Goal: Communication & Community: Answer question/provide support

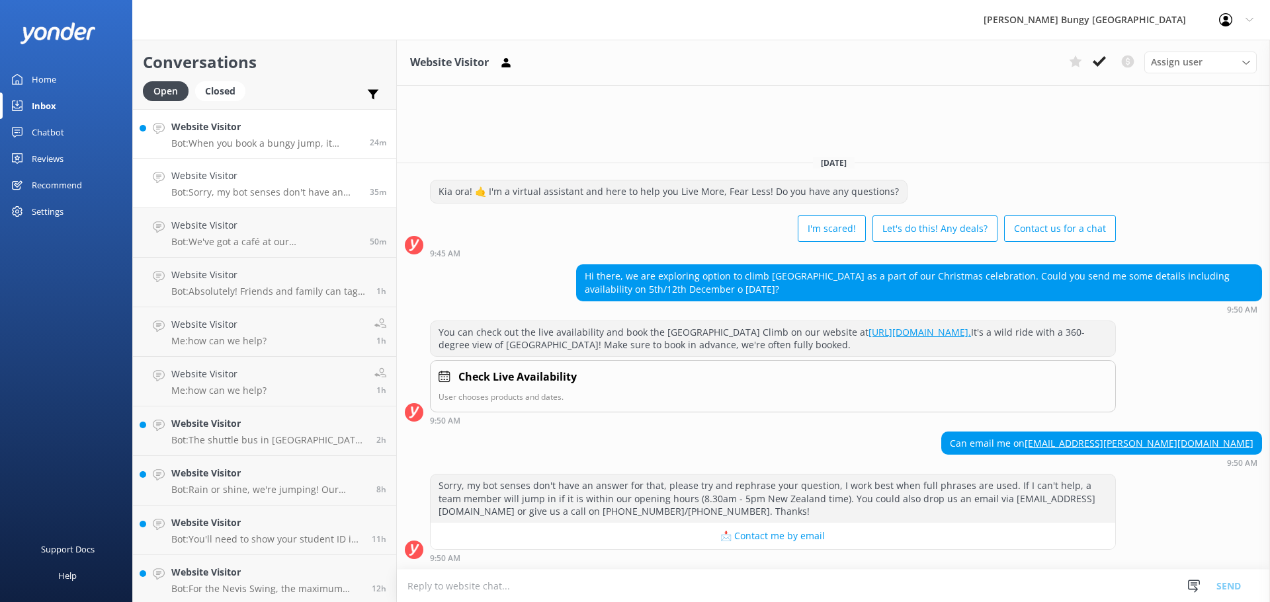
click at [210, 138] on p "Bot: When you book a bungy jump, it includes one epic leap. If you're craving m…" at bounding box center [265, 144] width 188 height 12
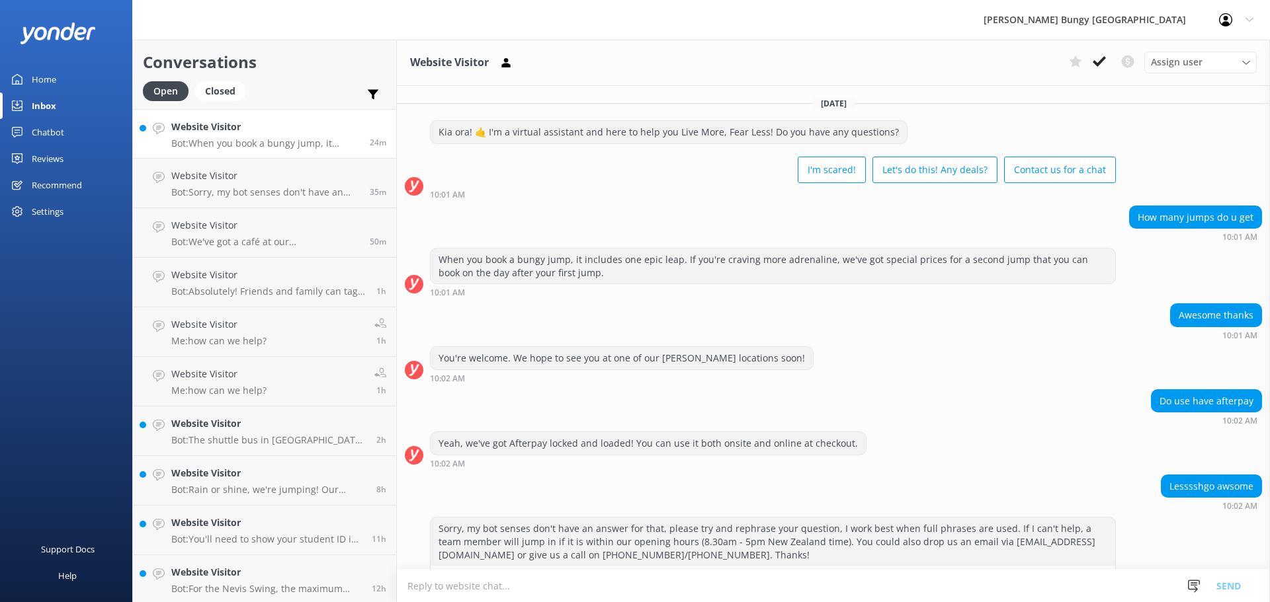
scroll to position [43, 0]
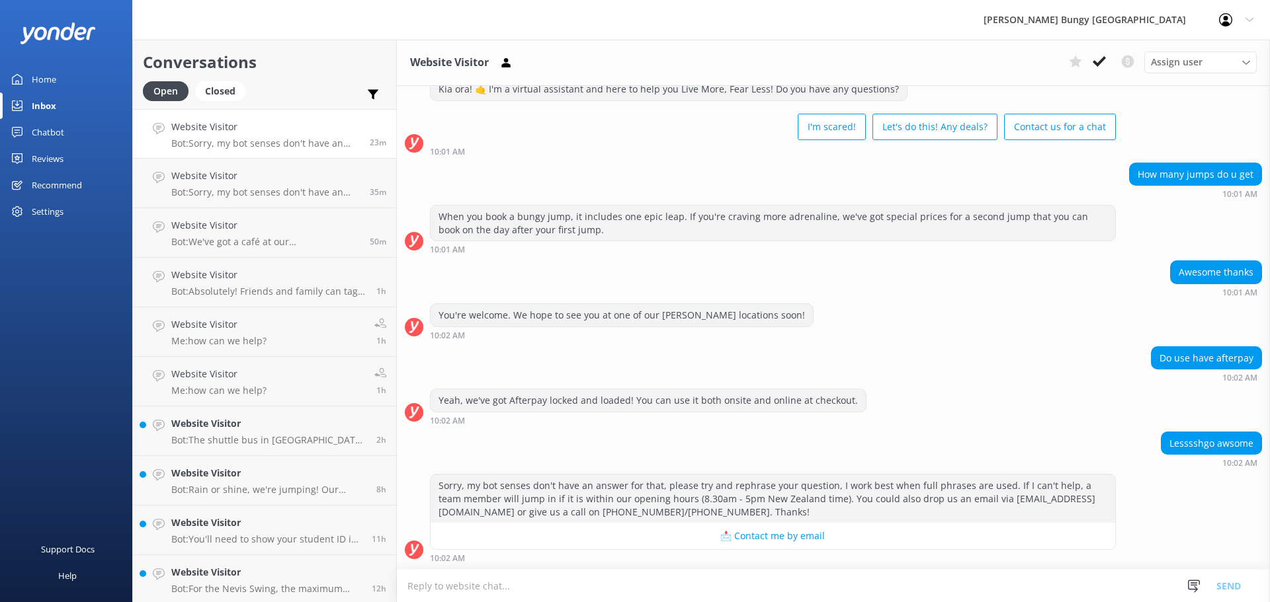
click at [646, 185] on div "How many jumps do u get 10:01 AM" at bounding box center [833, 181] width 873 height 36
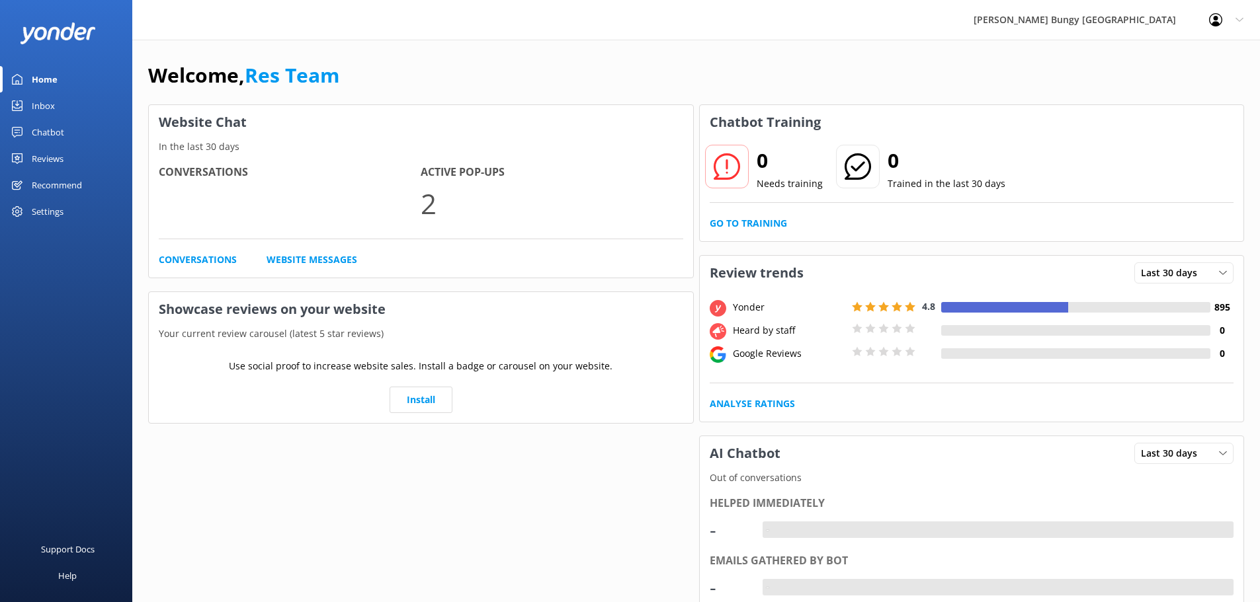
click at [63, 111] on link "Inbox" at bounding box center [66, 106] width 132 height 26
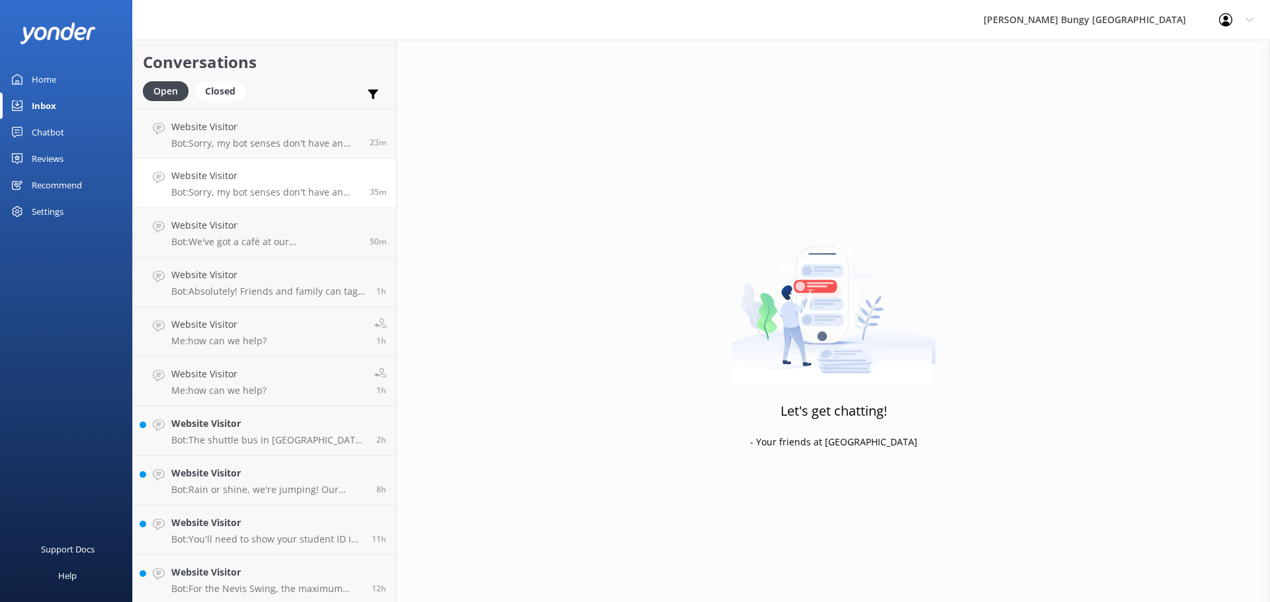
click at [195, 161] on link "Website Visitor Bot: Sorry, my bot senses don't have an answer for that, please…" at bounding box center [264, 184] width 263 height 50
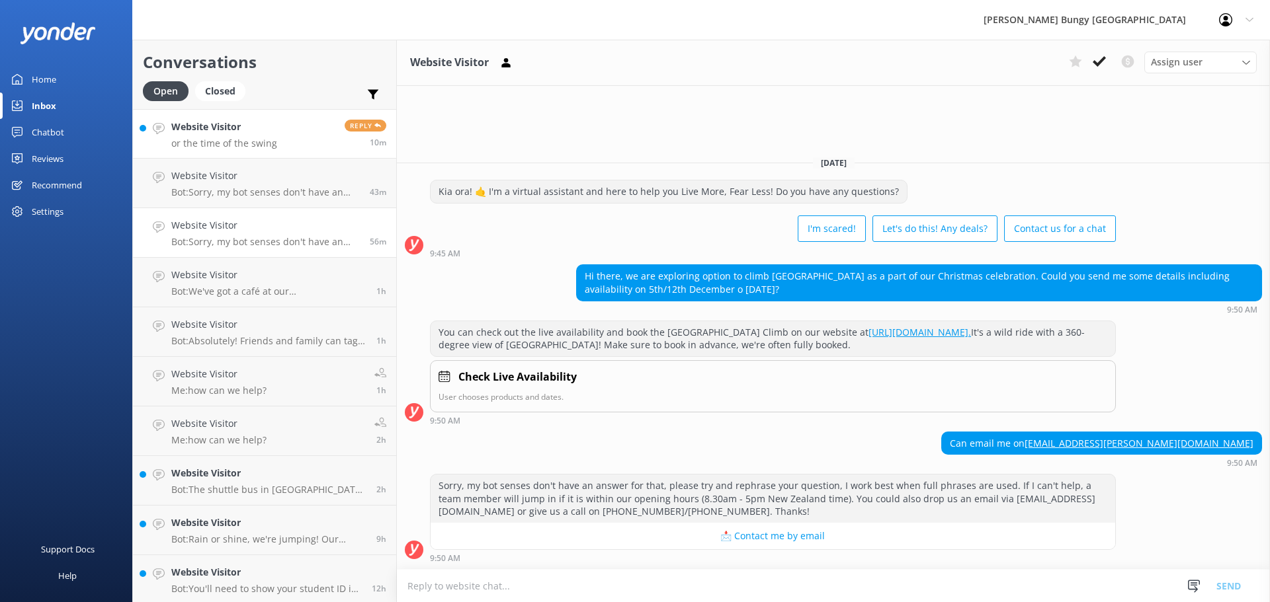
click at [313, 133] on link "Website Visitor or the time of the swing Reply 10m" at bounding box center [264, 134] width 263 height 50
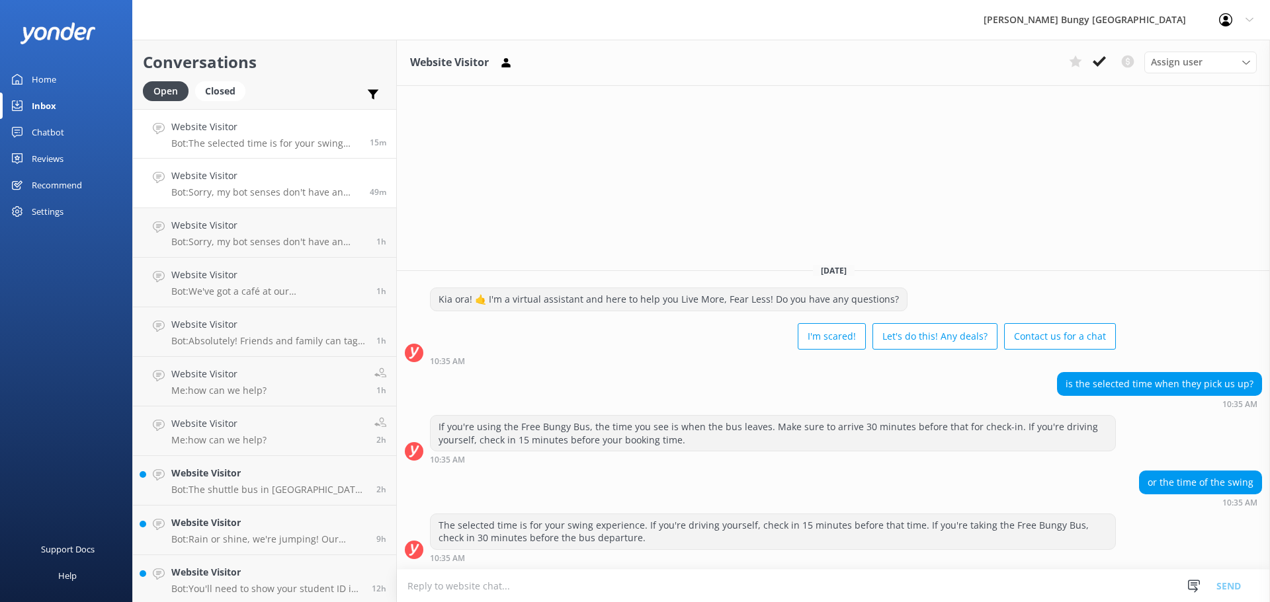
click at [253, 201] on link "Website Visitor Bot: Sorry, my bot senses don't have an answer for that, please…" at bounding box center [264, 184] width 263 height 50
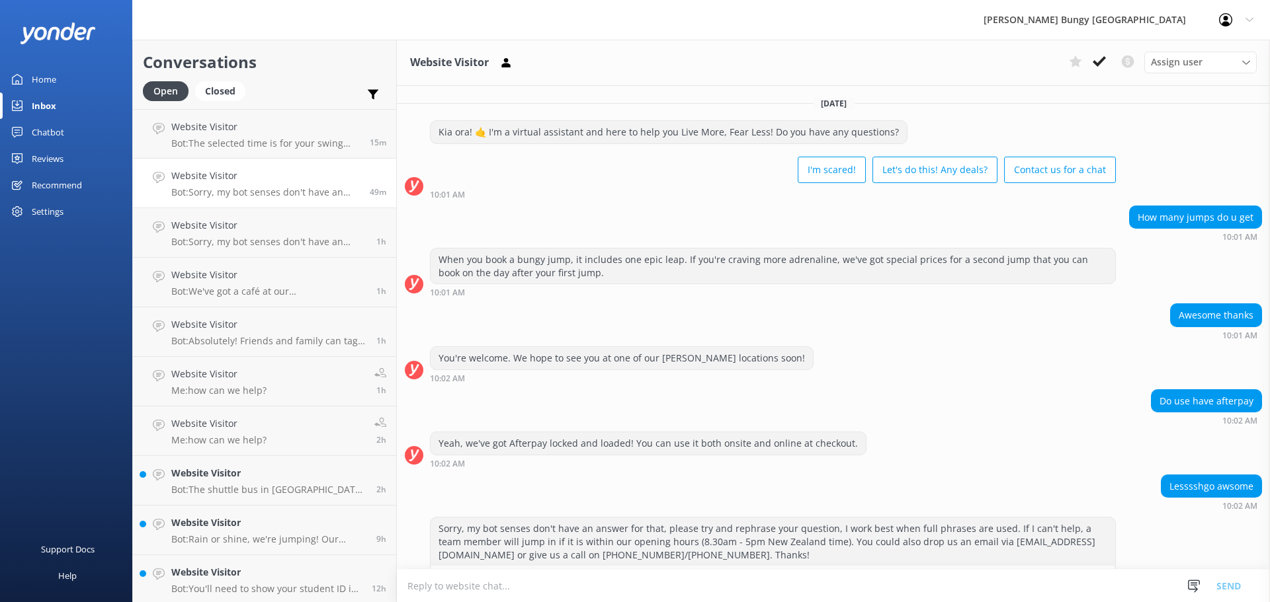
scroll to position [43, 0]
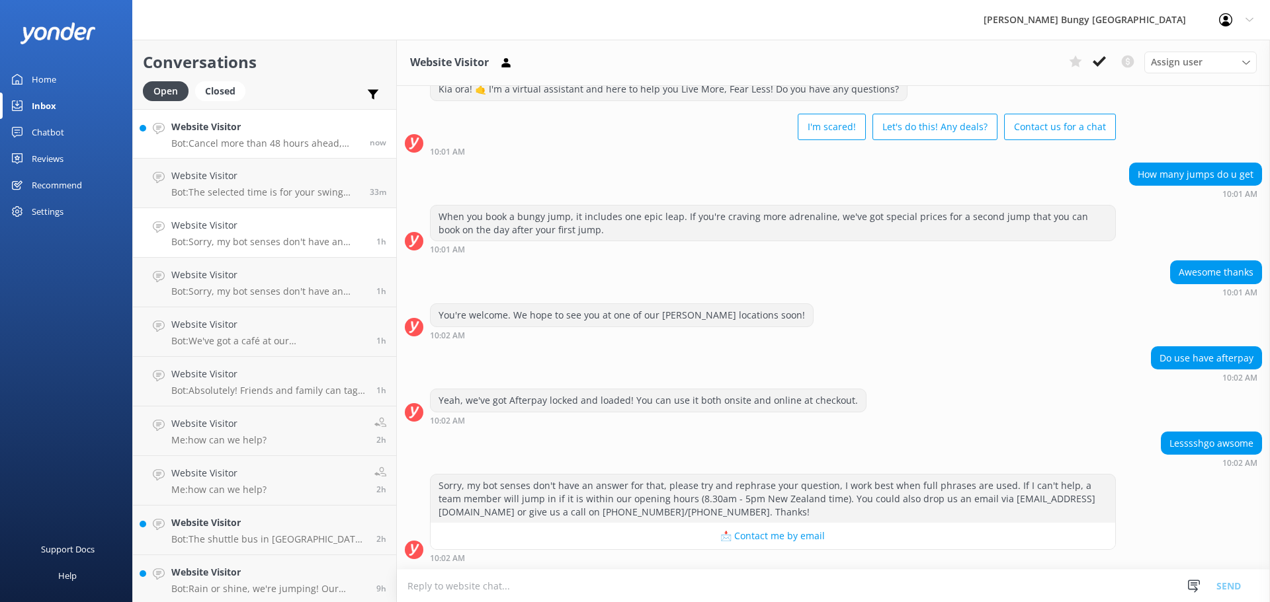
click at [276, 149] on link "Website Visitor Bot: Cancel more than 48 hours ahead, and you're golden with a …" at bounding box center [264, 134] width 263 height 50
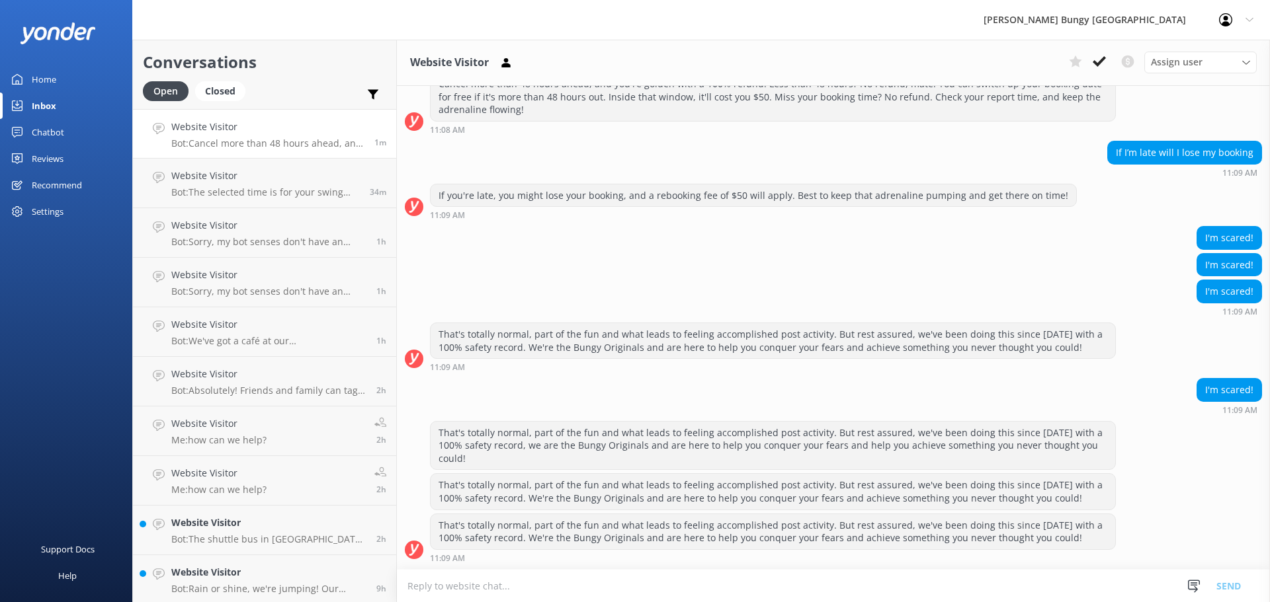
scroll to position [163, 0]
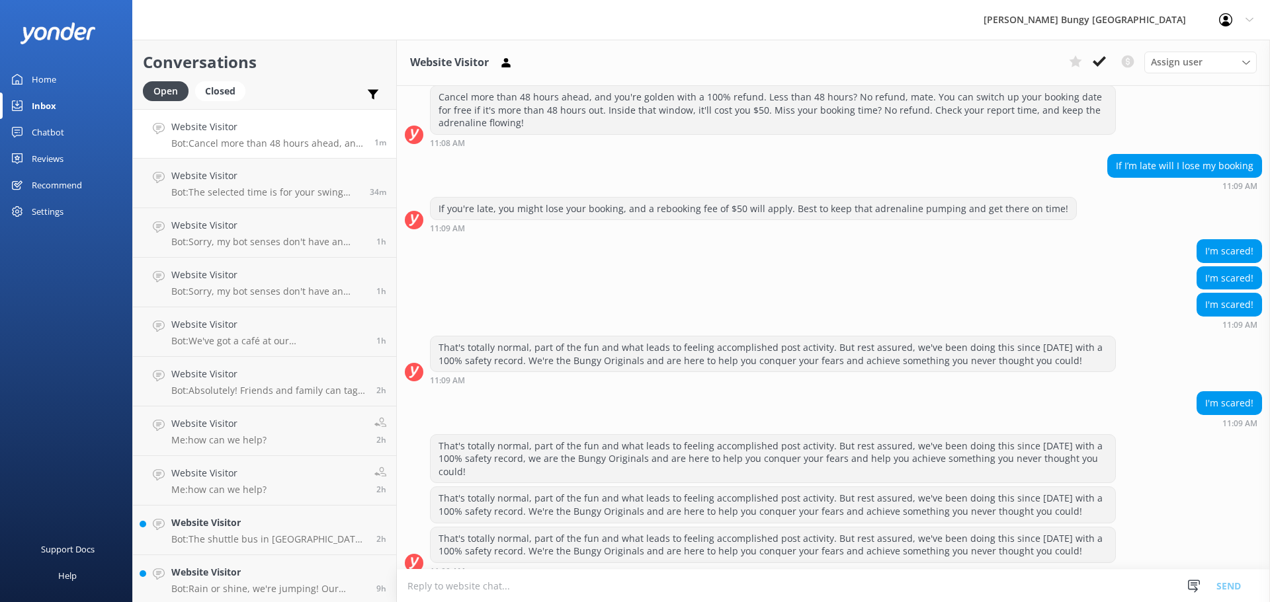
click at [835, 160] on div "If I’m late will I lose my booking 11:09 AM" at bounding box center [833, 172] width 873 height 36
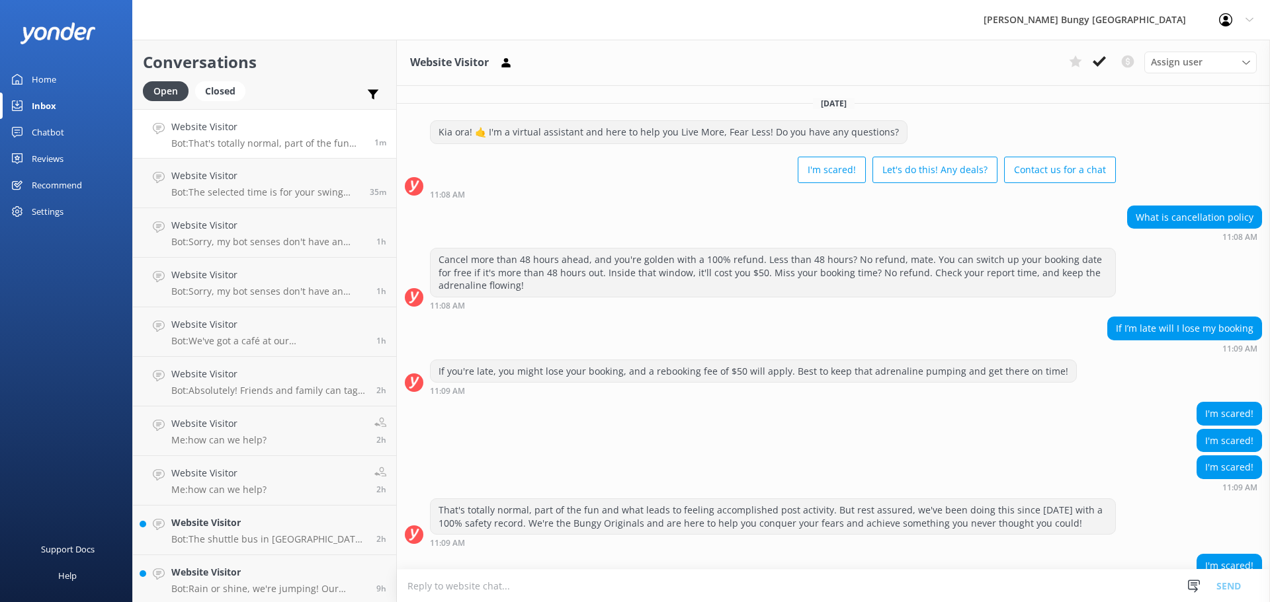
scroll to position [163, 0]
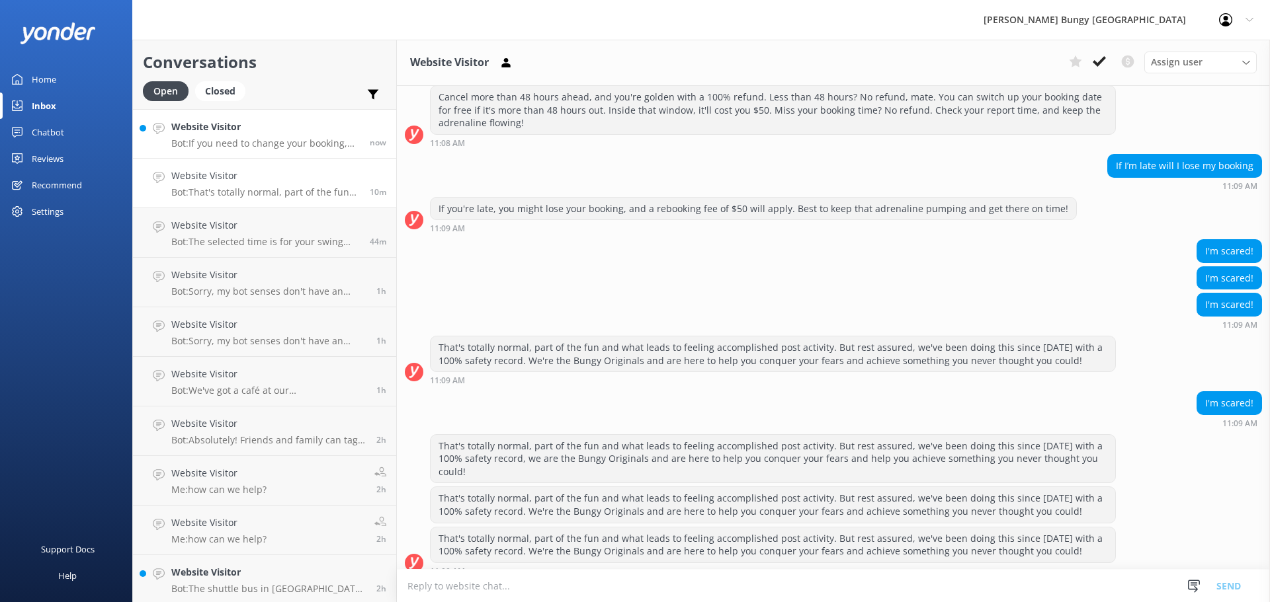
click at [272, 134] on h4 "Website Visitor" at bounding box center [265, 127] width 188 height 15
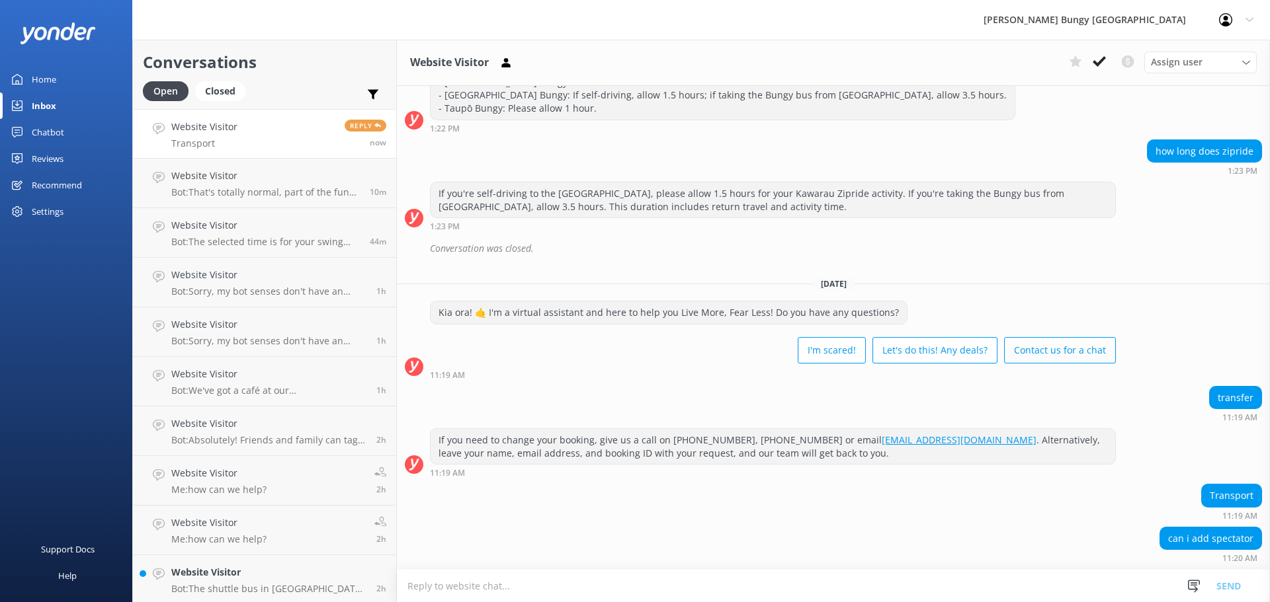
scroll to position [259, 0]
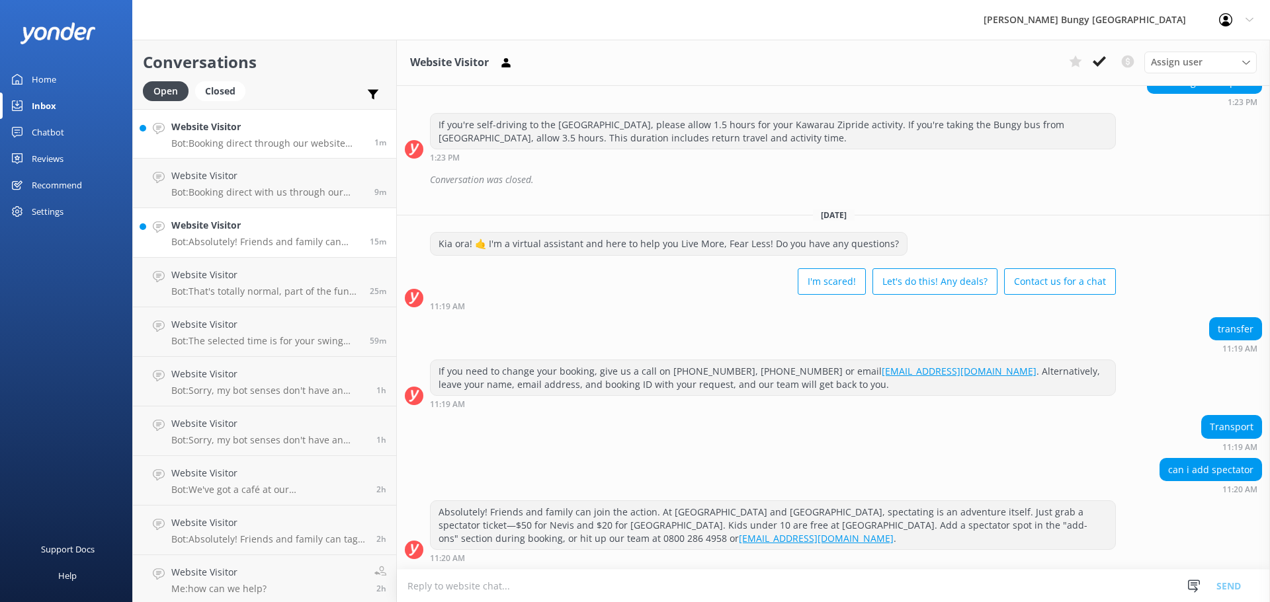
click at [226, 130] on h4 "Website Visitor" at bounding box center [267, 127] width 193 height 15
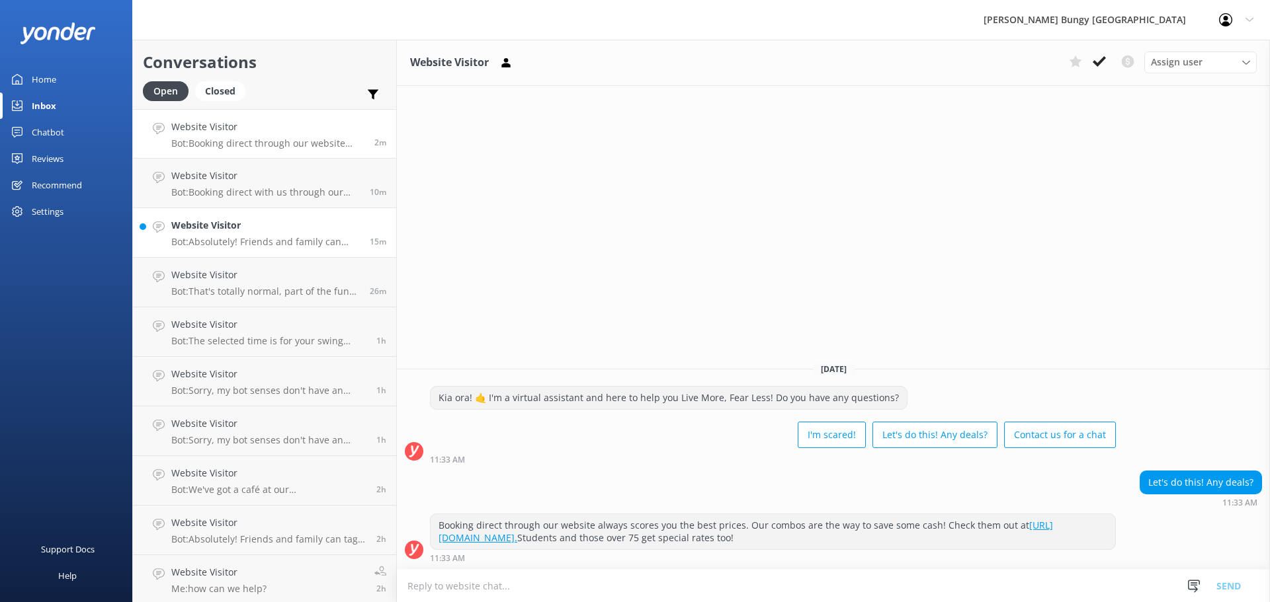
click at [245, 210] on link "Website Visitor Bot: Absolutely! Friends and family can join the action. At Nev…" at bounding box center [264, 233] width 263 height 50
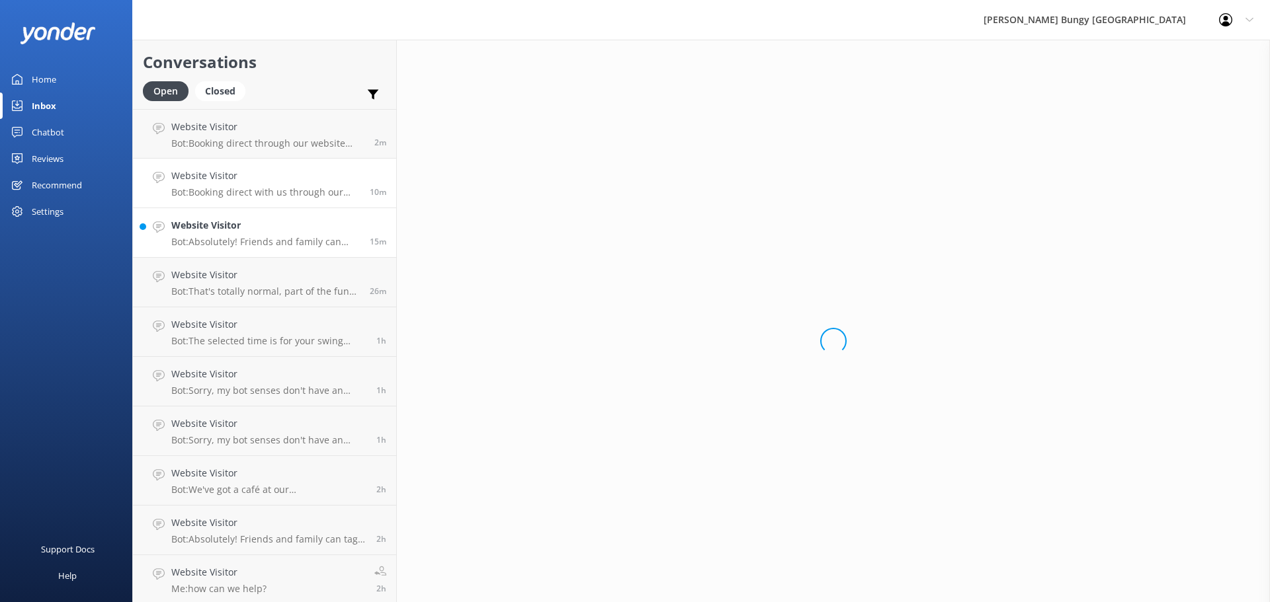
click at [272, 177] on h4 "Website Visitor" at bounding box center [265, 176] width 188 height 15
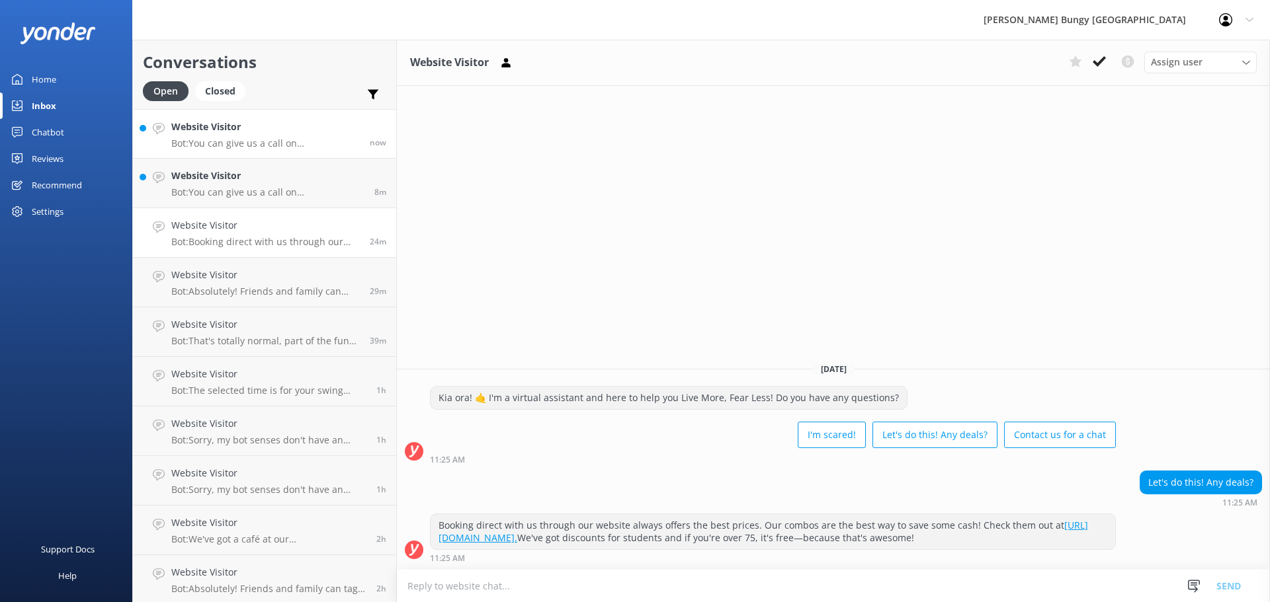
click at [233, 136] on div "Website Visitor Bot: You can give us a call on 0800 286 4958 or +64 3 450 1300 …" at bounding box center [265, 134] width 188 height 28
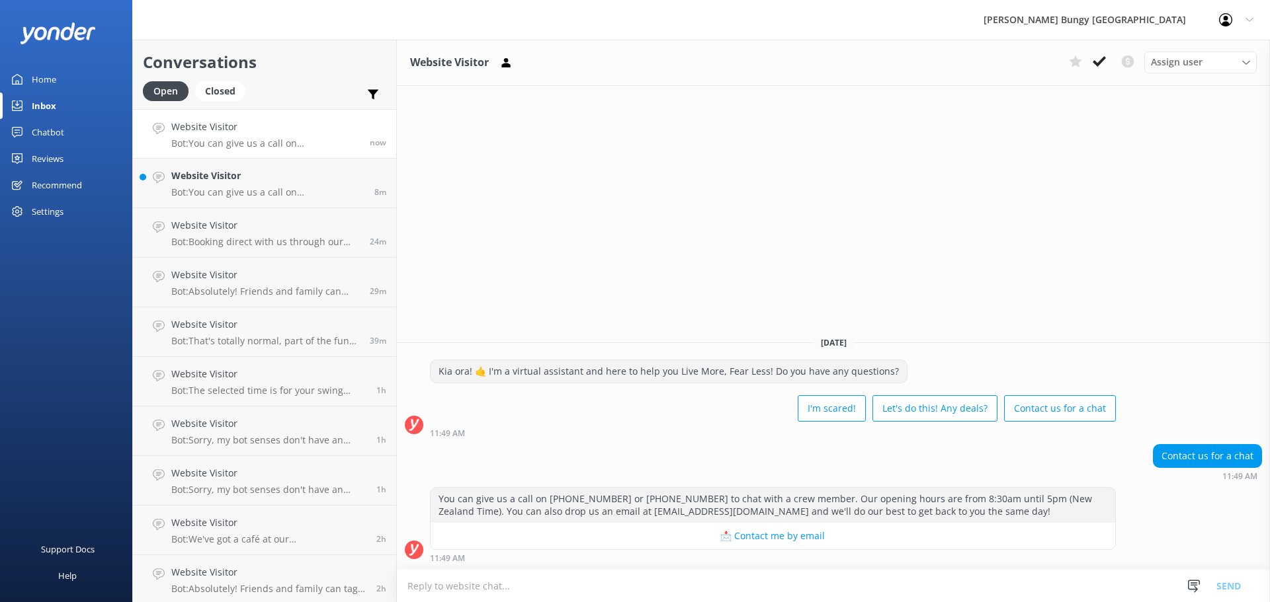
click at [1065, 590] on textarea at bounding box center [833, 586] width 873 height 32
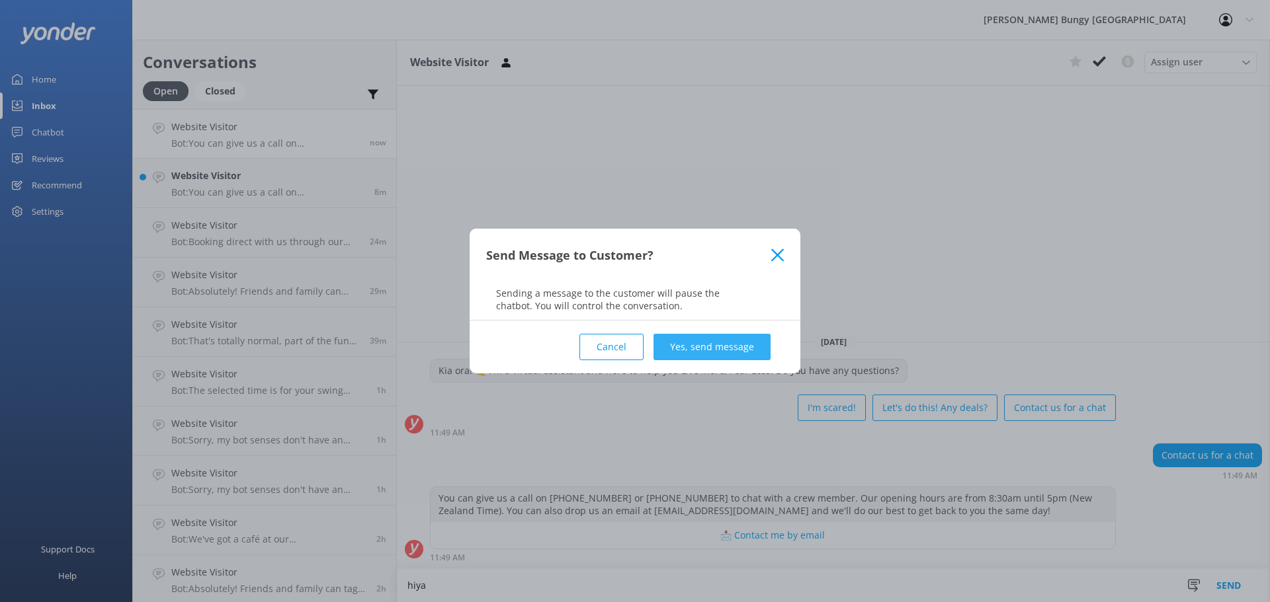
type textarea "hiya"
click at [688, 358] on button "Yes, send message" at bounding box center [711, 347] width 117 height 26
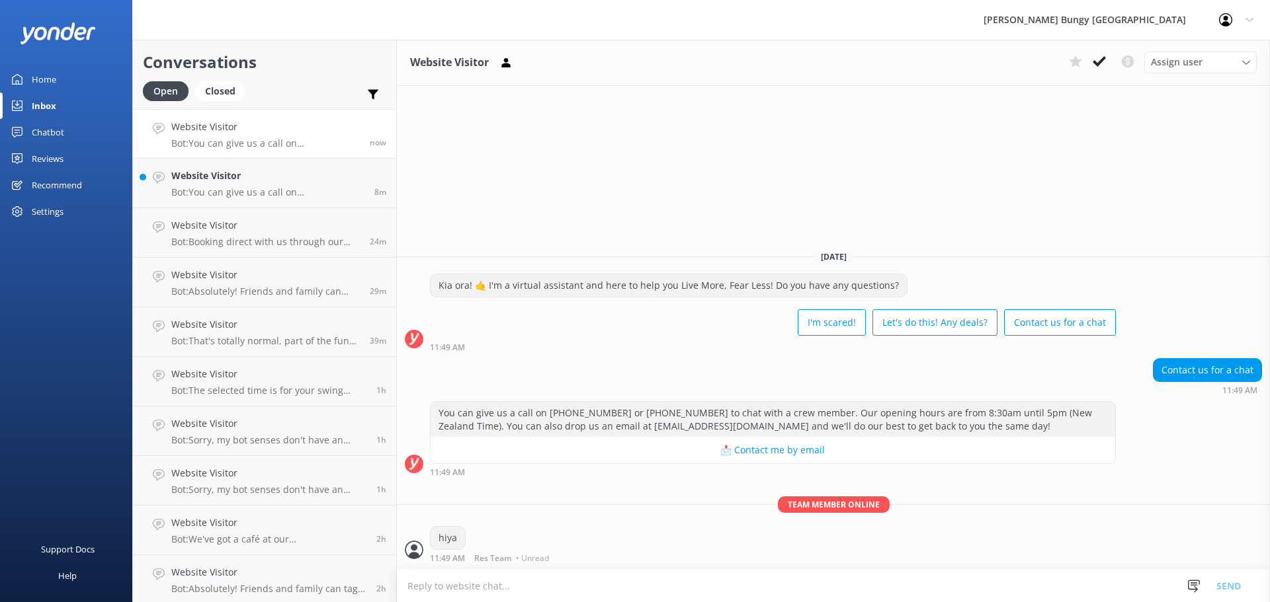
click at [610, 585] on textarea at bounding box center [833, 586] width 873 height 32
type textarea "how can we help?"
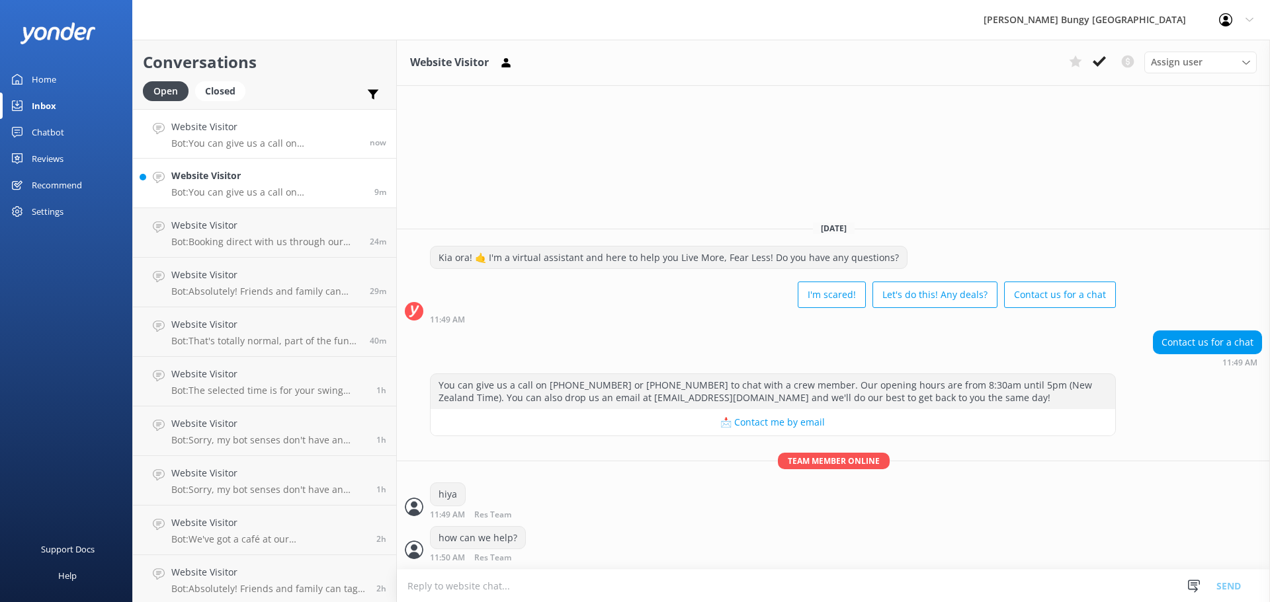
click at [261, 188] on p "Bot: You can give us a call on 0800 286 4958 or +64 3 450 1300 to chat with a c…" at bounding box center [267, 193] width 193 height 12
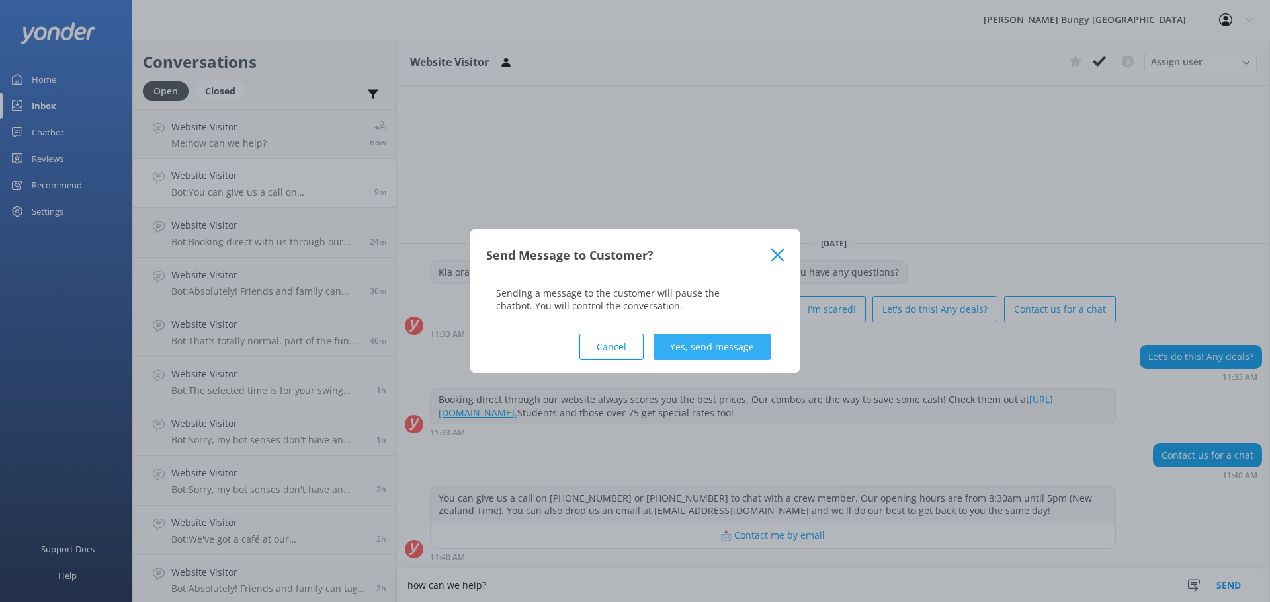
type textarea "how can we help?"
click at [750, 342] on button "Yes, send message" at bounding box center [711, 347] width 117 height 26
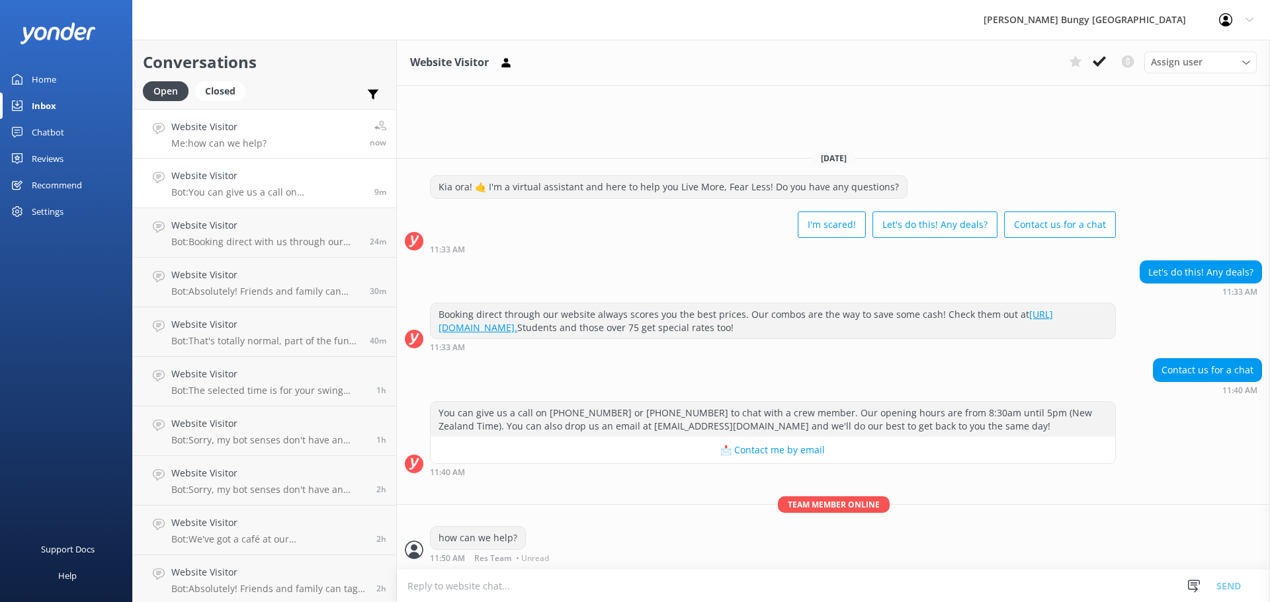
click at [274, 147] on link "Website Visitor Me: how can we help? now" at bounding box center [264, 134] width 263 height 50
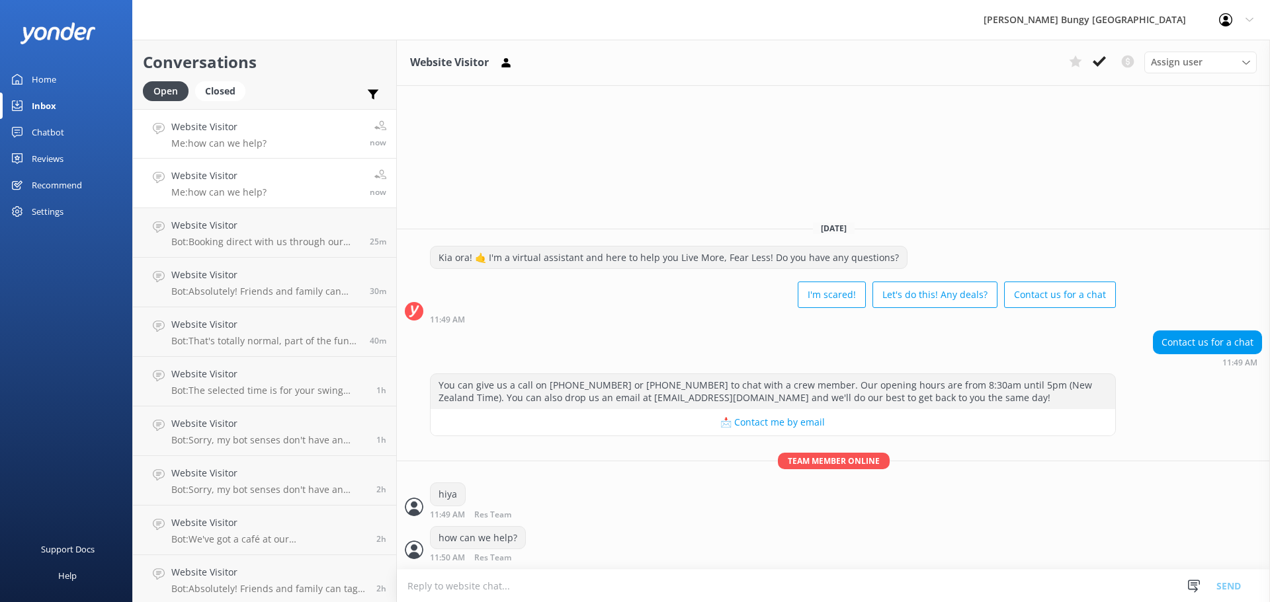
click at [303, 148] on link "Website Visitor Me: how can we help? now" at bounding box center [264, 134] width 263 height 50
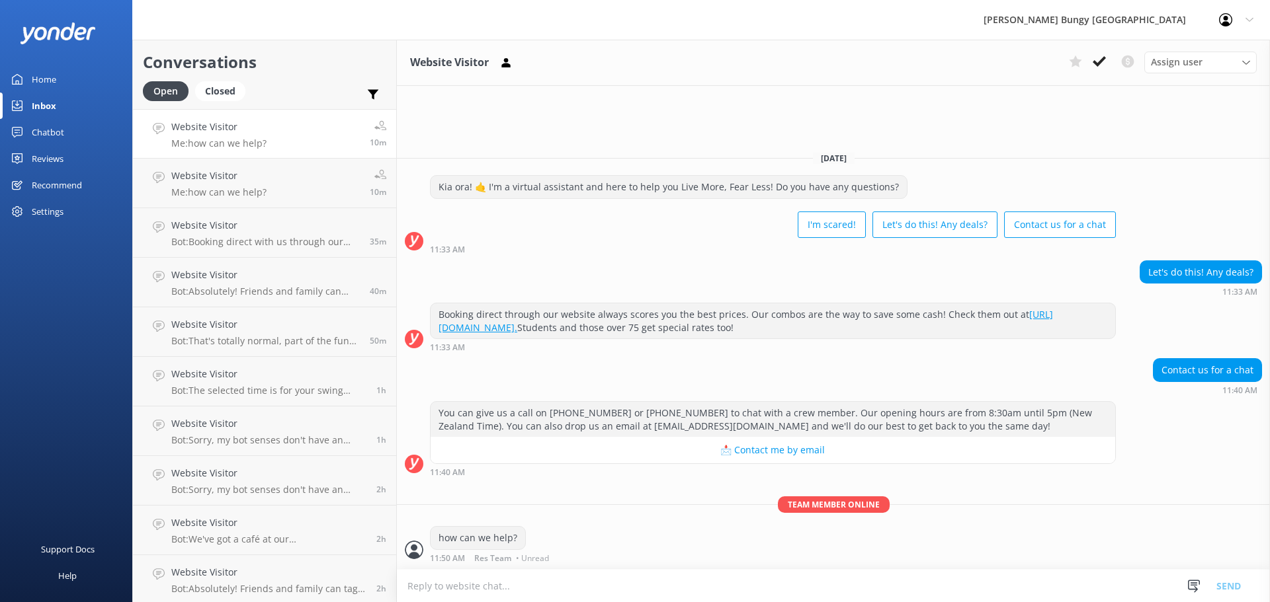
drag, startPoint x: 472, startPoint y: 559, endPoint x: 481, endPoint y: 571, distance: 15.6
click at [474, 560] on div "11:50 AM Res Team • Unread" at bounding box center [491, 558] width 122 height 9
click at [481, 572] on textarea at bounding box center [833, 586] width 873 height 32
type textarea "how can we hgekos how can we help? Ho"
click at [937, 528] on div "how can we help? 11:50 AM Res Team • Unread" at bounding box center [833, 544] width 873 height 36
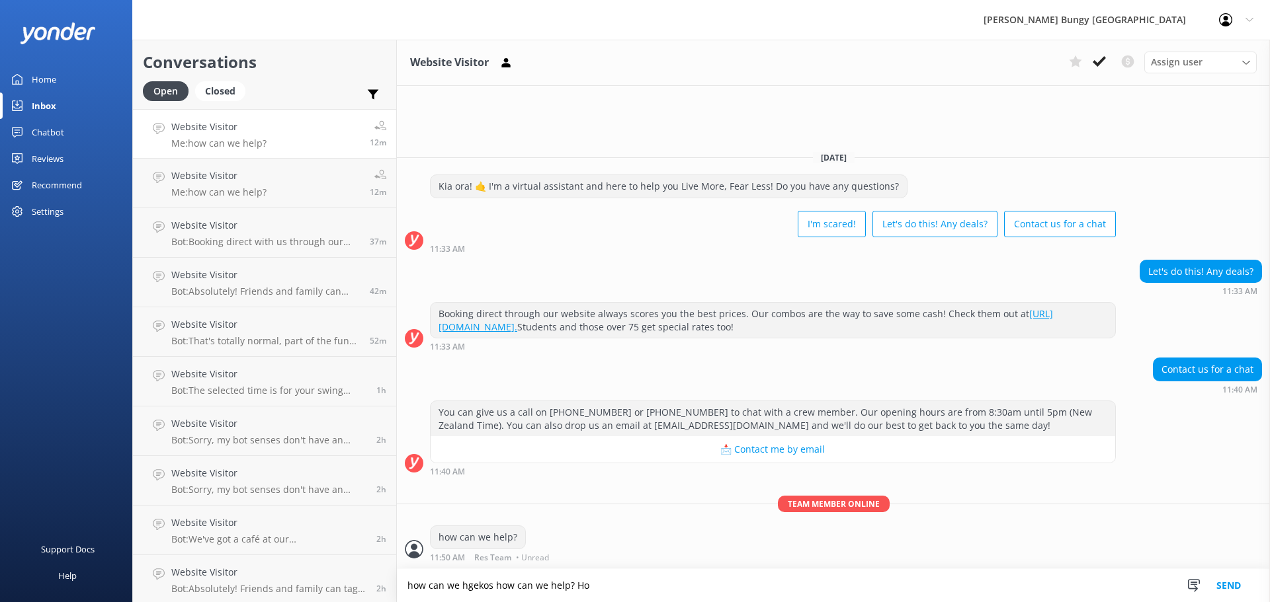
click at [957, 521] on div "Team member online how can we help? 11:50 AM Res Team • Unread" at bounding box center [833, 532] width 873 height 73
click at [1080, 539] on div "how can we help? 11:50 AM Res Team • Unread" at bounding box center [833, 544] width 873 height 36
click at [602, 577] on textarea "how can we hgekos how can we help? Ho" at bounding box center [833, 585] width 873 height 33
click at [1065, 172] on div "Today Kia ora! 🤙 I'm a virtual assistant and here to help you Live More, Fear L…" at bounding box center [833, 354] width 873 height 429
click at [233, 140] on p "Bot: Sorry, my bot senses don't have an answer for that, please try and rephras…" at bounding box center [265, 144] width 188 height 12
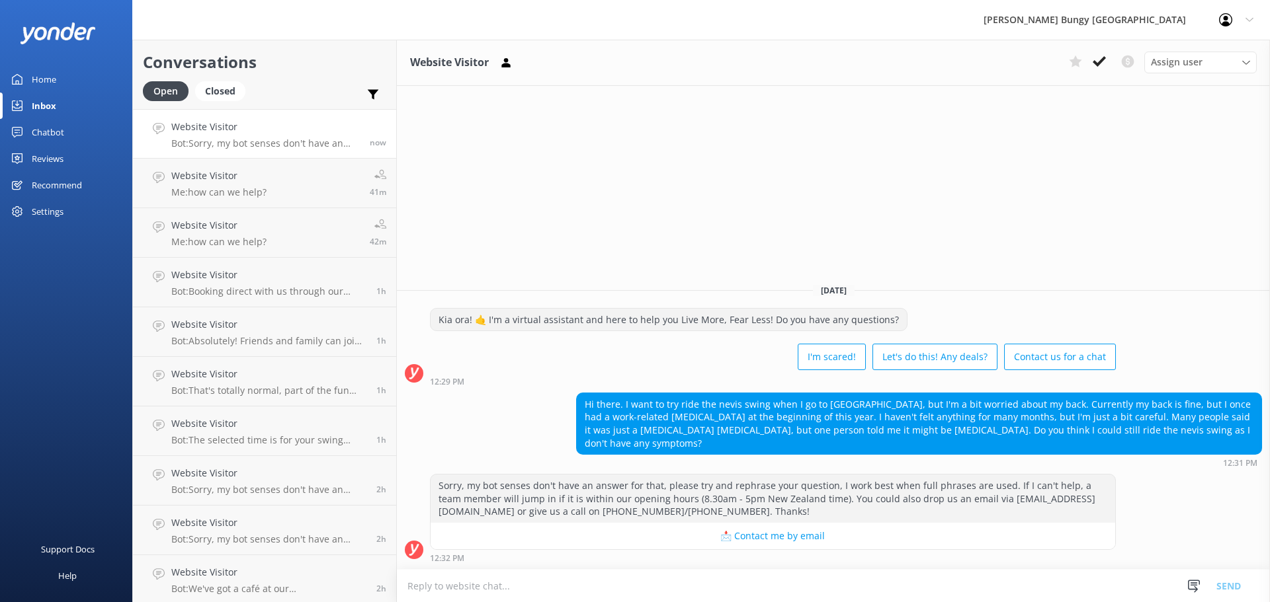
click at [987, 575] on textarea at bounding box center [833, 586] width 873 height 32
click at [640, 229] on div "Website Visitor Assign user Mike Voyce Michelle Gillard Tech Admin Dan Waugh Re…" at bounding box center [833, 321] width 873 height 563
click at [200, 254] on link "Website Visitor Me: how can we help? 42m" at bounding box center [264, 233] width 263 height 50
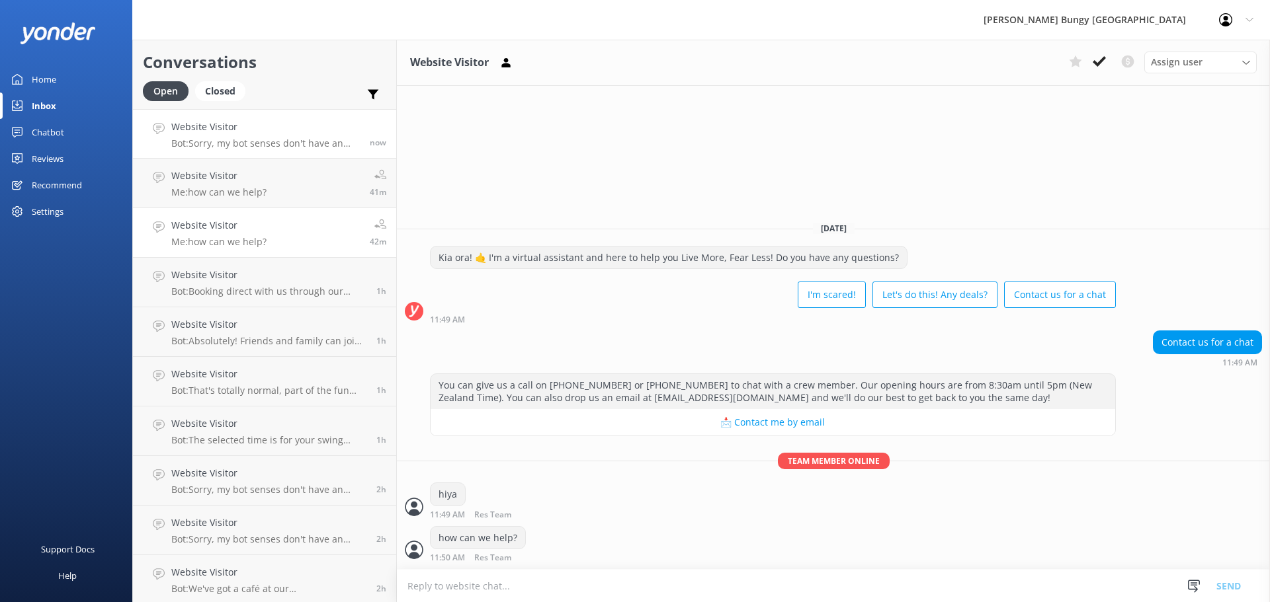
click at [245, 141] on p "Bot: Sorry, my bot senses don't have an answer for that, please try and rephras…" at bounding box center [265, 144] width 188 height 12
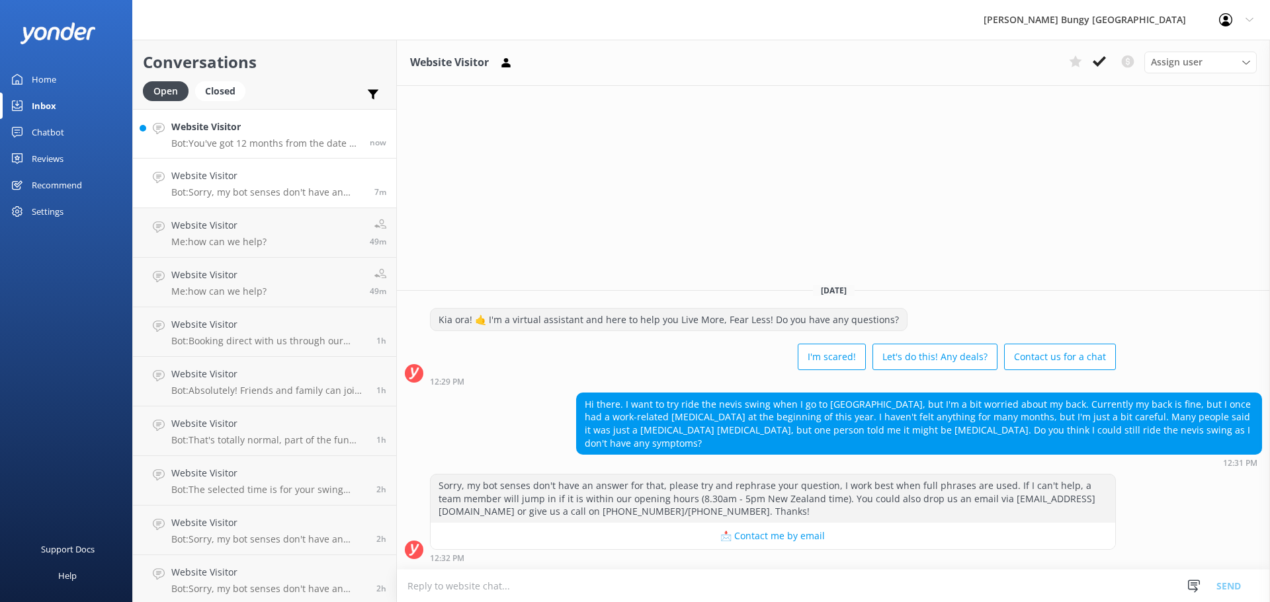
click at [248, 136] on div "Website Visitor Bot: You've got 12 months from the date of purchase to book and…" at bounding box center [265, 134] width 188 height 28
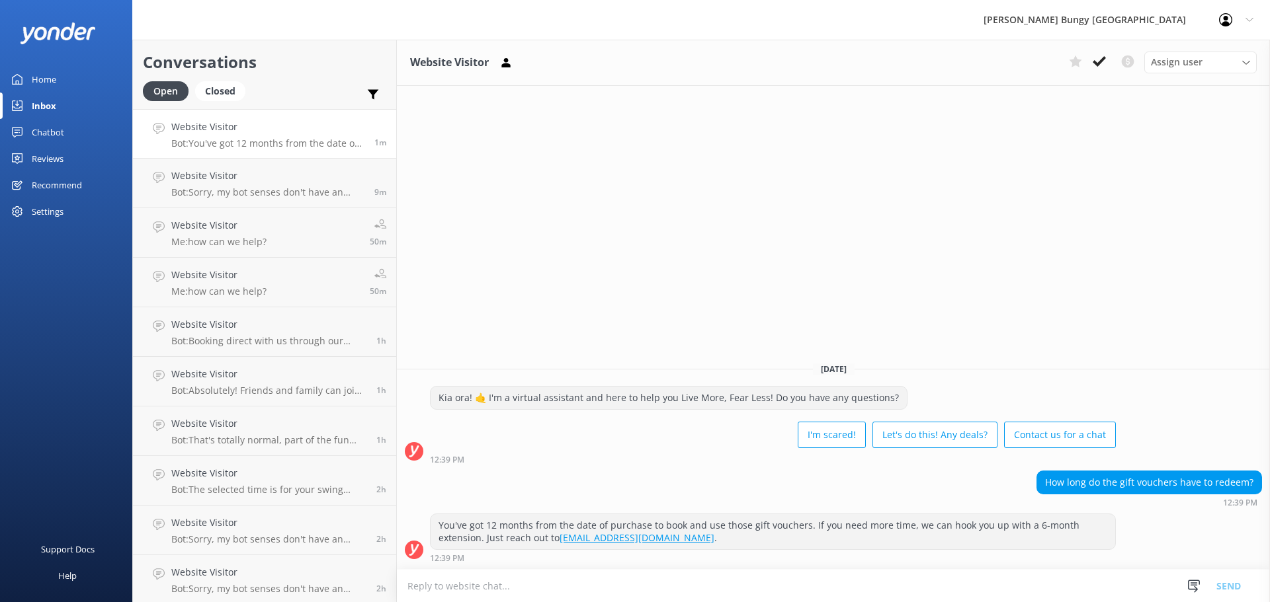
click at [789, 228] on div "Website Visitor Assign user Mike Voyce Michelle Gillard Tech Admin Dan Waugh Re…" at bounding box center [833, 321] width 873 height 563
click at [737, 231] on div "Website Visitor Assign user Mike Voyce Michelle Gillard Tech Admin Dan Waugh Re…" at bounding box center [833, 321] width 873 height 563
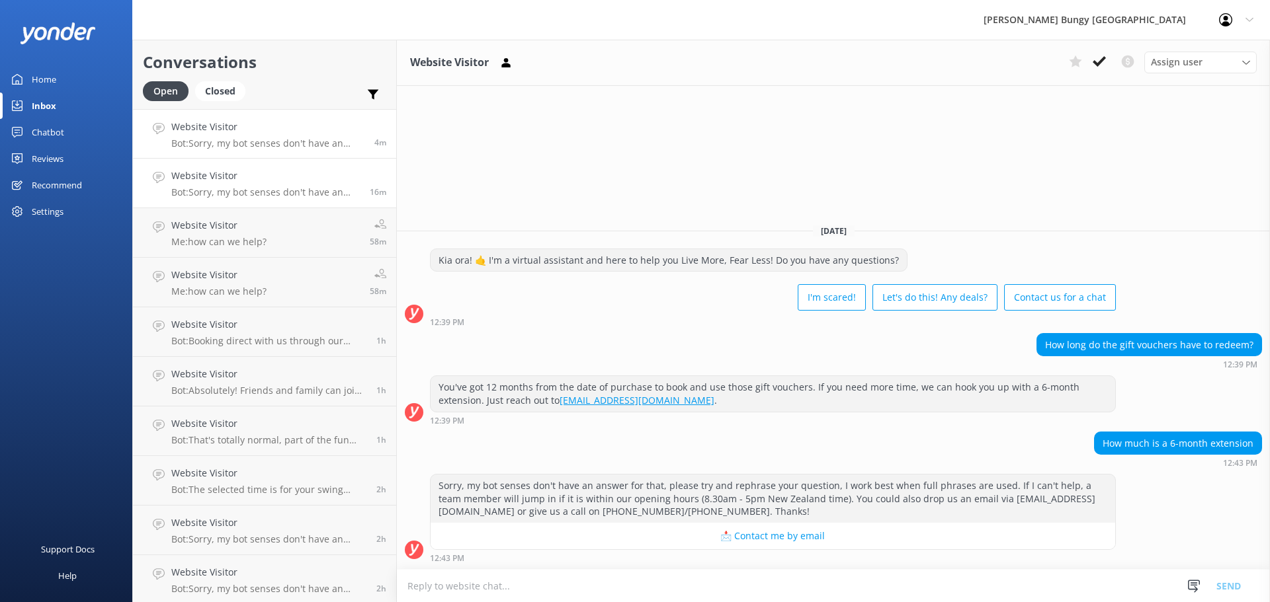
click at [241, 201] on link "Website Visitor Bot: Sorry, my bot senses don't have an answer for that, please…" at bounding box center [264, 184] width 263 height 50
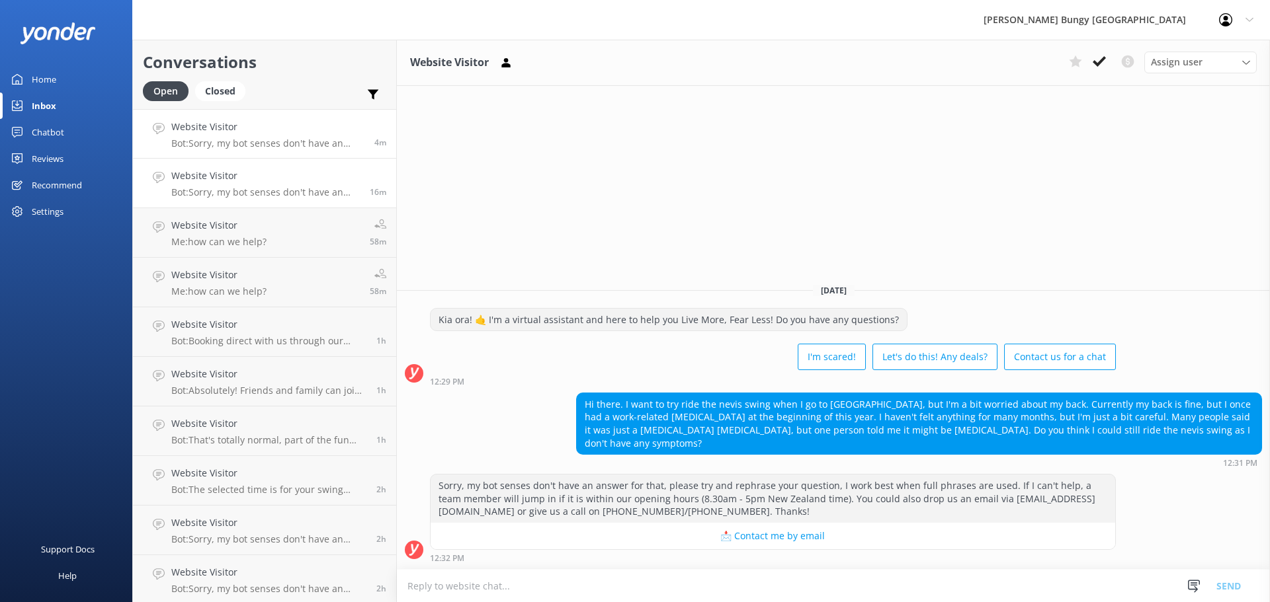
click at [263, 136] on div "Website Visitor Bot: Sorry, my bot senses don't have an answer for that, please…" at bounding box center [267, 134] width 193 height 28
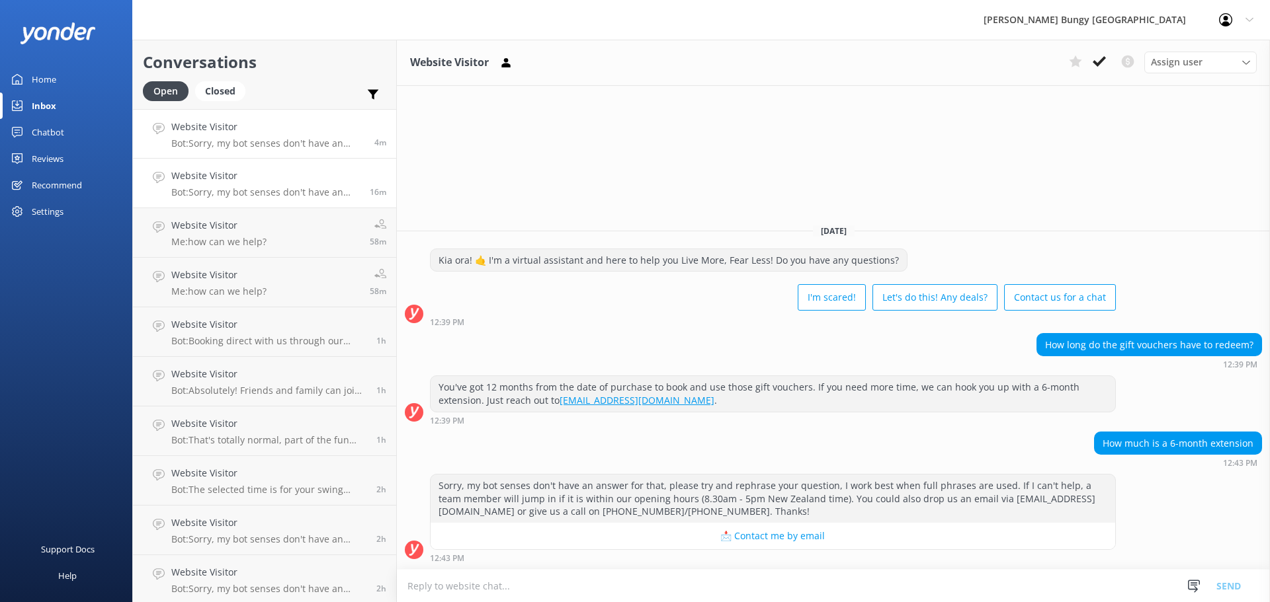
click at [254, 200] on link "Website Visitor Bot: Sorry, my bot senses don't have an answer for that, please…" at bounding box center [264, 184] width 263 height 50
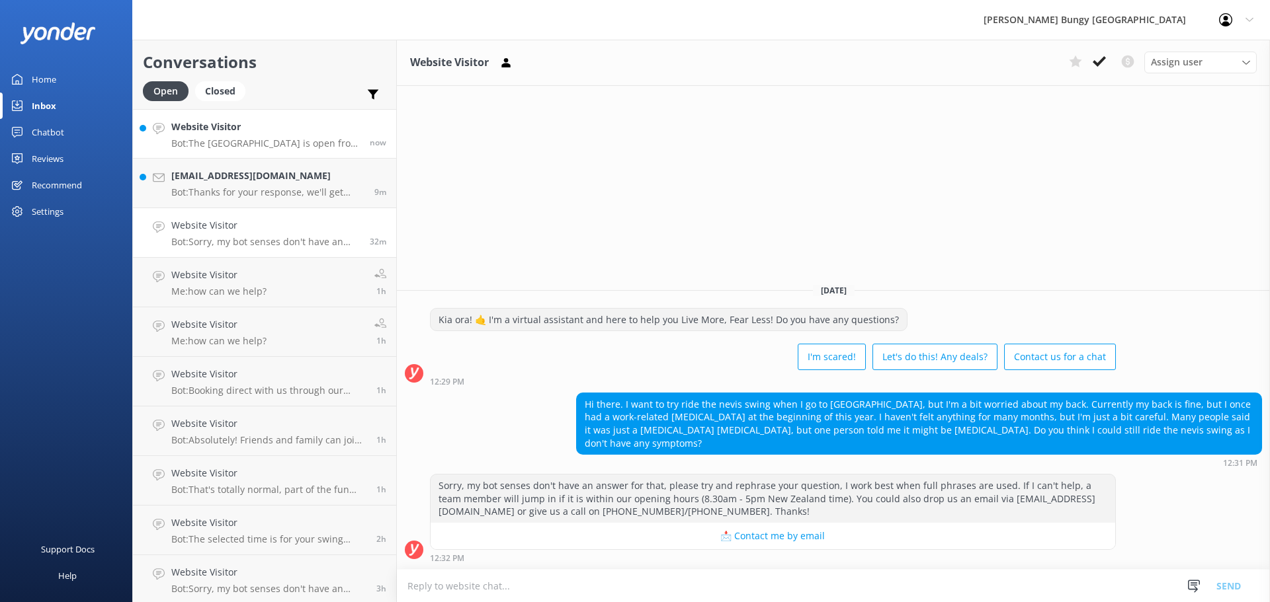
click at [282, 157] on link "Website Visitor Bot: The Auckland Bridge Bungy is open from 9:30 am to 4:00 pm,…" at bounding box center [264, 134] width 263 height 50
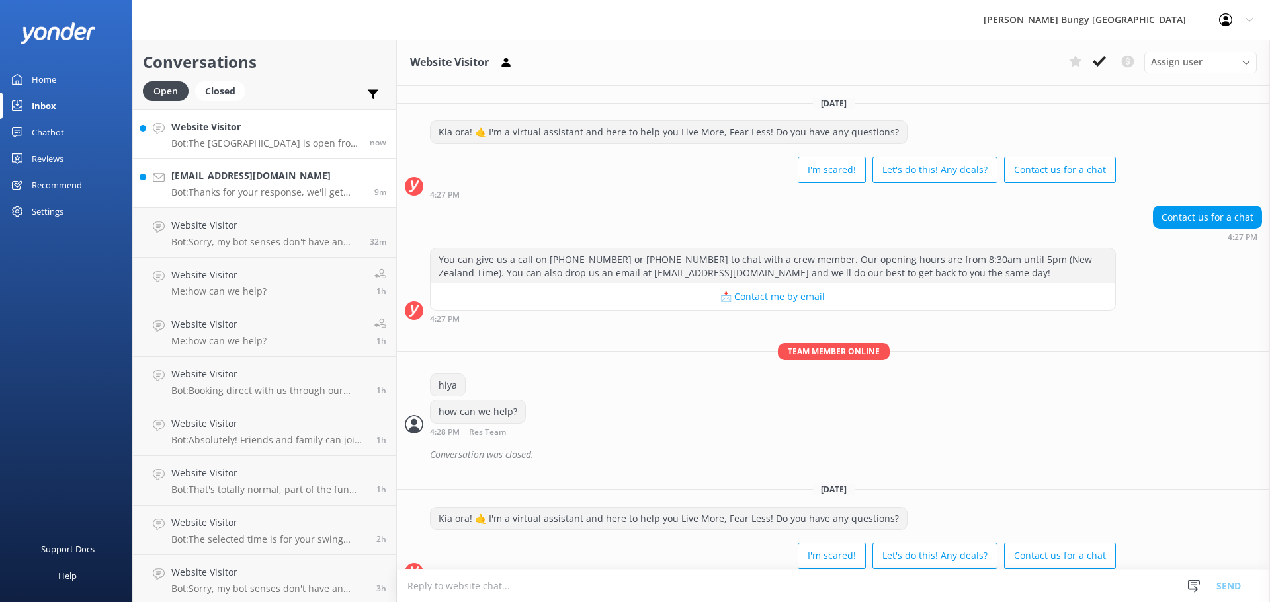
scroll to position [121, 0]
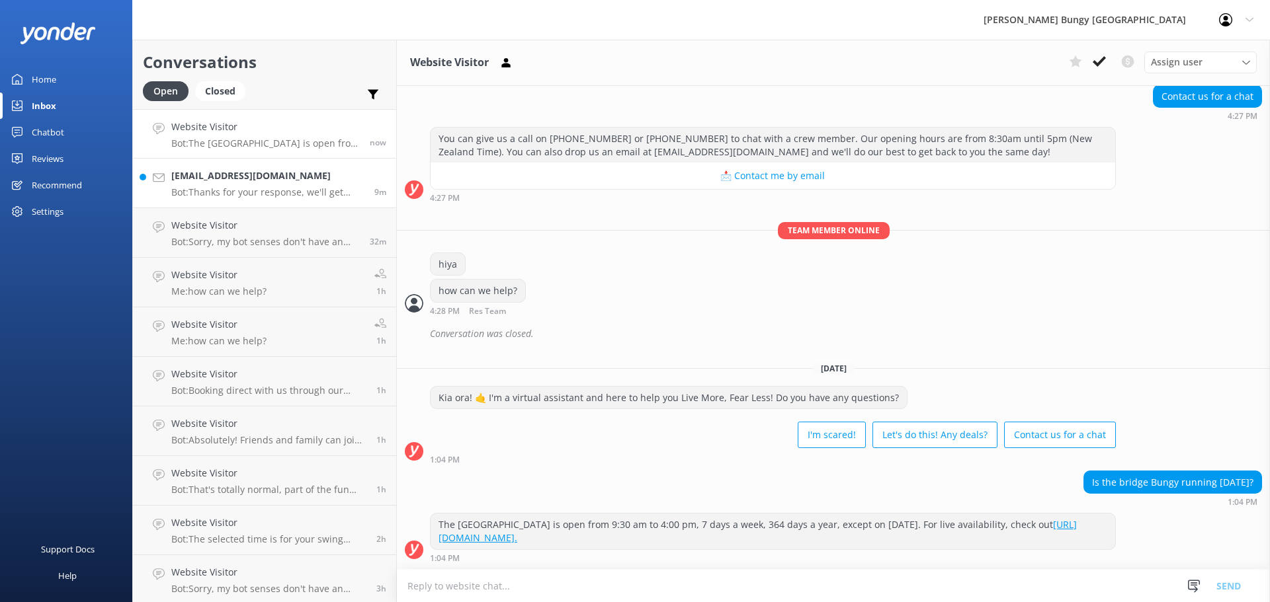
click at [292, 179] on h4 "[EMAIL_ADDRESS][DOMAIN_NAME]" at bounding box center [267, 176] width 193 height 15
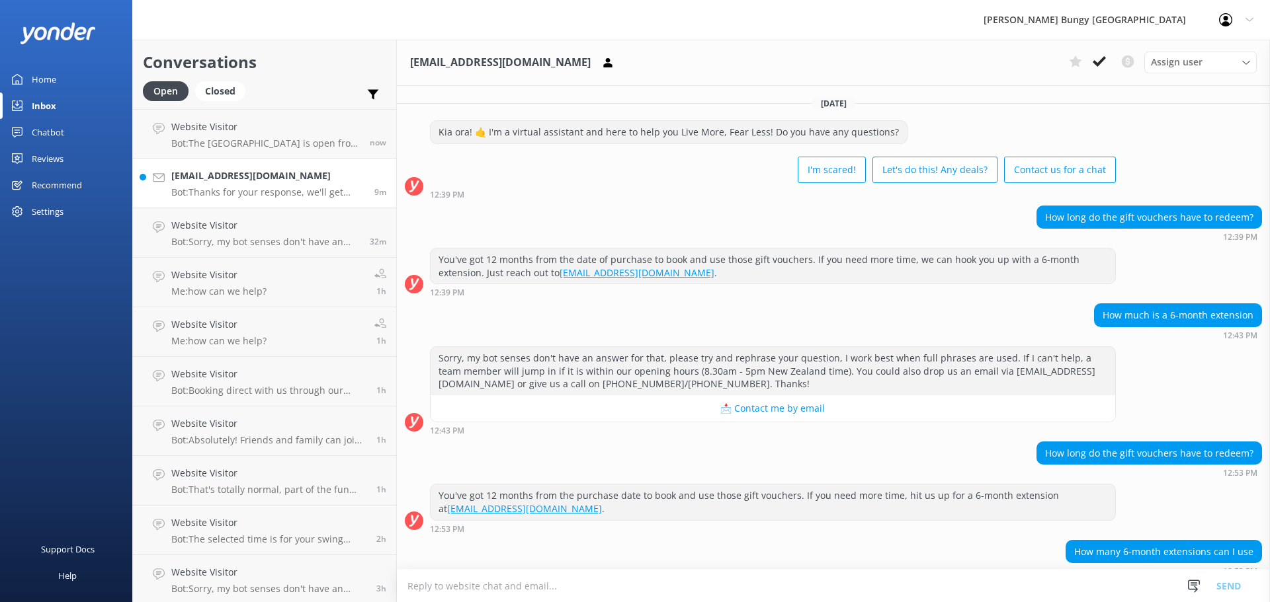
scroll to position [259, 0]
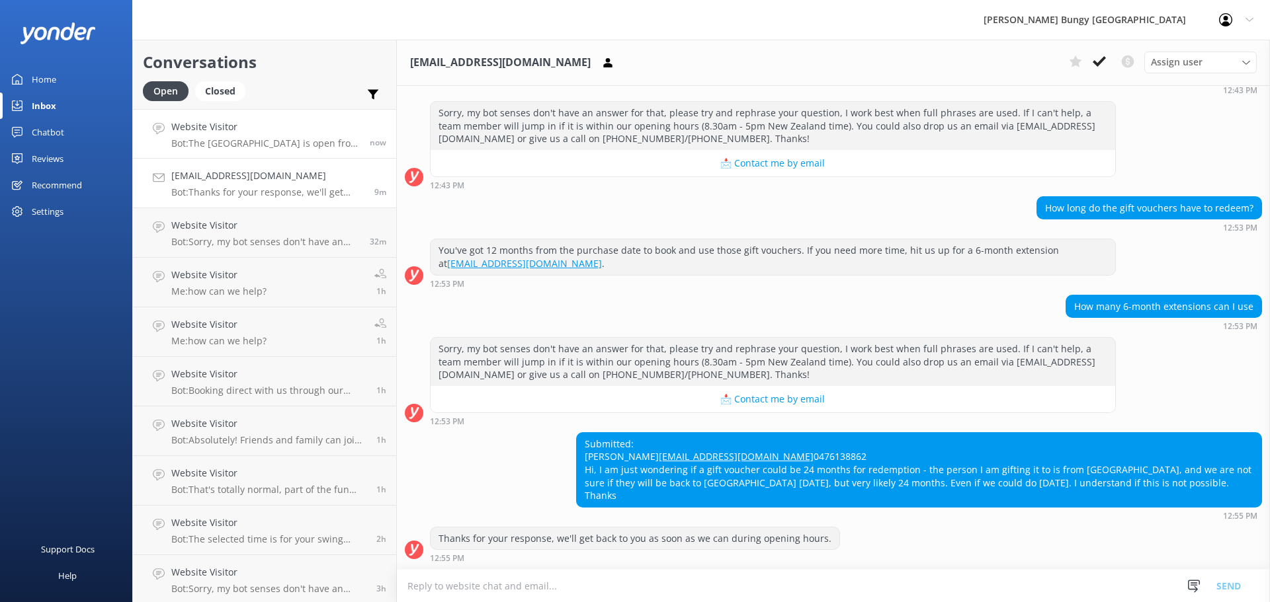
click at [194, 136] on div "Website Visitor Bot: The Auckland Bridge Bungy is open from 9:30 am to 4:00 pm,…" at bounding box center [265, 134] width 188 height 28
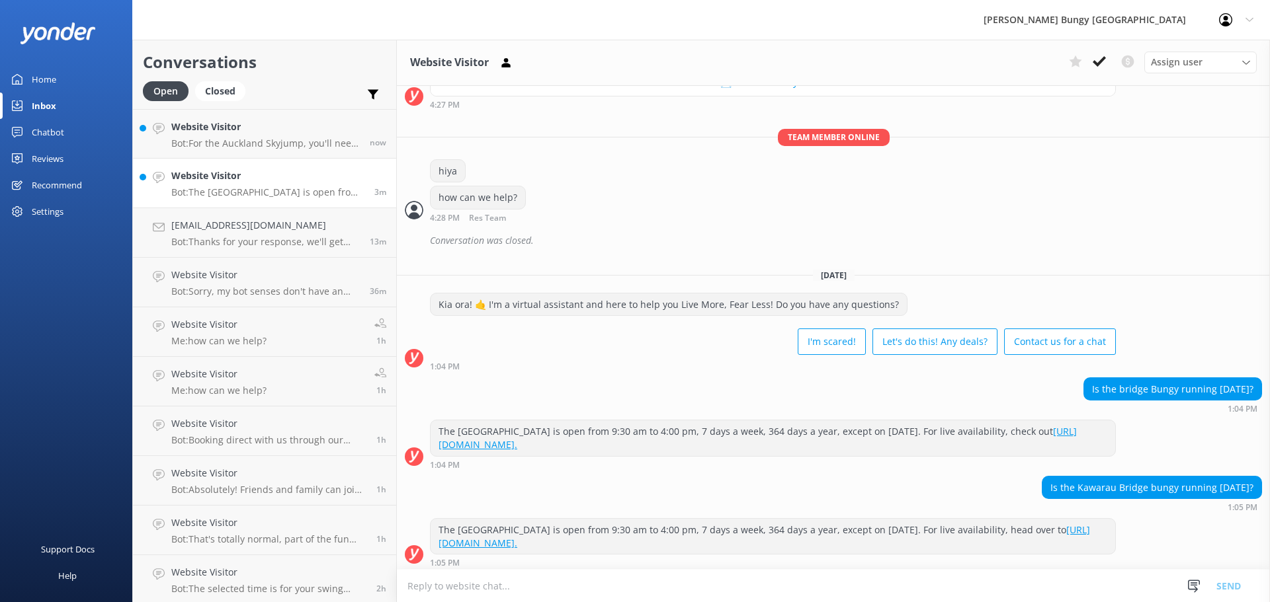
scroll to position [219, 0]
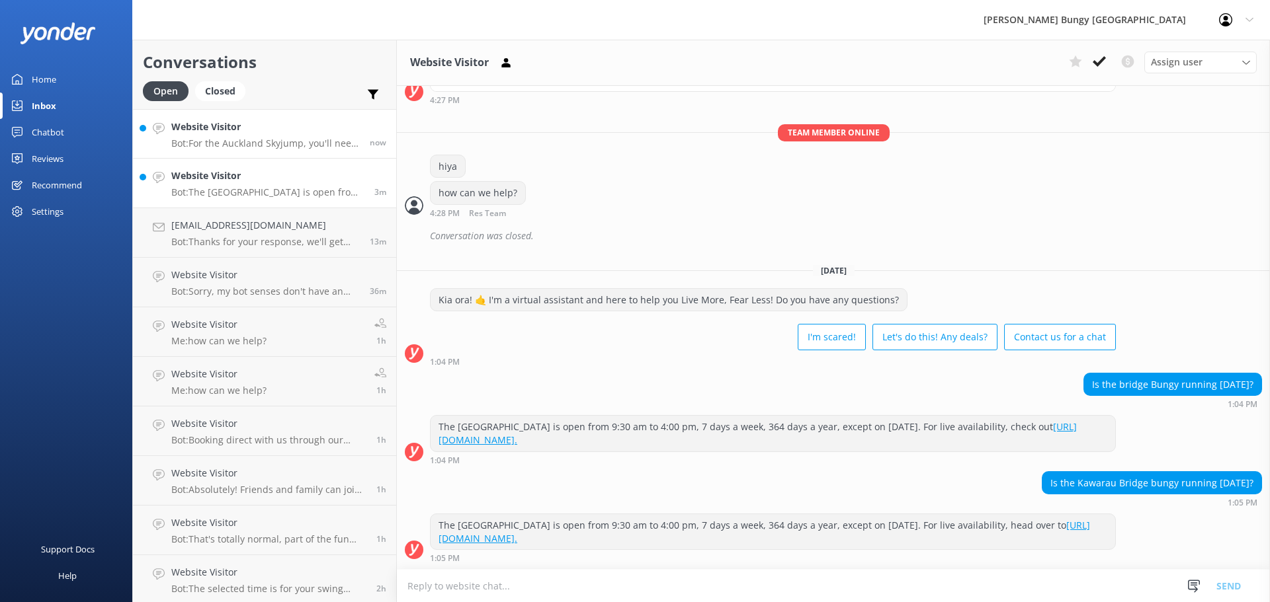
click at [337, 149] on p "Bot: For the Auckland Skyjump, you'll need to allow 45 minutes. If you're plann…" at bounding box center [265, 144] width 188 height 12
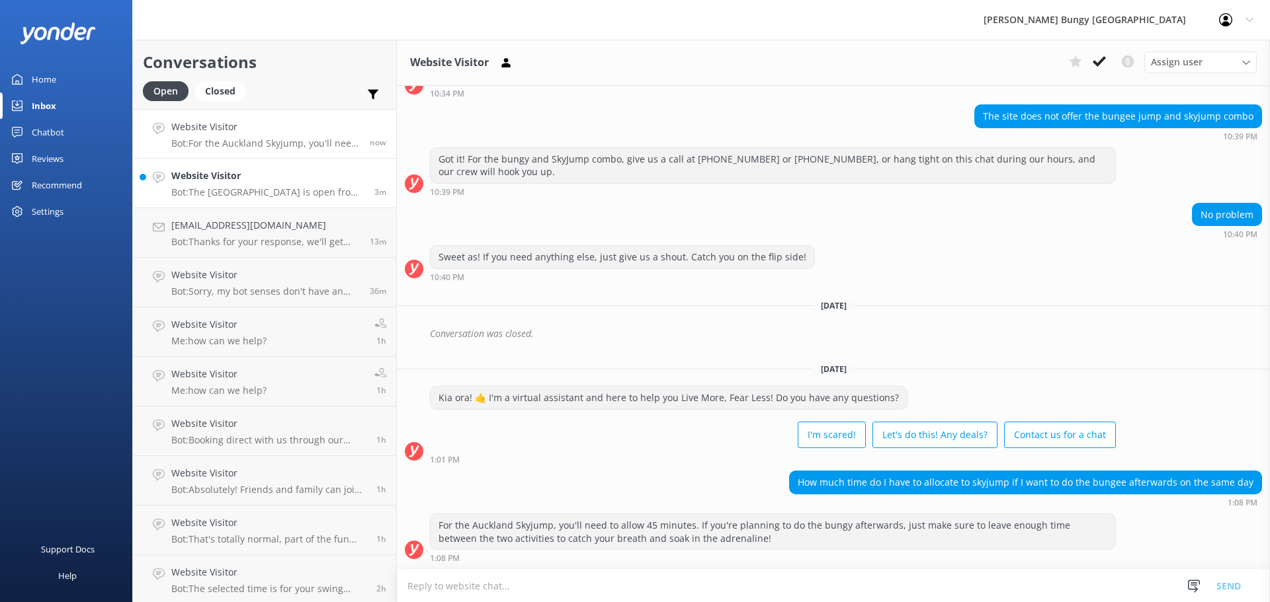
click at [321, 177] on h4 "Website Visitor" at bounding box center [267, 176] width 193 height 15
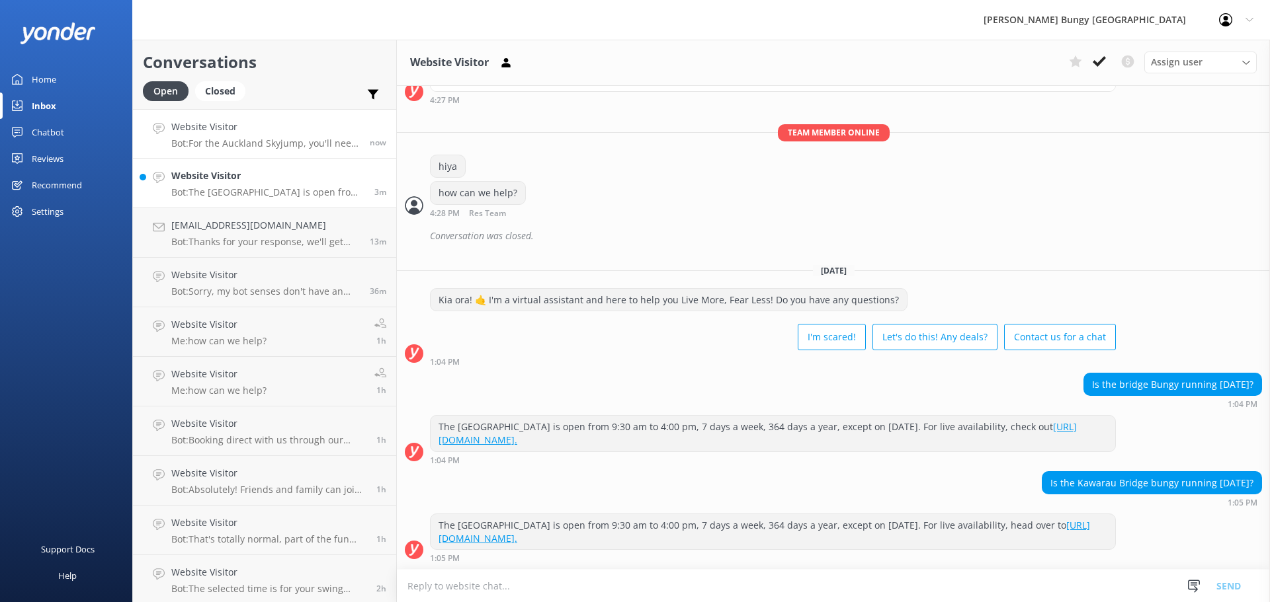
click at [308, 142] on p "Bot: For the Auckland Skyjump, you'll need to allow 45 minutes. If you're plann…" at bounding box center [265, 144] width 188 height 12
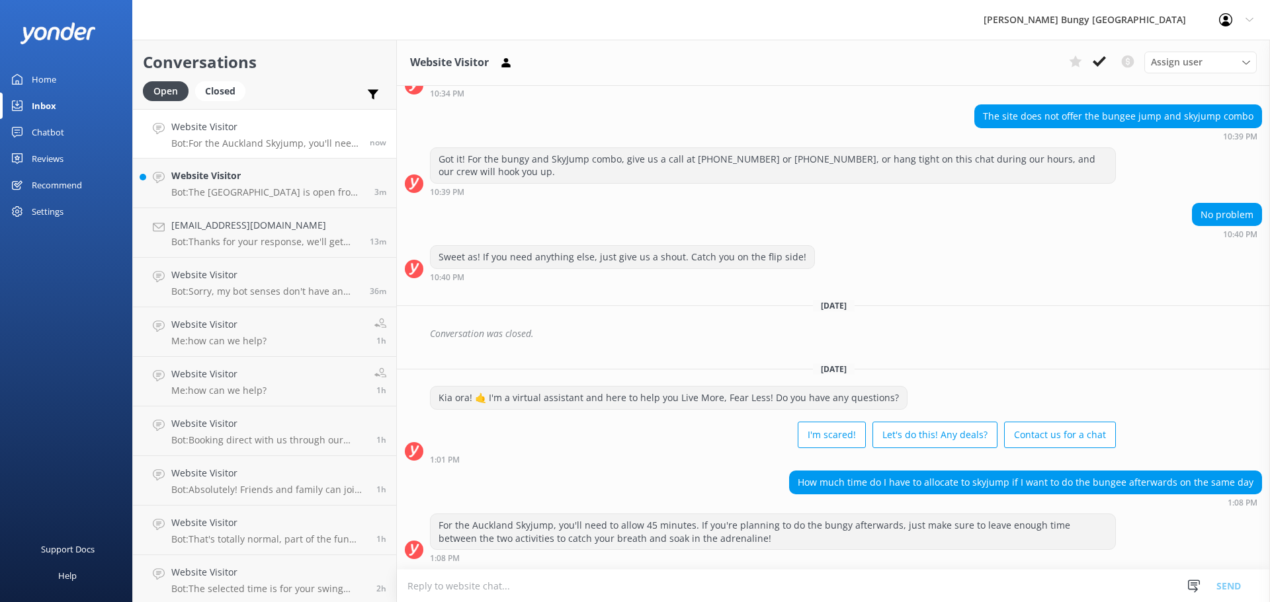
scroll to position [427, 0]
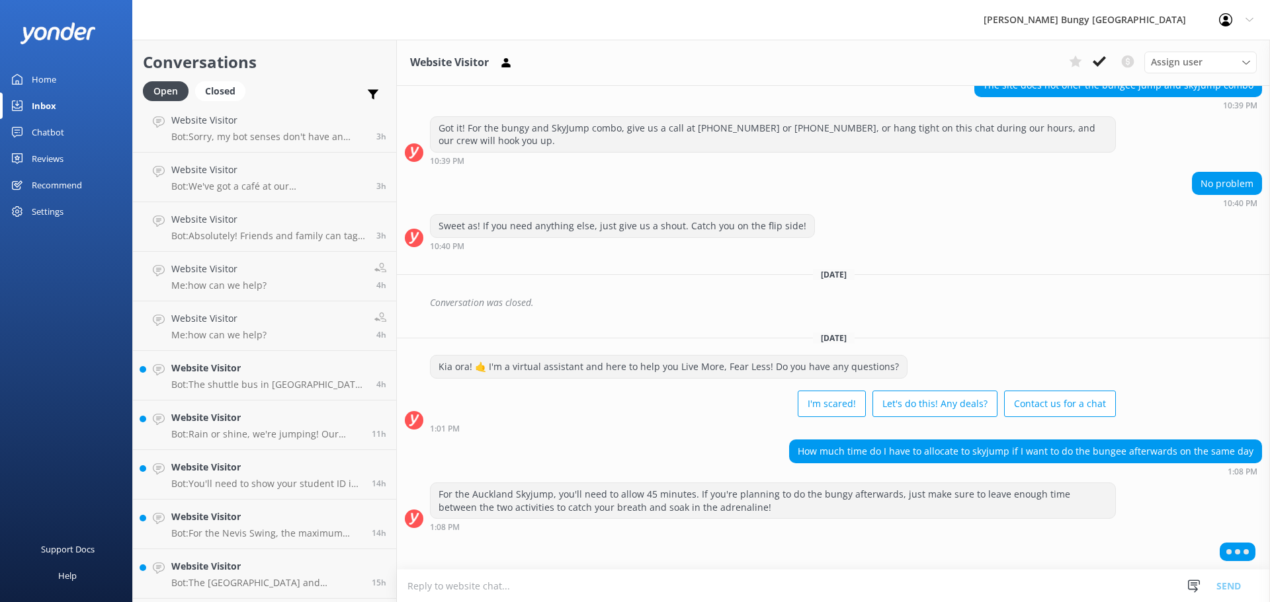
scroll to position [598, 0]
click at [313, 582] on p "Bot: You got it! The Nevis Bungy is in Queenstown, but it's on private property…" at bounding box center [266, 587] width 190 height 12
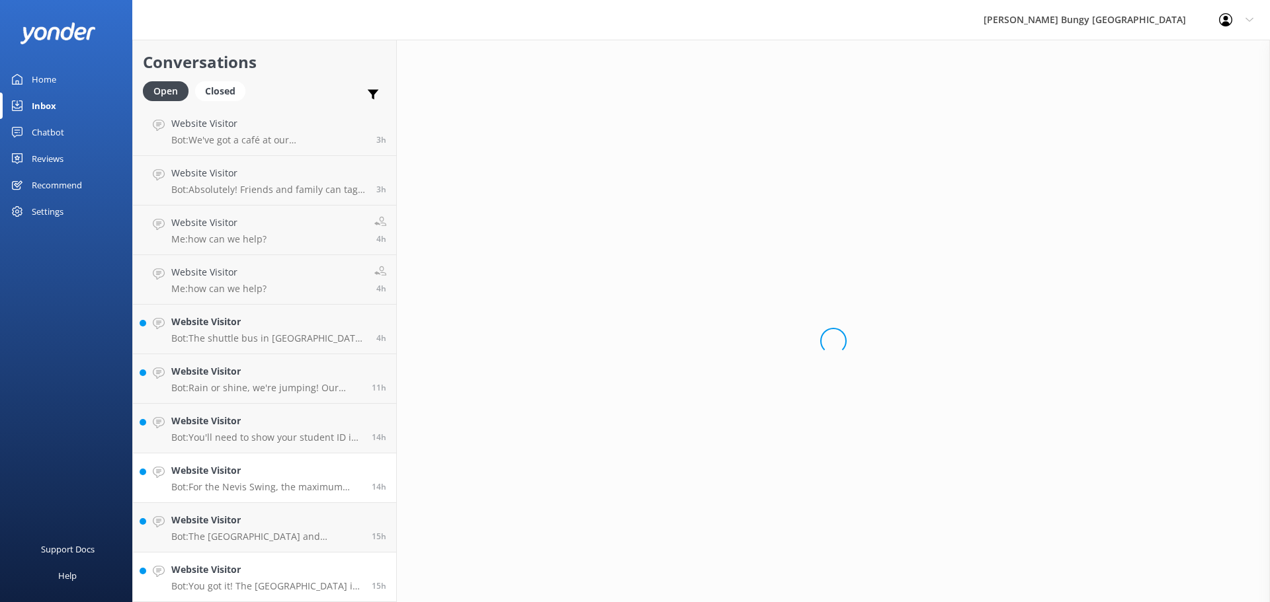
click at [237, 460] on link "Website Visitor Bot: For the Nevis Swing, the maximum combined weight for a tan…" at bounding box center [264, 479] width 263 height 50
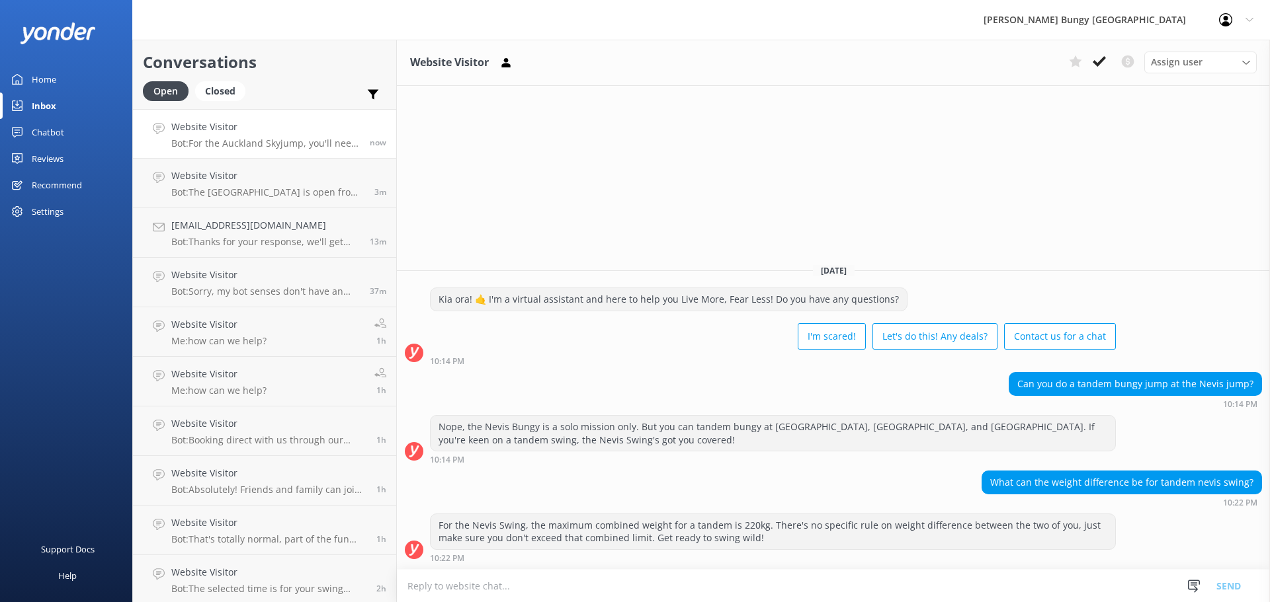
click at [335, 124] on h4 "Website Visitor" at bounding box center [265, 127] width 188 height 15
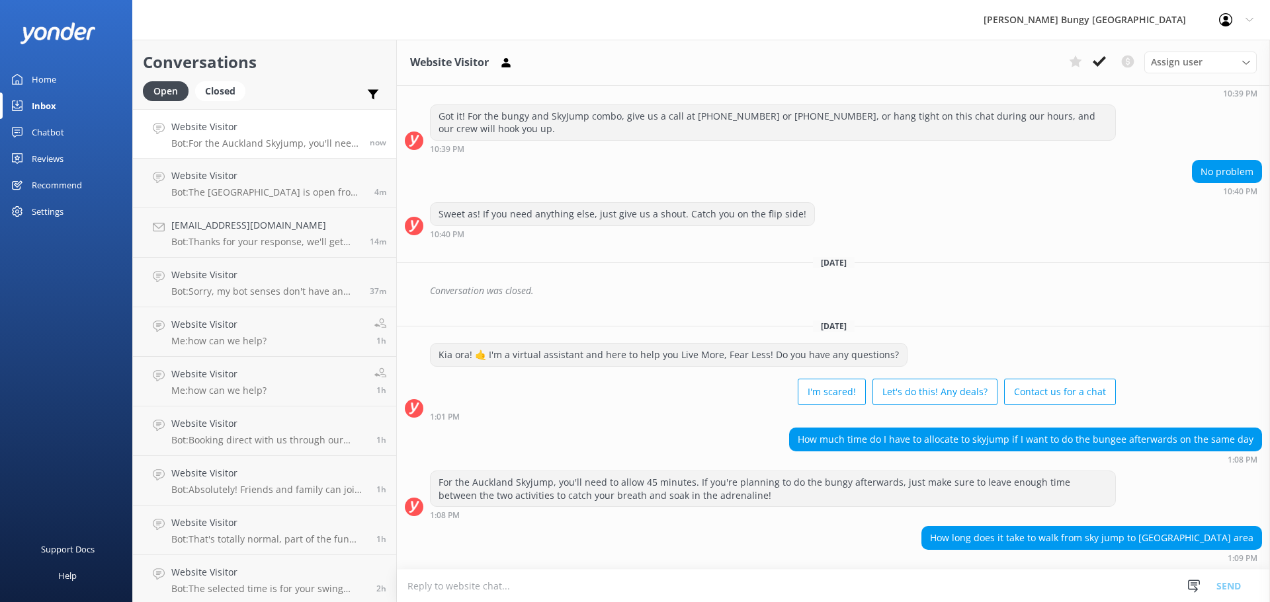
scroll to position [534, 0]
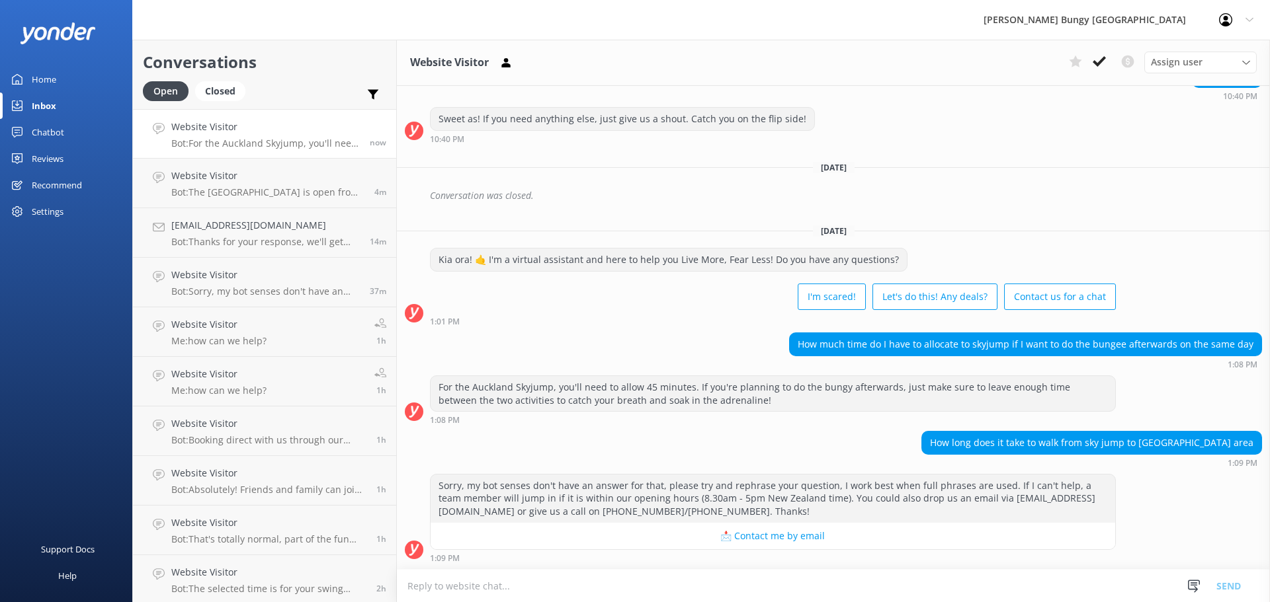
click at [843, 596] on textarea at bounding box center [833, 586] width 873 height 32
click at [837, 462] on div "How long does it take to walk from sky jump to bungee area 1:09 PM" at bounding box center [833, 449] width 873 height 36
click at [823, 587] on textarea at bounding box center [833, 586] width 873 height 32
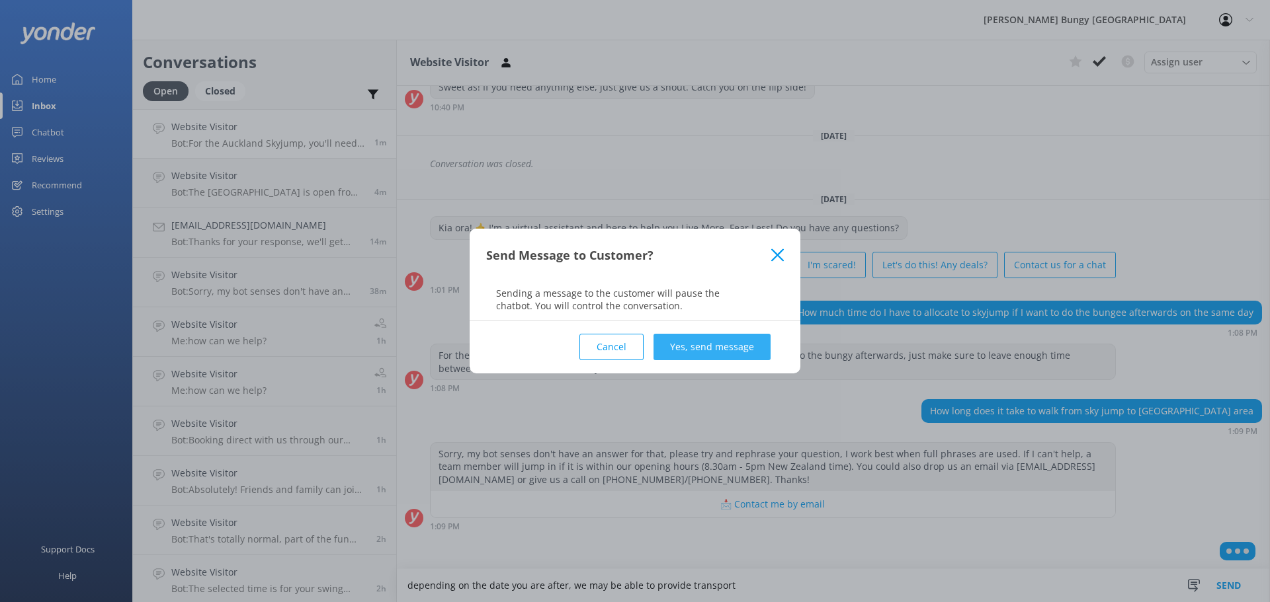
type textarea "depending on the date you are after, we may be able to provide transport"
click at [710, 341] on button "Yes, send message" at bounding box center [711, 347] width 117 height 26
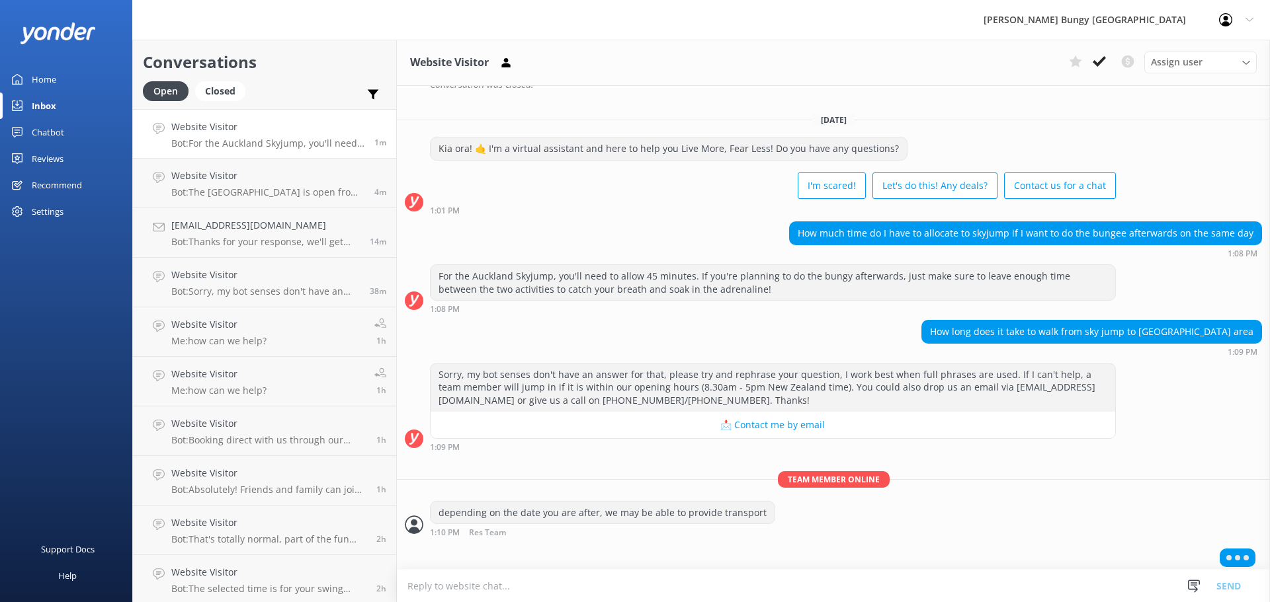
scroll to position [651, 0]
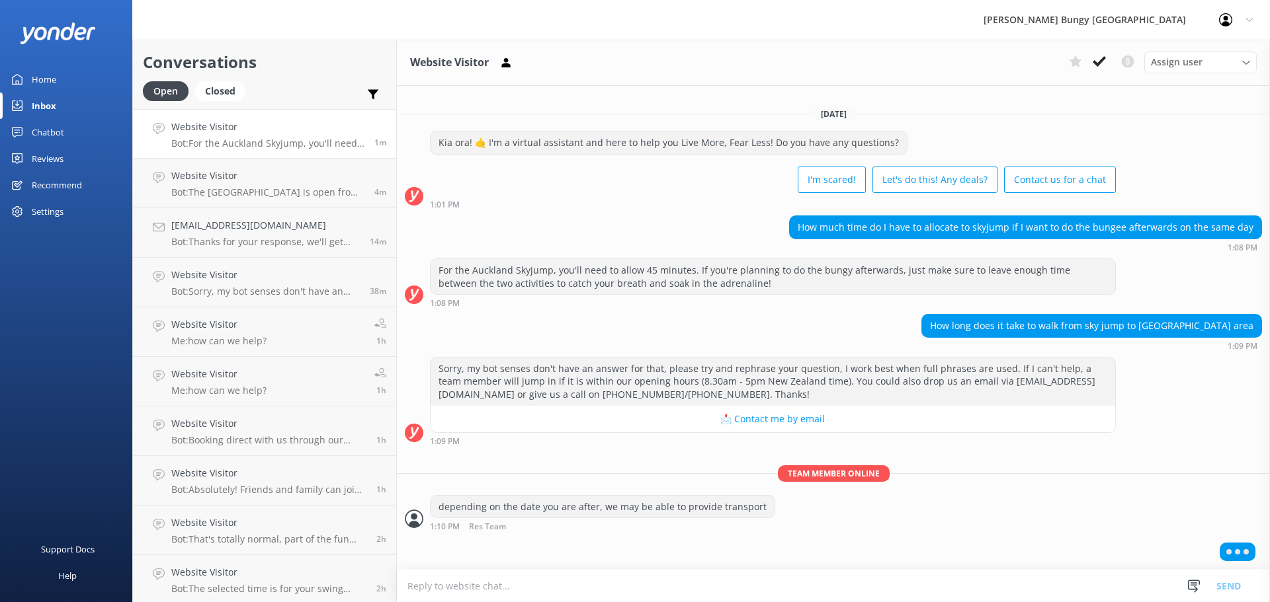
click at [815, 586] on textarea at bounding box center [833, 586] width 873 height 32
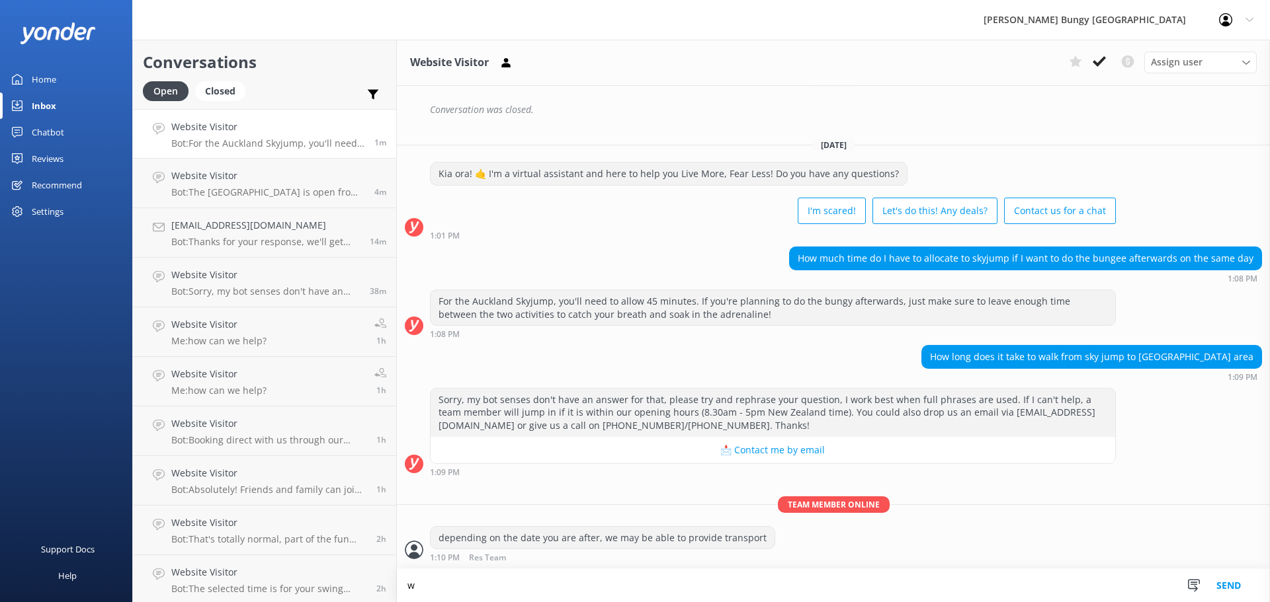
scroll to position [621, 0]
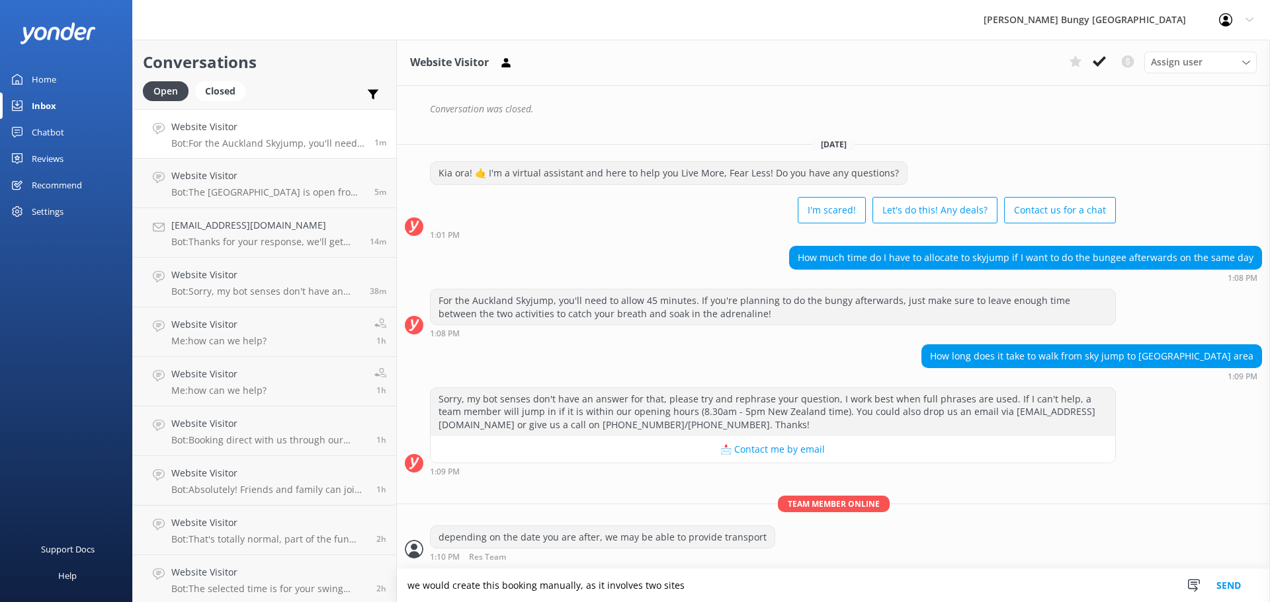
type textarea "we would create this booking manually, as it involves two sites"
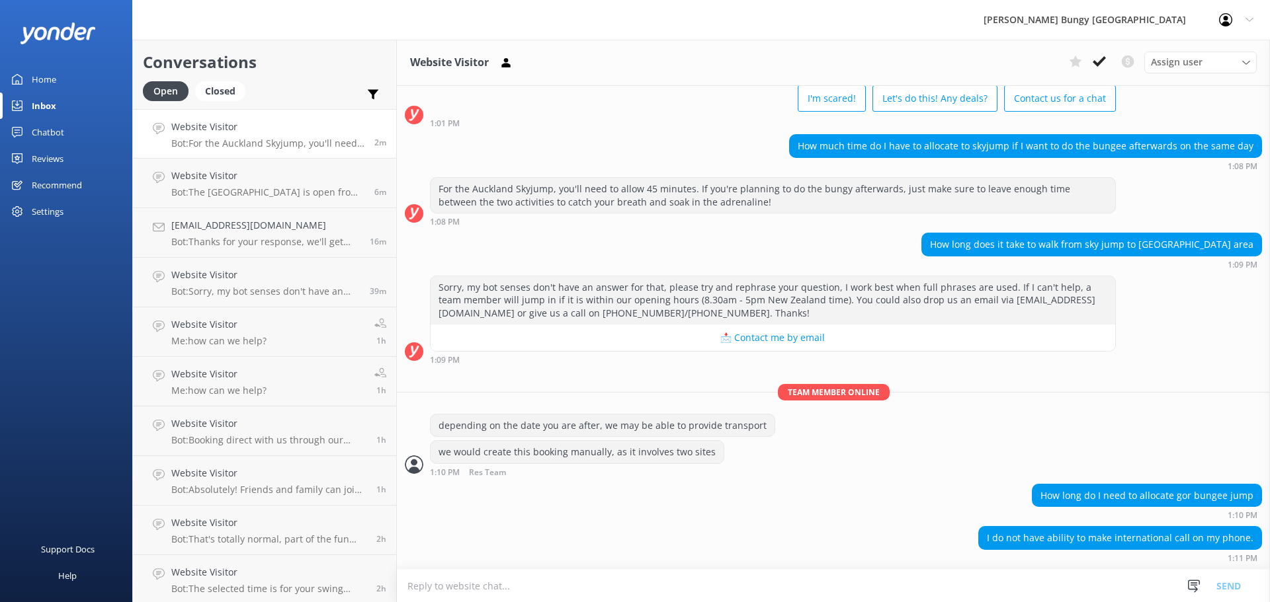
scroll to position [760, 0]
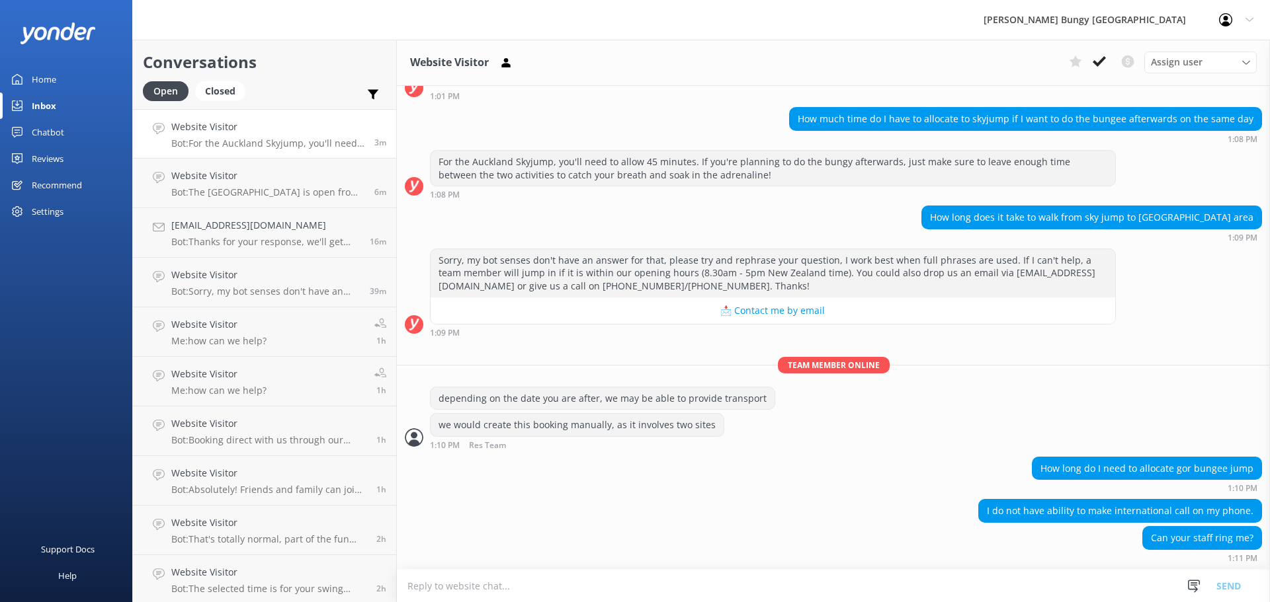
click at [1032, 574] on textarea at bounding box center [833, 586] width 873 height 32
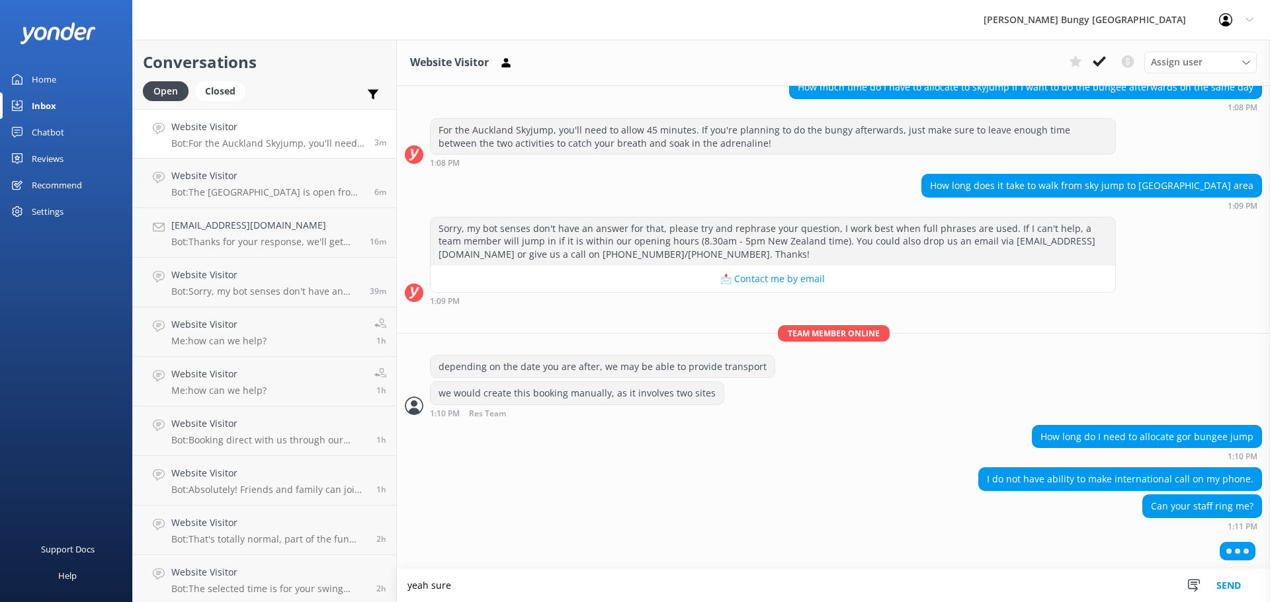
type textarea "yeah sure"
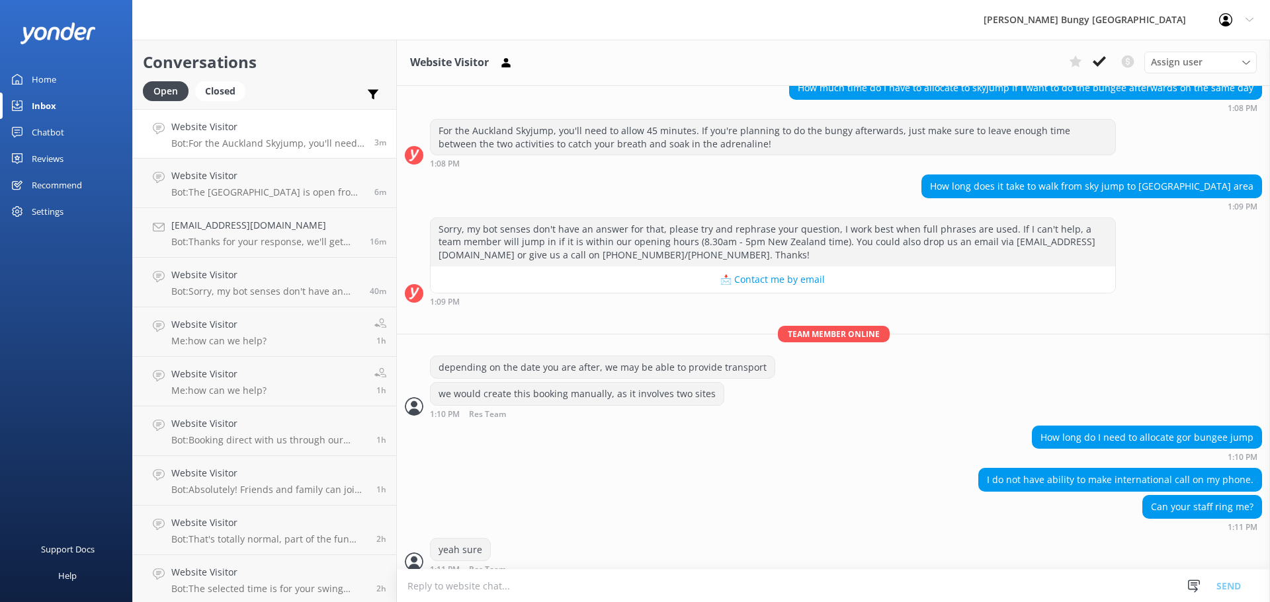
scroll to position [834, 0]
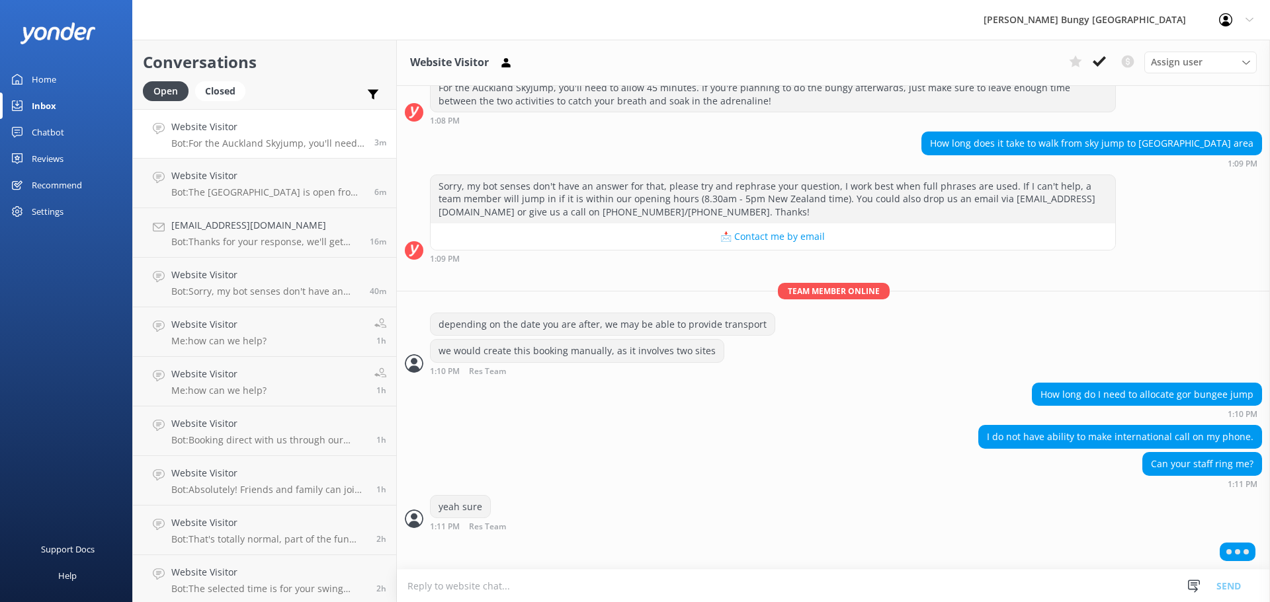
click at [714, 583] on textarea at bounding box center [833, 586] width 873 height 32
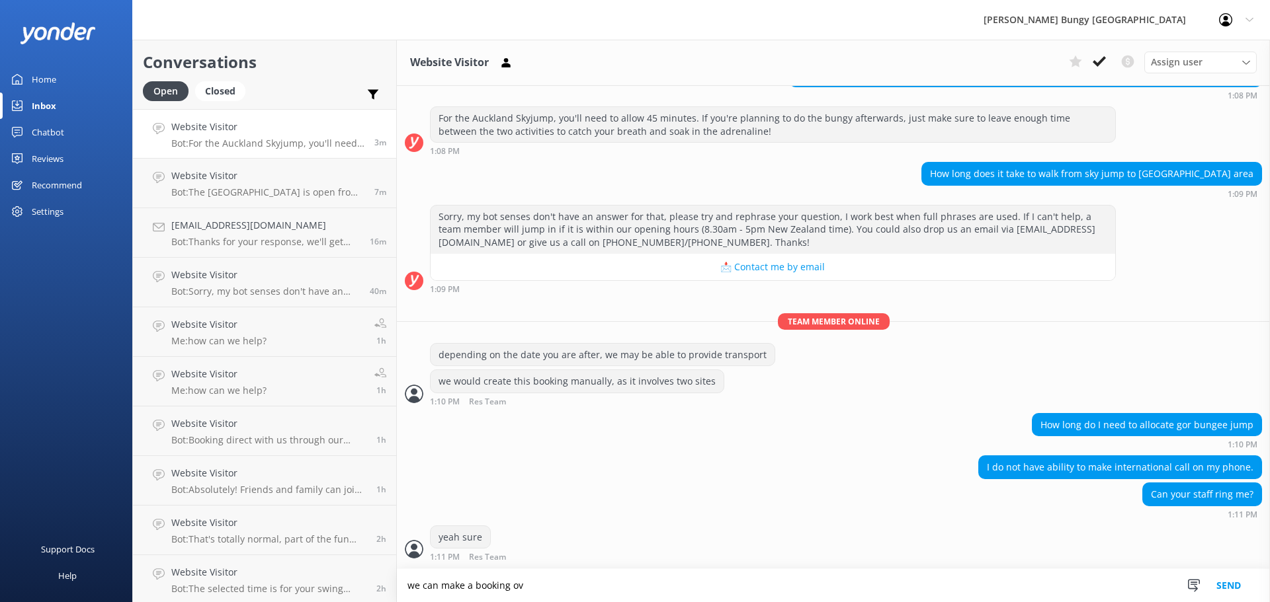
scroll to position [847, 0]
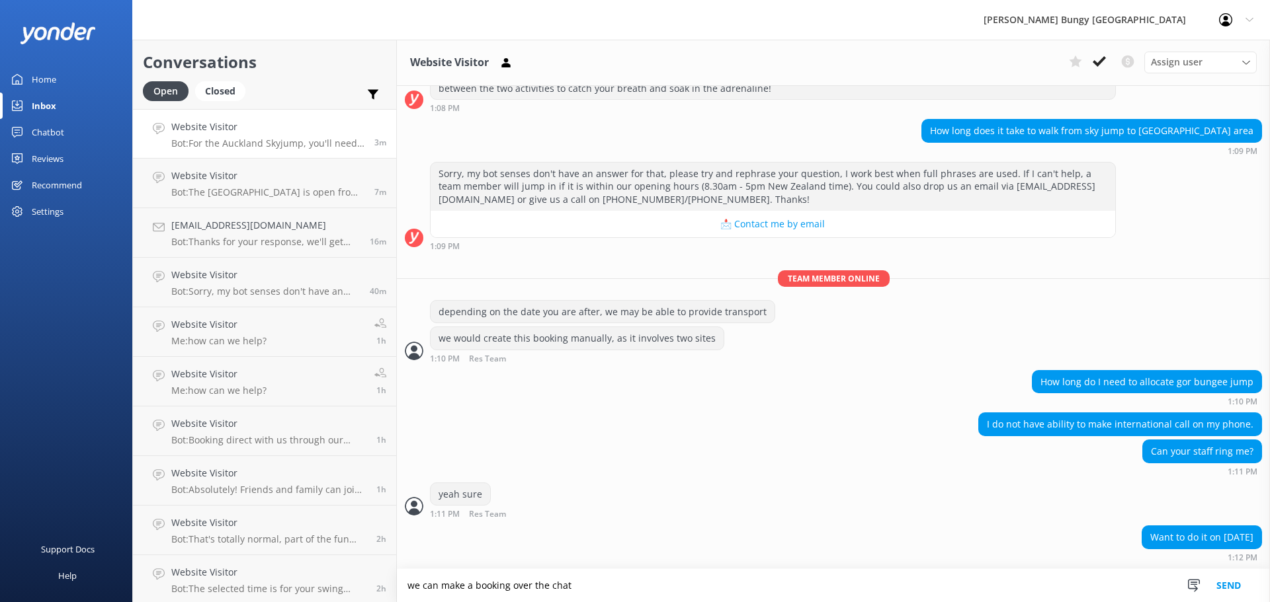
type textarea "we can make a booking over the chat"
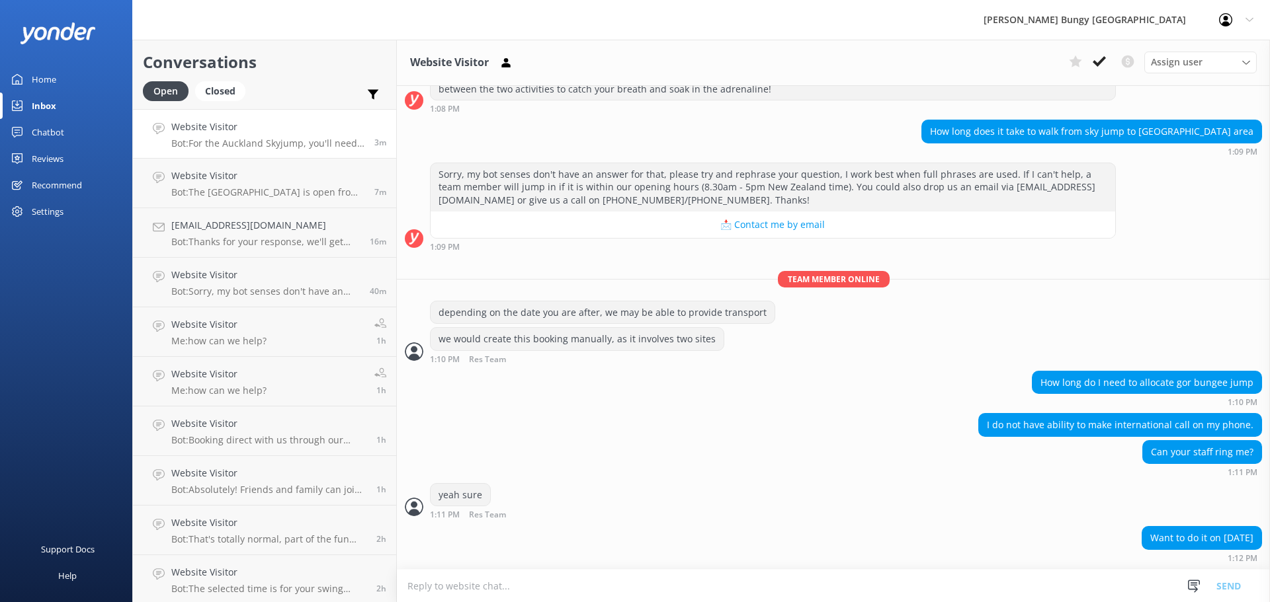
scroll to position [889, 0]
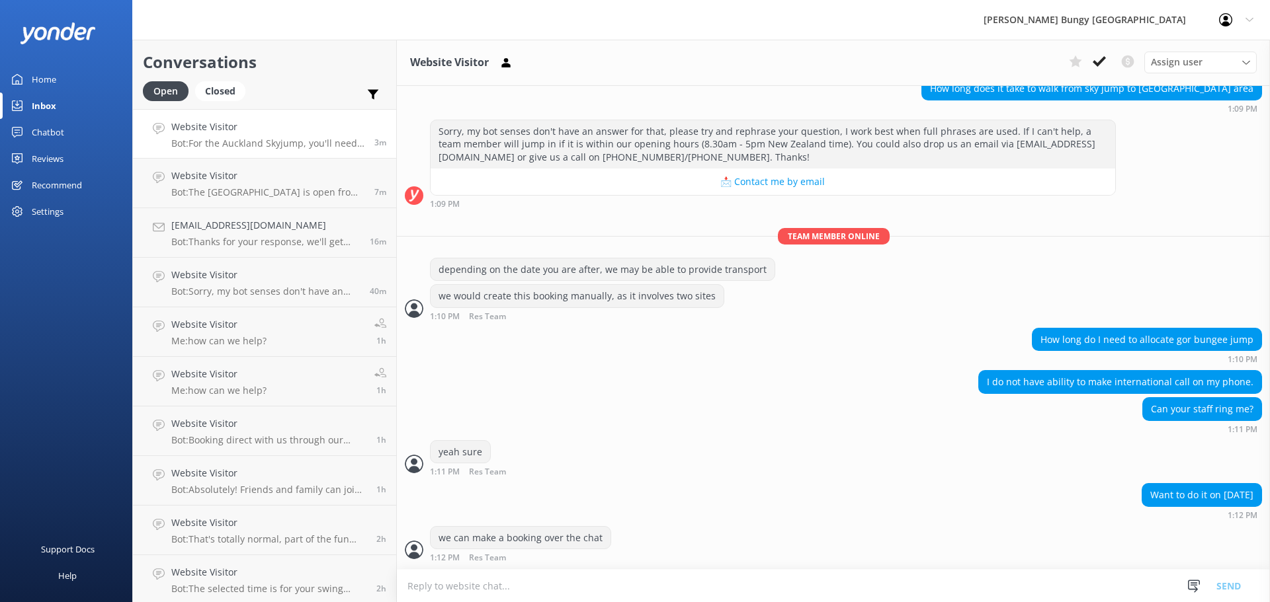
click at [540, 501] on div "Want to do it on 18th March 2026 1:12 PM" at bounding box center [833, 501] width 873 height 36
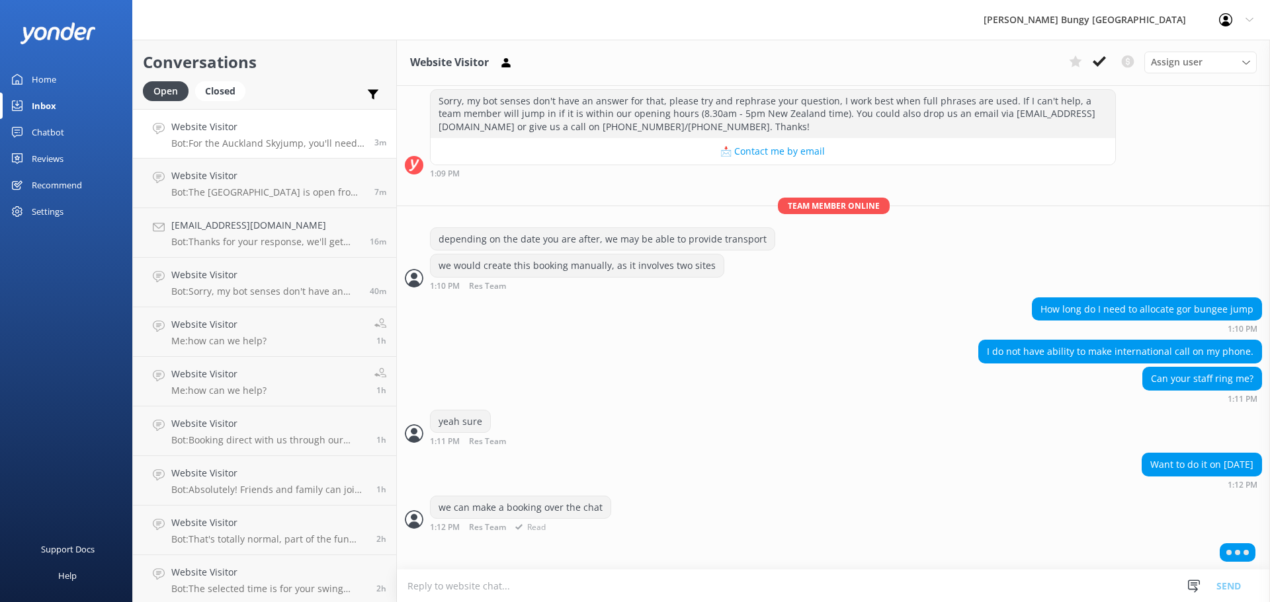
scroll to position [920, 0]
drag, startPoint x: 553, startPoint y: 537, endPoint x: 549, endPoint y: 476, distance: 61.6
click at [549, 476] on div "Want to do it on 18th March 2026 1:12 PM" at bounding box center [833, 470] width 873 height 36
click at [977, 571] on textarea at bounding box center [833, 586] width 873 height 32
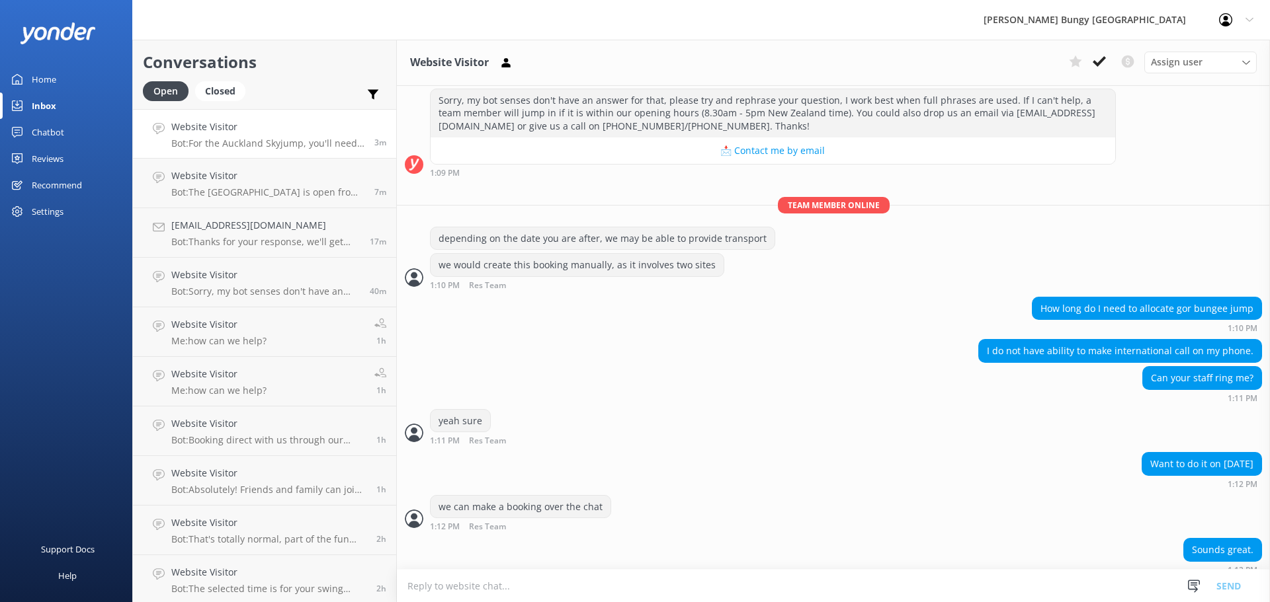
scroll to position [963, 0]
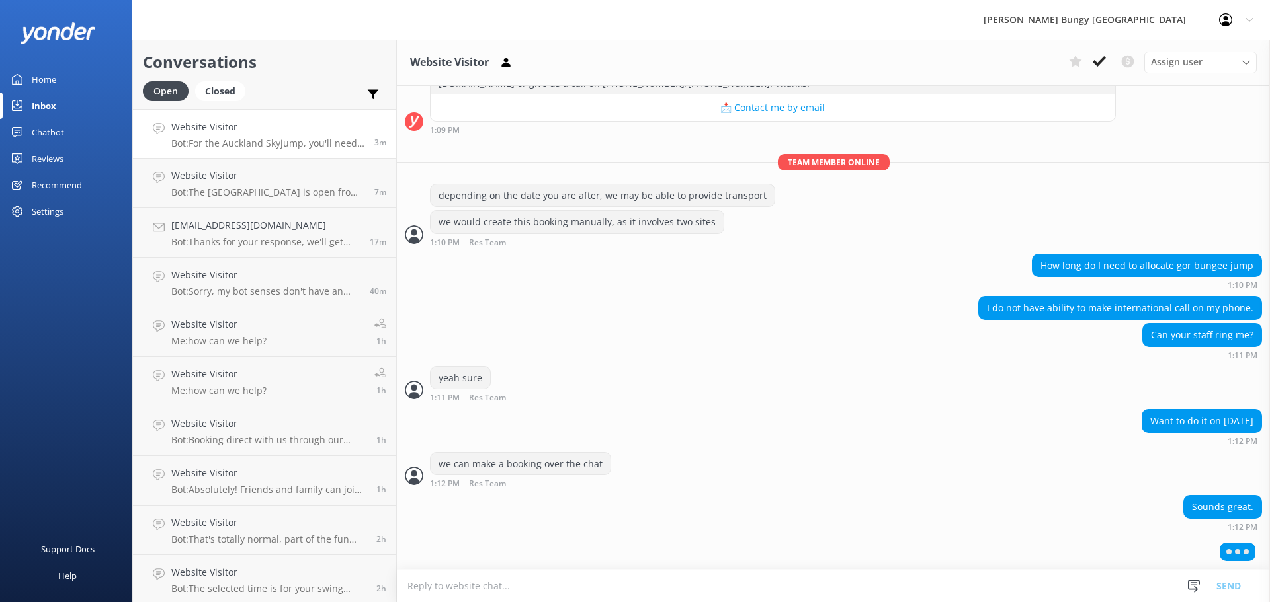
click at [882, 586] on textarea at bounding box center [833, 586] width 873 height 32
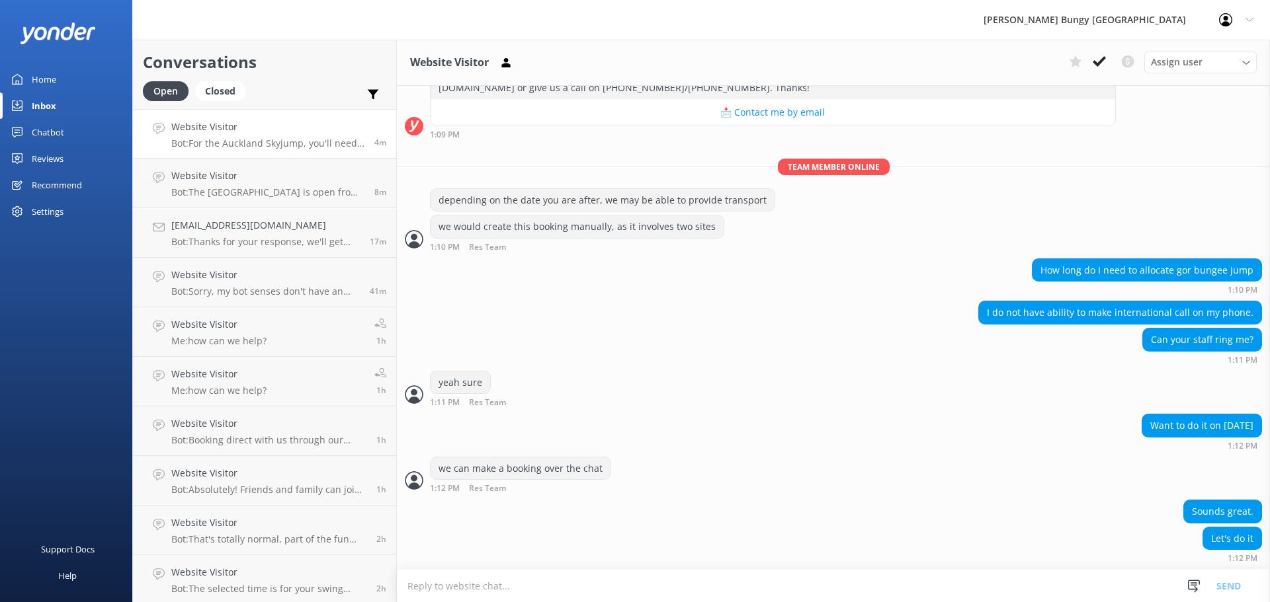
scroll to position [989, 0]
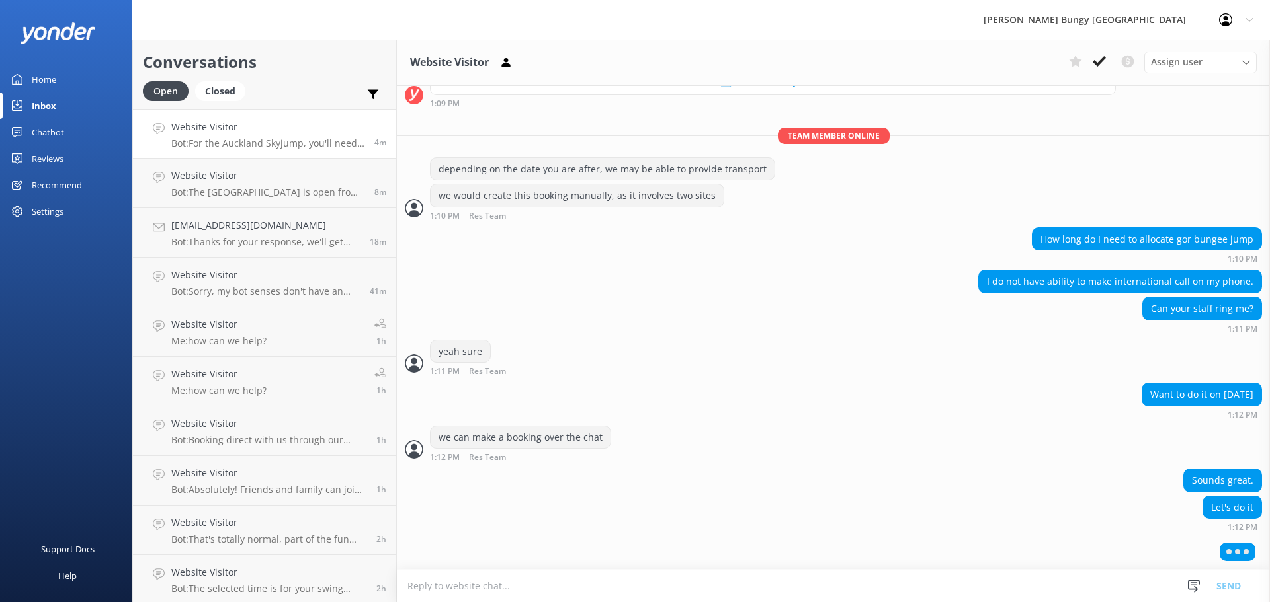
click at [888, 589] on textarea at bounding box center [833, 586] width 873 height 32
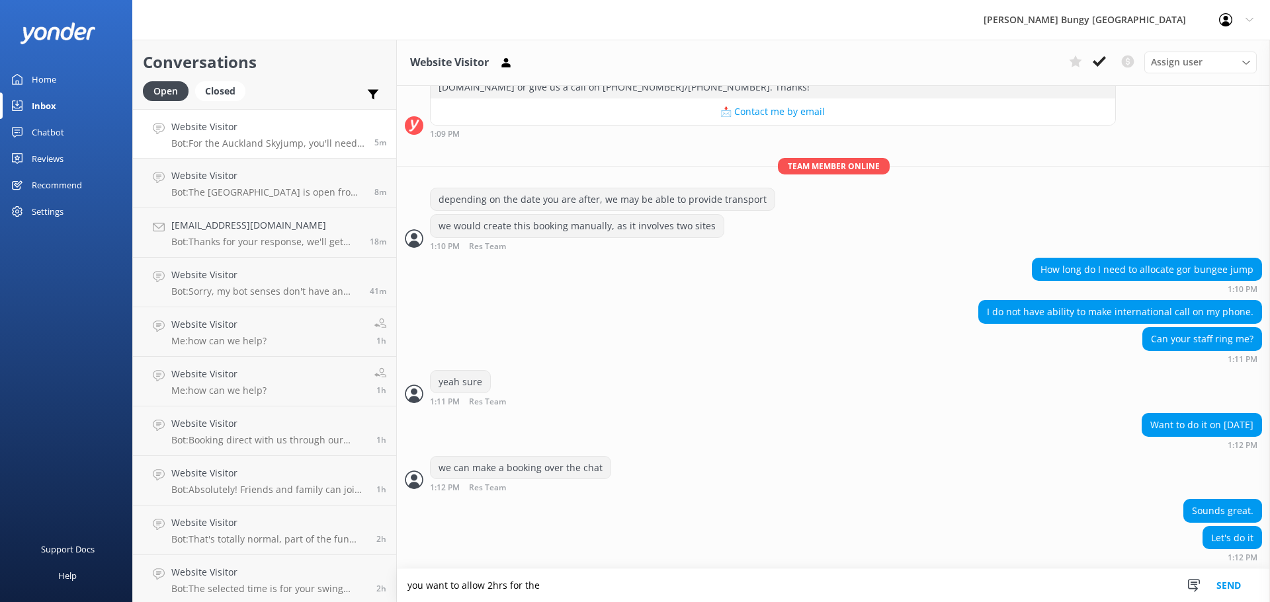
scroll to position [1002, 0]
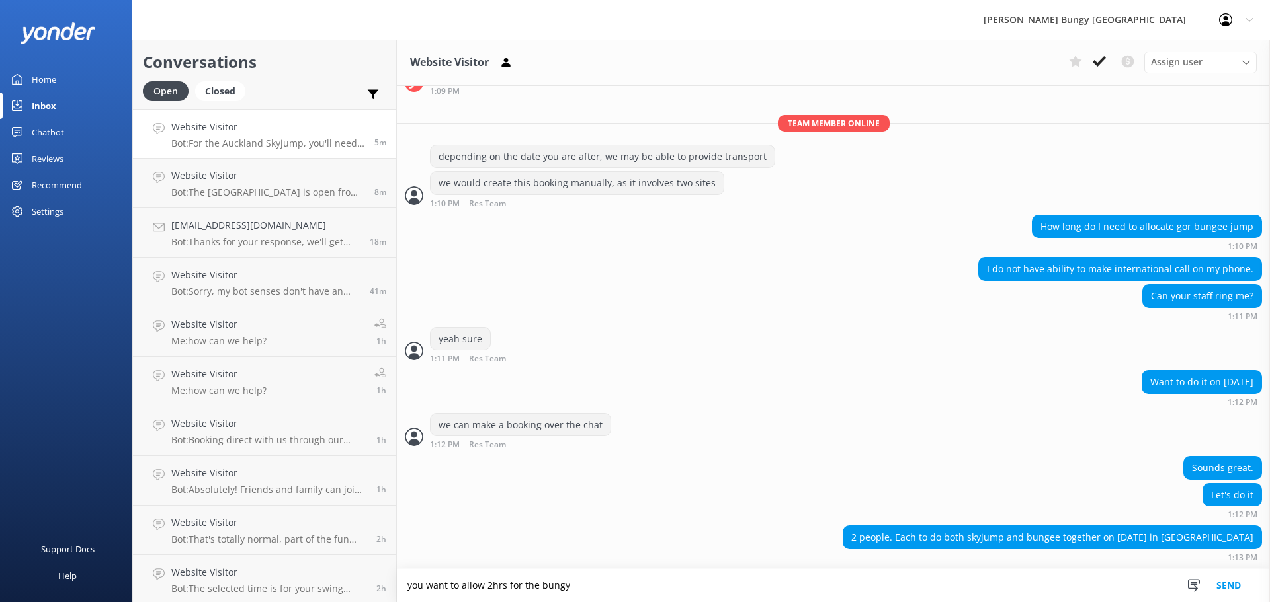
type textarea "you want to allow 2hrs for the bungy"
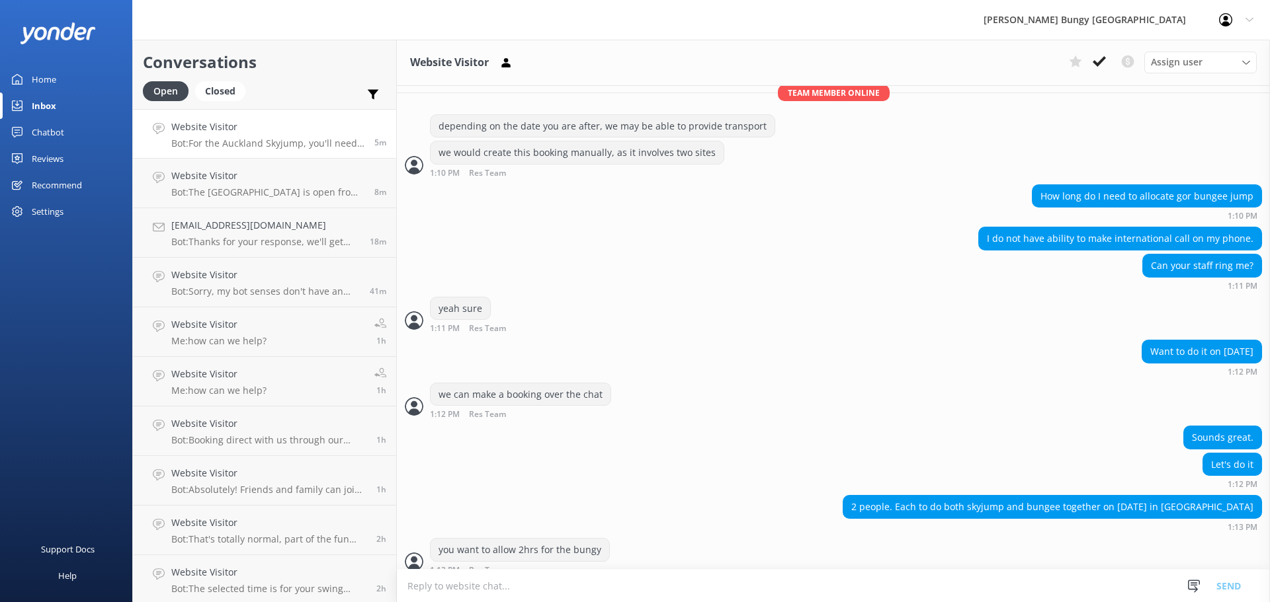
scroll to position [1044, 0]
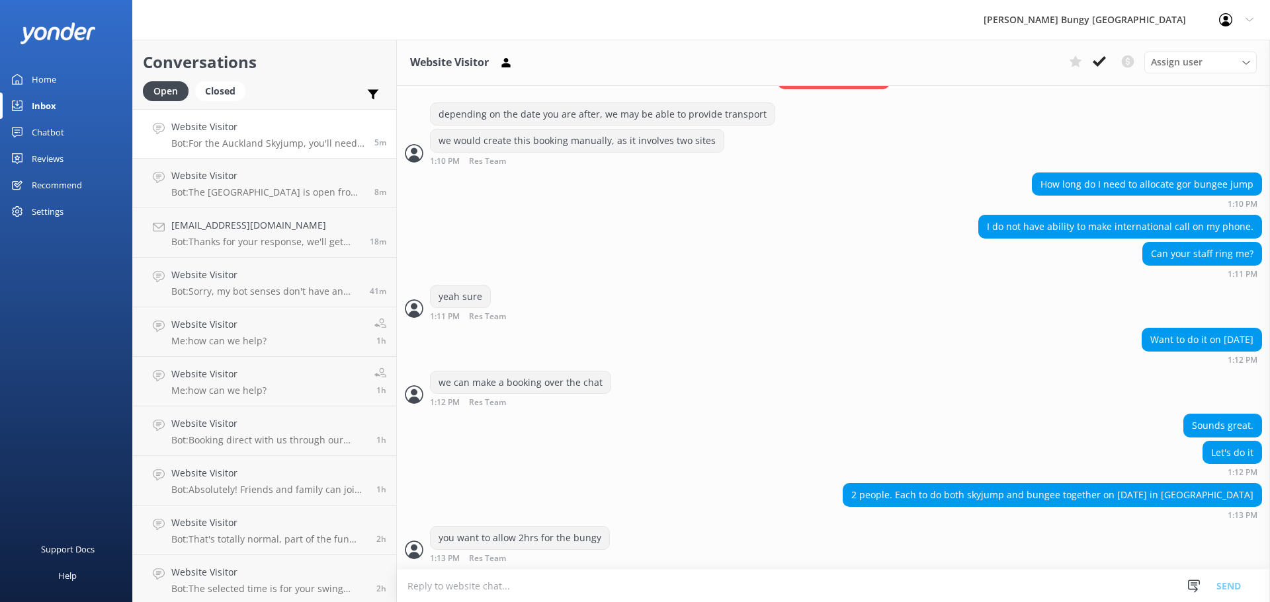
click at [888, 589] on textarea at bounding box center [833, 586] width 873 height 32
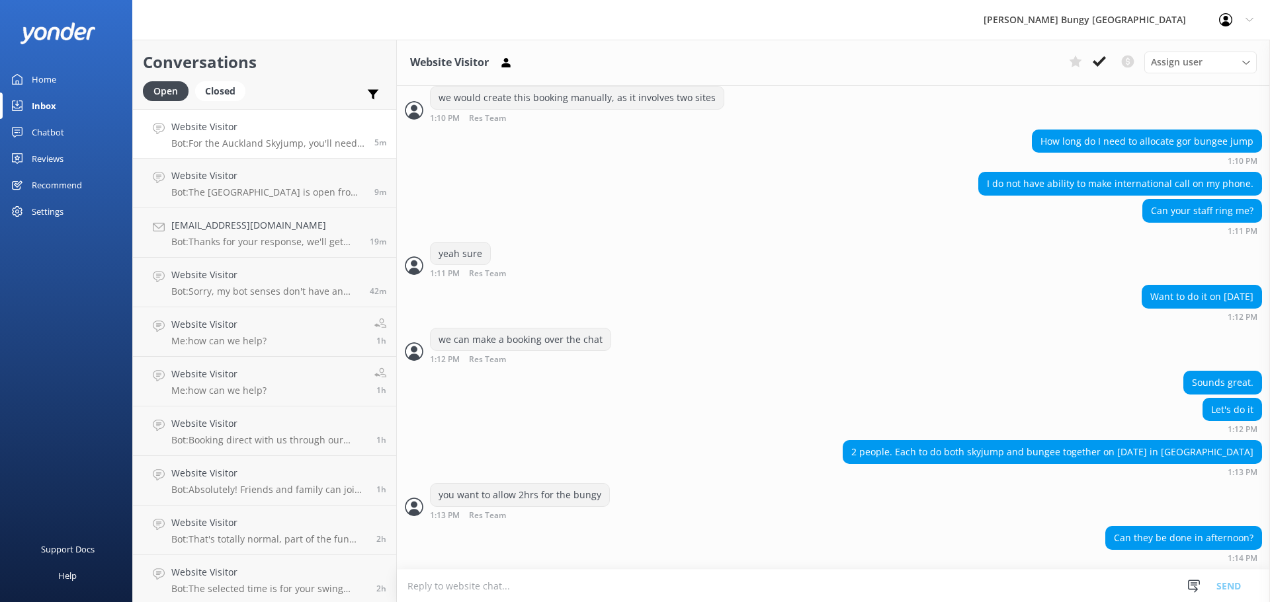
click at [1020, 580] on textarea at bounding box center [833, 586] width 873 height 32
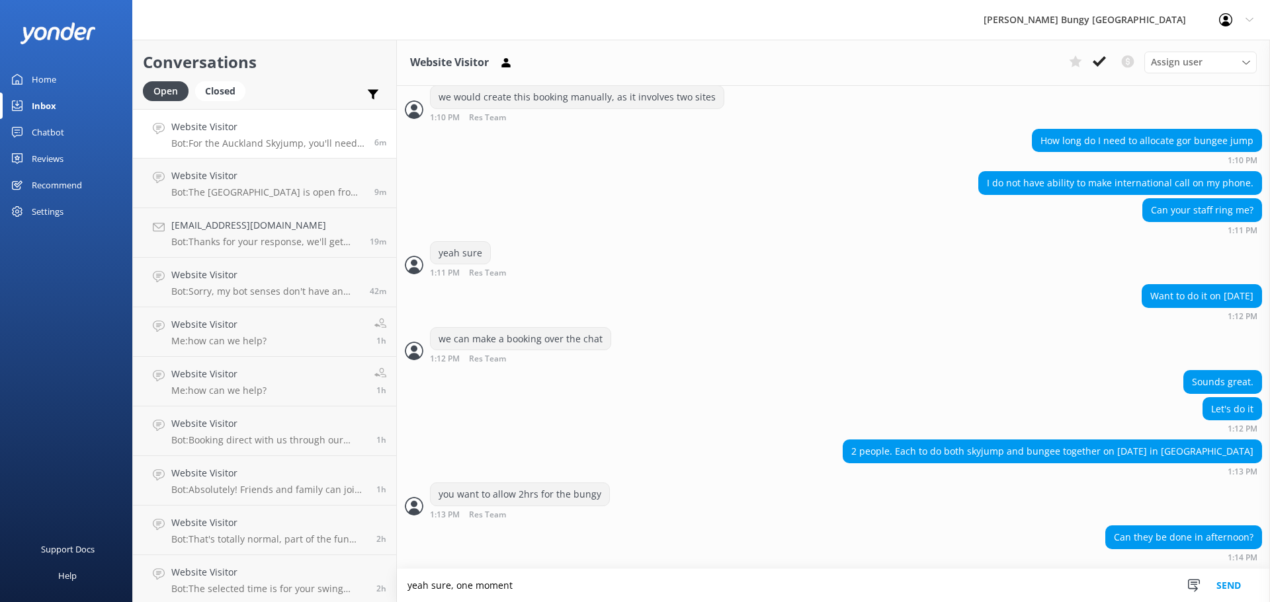
type textarea "yeah sure, one moment"
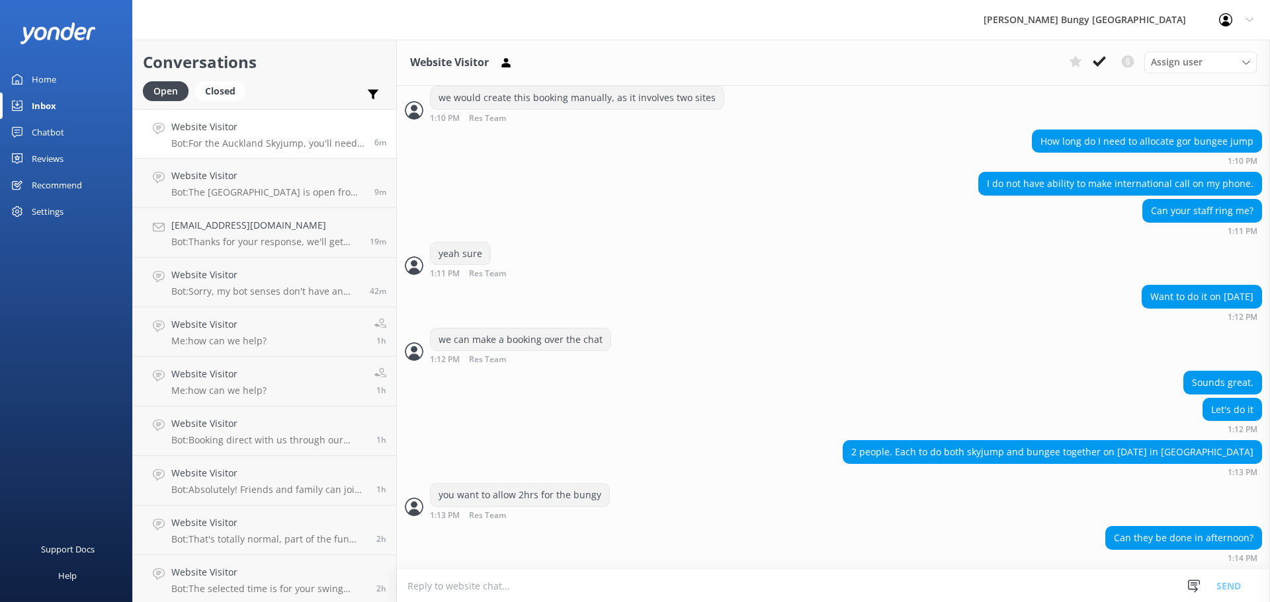
scroll to position [1131, 0]
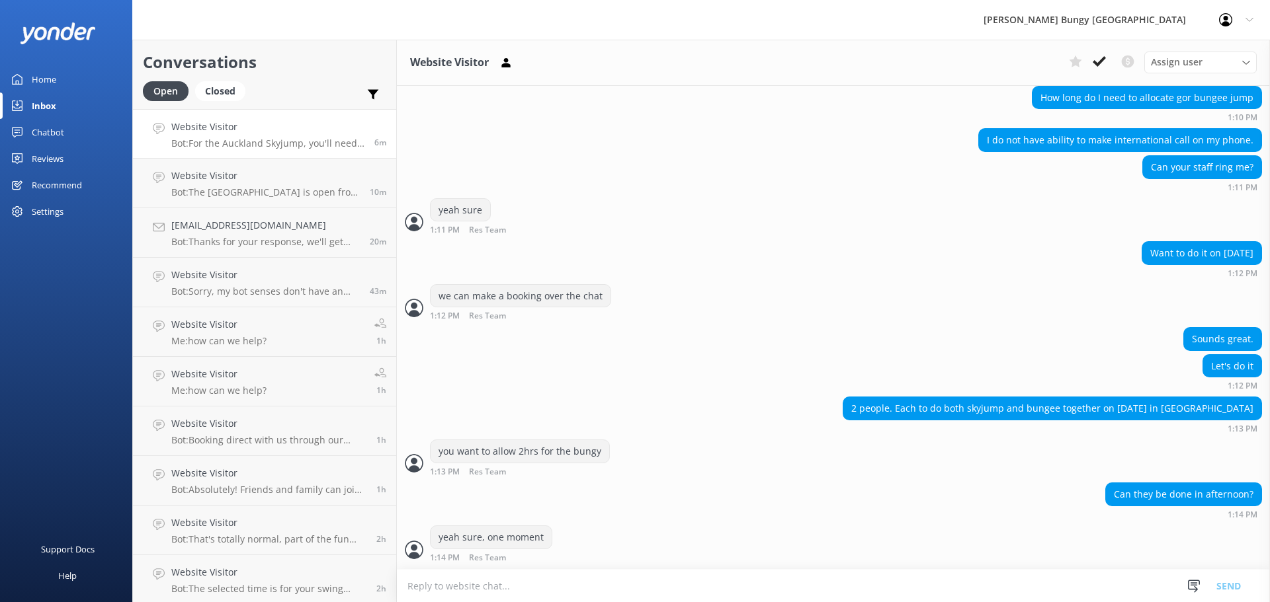
click at [697, 591] on textarea at bounding box center [833, 586] width 873 height 32
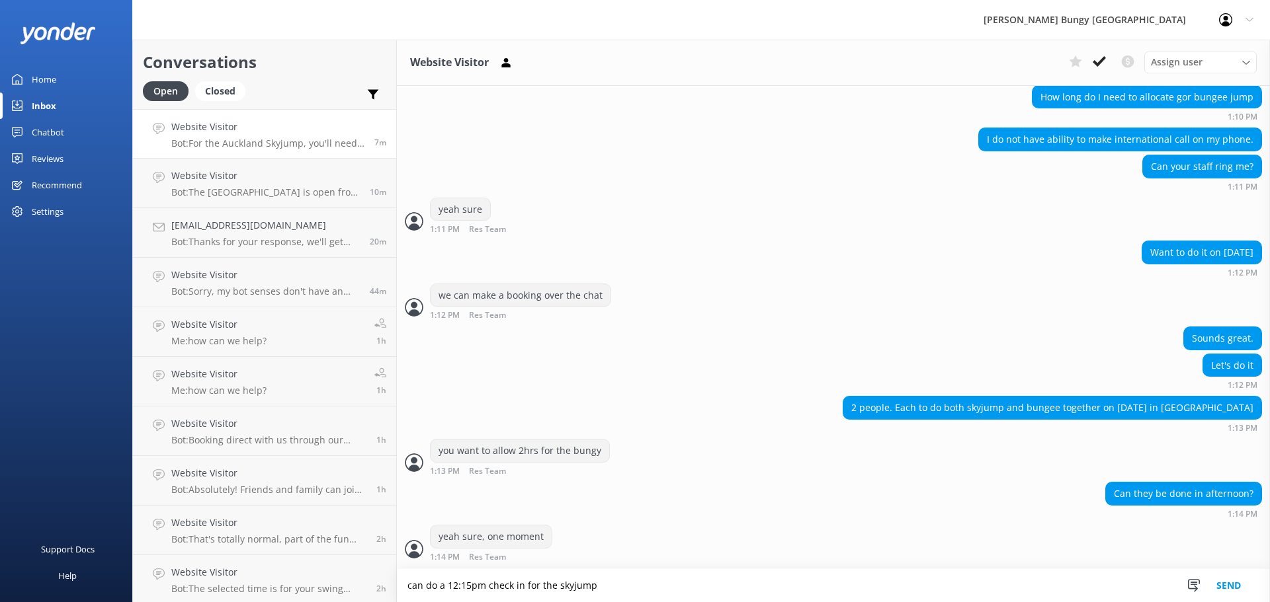
type textarea "can do a 12:15pm check in for the skyjump"
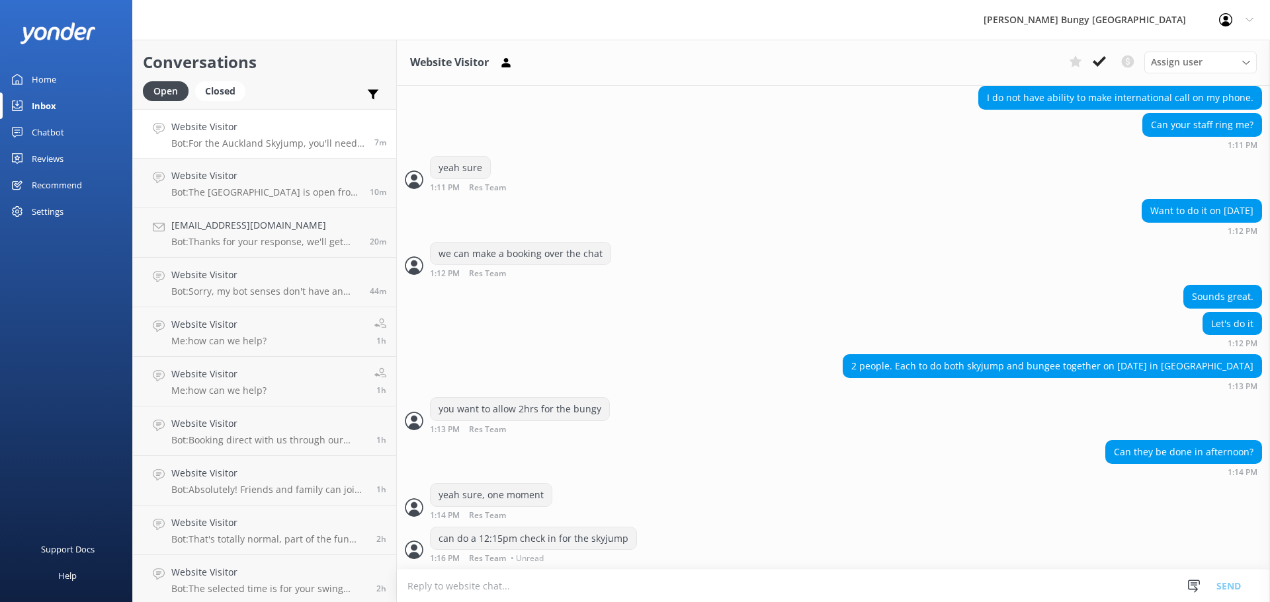
click at [655, 587] on textarea at bounding box center [833, 586] width 873 height 32
click at [259, 341] on p "Me: how can we help?" at bounding box center [218, 341] width 95 height 12
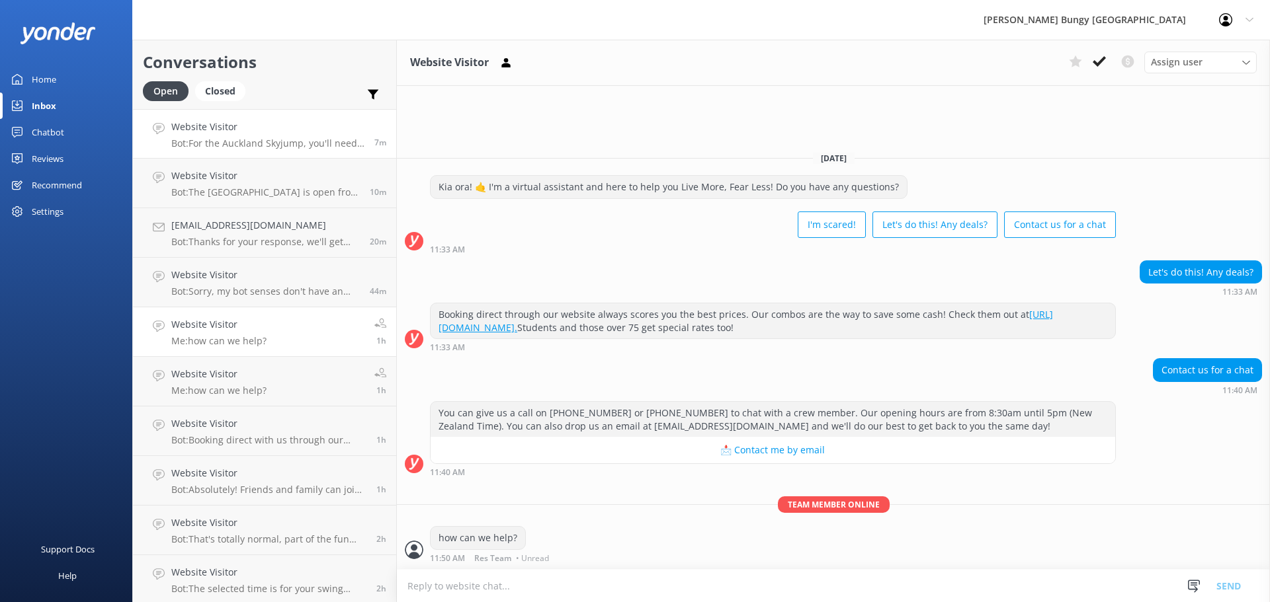
click at [288, 137] on div "Website Visitor Bot: For the Auckland Skyjump, you'll need to allow 45 minutes.…" at bounding box center [267, 134] width 193 height 28
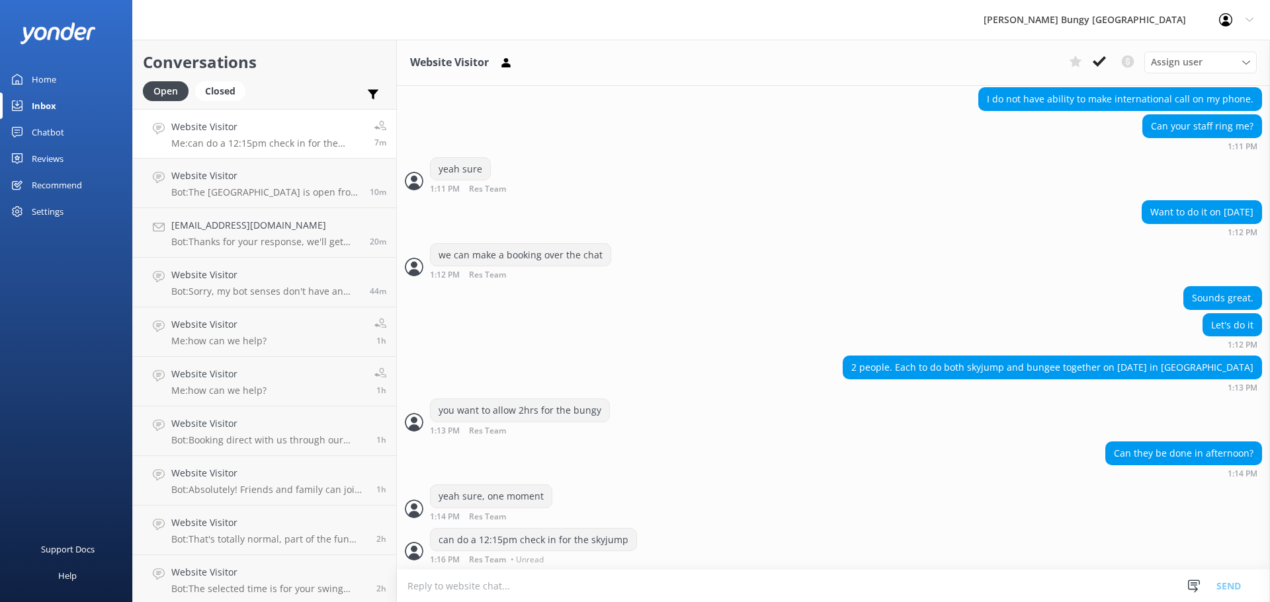
scroll to position [1173, 0]
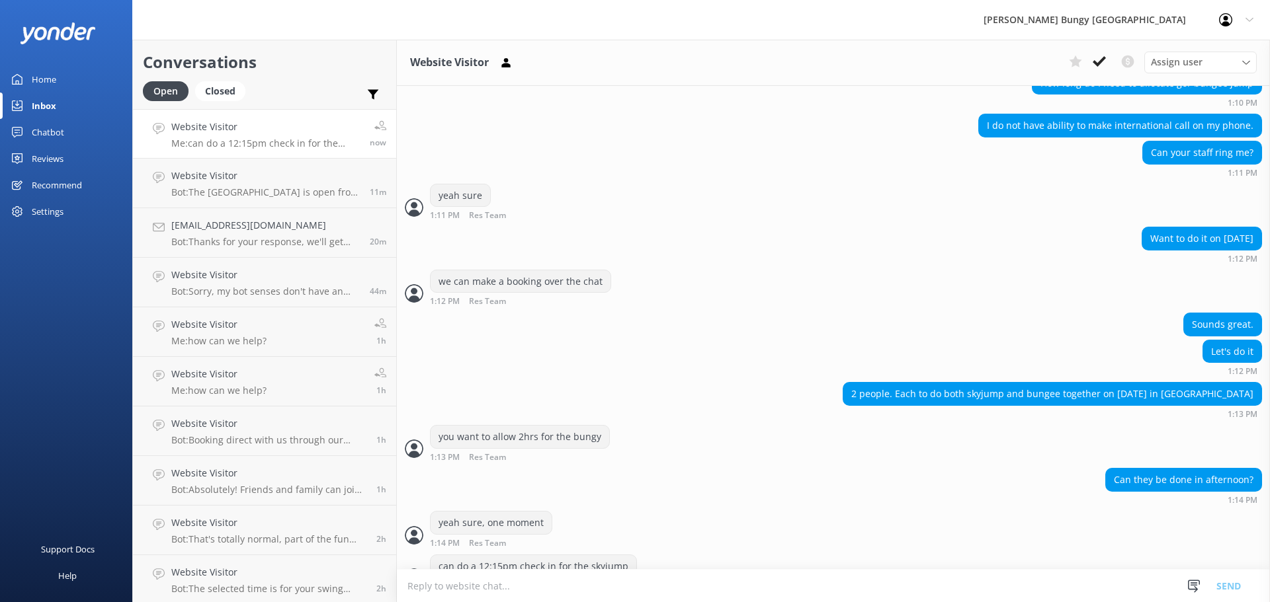
scroll to position [1173, 0]
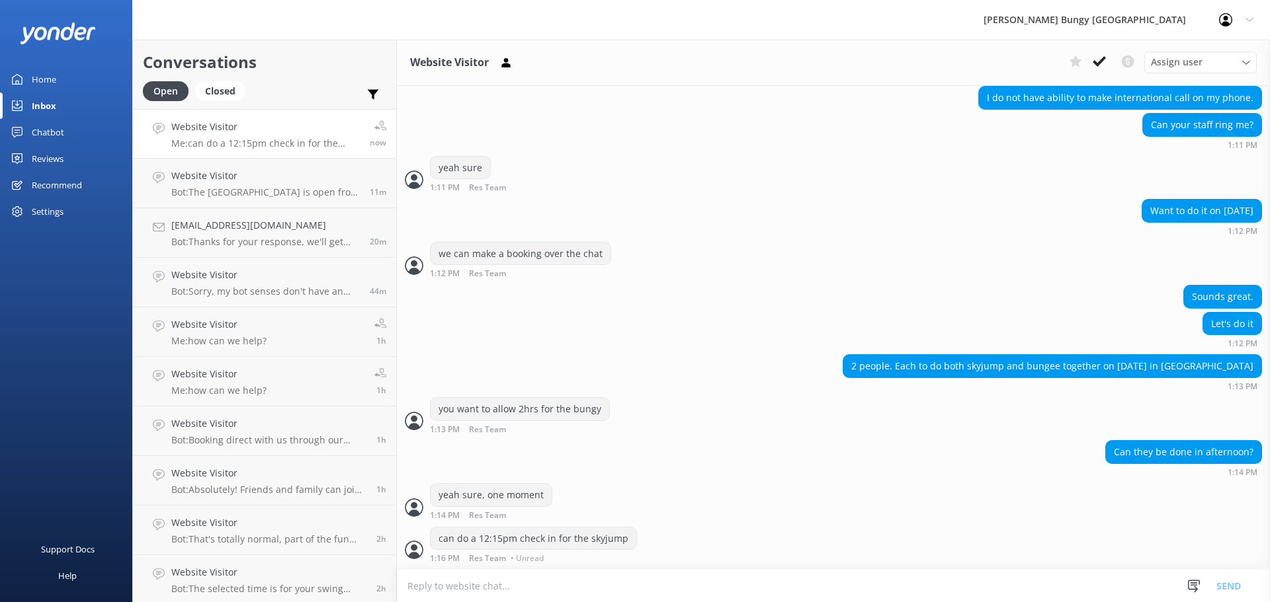
click at [793, 585] on textarea at bounding box center [833, 586] width 873 height 32
type textarea "jump back on the chat when you are ready"
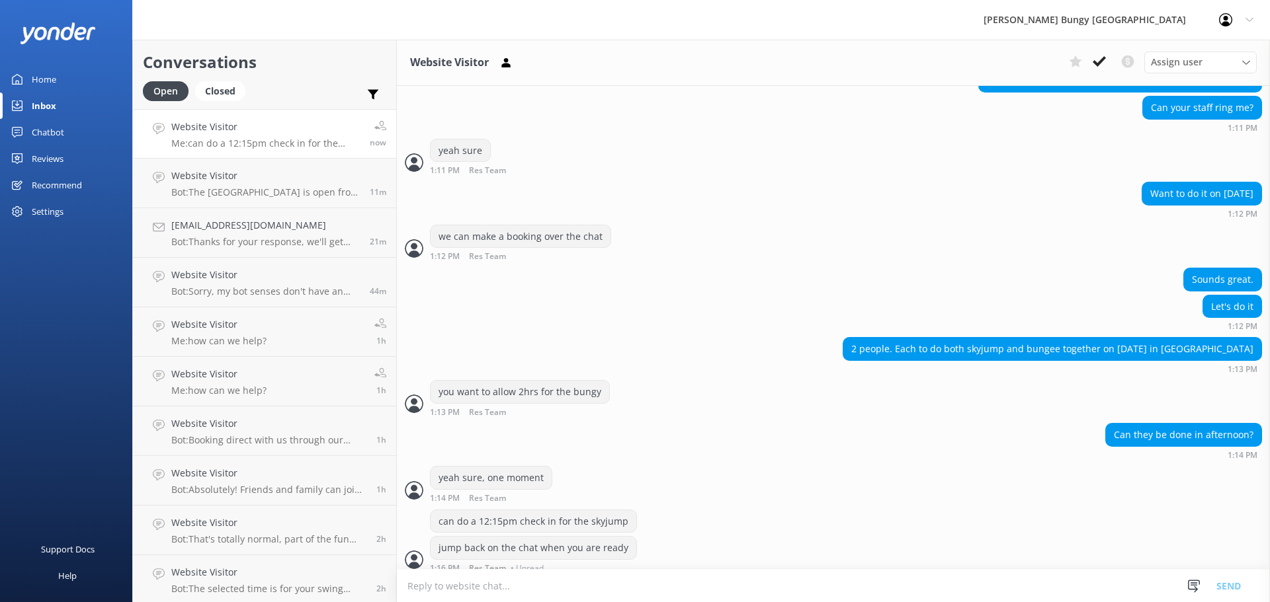
scroll to position [1200, 0]
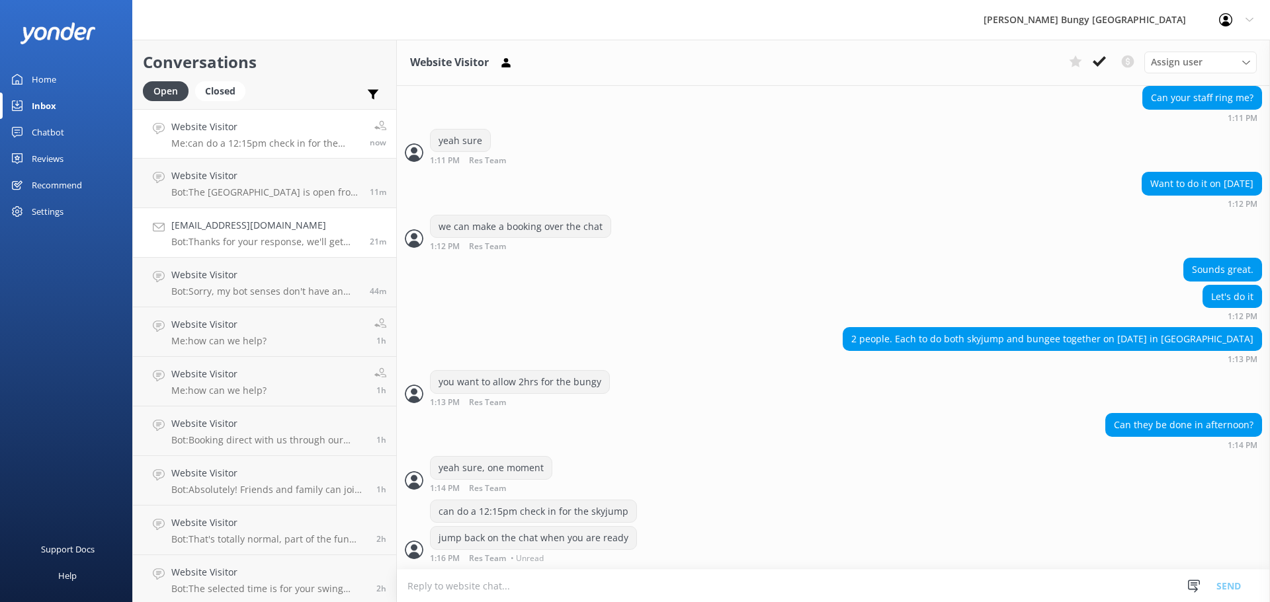
click at [231, 234] on div "[EMAIL_ADDRESS][DOMAIN_NAME] Bot: Thanks for your response, we'll get back to y…" at bounding box center [265, 232] width 188 height 29
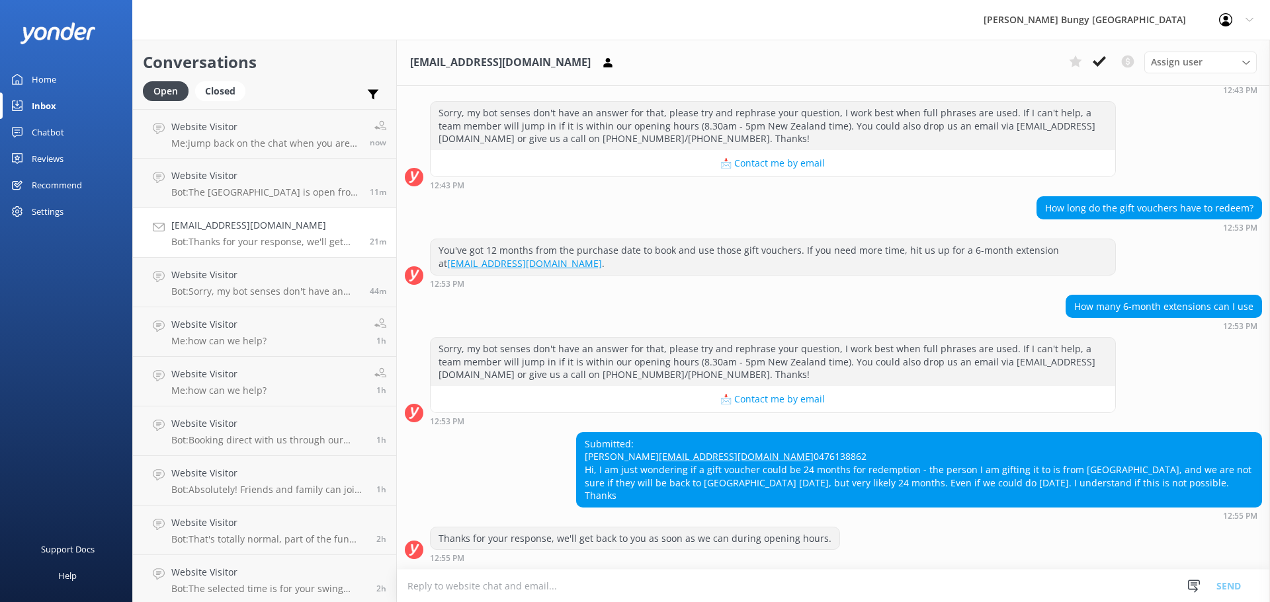
scroll to position [259, 0]
click at [220, 135] on div "Website Visitor Me: jump back on the chat when you are ready" at bounding box center [265, 134] width 188 height 28
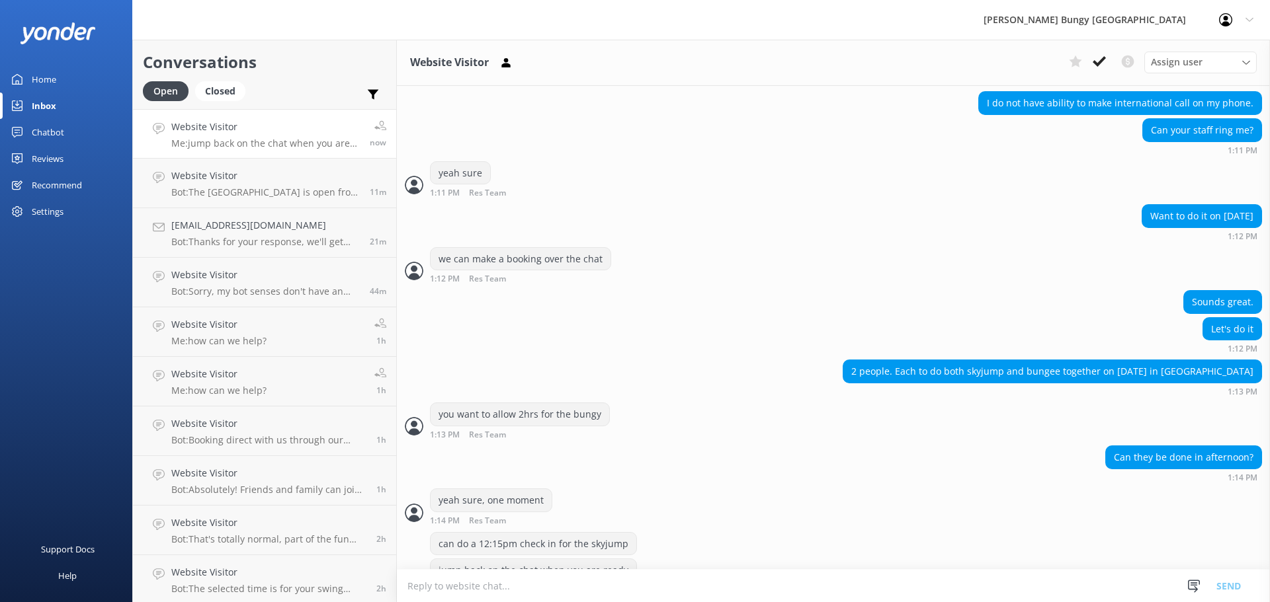
scroll to position [1200, 0]
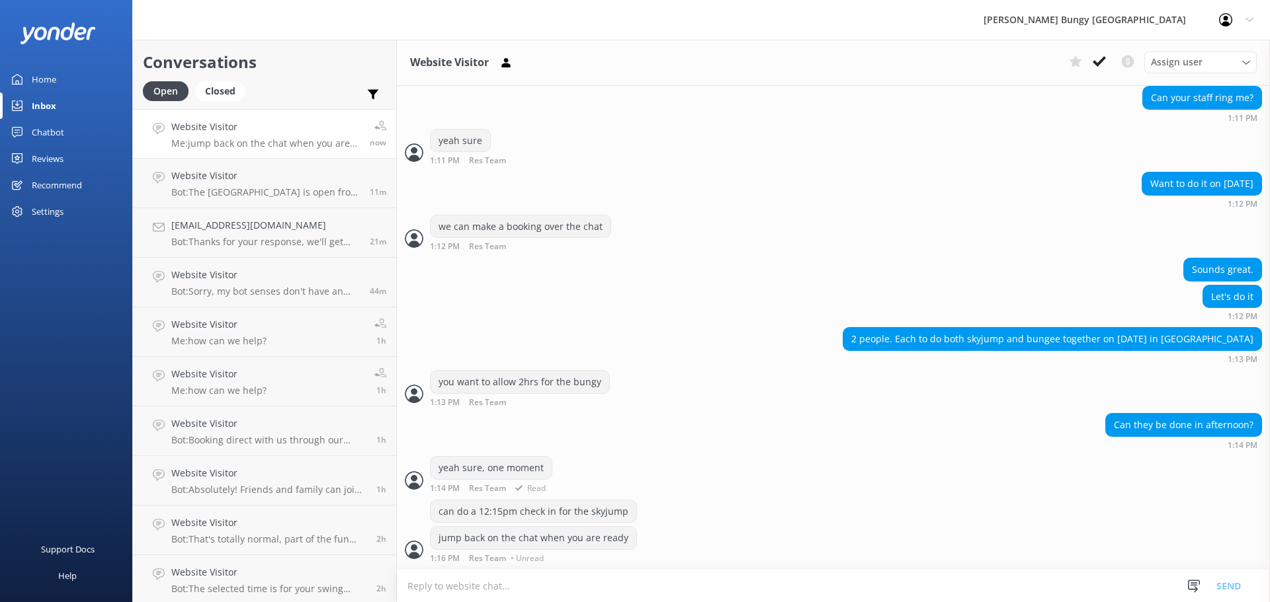
click at [833, 476] on div "yeah sure, one moment 1:14 PM Res Team Read" at bounding box center [833, 474] width 873 height 36
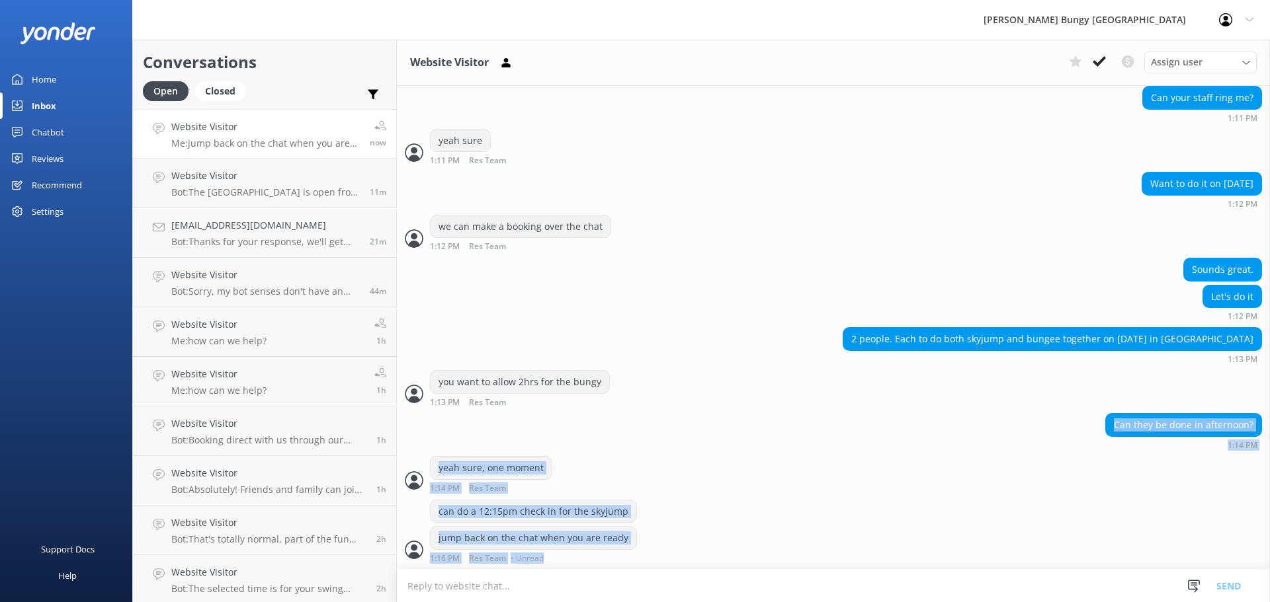
drag, startPoint x: 479, startPoint y: 438, endPoint x: 765, endPoint y: 634, distance: 346.9
click at [765, 602] on html "AJ Hackett Bungy New Zealand Profile Settings Logout Home Inbox Chatbot Content…" at bounding box center [635, 301] width 1270 height 602
click at [735, 549] on div "jump back on the chat when you are ready 1:16 PM Res Team • Unread" at bounding box center [833, 544] width 873 height 36
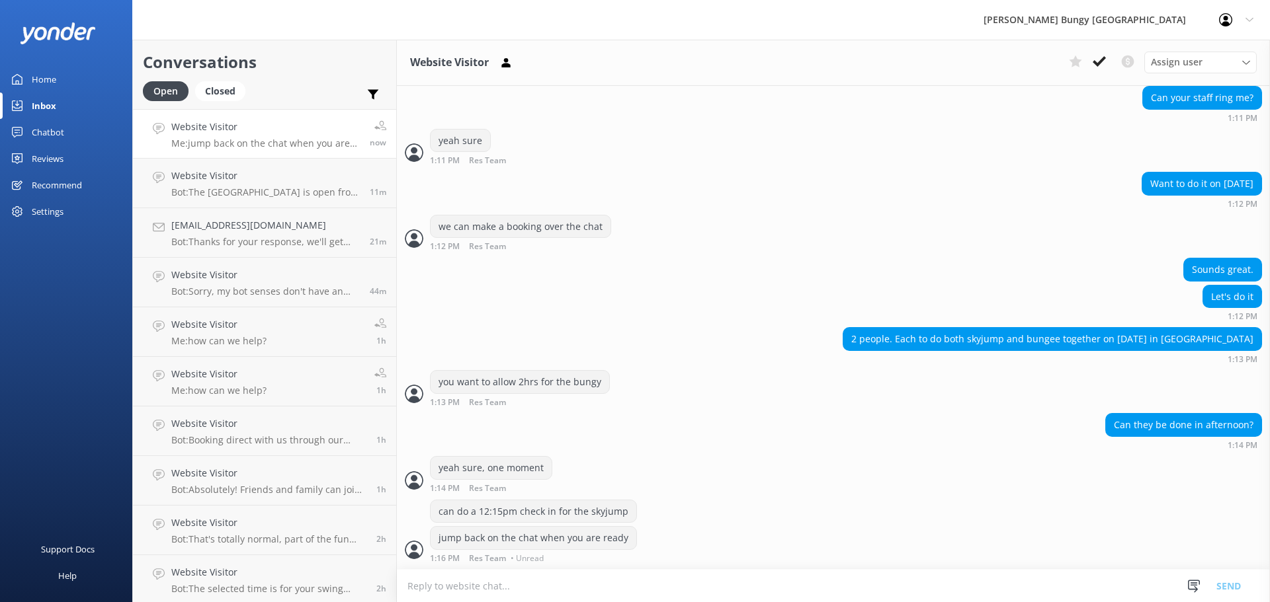
click at [483, 588] on textarea at bounding box center [833, 586] width 873 height 32
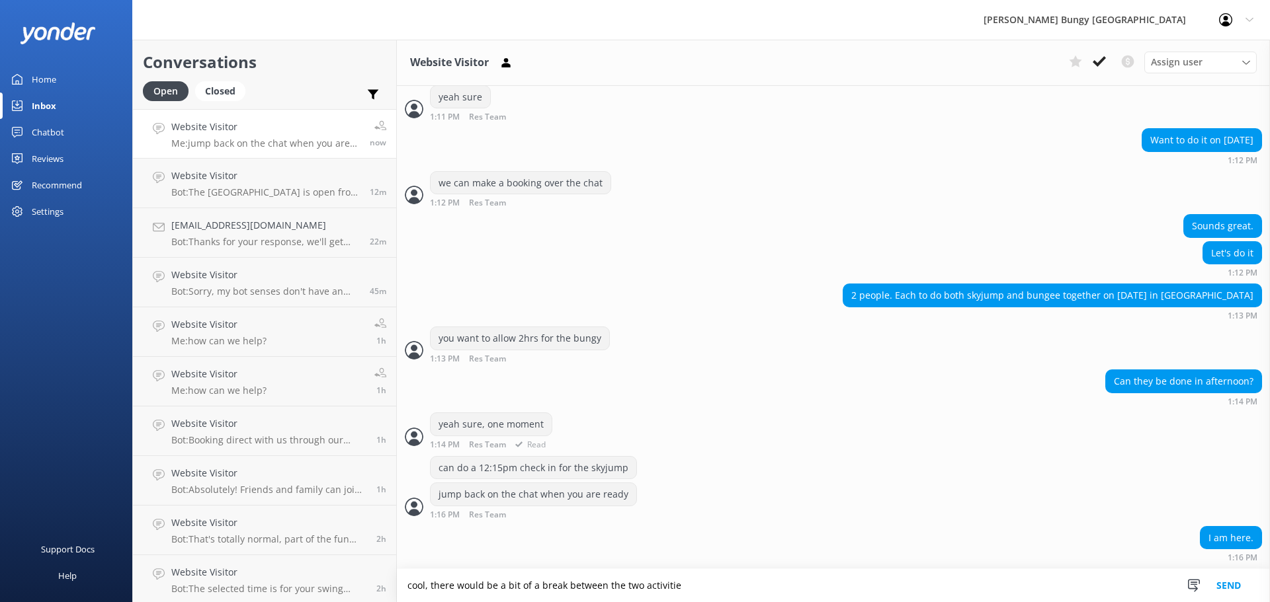
scroll to position [1287, 0]
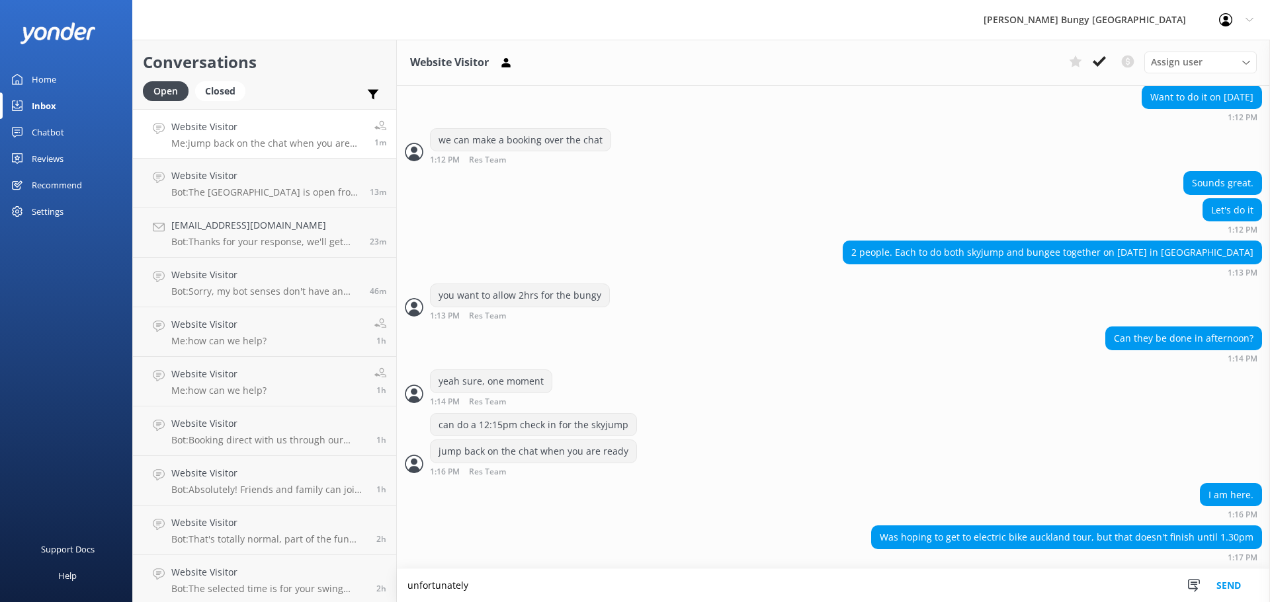
click at [1034, 569] on textarea "unfortunately" at bounding box center [833, 585] width 873 height 33
drag, startPoint x: 1026, startPoint y: 590, endPoint x: 368, endPoint y: 552, distance: 658.5
click at [368, 552] on div "Conversations Open Closed Important Converted Assigned to me Unassigned Website…" at bounding box center [701, 321] width 1138 height 563
type textarea "i can check in"
click at [581, 325] on div "you want to allow 2hrs for the bungy 1:13 PM Res Team Read" at bounding box center [833, 305] width 873 height 43
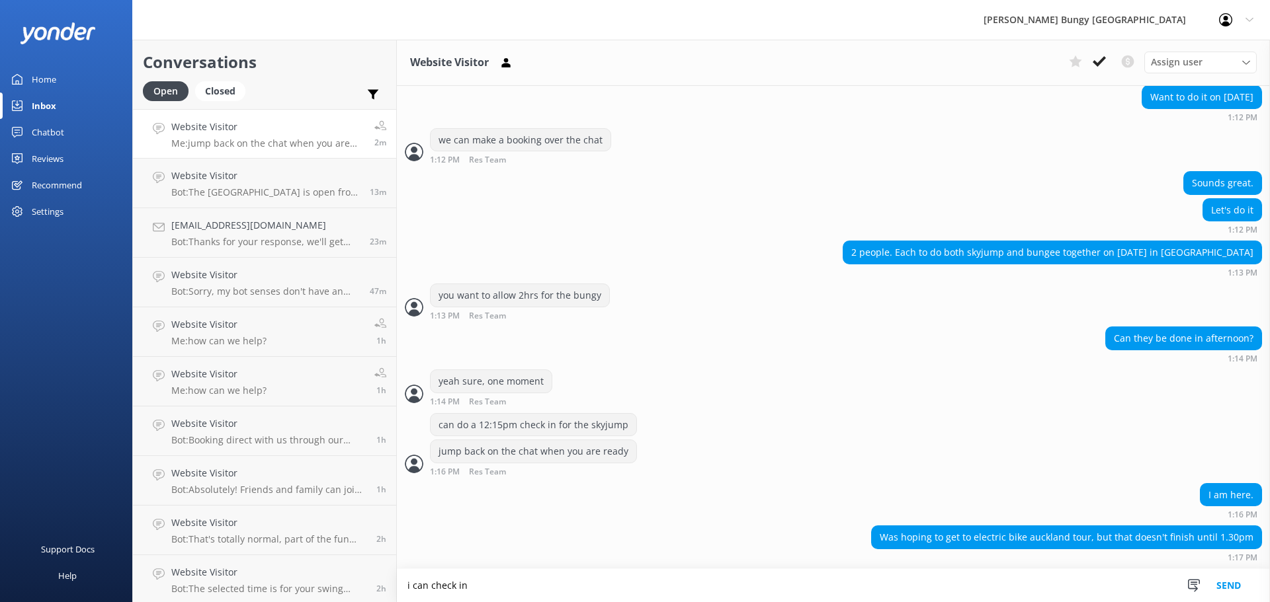
click at [607, 575] on textarea "i can check in" at bounding box center [833, 585] width 873 height 33
click at [299, 113] on link "Website Visitor Bot: If you've already taken the plunge from the Auckland Bridg…" at bounding box center [264, 134] width 263 height 50
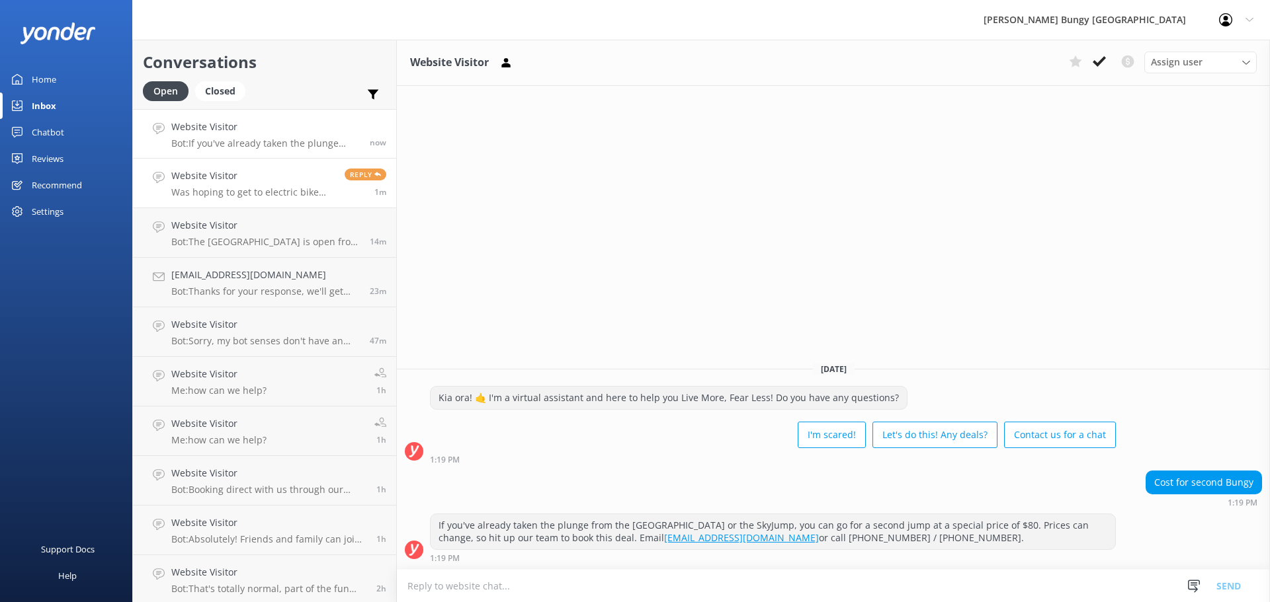
click at [302, 177] on h4 "Website Visitor" at bounding box center [252, 176] width 163 height 15
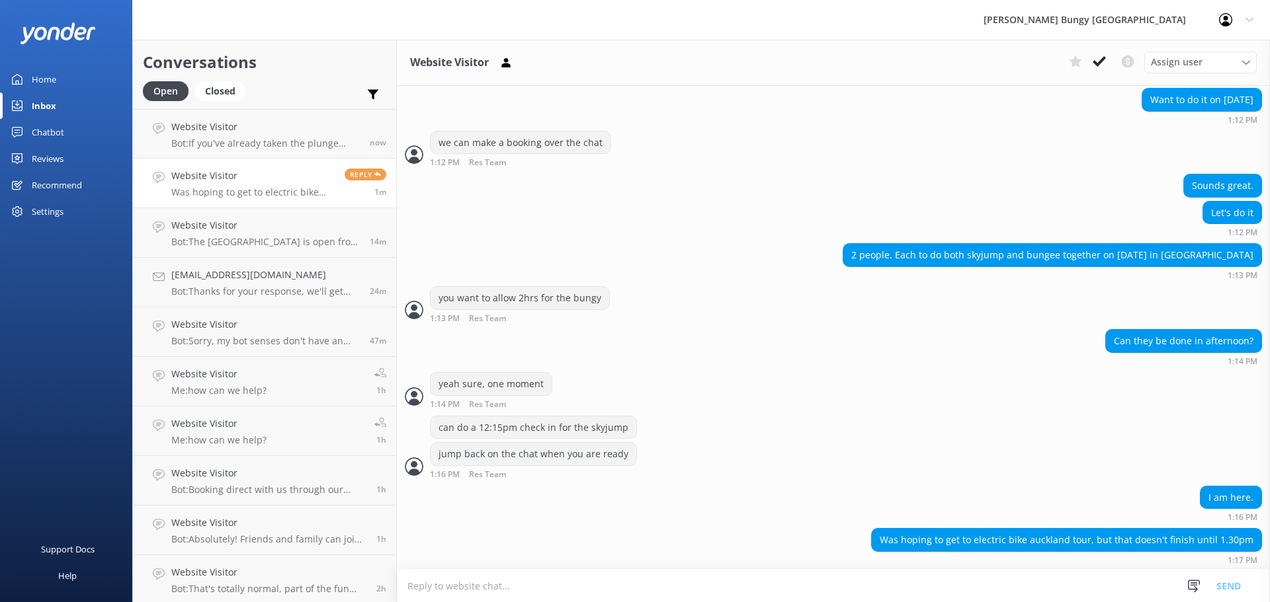
scroll to position [1286, 0]
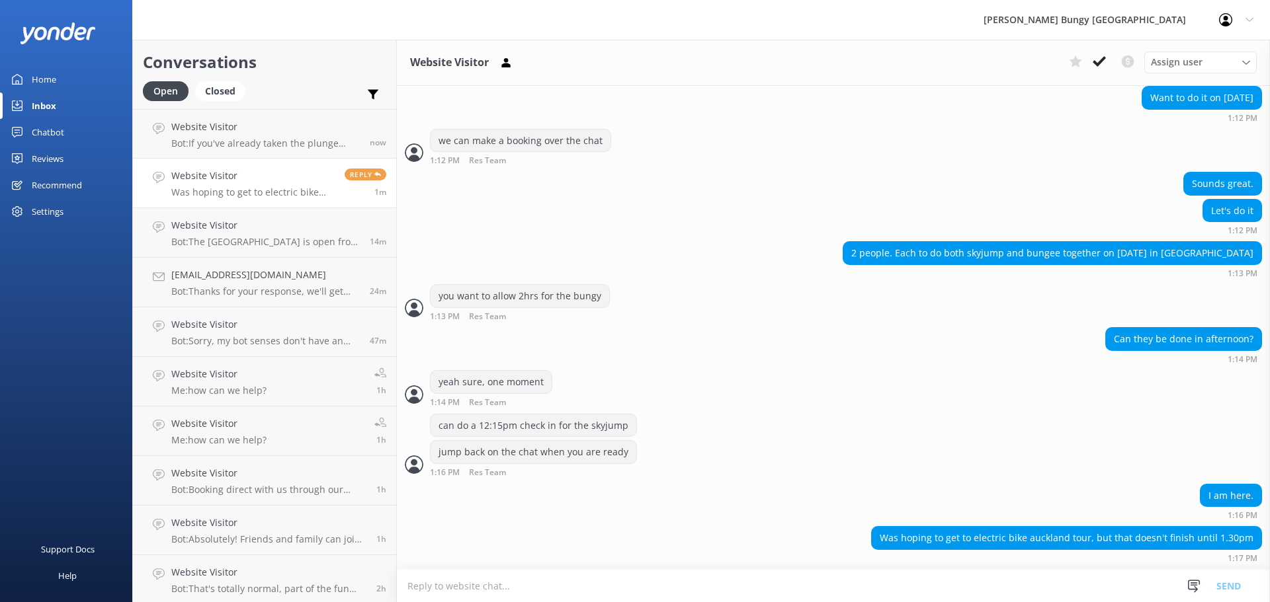
click at [566, 587] on textarea at bounding box center [833, 586] width 873 height 32
click at [1040, 579] on textarea at bounding box center [833, 586] width 873 height 32
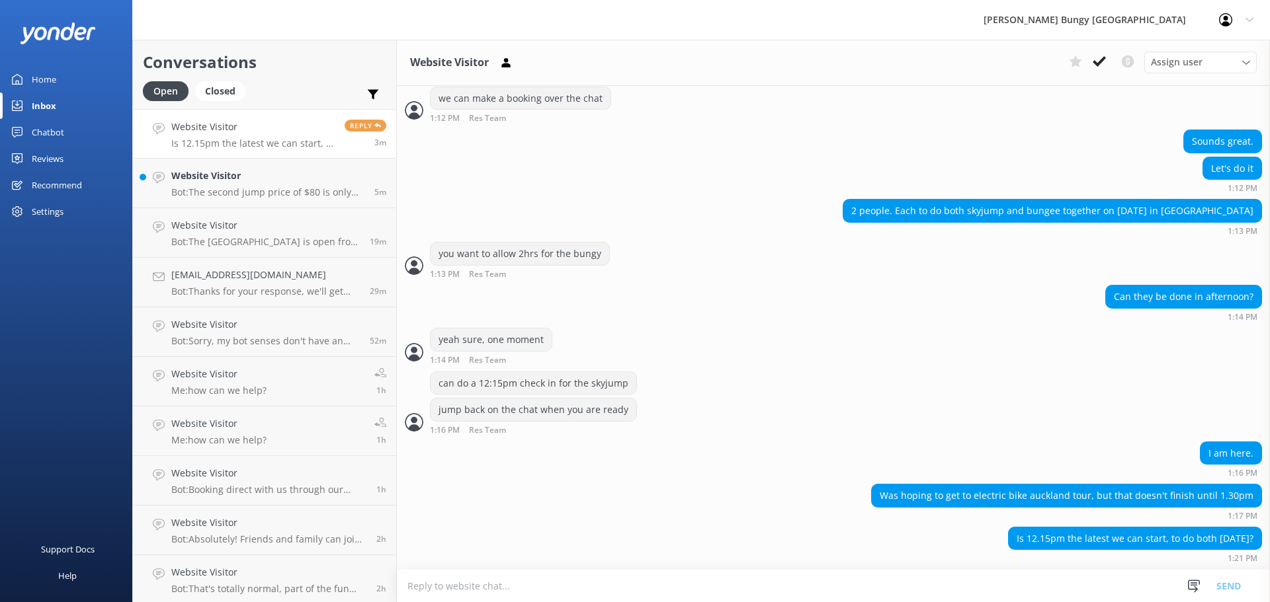
click at [932, 569] on div "Is 12.15pm the latest we can start, to do both in 1 day? 1:21 PM" at bounding box center [833, 548] width 873 height 43
click at [934, 591] on textarea at bounding box center [833, 586] width 873 height 32
click at [971, 585] on textarea at bounding box center [833, 586] width 873 height 32
type textarea "can double check here"
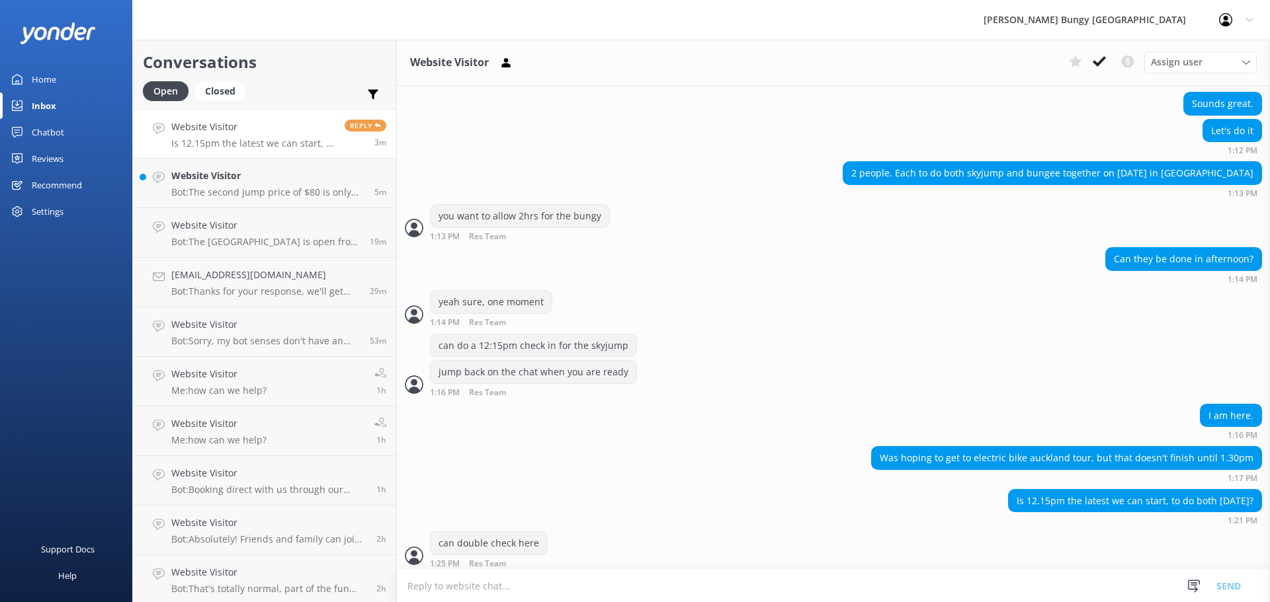
scroll to position [1372, 0]
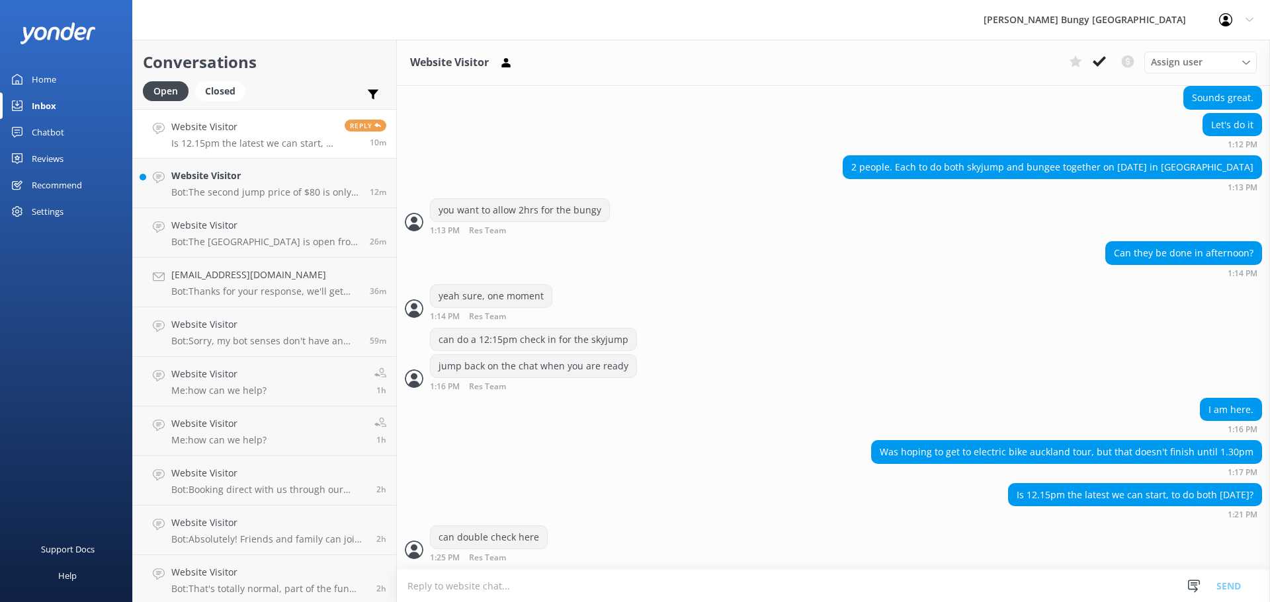
click at [706, 577] on textarea at bounding box center [833, 586] width 873 height 32
click at [581, 583] on textarea at bounding box center [833, 586] width 873 height 32
type textarea "could potentially"
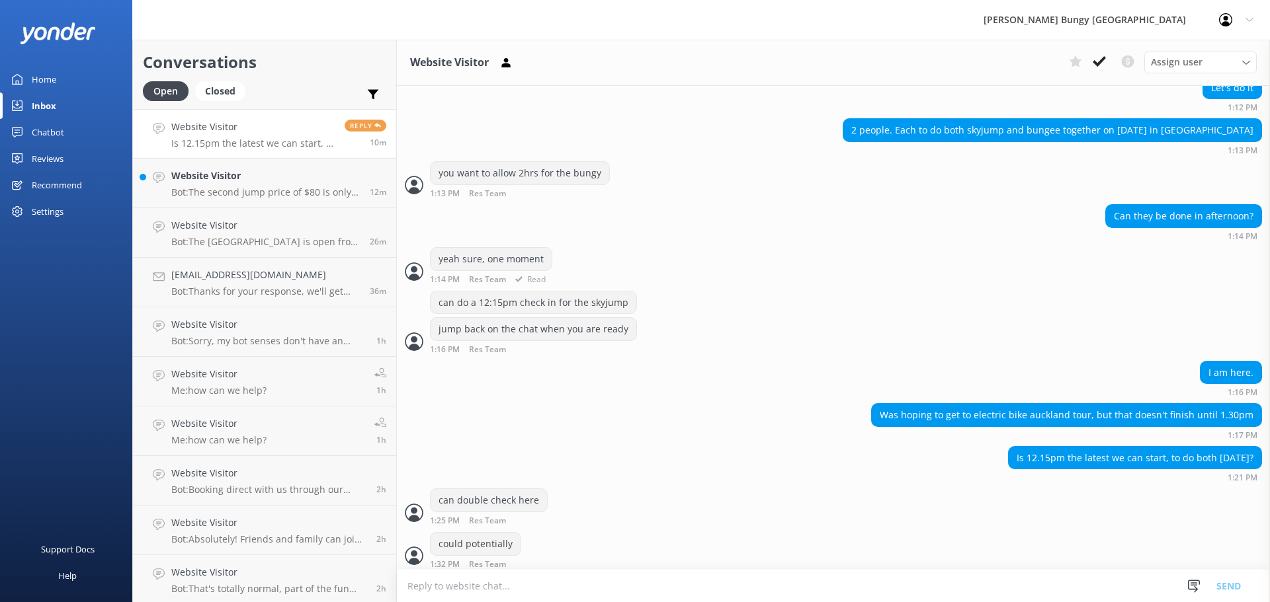
scroll to position [1415, 0]
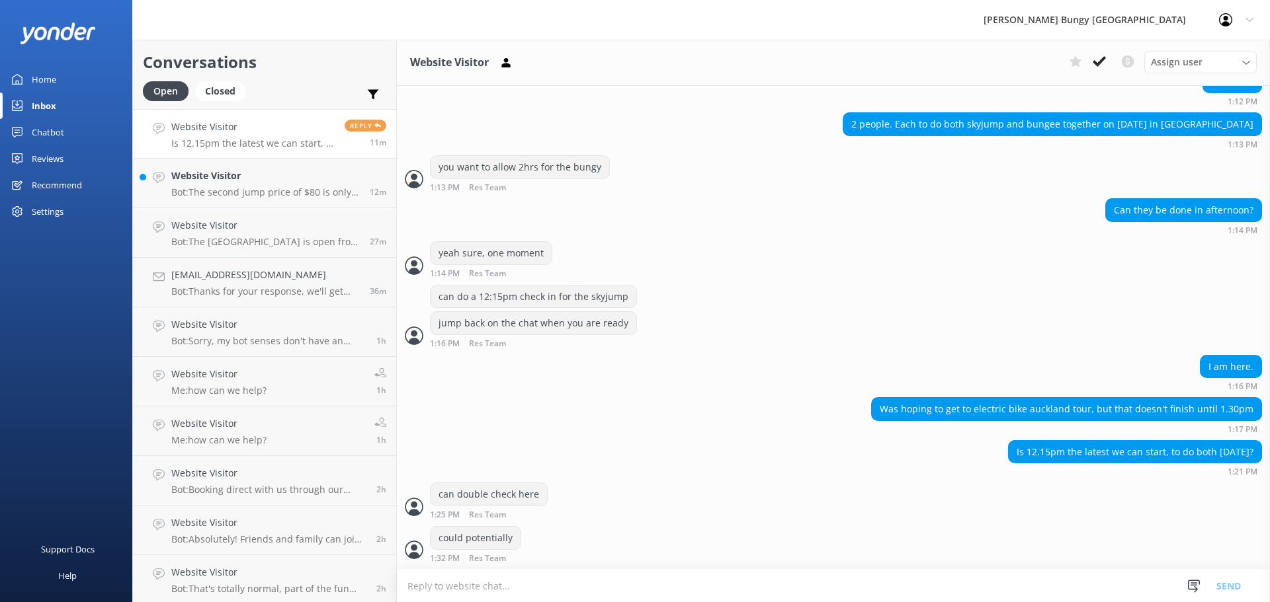
click at [602, 583] on textarea at bounding box center [833, 586] width 873 height 32
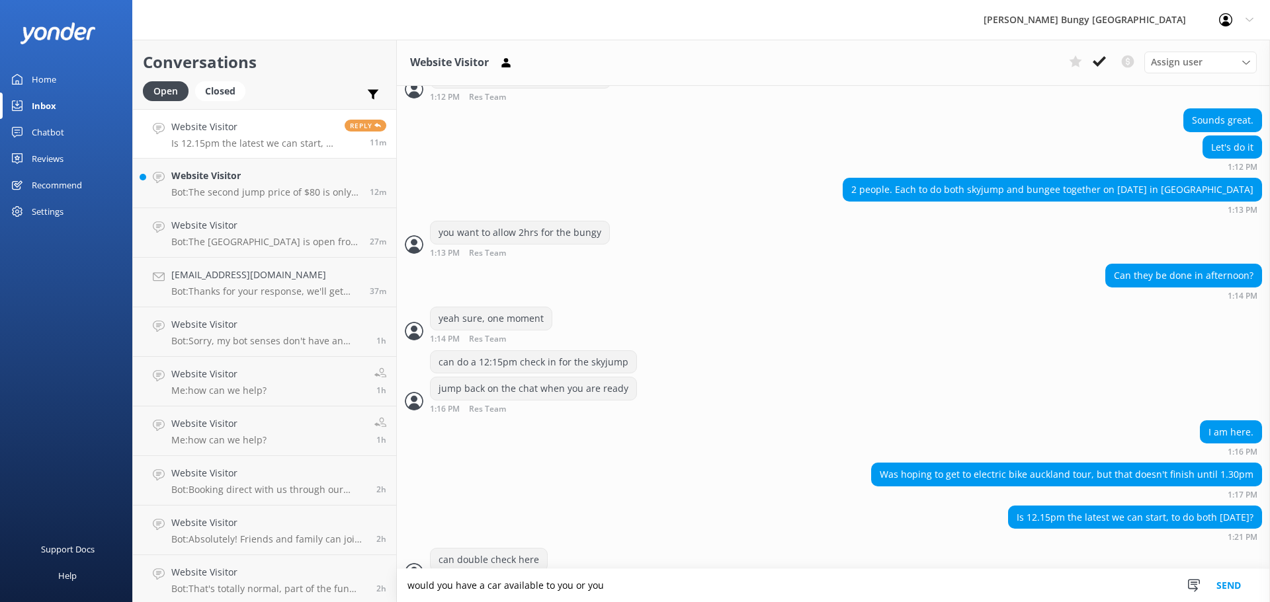
scroll to position [1416, 0]
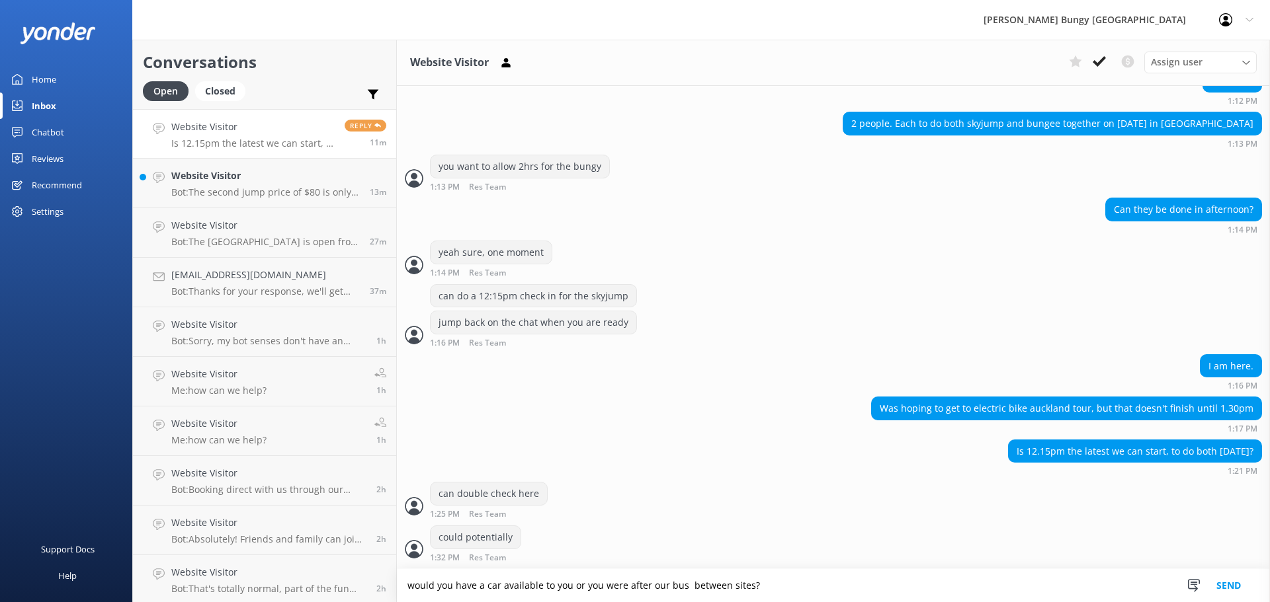
type textarea "would you have a car available to you or you were after our bus between sites?"
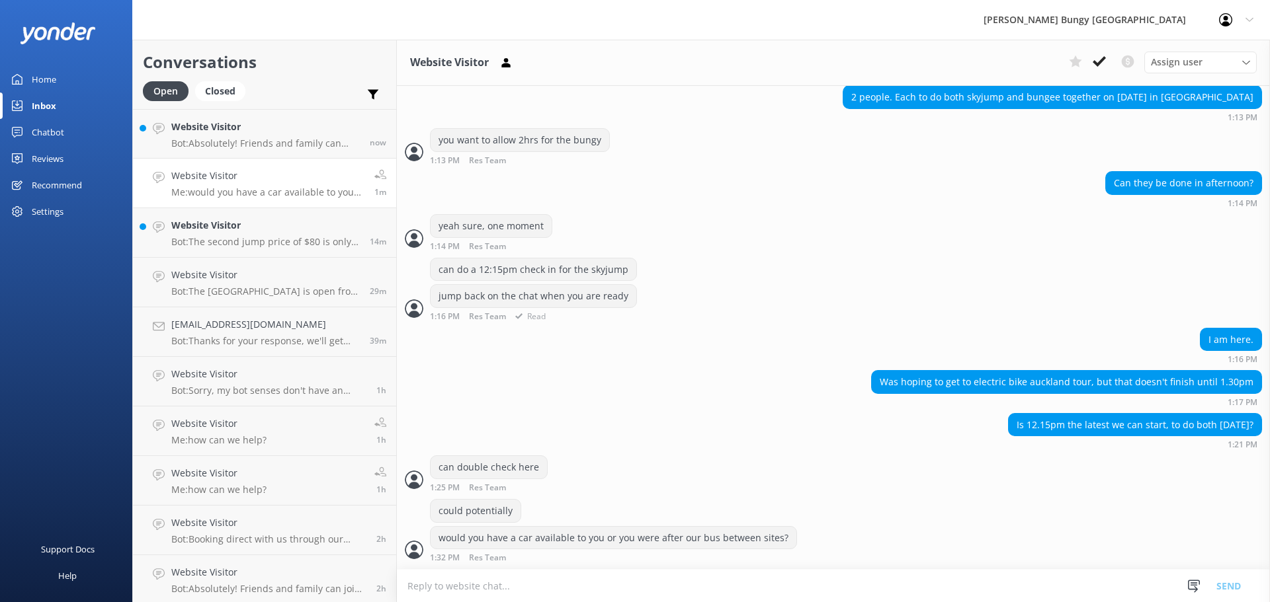
scroll to position [1485, 0]
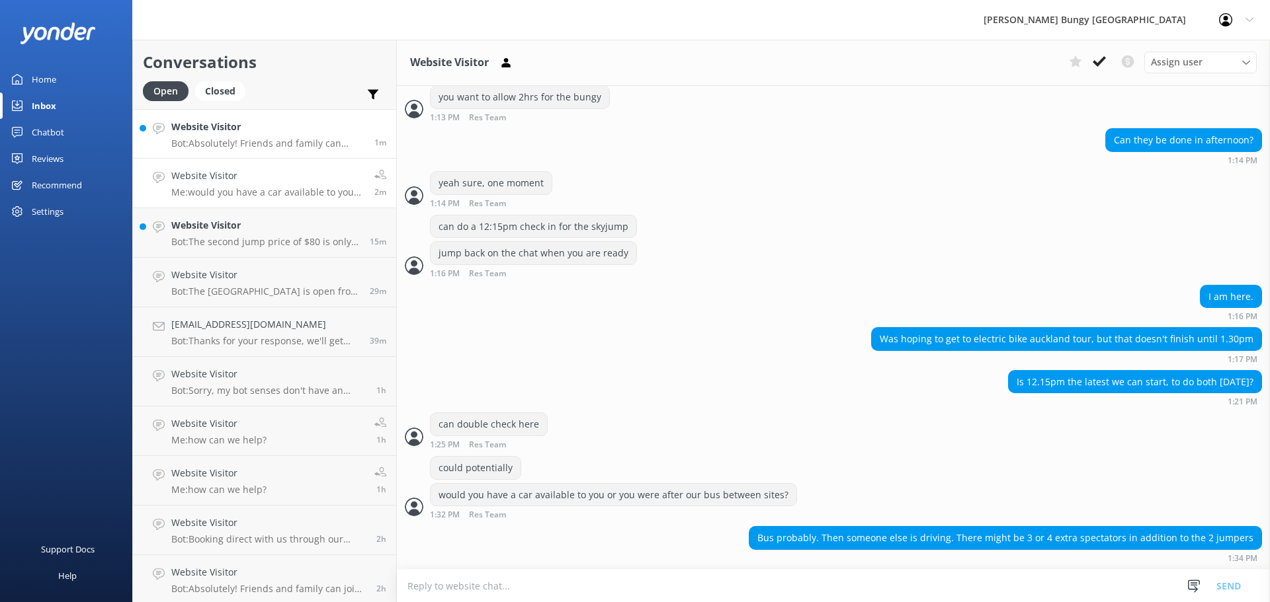
click at [331, 134] on h4 "Website Visitor" at bounding box center [267, 127] width 193 height 15
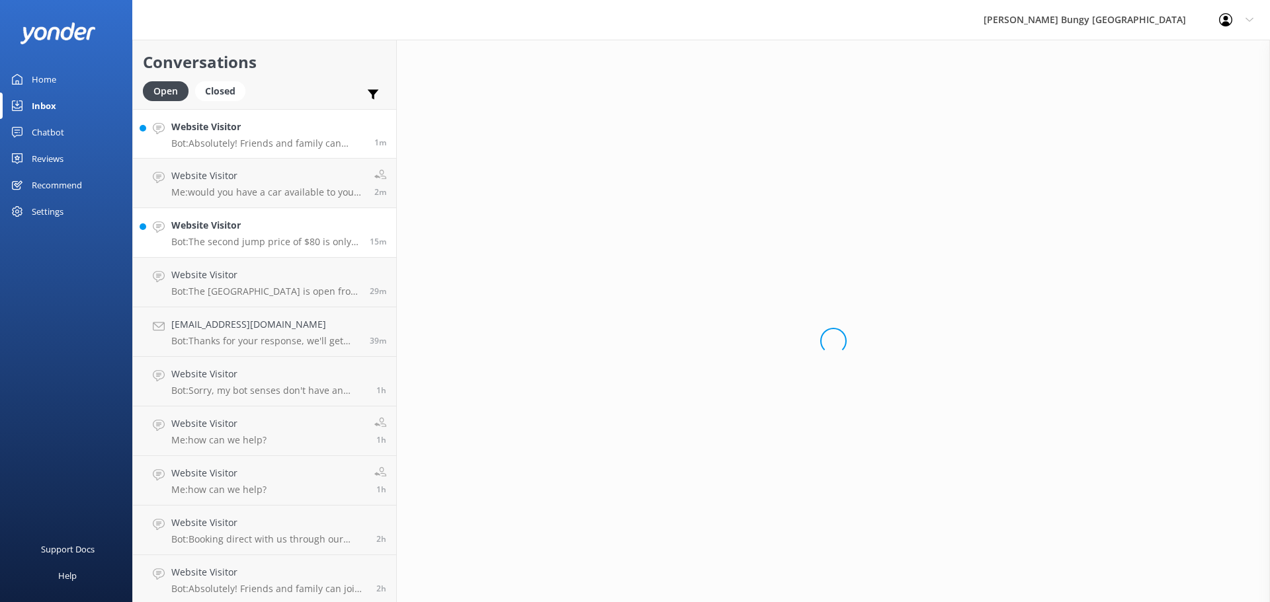
click at [313, 222] on h4 "Website Visitor" at bounding box center [265, 225] width 188 height 15
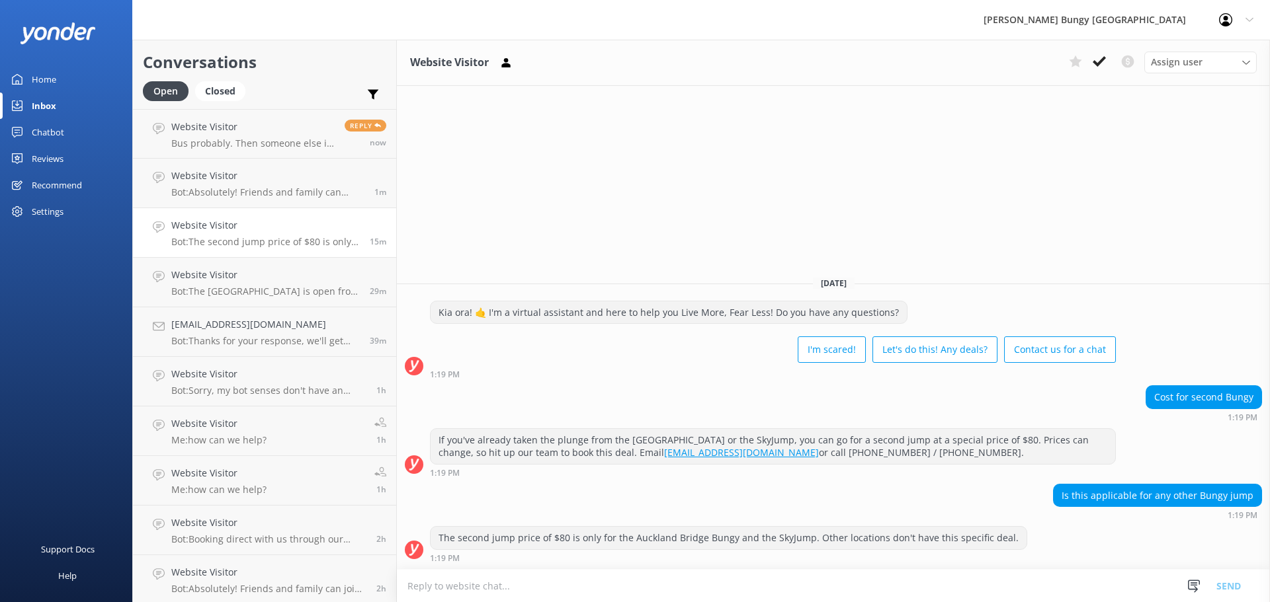
click at [1118, 578] on textarea at bounding box center [833, 586] width 873 height 32
click at [286, 190] on p "Bot: Absolutely! Friends and family can come along to watch the action. At Nevi…" at bounding box center [267, 193] width 193 height 12
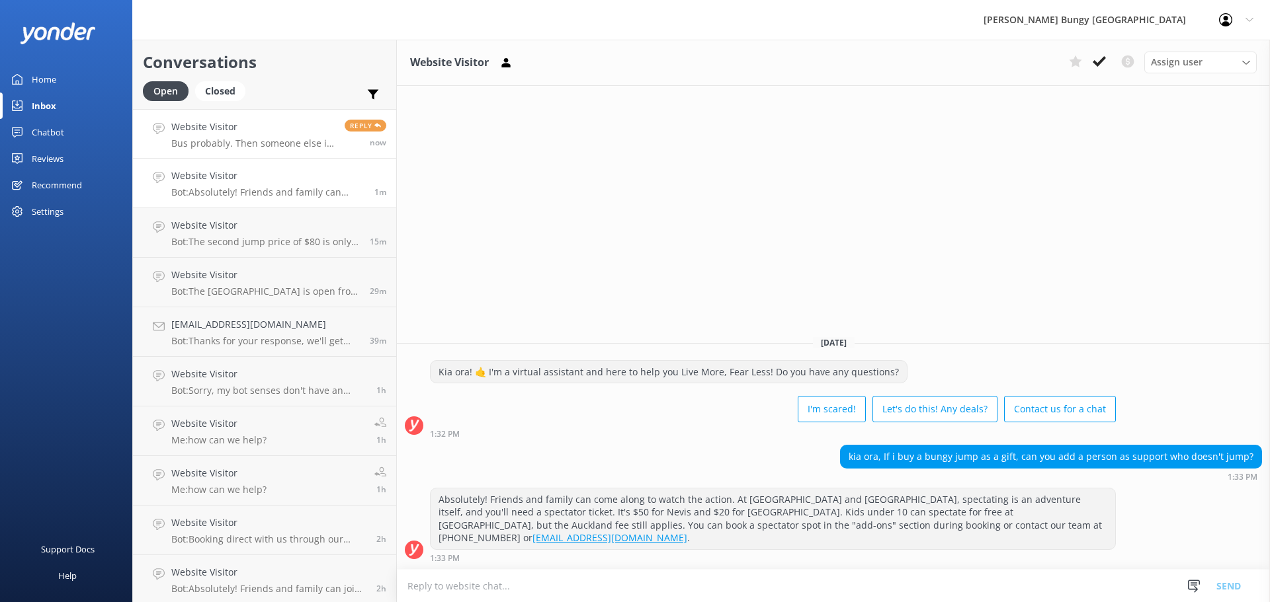
click at [289, 143] on p "Bus probably. Then someone else is driving. There might be 3 or 4 extra spectat…" at bounding box center [252, 144] width 163 height 12
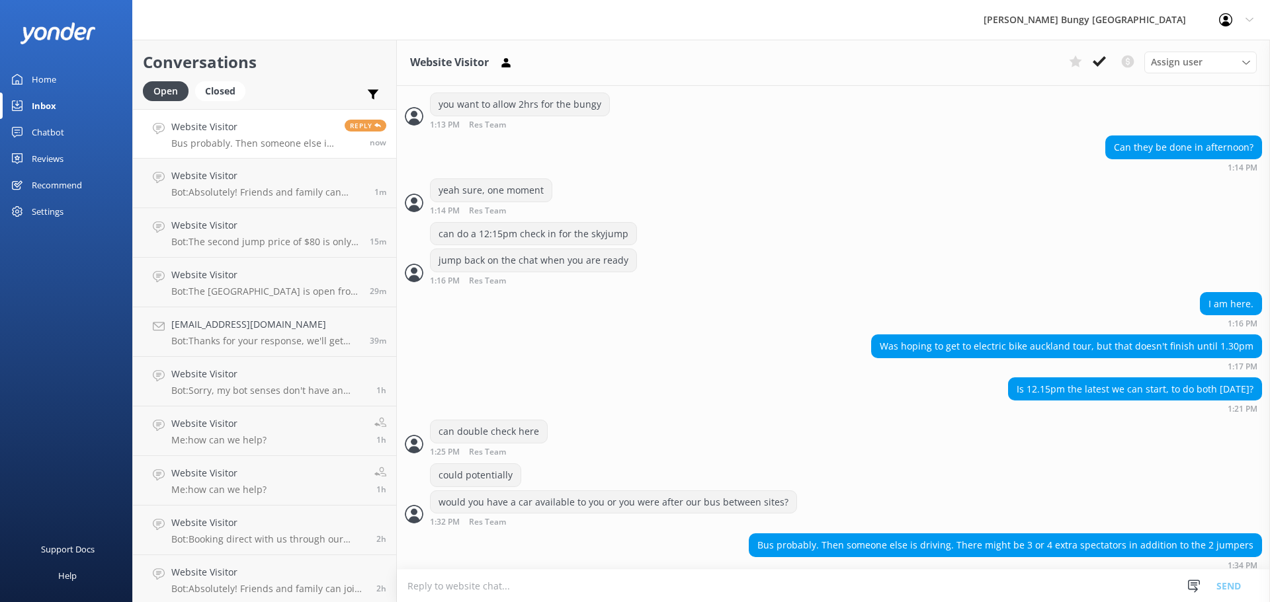
scroll to position [1485, 0]
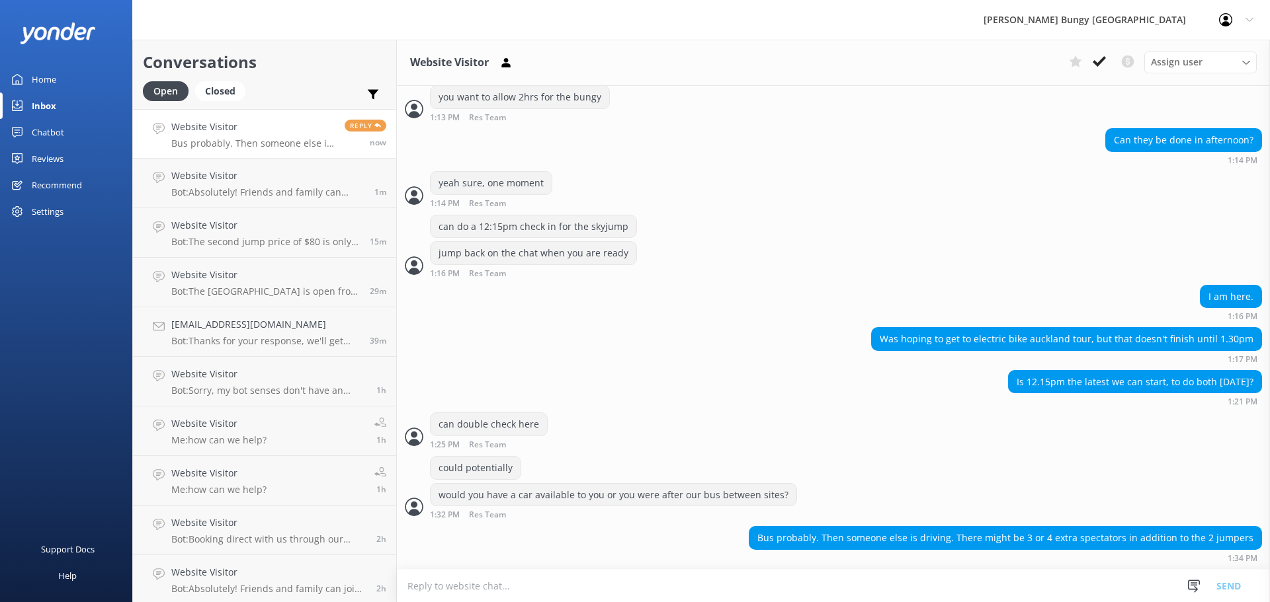
click at [1087, 572] on textarea at bounding box center [833, 586] width 873 height 32
click at [983, 593] on textarea at bounding box center [833, 586] width 873 height 32
type textarea "."
click at [883, 585] on textarea "." at bounding box center [833, 585] width 873 height 33
click at [710, 587] on textarea at bounding box center [833, 586] width 873 height 32
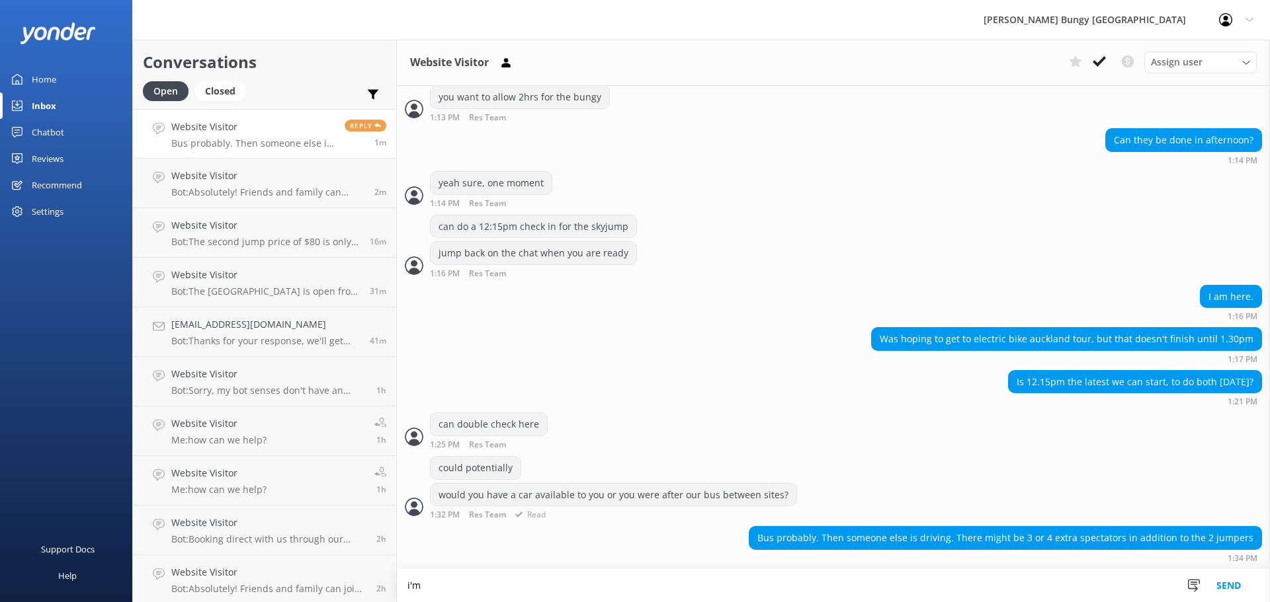
scroll to position [1486, 0]
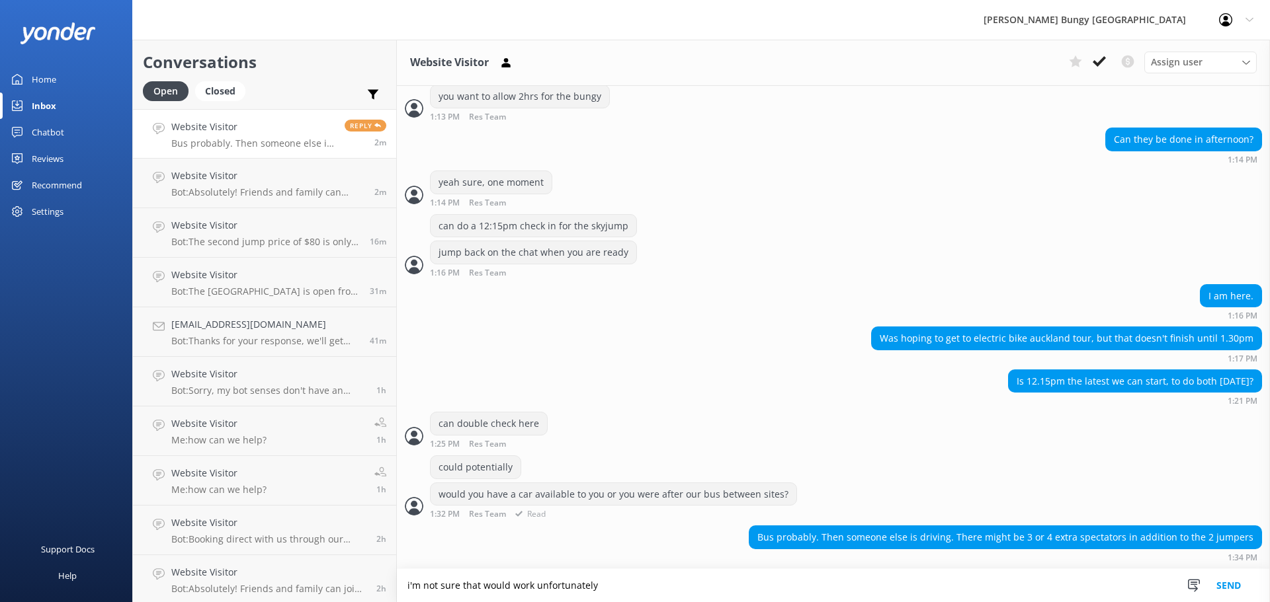
type textarea "i'm not sure that would work unfortunately"
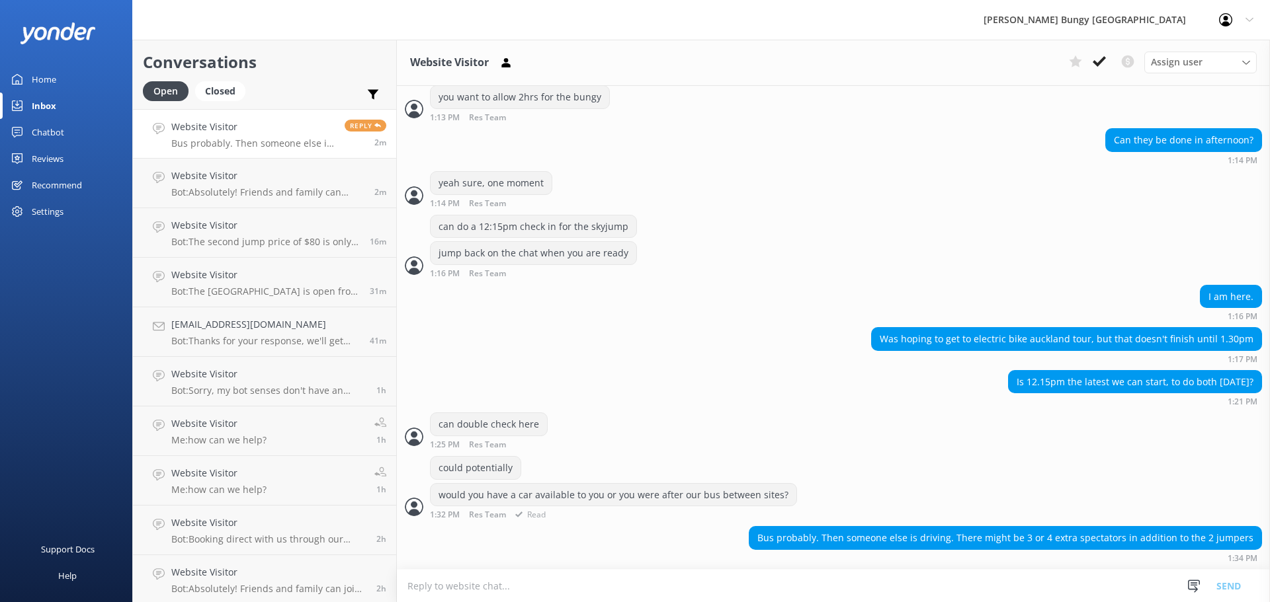
scroll to position [1528, 0]
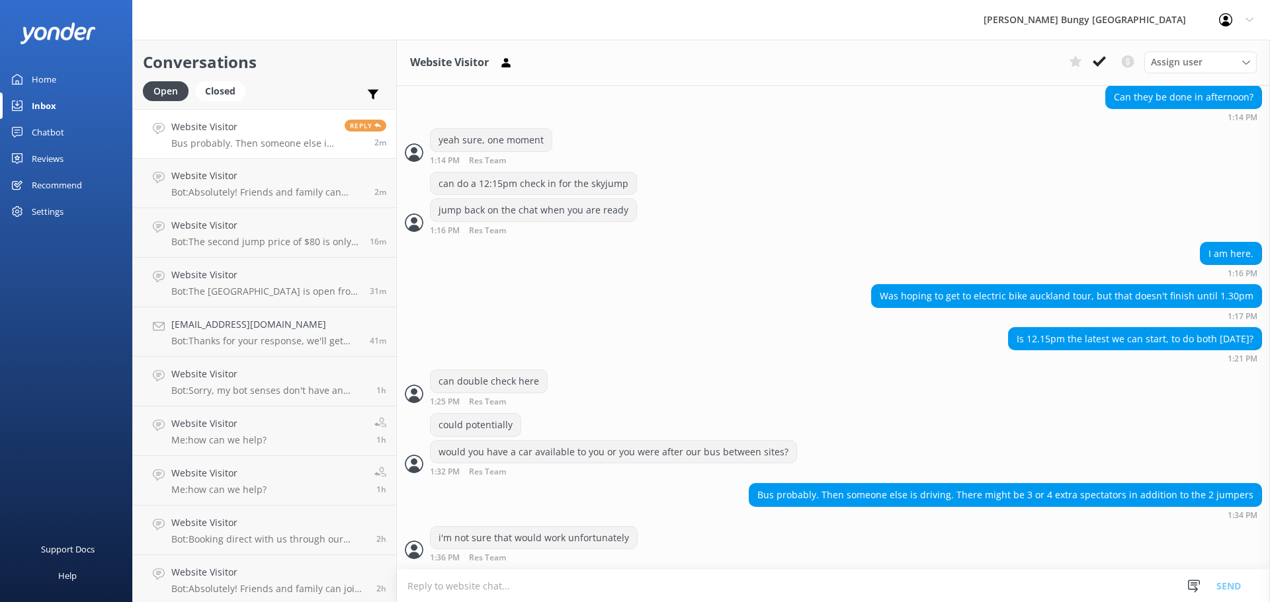
click at [612, 597] on textarea at bounding box center [833, 586] width 873 height 32
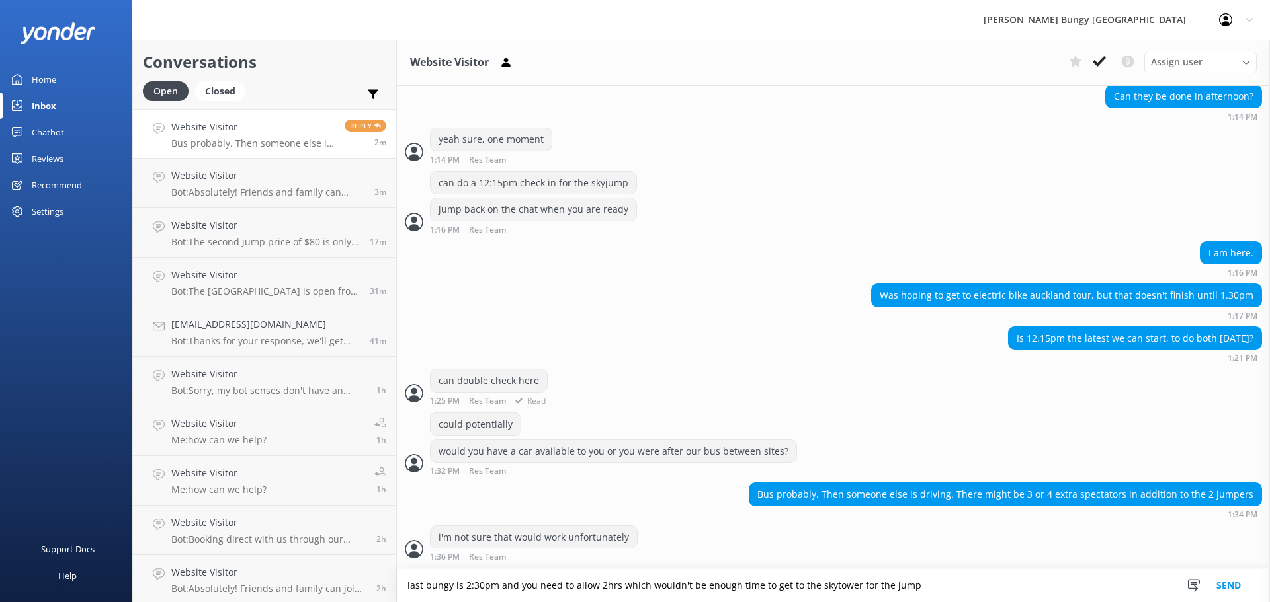
type textarea "last bungy is 2:30pm and you need to allow 2hrs which wouldn't be enough time t…"
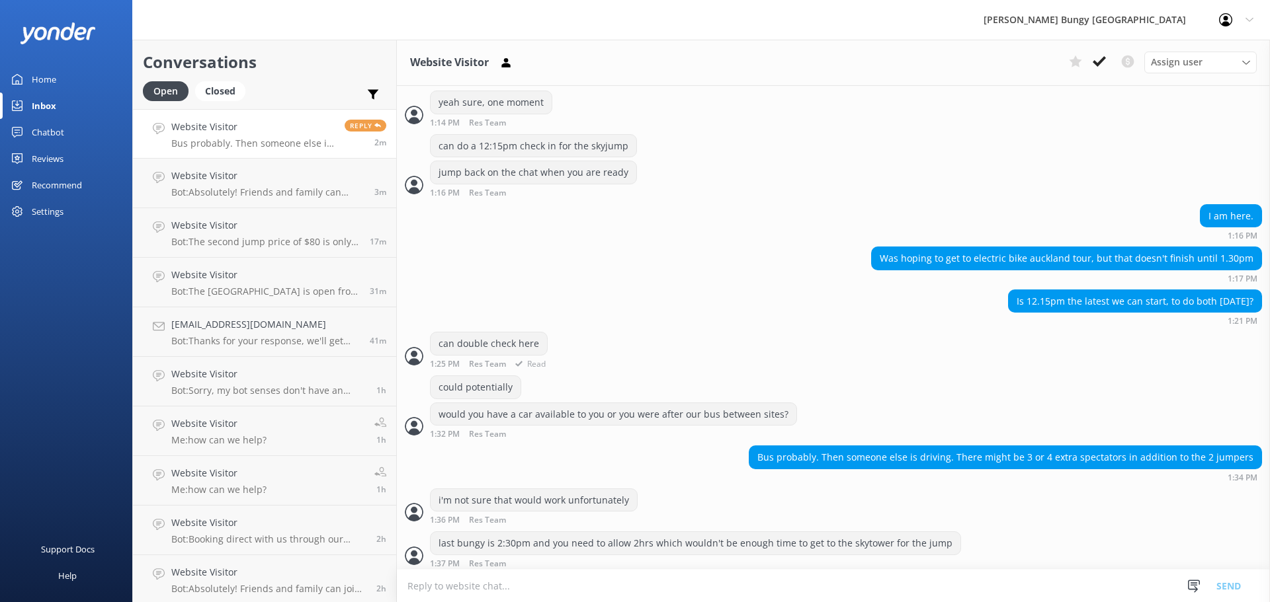
scroll to position [1572, 0]
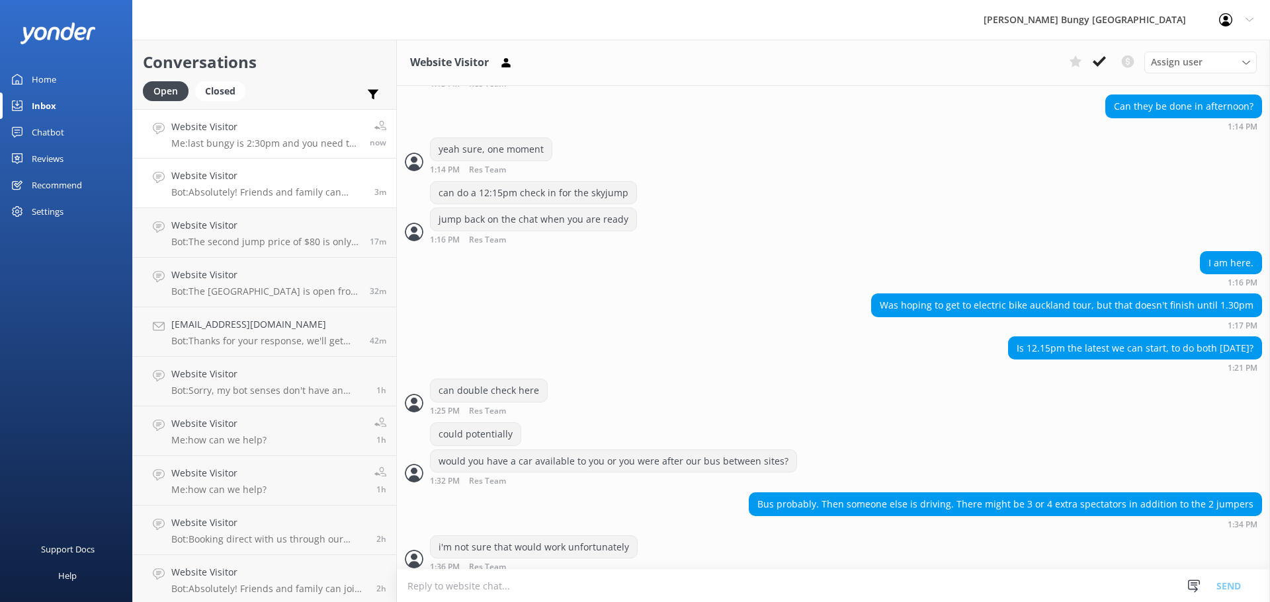
scroll to position [1572, 0]
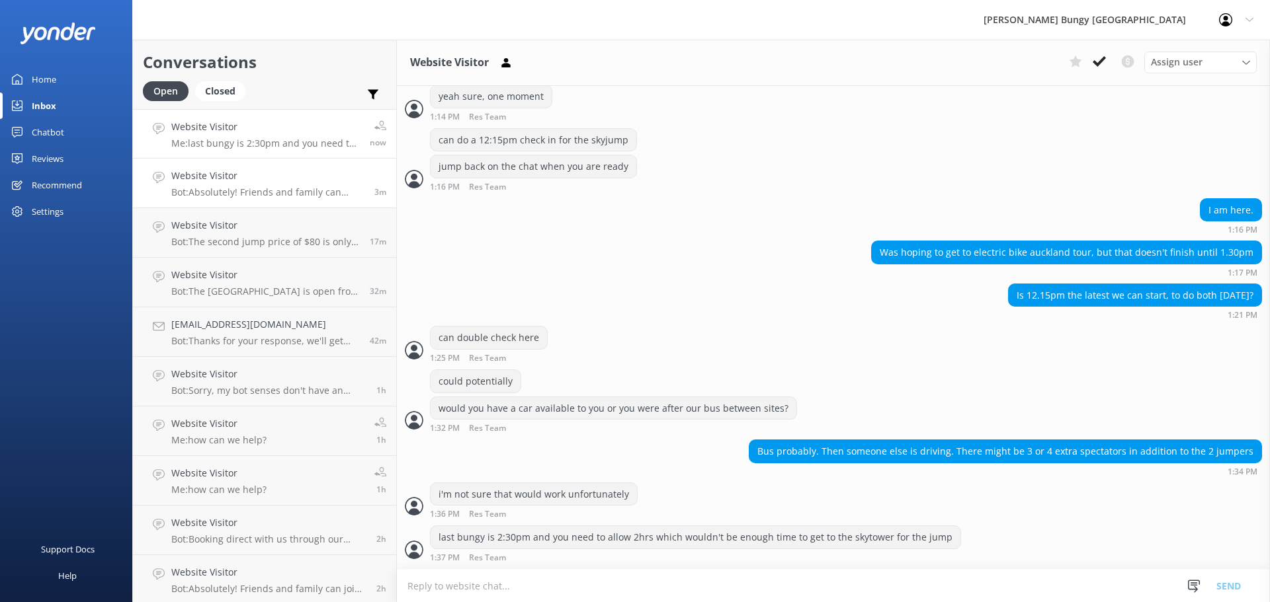
click at [324, 175] on h4 "Website Visitor" at bounding box center [267, 176] width 193 height 15
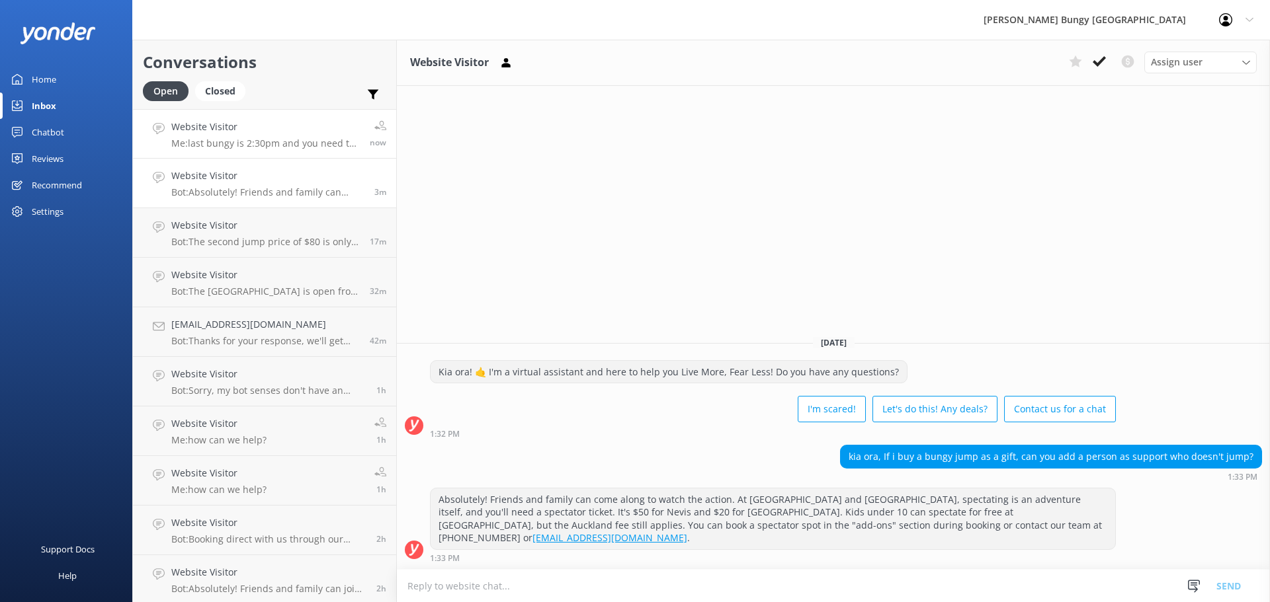
click at [329, 132] on h4 "Website Visitor" at bounding box center [265, 127] width 188 height 15
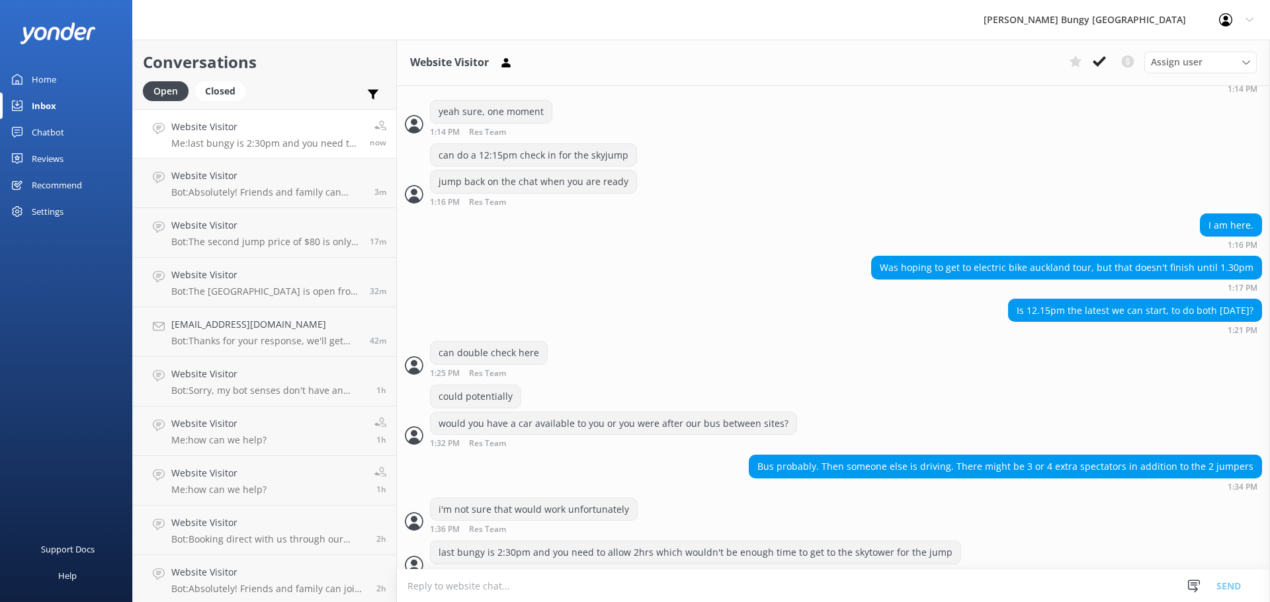
scroll to position [1572, 0]
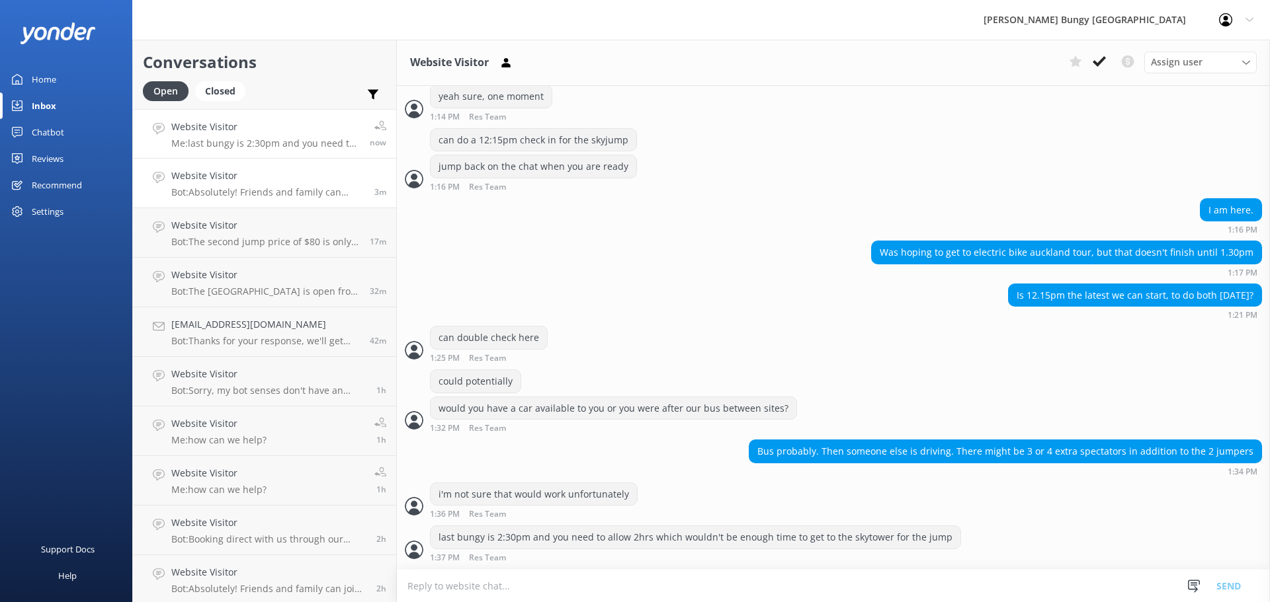
click at [335, 181] on h4 "Website Visitor" at bounding box center [267, 176] width 193 height 15
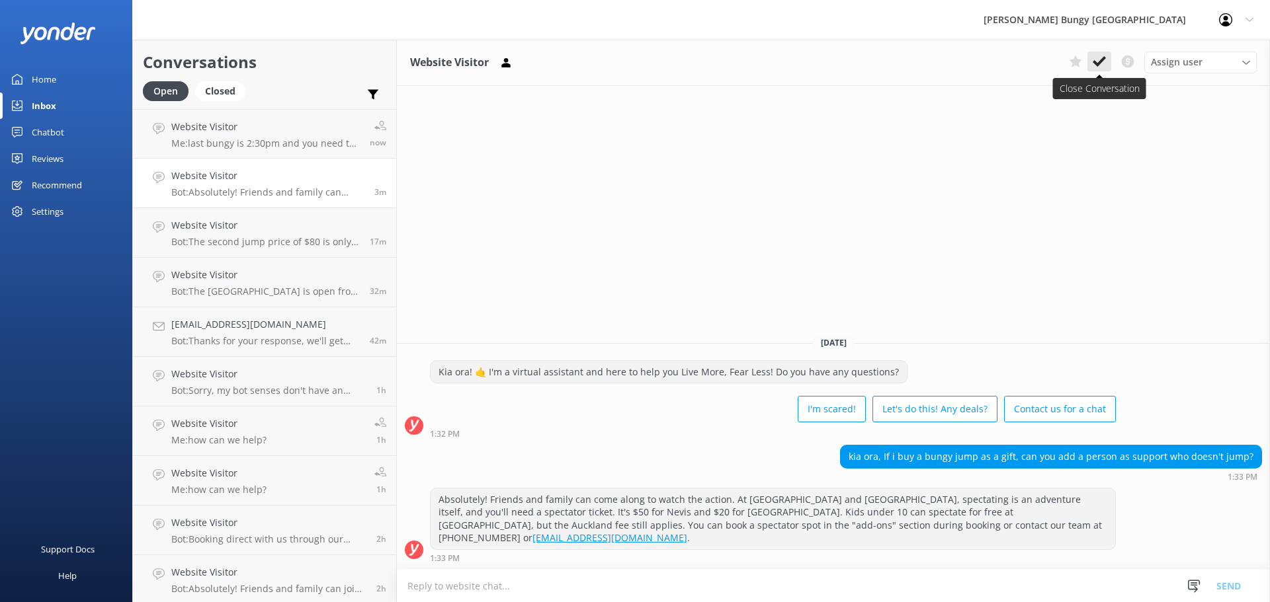
click at [1097, 63] on use at bounding box center [1099, 61] width 13 height 11
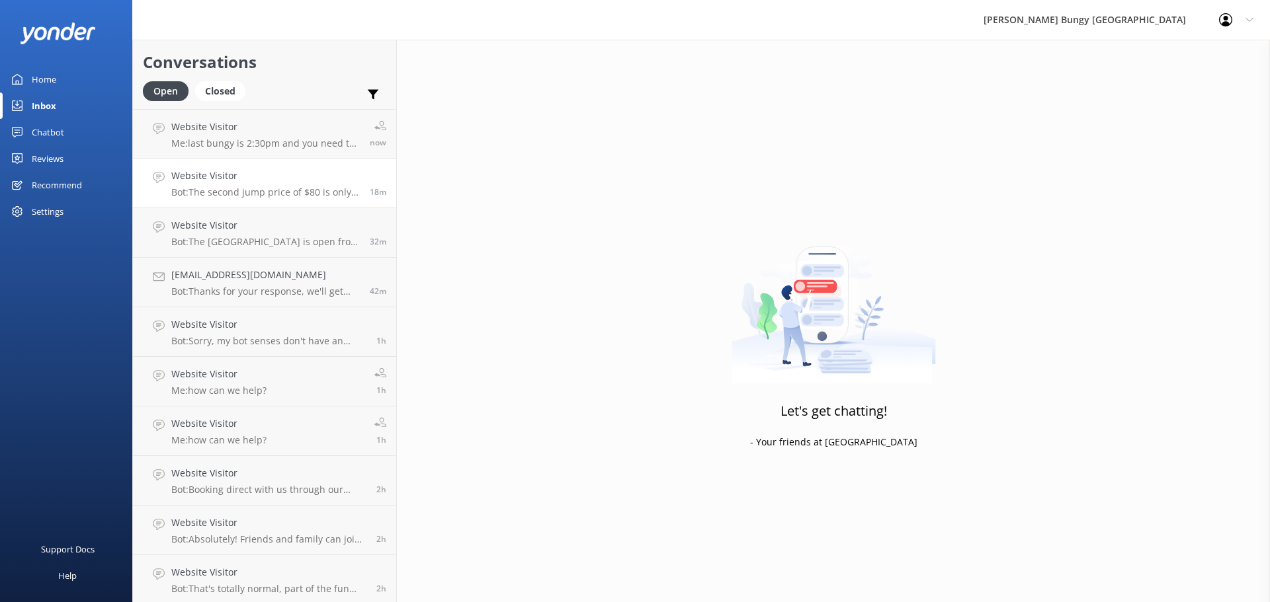
click at [241, 184] on div "Website Visitor Bot: The second jump price of $80 is only for the Auckland Brid…" at bounding box center [265, 183] width 188 height 29
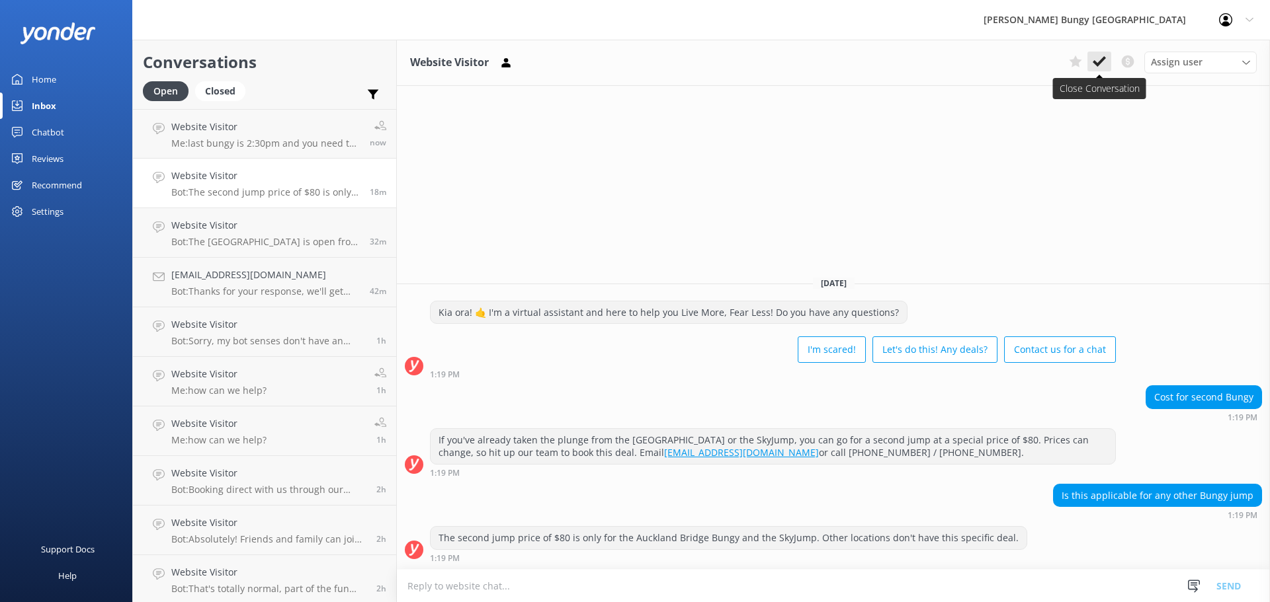
click at [1095, 63] on use at bounding box center [1099, 61] width 13 height 11
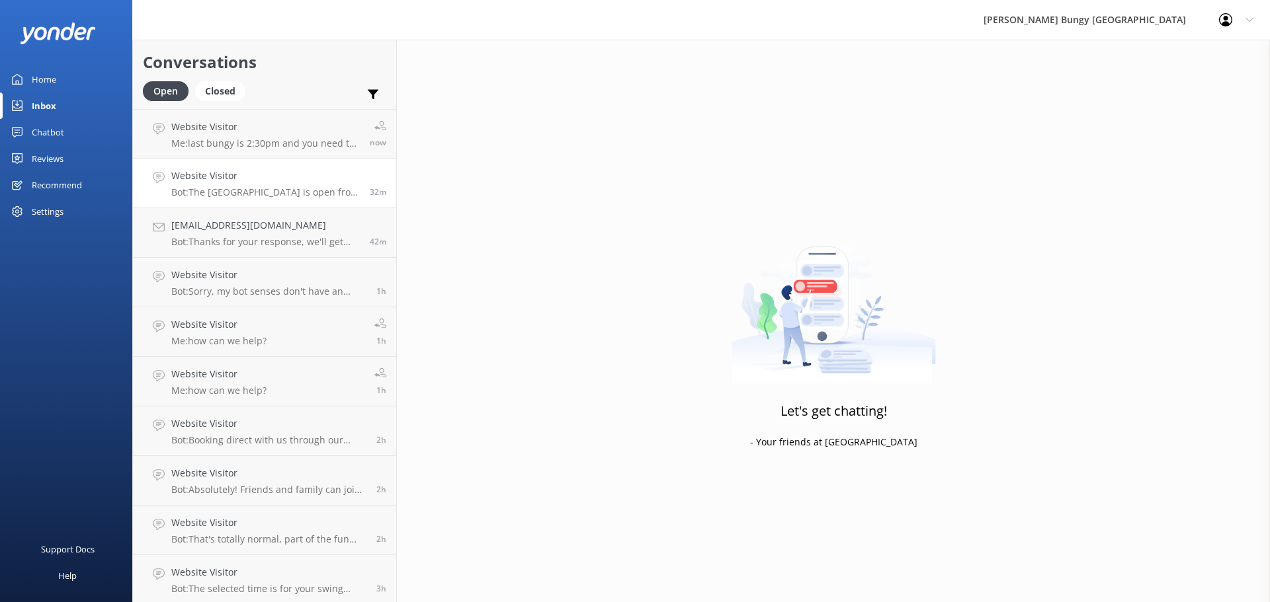
click at [237, 188] on p "Bot: The Kawarau Bridge Bungy is open from 9:30 am to 4:00 pm, 7 days a week, 3…" at bounding box center [265, 193] width 188 height 12
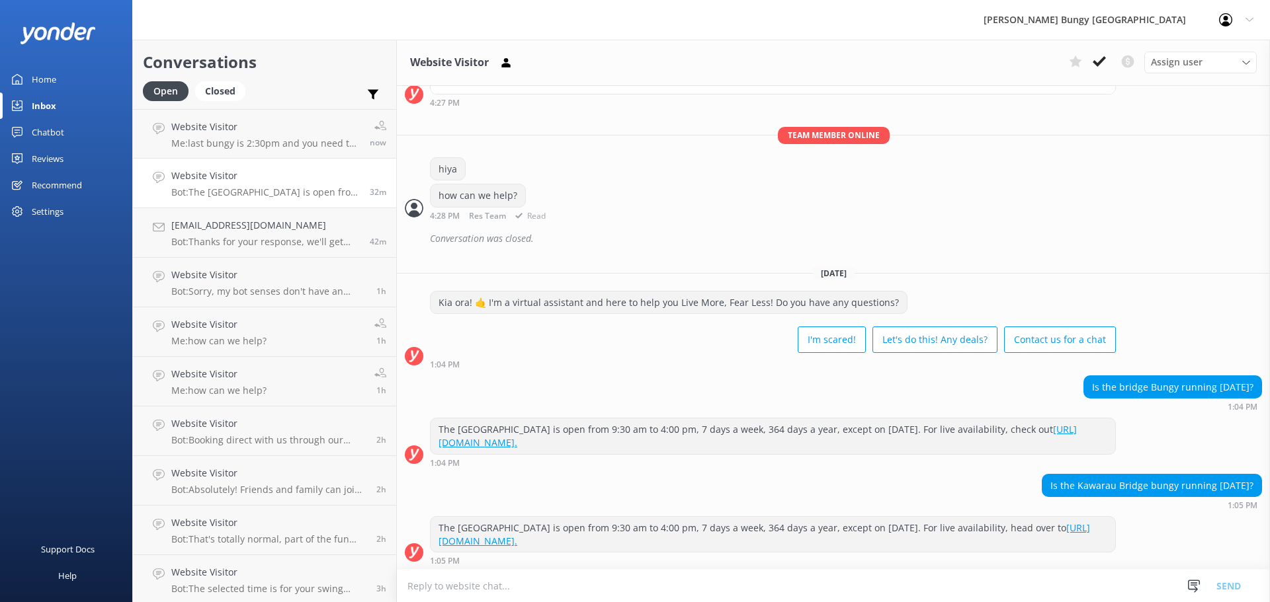
scroll to position [219, 0]
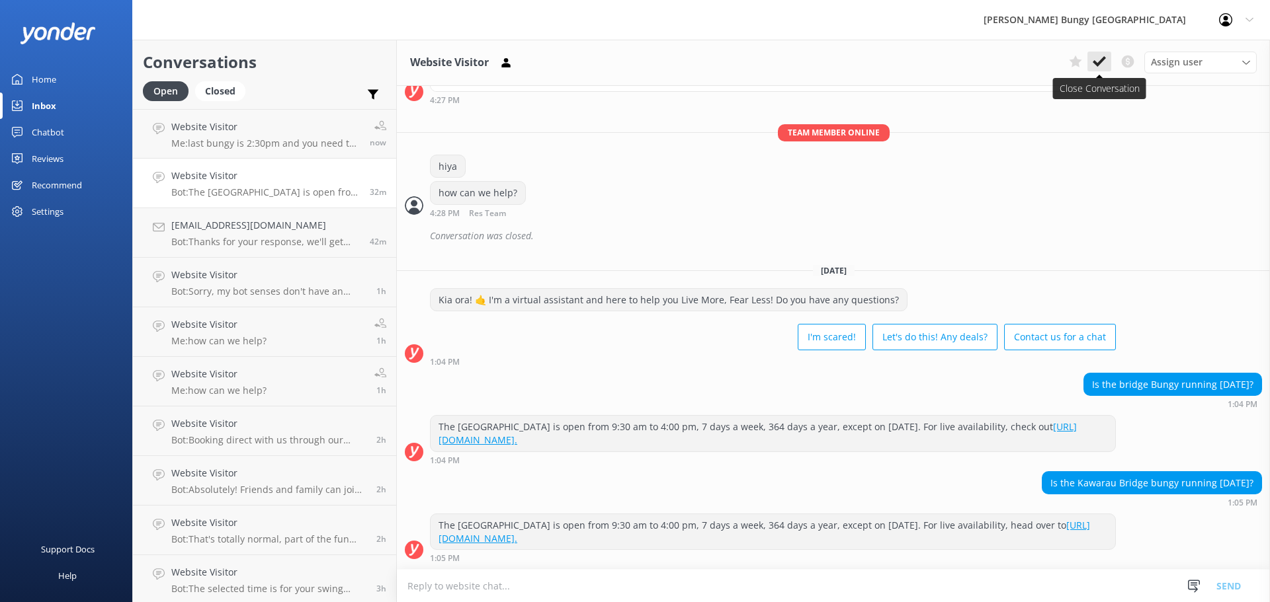
click at [1099, 56] on icon at bounding box center [1099, 61] width 13 height 13
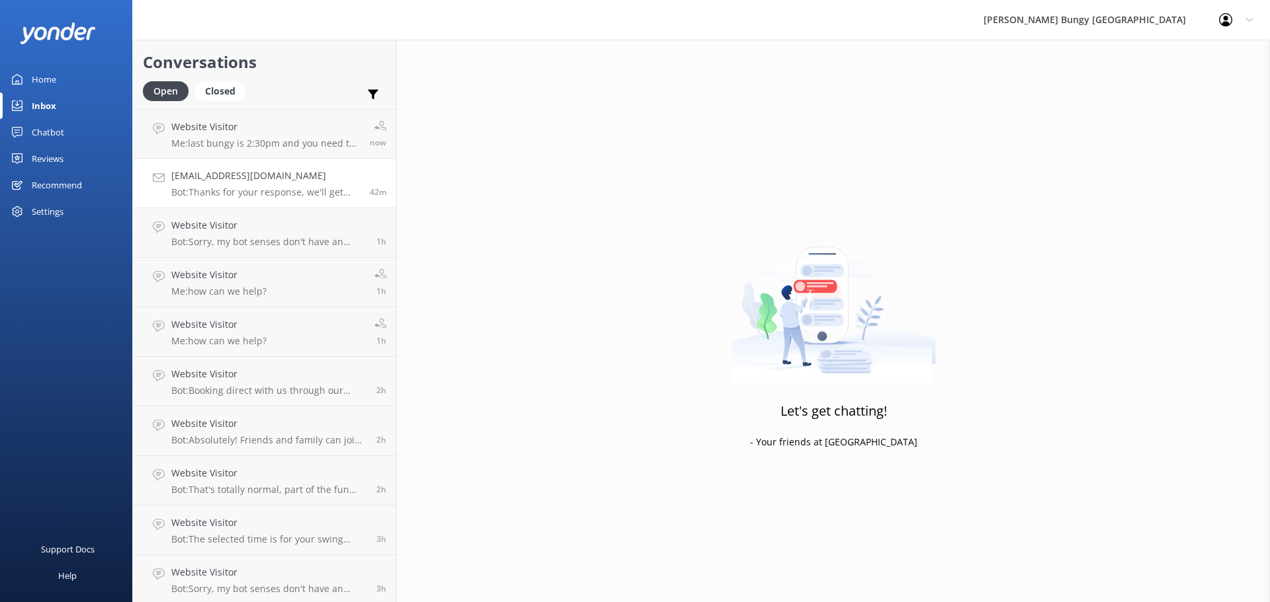
click at [305, 188] on p "Bot: Thanks for your response, we'll get back to you as soon as we can during o…" at bounding box center [265, 193] width 188 height 12
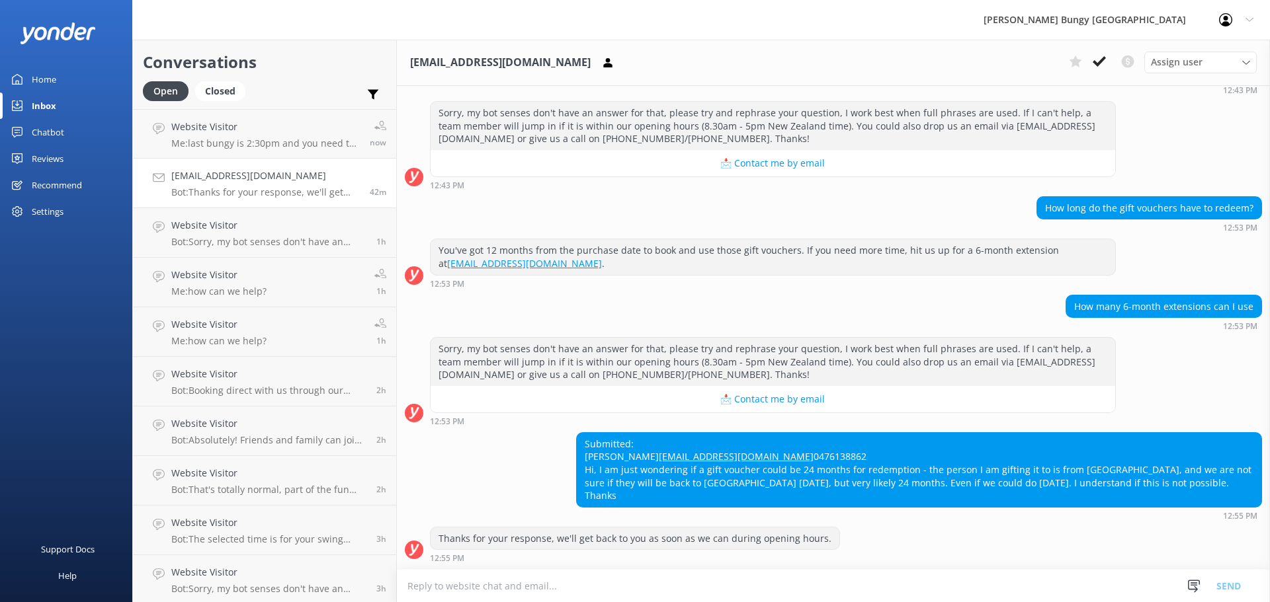
scroll to position [259, 0]
click at [759, 573] on textarea at bounding box center [833, 586] width 873 height 32
click at [316, 305] on link "Website Visitor Me: how can we help? 1h" at bounding box center [264, 283] width 263 height 50
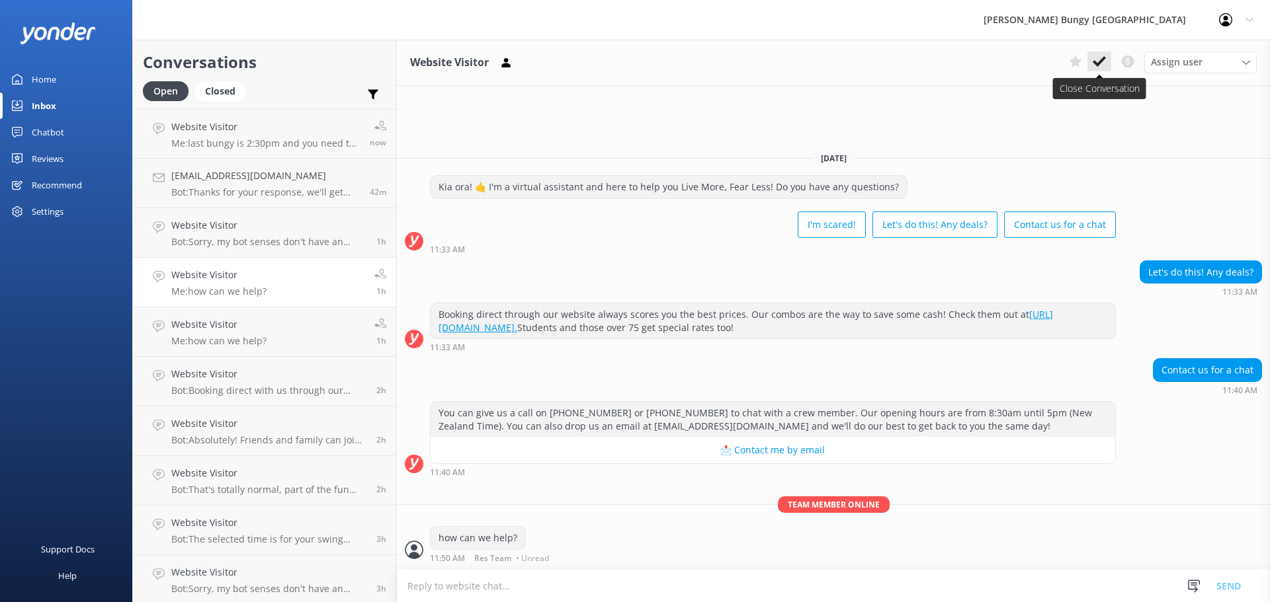
click at [1102, 57] on icon at bounding box center [1099, 61] width 13 height 13
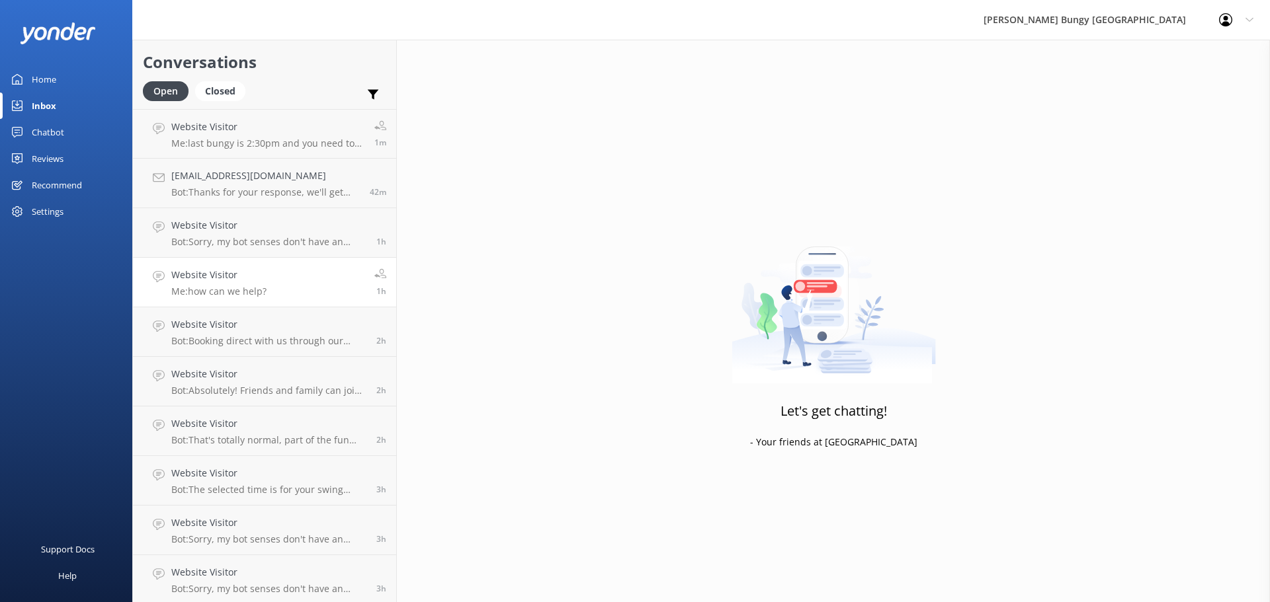
click at [310, 264] on link "Website Visitor Me: how can we help? 1h" at bounding box center [264, 283] width 263 height 50
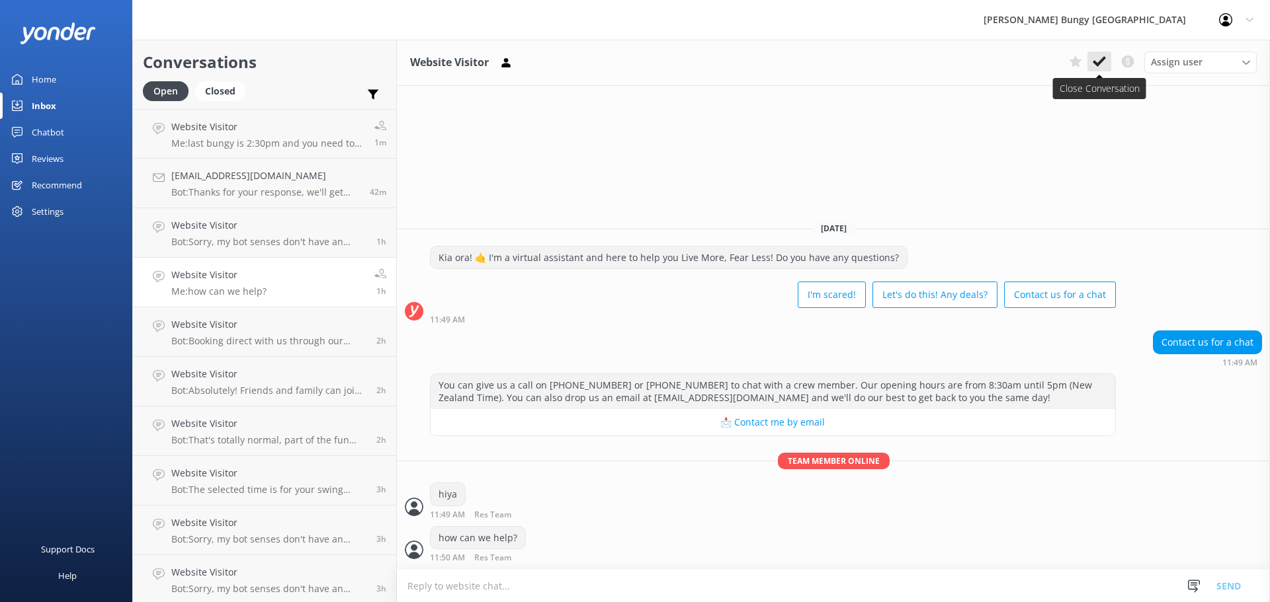
click at [1095, 54] on button at bounding box center [1099, 62] width 24 height 20
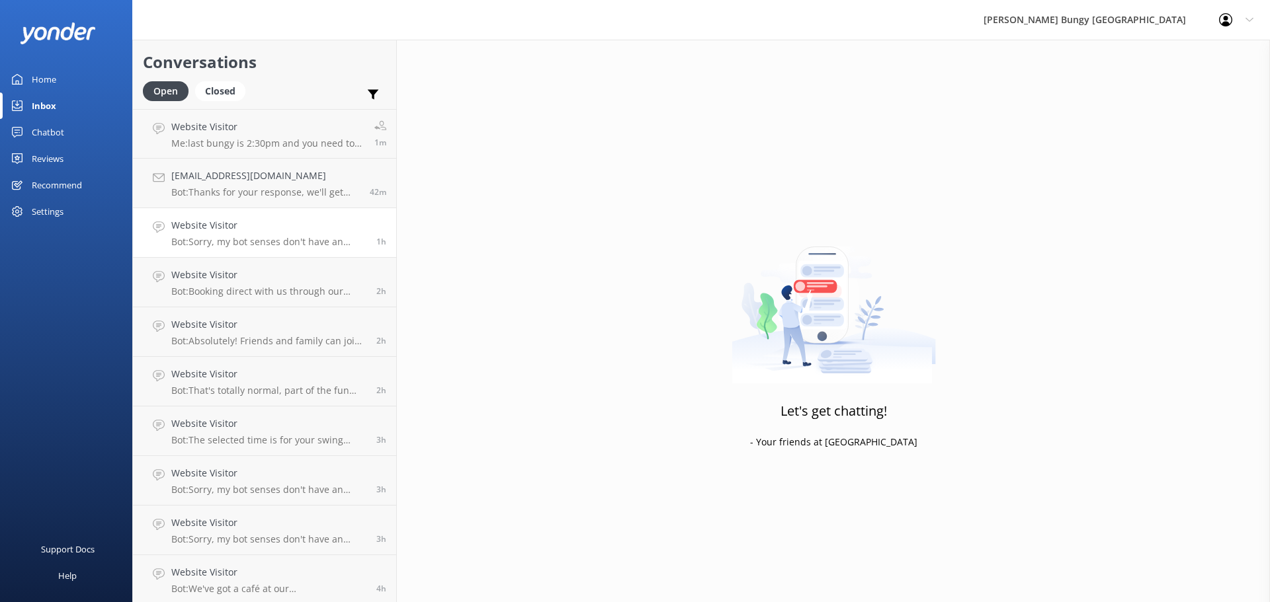
click at [317, 239] on p "Bot: Sorry, my bot senses don't have an answer for that, please try and rephras…" at bounding box center [268, 242] width 195 height 12
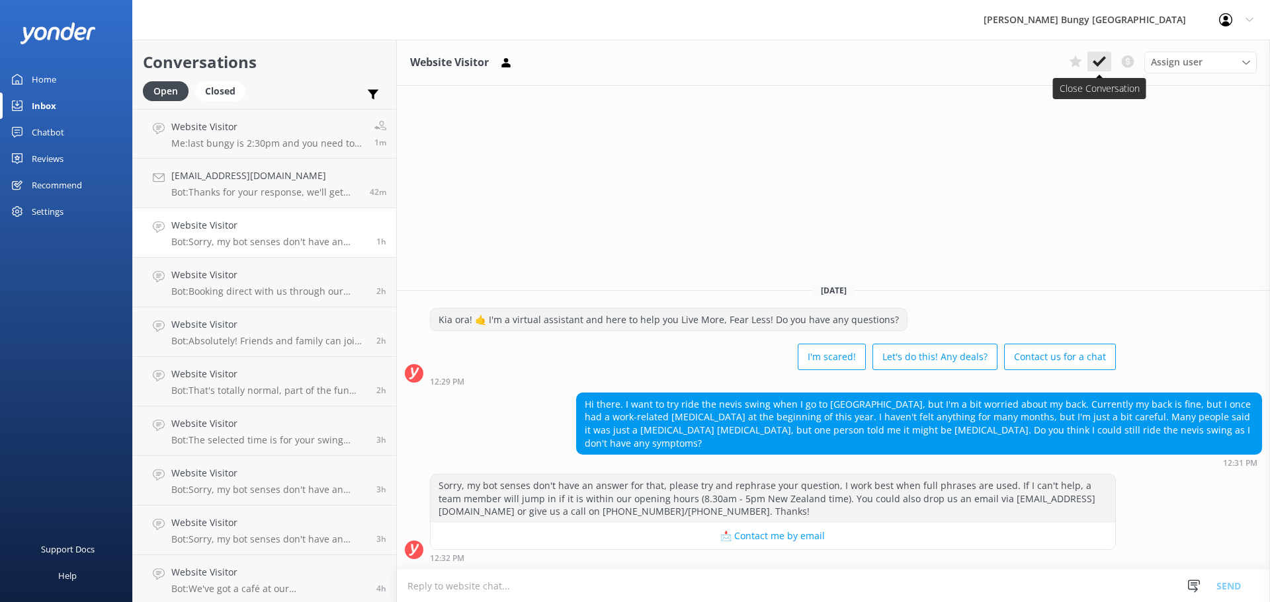
click at [1102, 66] on icon at bounding box center [1099, 61] width 13 height 13
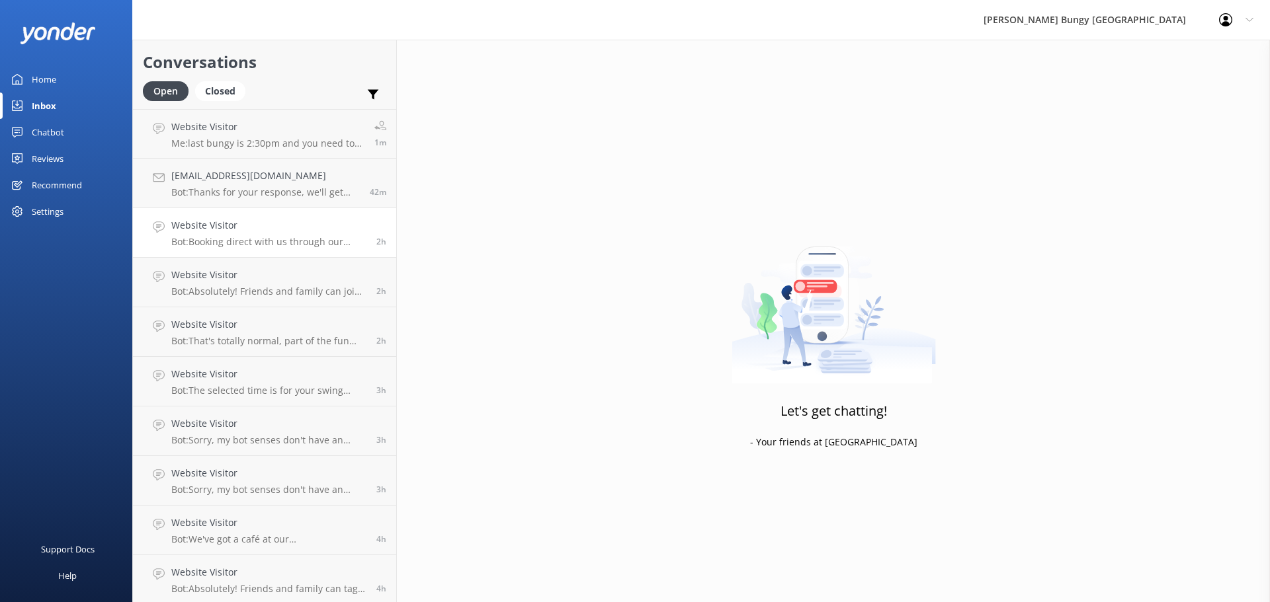
click at [192, 209] on link "Website Visitor Bot: Booking direct with us through our website always offers t…" at bounding box center [264, 233] width 263 height 50
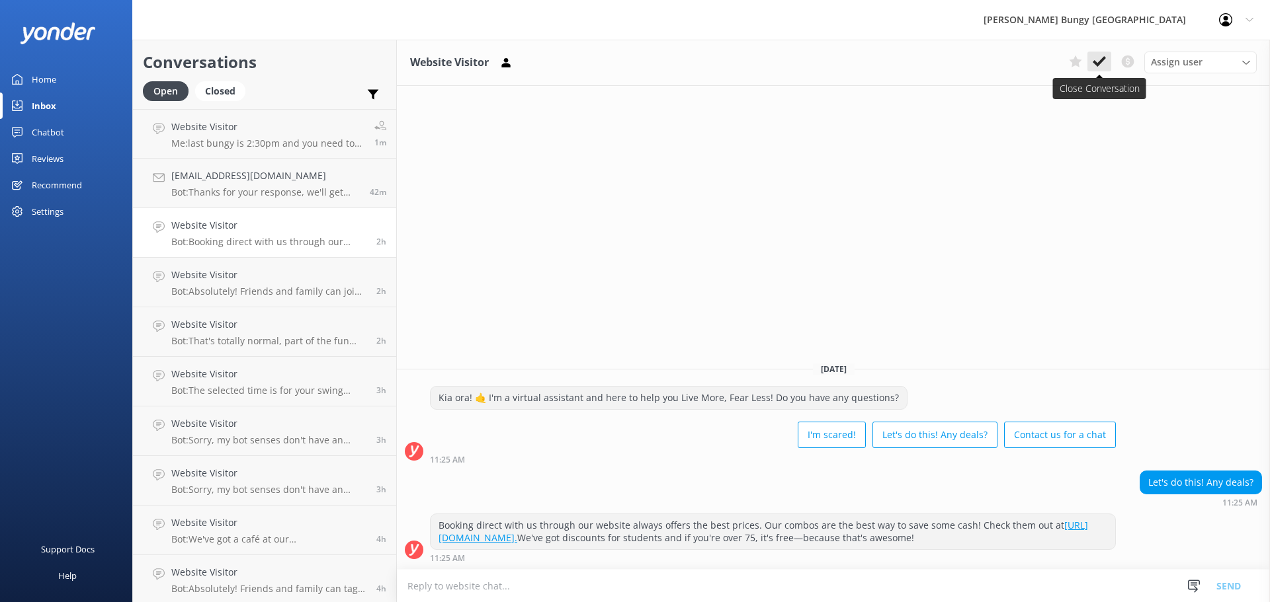
click at [1098, 59] on icon at bounding box center [1099, 61] width 13 height 13
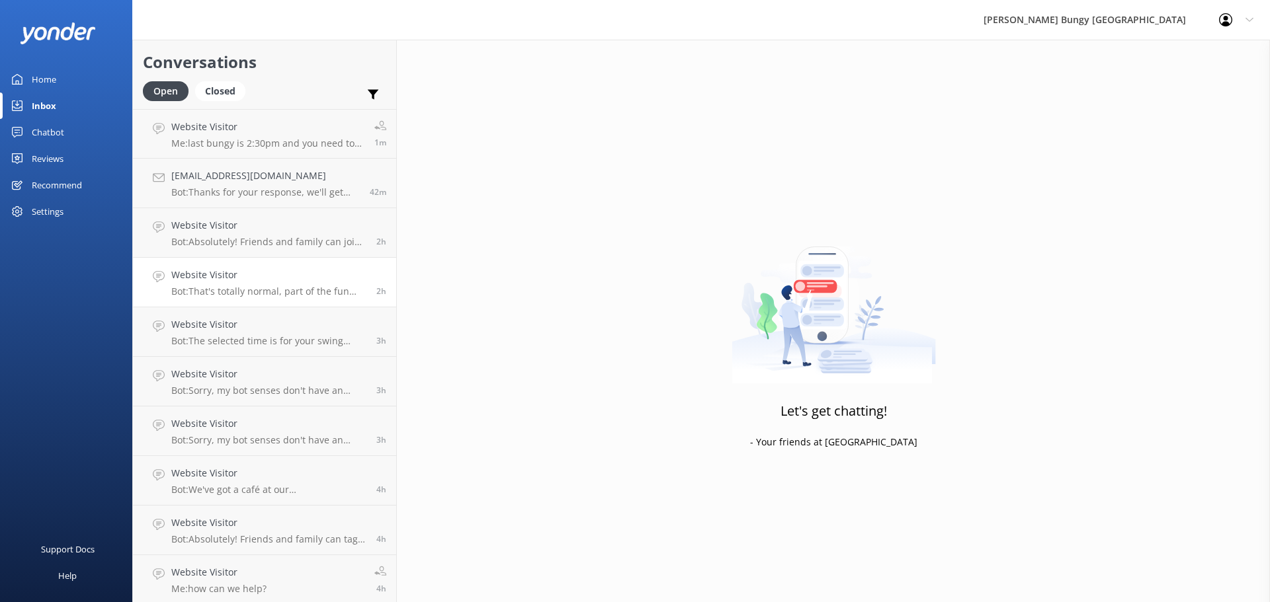
click at [151, 283] on link "Website Visitor Bot: That's totally normal, part of the fun and what leads to f…" at bounding box center [264, 283] width 263 height 50
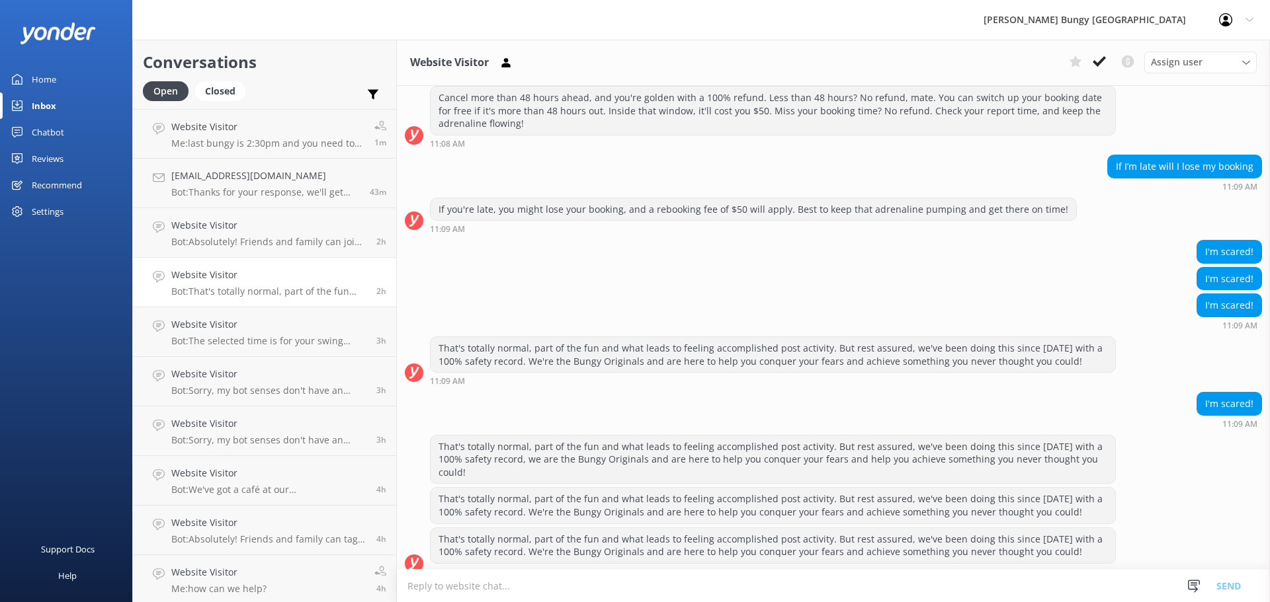
scroll to position [163, 0]
click at [1097, 66] on icon at bounding box center [1099, 61] width 13 height 13
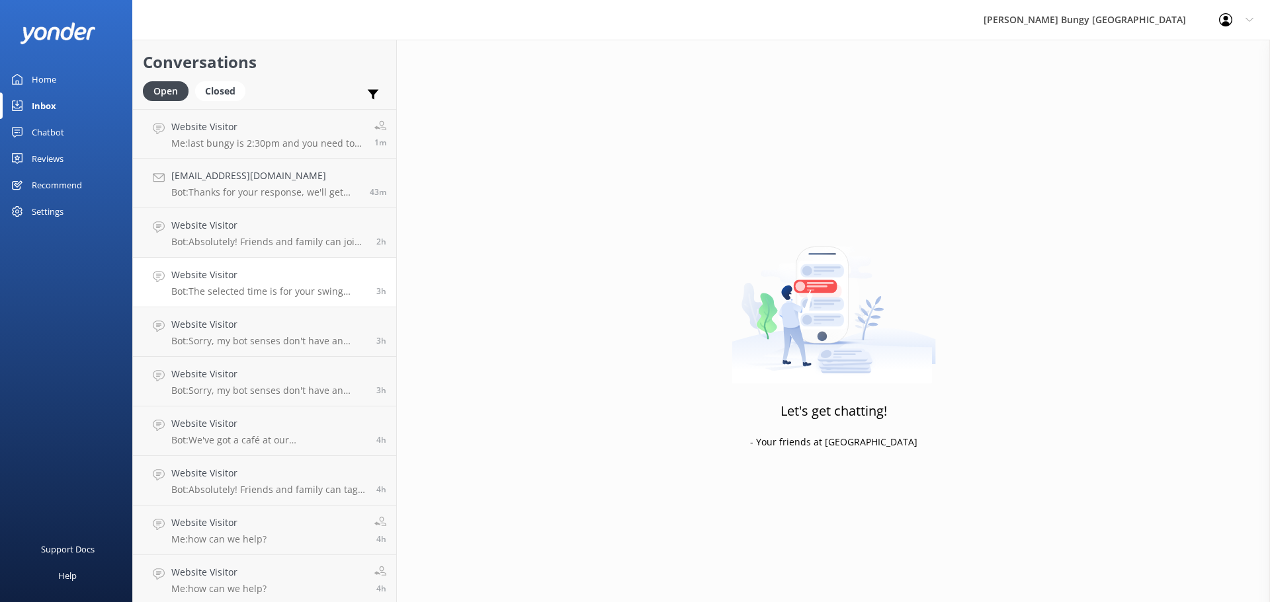
click at [337, 302] on link "Website Visitor Bot: The selected time is for your swing experience. If you're …" at bounding box center [264, 283] width 263 height 50
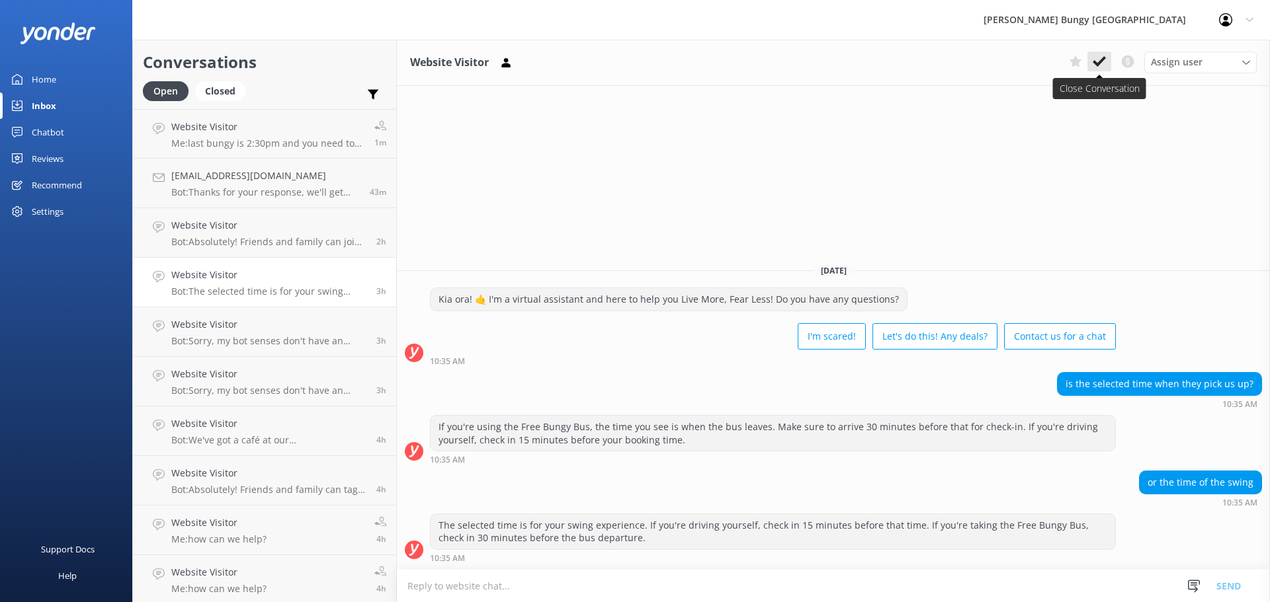
click at [1095, 67] on icon at bounding box center [1099, 61] width 13 height 13
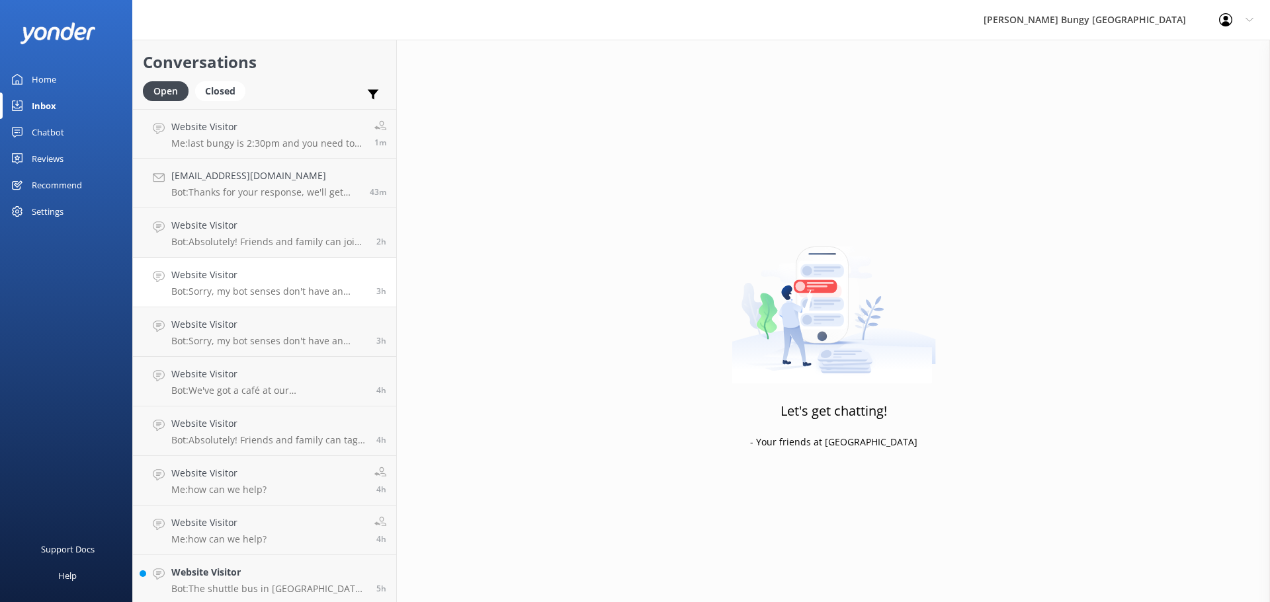
click at [180, 302] on link "Website Visitor Bot: Sorry, my bot senses don't have an answer for that, please…" at bounding box center [264, 283] width 263 height 50
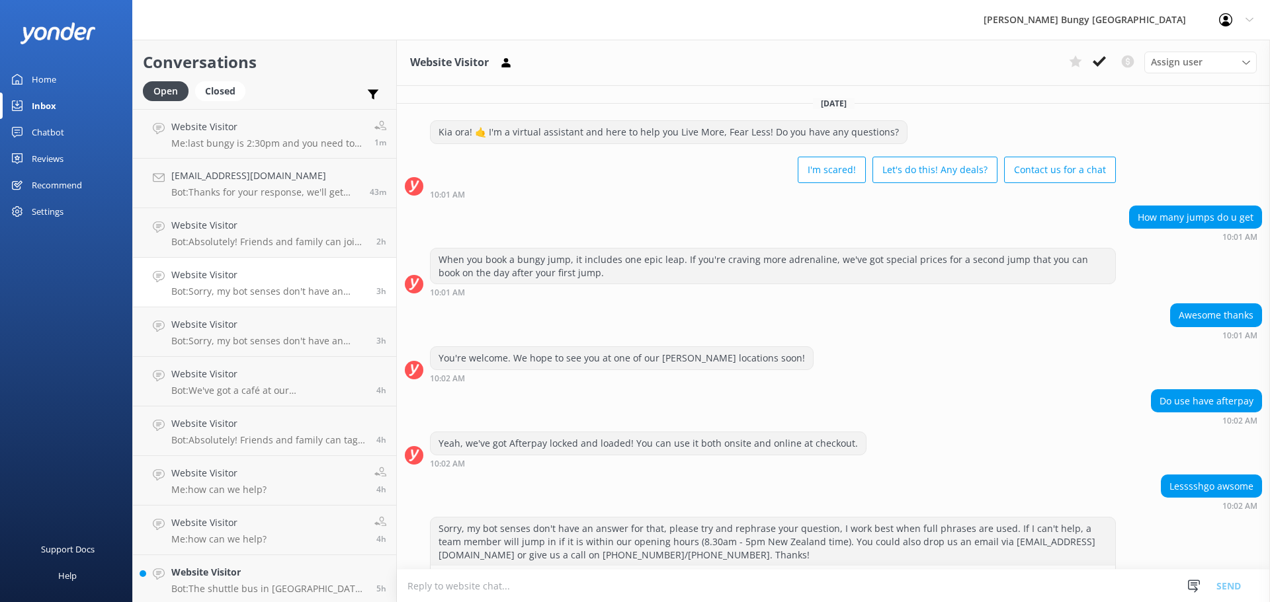
scroll to position [43, 0]
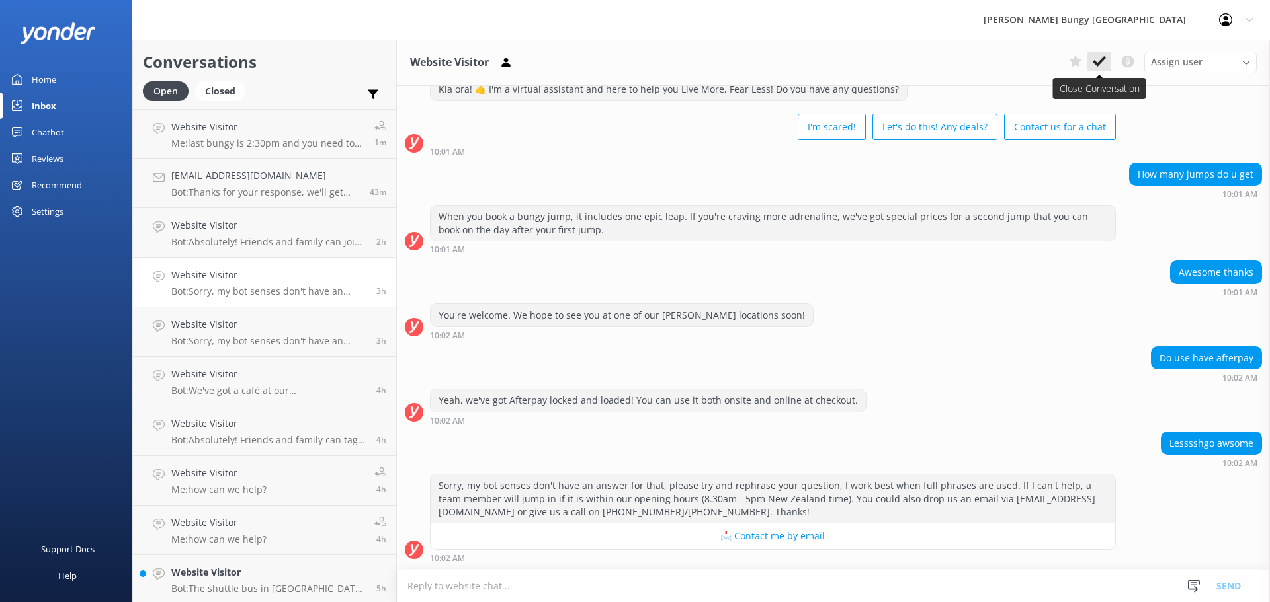
click at [1097, 65] on use at bounding box center [1099, 61] width 13 height 11
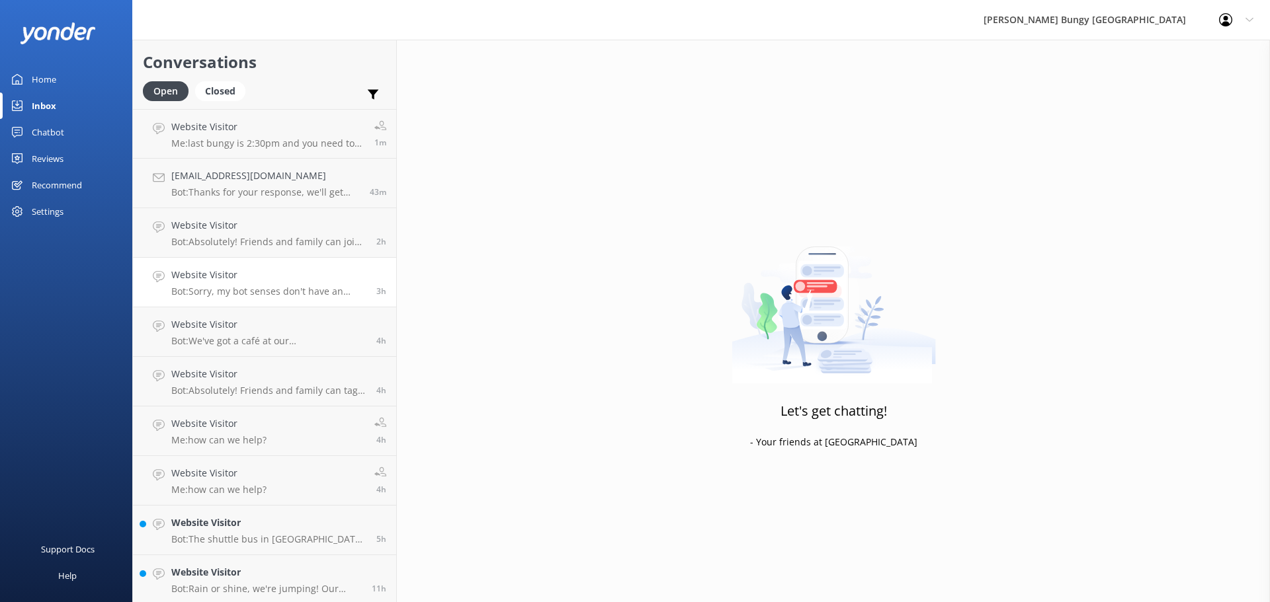
click at [290, 284] on div "Website Visitor Bot: Sorry, my bot senses don't have an answer for that, please…" at bounding box center [268, 282] width 195 height 29
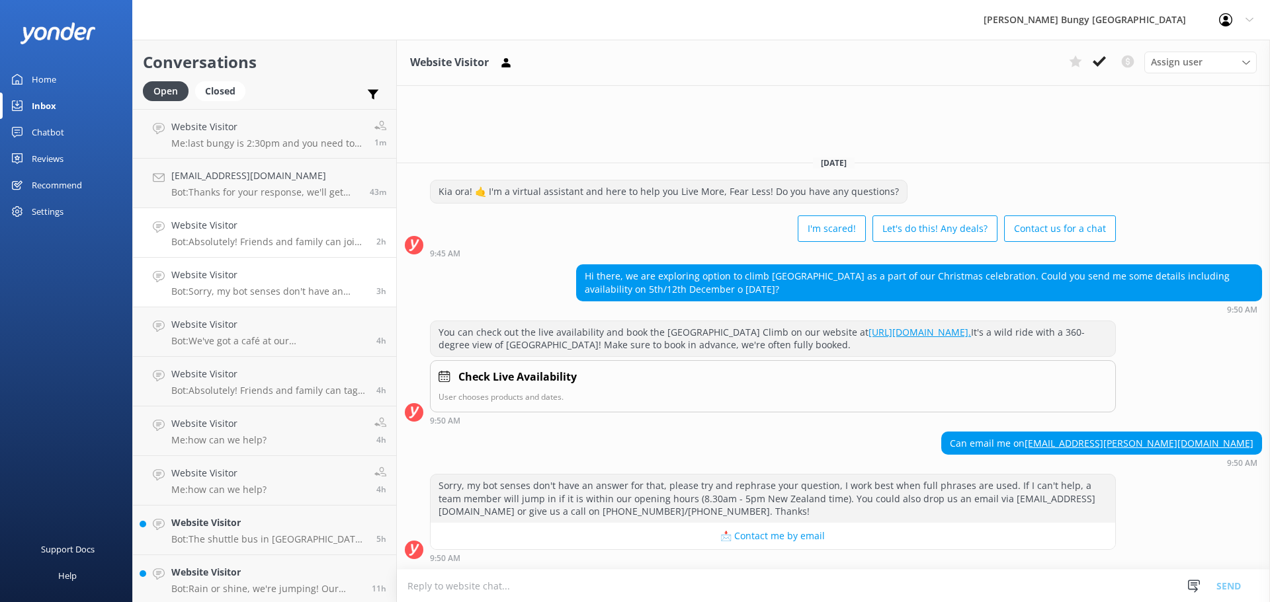
click at [294, 235] on div "Website Visitor Bot: Absolutely! Friends and family can join the action. At Nev…" at bounding box center [268, 232] width 195 height 29
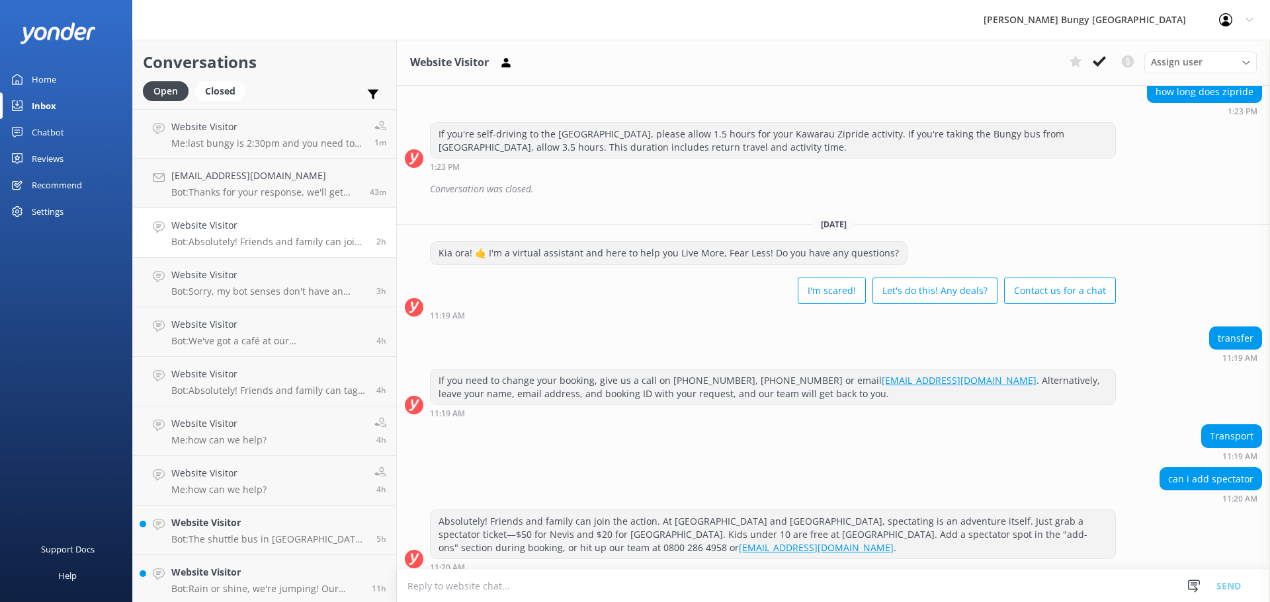
scroll to position [259, 0]
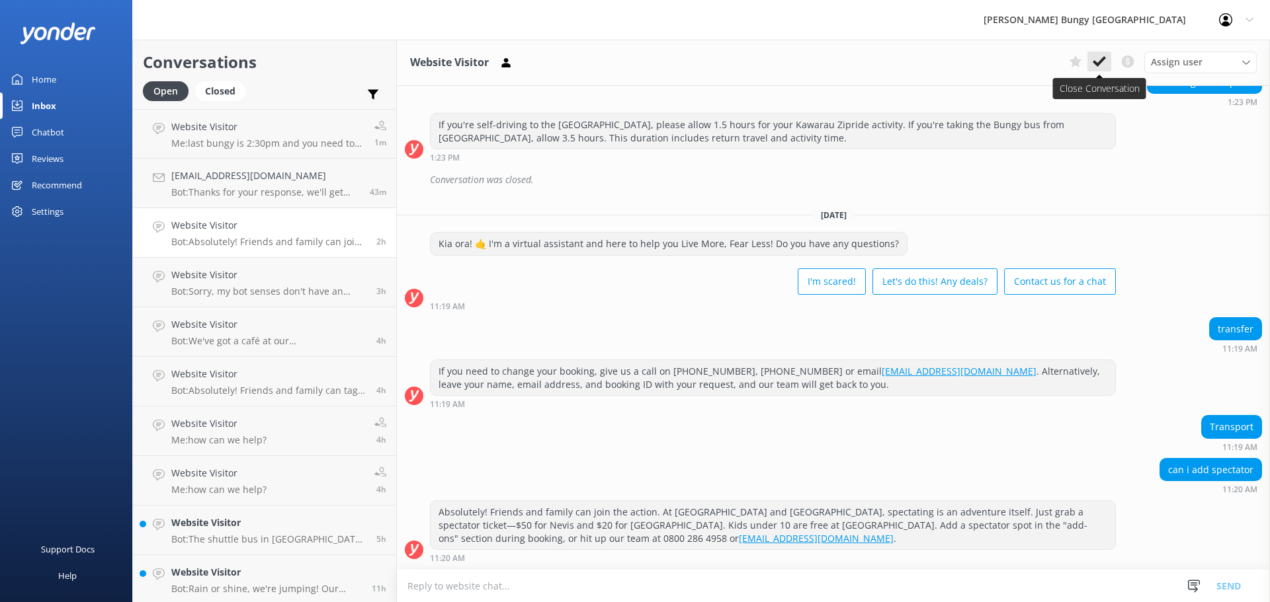
click at [1108, 59] on button at bounding box center [1099, 62] width 24 height 20
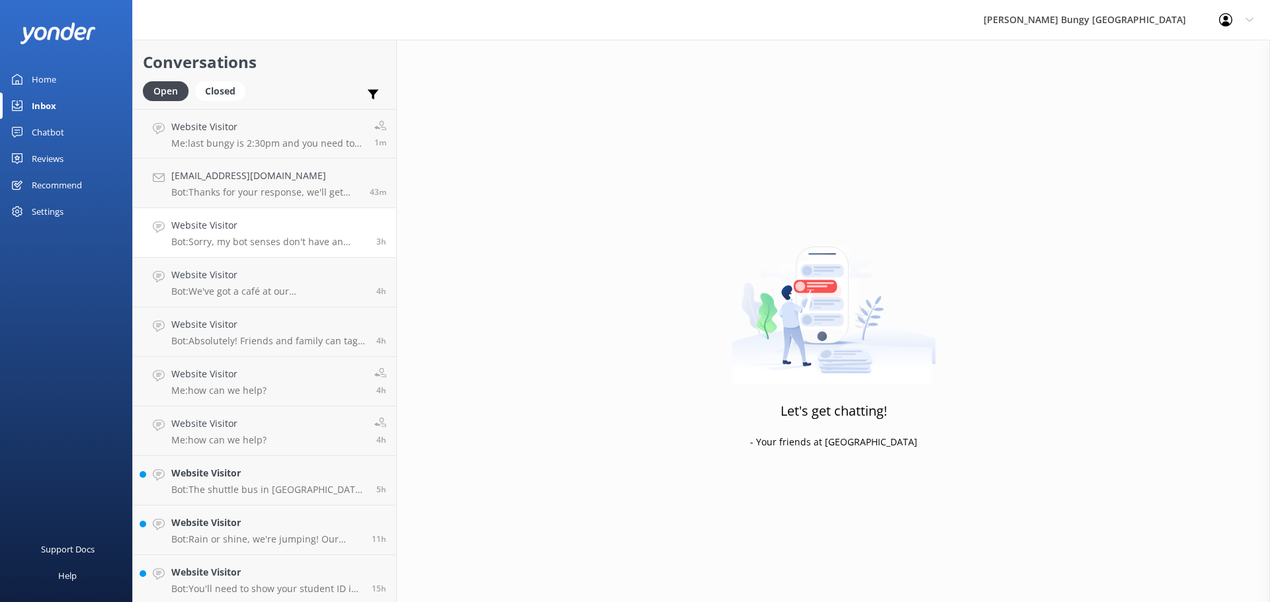
click at [222, 220] on h4 "Website Visitor" at bounding box center [268, 225] width 195 height 15
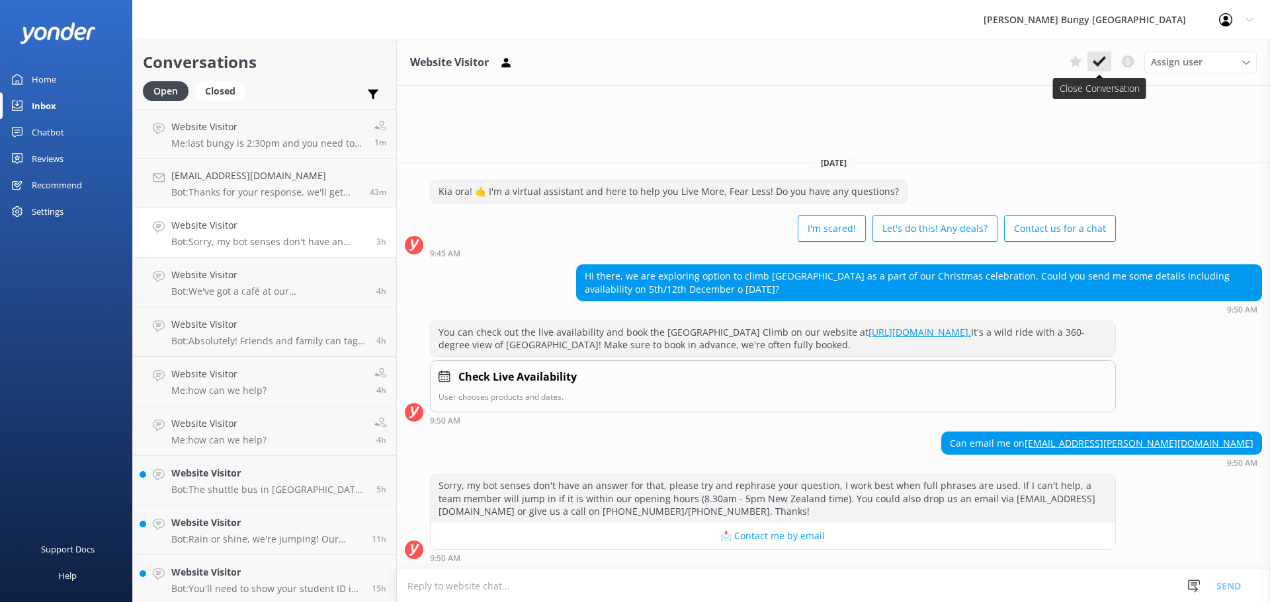
click at [1100, 65] on icon at bounding box center [1099, 61] width 13 height 13
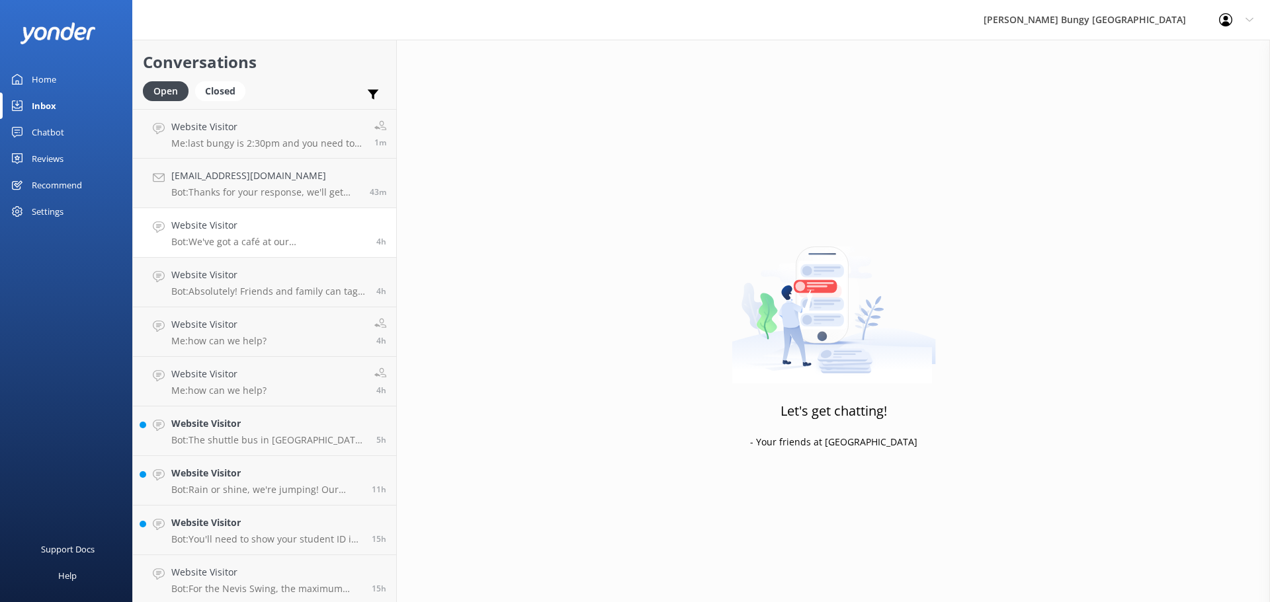
click at [255, 224] on h4 "Website Visitor" at bounding box center [268, 225] width 195 height 15
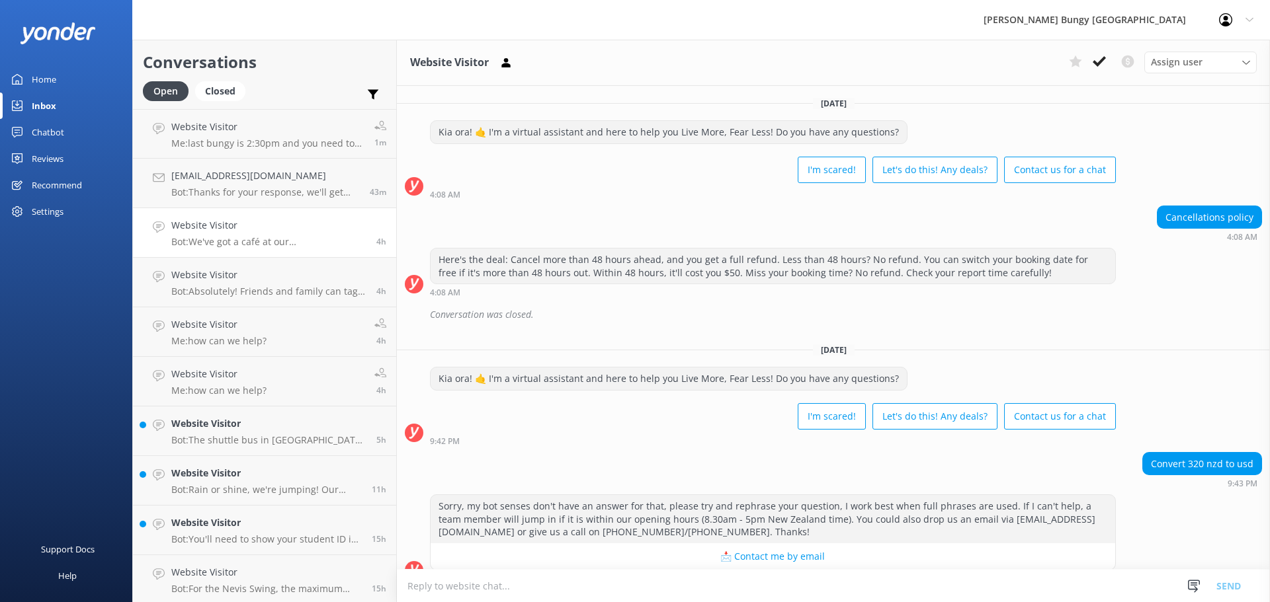
scroll to position [153, 0]
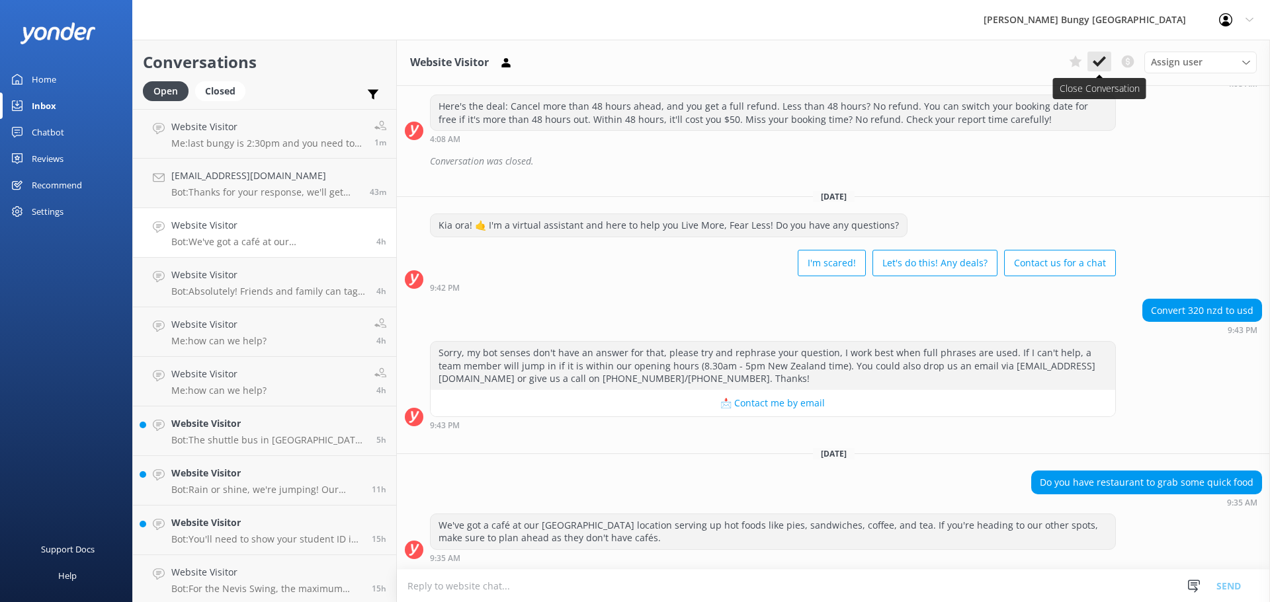
click at [1108, 67] on button at bounding box center [1099, 62] width 24 height 20
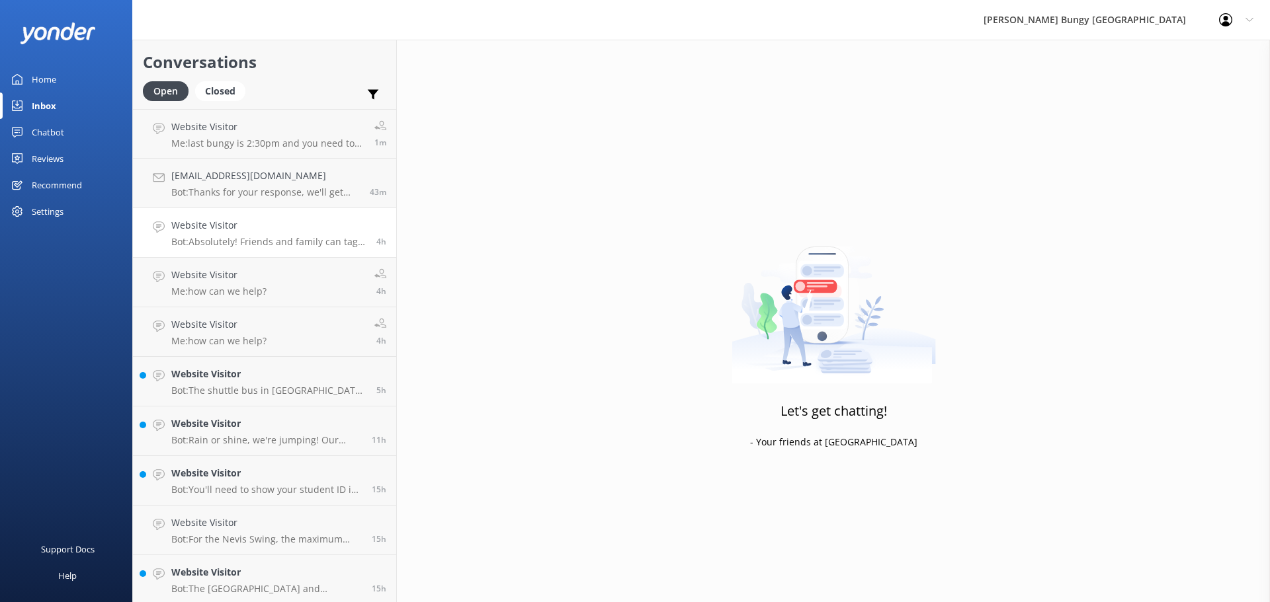
click at [284, 234] on div "Website Visitor Bot: Absolutely! Friends and family can tag along as spectators…" at bounding box center [268, 232] width 195 height 29
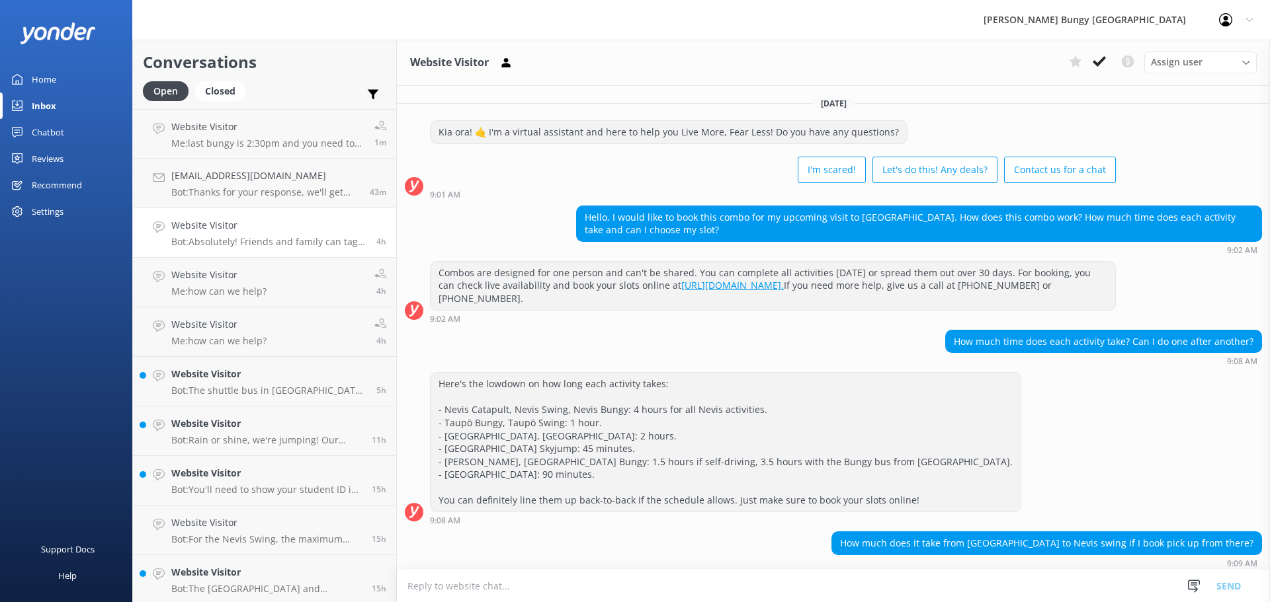
scroll to position [172, 0]
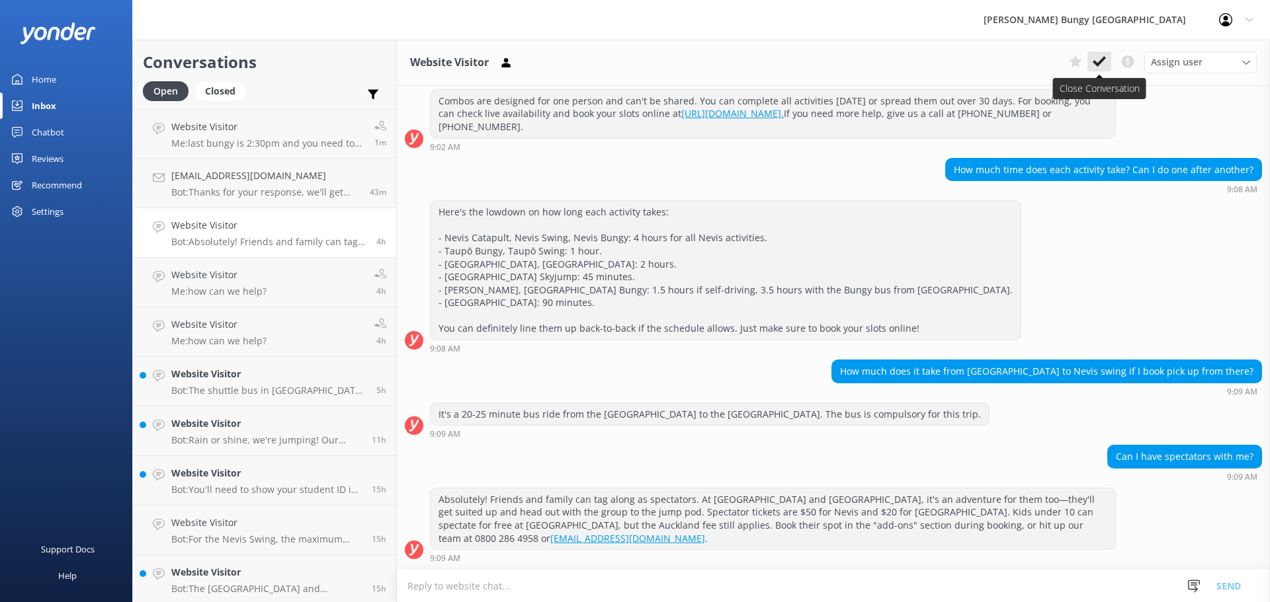
click at [1101, 61] on use at bounding box center [1099, 61] width 13 height 11
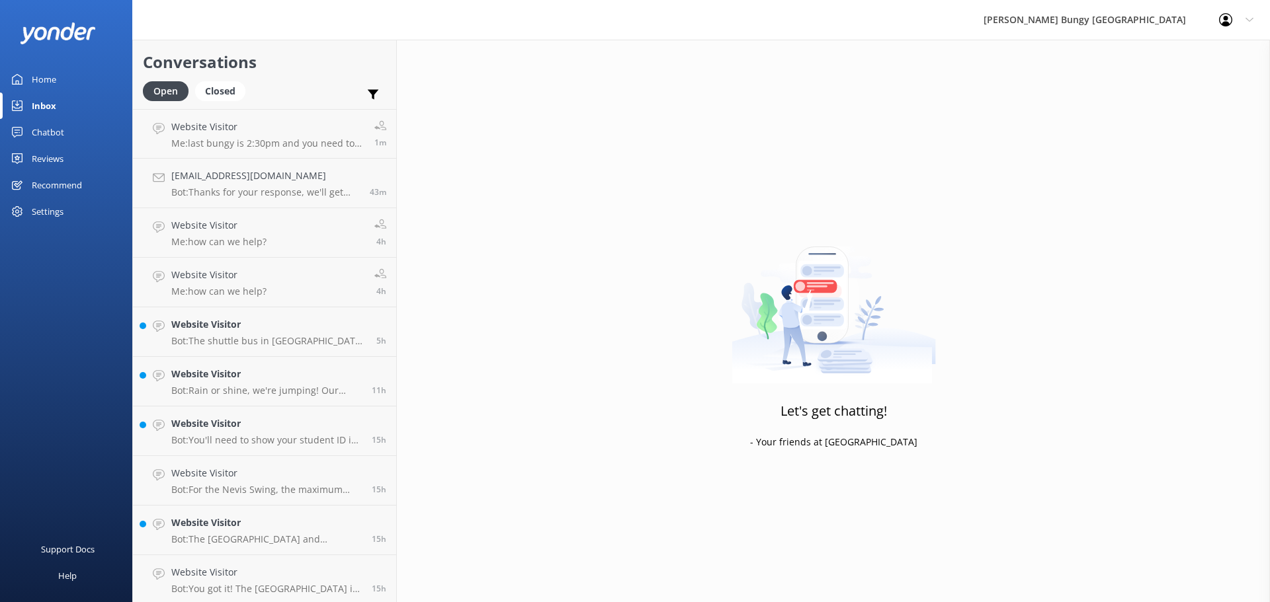
click at [220, 340] on p "Bot: The shuttle bus in Queenstown takes off from our central reservations offi…" at bounding box center [268, 341] width 195 height 12
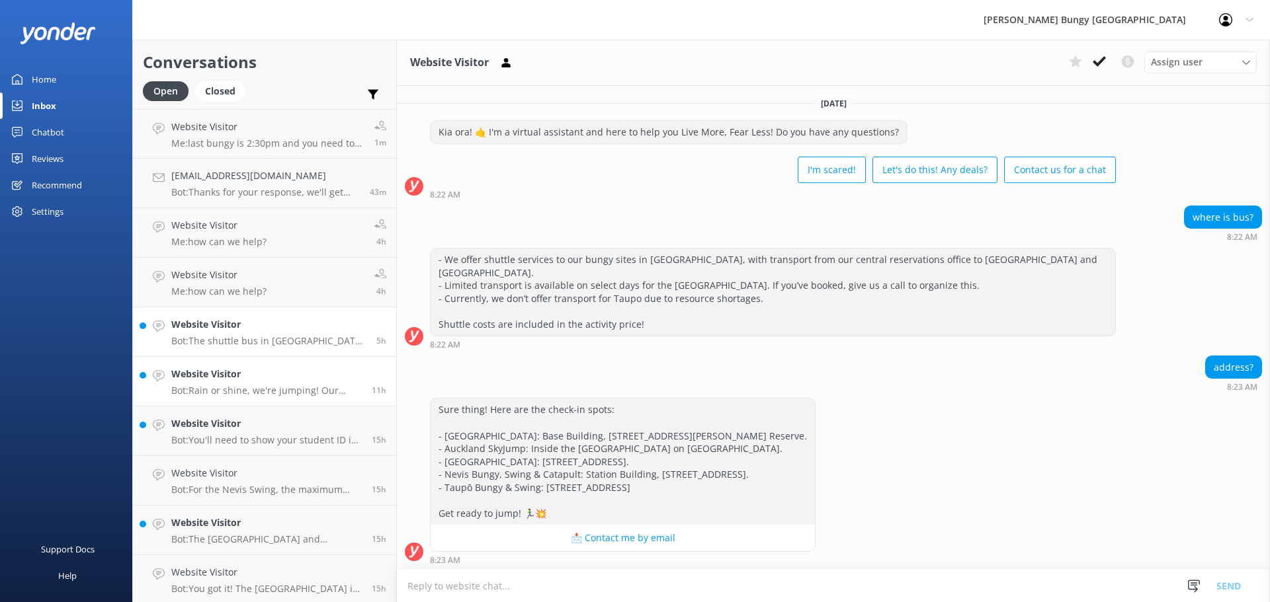
scroll to position [186, 0]
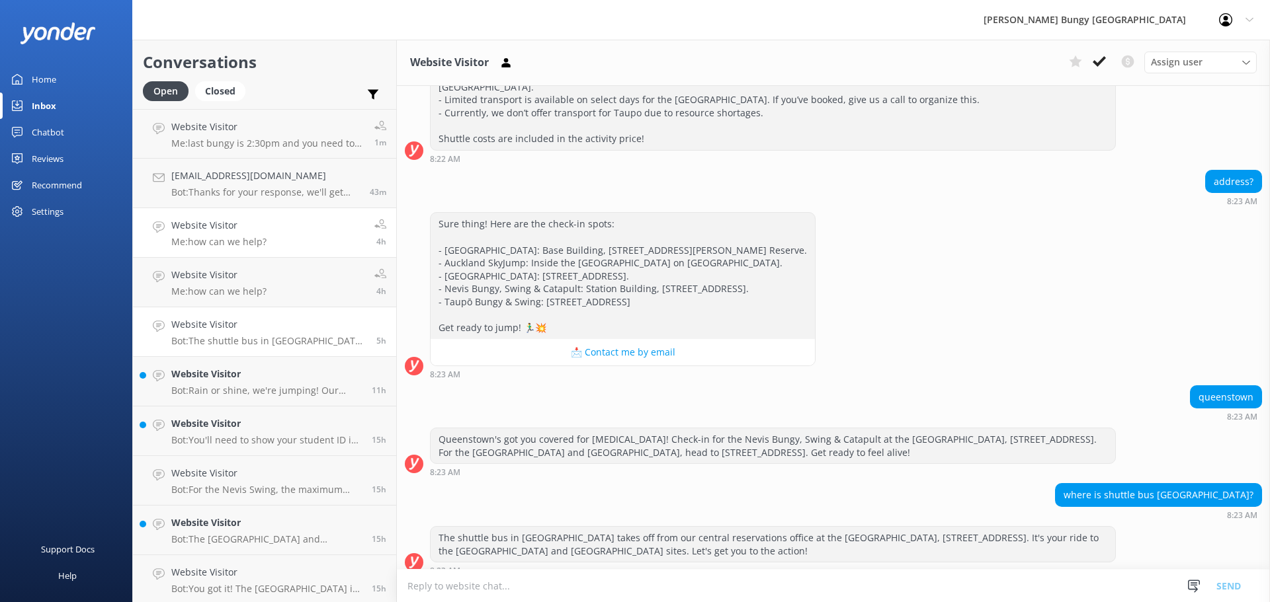
click at [220, 212] on link "Website Visitor Me: how can we help? 4h" at bounding box center [264, 233] width 263 height 50
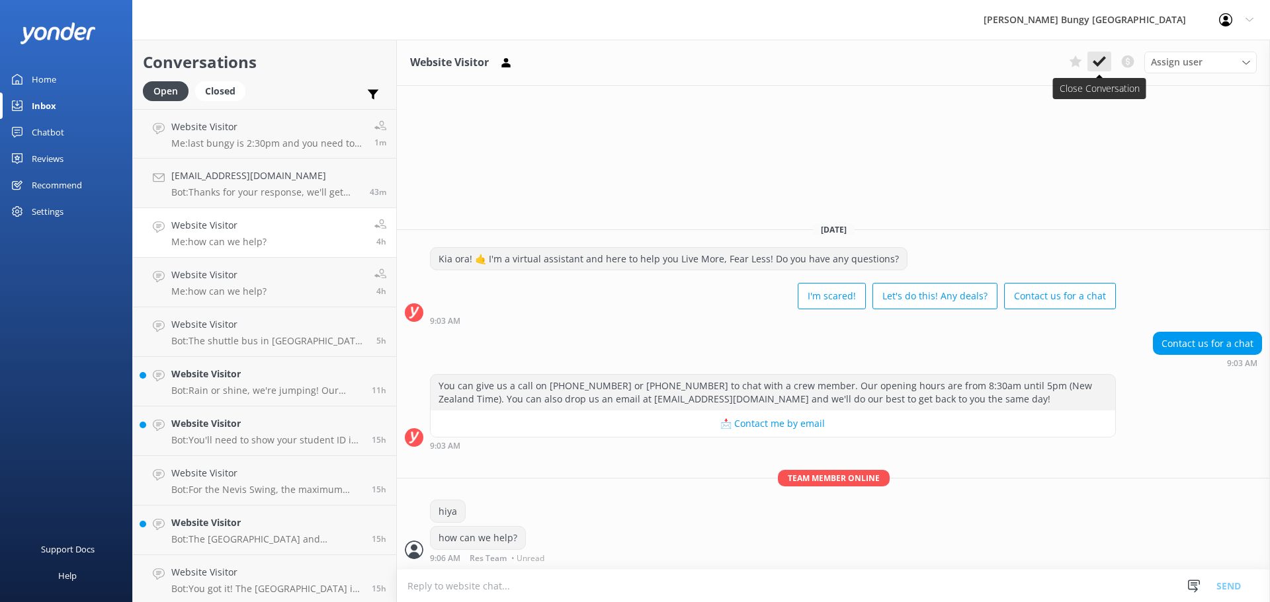
click at [1100, 61] on use at bounding box center [1099, 61] width 13 height 11
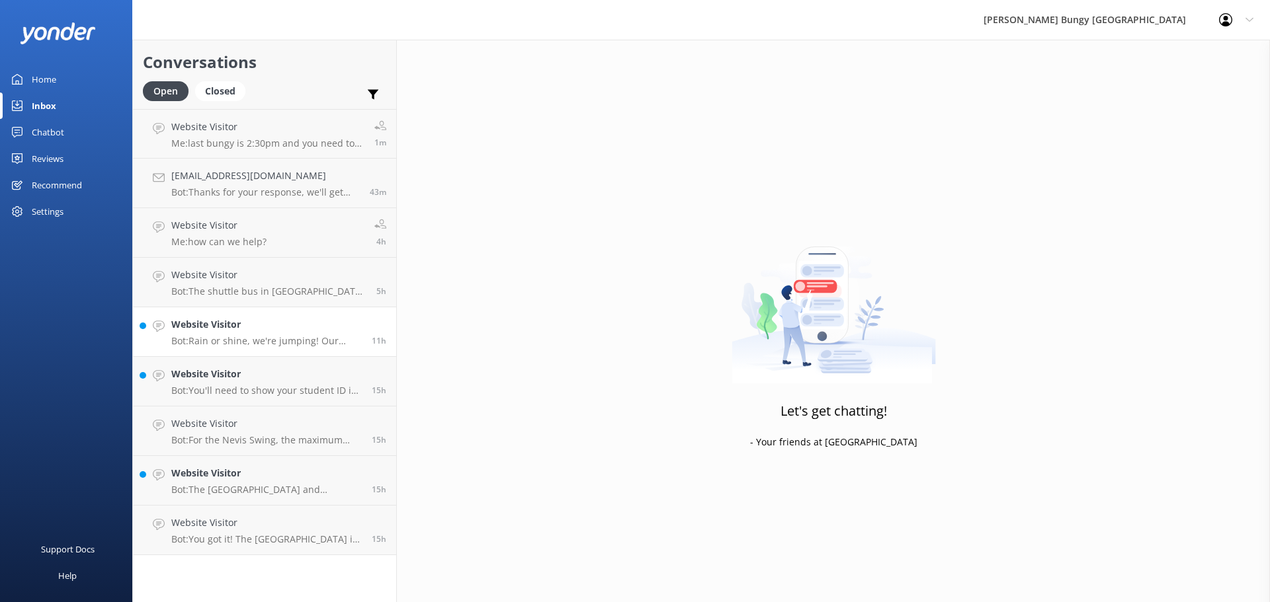
click at [185, 340] on p "Bot: Rain or shine, we're jumping! Our activities go ahead in most weather cond…" at bounding box center [266, 341] width 190 height 12
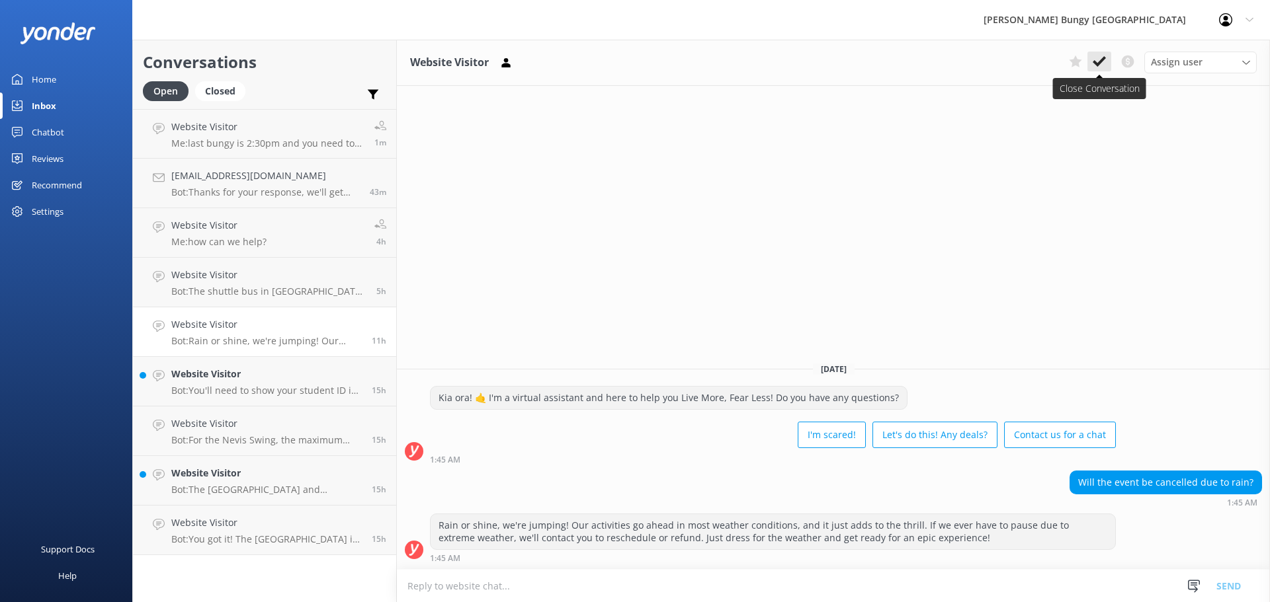
click at [1089, 59] on button at bounding box center [1099, 62] width 24 height 20
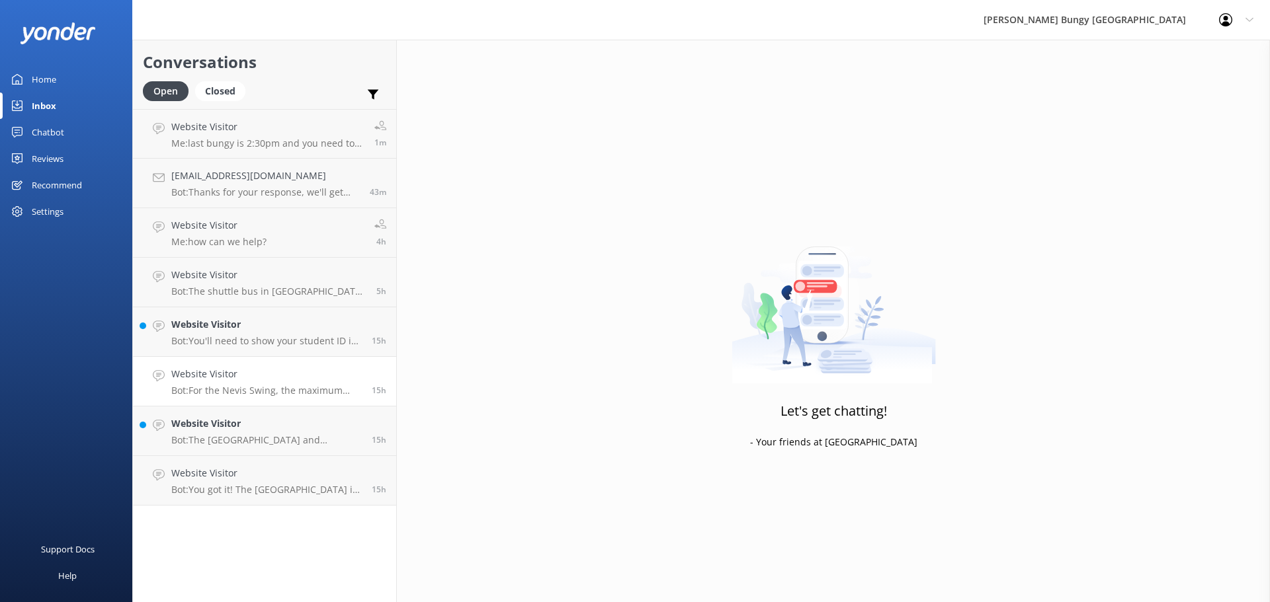
click at [201, 358] on link "Website Visitor Bot: For the Nevis Swing, the maximum combined weight for a tan…" at bounding box center [264, 382] width 263 height 50
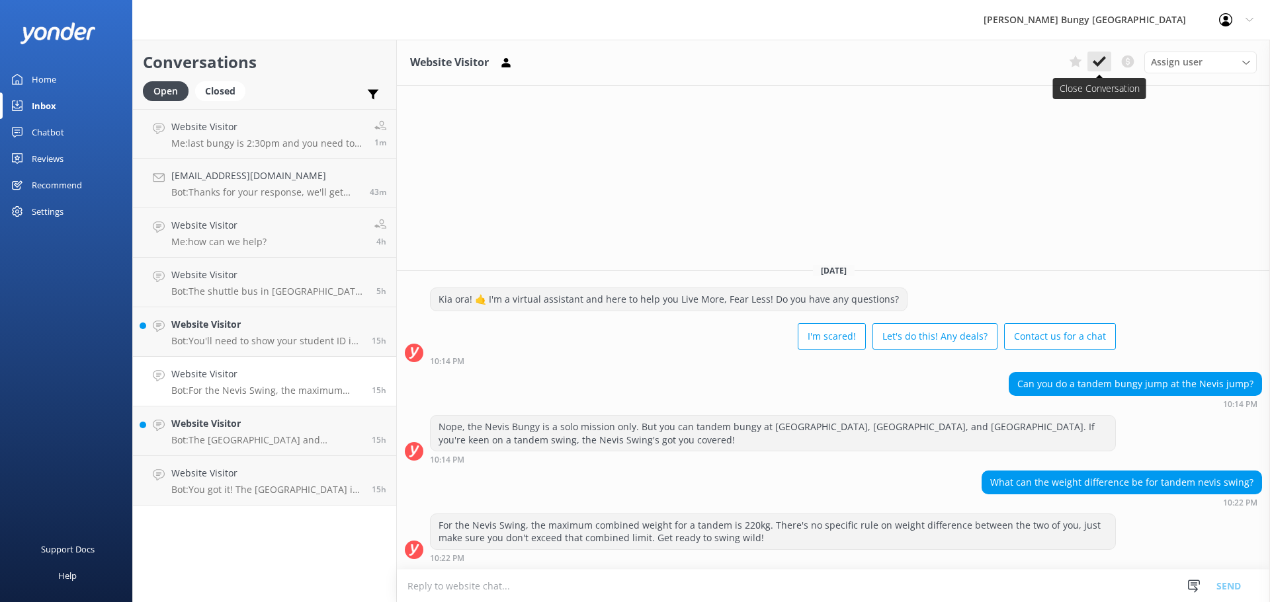
click at [1090, 59] on button at bounding box center [1099, 62] width 24 height 20
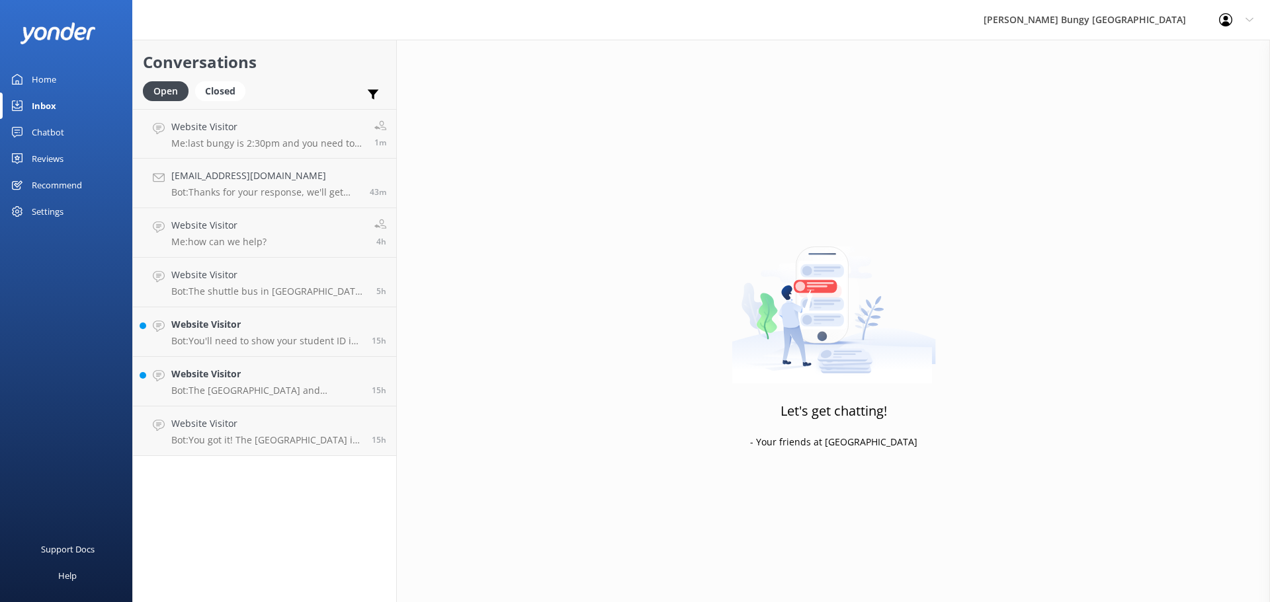
click at [321, 377] on h4 "Website Visitor" at bounding box center [266, 374] width 190 height 15
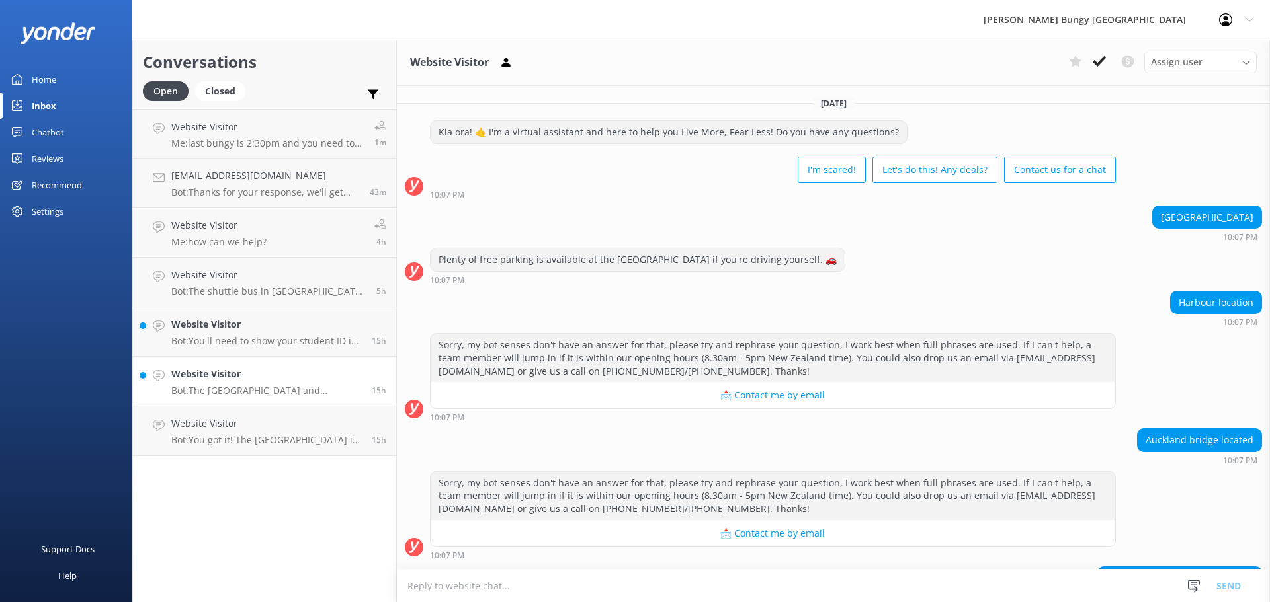
scroll to position [95, 0]
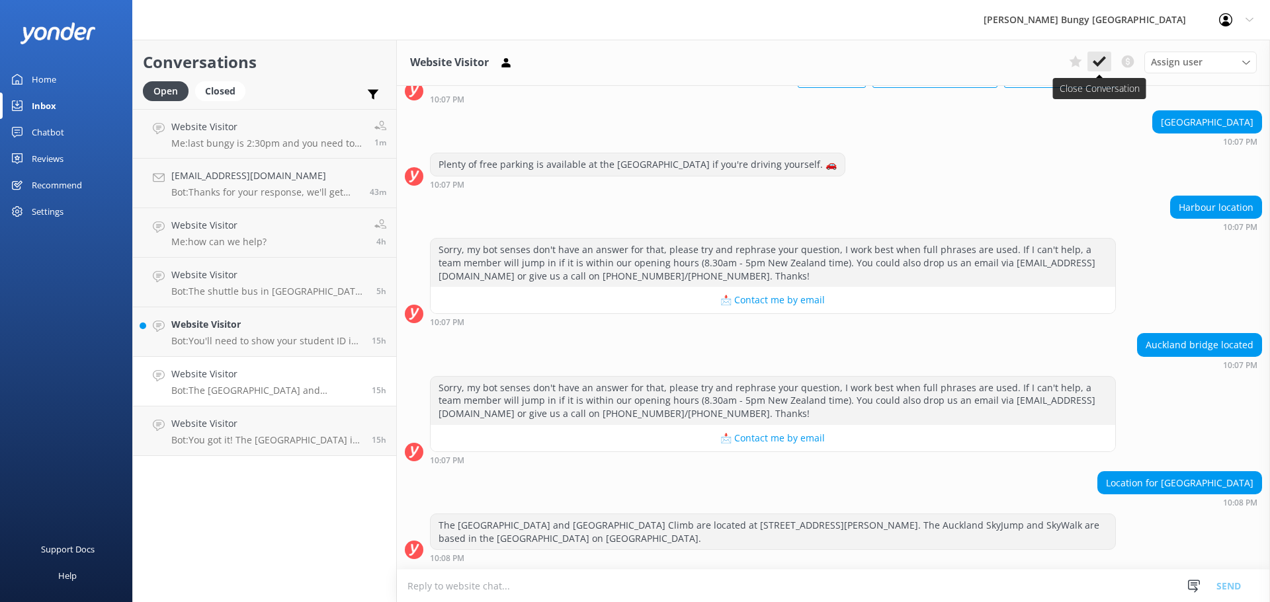
click at [1108, 58] on button at bounding box center [1099, 62] width 24 height 20
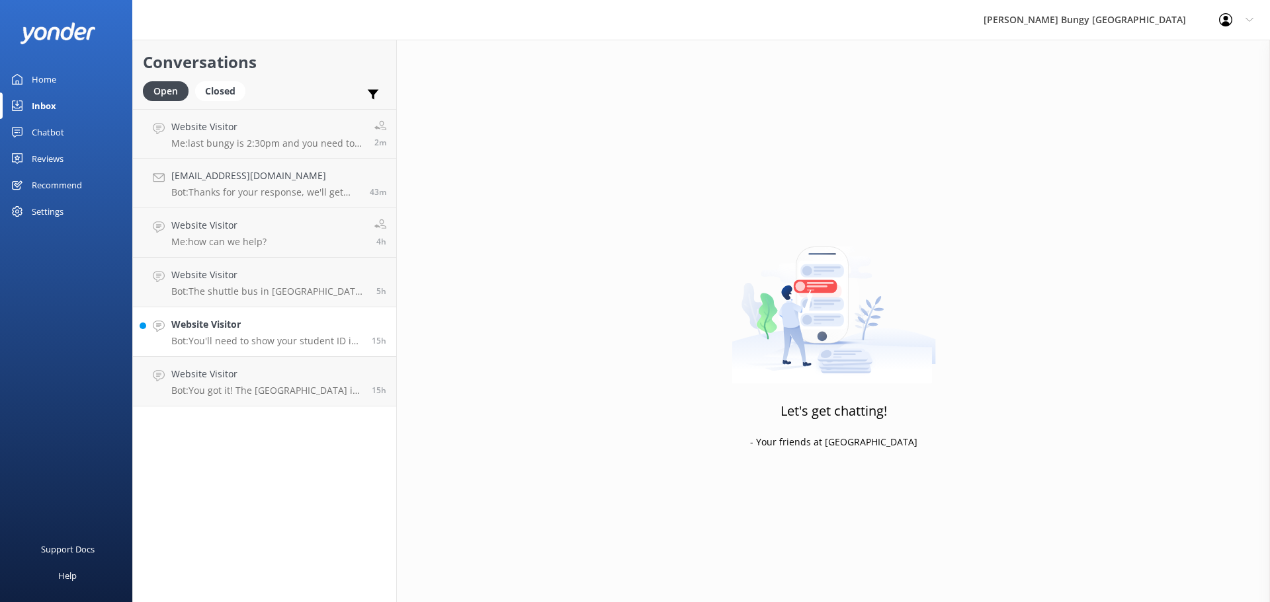
click at [248, 342] on p "Bot: You'll need to show your student ID in person when you check in for your j…" at bounding box center [266, 341] width 190 height 12
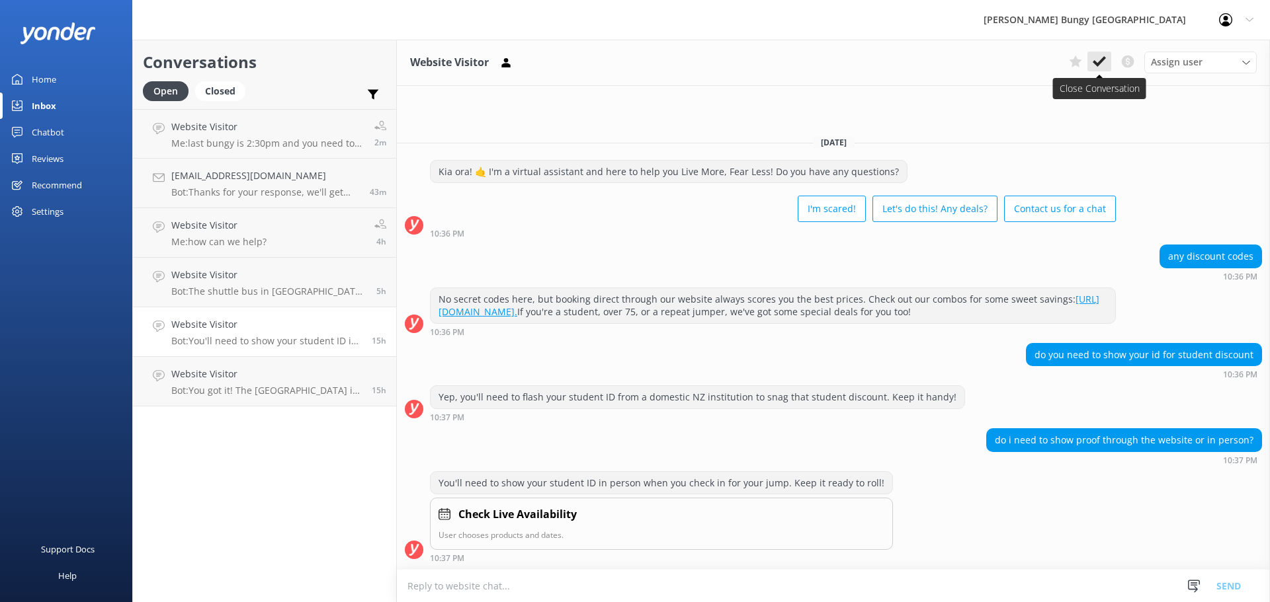
click at [1106, 60] on button at bounding box center [1099, 62] width 24 height 20
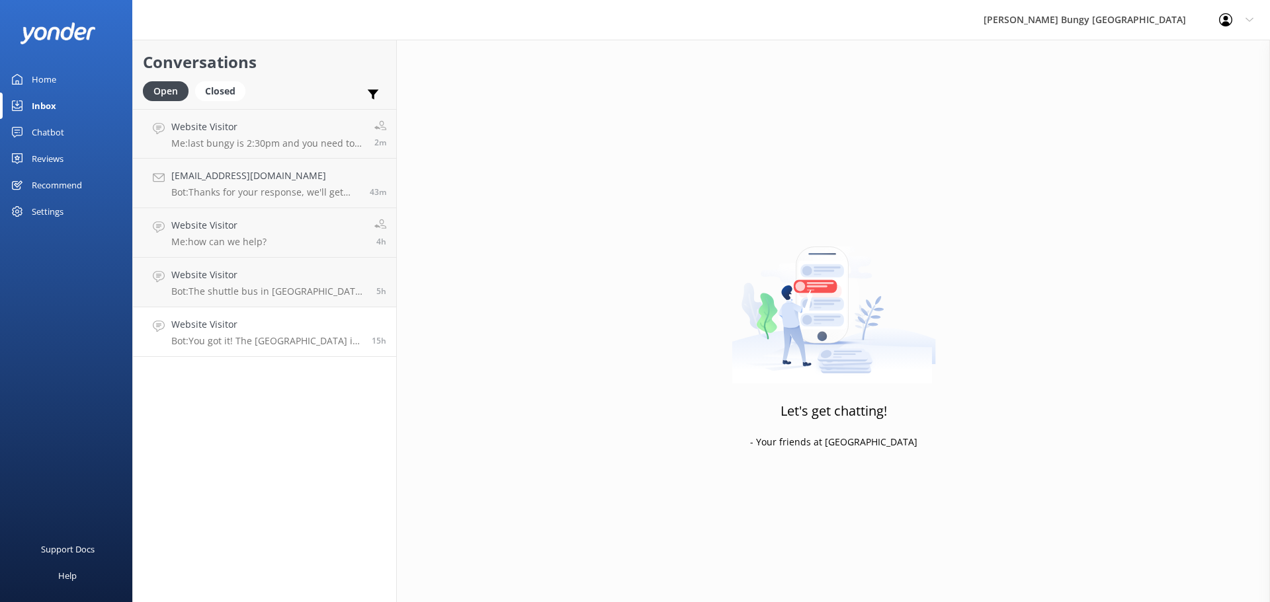
click at [231, 339] on p "Bot: You got it! The Nevis Bungy is in Queenstown, but it's on private property…" at bounding box center [266, 341] width 190 height 12
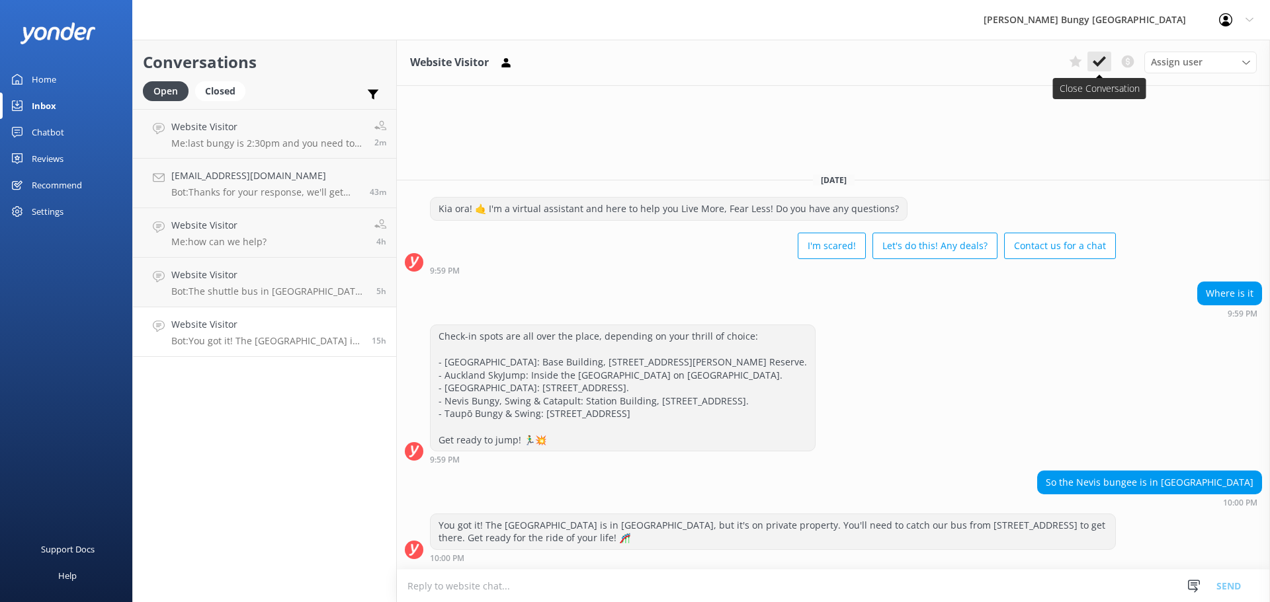
click at [1099, 63] on use at bounding box center [1099, 61] width 13 height 11
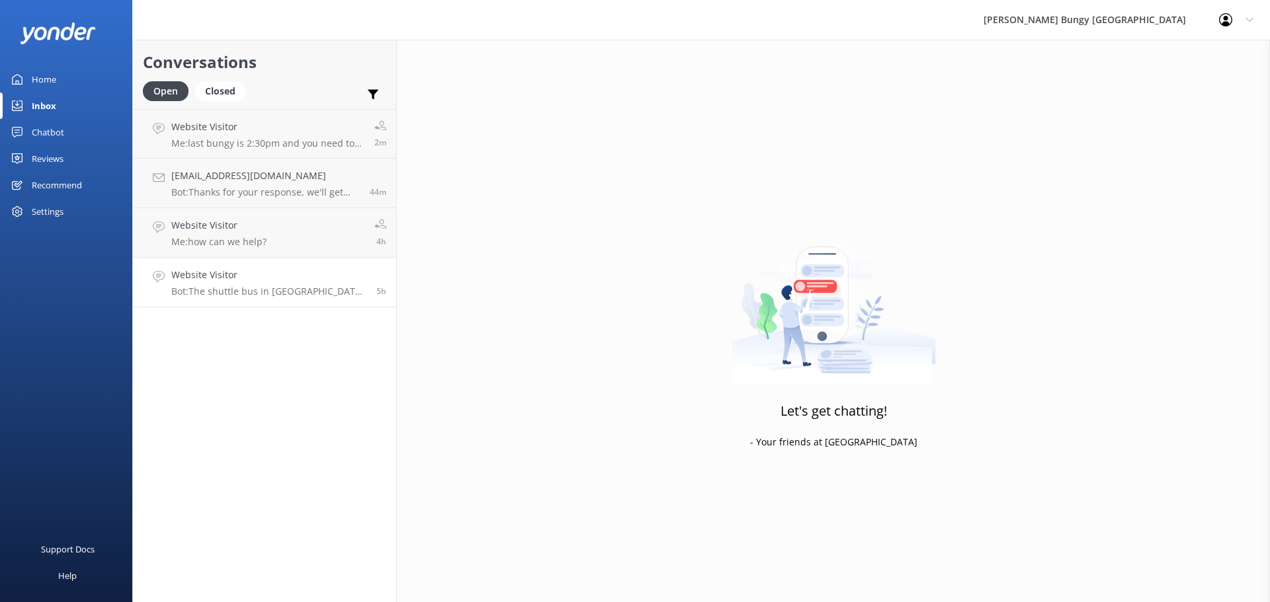
click at [315, 294] on p "Bot: The shuttle bus in Queenstown takes off from our central reservations offi…" at bounding box center [268, 292] width 195 height 12
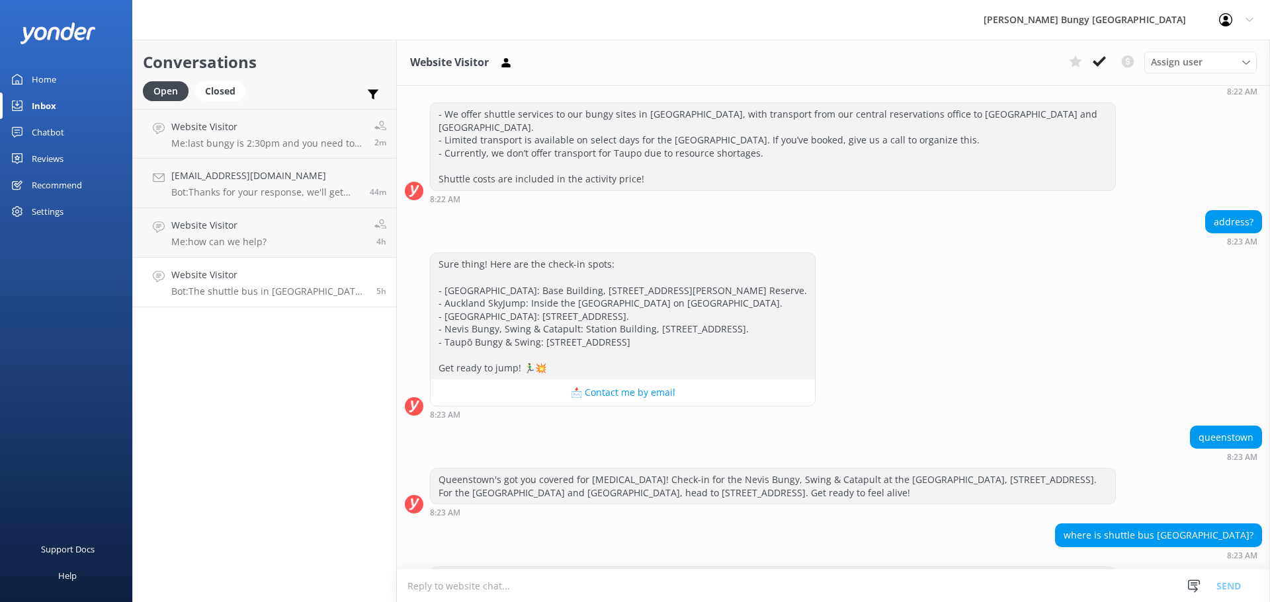
scroll to position [186, 0]
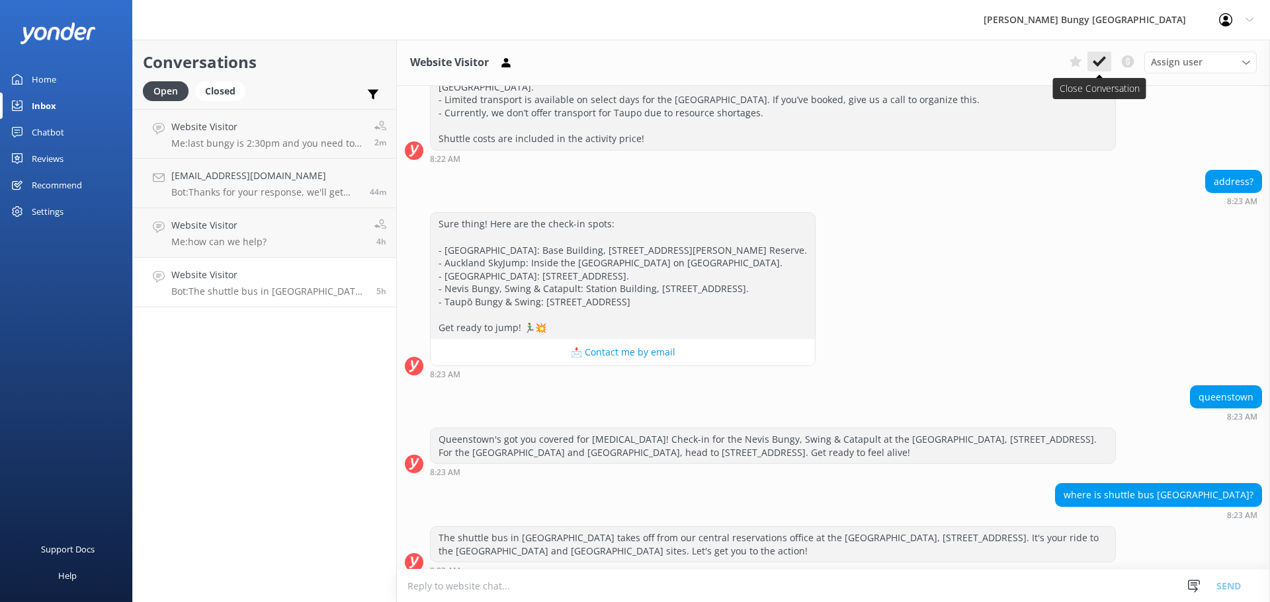
click at [1097, 56] on icon at bounding box center [1099, 61] width 13 height 13
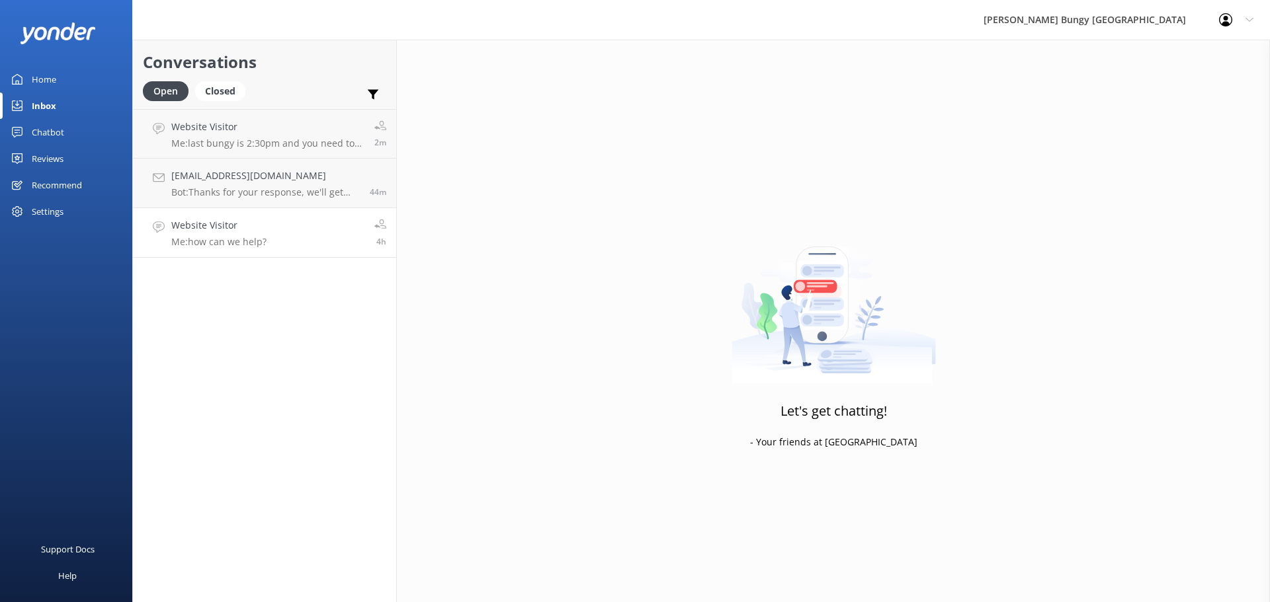
click at [235, 252] on link "Website Visitor Me: how can we help? 4h" at bounding box center [264, 233] width 263 height 50
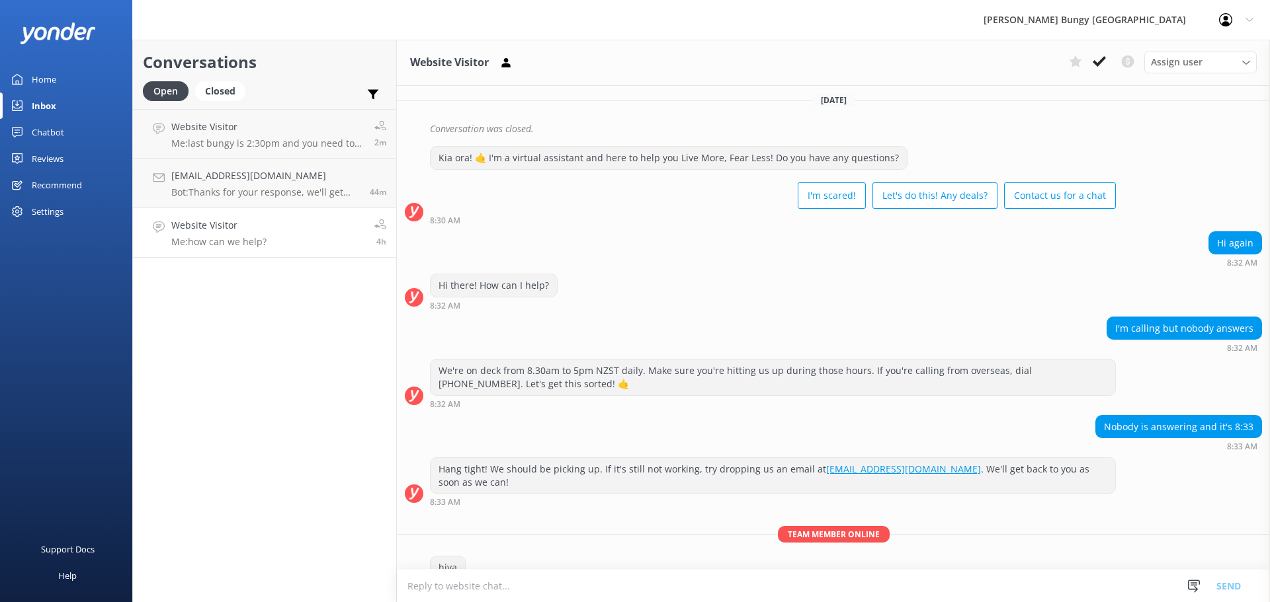
scroll to position [2423, 0]
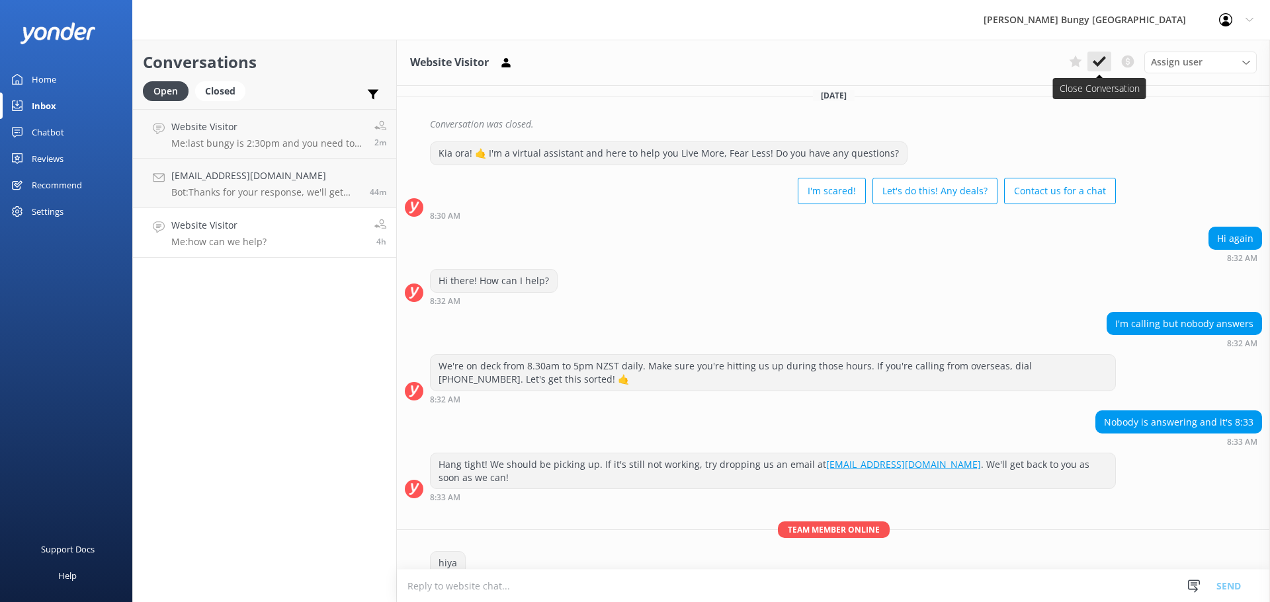
click at [1100, 62] on use at bounding box center [1099, 61] width 13 height 11
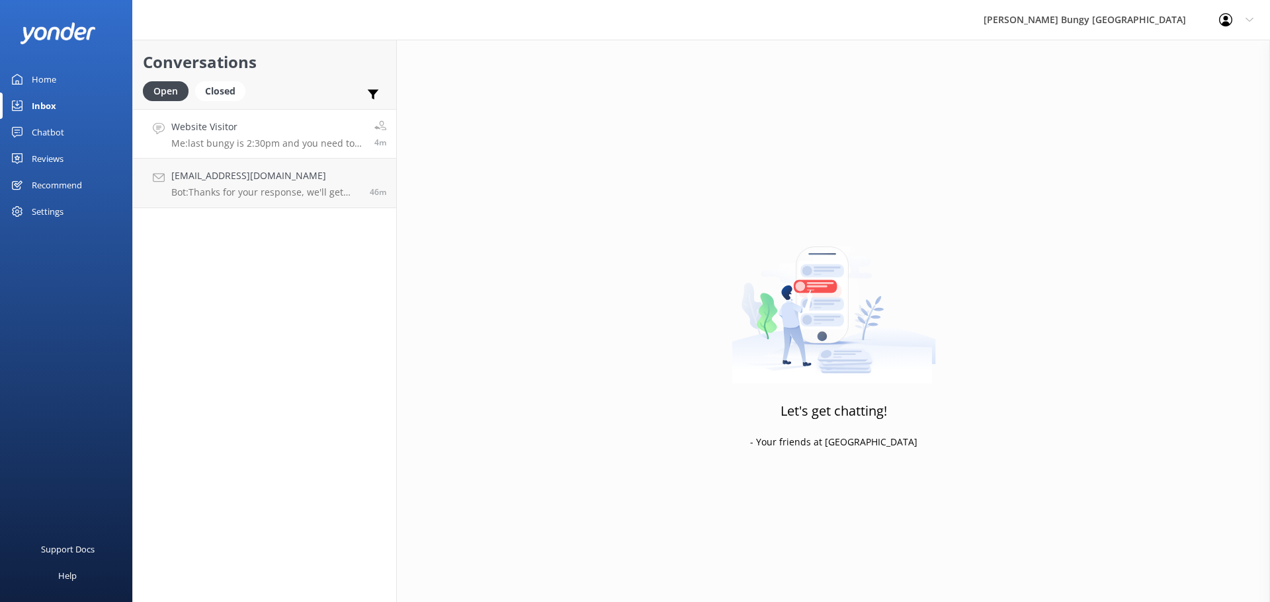
click at [210, 132] on h4 "Website Visitor" at bounding box center [267, 127] width 193 height 15
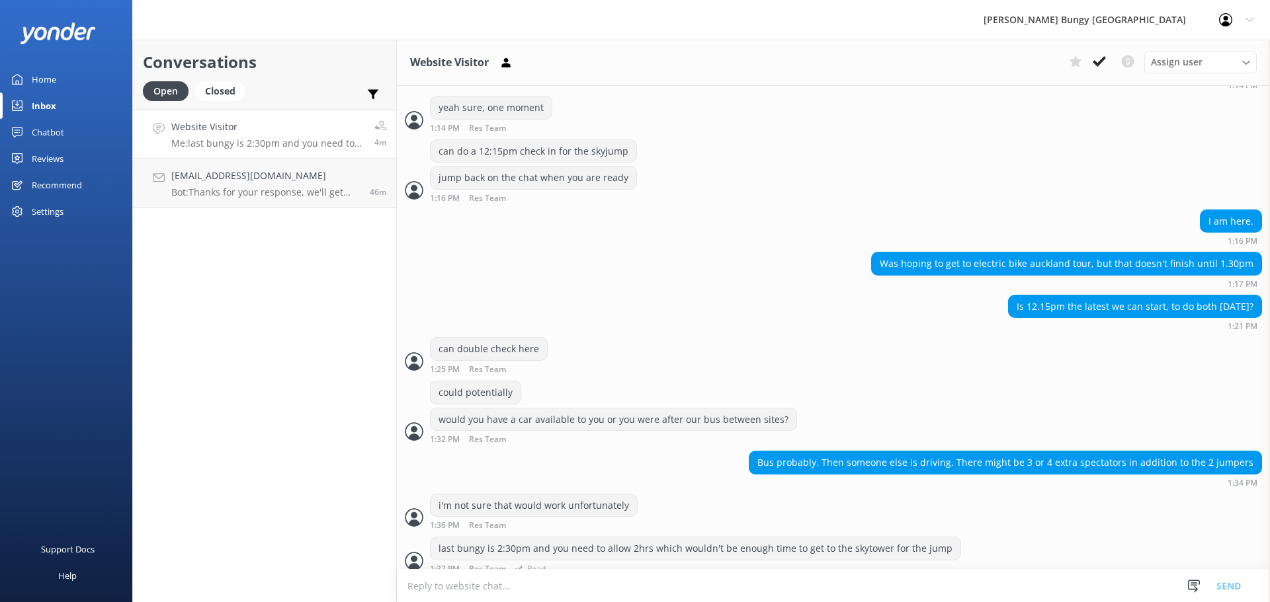
scroll to position [1572, 0]
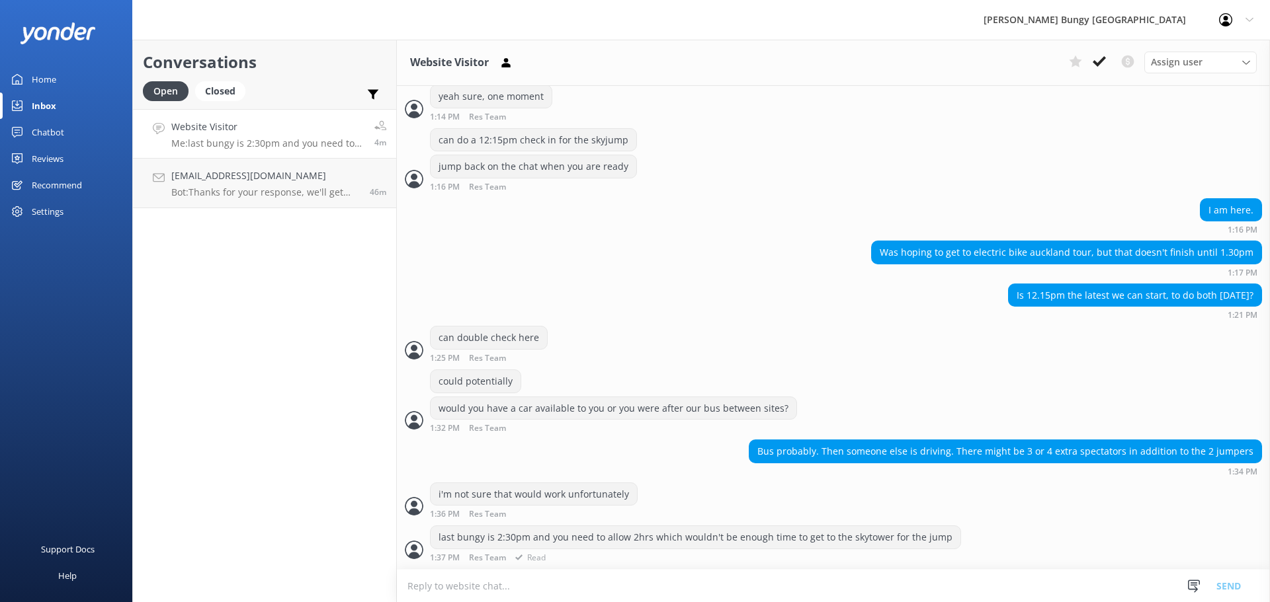
click at [659, 565] on div "last bungy is 2:30pm and you need to allow 2hrs which wouldn't be enough time t…" at bounding box center [833, 547] width 873 height 43
click at [668, 585] on textarea at bounding box center [833, 586] width 873 height 32
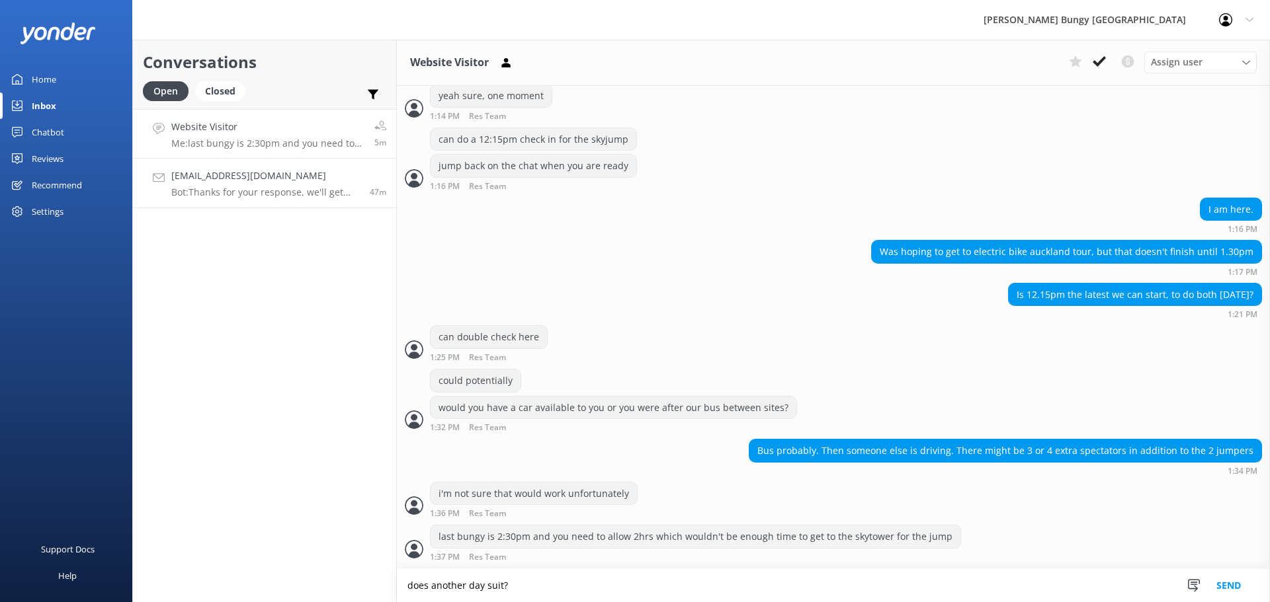
type textarea "does another day suit?"
click at [243, 196] on p "Bot: Thanks for your response, we'll get back to you as soon as we can during o…" at bounding box center [265, 193] width 188 height 12
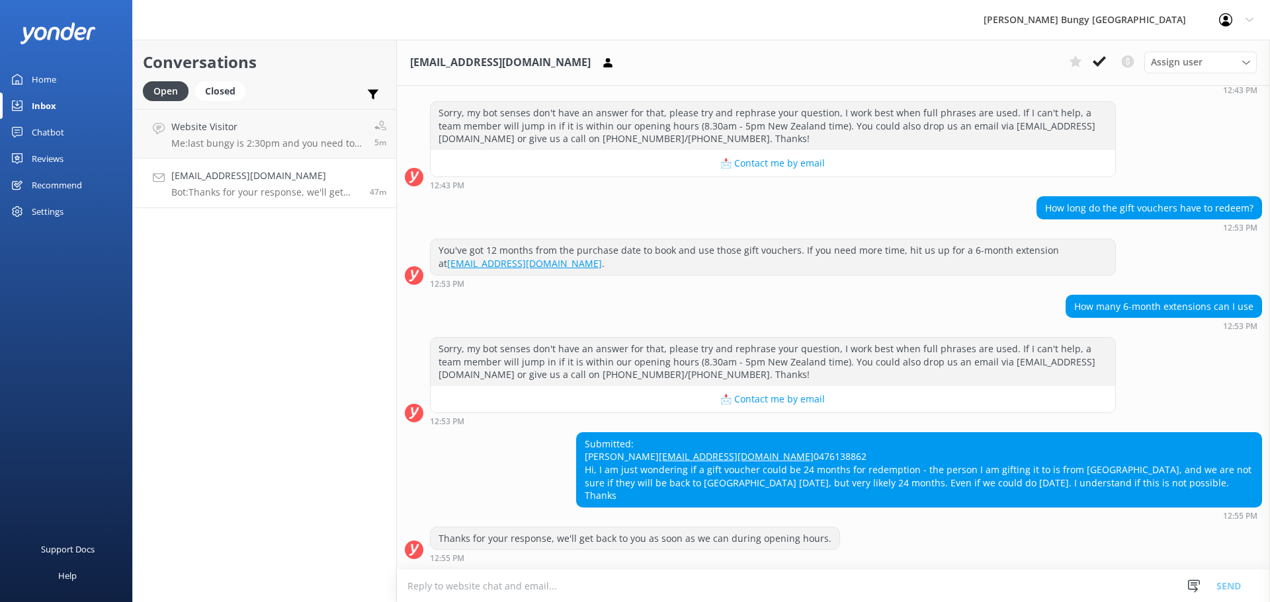
scroll to position [259, 0]
click at [256, 137] on div "Website Visitor Me: last bungy is 2:30pm and you need to allow 2hrs which would…" at bounding box center [267, 134] width 193 height 28
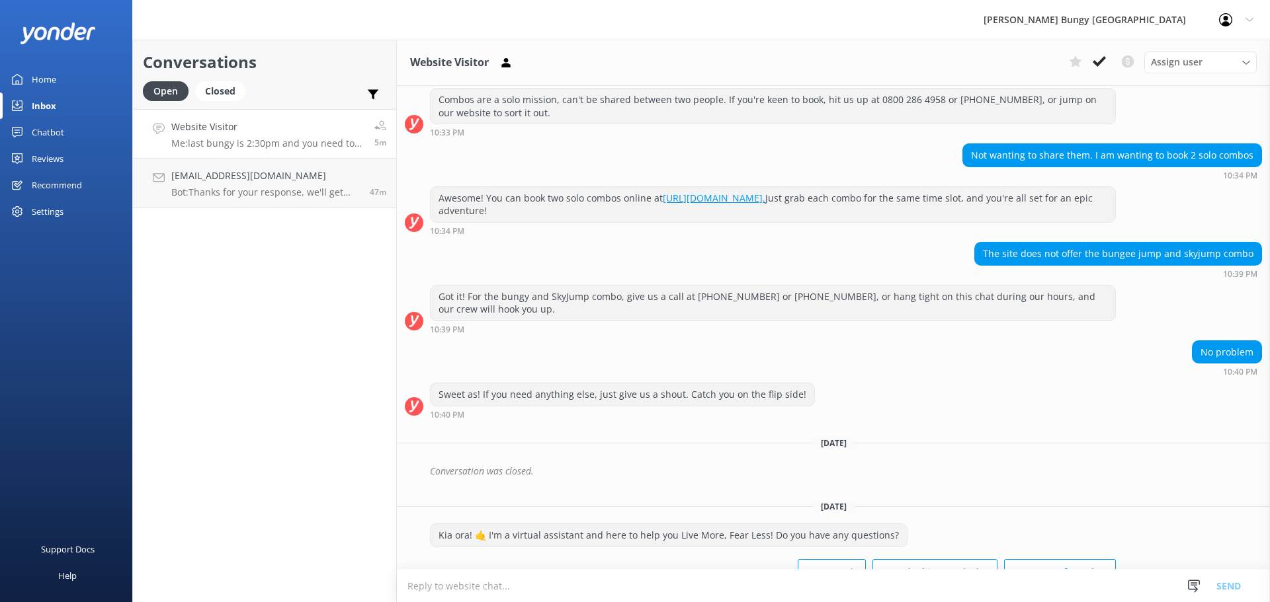
scroll to position [1572, 0]
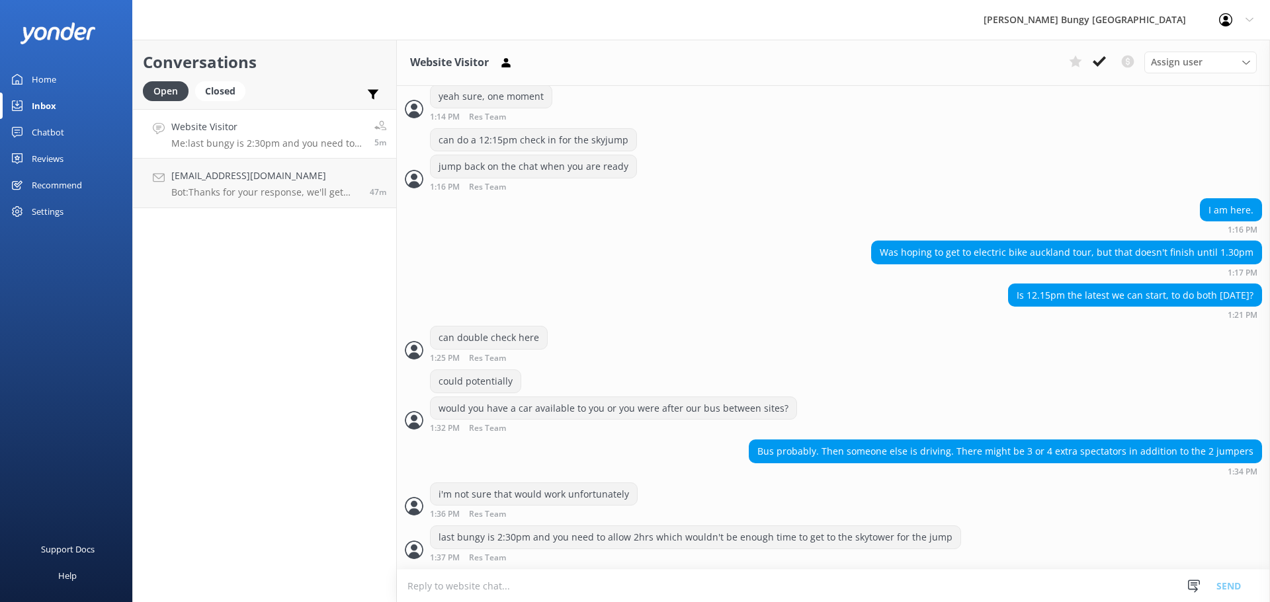
click at [864, 577] on textarea at bounding box center [833, 586] width 873 height 32
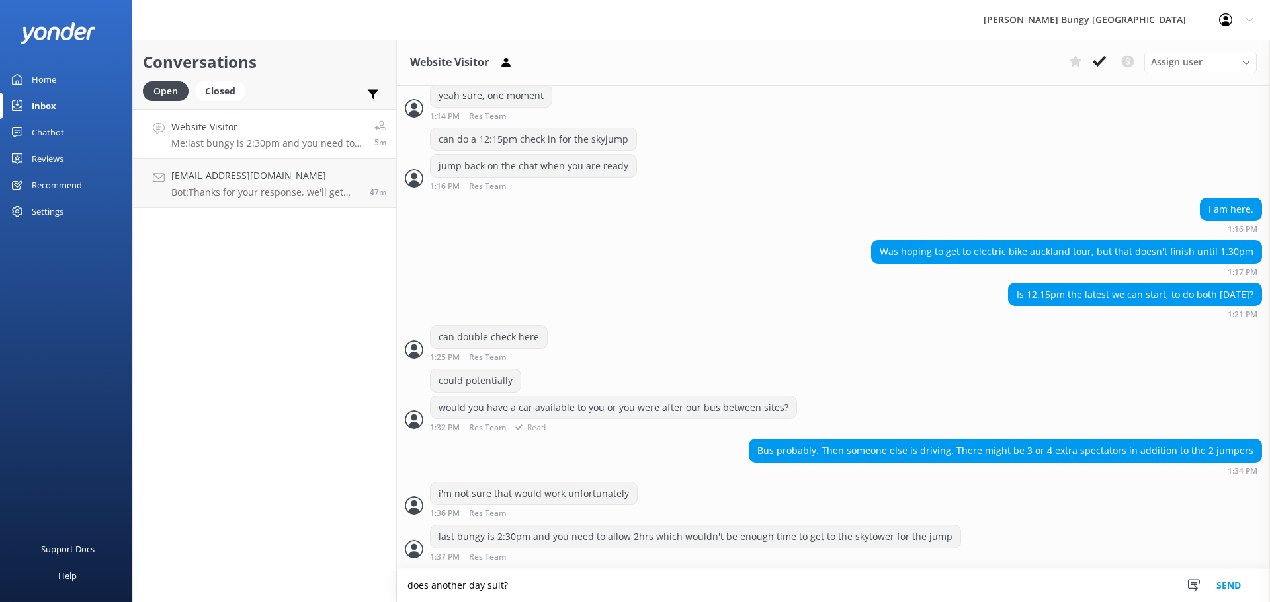
type textarea "does another day suit?"
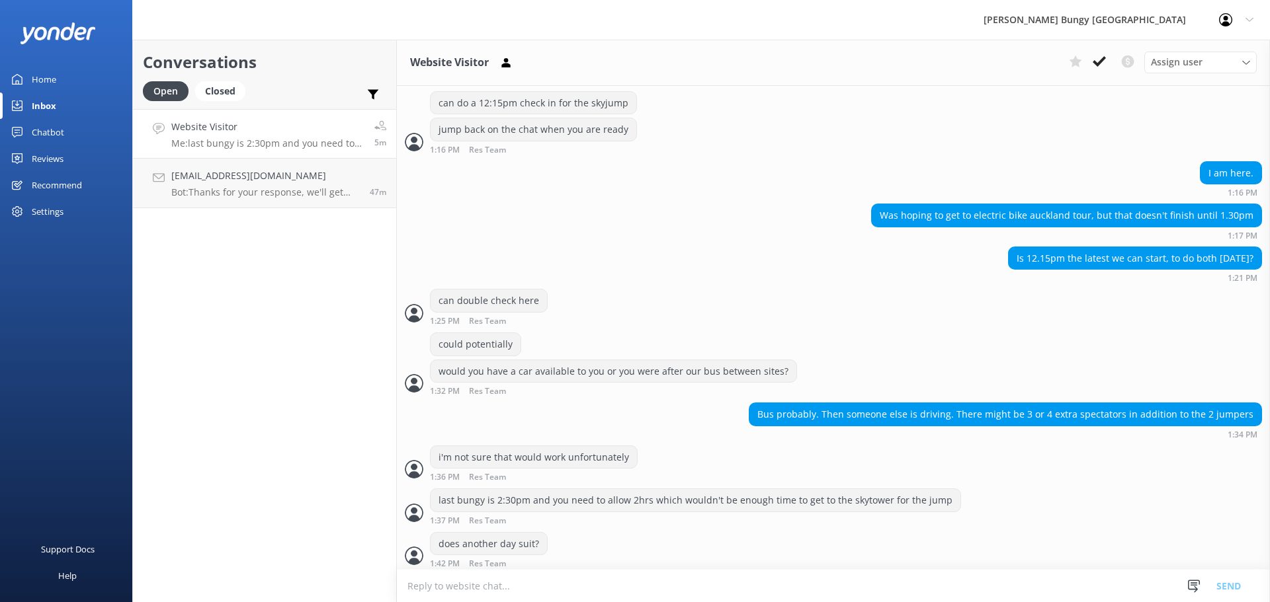
scroll to position [1615, 0]
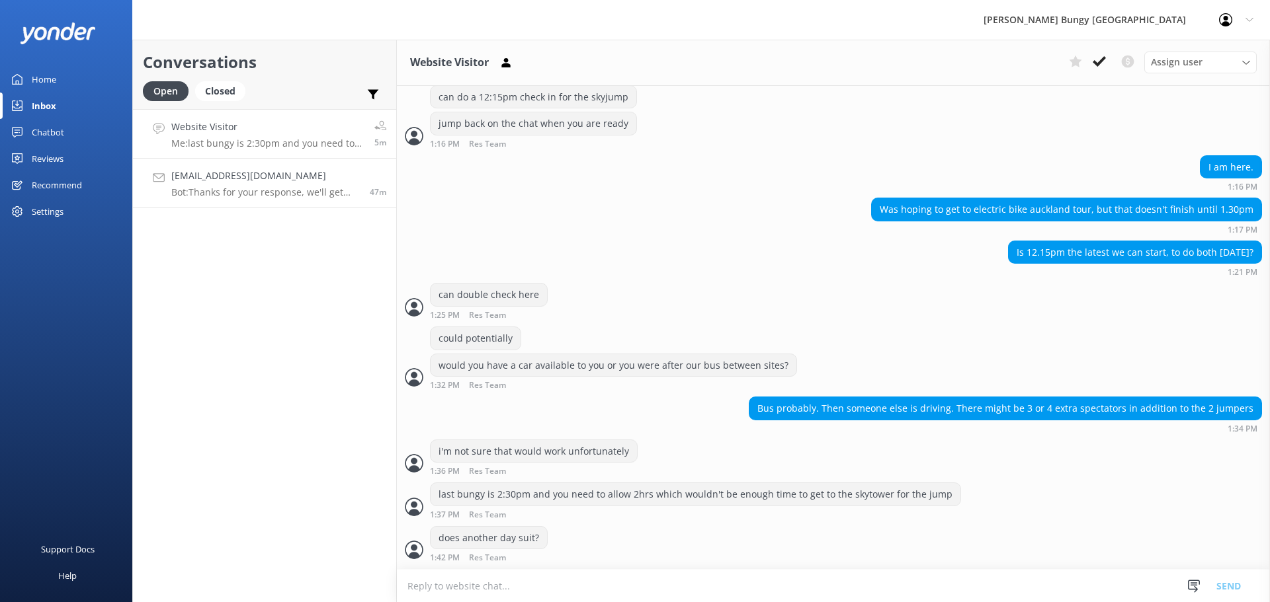
click at [292, 183] on h4 "[EMAIL_ADDRESS][DOMAIN_NAME]" at bounding box center [265, 176] width 188 height 15
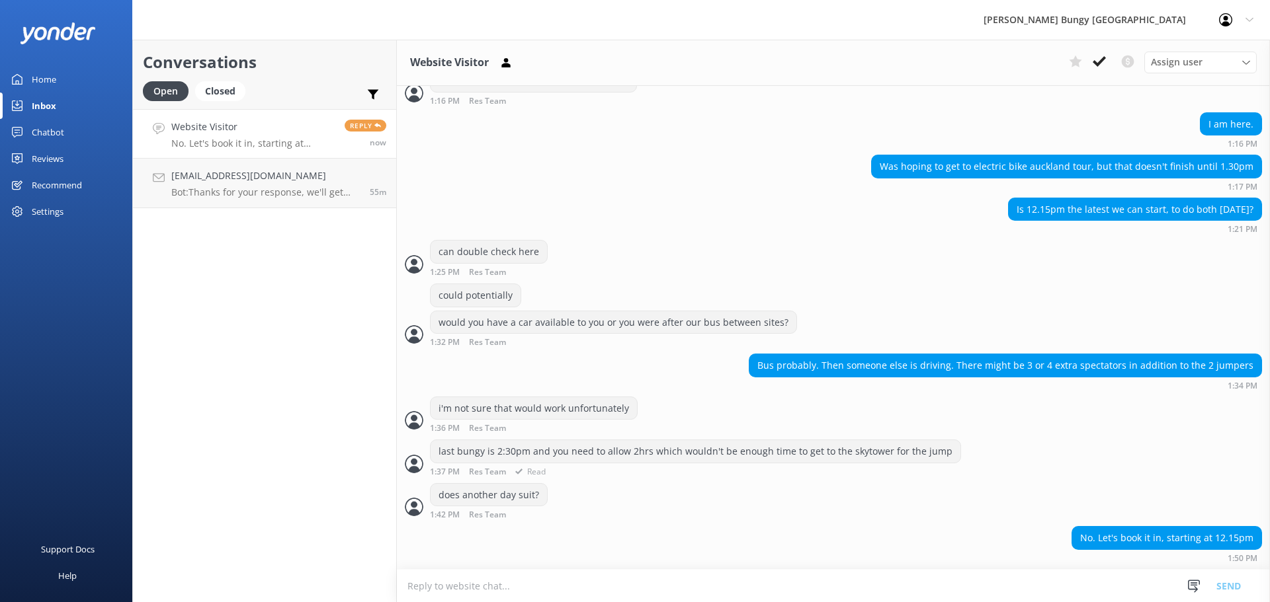
click at [1052, 444] on div "last bungy is 2:30pm and you need to allow 2hrs which wouldn't be enough time t…" at bounding box center [833, 458] width 873 height 36
click at [1108, 588] on textarea at bounding box center [833, 586] width 873 height 32
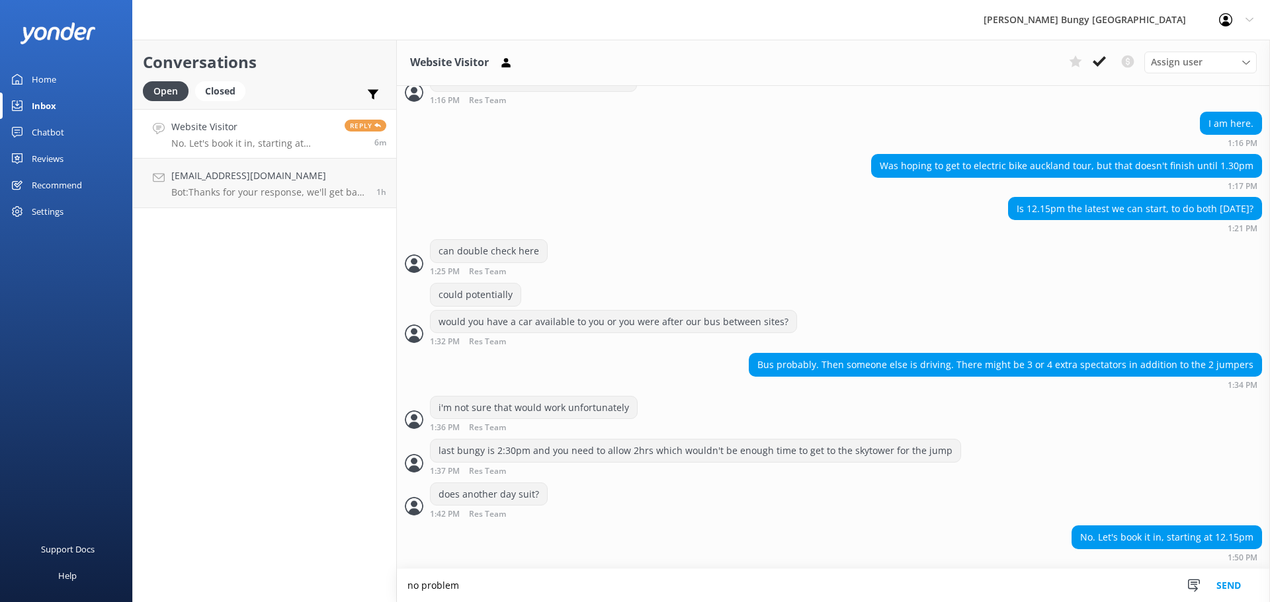
type textarea "no problem"
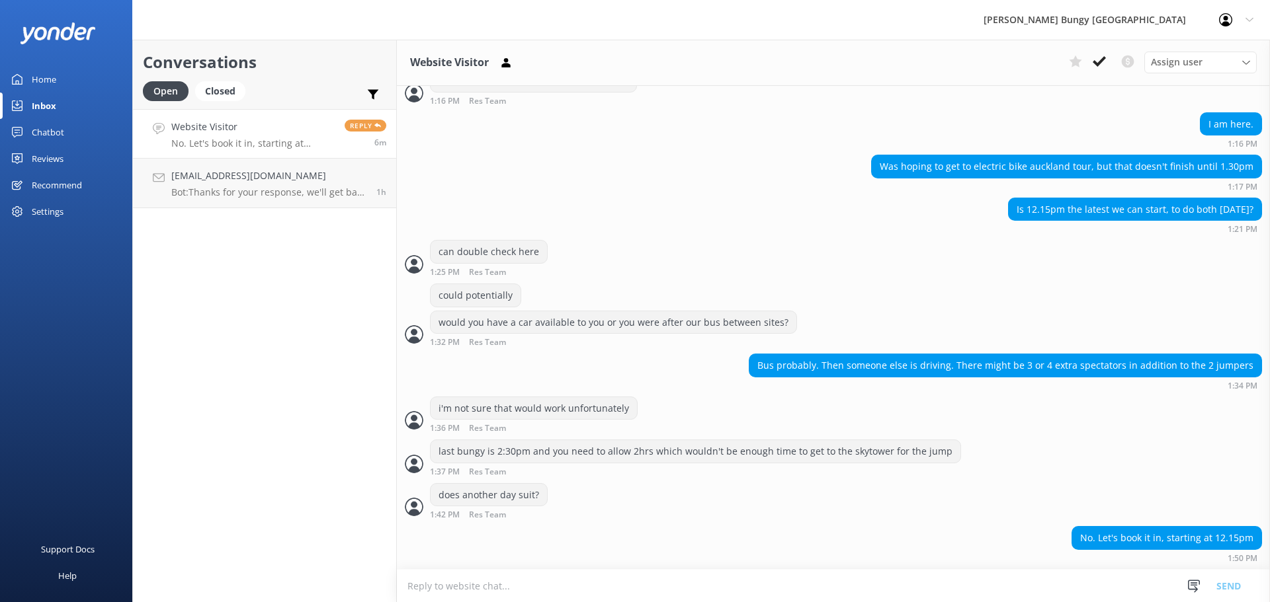
scroll to position [1701, 0]
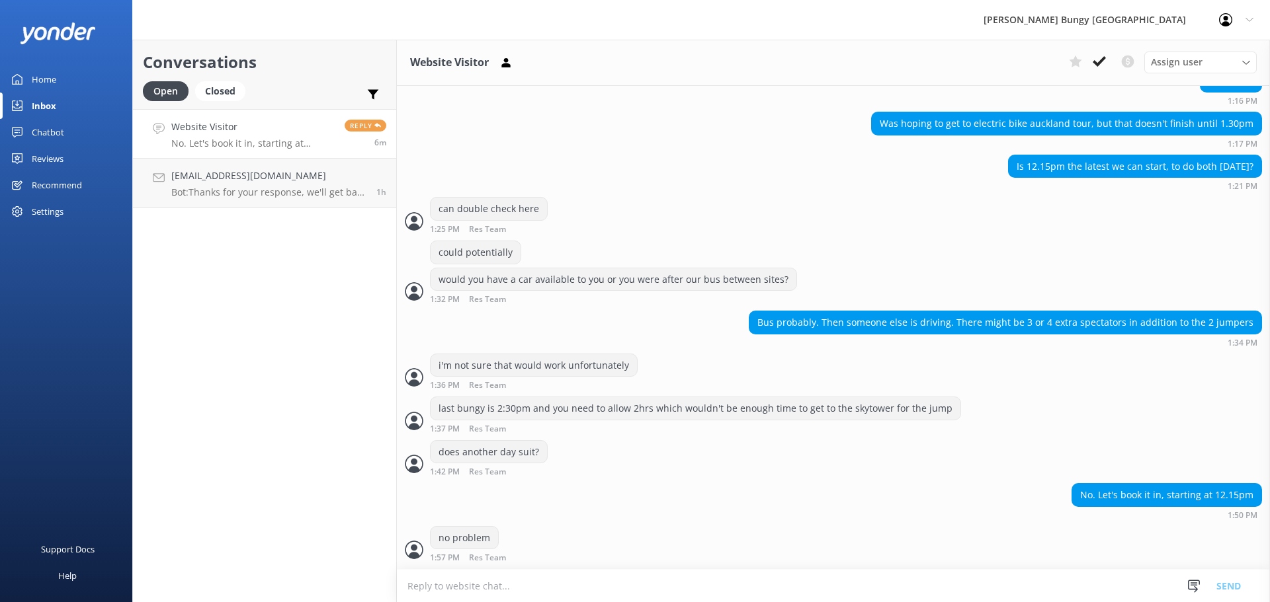
click at [894, 591] on textarea at bounding box center [833, 586] width 873 height 32
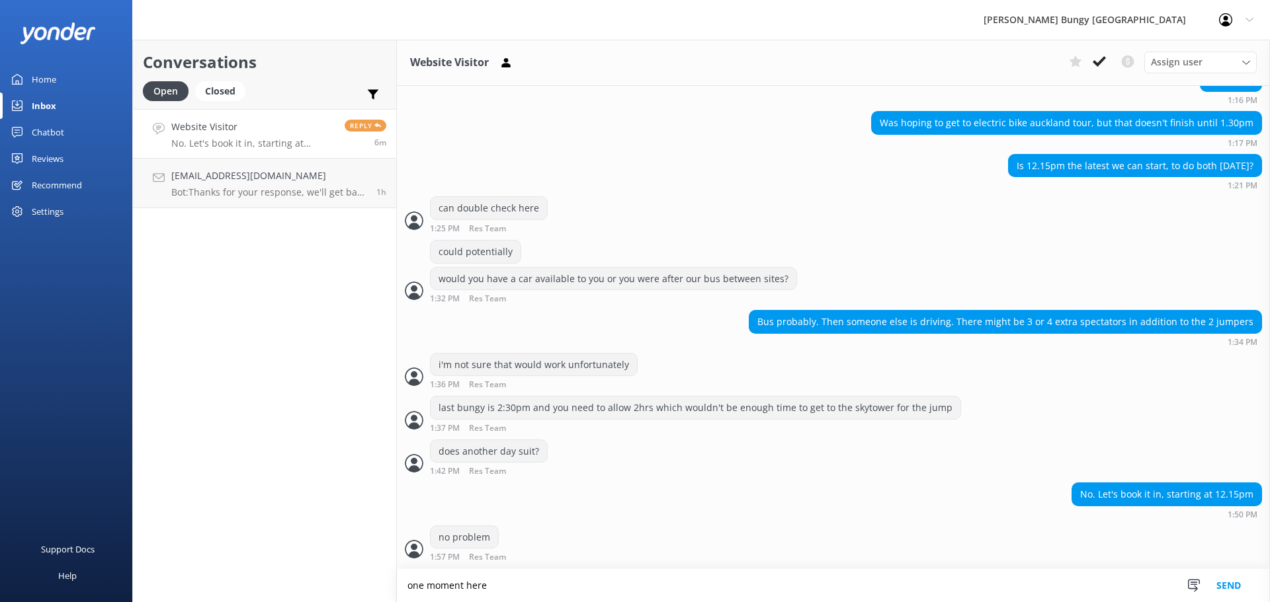
type textarea "one moment here"
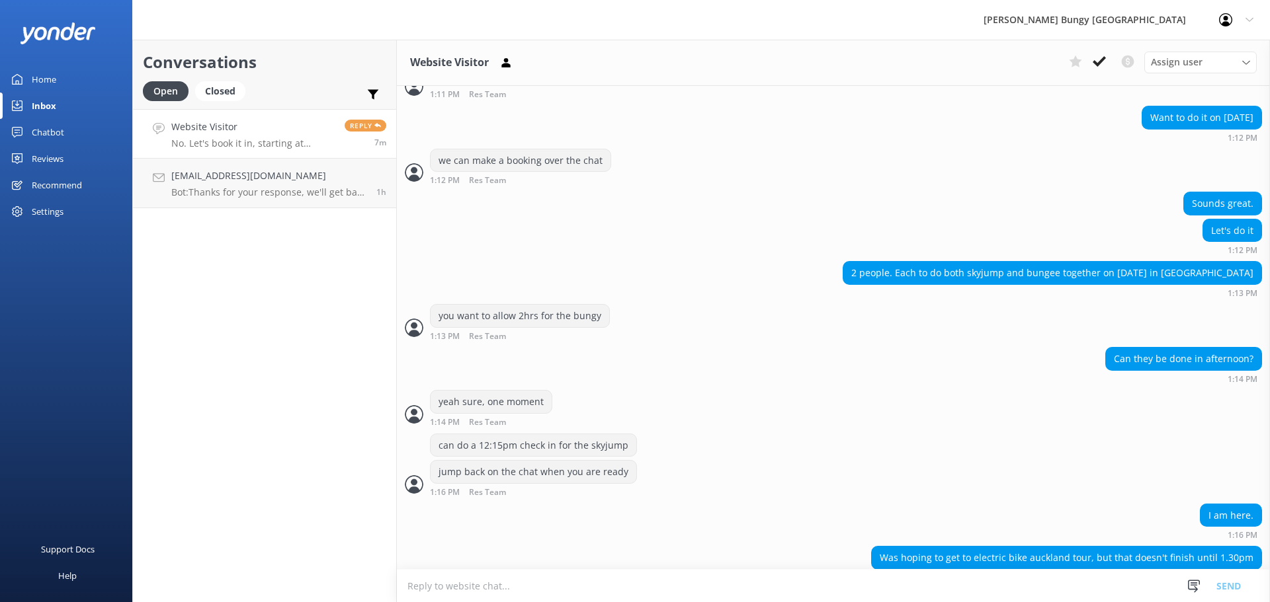
scroll to position [1265, 0]
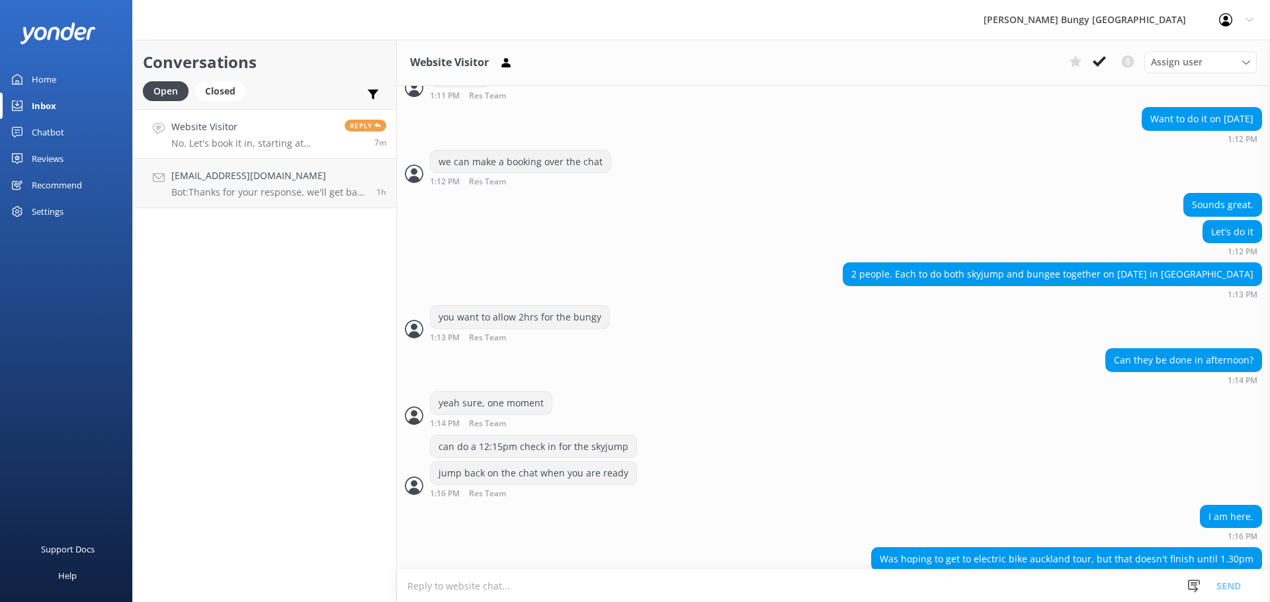
click at [962, 593] on textarea at bounding box center [833, 586] width 873 height 32
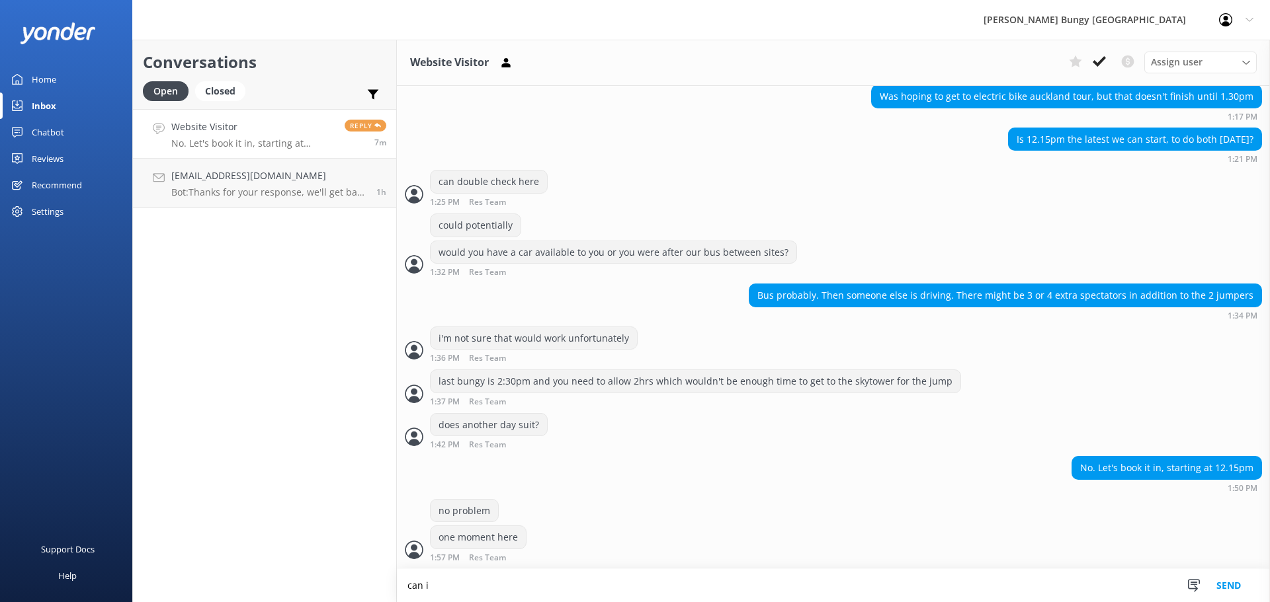
scroll to position [1729, 0]
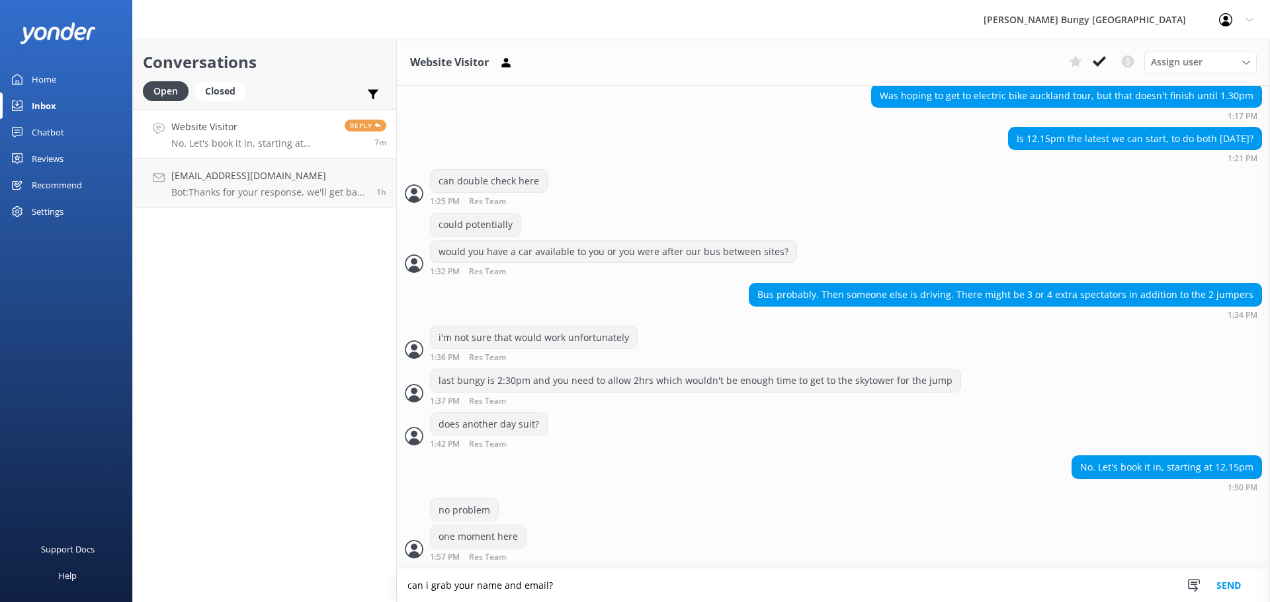
type textarea "can i grab your name and email?"
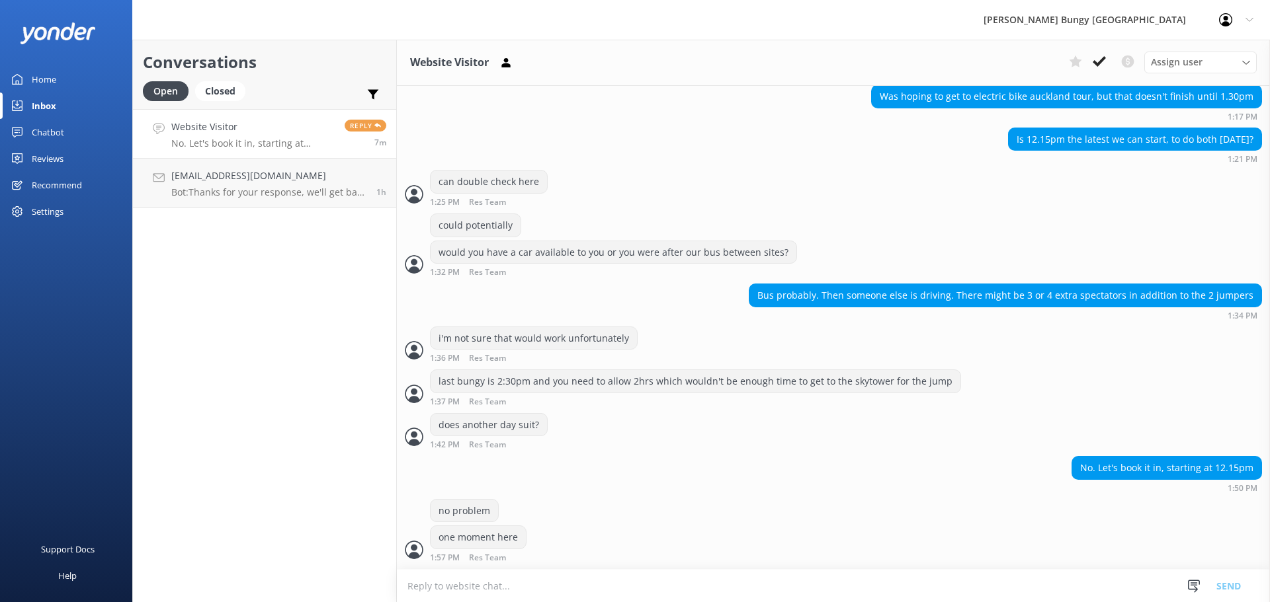
scroll to position [1771, 0]
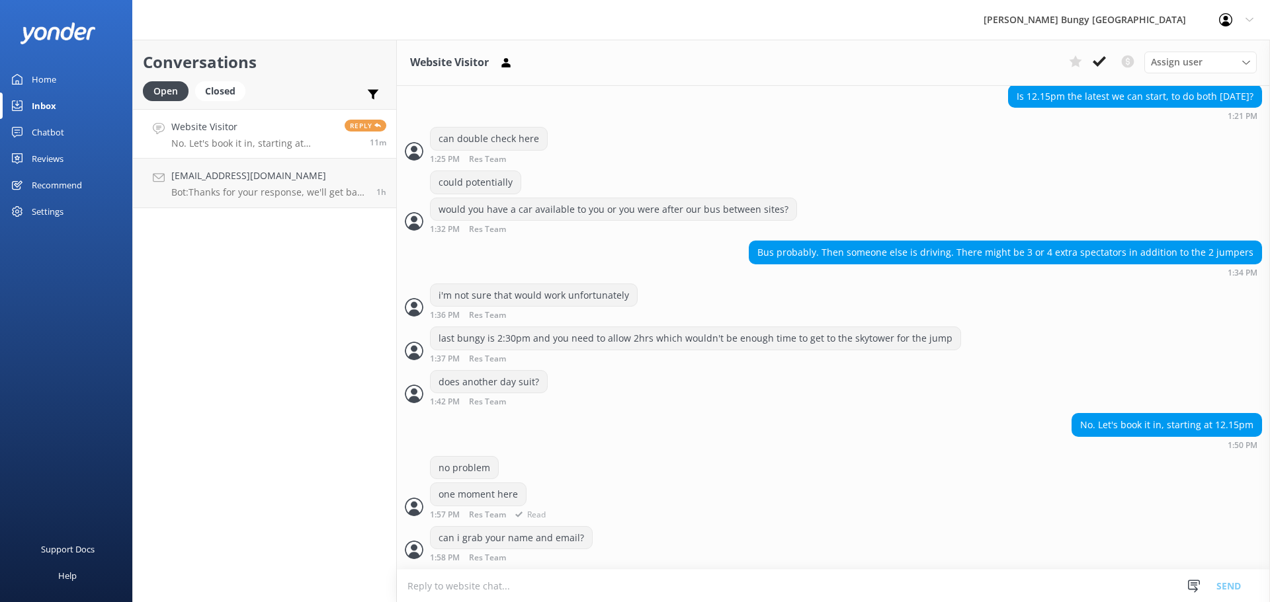
click at [688, 483] on div "one moment here 1:57 PM Res Team Read" at bounding box center [833, 501] width 873 height 36
click at [323, 169] on h4 "[EMAIL_ADDRESS][DOMAIN_NAME]" at bounding box center [268, 176] width 195 height 15
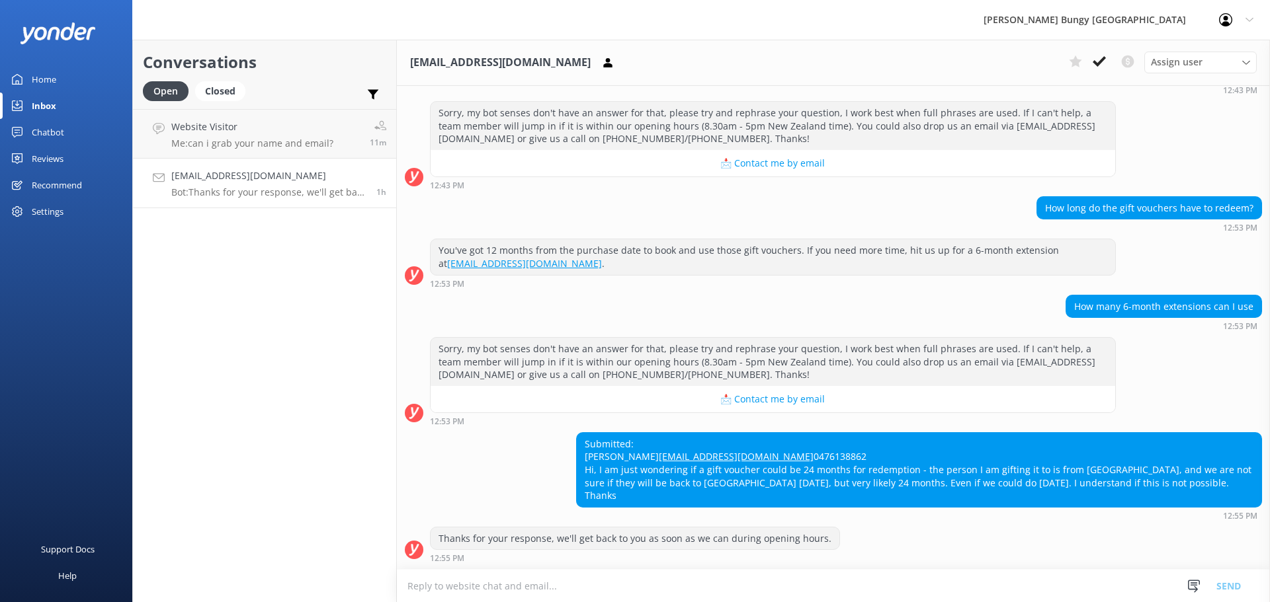
scroll to position [259, 0]
click at [290, 130] on h4 "Website Visitor" at bounding box center [252, 127] width 162 height 15
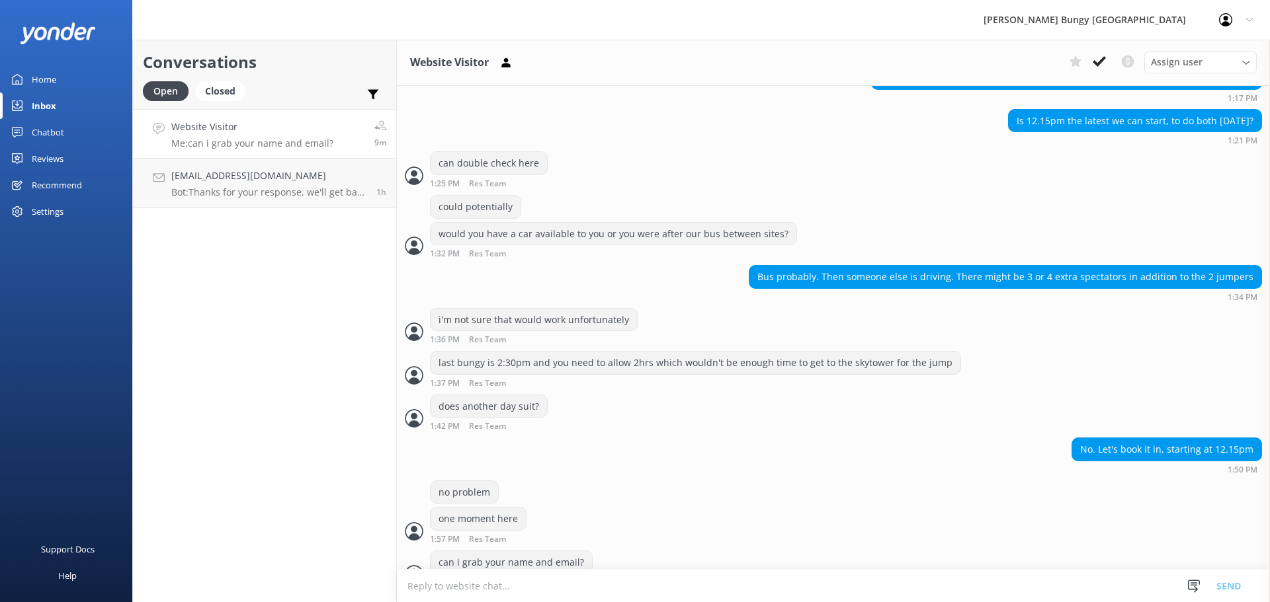
scroll to position [1771, 0]
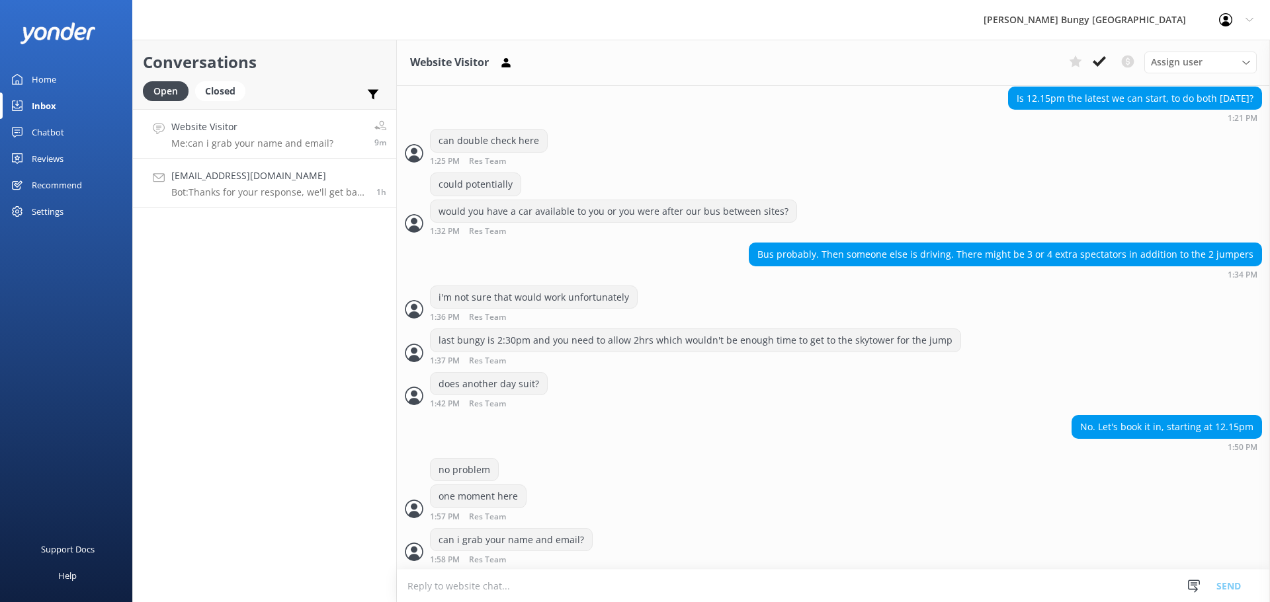
scroll to position [1771, 0]
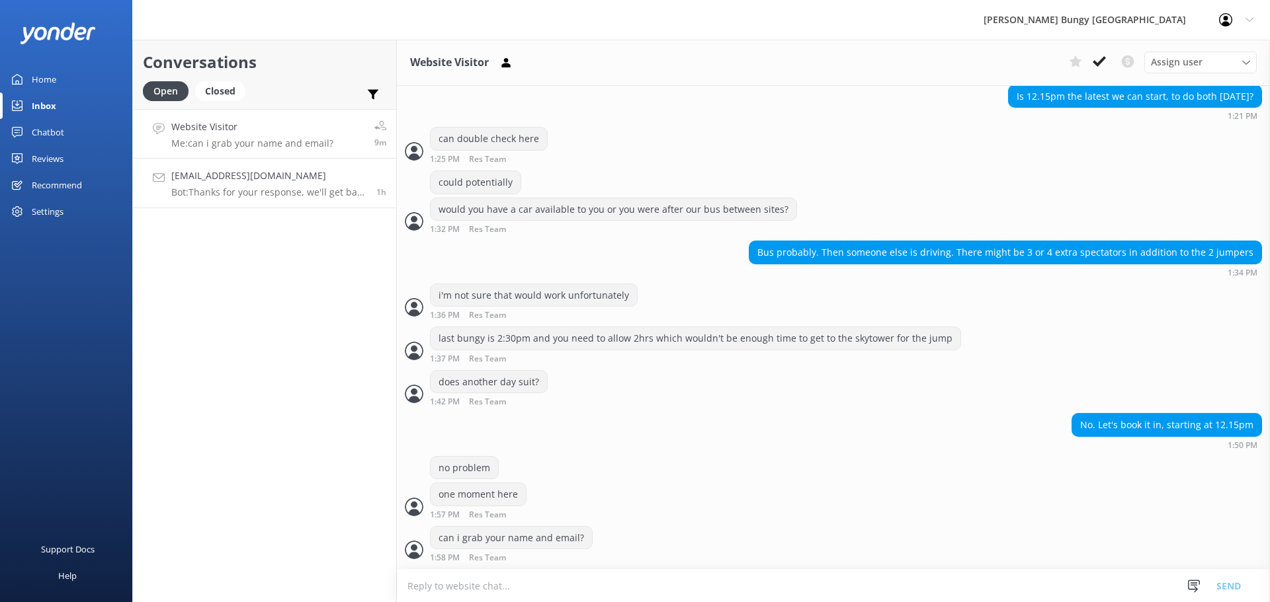
click at [214, 173] on h4 "[EMAIL_ADDRESS][DOMAIN_NAME]" at bounding box center [268, 176] width 195 height 15
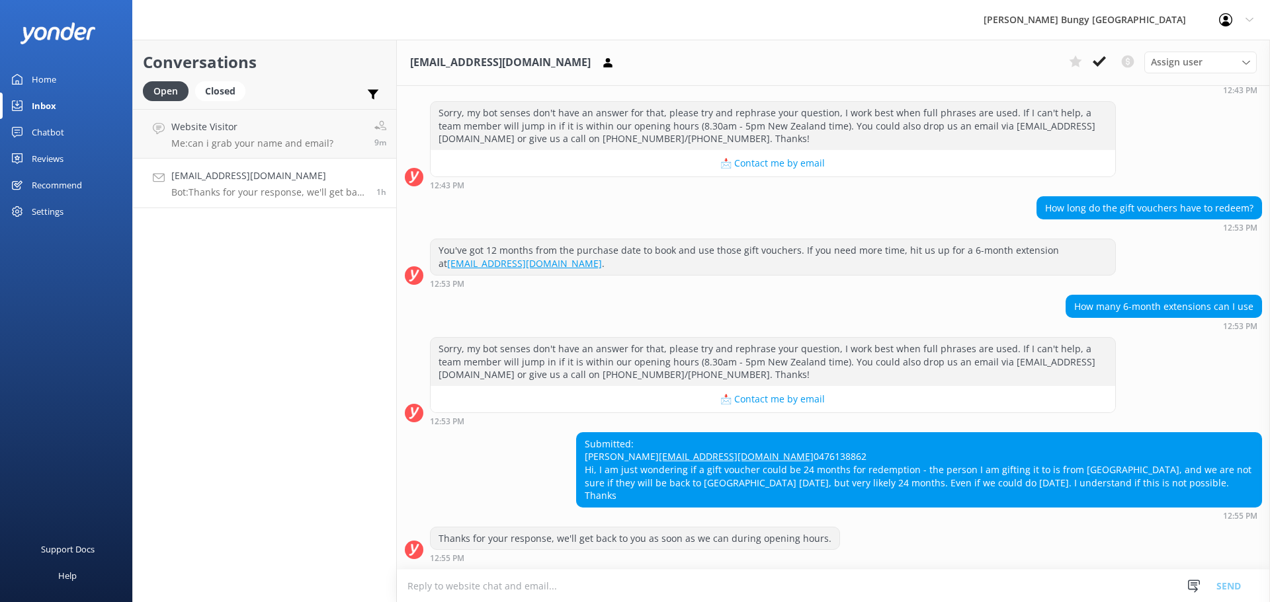
scroll to position [259, 0]
click at [208, 140] on p "Me: can i grab your name and email?" at bounding box center [252, 144] width 162 height 12
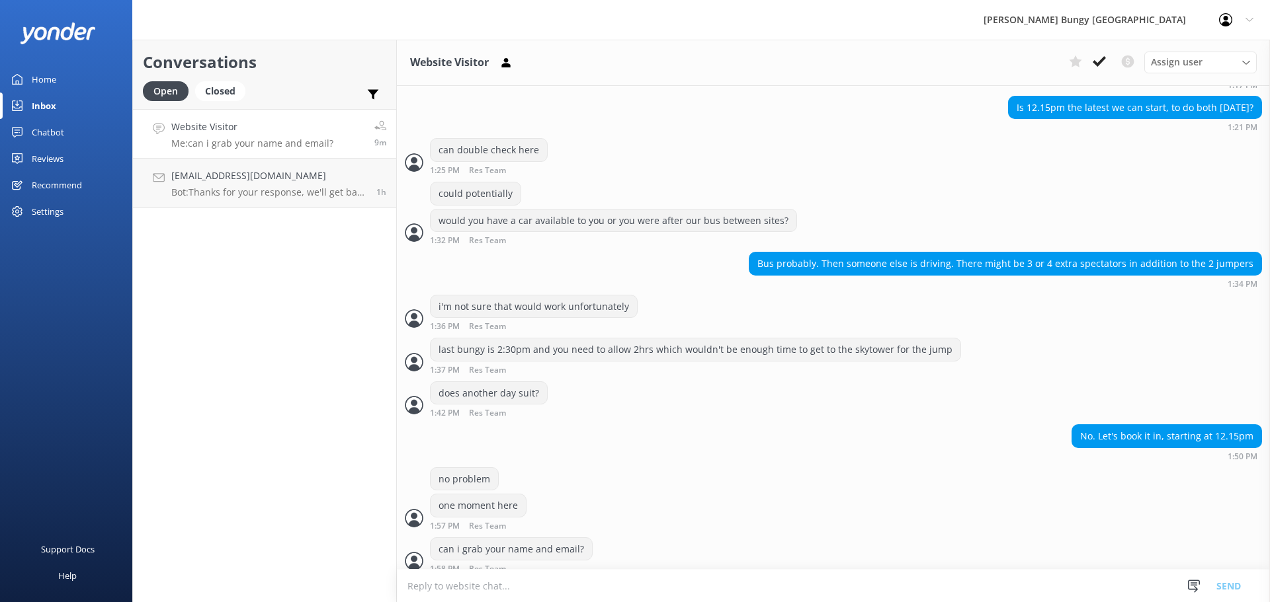
scroll to position [1771, 0]
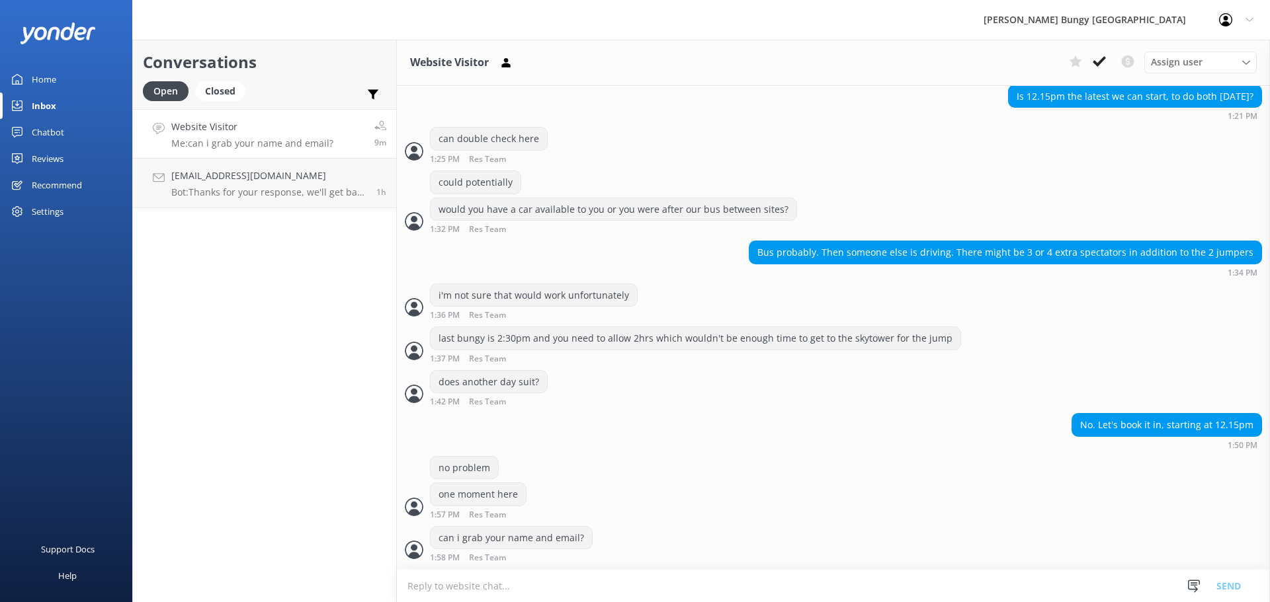
click at [626, 591] on textarea at bounding box center [833, 586] width 873 height 32
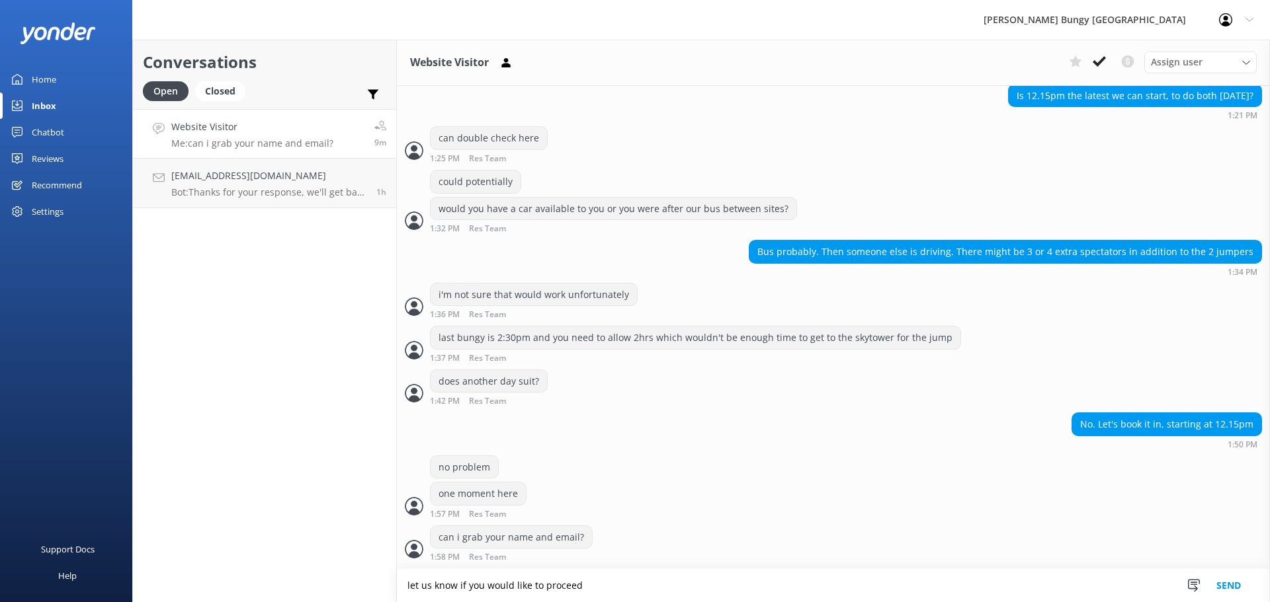
type textarea "let us know if you would like to proceed"
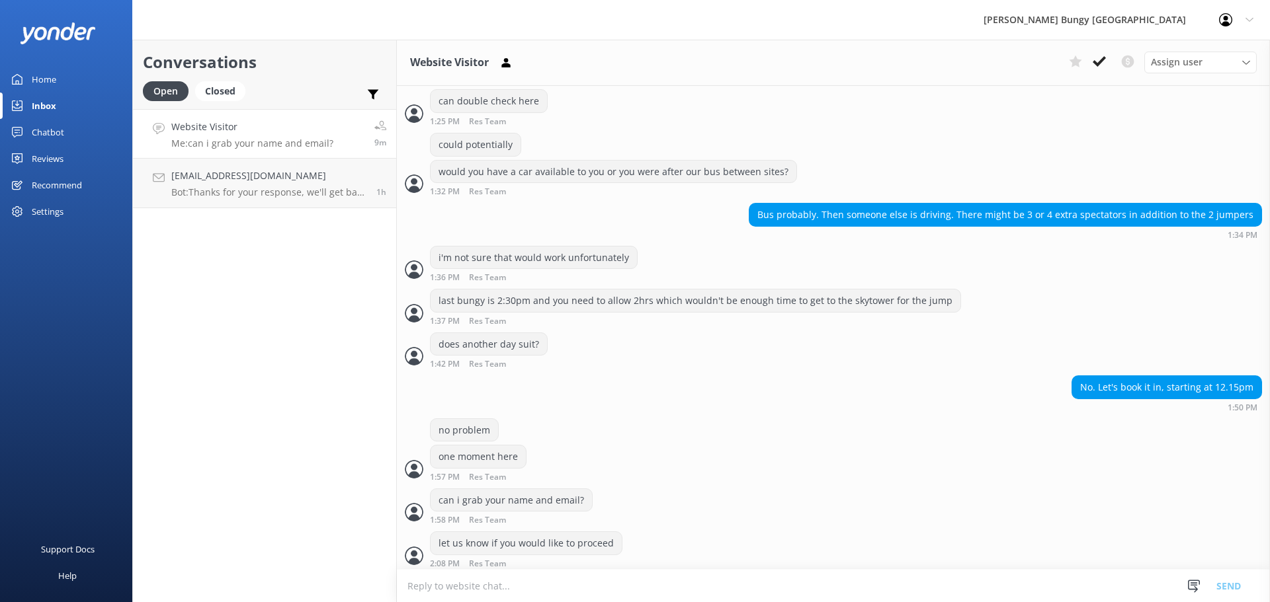
scroll to position [1815, 0]
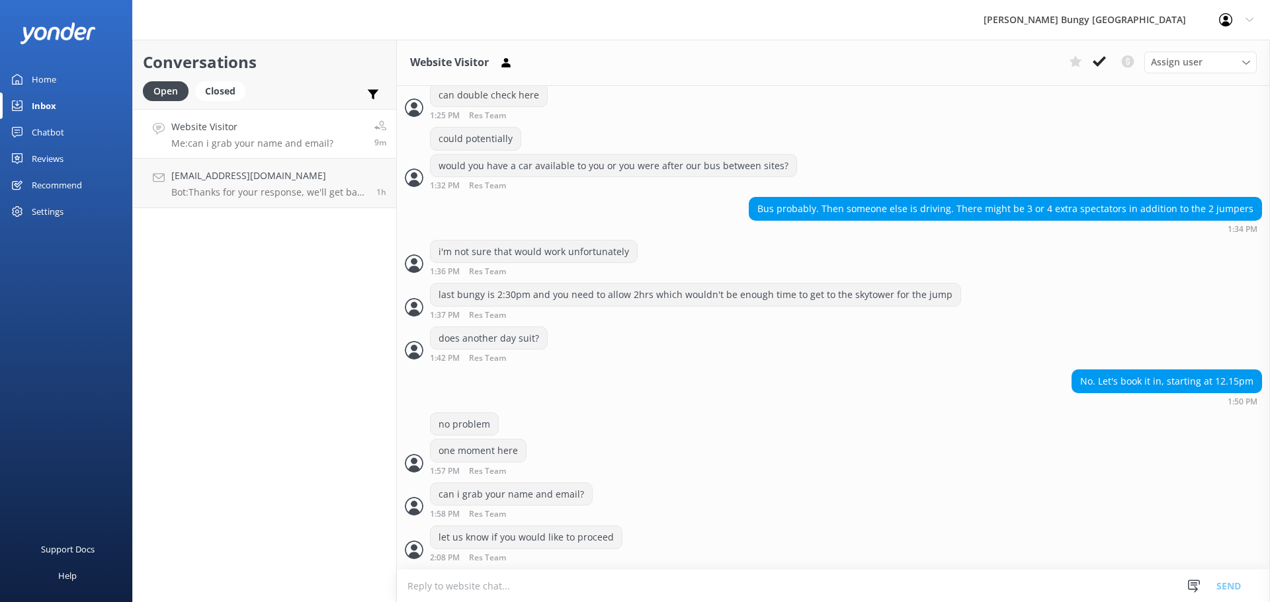
click at [269, 350] on div "Conversations Open Closed Important Converted Assigned to me Unassigned Website…" at bounding box center [264, 321] width 265 height 563
click at [264, 179] on h4 "[EMAIL_ADDRESS][DOMAIN_NAME]" at bounding box center [268, 176] width 195 height 15
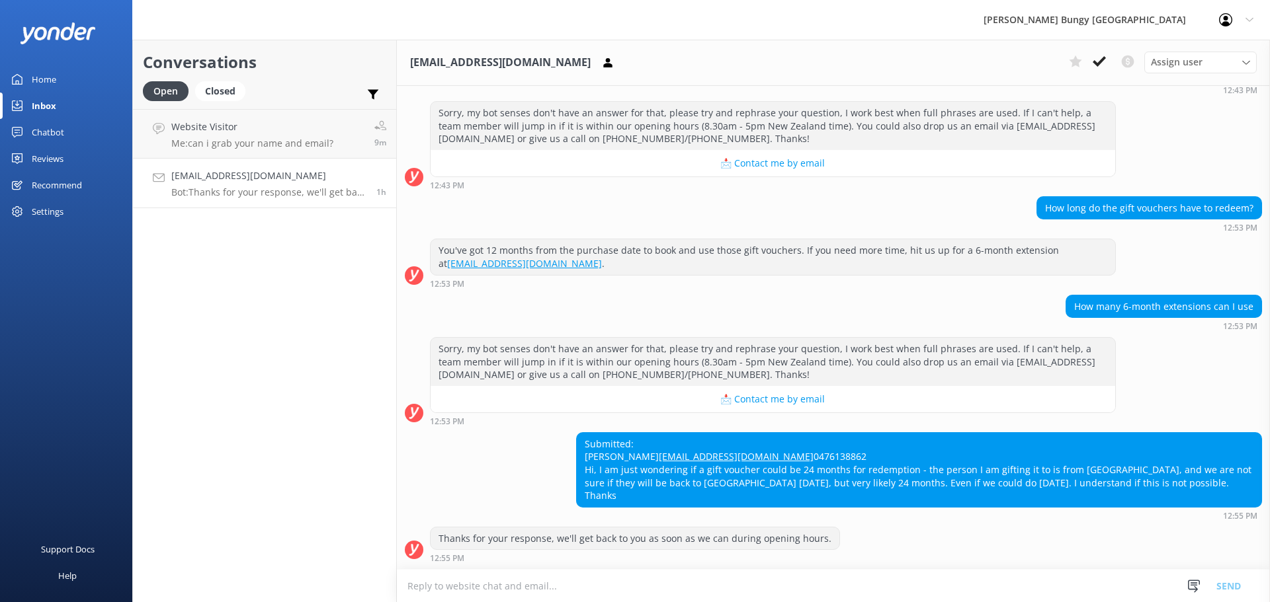
scroll to position [259, 0]
click at [198, 149] on link "Website Visitor Me: can i grab your name and email? 9m" at bounding box center [264, 134] width 263 height 50
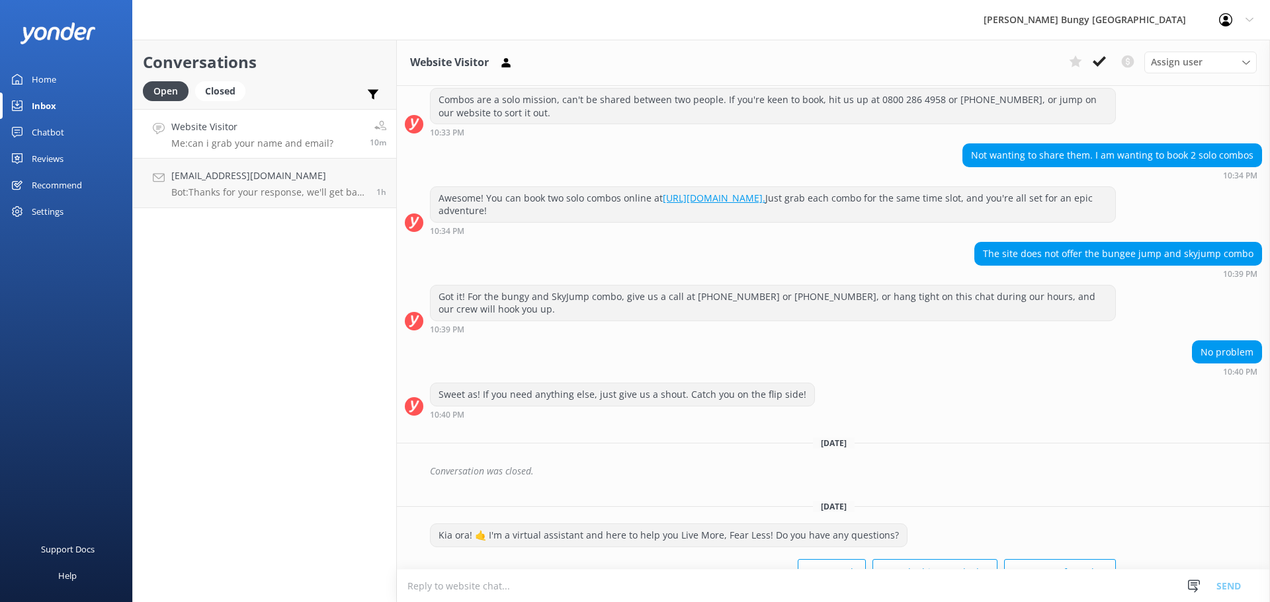
scroll to position [1815, 0]
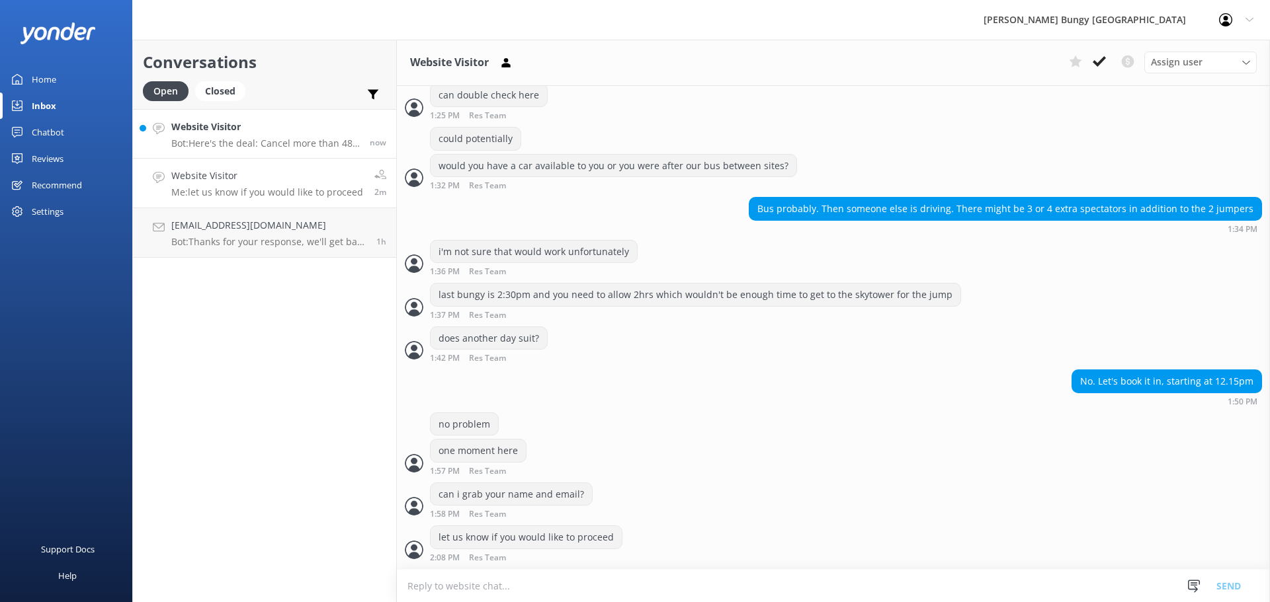
click at [259, 135] on div "Website Visitor Bot: Here's the deal: Cancel more than 48 hours ahead, and you …" at bounding box center [265, 134] width 188 height 28
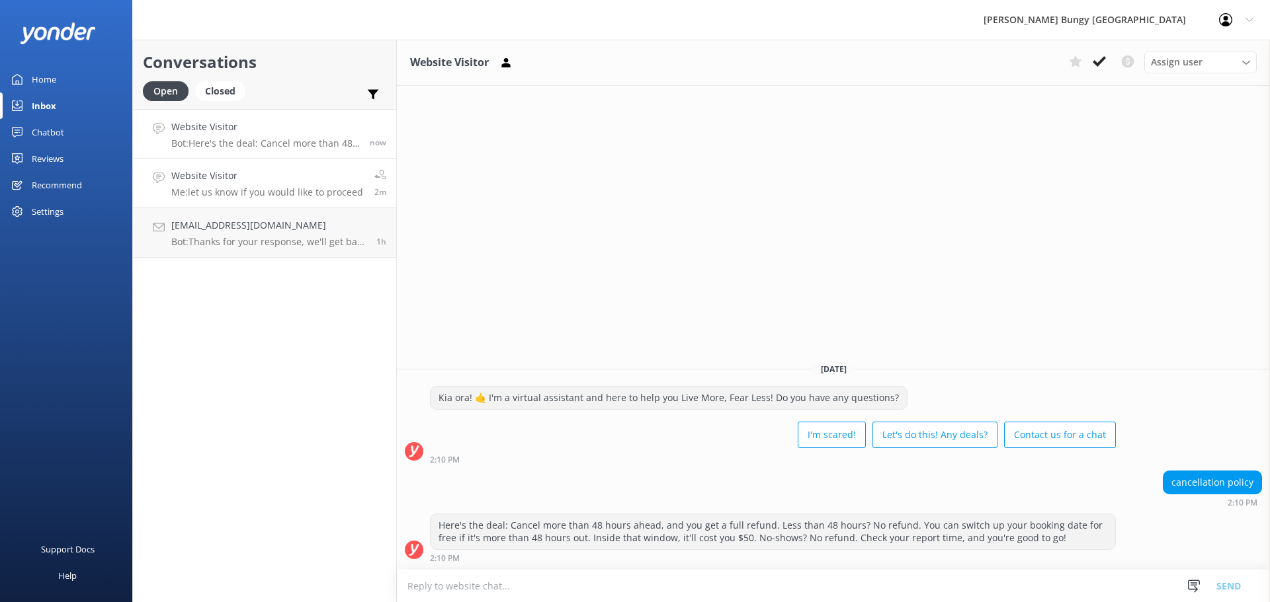
click at [291, 173] on h4 "Website Visitor" at bounding box center [267, 176] width 192 height 15
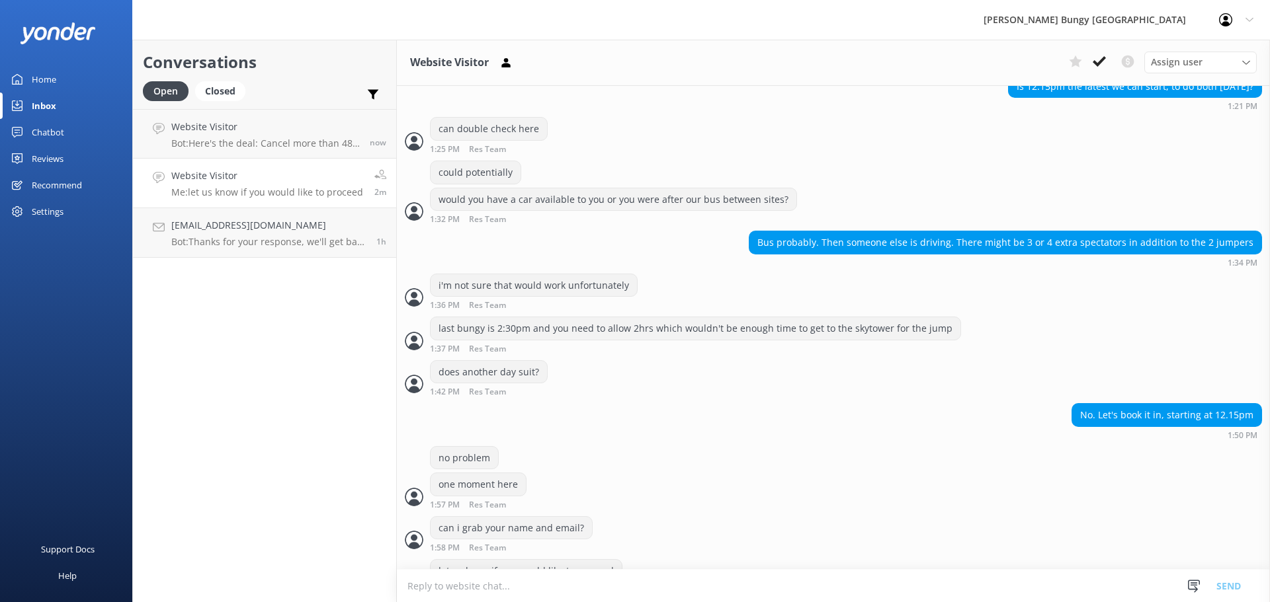
scroll to position [1815, 0]
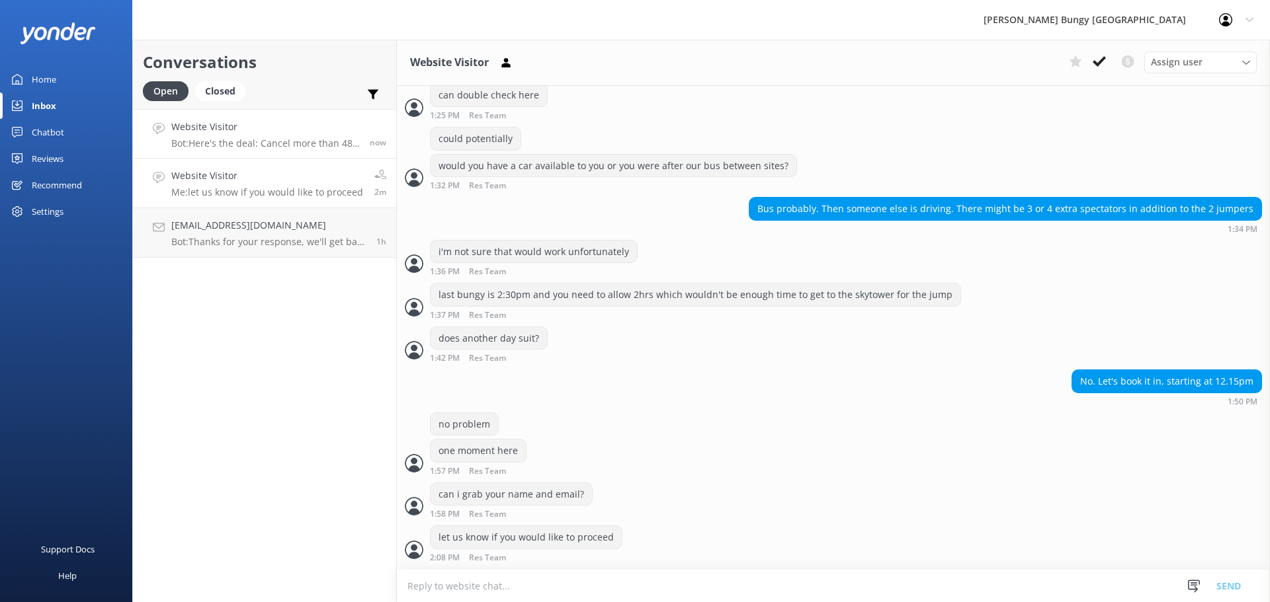
click at [255, 138] on p "Bot: Here's the deal: Cancel more than 48 hours ahead, and you get a full refun…" at bounding box center [265, 144] width 188 height 12
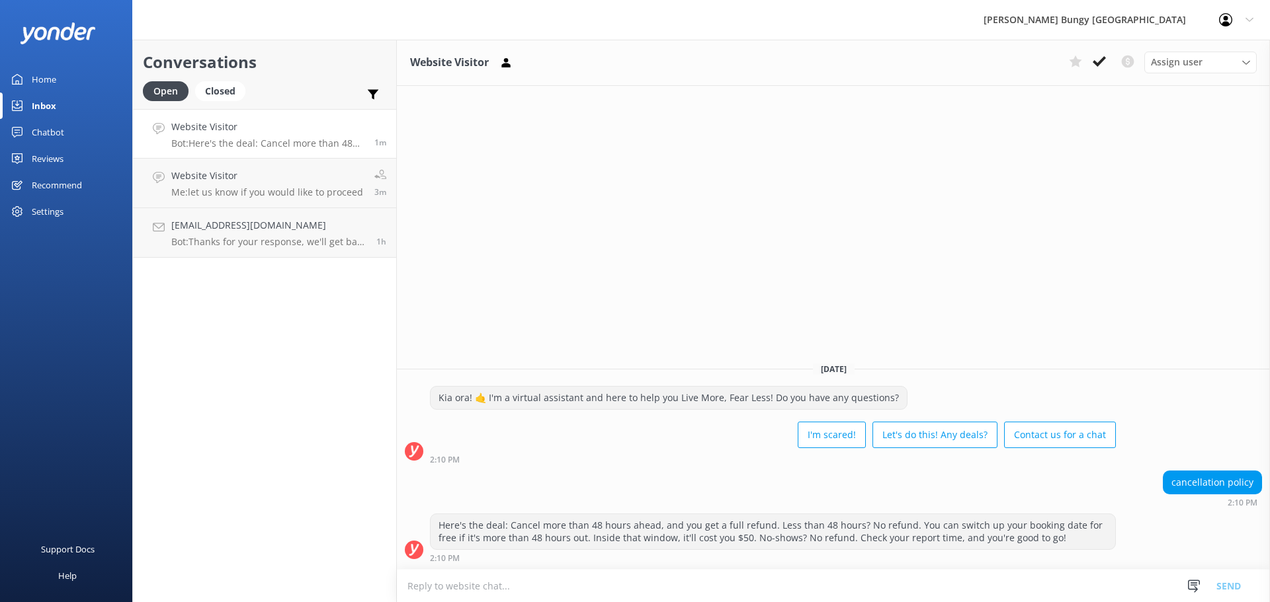
click at [739, 220] on div "Website Visitor Assign user [PERSON_NAME] [PERSON_NAME] Tech Admin [PERSON_NAME…" at bounding box center [833, 321] width 873 height 563
click at [290, 225] on h4 "[EMAIL_ADDRESS][DOMAIN_NAME]" at bounding box center [268, 225] width 195 height 15
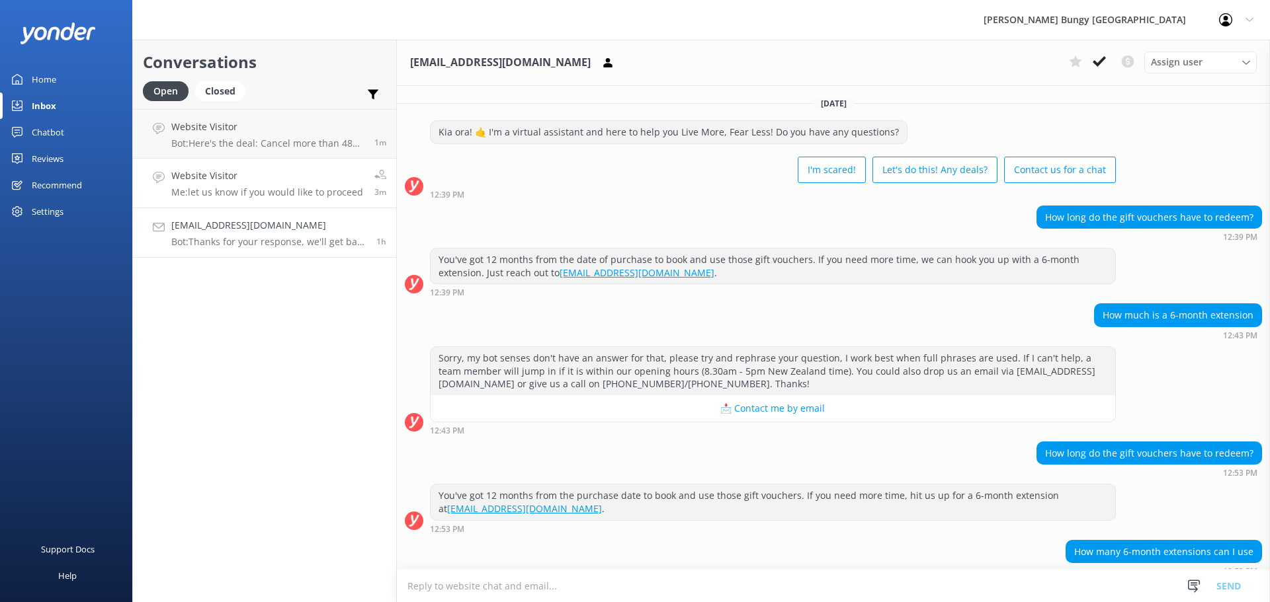
click at [307, 159] on link "Website Visitor Me: let us know if you would like to proceed 3m" at bounding box center [264, 184] width 263 height 50
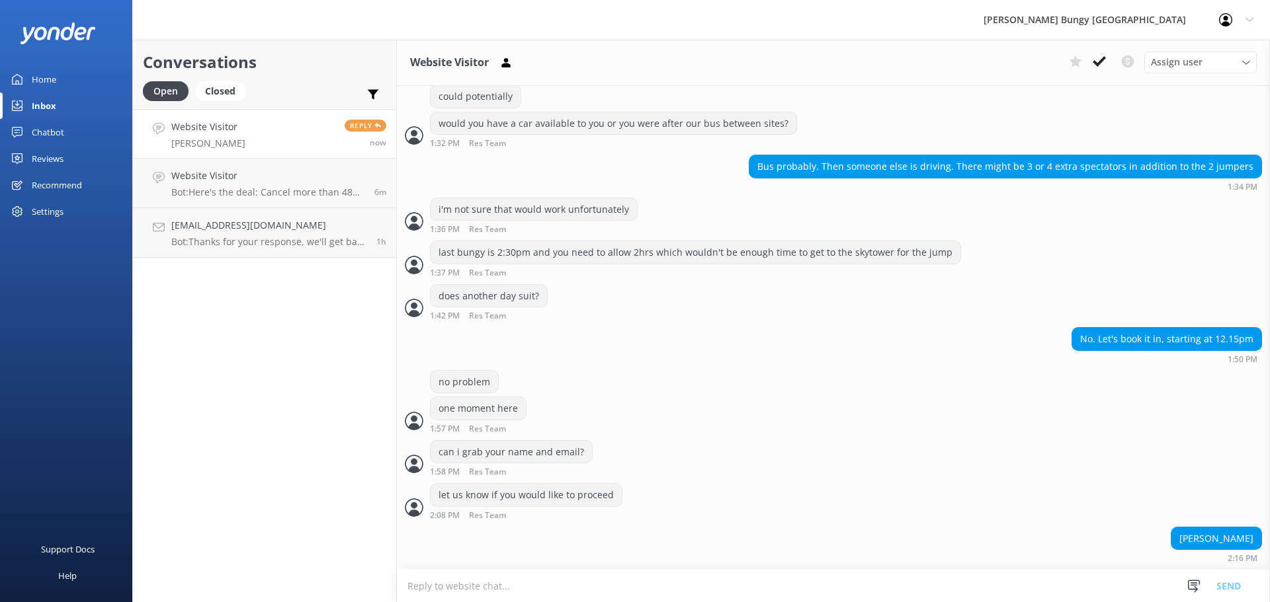
scroll to position [1888, 0]
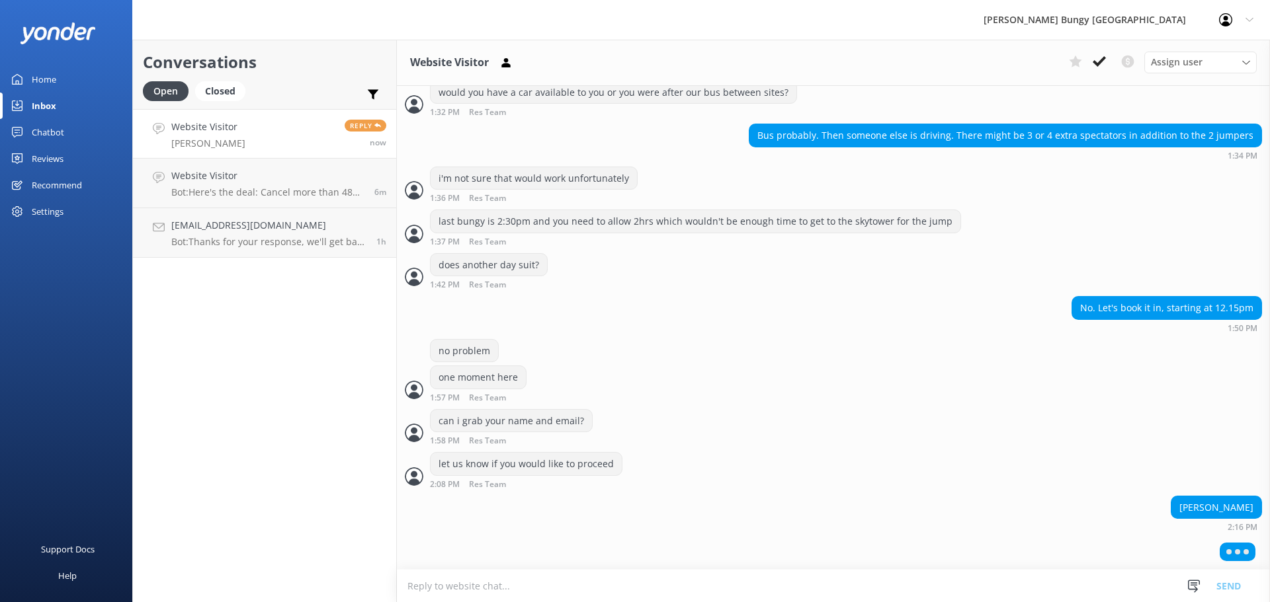
click at [885, 601] on textarea at bounding box center [833, 586] width 873 height 32
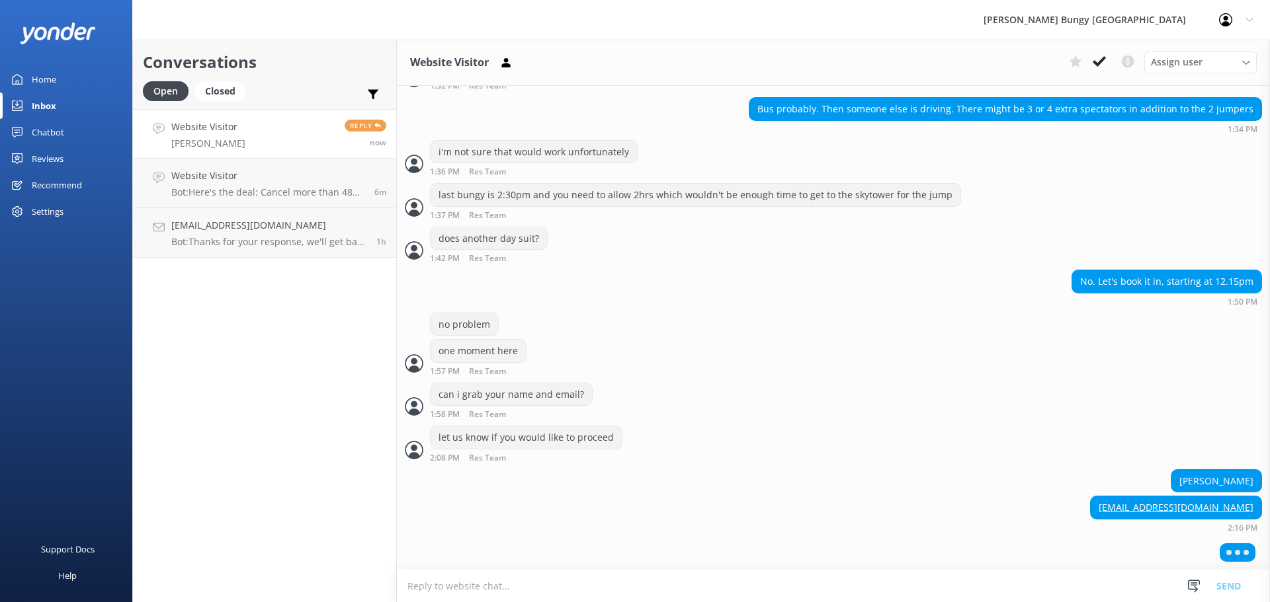
scroll to position [1915, 0]
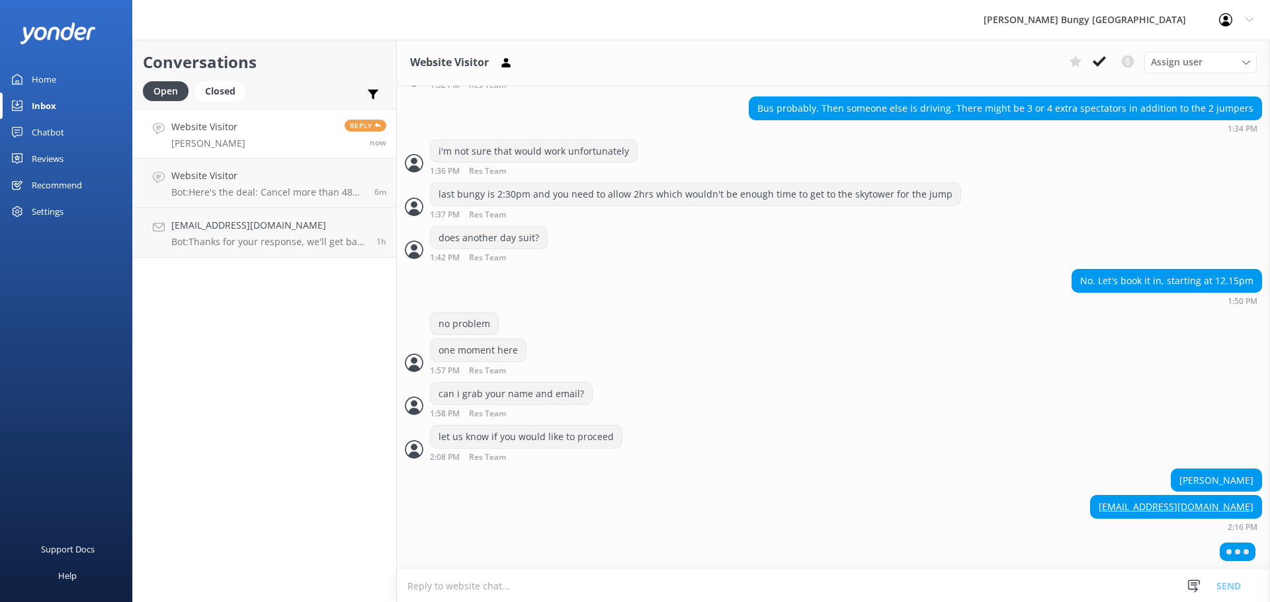
click at [872, 543] on div at bounding box center [833, 554] width 873 height 33
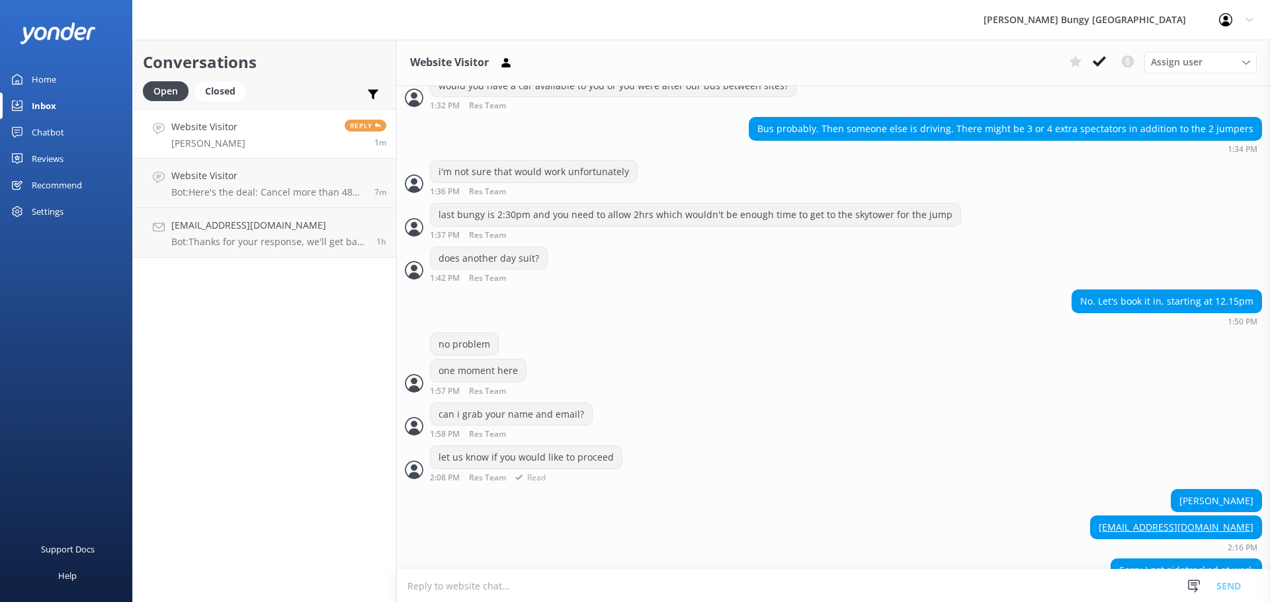
scroll to position [1927, 0]
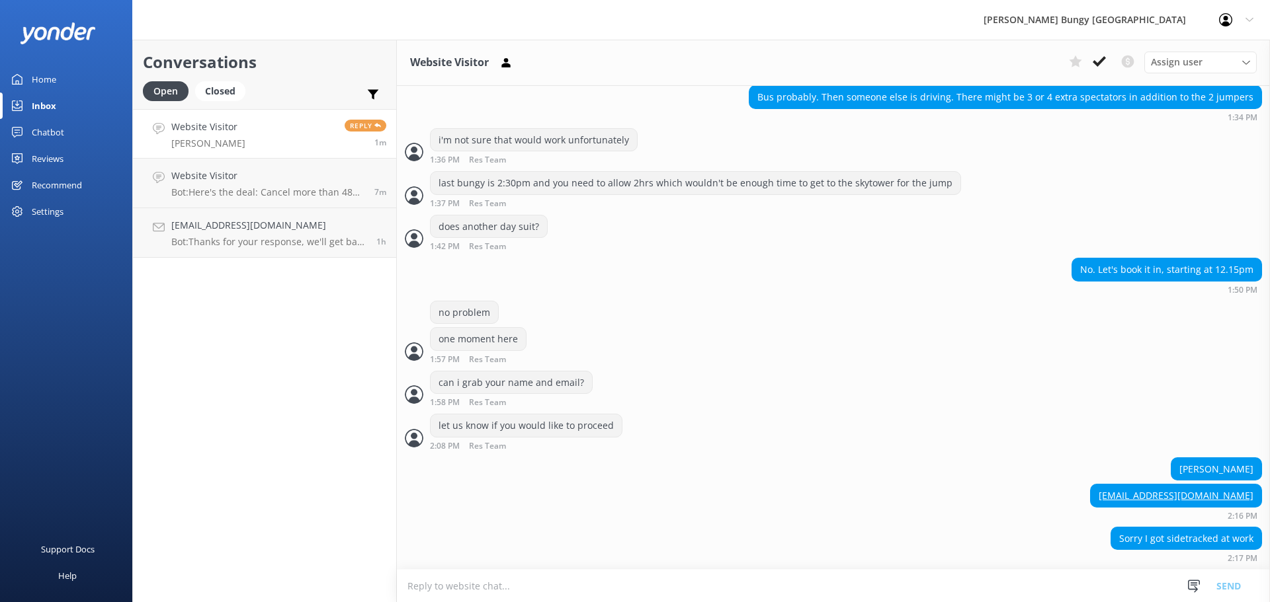
click at [825, 572] on textarea at bounding box center [833, 586] width 873 height 32
type textarea "all good"
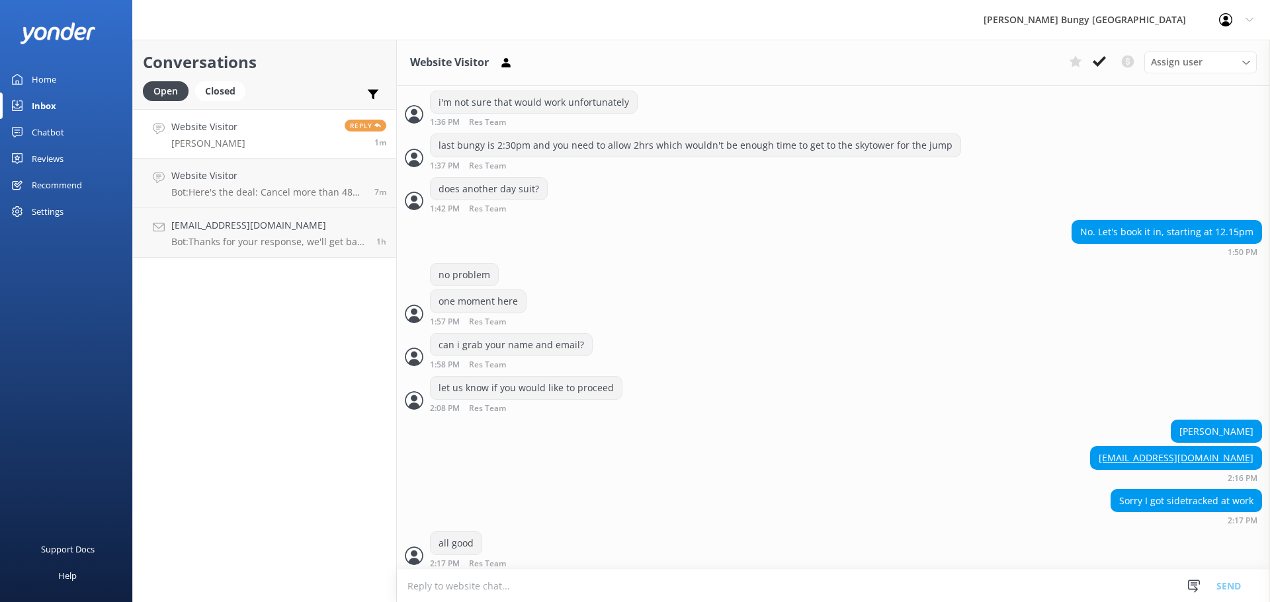
scroll to position [1970, 0]
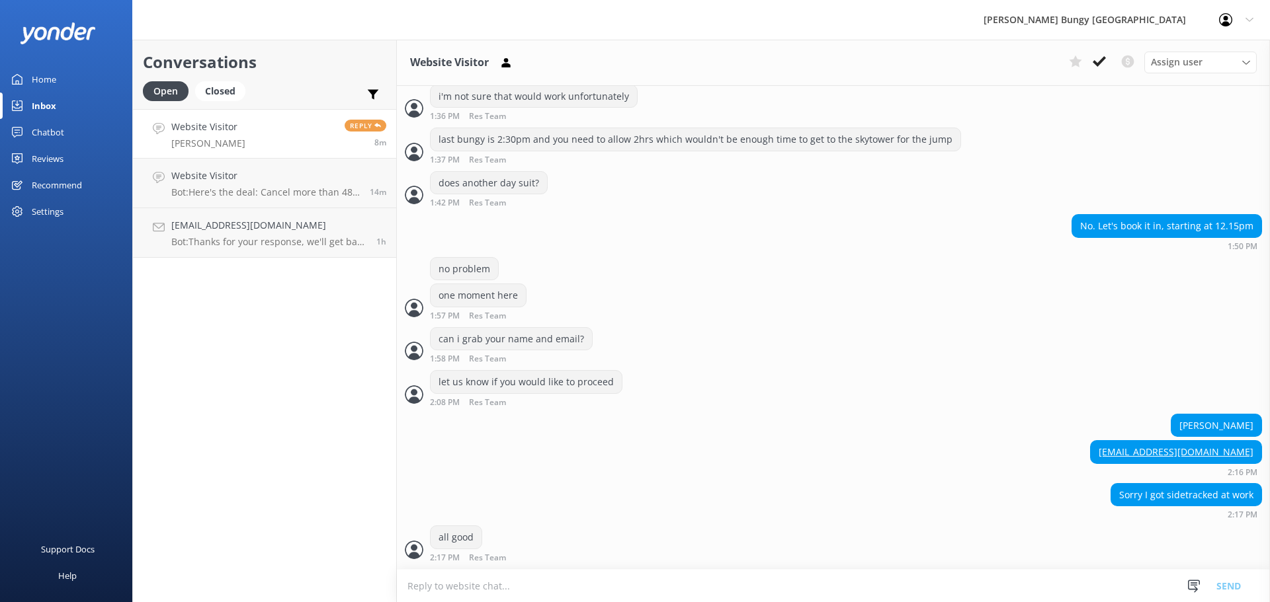
click at [659, 573] on textarea at bounding box center [833, 586] width 873 height 32
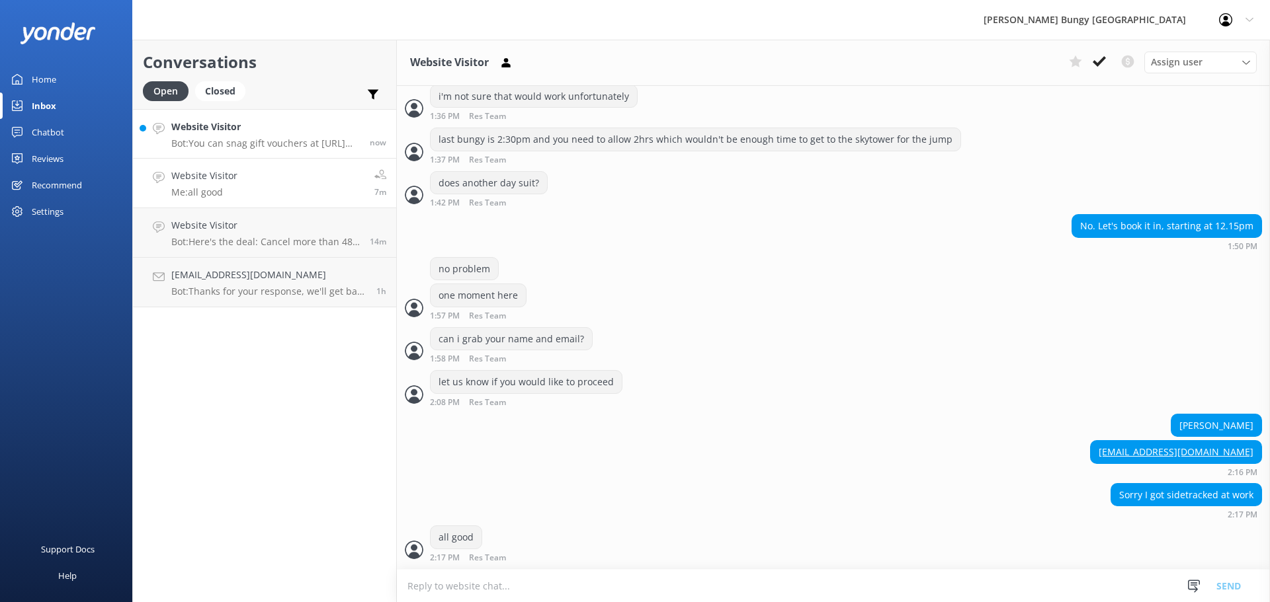
click at [227, 138] on p "Bot: You can snag gift vouchers at https://www.bungy.co.nz/vouchers/! They're g…" at bounding box center [265, 144] width 188 height 12
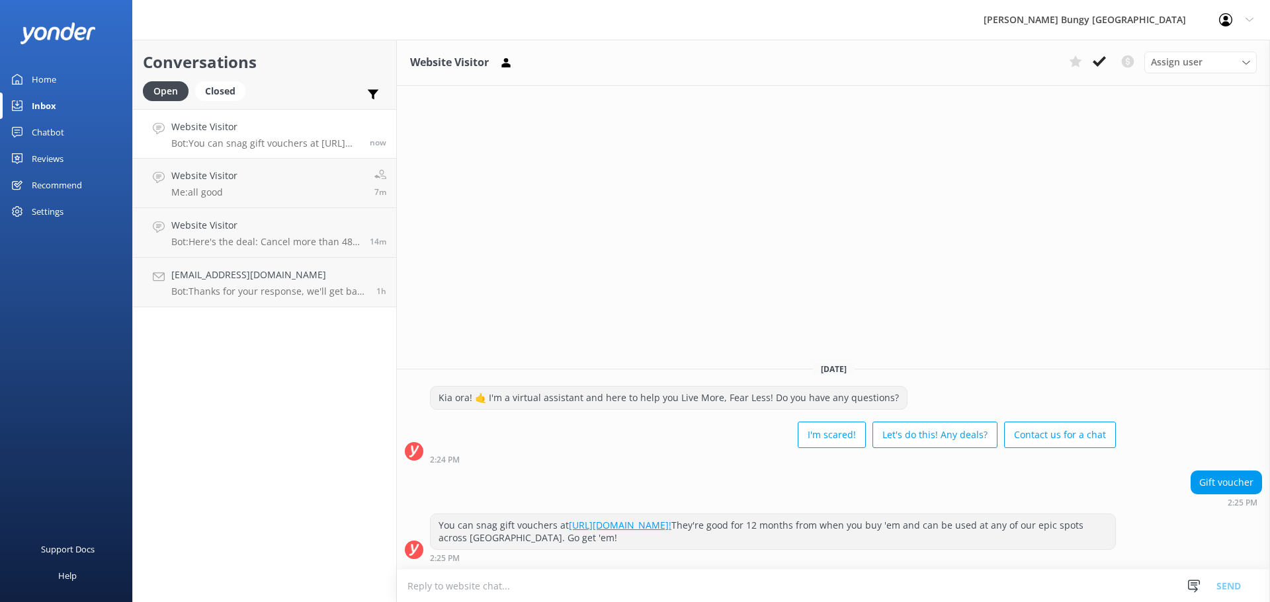
click at [953, 585] on textarea at bounding box center [833, 586] width 873 height 32
click at [294, 200] on link "Website Visitor Me: all good 7m" at bounding box center [264, 184] width 263 height 50
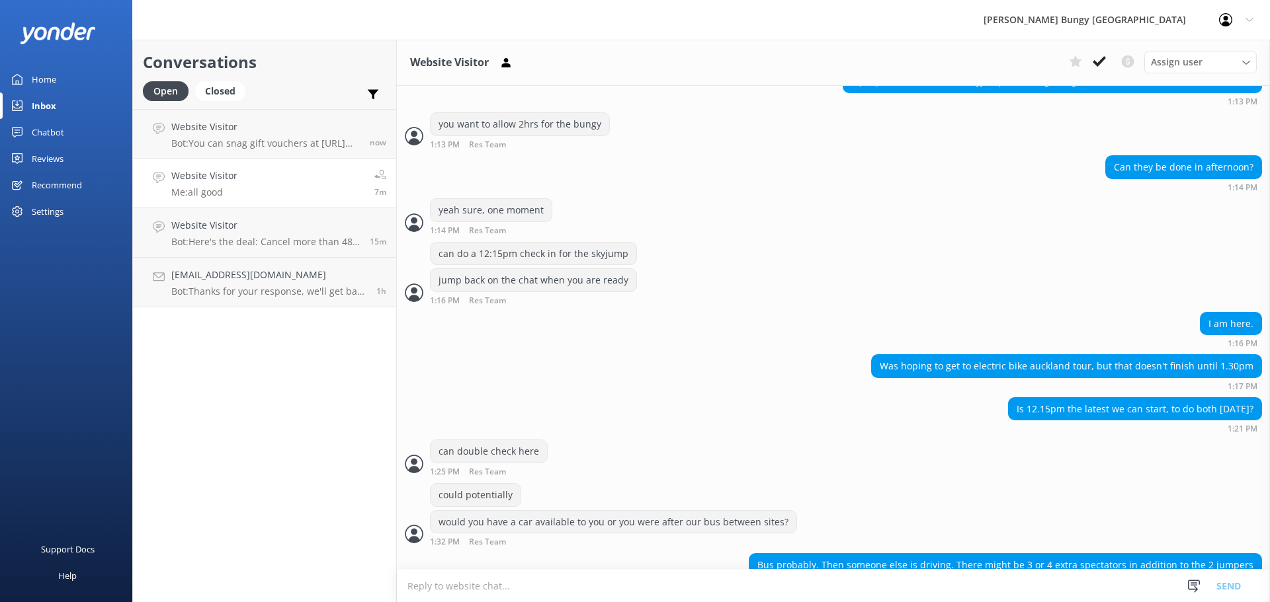
click at [575, 577] on textarea at bounding box center [833, 586] width 873 height 32
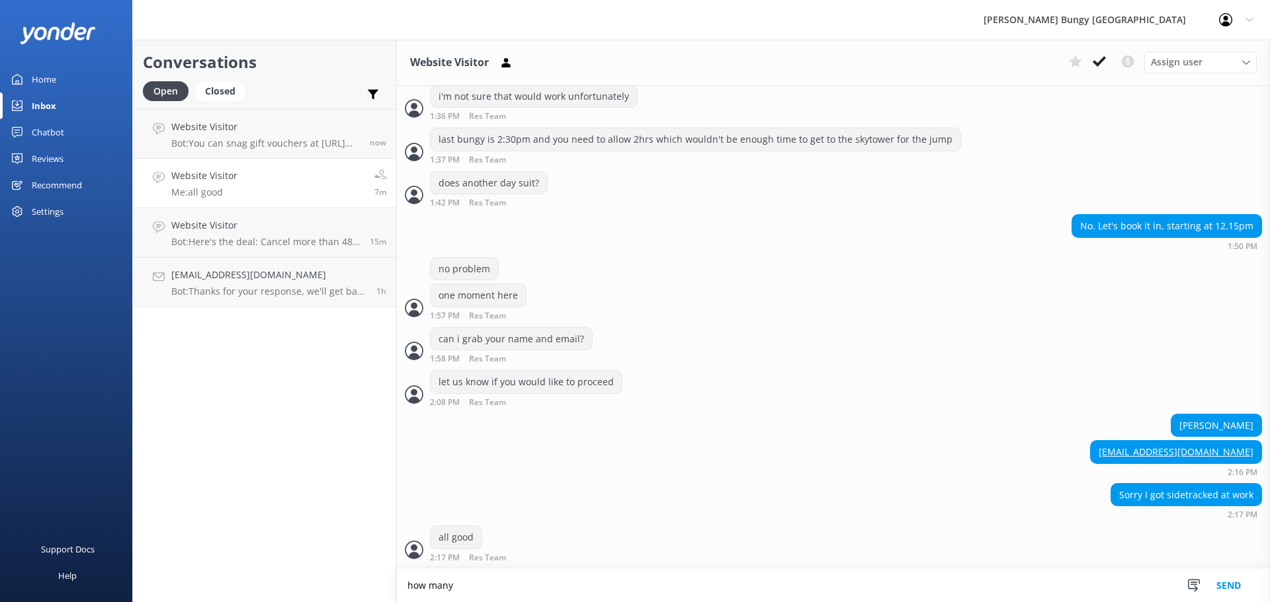
scroll to position [1971, 0]
type textarea "how many spectators were you after?"
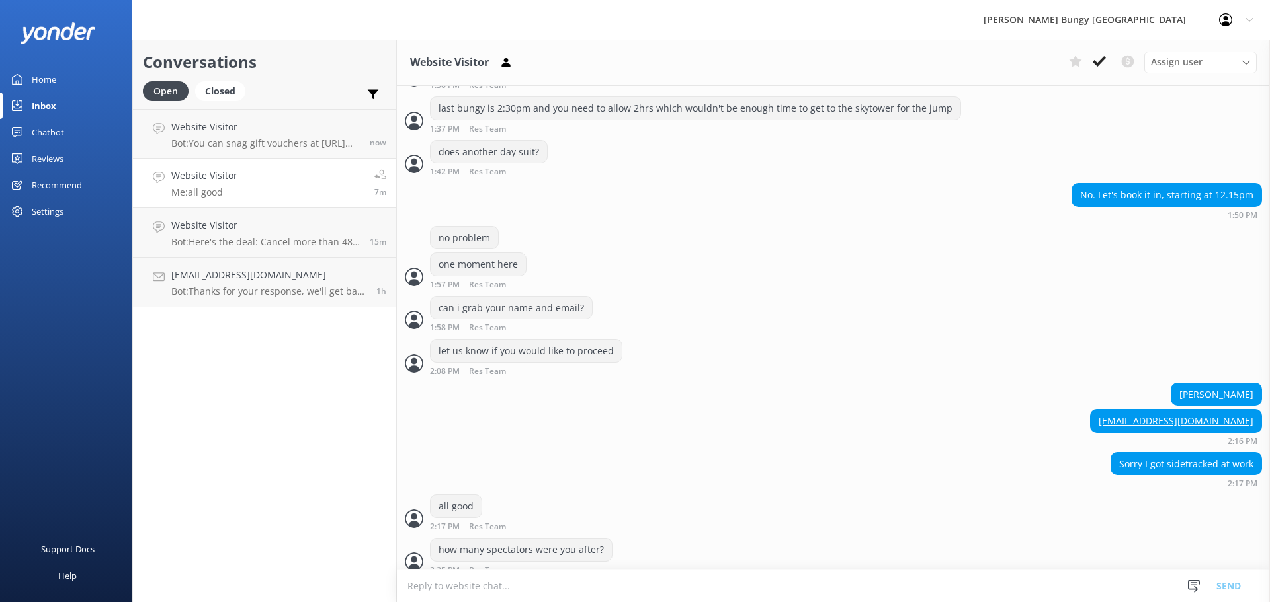
scroll to position [2013, 0]
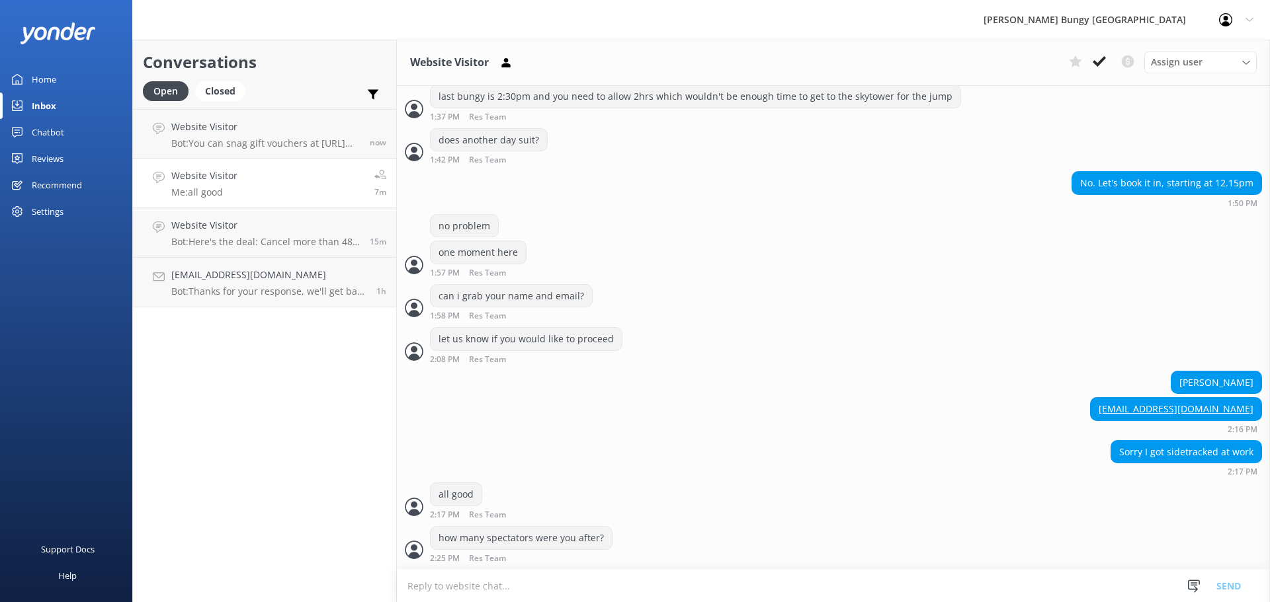
click at [554, 583] on textarea at bounding box center [833, 586] width 873 height 32
click at [759, 583] on textarea at bounding box center [833, 586] width 873 height 32
type textarea "or would you like to decide a little closer to the time?"
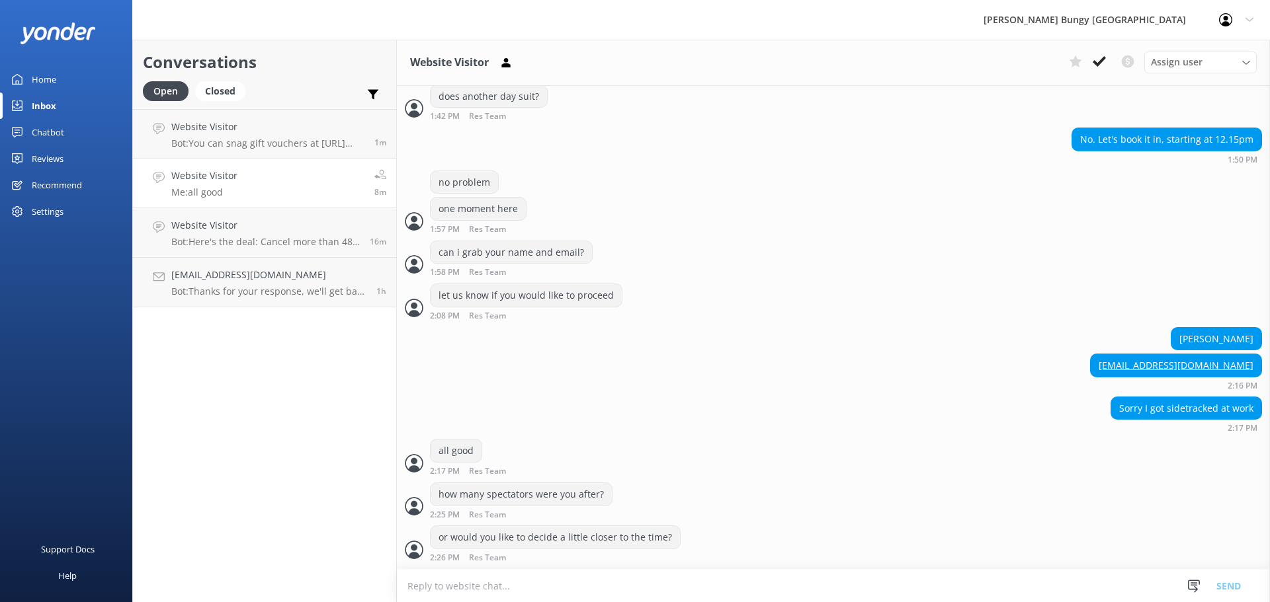
click at [792, 354] on div "michelleholland660@gmail.com 2:16 PM" at bounding box center [833, 372] width 873 height 36
click at [351, 426] on div "Conversations Open Closed Important Converted Assigned to me Unassigned Website…" at bounding box center [264, 321] width 265 height 563
click at [391, 143] on link "Website Visitor Bot: You can snag gift vouchers at https://www.bungy.co.nz/vouc…" at bounding box center [264, 134] width 263 height 50
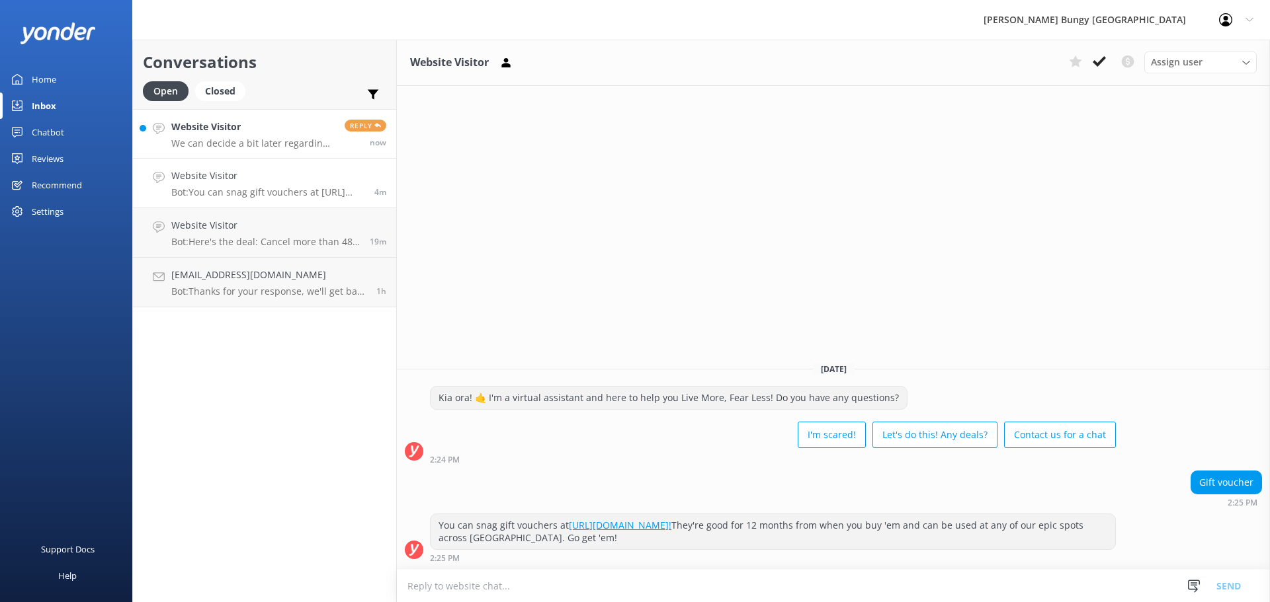
click at [310, 114] on link "Website Visitor We can decide a bit later regarding spectators Reply now" at bounding box center [264, 134] width 263 height 50
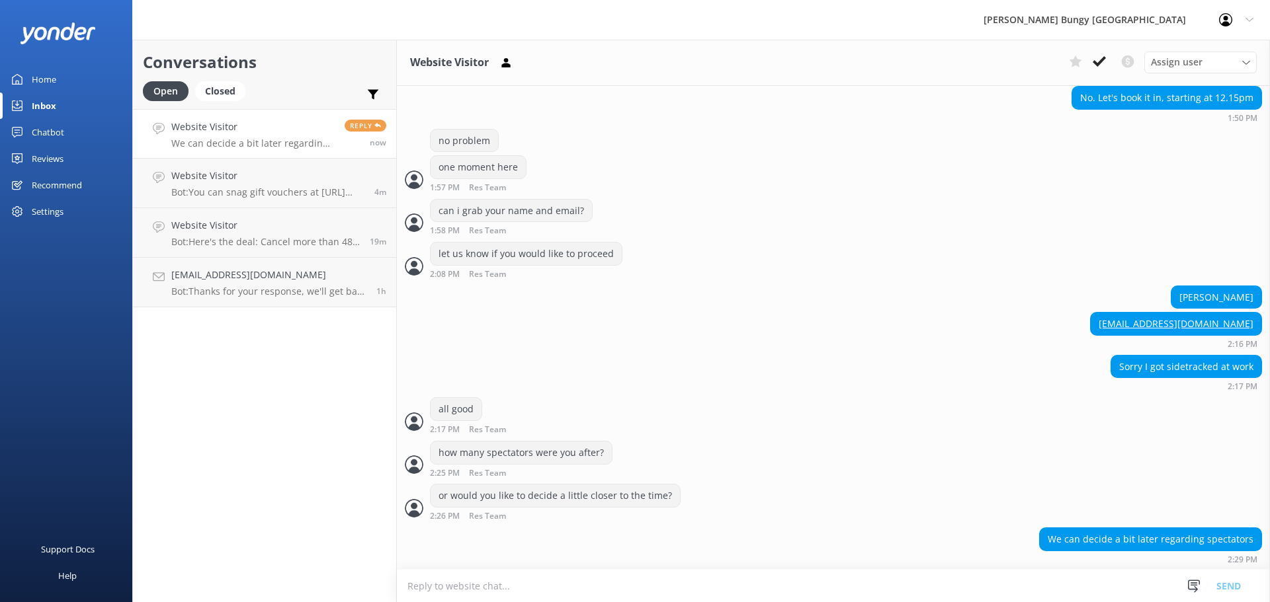
scroll to position [2100, 0]
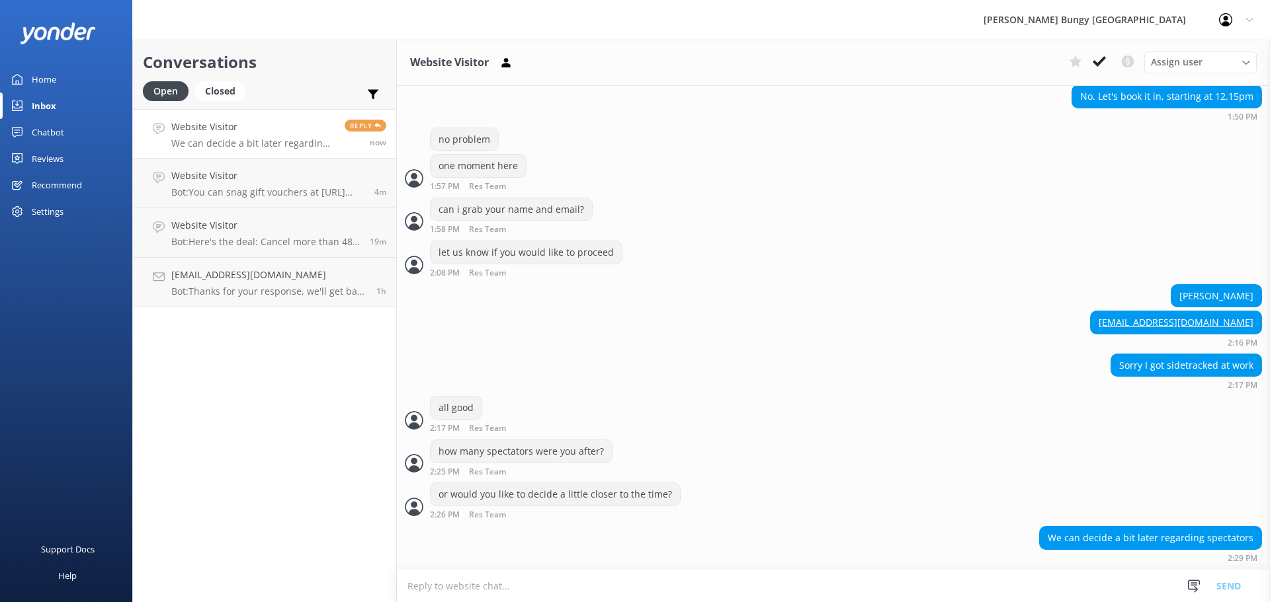
click at [1106, 584] on textarea at bounding box center [833, 586] width 873 height 32
click at [572, 556] on div "We can decide a bit later regarding spectators 2:29 PM" at bounding box center [833, 544] width 873 height 36
click at [349, 526] on div "Conversations Open Closed Important Converted Assigned to me Unassigned Website…" at bounding box center [264, 321] width 265 height 563
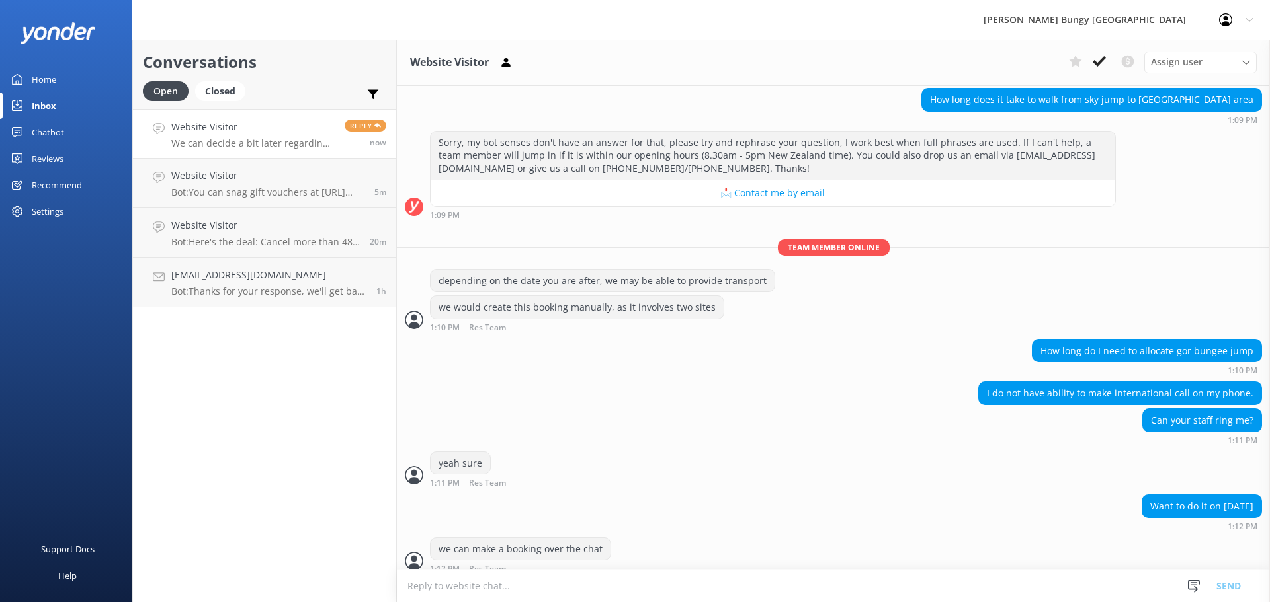
click at [284, 282] on h4 "[EMAIL_ADDRESS][DOMAIN_NAME]" at bounding box center [268, 275] width 195 height 15
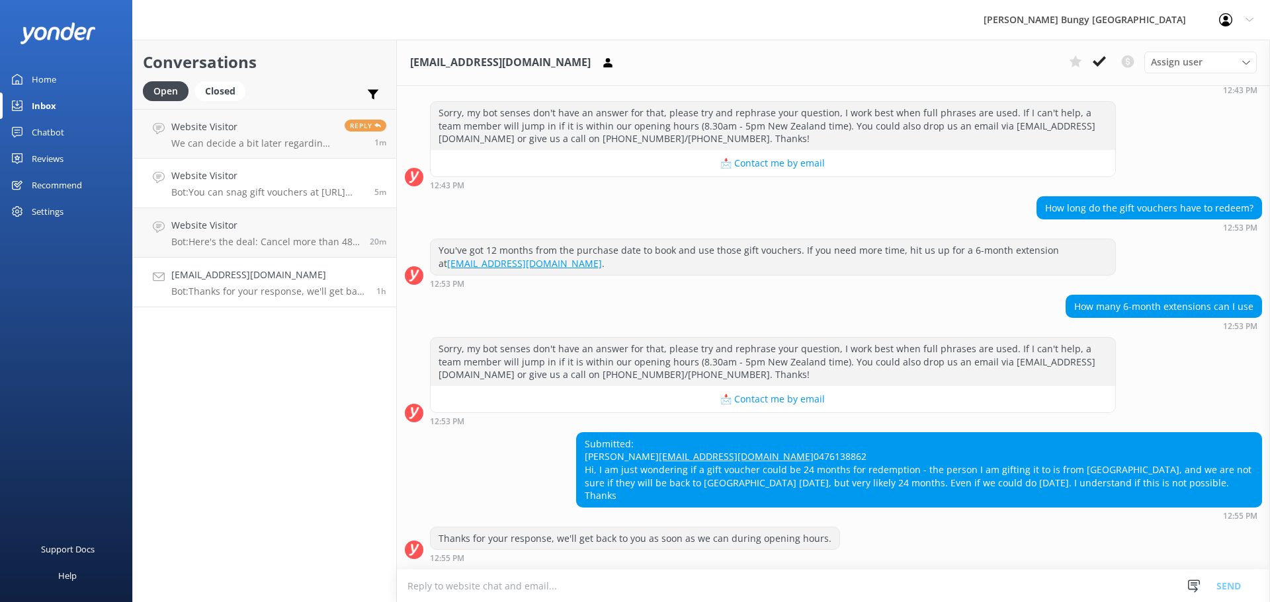
scroll to position [259, 0]
click at [315, 161] on link "Website Visitor Bot: You can snag gift vouchers at [URL][DOMAIN_NAME]! They're …" at bounding box center [264, 184] width 263 height 50
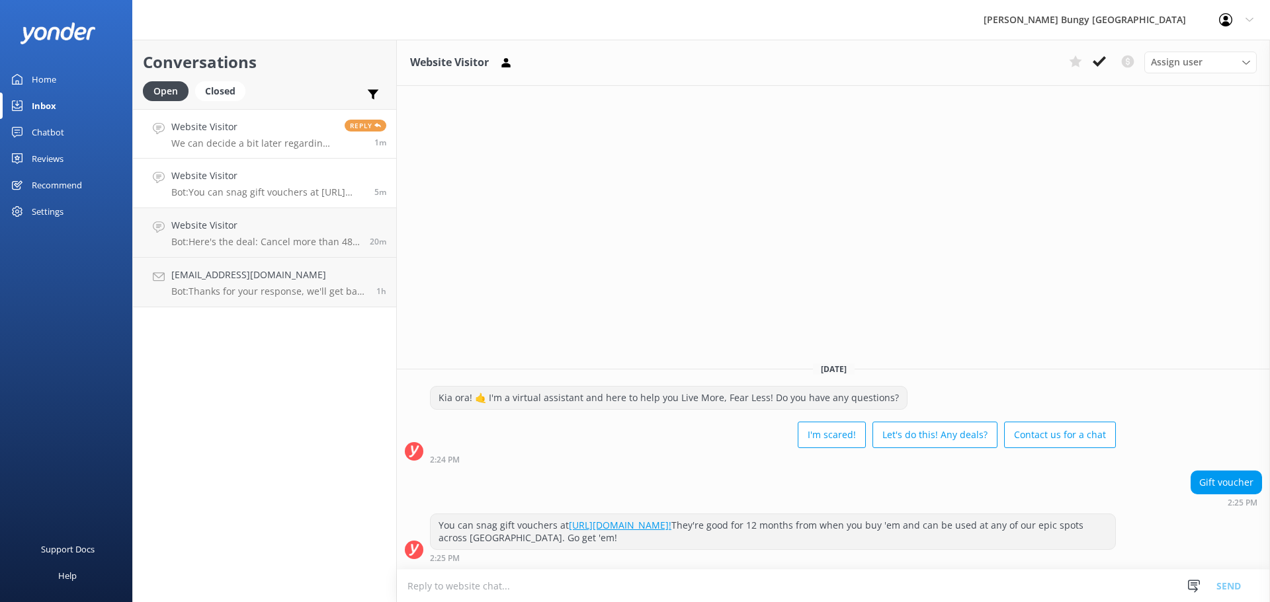
click at [314, 135] on div "Website Visitor We can decide a bit later regarding spectators" at bounding box center [252, 134] width 163 height 28
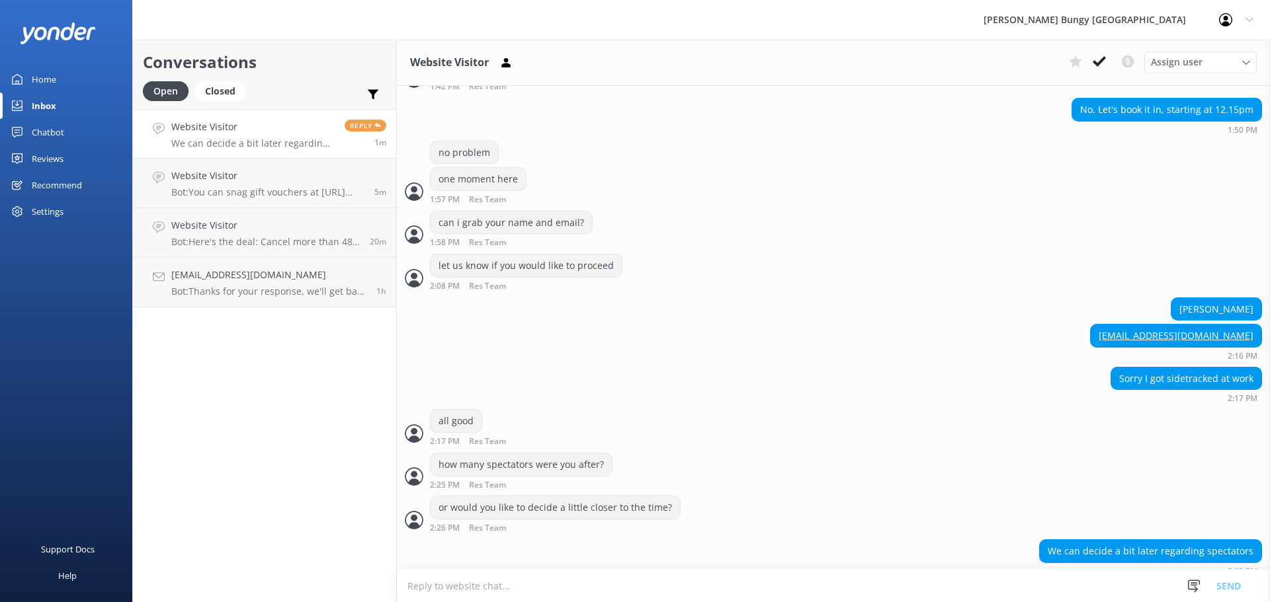
scroll to position [2100, 0]
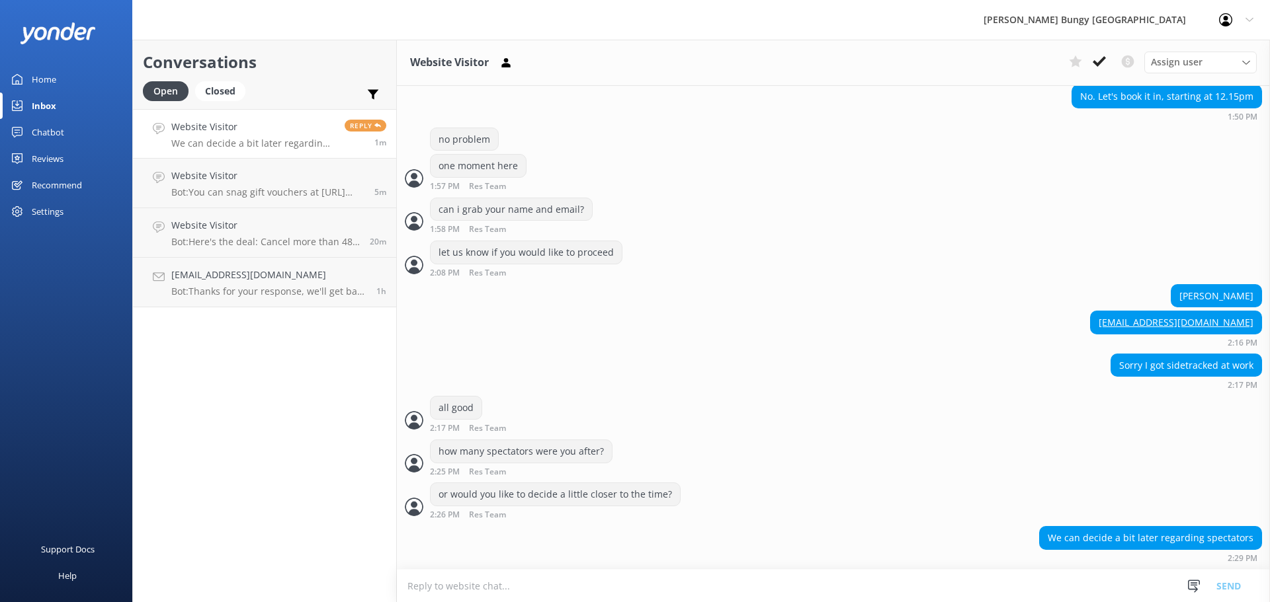
click at [720, 582] on textarea at bounding box center [833, 586] width 873 height 32
click at [920, 569] on div "We can decide a bit later regarding spectators 2:29 PM" at bounding box center [833, 547] width 873 height 43
click at [925, 573] on textarea at bounding box center [833, 586] width 873 height 32
click at [917, 570] on textarea at bounding box center [833, 586] width 873 height 32
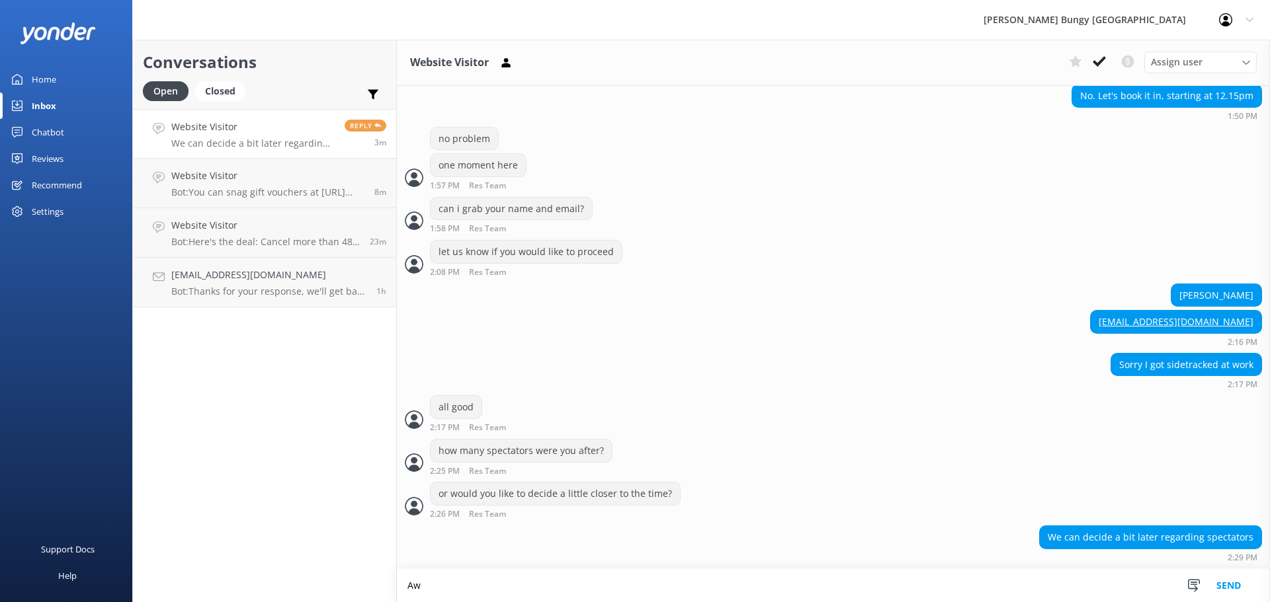
type textarea "A"
type textarea "the bookings are a little separated due to our bus/bungy timings. check in for …"
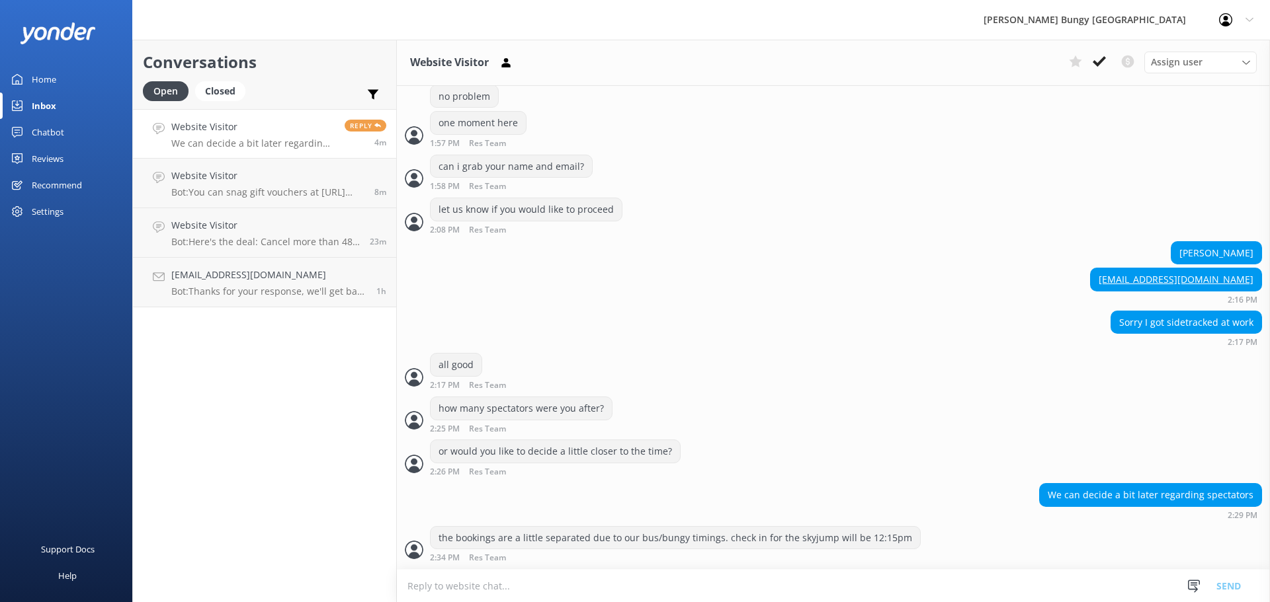
click at [917, 570] on textarea at bounding box center [833, 586] width 873 height 32
type textarea "s"
type textarea "bungy check in won't be until 2:10pm outside the skytower"
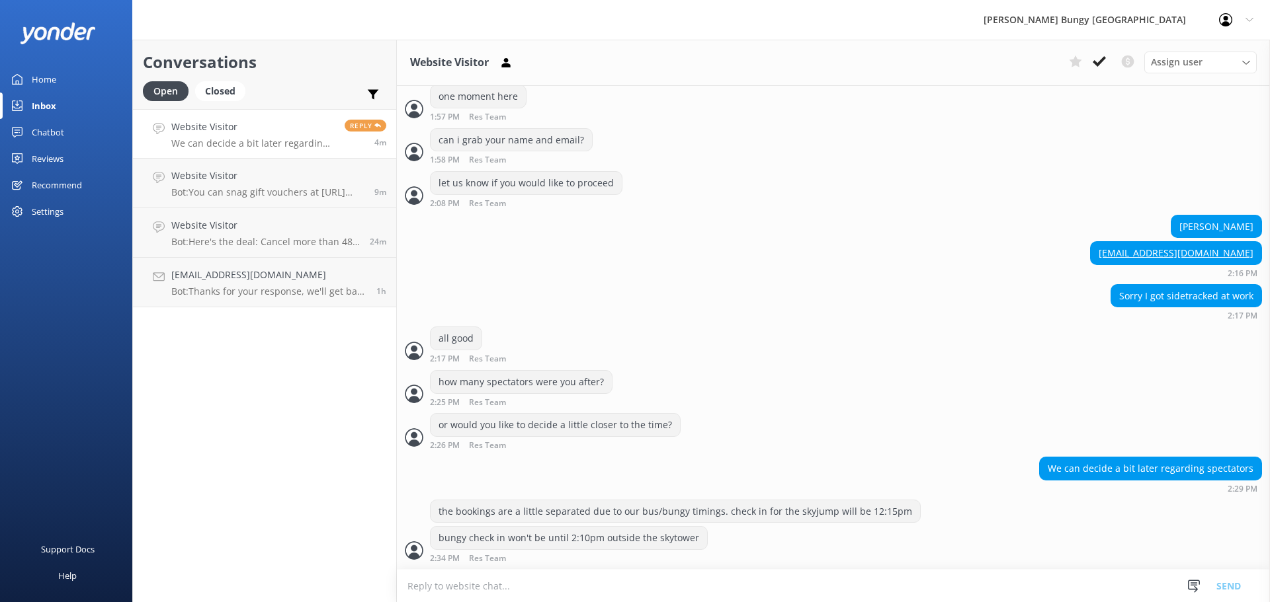
scroll to position [2170, 0]
click at [917, 570] on textarea at bounding box center [833, 586] width 873 height 32
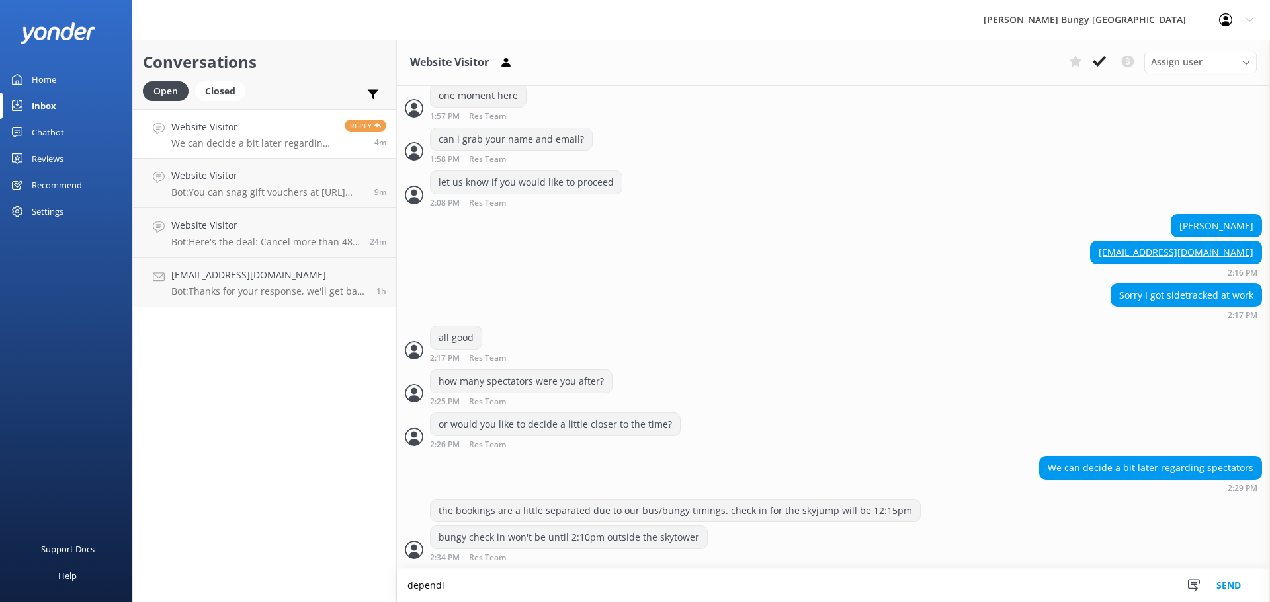
scroll to position [2171, 0]
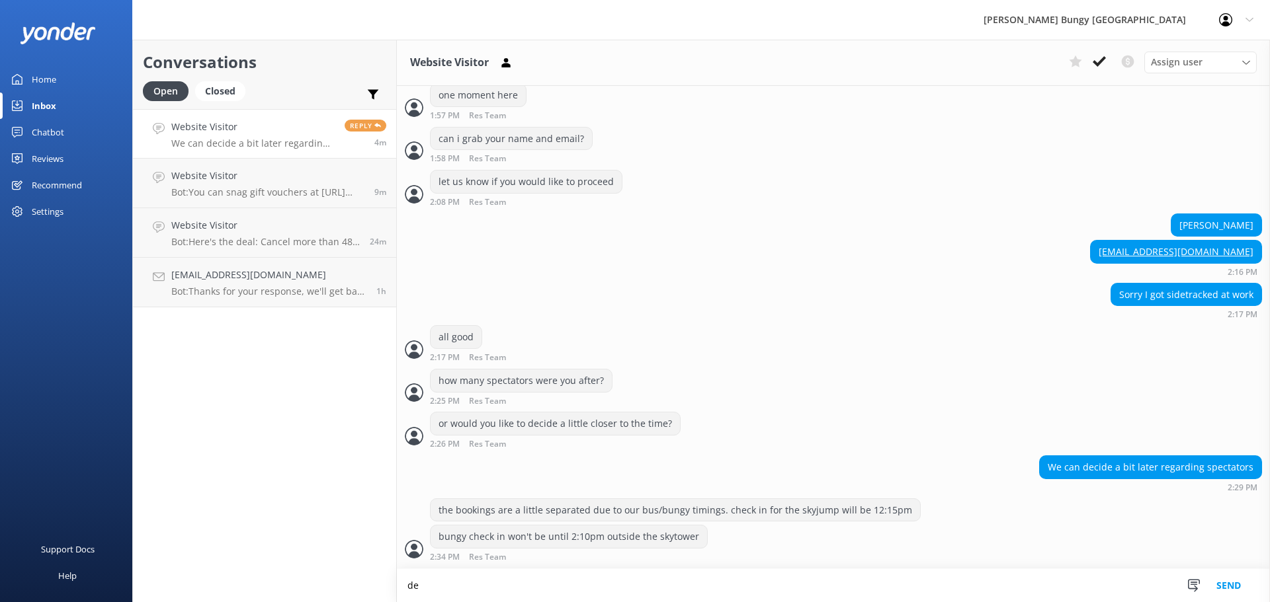
type textarea "d"
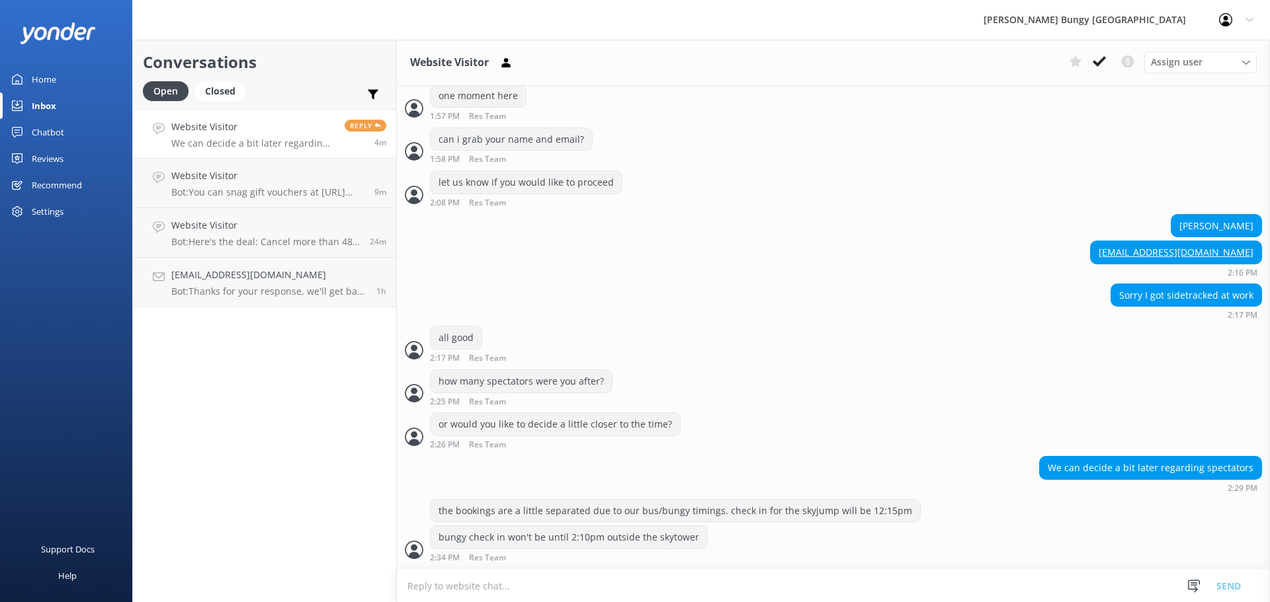
scroll to position [2170, 0]
click at [726, 514] on div "the bookings are a little separated due to our bus/bungy timings. check in for …" at bounding box center [675, 511] width 489 height 22
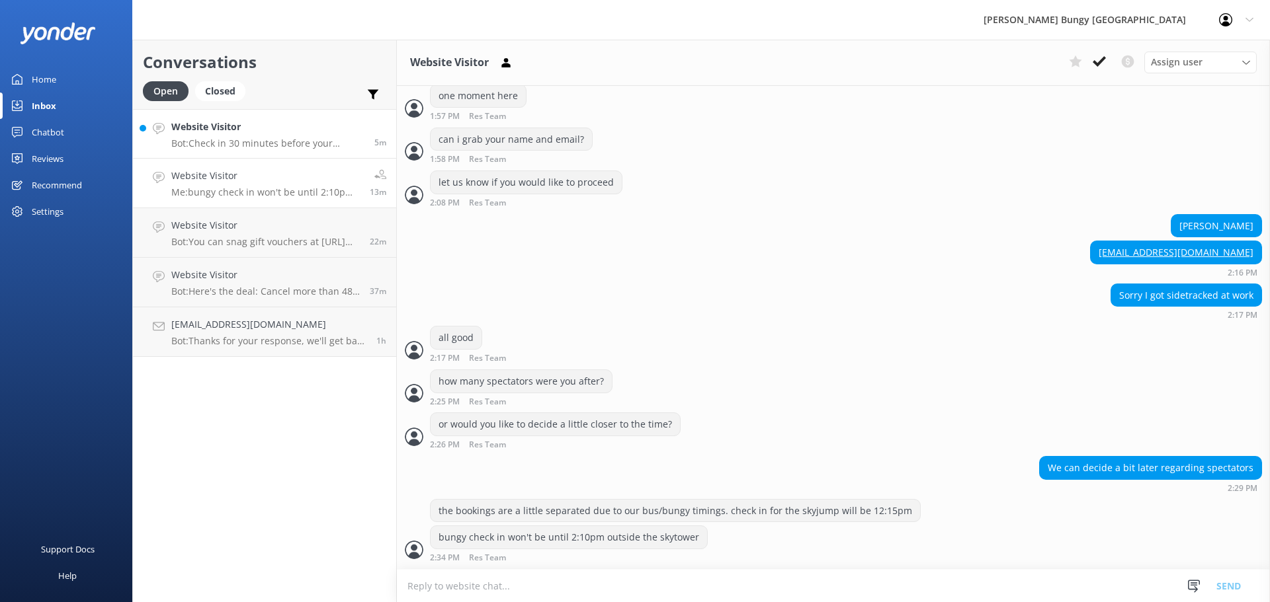
click at [218, 149] on link "Website Visitor Bot: Check in 30 minutes before your booked bus departure time …" at bounding box center [264, 134] width 263 height 50
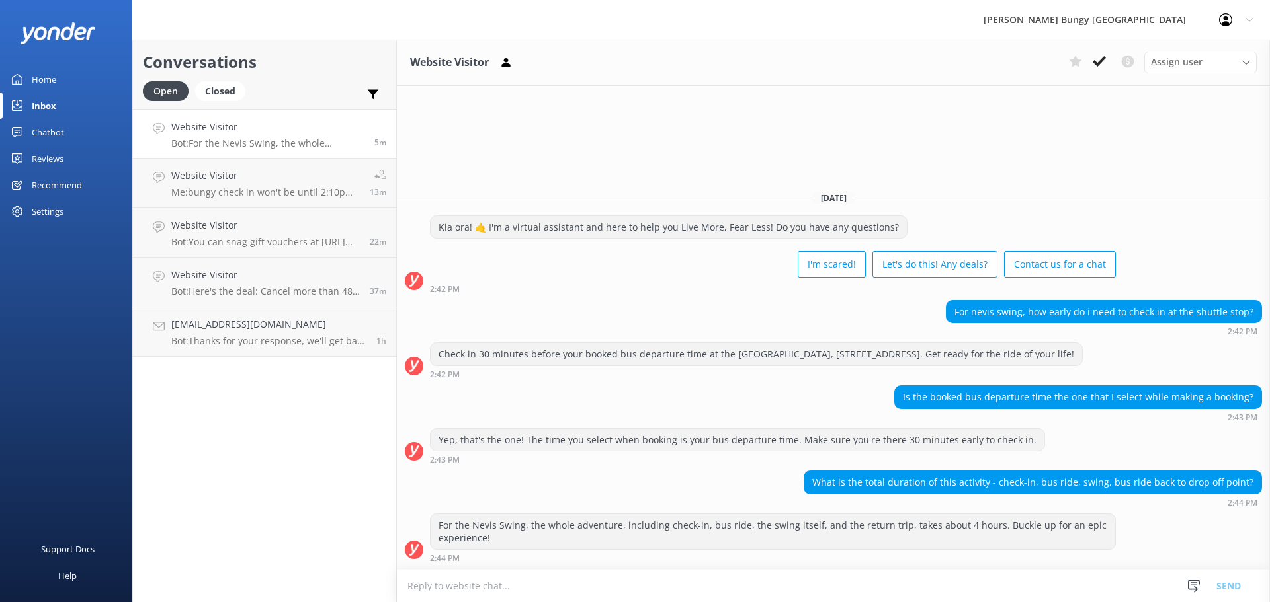
click at [1170, 528] on div "For the Nevis Swing, the whole adventure, including check-in, bus ride, the swi…" at bounding box center [833, 538] width 873 height 49
click at [255, 140] on p "That will be great. Let's book it in. Will you send me an email with details an…" at bounding box center [252, 144] width 163 height 12
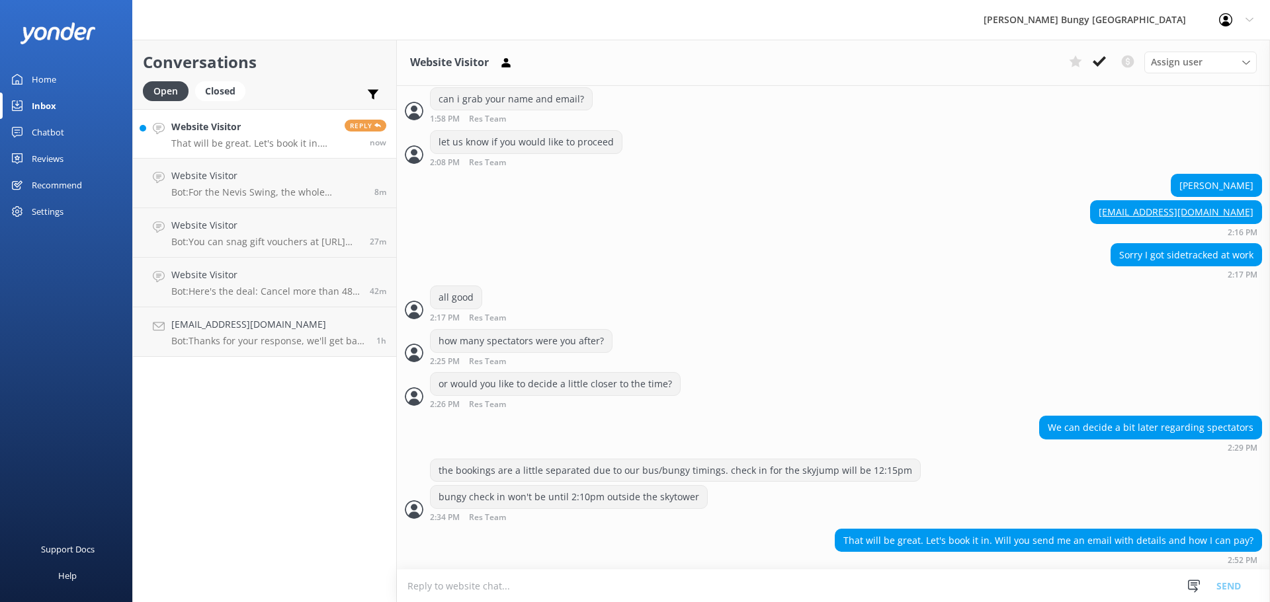
scroll to position [2212, 0]
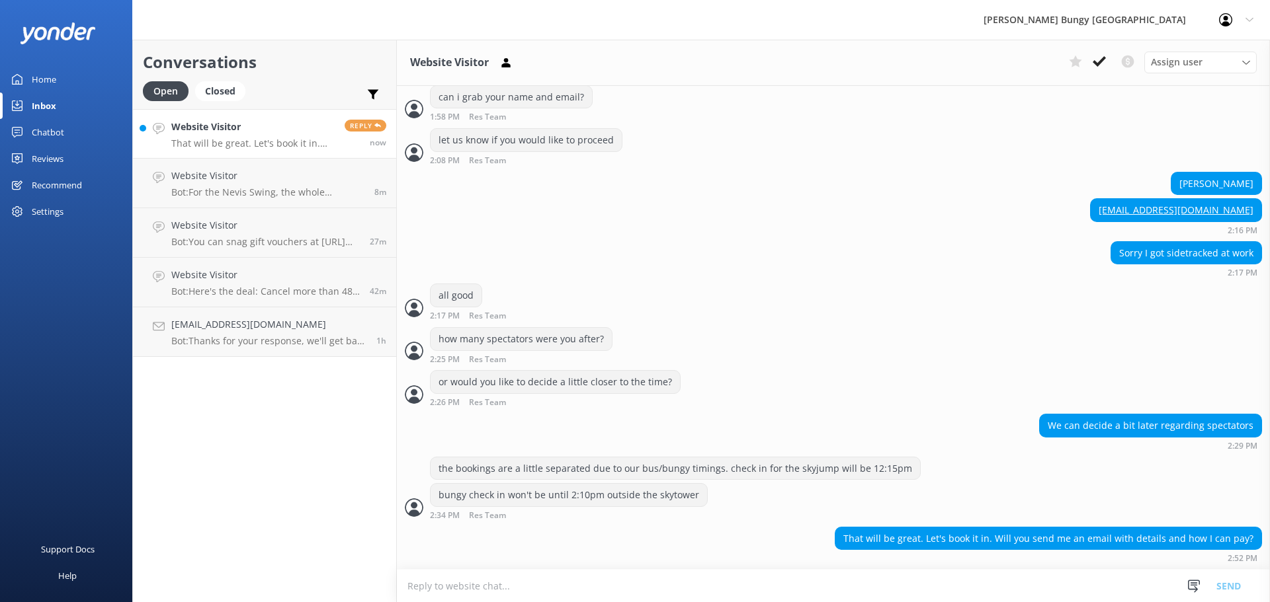
click at [1026, 587] on textarea at bounding box center [833, 586] width 873 height 32
type textarea "w"
type textarea "i will send a payment link over the char"
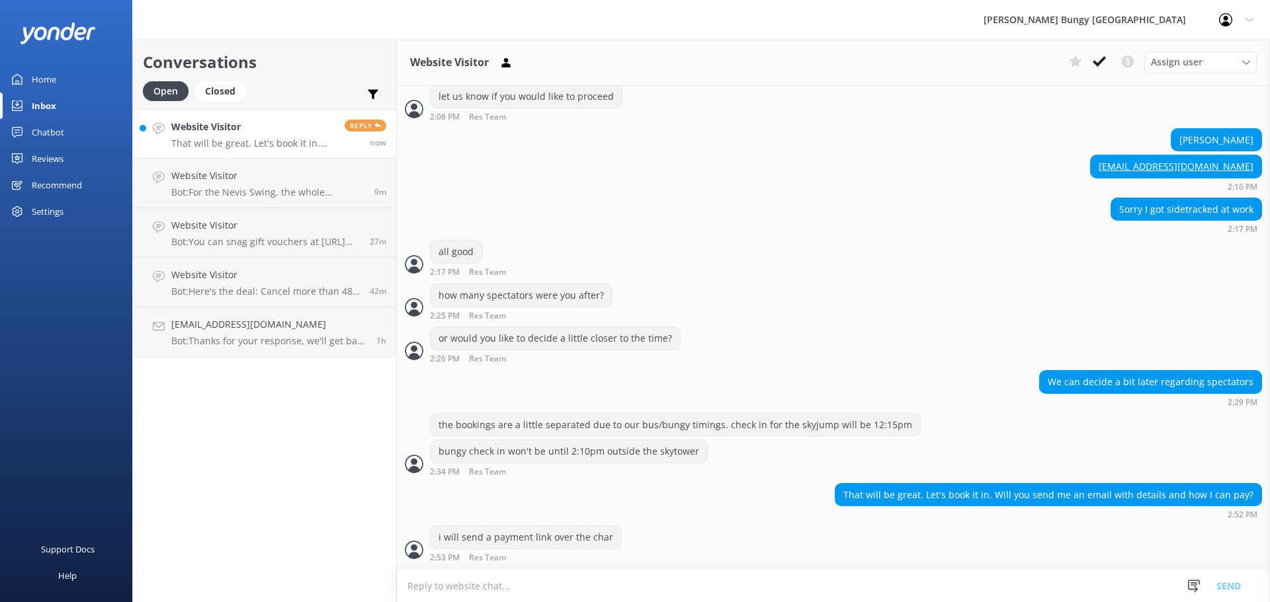
click at [1026, 582] on textarea at bounding box center [833, 586] width 873 height 32
type textarea "chat*"
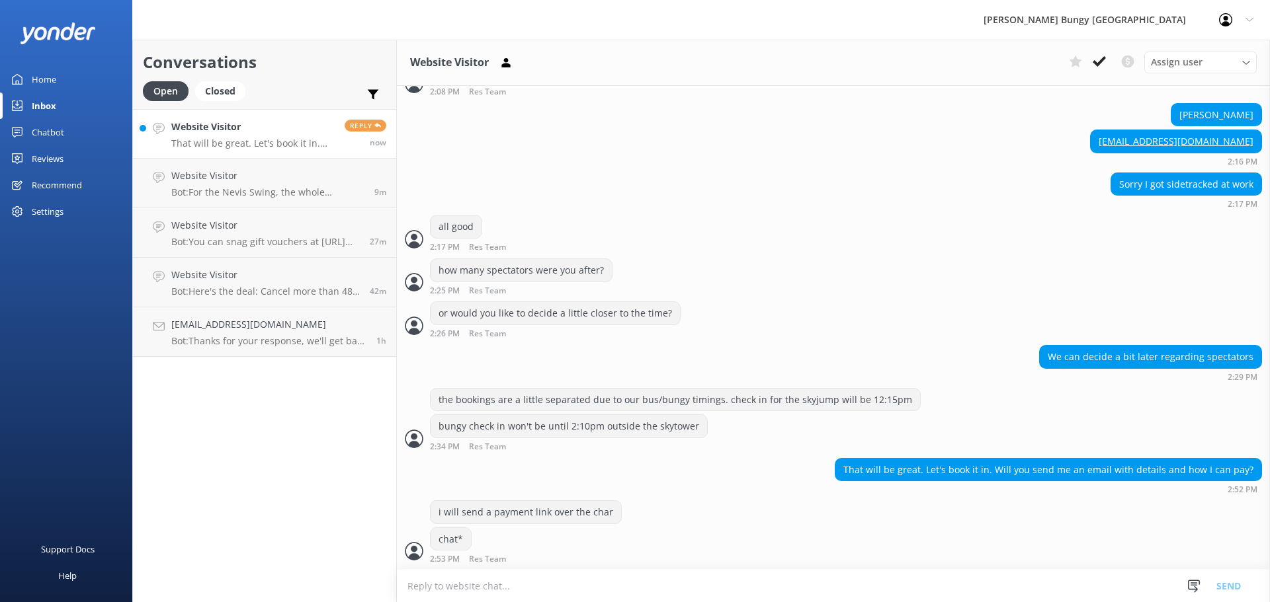
scroll to position [2282, 0]
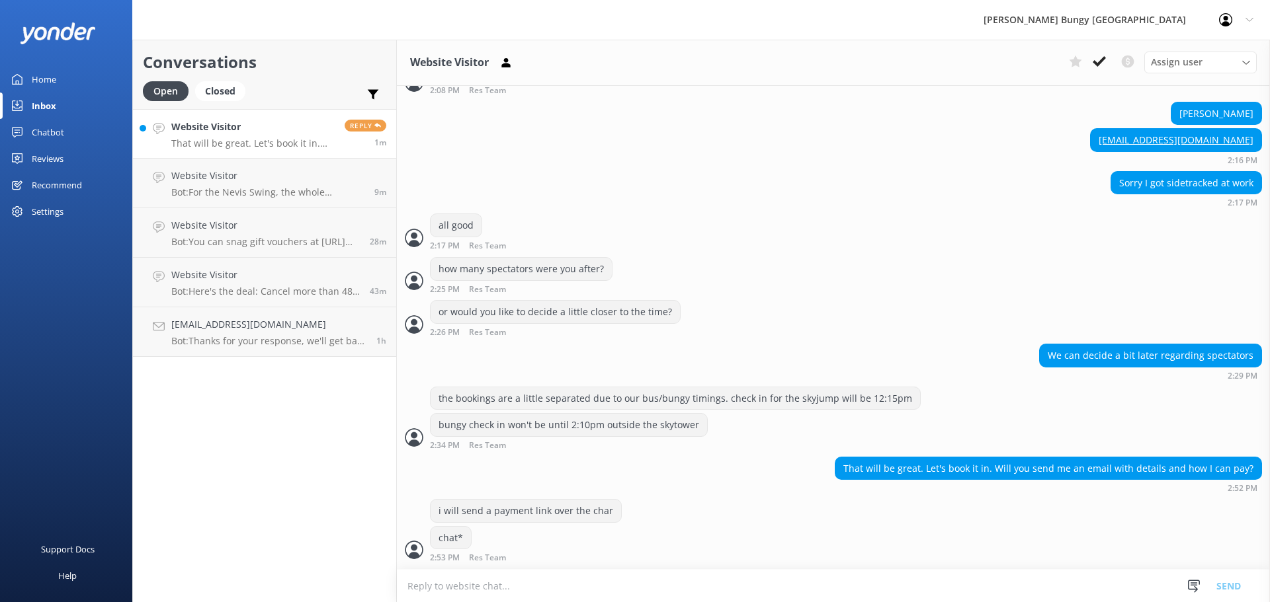
click at [245, 111] on link "Website Visitor That will be great. Let's book it in. Will you send me an email…" at bounding box center [264, 134] width 263 height 50
click at [245, 183] on h4 "Website Visitor" at bounding box center [267, 176] width 193 height 15
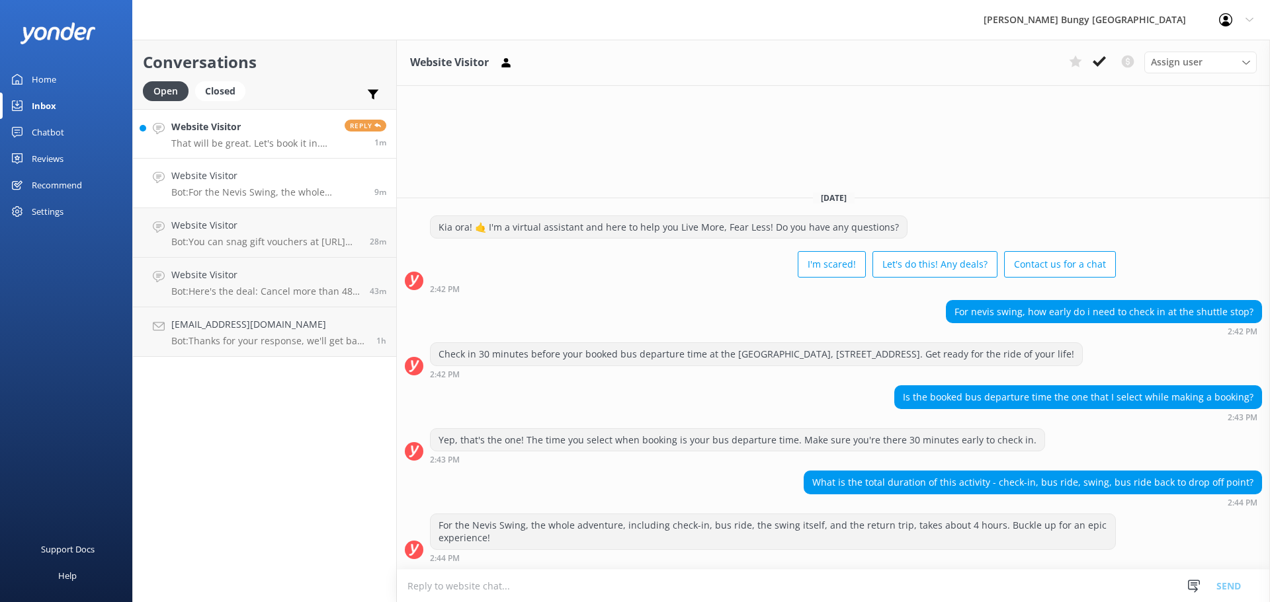
click at [248, 145] on p "That will be great. Let's book it in. Will you send me an email with details an…" at bounding box center [252, 144] width 163 height 12
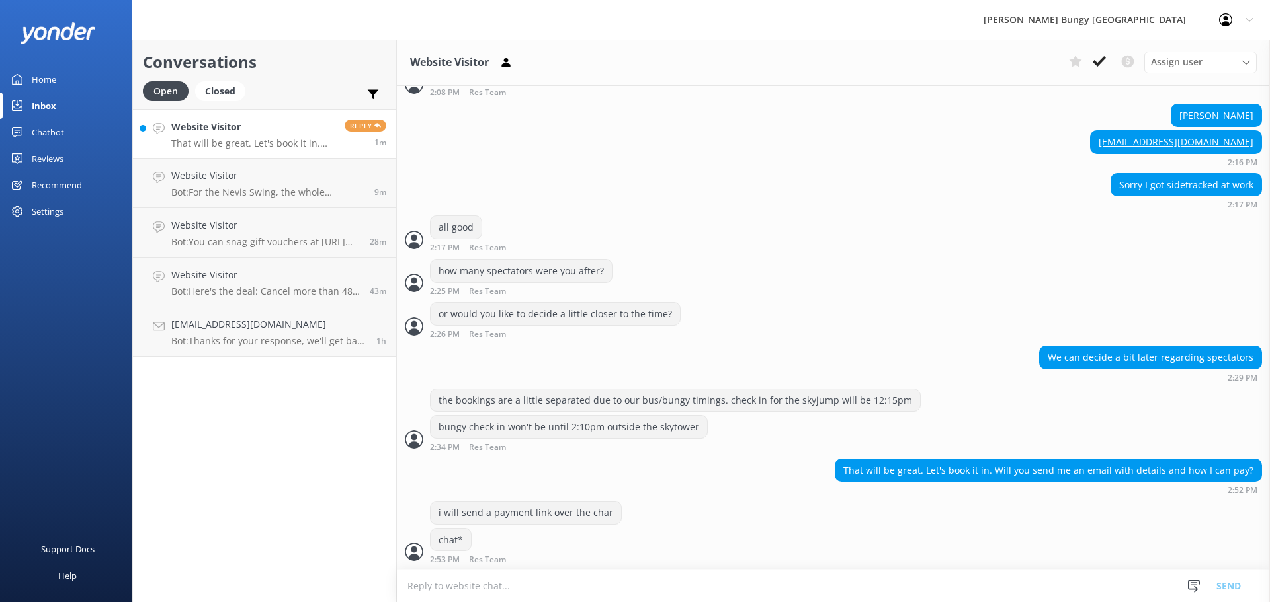
scroll to position [2282, 0]
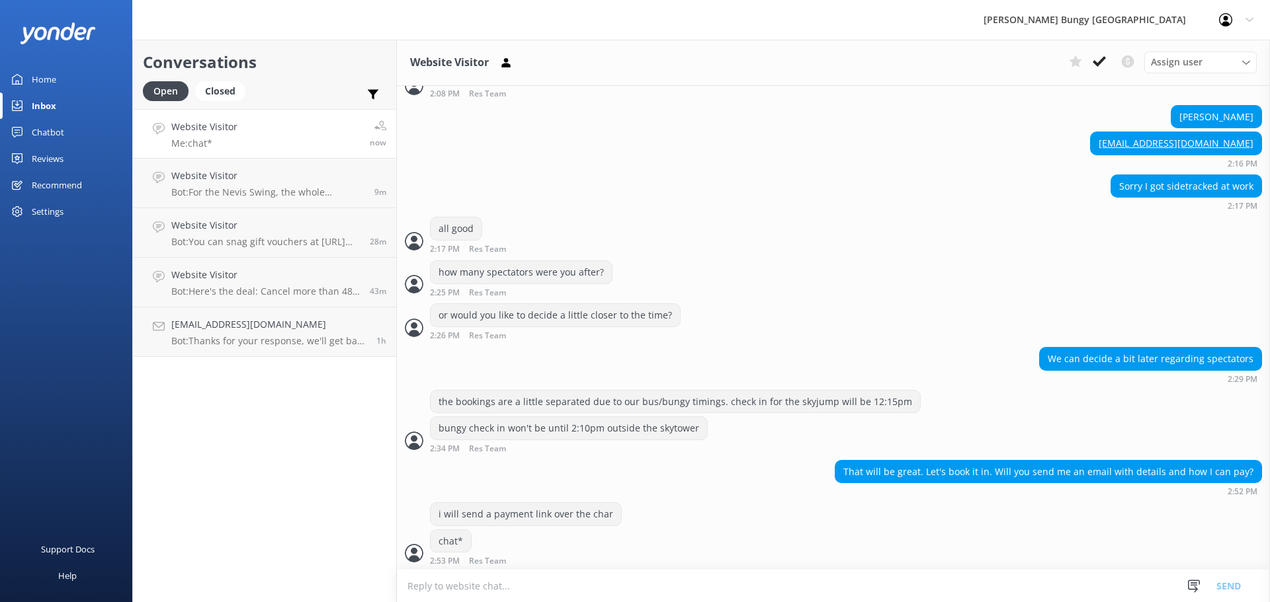
scroll to position [2282, 0]
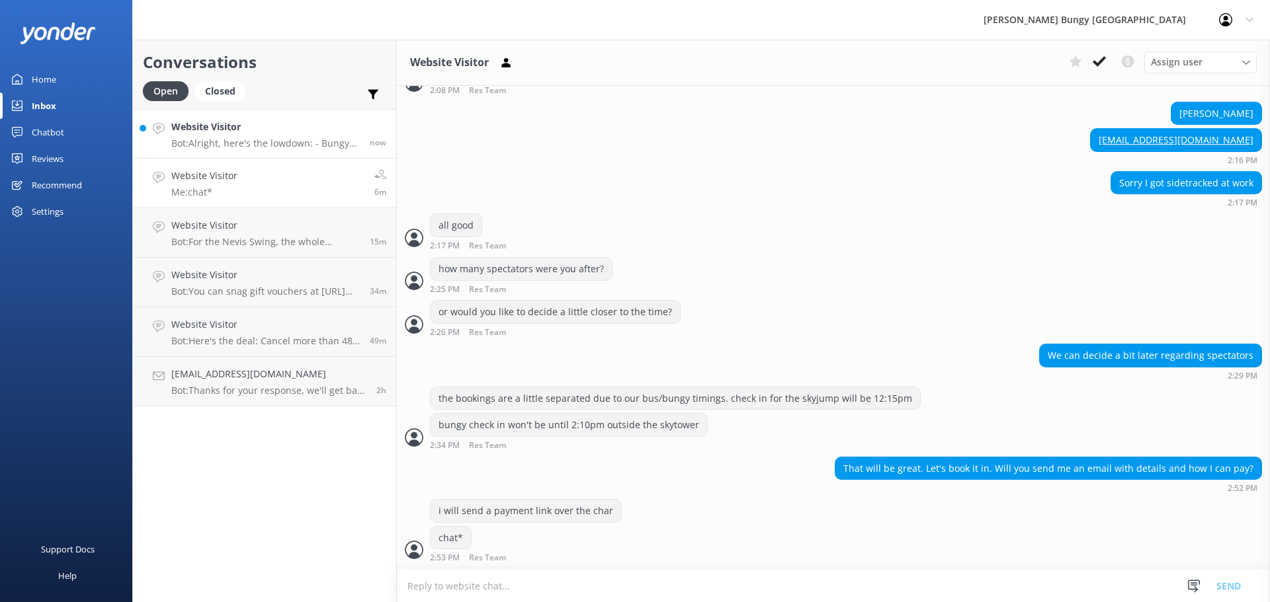
click at [241, 129] on h4 "Website Visitor" at bounding box center [265, 127] width 188 height 15
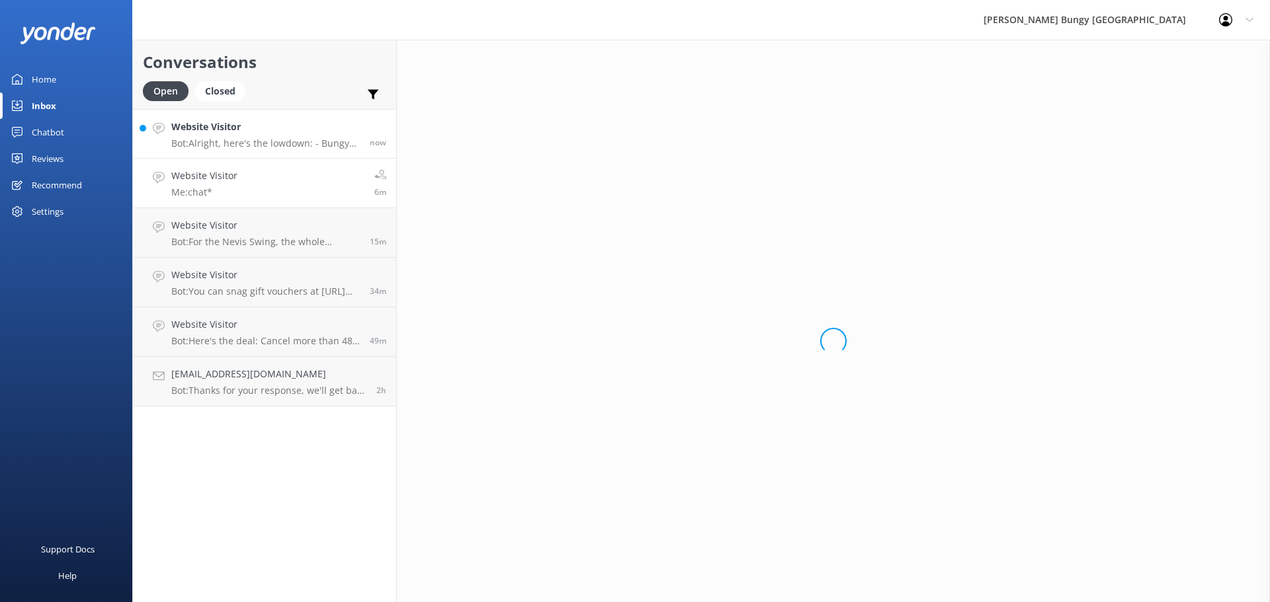
click at [265, 178] on link "Website Visitor Me: chat* 6m" at bounding box center [264, 184] width 263 height 50
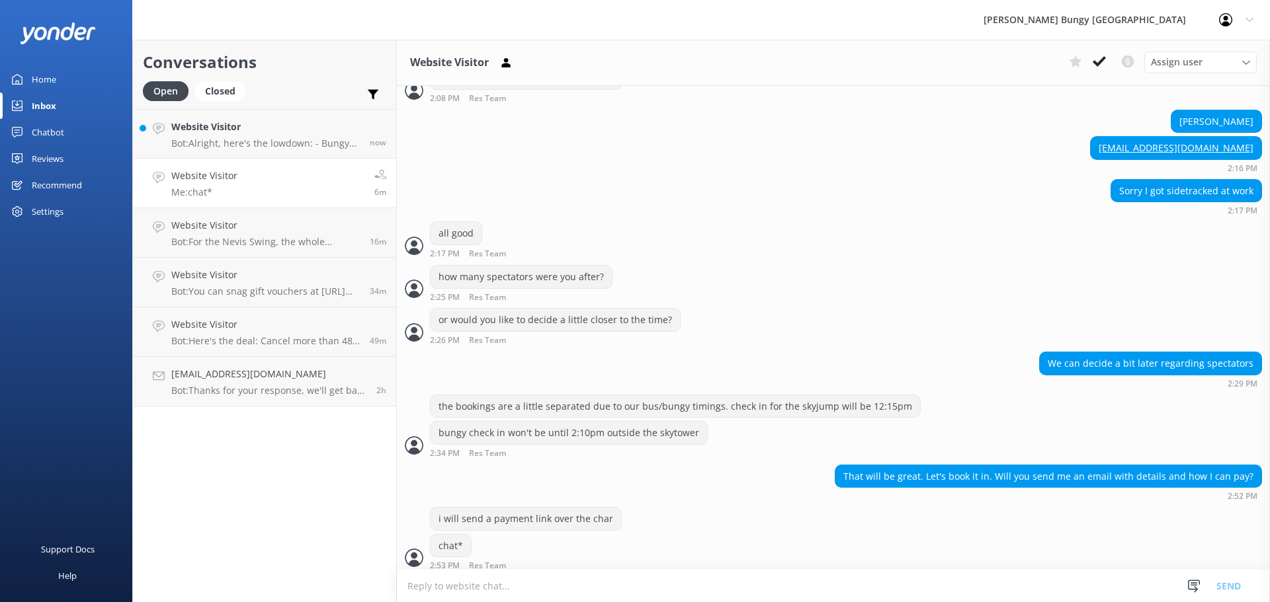
scroll to position [2282, 0]
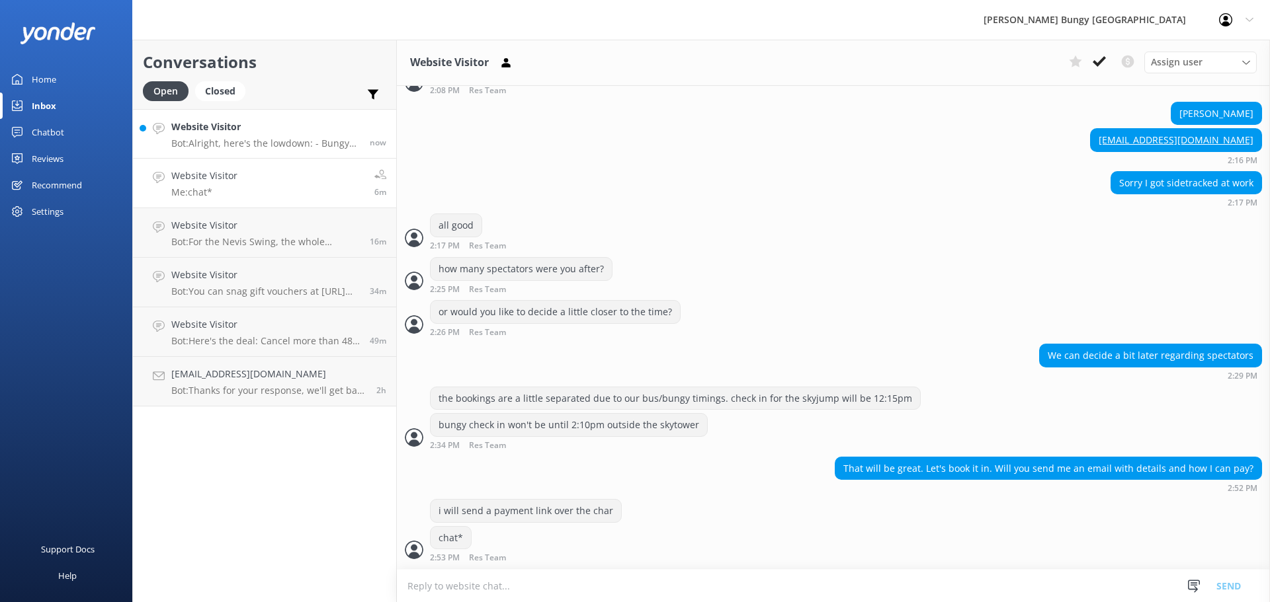
click at [276, 158] on link "Website Visitor Bot: Alright, here's the lowdown: - Bungy Jumpers and Swingers:…" at bounding box center [264, 134] width 263 height 50
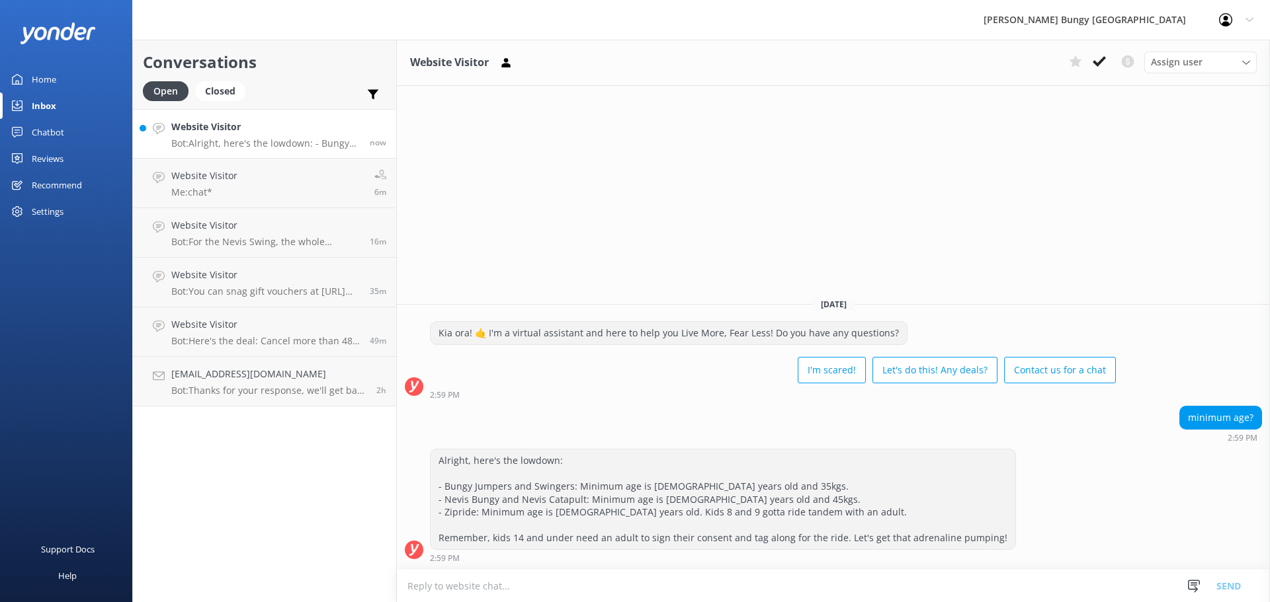
click at [284, 143] on p "Bot: Alright, here's the lowdown: - Bungy Jumpers and Swingers: Minimum age is …" at bounding box center [265, 144] width 188 height 12
click at [278, 187] on link "Website Visitor Me: chat* 7m" at bounding box center [264, 184] width 263 height 50
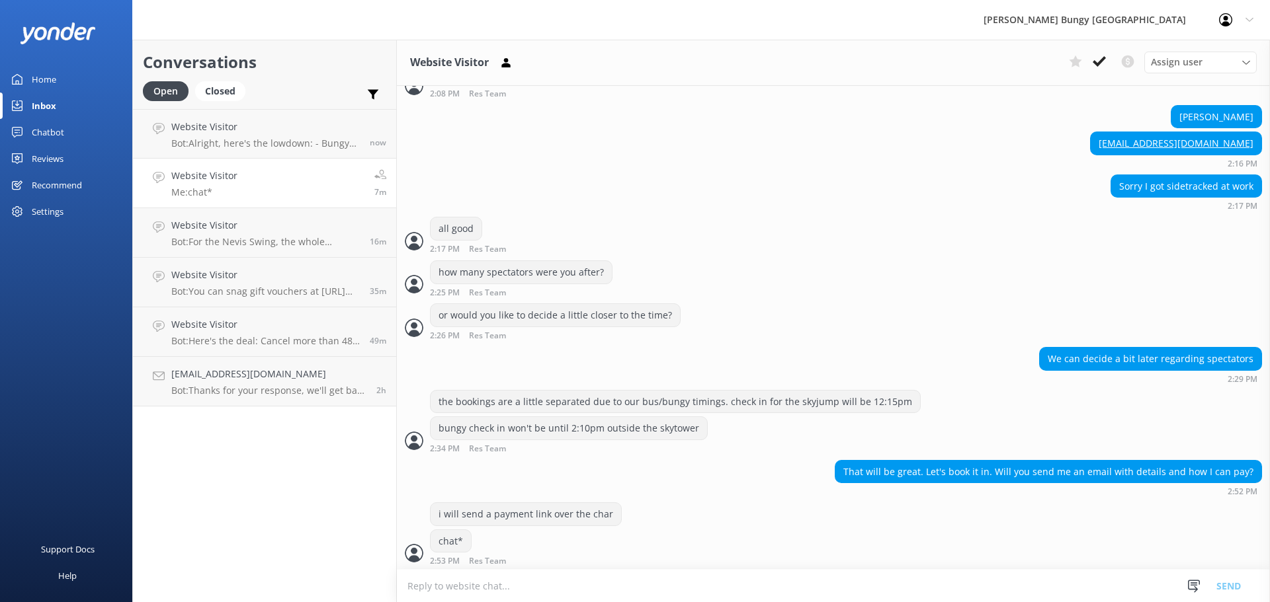
scroll to position [2282, 0]
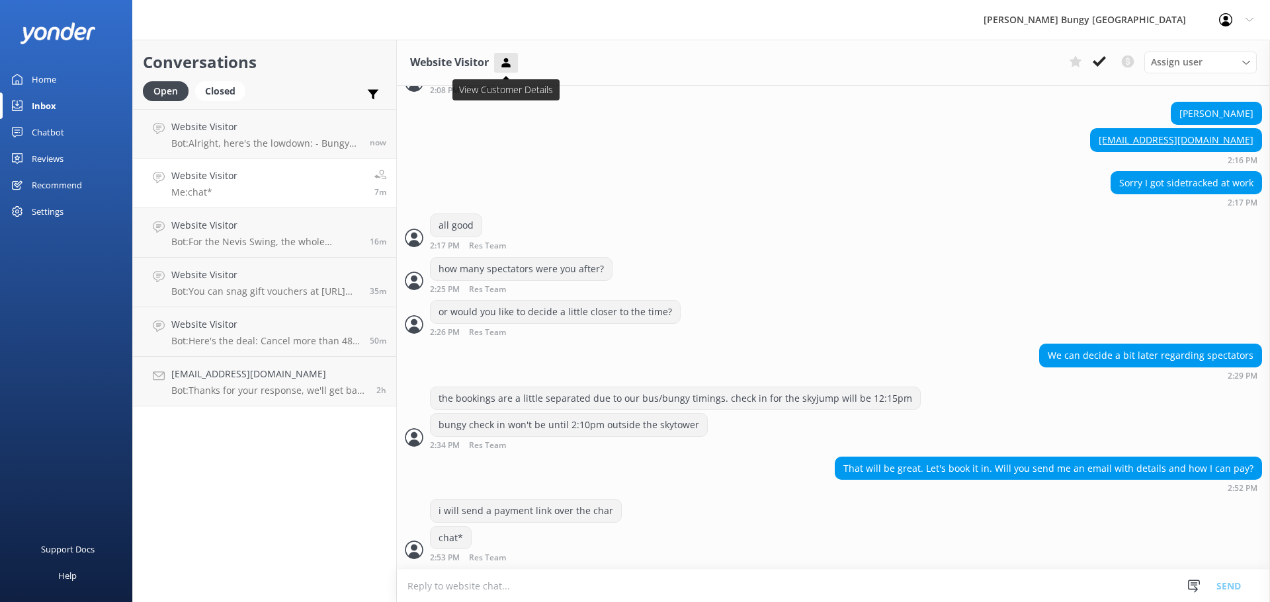
click at [513, 62] on icon at bounding box center [505, 62] width 13 height 13
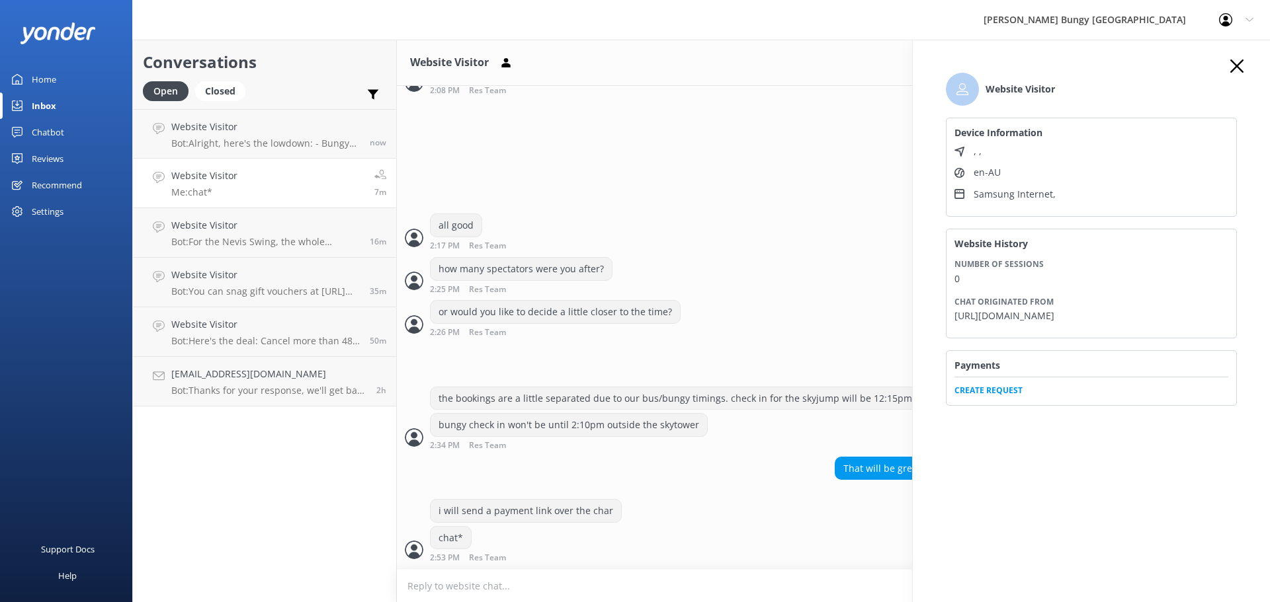
click at [1005, 405] on div "Payments Create Request" at bounding box center [1091, 378] width 291 height 55
click at [997, 395] on span "Create Request" at bounding box center [1091, 387] width 274 height 20
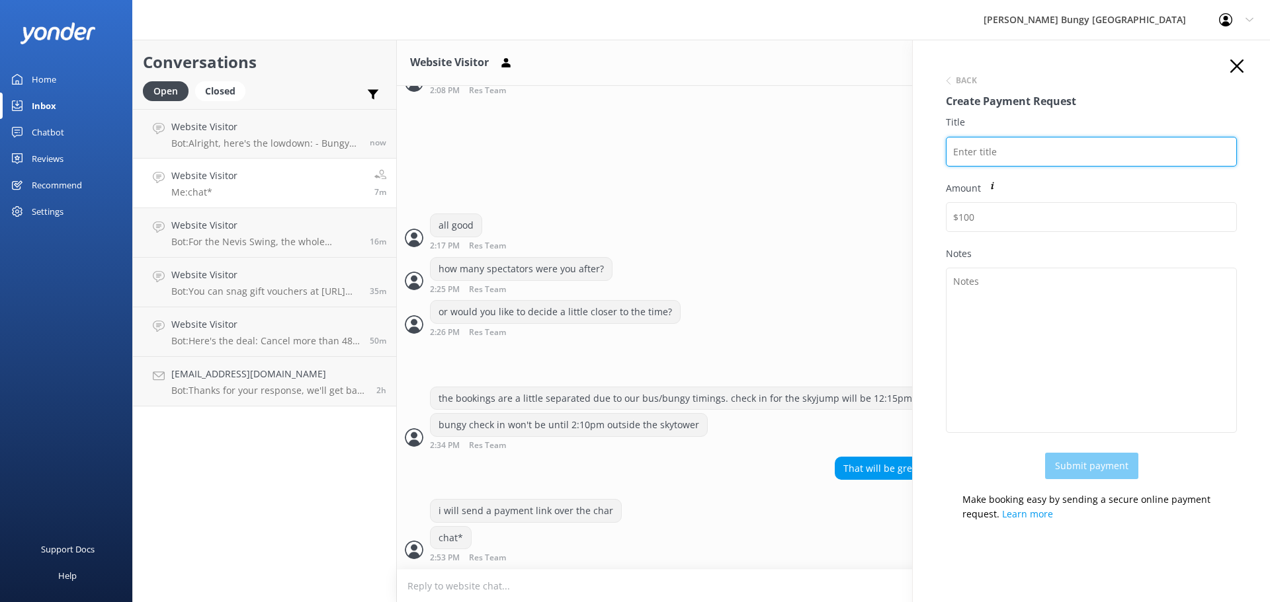
click at [1030, 156] on input "Title" at bounding box center [1091, 152] width 291 height 30
click at [1030, 138] on input "Michelle H" at bounding box center [1091, 152] width 291 height 30
click at [951, 145] on input "[PERSON_NAME]" at bounding box center [1091, 152] width 291 height 30
paste input "2455931"
drag, startPoint x: 1104, startPoint y: 151, endPoint x: 866, endPoint y: 153, distance: 238.8
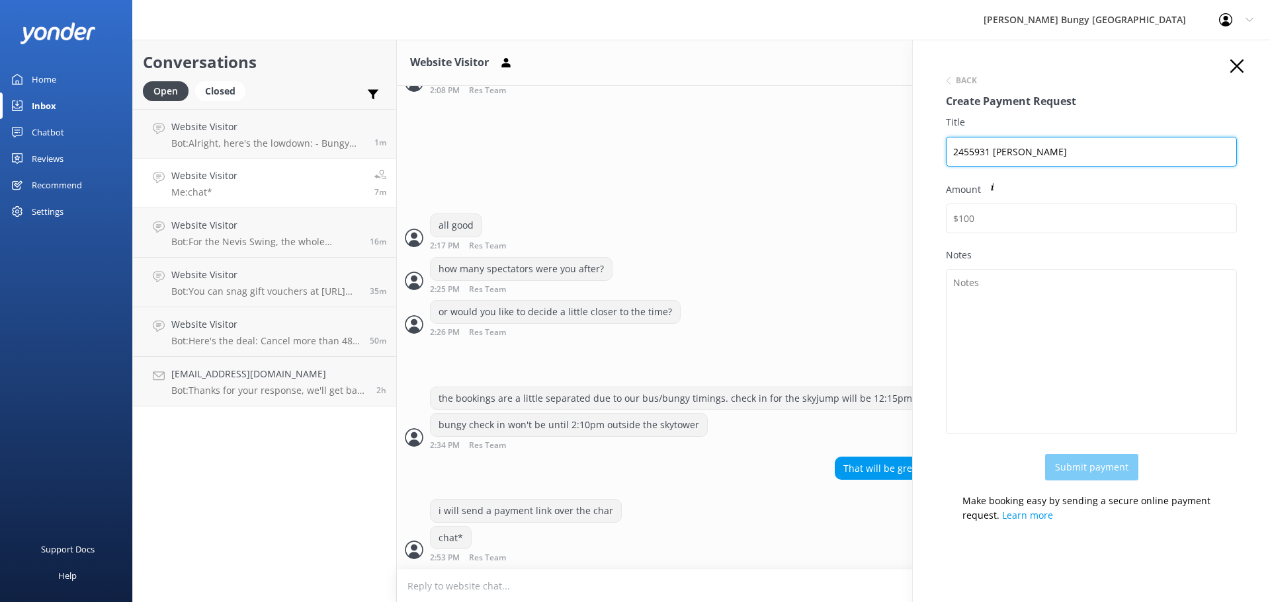
click at [866, 153] on div "Conversations Open Closed Important Converted Assigned to me Unassigned Website…" at bounding box center [701, 321] width 1138 height 563
type input "2455931 Michelle Holland"
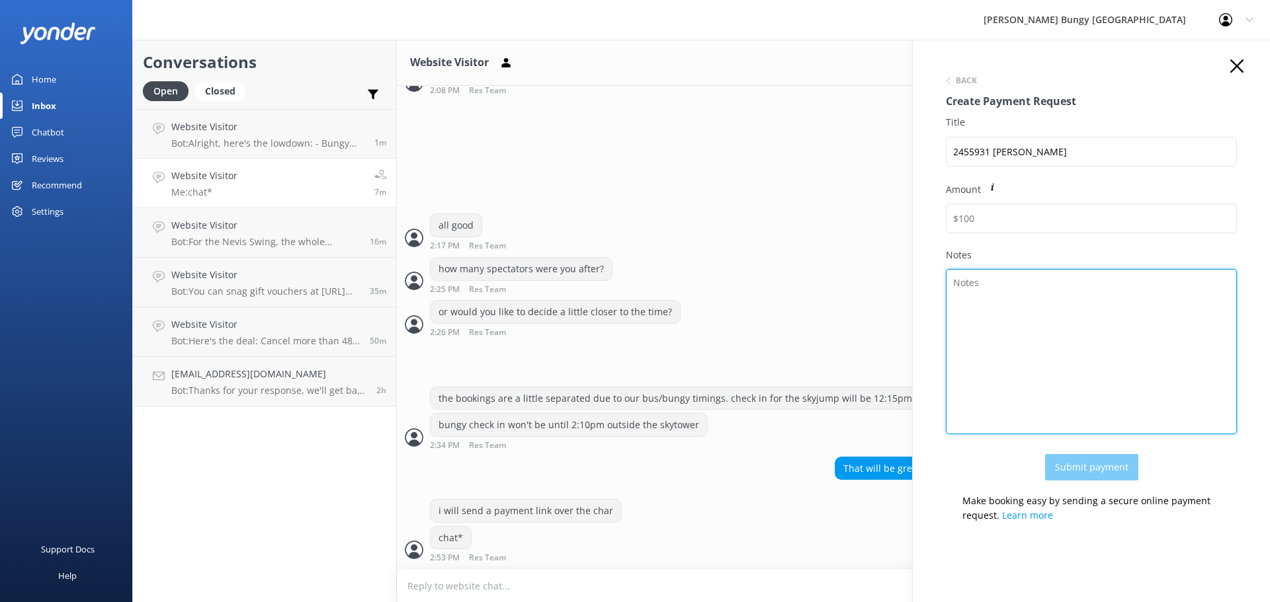
click at [1116, 326] on textarea "Notes" at bounding box center [1091, 351] width 291 height 165
paste textarea "2455931 Michelle Holland"
type textarea "2455931 Michelle Holland"
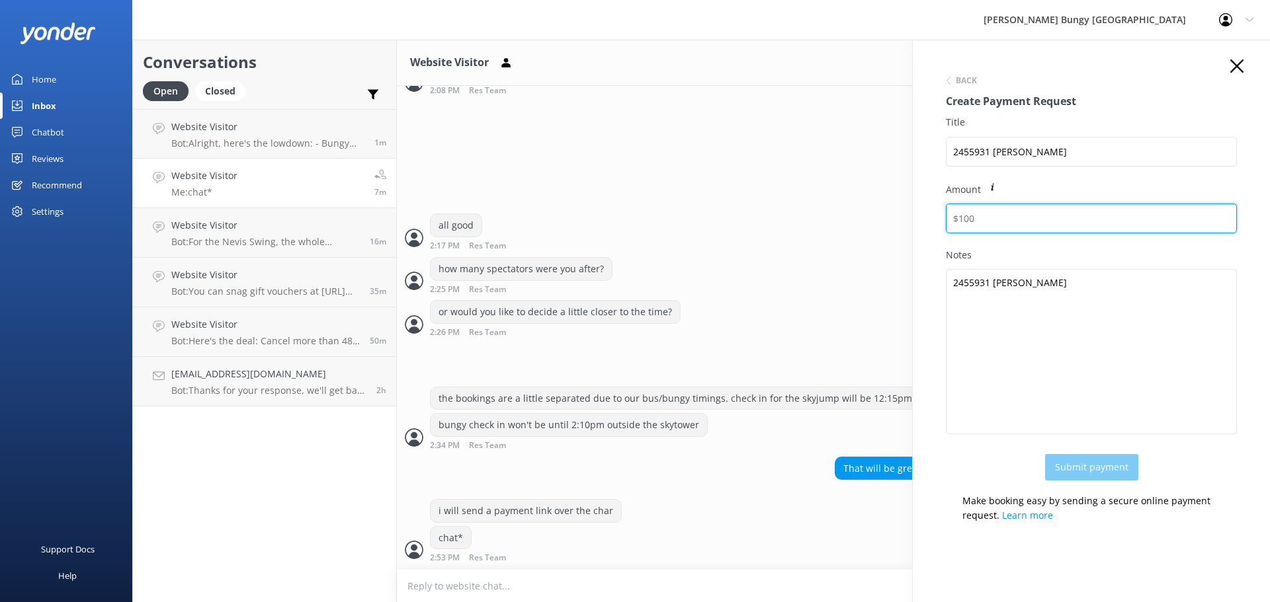
click at [1065, 218] on input "Amount" at bounding box center [1091, 219] width 291 height 30
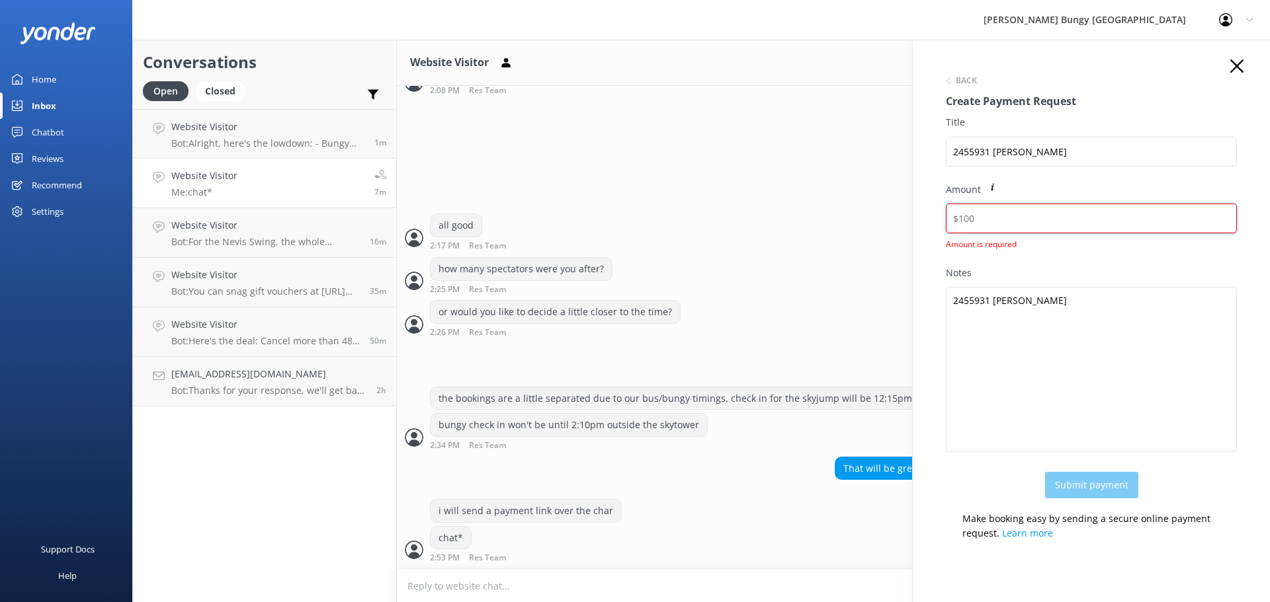
click at [1014, 217] on input "Amount" at bounding box center [1091, 219] width 291 height 30
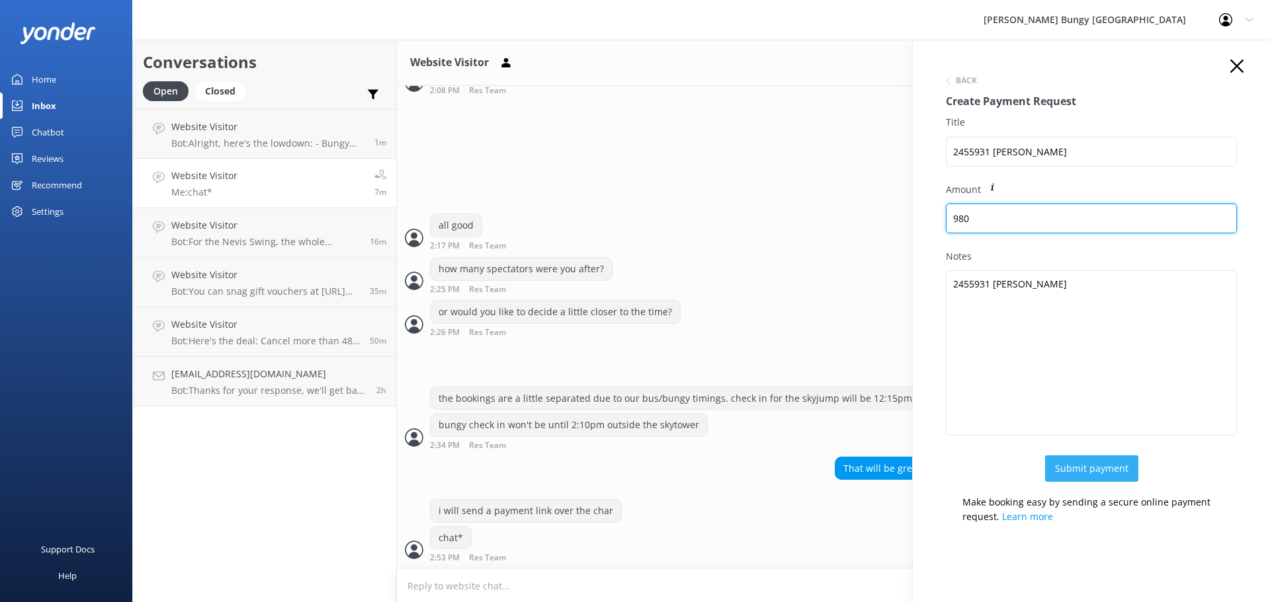
type input "980"
click at [1059, 469] on button "Submit payment" at bounding box center [1091, 469] width 93 height 26
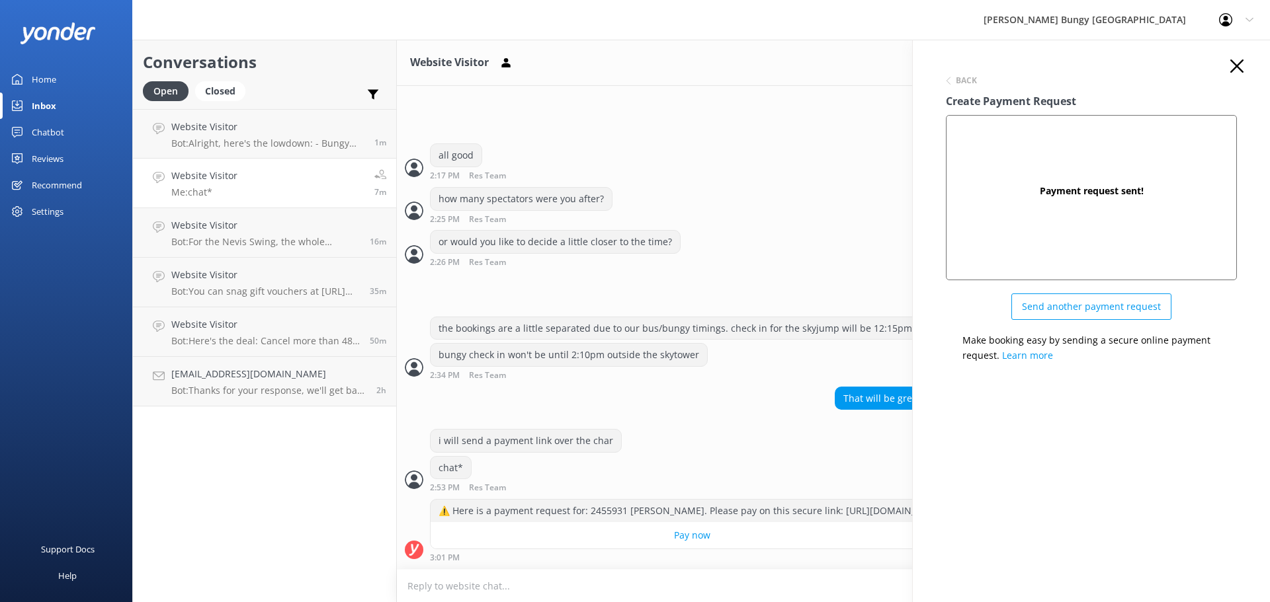
scroll to position [2365, 0]
click at [1235, 66] on icon "button" at bounding box center [1236, 66] width 13 height 13
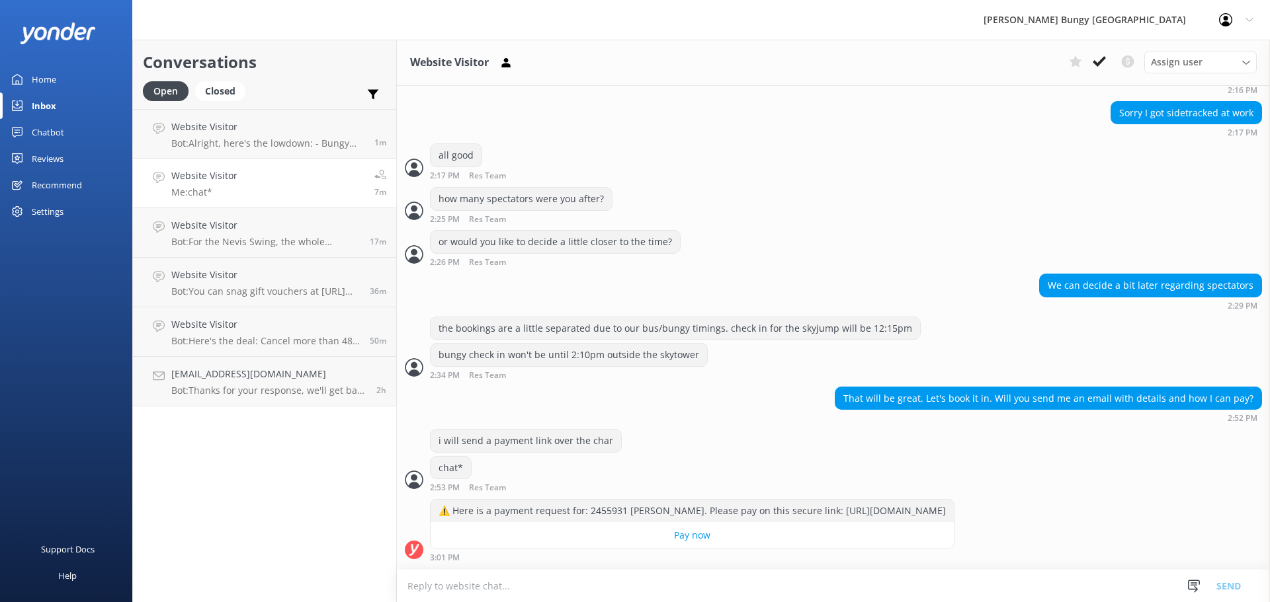
click at [762, 591] on textarea at bounding box center [833, 586] width 873 height 32
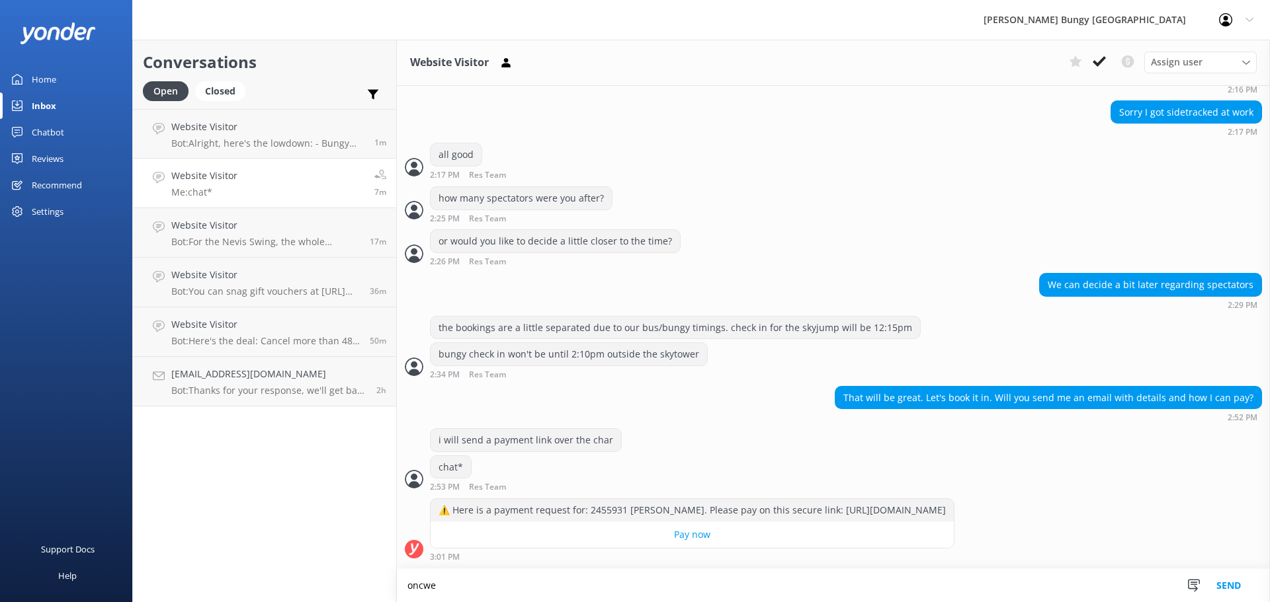
scroll to position [2366, 0]
type textarea "once payment is complete i will send through email confirmations"
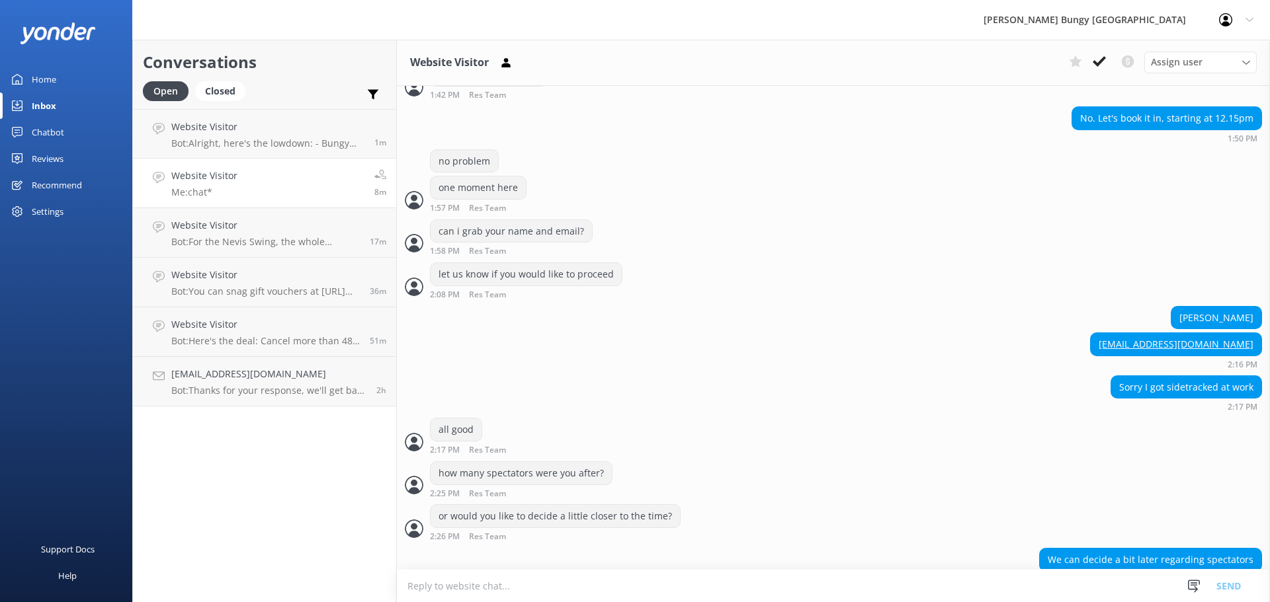
scroll to position [2194, 0]
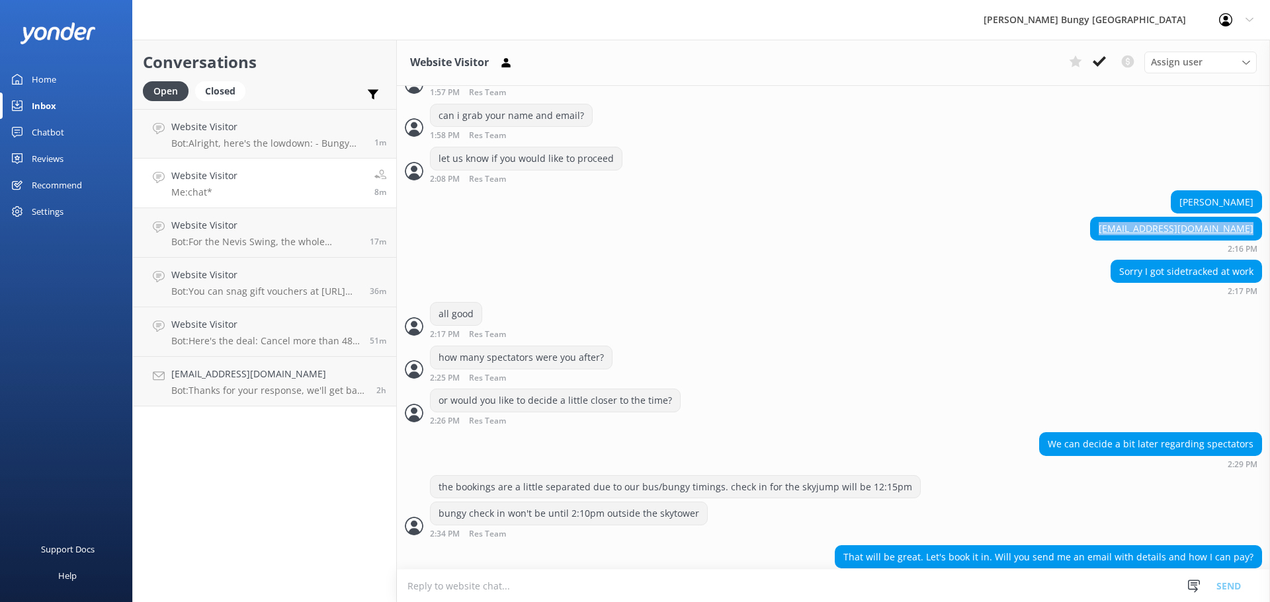
drag, startPoint x: 1246, startPoint y: 226, endPoint x: 1093, endPoint y: 220, distance: 153.6
click at [1093, 220] on div "michelleholland660@gmail.com 2:16 PM" at bounding box center [833, 235] width 873 height 36
copy link "[EMAIL_ADDRESS][DOMAIN_NAME]"
click at [938, 304] on div "all good 2:17 PM Res Team Read" at bounding box center [833, 320] width 873 height 36
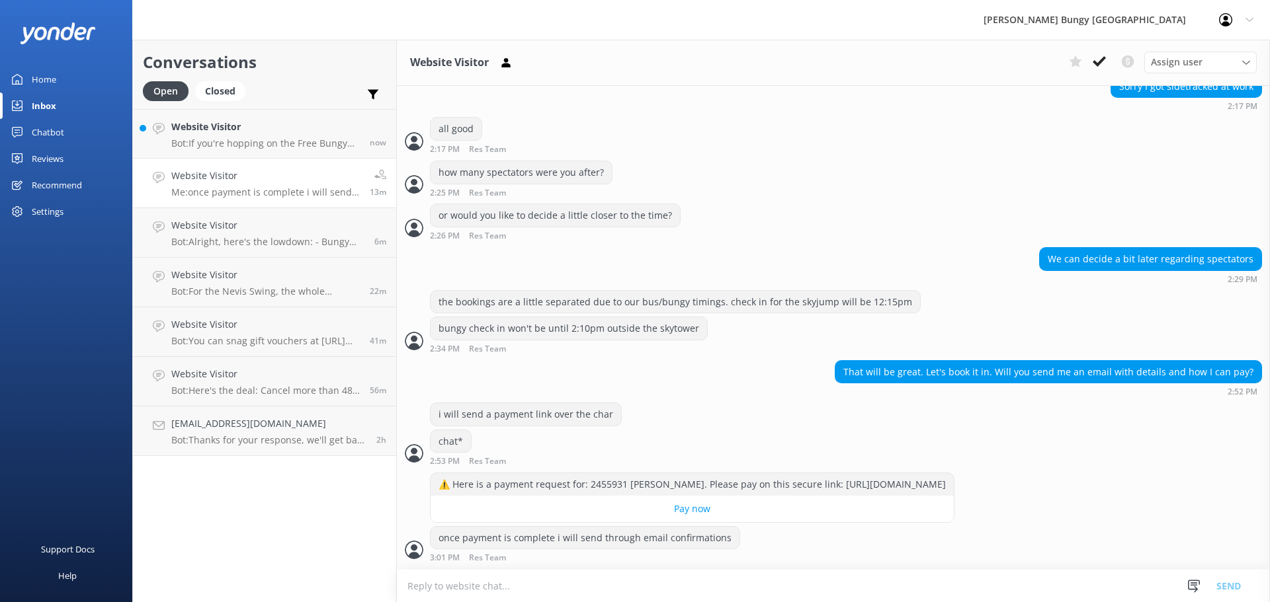
click at [236, 104] on div "Open Closed" at bounding box center [197, 97] width 109 height 32
click at [237, 113] on link "Website Visitor Bot: If you're hopping on the Free Bungy Bus, the times you see…" at bounding box center [264, 134] width 263 height 50
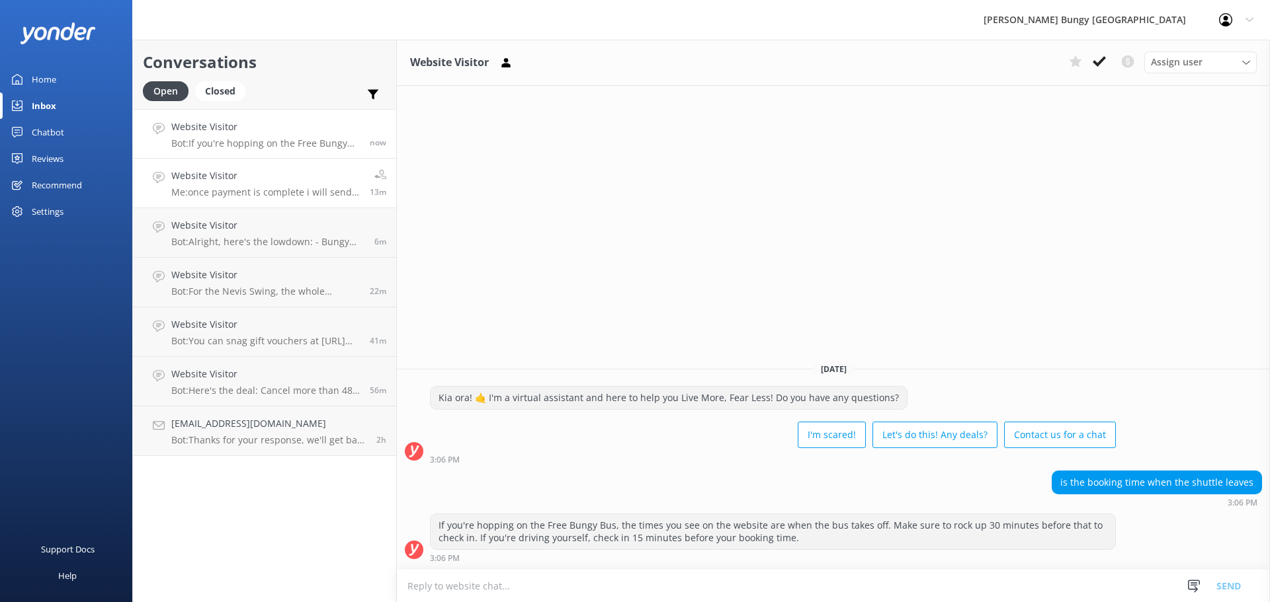
click at [308, 181] on h4 "Website Visitor" at bounding box center [265, 176] width 188 height 15
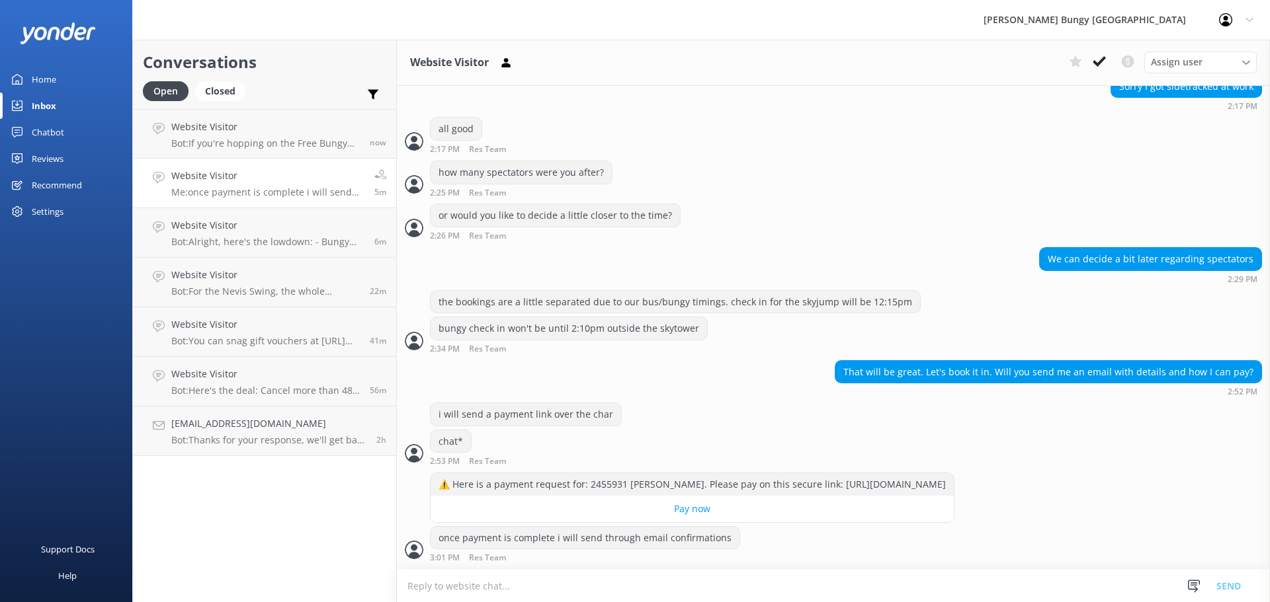
scroll to position [2392, 0]
click at [308, 159] on link "Website Visitor Me: once payment is complete i will send through email confirma…" at bounding box center [264, 184] width 263 height 50
click at [308, 147] on p "Bot: If you're hopping on the Free Bungy Bus, the times you see on the website …" at bounding box center [265, 144] width 188 height 12
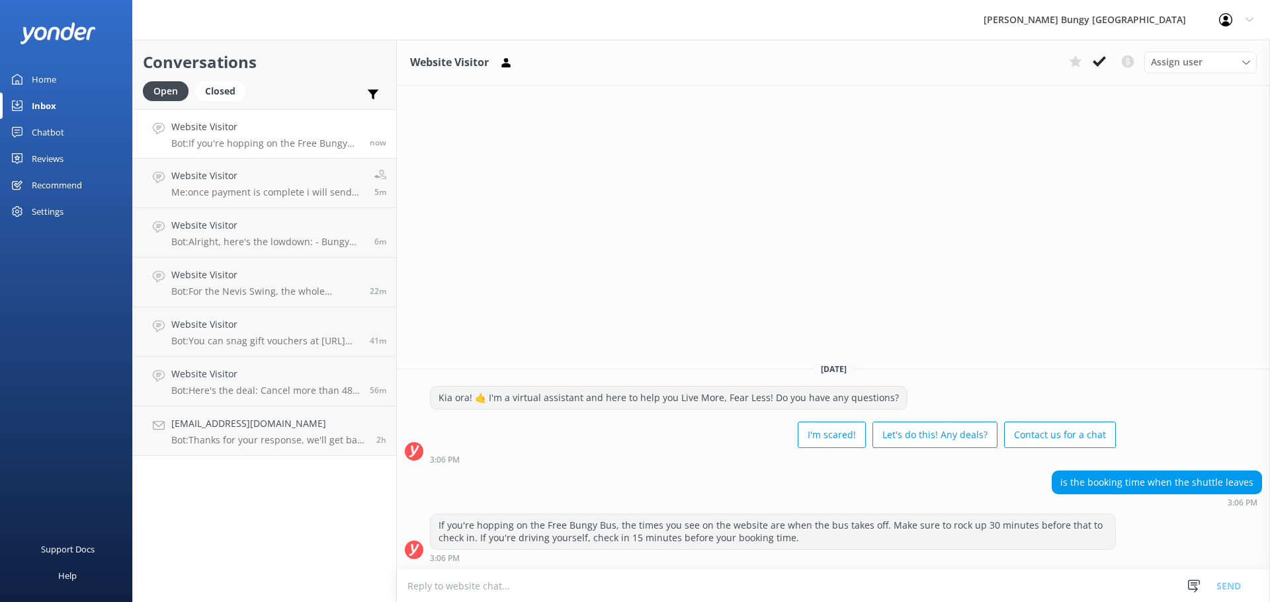
click at [248, 158] on link "Website Visitor Bot: If you're hopping on the Free Bungy Bus, the times you see…" at bounding box center [264, 134] width 263 height 50
click at [249, 170] on h4 "Website Visitor" at bounding box center [267, 176] width 193 height 15
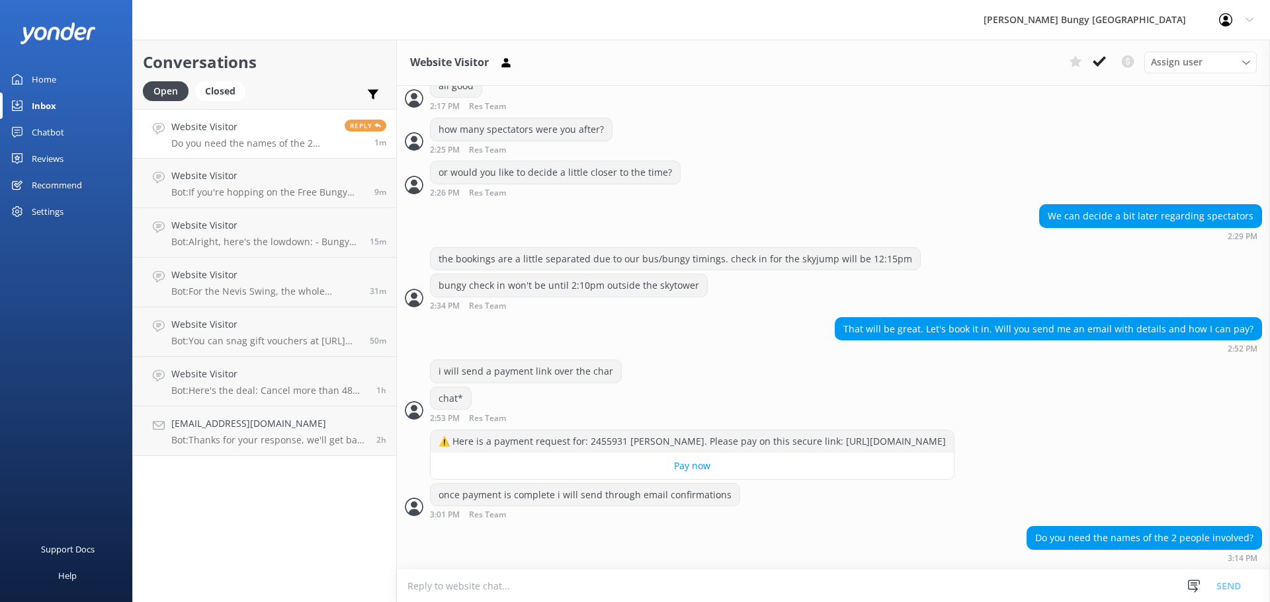
scroll to position [2435, 0]
click at [936, 581] on textarea at bounding box center [833, 586] width 873 height 32
type textarea "nope, can be under anyones name"
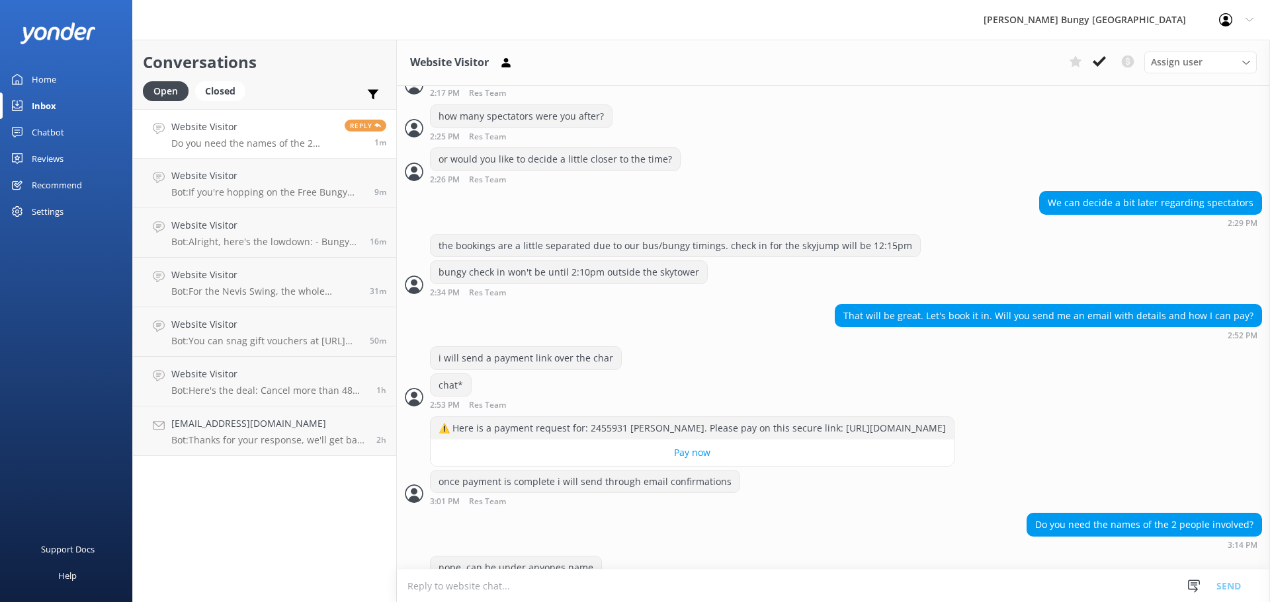
scroll to position [2478, 0]
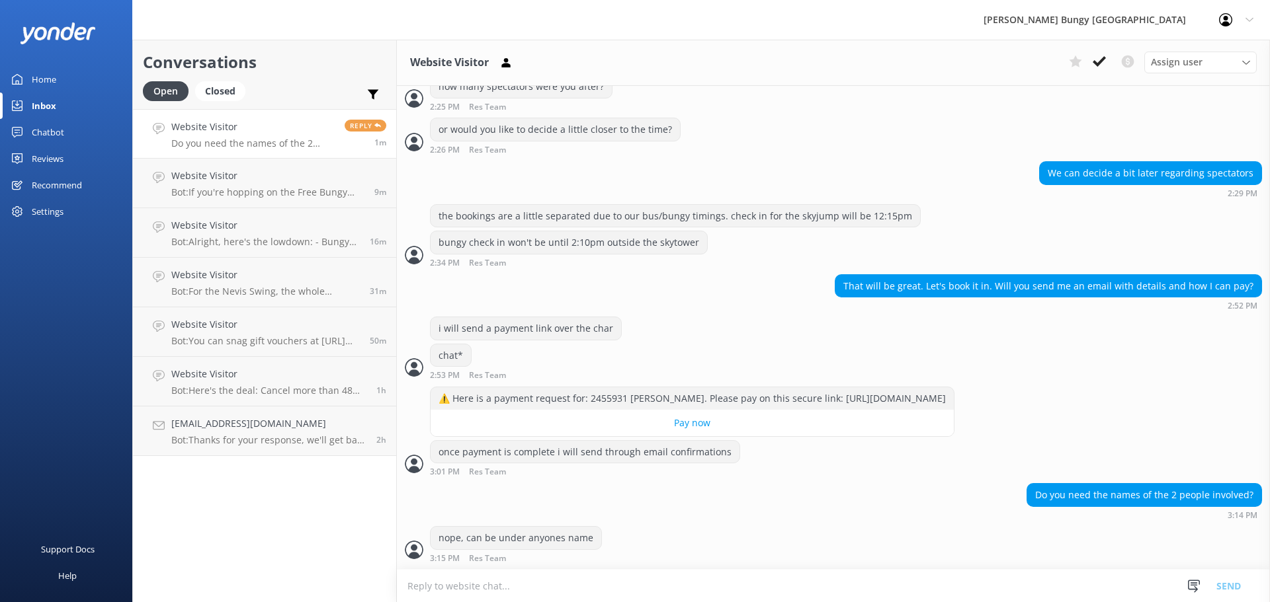
click at [936, 581] on textarea at bounding box center [833, 586] width 873 height 32
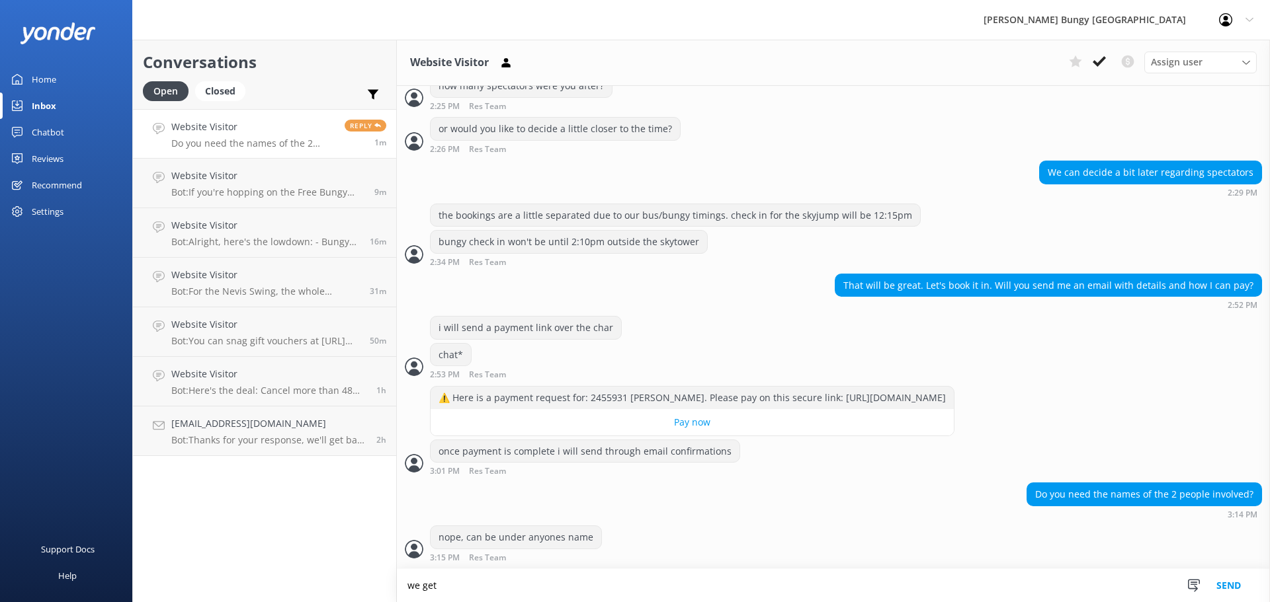
scroll to position [2479, 0]
type textarea "we get the details on the day"
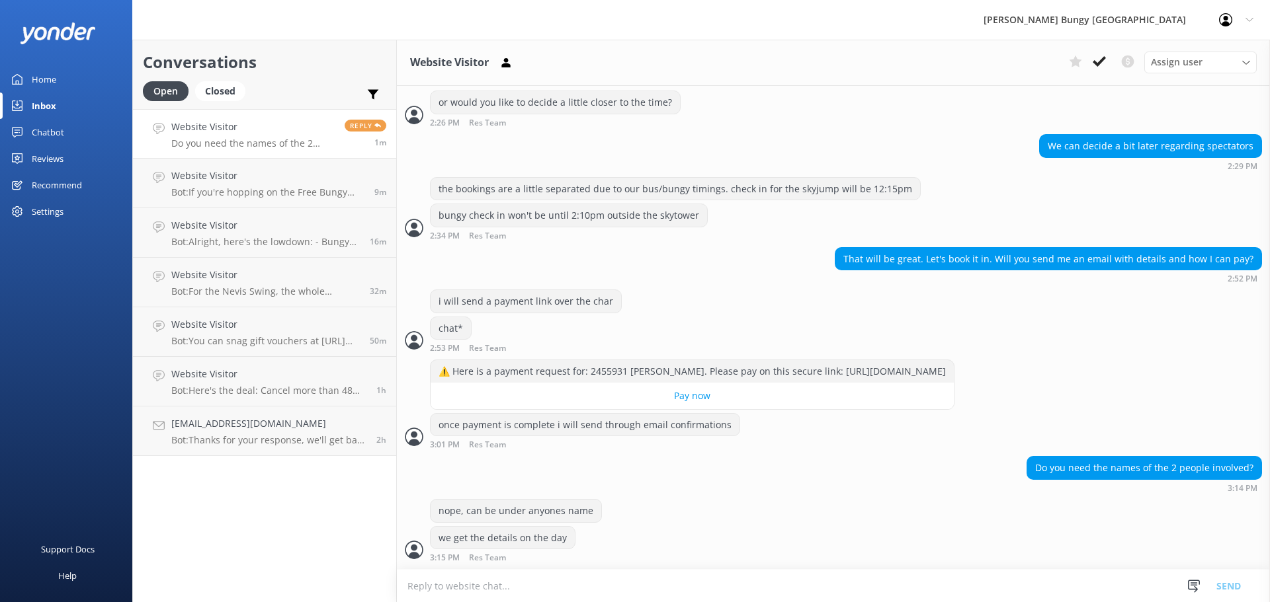
scroll to position [2505, 0]
click at [1114, 467] on div "Do you need the names of the 2 people involved?" at bounding box center [1144, 468] width 234 height 22
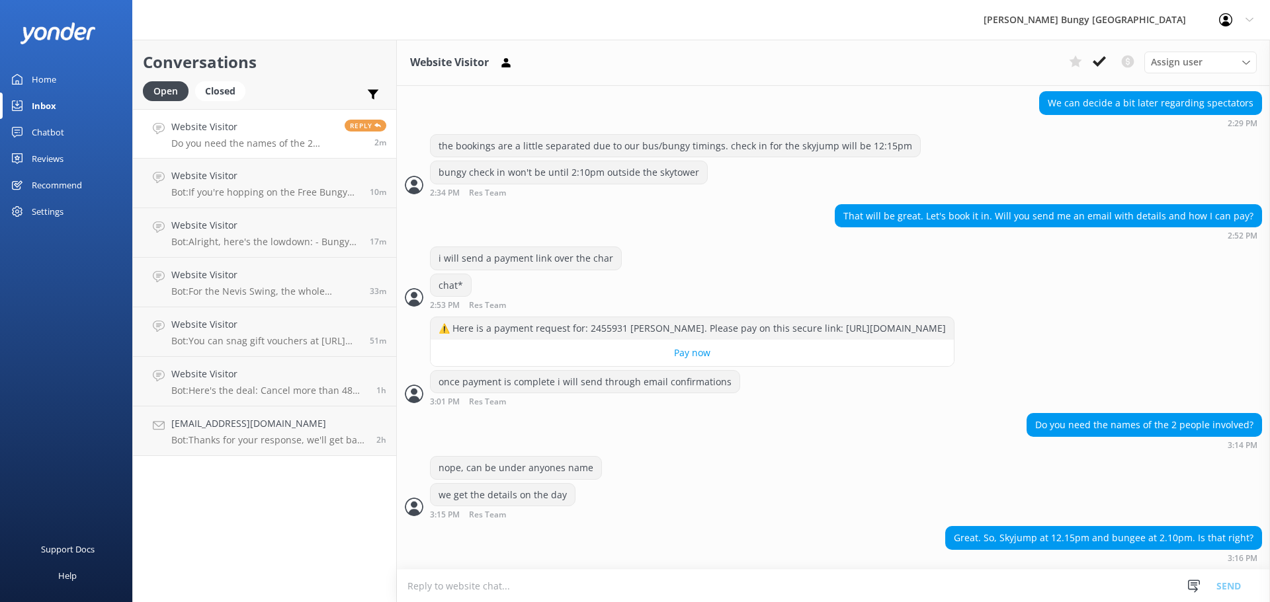
click at [818, 454] on div "Do you need the names of the 2 people involved? 3:14 PM" at bounding box center [833, 434] width 873 height 43
click at [1090, 577] on textarea at bounding box center [833, 586] width 873 height 32
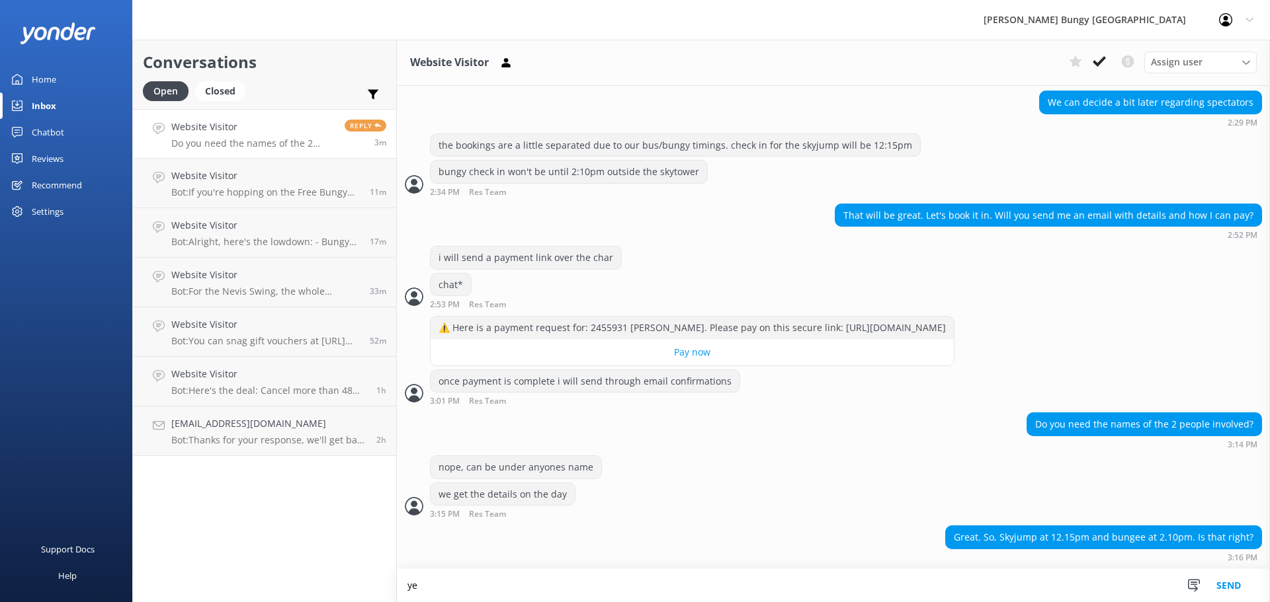
scroll to position [2548, 0]
type textarea "yep"
click at [591, 591] on textarea "yep" at bounding box center [833, 585] width 873 height 33
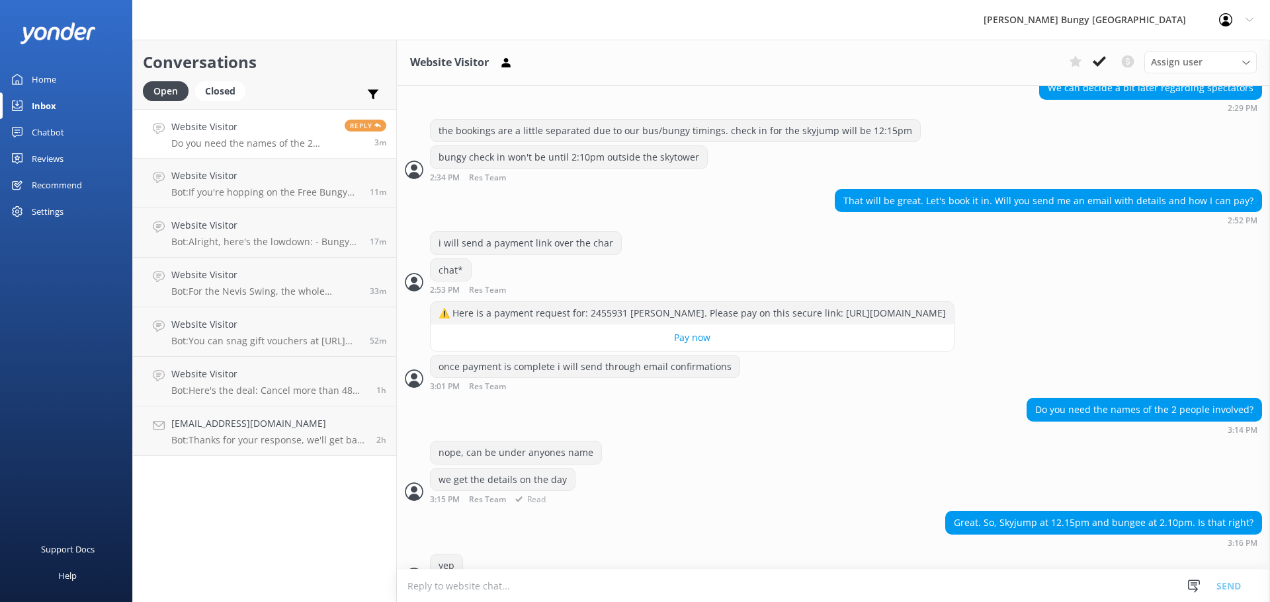
scroll to position [2591, 0]
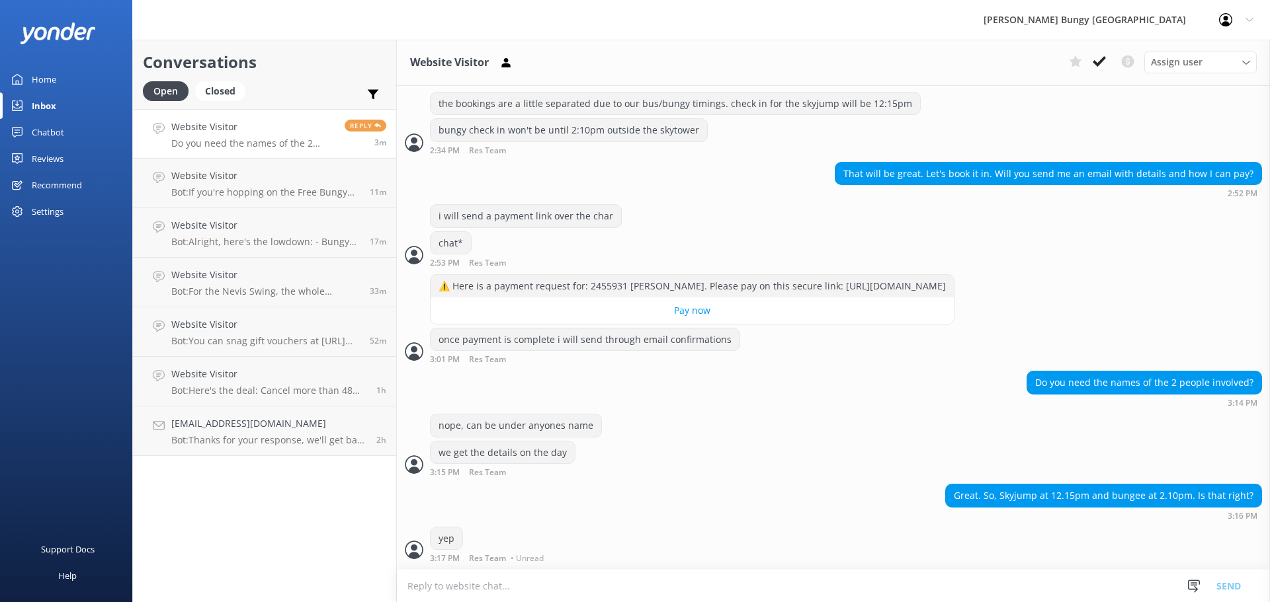
click at [734, 498] on div "Great. So, Skyjump at 12.15pm and bungee at 2.10pm. Is that right? 3:16 PM" at bounding box center [833, 502] width 873 height 36
click at [222, 170] on h4 "Website Visitor" at bounding box center [265, 176] width 188 height 15
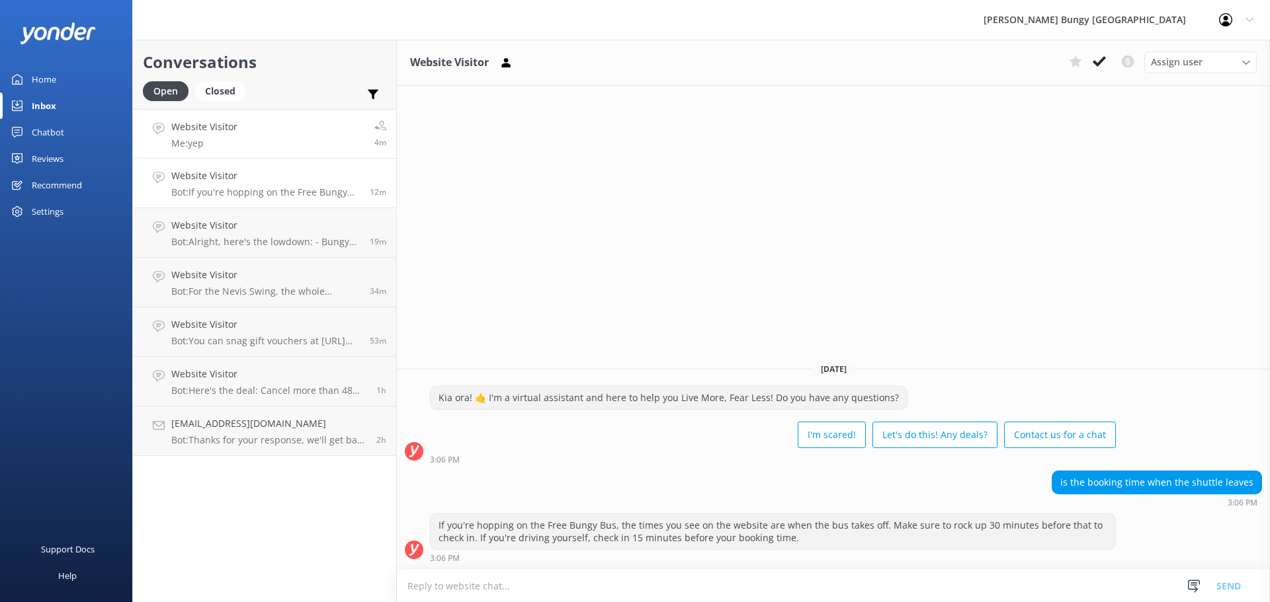
click at [228, 136] on div "Website Visitor Me: yep" at bounding box center [204, 134] width 66 height 28
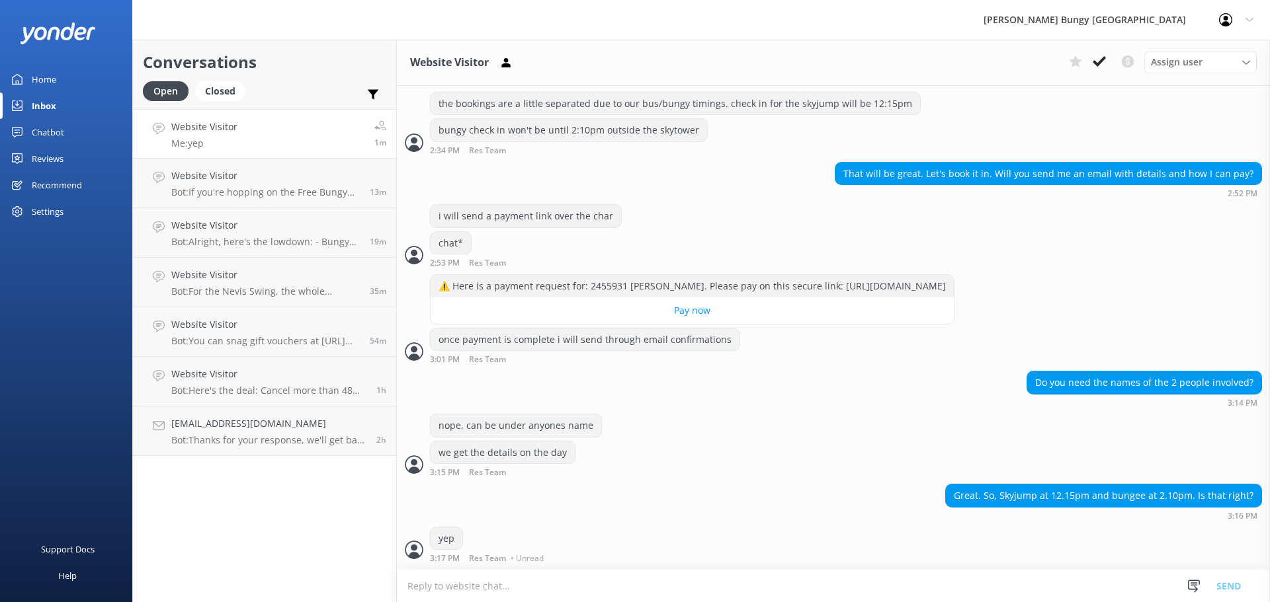
scroll to position [2634, 0]
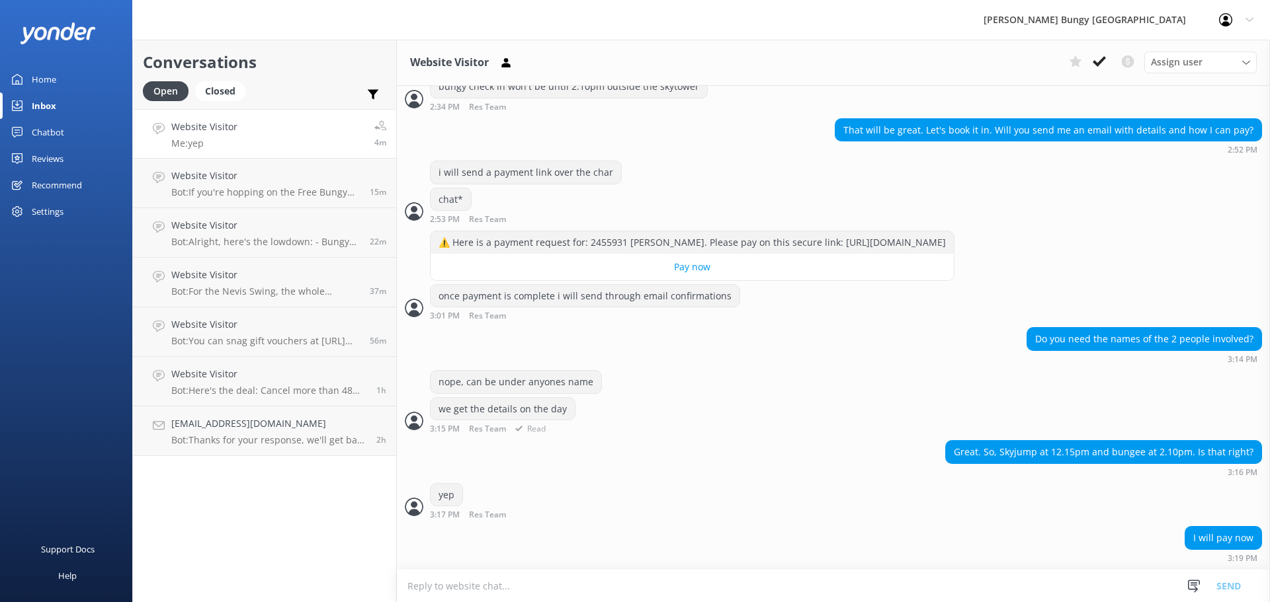
click at [845, 404] on div "we get the details on the day 3:15 PM Res Team Read" at bounding box center [833, 415] width 873 height 36
click at [787, 432] on div "we get the details on the day 3:15 PM Res Team Read" at bounding box center [833, 415] width 873 height 36
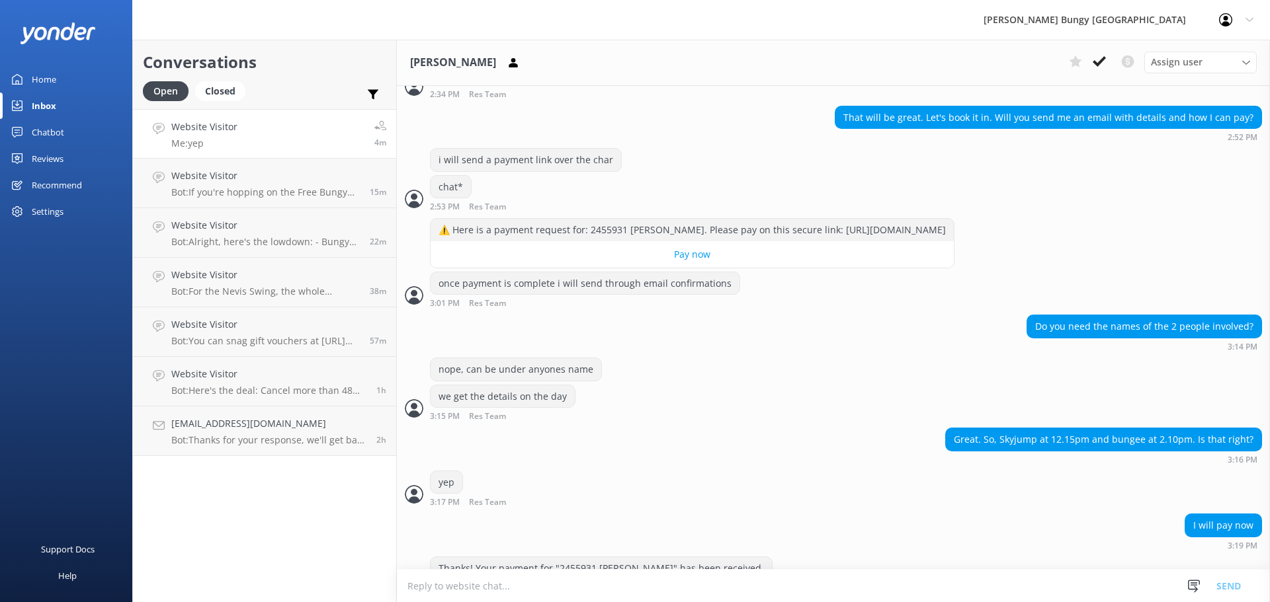
scroll to position [2677, 0]
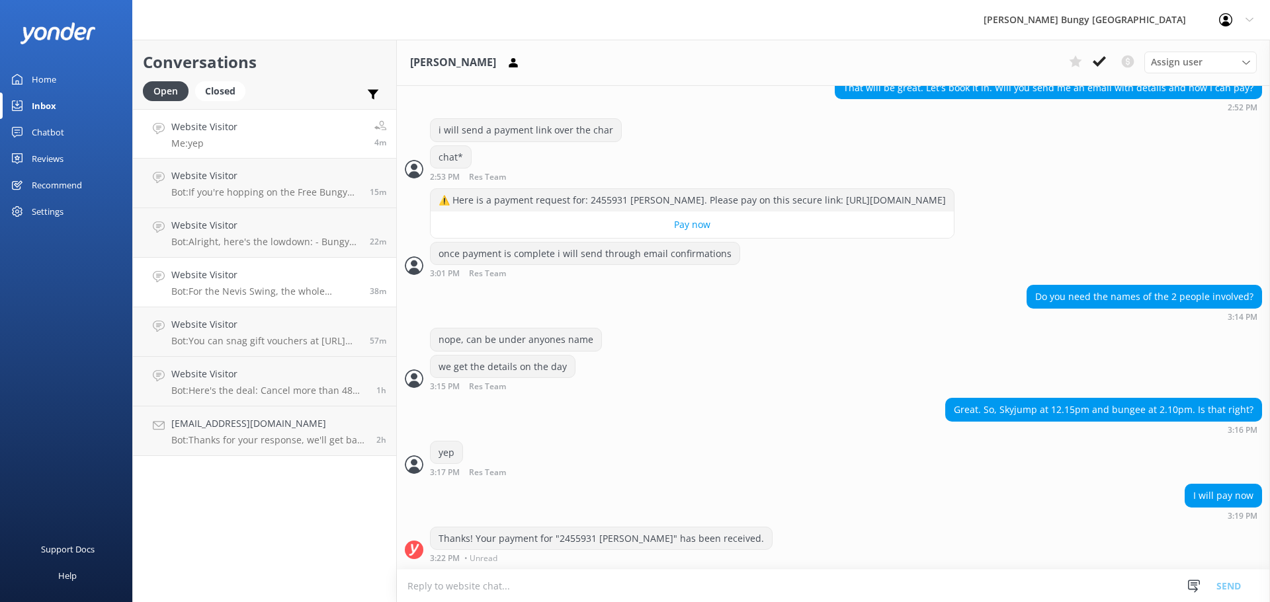
click at [392, 278] on link "Website Visitor Bot: For the Nevis Swing, the whole adventure, including check-…" at bounding box center [264, 283] width 263 height 50
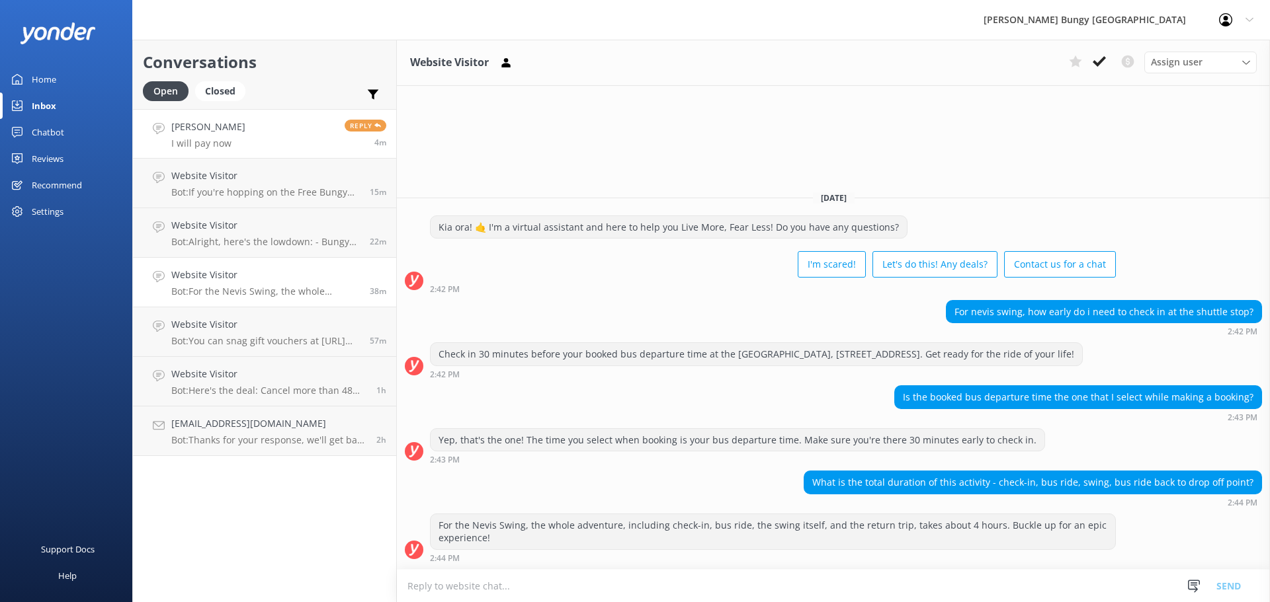
click at [286, 114] on link "Michelle Holland I will pay now Reply 4m" at bounding box center [264, 134] width 263 height 50
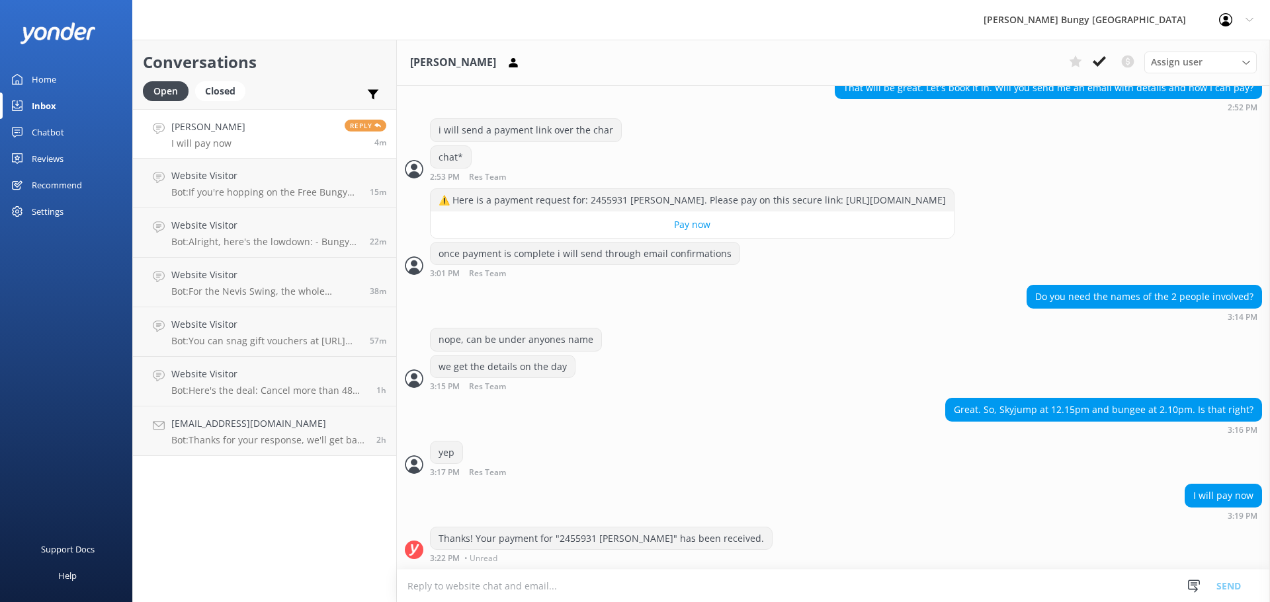
scroll to position [2677, 0]
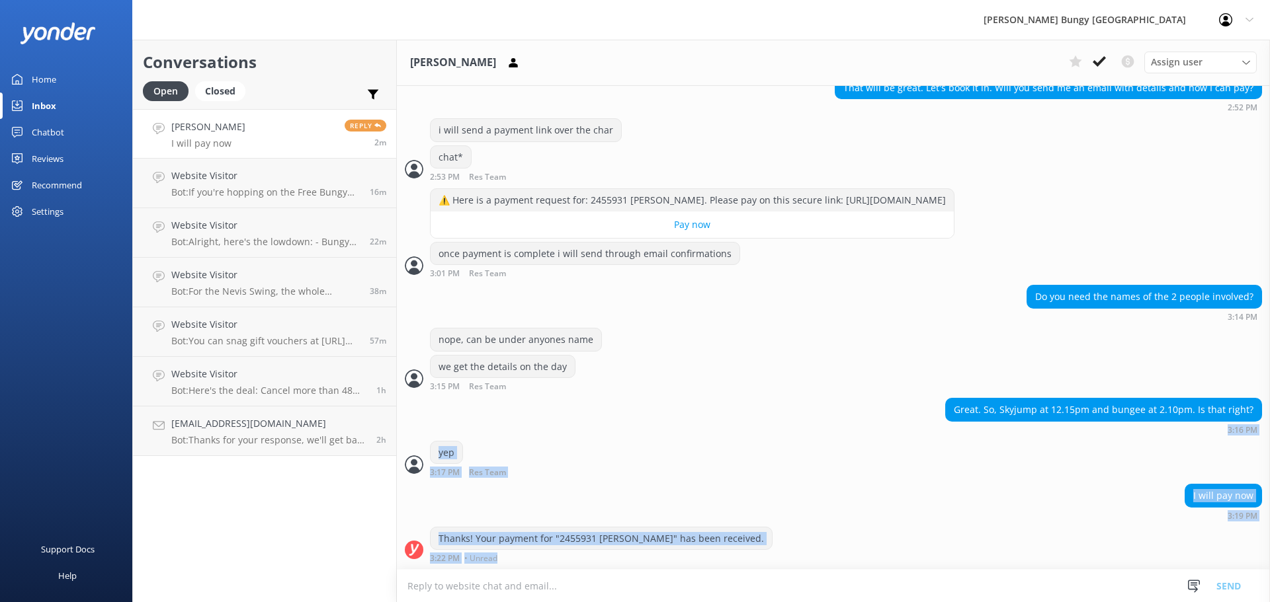
drag, startPoint x: 671, startPoint y: 434, endPoint x: 825, endPoint y: 634, distance: 252.3
click at [825, 602] on html "[PERSON_NAME] Bungy New Zealand Profile Settings Logout Home Inbox Chatbot Cont…" at bounding box center [635, 301] width 1270 height 602
click at [864, 569] on div "Thanks! Your payment for "2455931 [PERSON_NAME]" has been received. 3:22 PM • U…" at bounding box center [833, 548] width 873 height 43
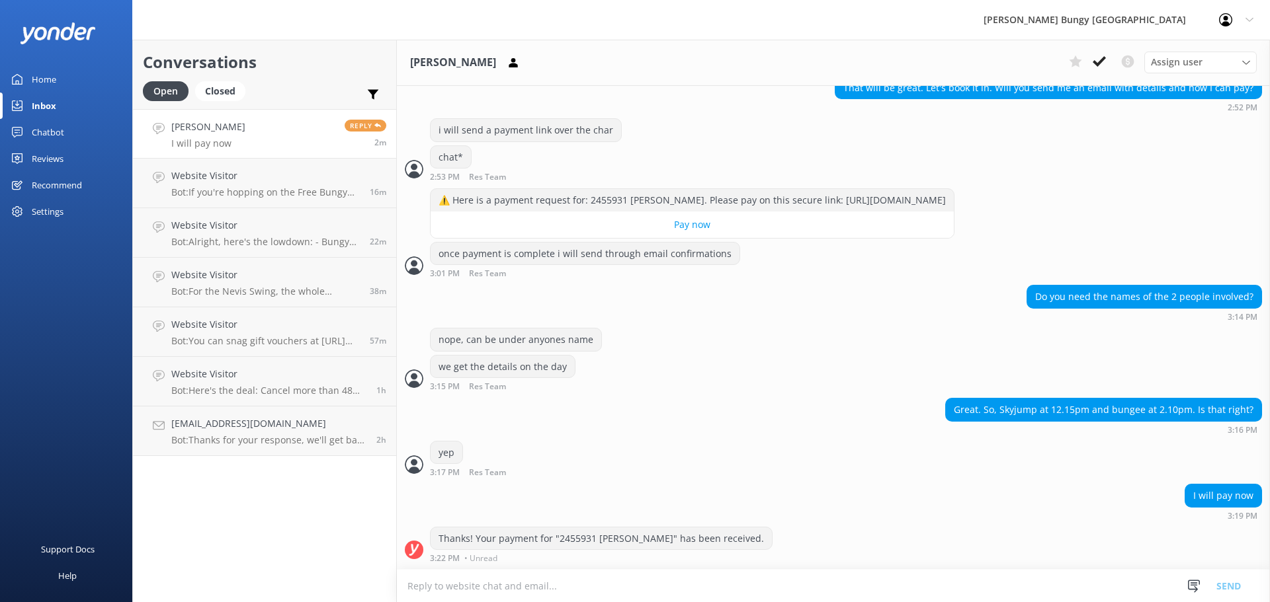
drag, startPoint x: 868, startPoint y: 583, endPoint x: 639, endPoint y: 483, distance: 249.4
click at [639, 483] on div "[PERSON_NAME] Assign user [PERSON_NAME] [PERSON_NAME] Tech Admin [PERSON_NAME] …" at bounding box center [833, 321] width 873 height 563
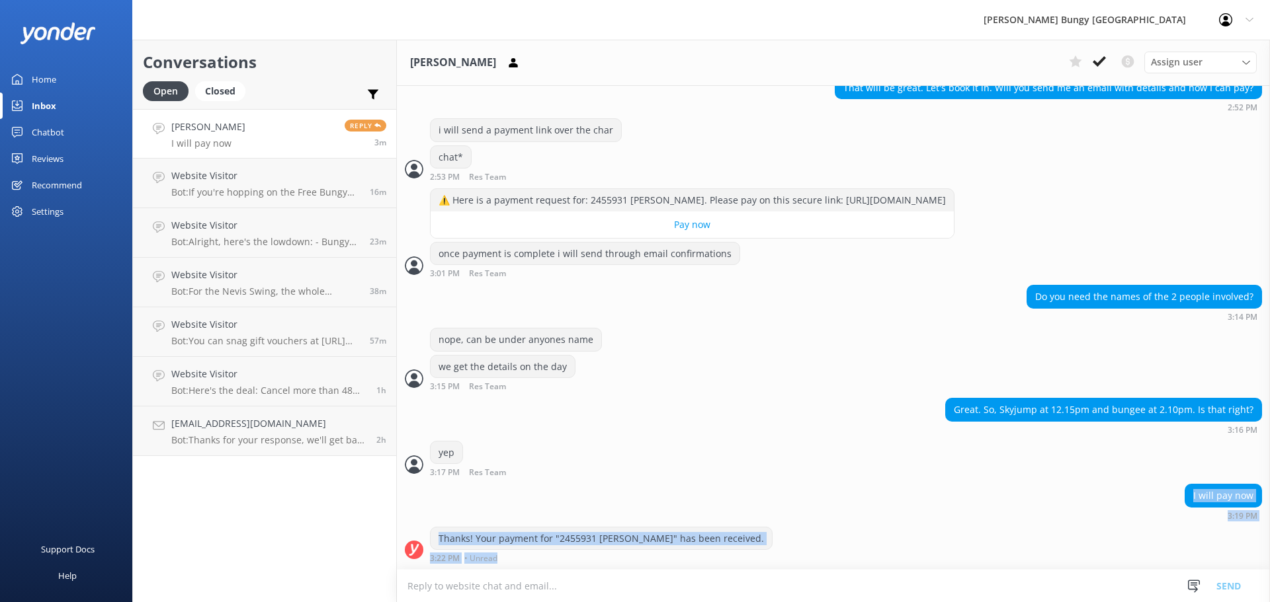
drag, startPoint x: 538, startPoint y: 554, endPoint x: 414, endPoint y: 501, distance: 135.1
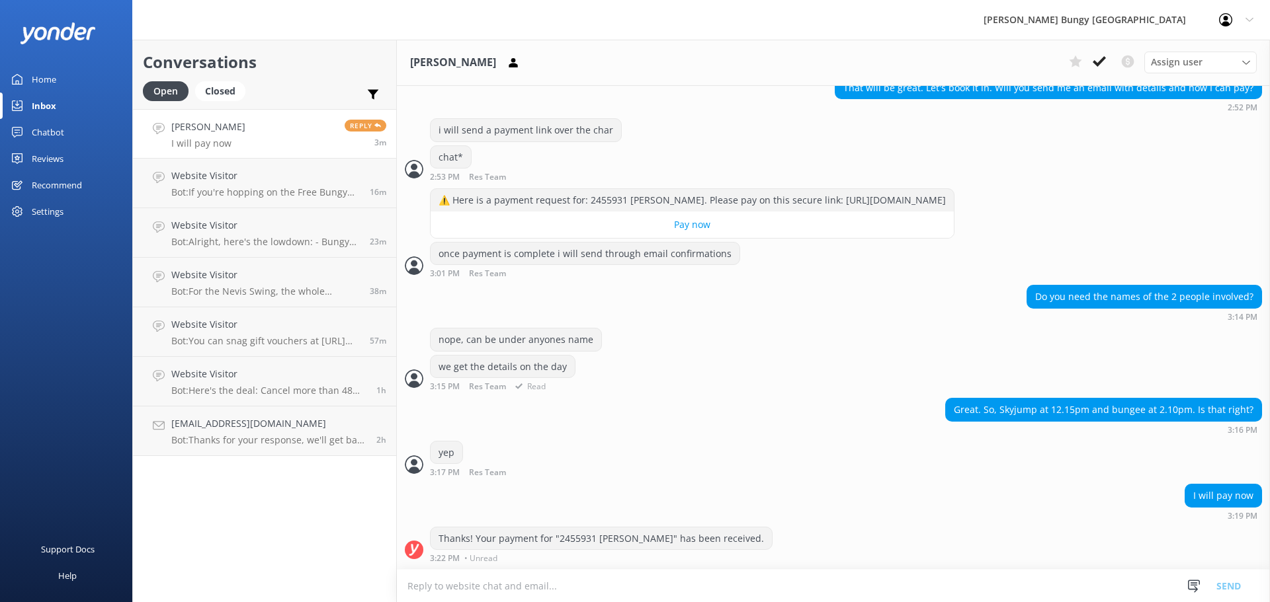
click at [837, 392] on div "nope, can be under anyones name we get the details on the day 3:15 PM Res Team …" at bounding box center [833, 363] width 873 height 70
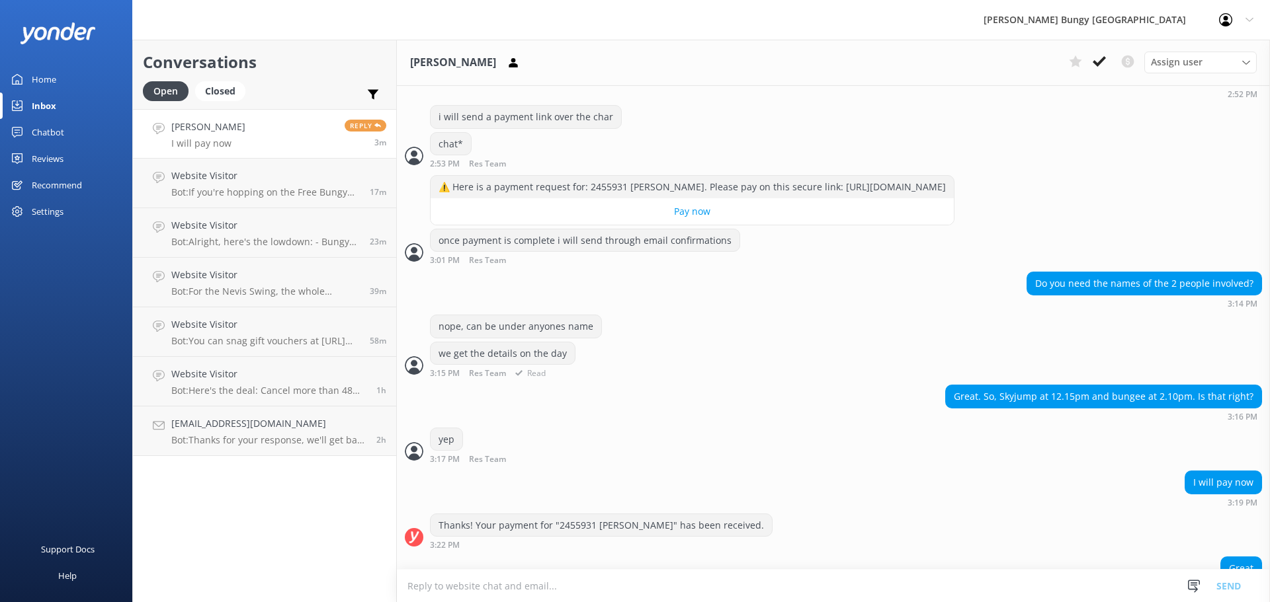
scroll to position [2719, 0]
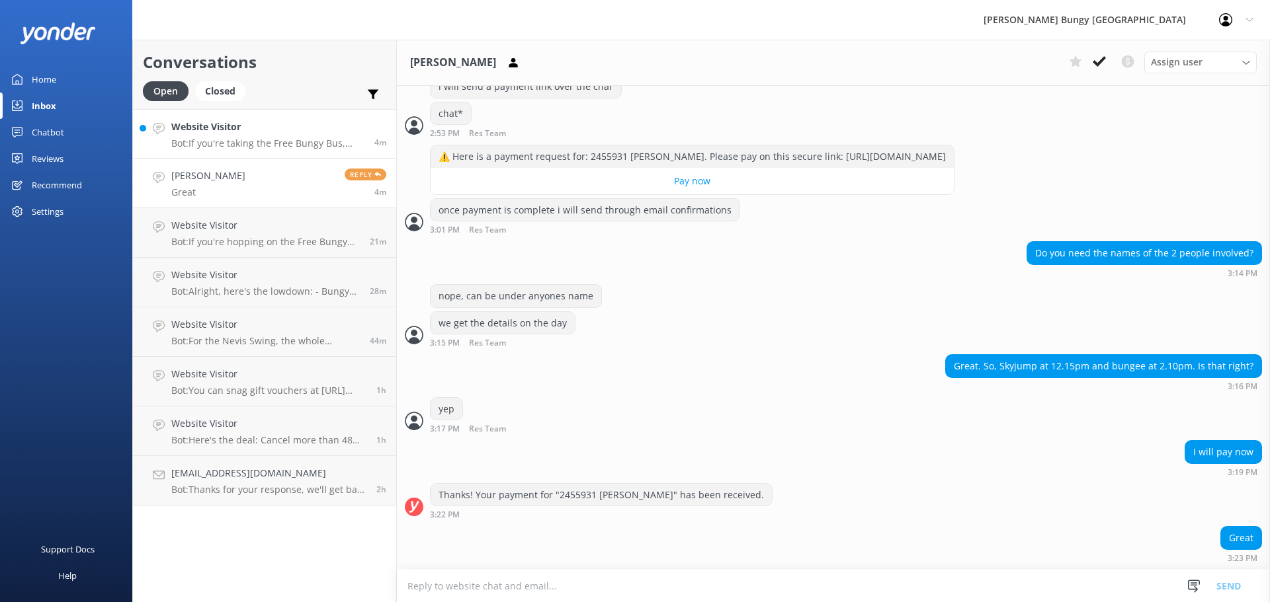
click at [288, 143] on p "Bot: If you're taking the Free Bungy Bus, check in 30 minutes before departure.…" at bounding box center [267, 144] width 193 height 12
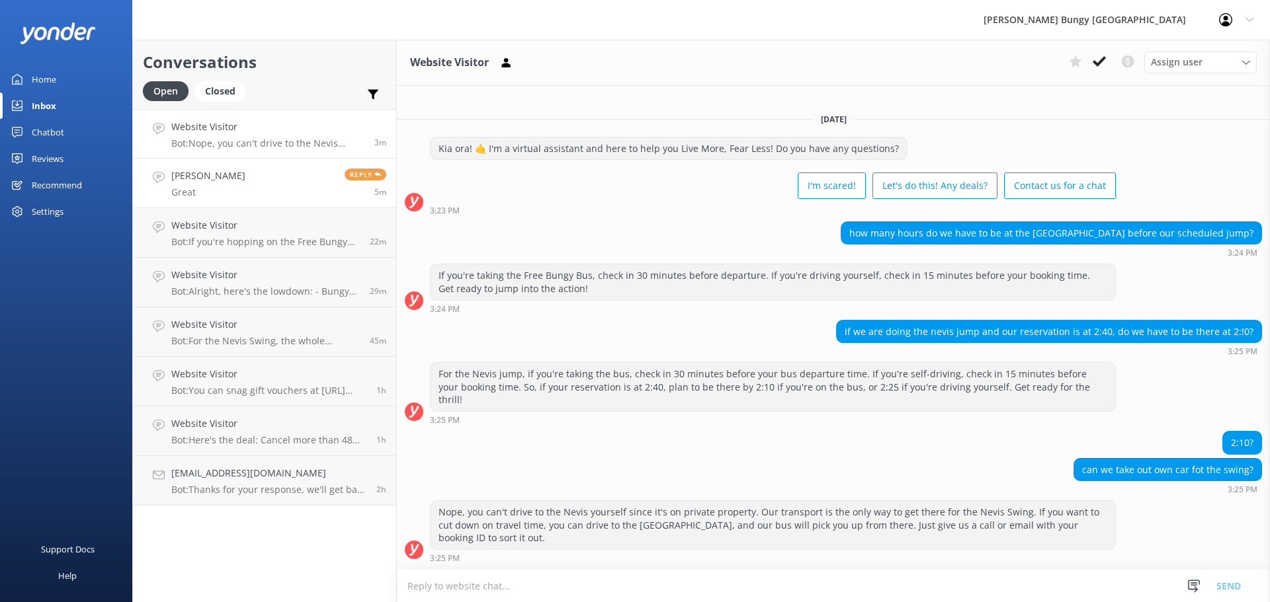
click at [301, 179] on link "Michelle Holland Great Reply 5m" at bounding box center [264, 184] width 263 height 50
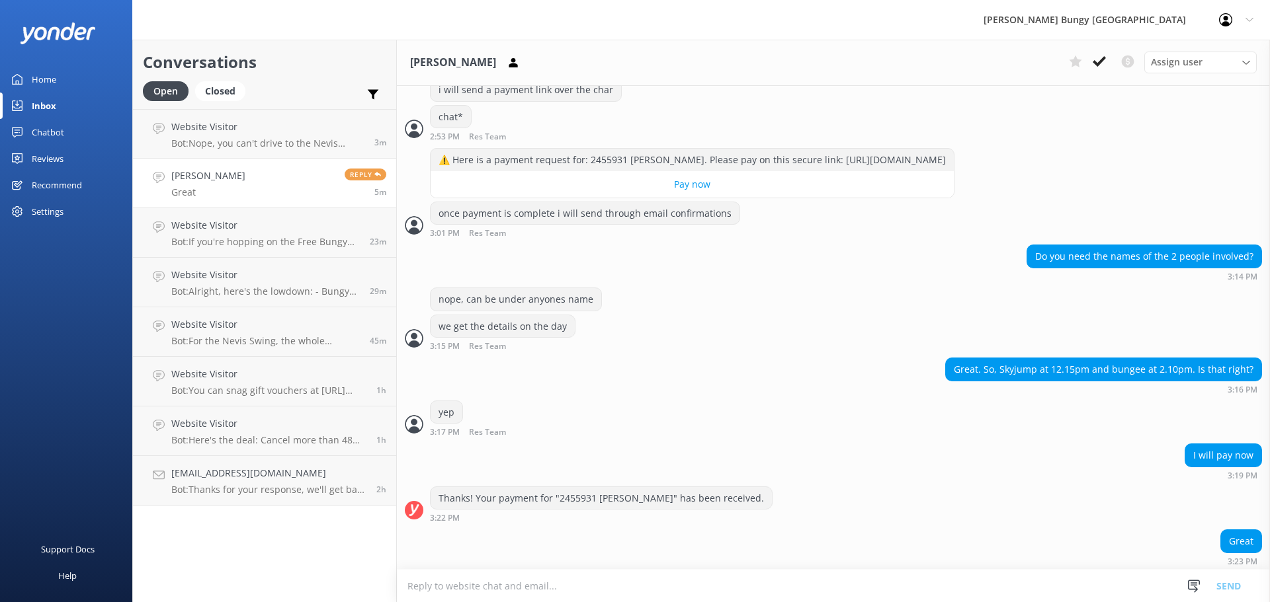
scroll to position [2719, 0]
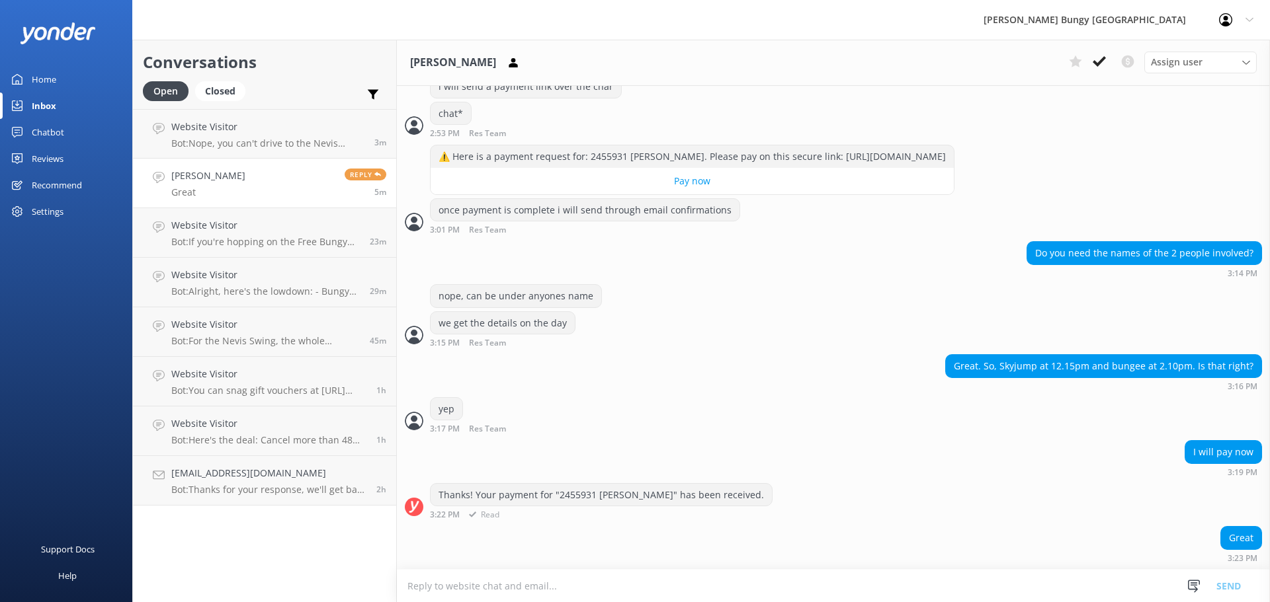
click at [576, 497] on div "Thanks! Your payment for "2455931 [PERSON_NAME]" has been received." at bounding box center [601, 495] width 341 height 22
copy div "2455931"
drag, startPoint x: 856, startPoint y: 581, endPoint x: 840, endPoint y: 565, distance: 23.4
click at [856, 581] on textarea at bounding box center [833, 586] width 873 height 32
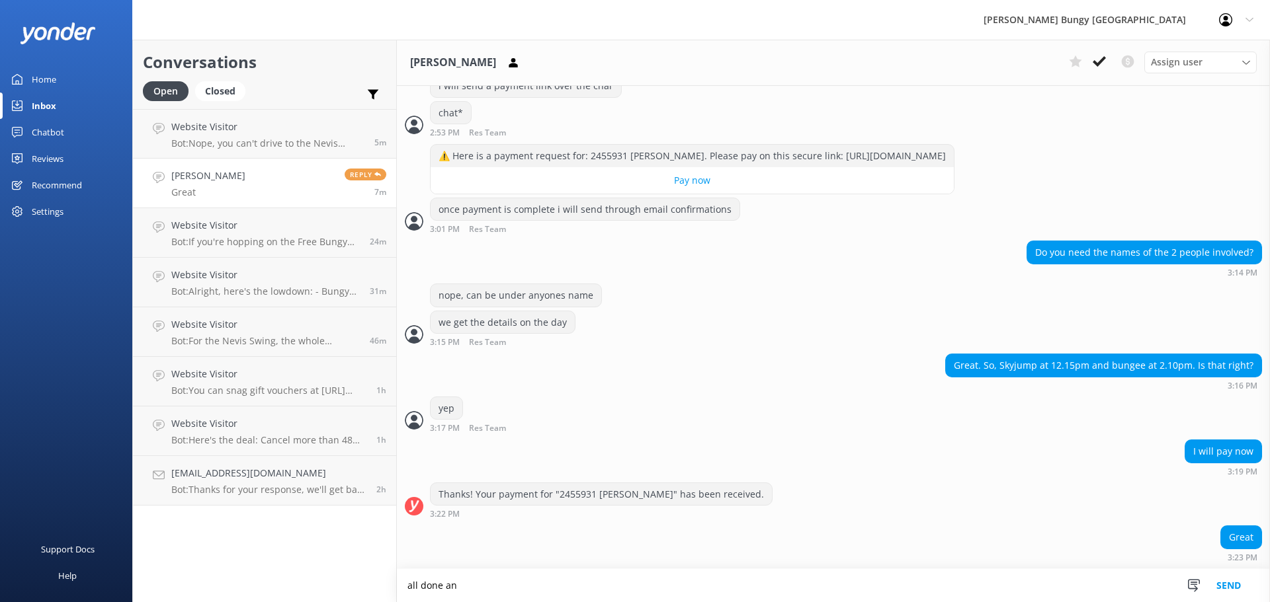
scroll to position [2720, 0]
type textarea "all done and sent out :)"
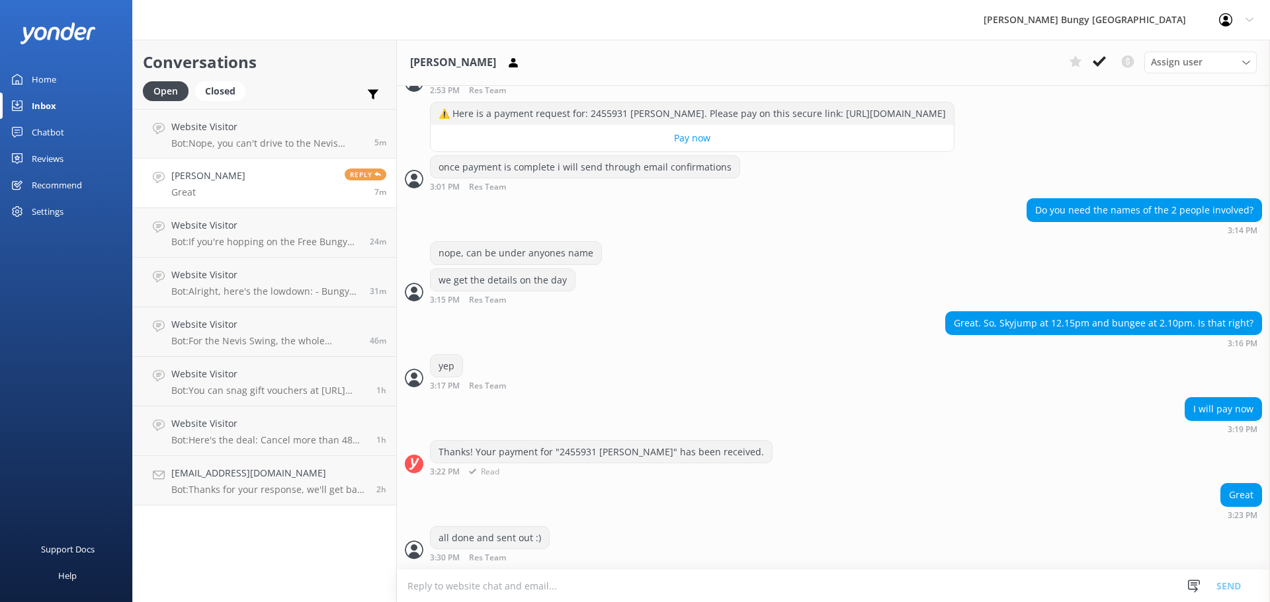
scroll to position [2763, 0]
click at [233, 108] on div "Open Closed" at bounding box center [197, 97] width 109 height 32
click at [237, 136] on div "Website Visitor Bot: Nope, you can't drive to the Nevis yourself since it's on …" at bounding box center [267, 134] width 193 height 28
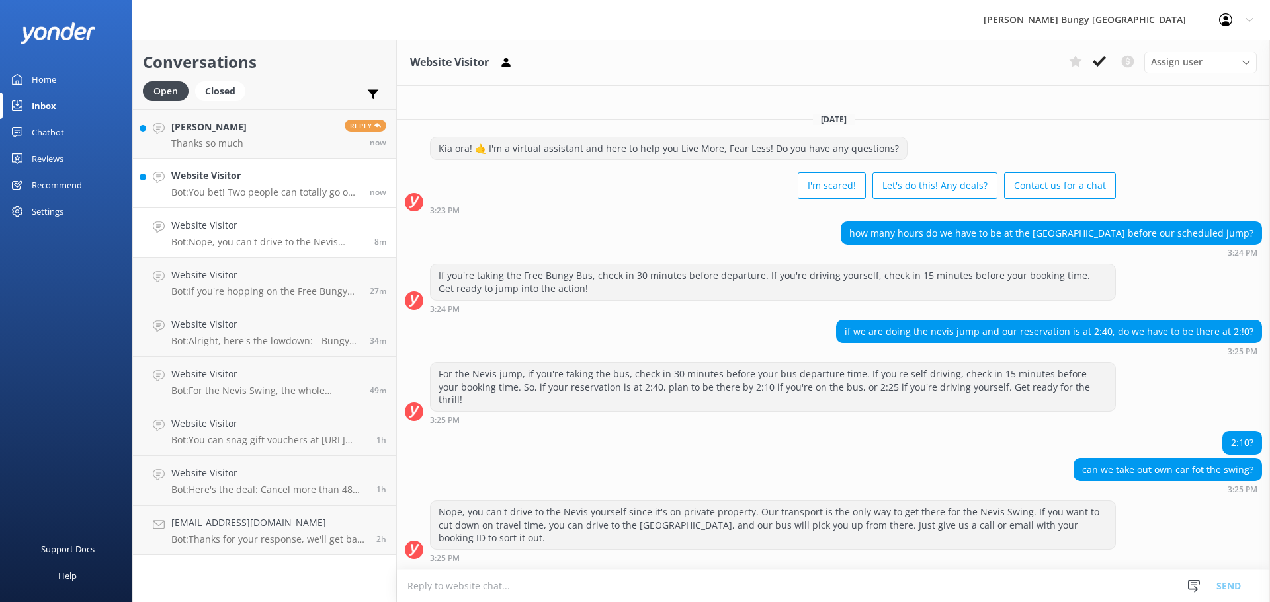
click at [335, 182] on h4 "Website Visitor" at bounding box center [265, 176] width 188 height 15
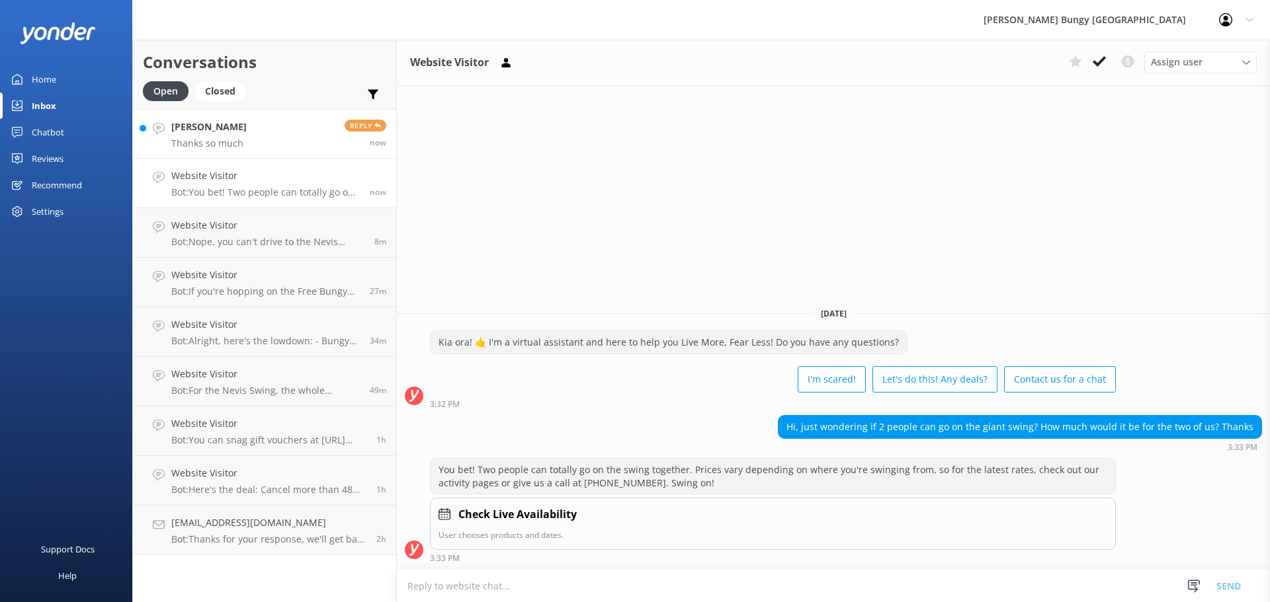
click at [243, 115] on link "[PERSON_NAME] Thanks so much Reply now" at bounding box center [264, 134] width 263 height 50
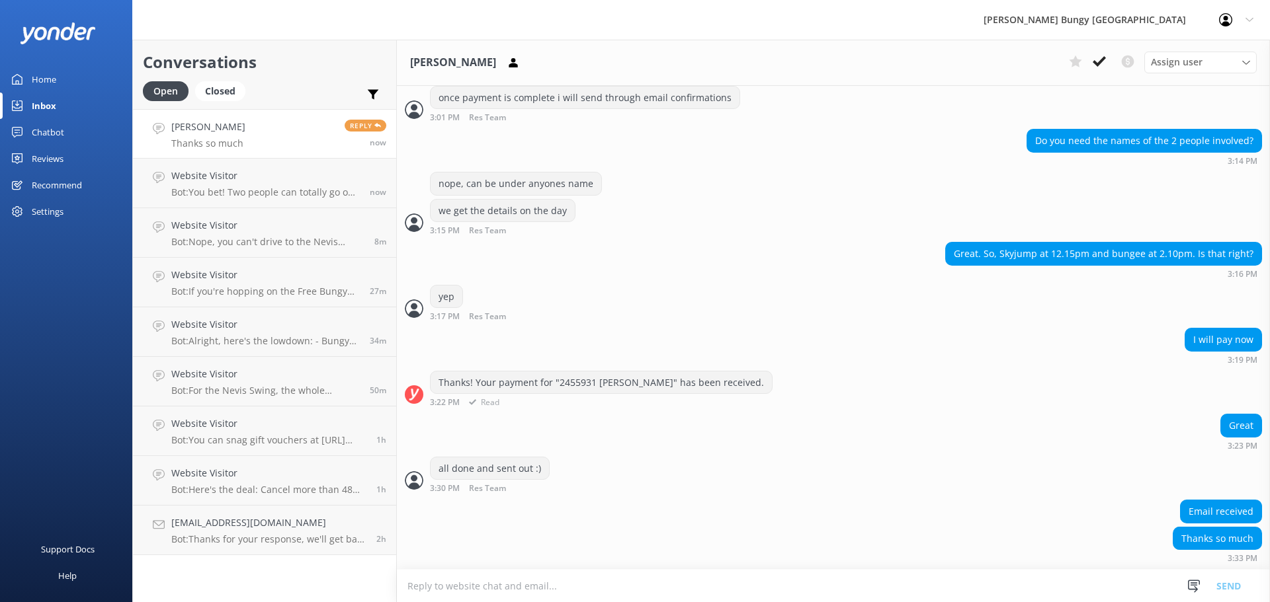
scroll to position [2833, 0]
click at [1096, 61] on icon at bounding box center [1099, 61] width 13 height 13
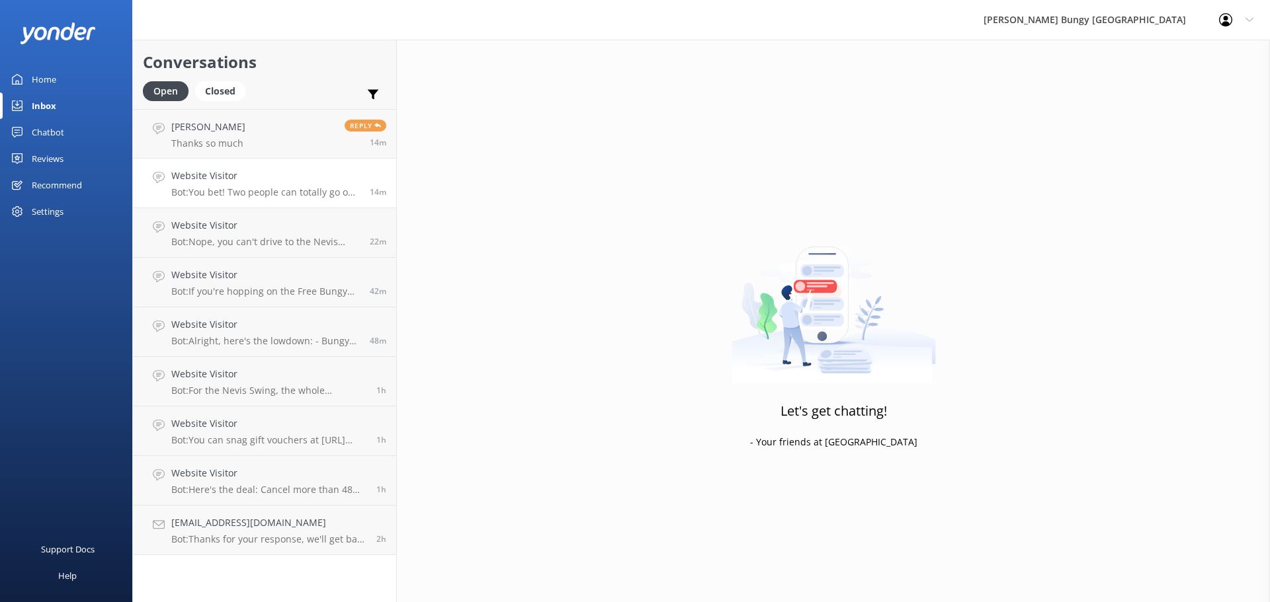
click at [248, 175] on h4 "Website Visitor" at bounding box center [265, 176] width 188 height 15
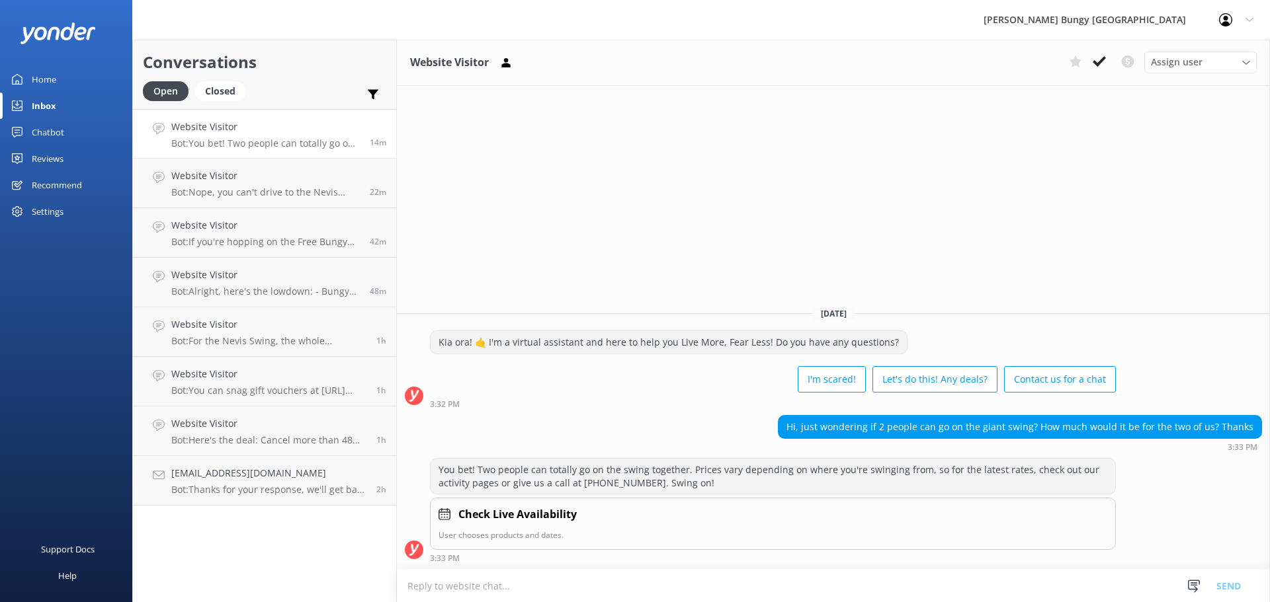
click at [248, 175] on h4 "Website Visitor" at bounding box center [265, 176] width 188 height 15
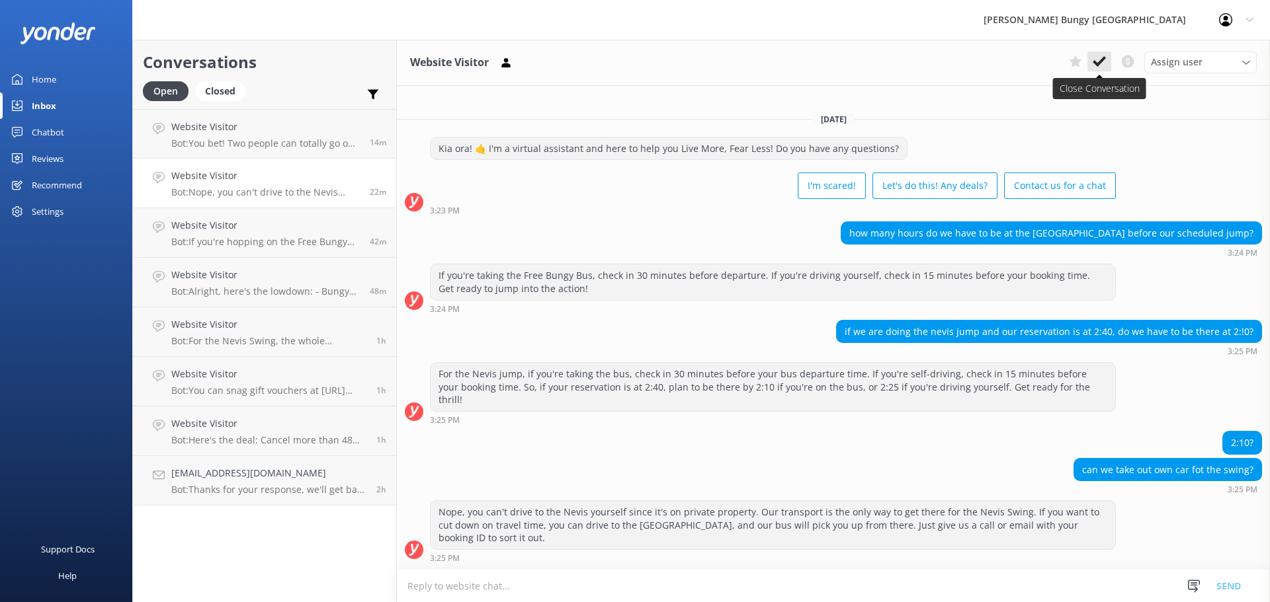
click at [1091, 60] on button at bounding box center [1099, 62] width 24 height 20
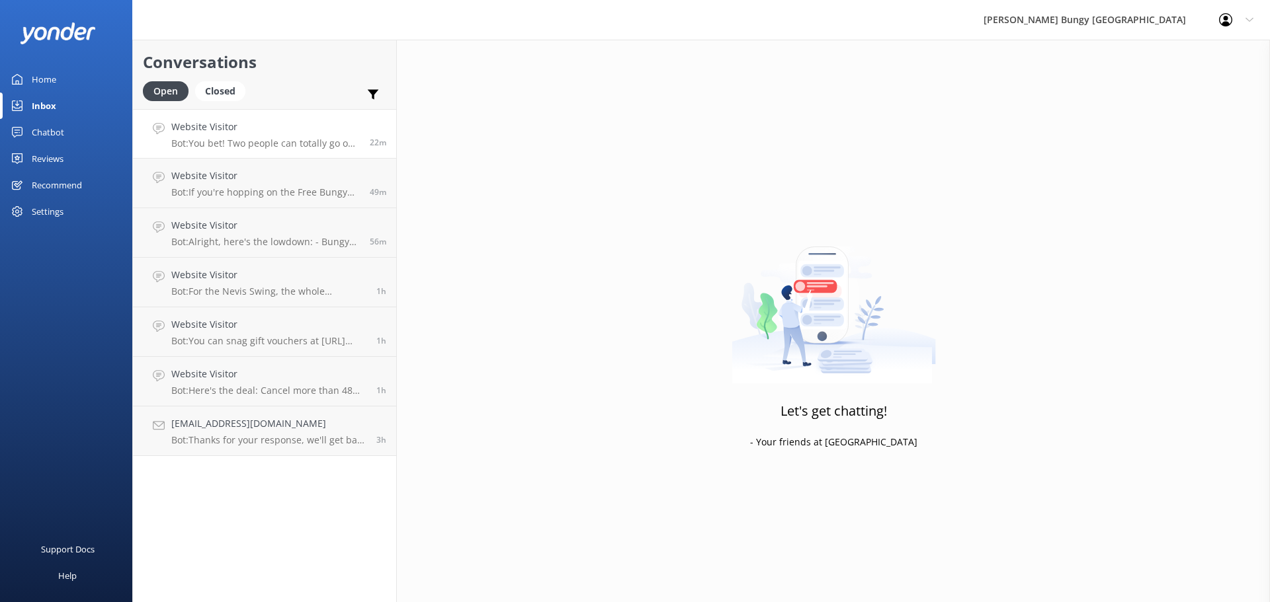
click at [220, 116] on link "Website Visitor Bot: You bet! Two people can totally go on the swing together. …" at bounding box center [264, 134] width 263 height 50
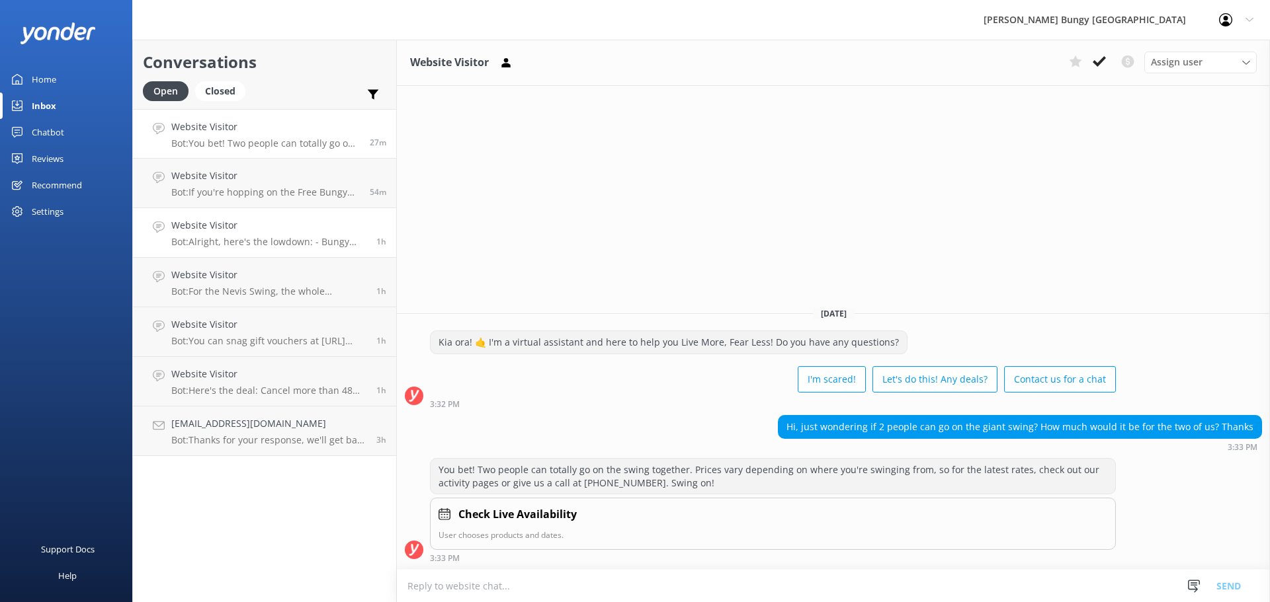
click at [210, 239] on p "Bot: Alright, here's the lowdown: - Bungy Jumpers and Swingers: Minimum age is …" at bounding box center [268, 242] width 195 height 12
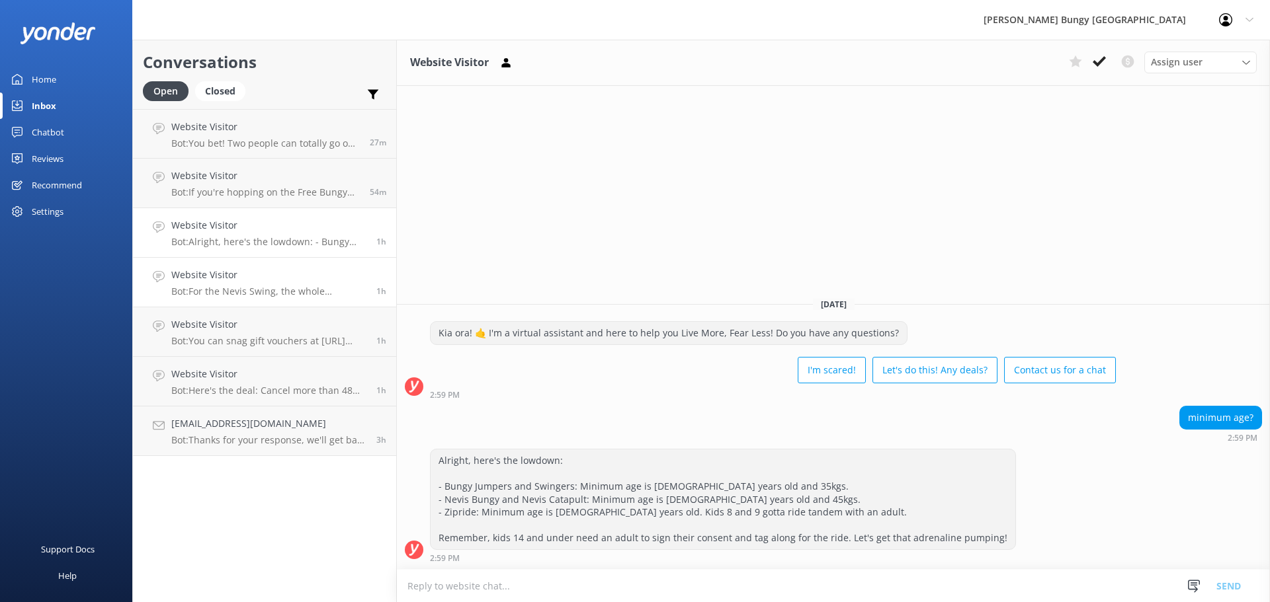
click at [325, 260] on link "Website Visitor Bot: For the Nevis Swing, the whole adventure, including check-…" at bounding box center [264, 283] width 263 height 50
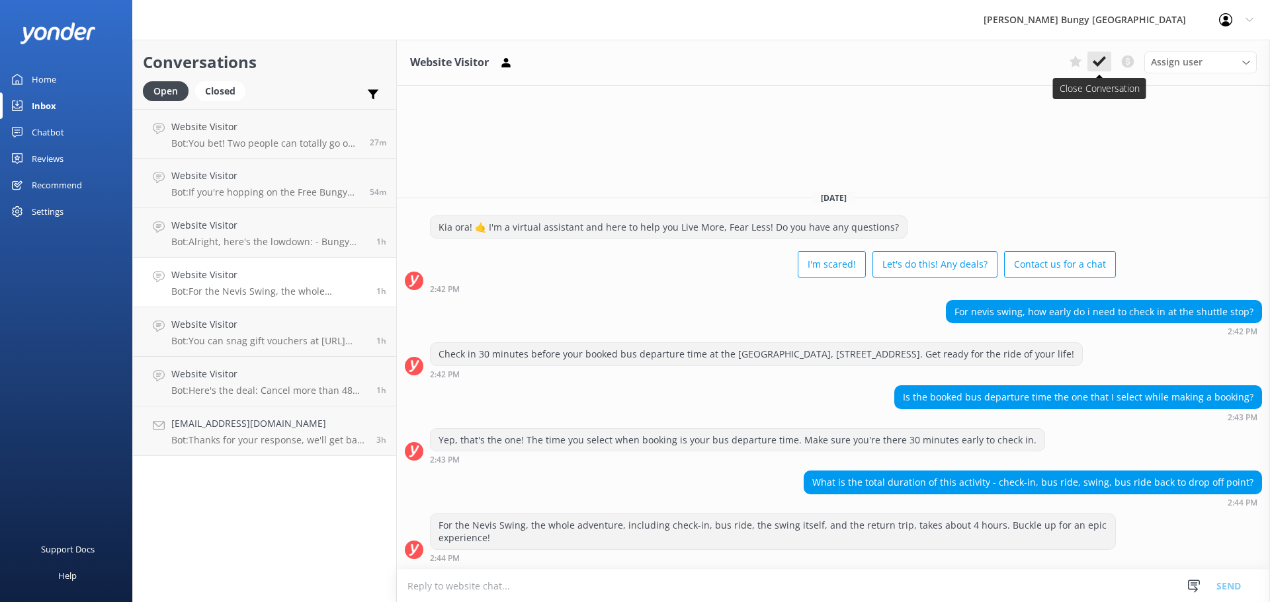
click at [1104, 56] on icon at bounding box center [1099, 61] width 13 height 13
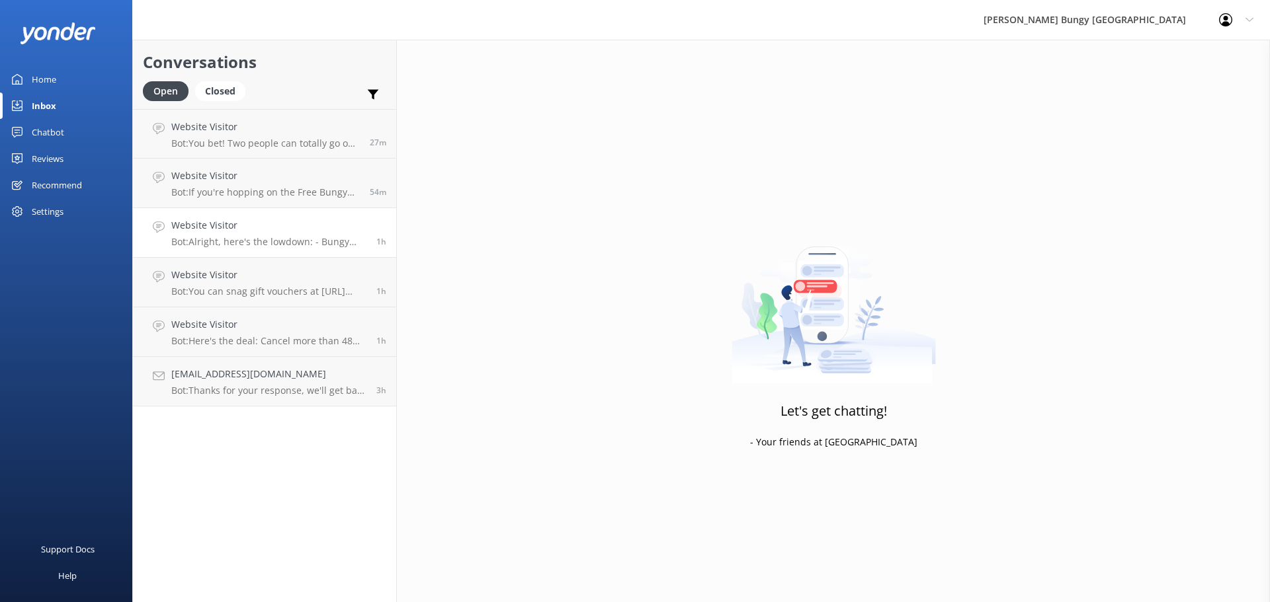
click at [307, 230] on h4 "Website Visitor" at bounding box center [268, 225] width 195 height 15
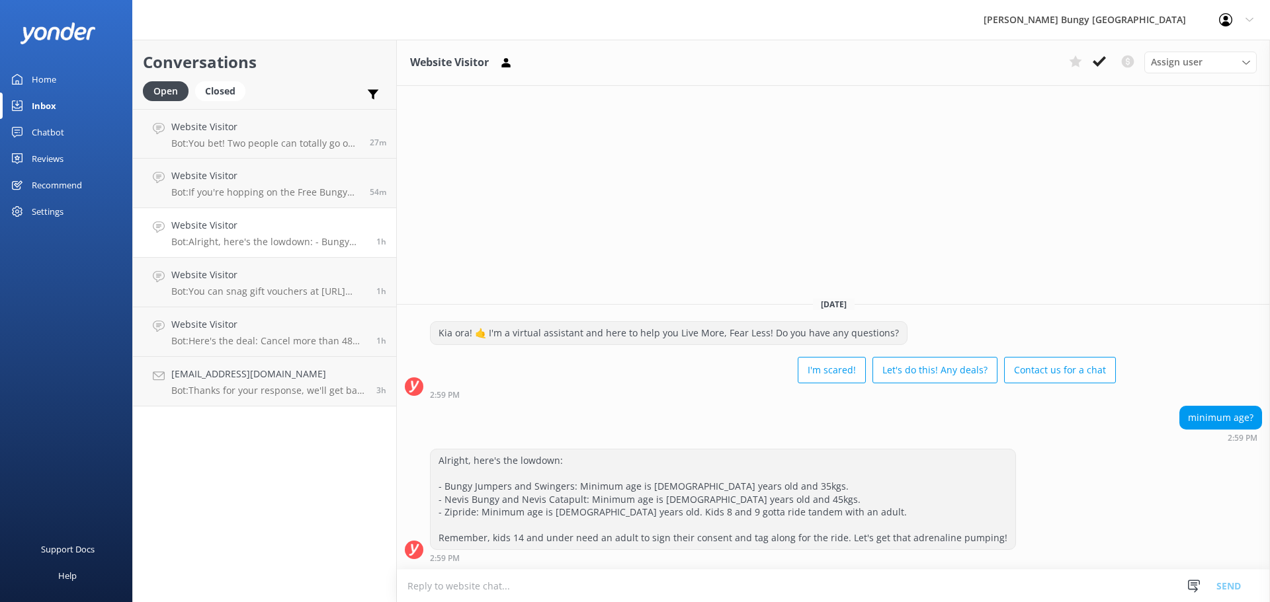
click at [1104, 73] on div "Assign user Mike Voyce Michelle Gillard Tech Admin Dan Waugh Res Team Alanna He…" at bounding box center [1159, 62] width 193 height 21
click at [1104, 63] on icon at bounding box center [1099, 61] width 13 height 13
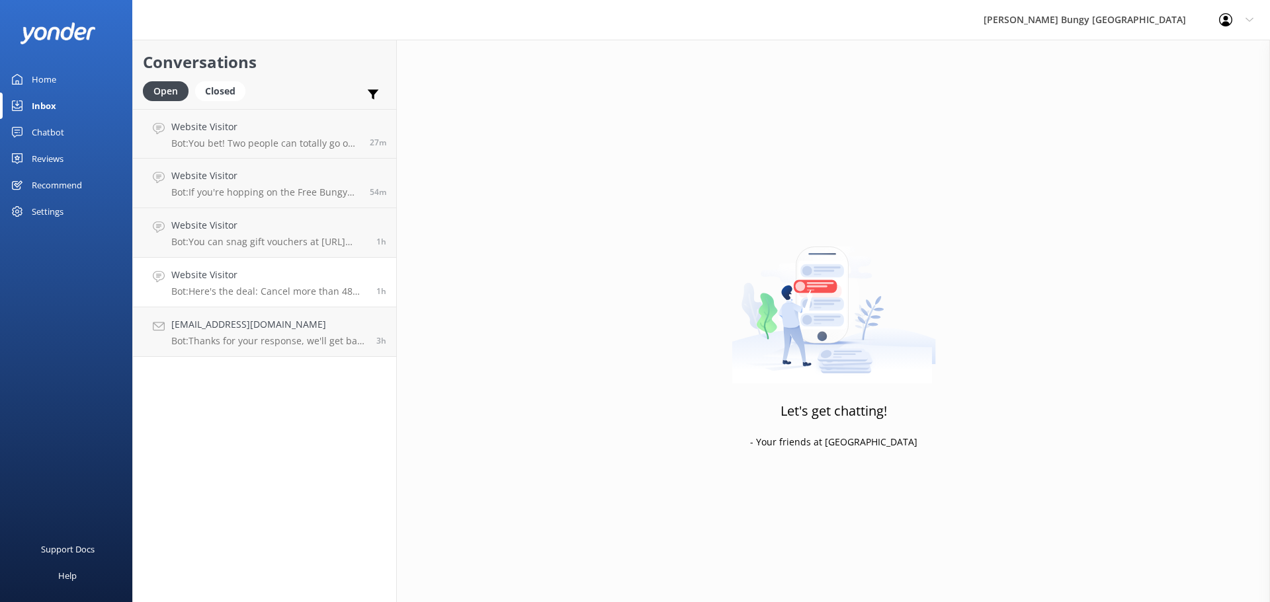
click at [343, 287] on p "Bot: Here's the deal: Cancel more than 48 hours ahead, and you get a full refun…" at bounding box center [268, 292] width 195 height 12
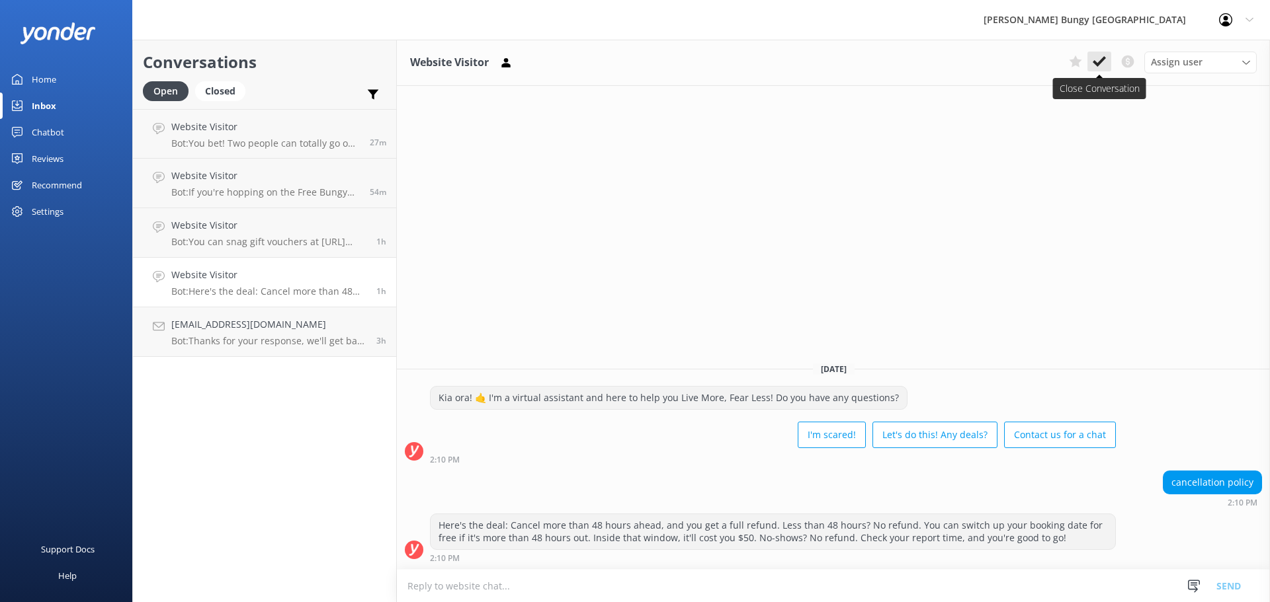
click at [1100, 63] on use at bounding box center [1099, 61] width 13 height 11
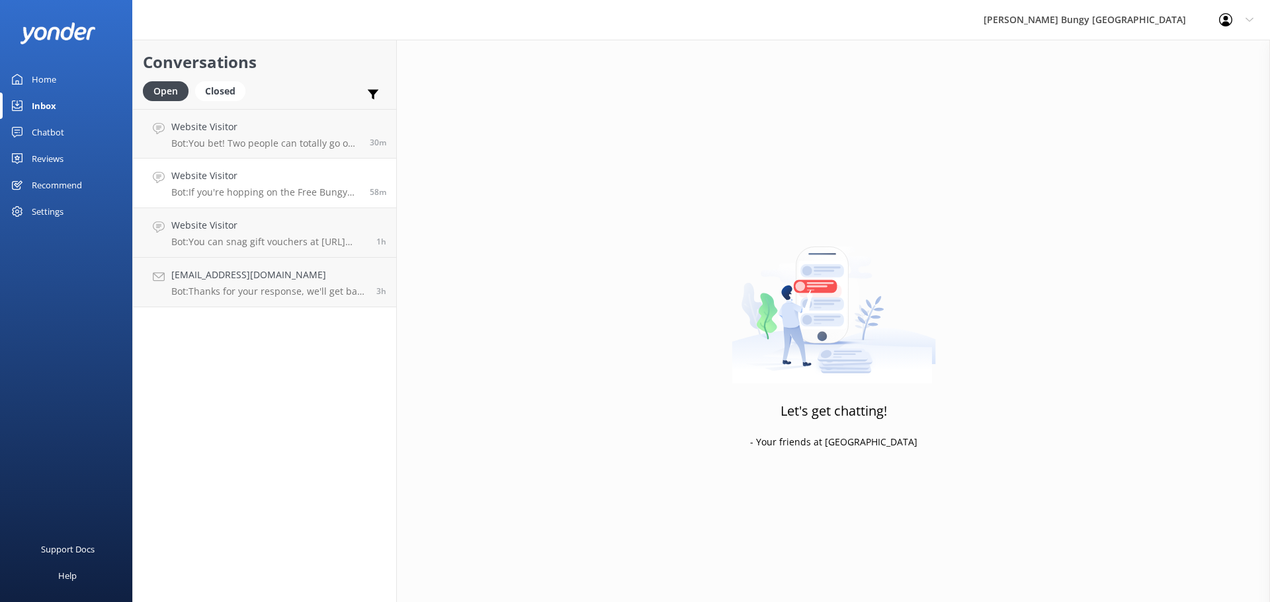
click at [223, 161] on link "Website Visitor Bot: If you're hopping on the Free Bungy Bus, the times you see…" at bounding box center [264, 184] width 263 height 50
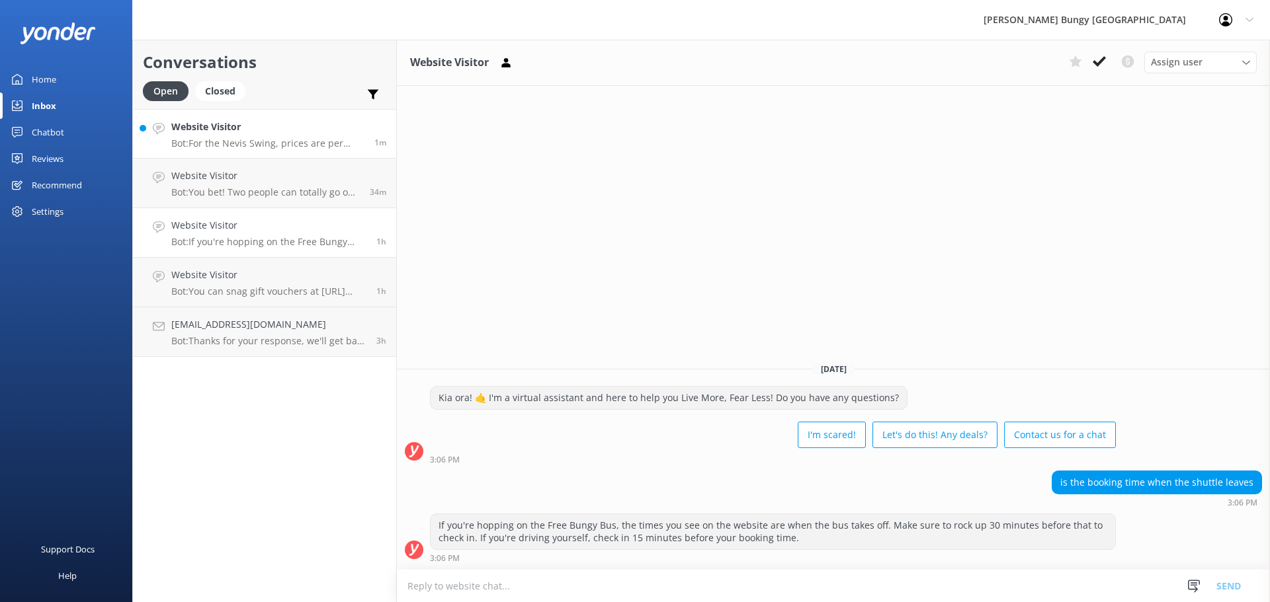
click at [221, 126] on h4 "Website Visitor" at bounding box center [267, 127] width 193 height 15
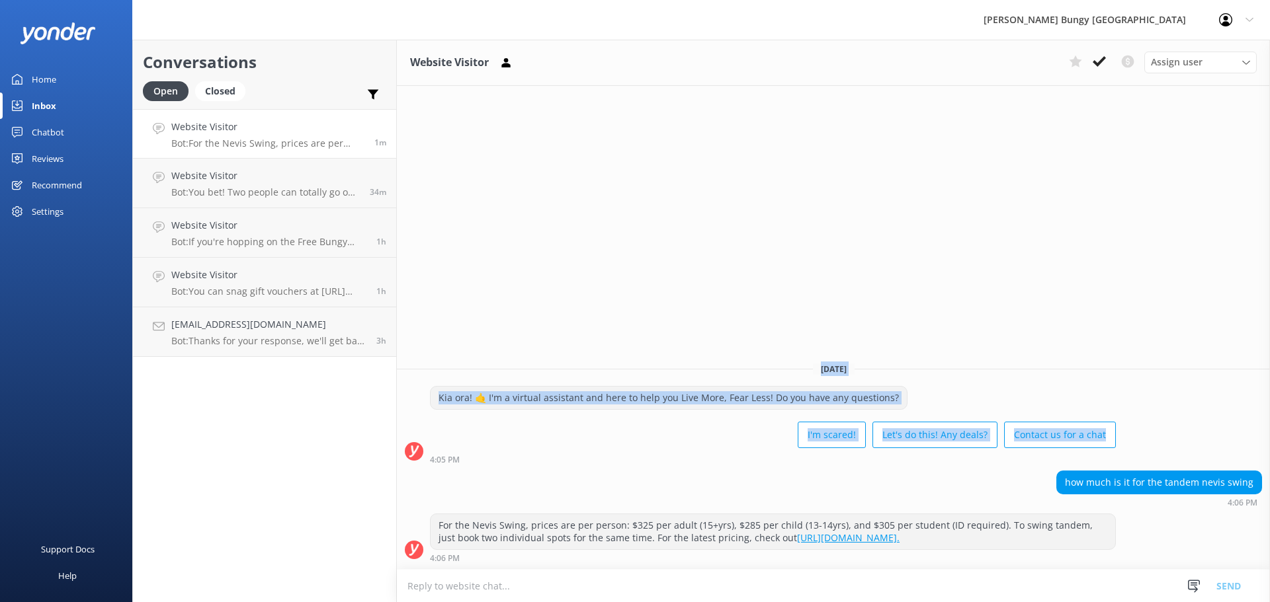
drag, startPoint x: 1129, startPoint y: 439, endPoint x: 804, endPoint y: 372, distance: 331.7
click at [804, 372] on div "[DATE] Kia ora! 🤙 I'm a virtual assistant and here to help you Live More, Fear …" at bounding box center [833, 461] width 873 height 218
click at [825, 333] on div "Website Visitor Assign user [PERSON_NAME] [PERSON_NAME] Tech Admin [PERSON_NAME…" at bounding box center [833, 321] width 873 height 563
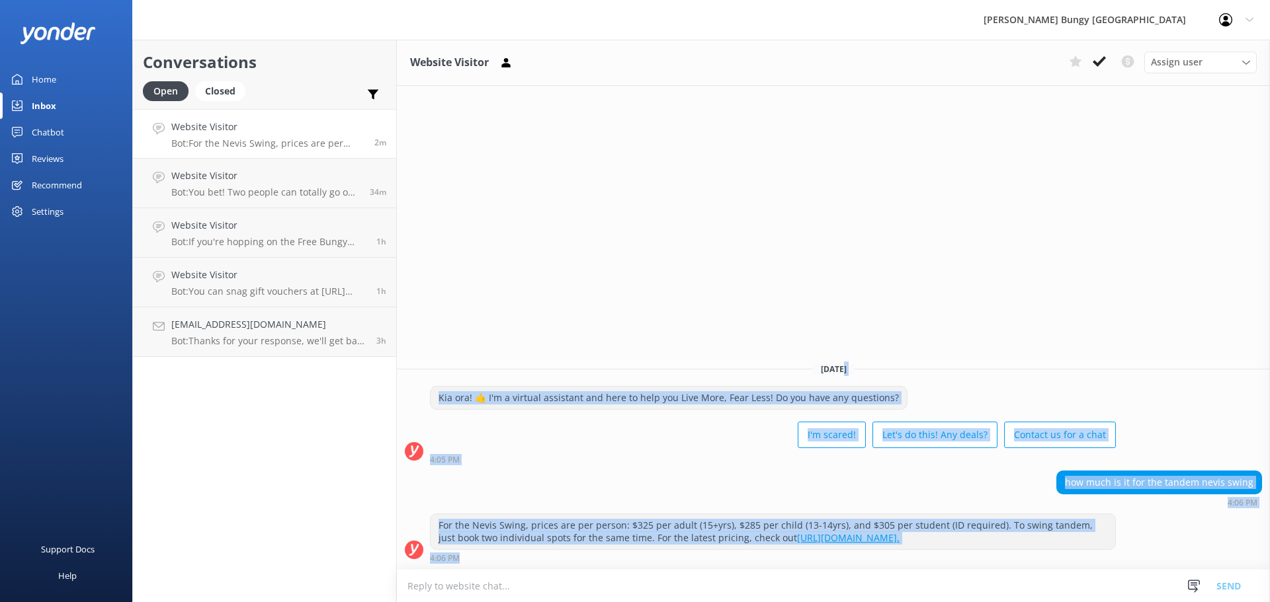
drag, startPoint x: 860, startPoint y: 296, endPoint x: 968, endPoint y: 553, distance: 278.6
click at [968, 553] on div "Website Visitor Assign user [PERSON_NAME] [PERSON_NAME] Tech Admin [PERSON_NAME…" at bounding box center [833, 321] width 873 height 563
click at [937, 485] on div "how much is it for the tandem nevis swing 4:06 PM" at bounding box center [833, 489] width 873 height 36
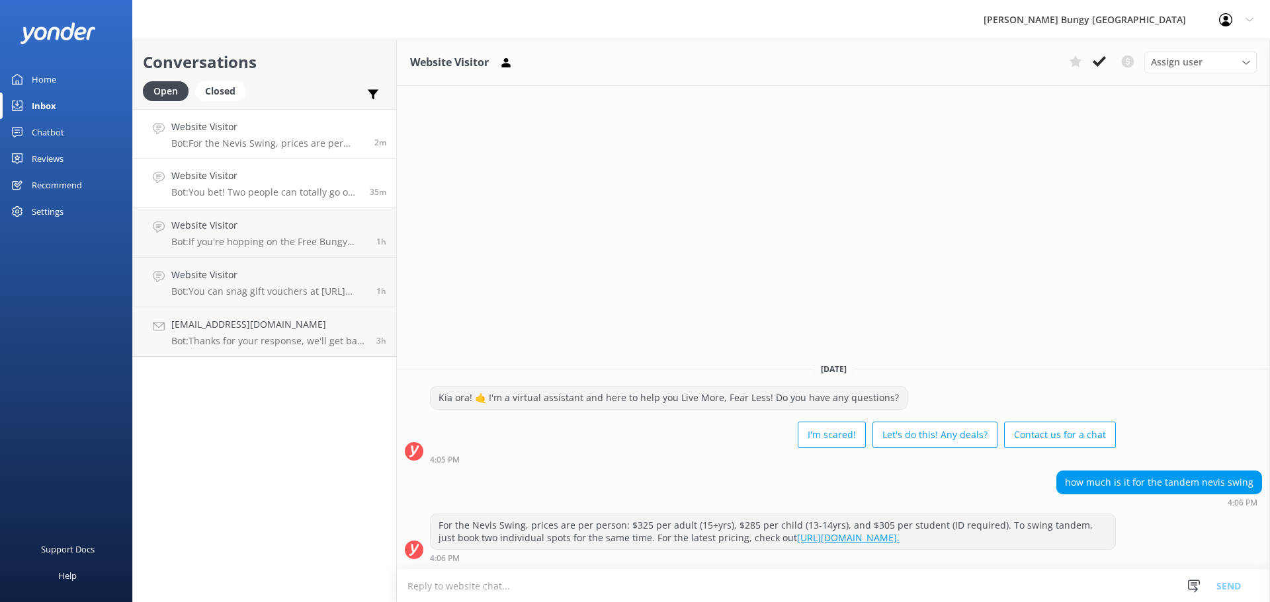
click at [313, 186] on div "Website Visitor Bot: You bet! Two people can totally go on the swing together. …" at bounding box center [265, 183] width 188 height 29
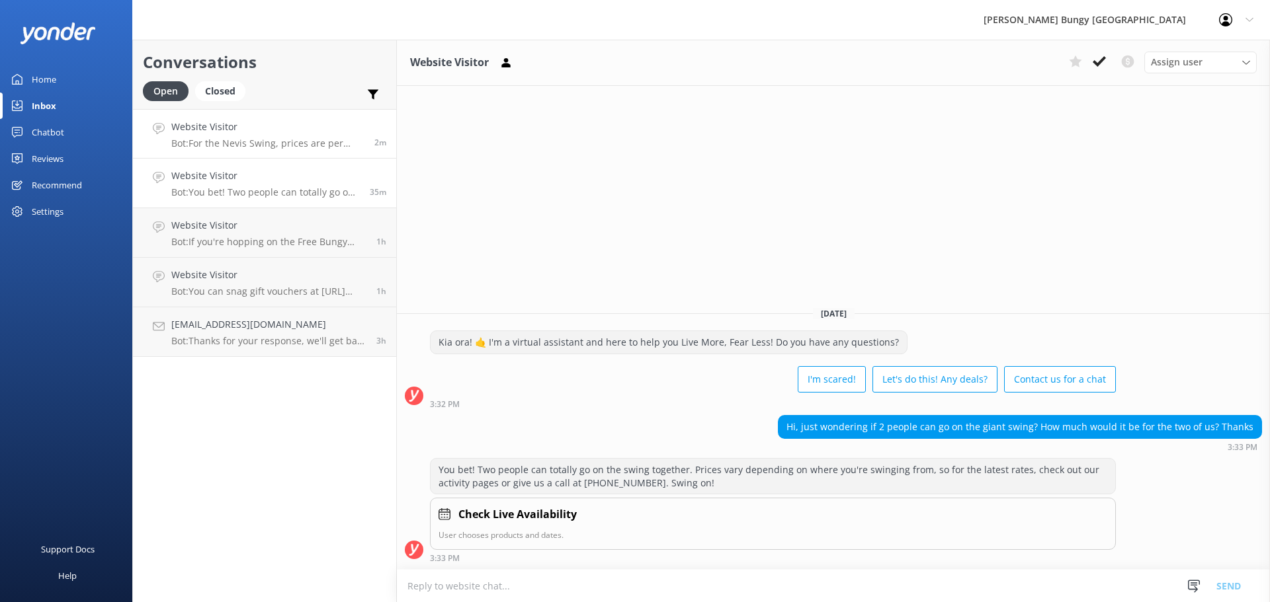
click at [282, 151] on link "Website Visitor Bot: For the Nevis Swing, prices are per person: $325 per adult…" at bounding box center [264, 134] width 263 height 50
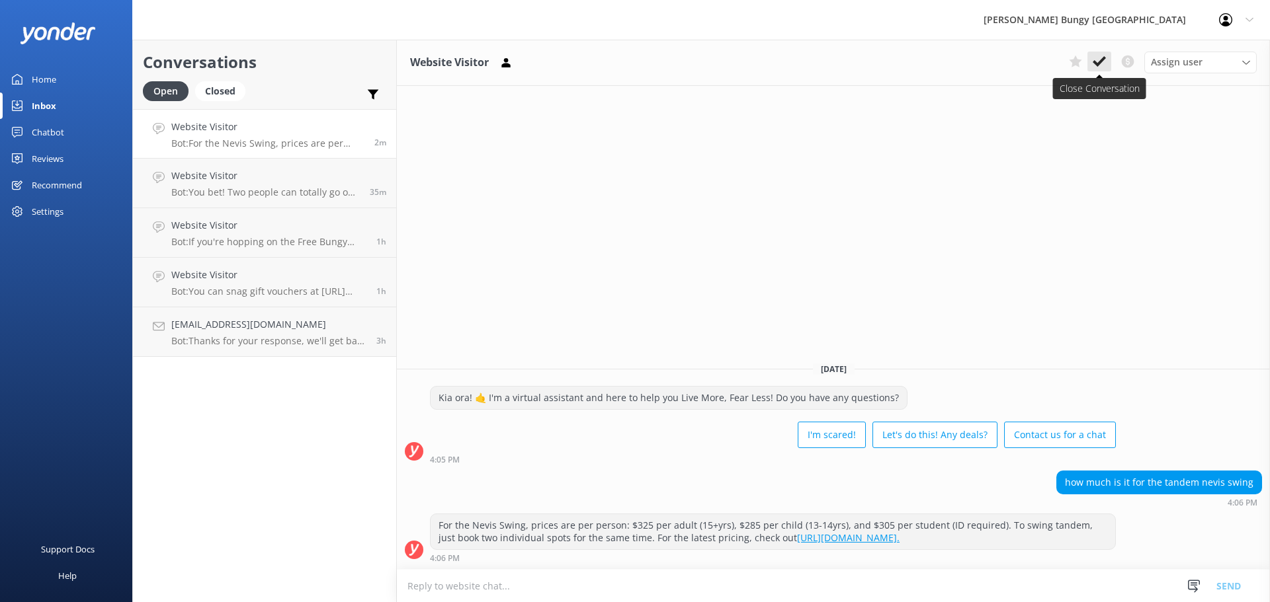
click at [1104, 62] on icon at bounding box center [1099, 61] width 13 height 13
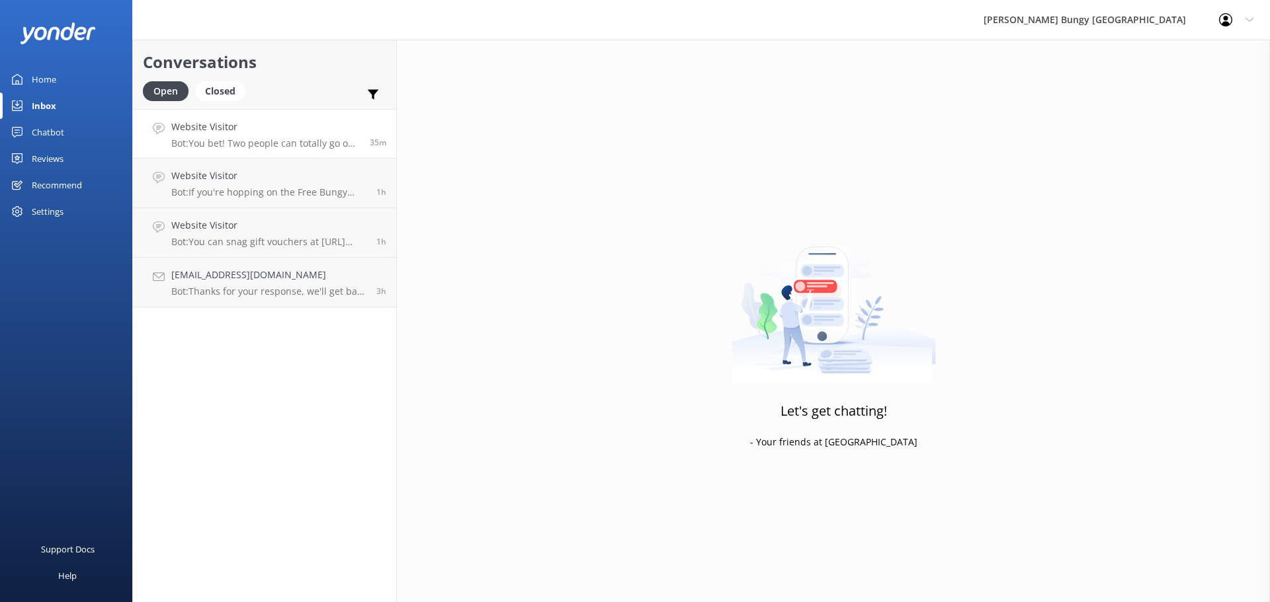
click at [319, 132] on h4 "Website Visitor" at bounding box center [265, 127] width 188 height 15
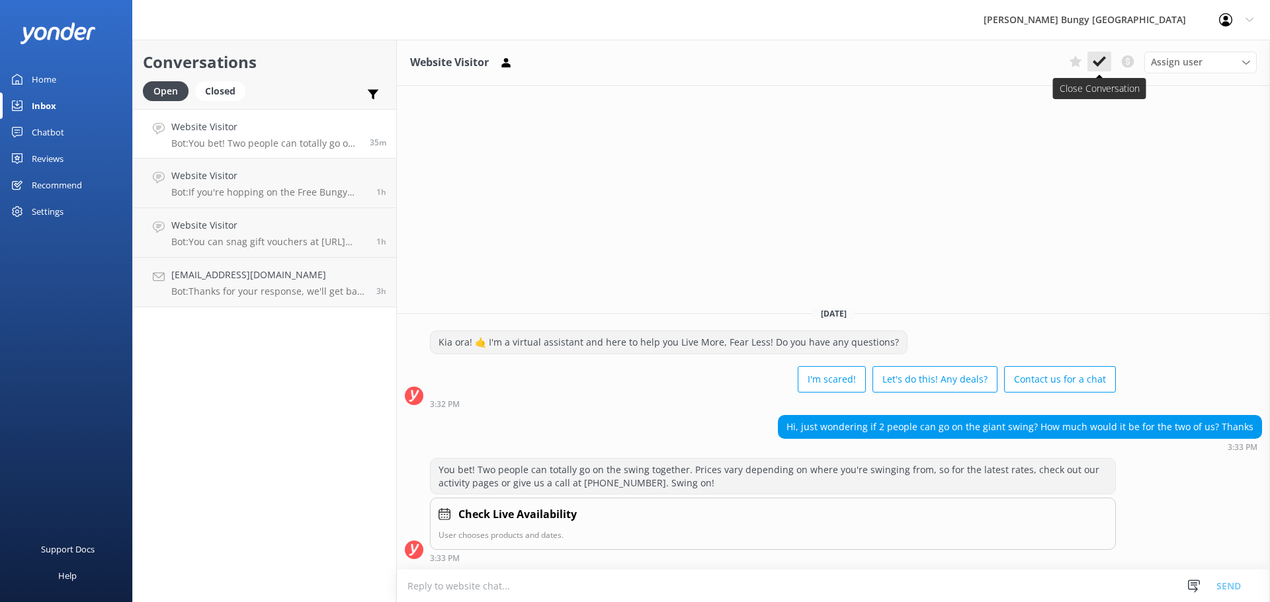
click at [1094, 61] on use at bounding box center [1099, 61] width 13 height 11
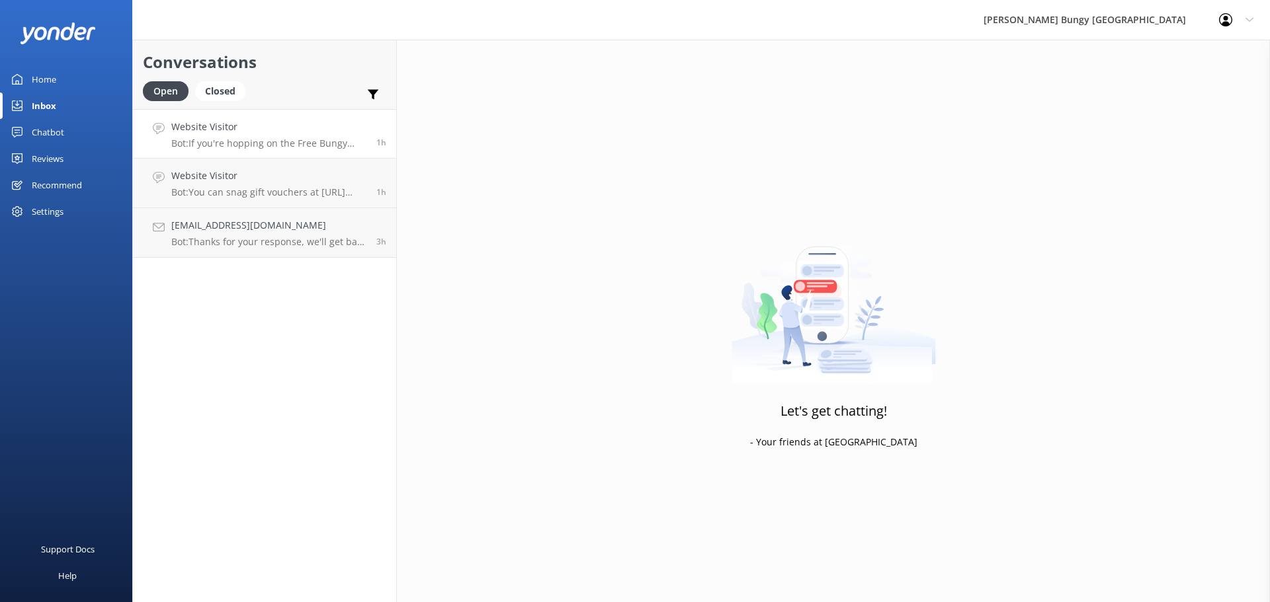
click at [282, 142] on p "Bot: If you're hopping on the Free Bungy Bus, the times you see on the website …" at bounding box center [268, 144] width 195 height 12
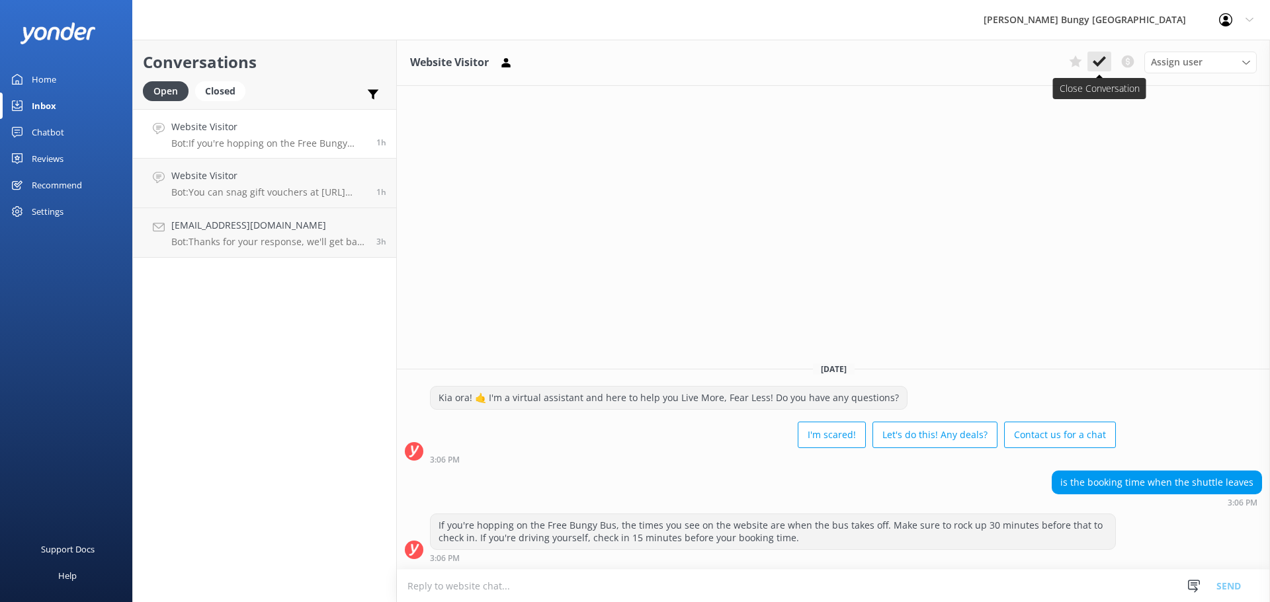
click at [1095, 68] on icon at bounding box center [1099, 61] width 13 height 13
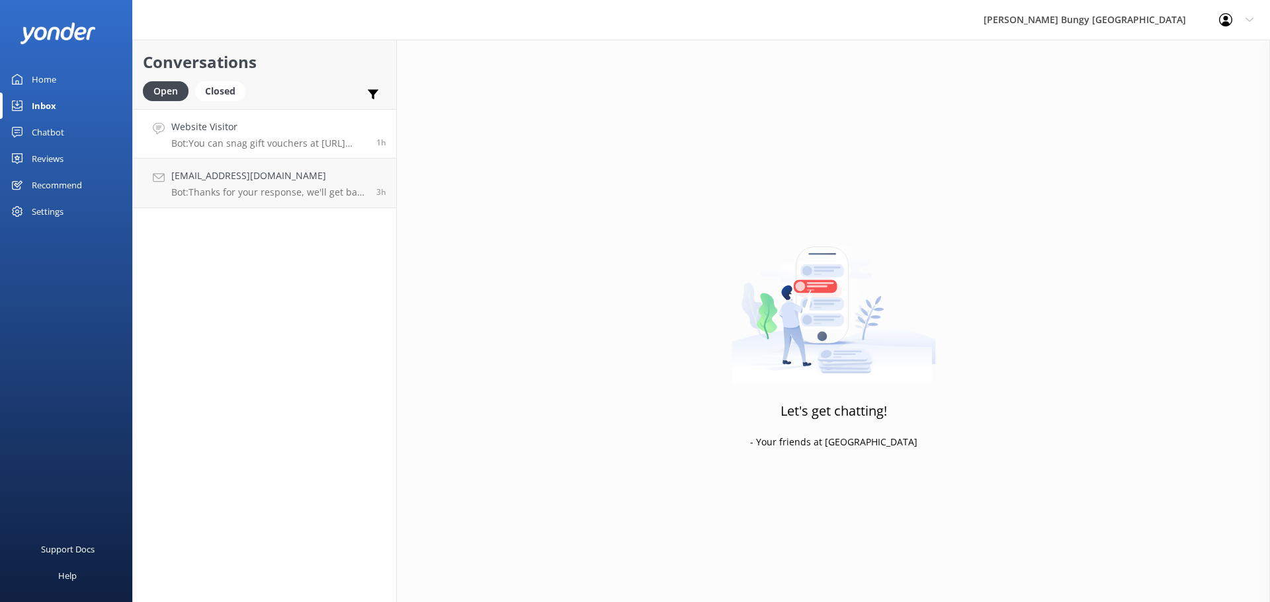
click at [321, 151] on link "Website Visitor Bot: You can snag gift vouchers at [URL][DOMAIN_NAME]! They're …" at bounding box center [264, 134] width 263 height 50
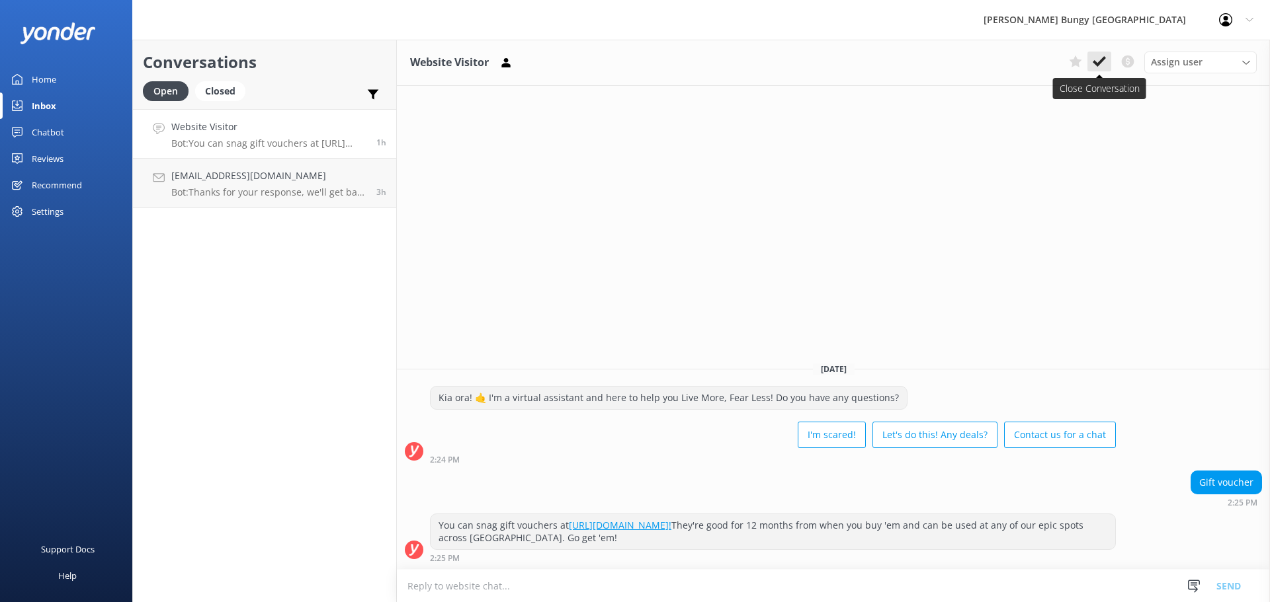
click at [1101, 56] on icon at bounding box center [1099, 61] width 13 height 13
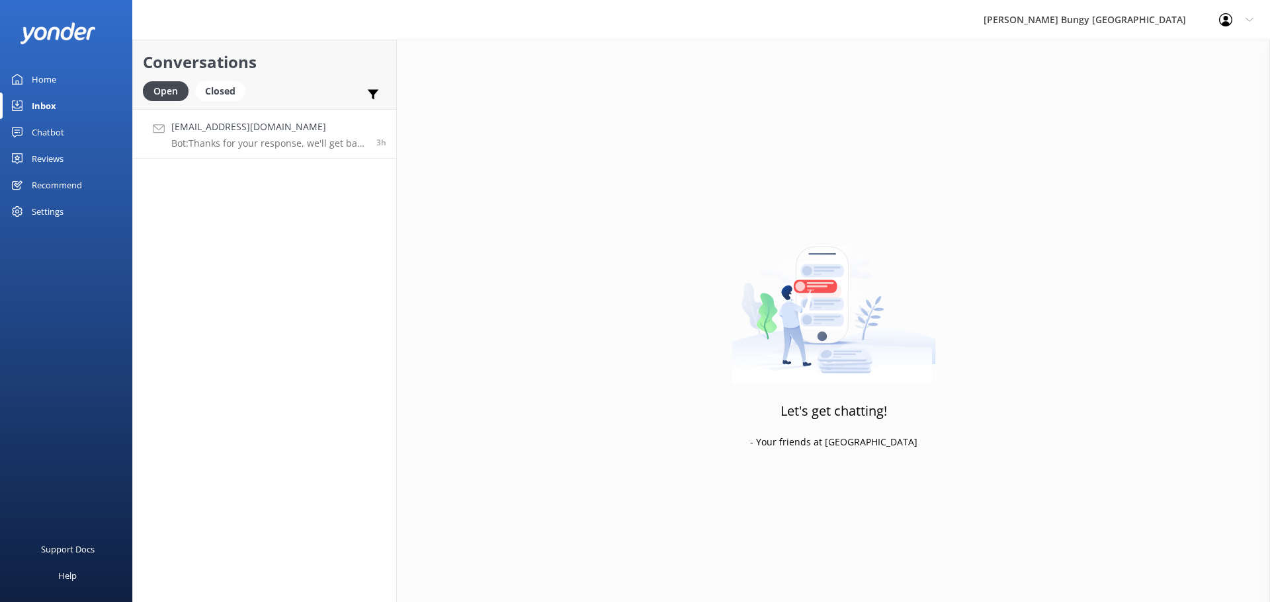
click at [323, 137] on div "stilesmaya@gmail.com Bot: Thanks for your response, we'll get back to you as so…" at bounding box center [268, 134] width 195 height 28
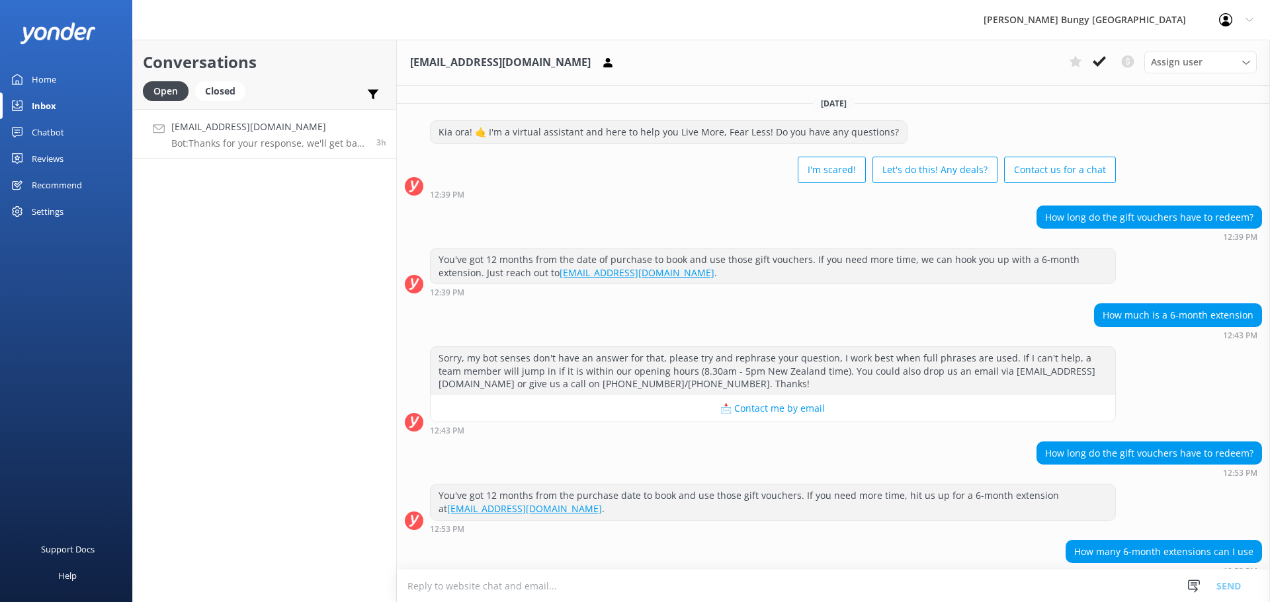
scroll to position [259, 0]
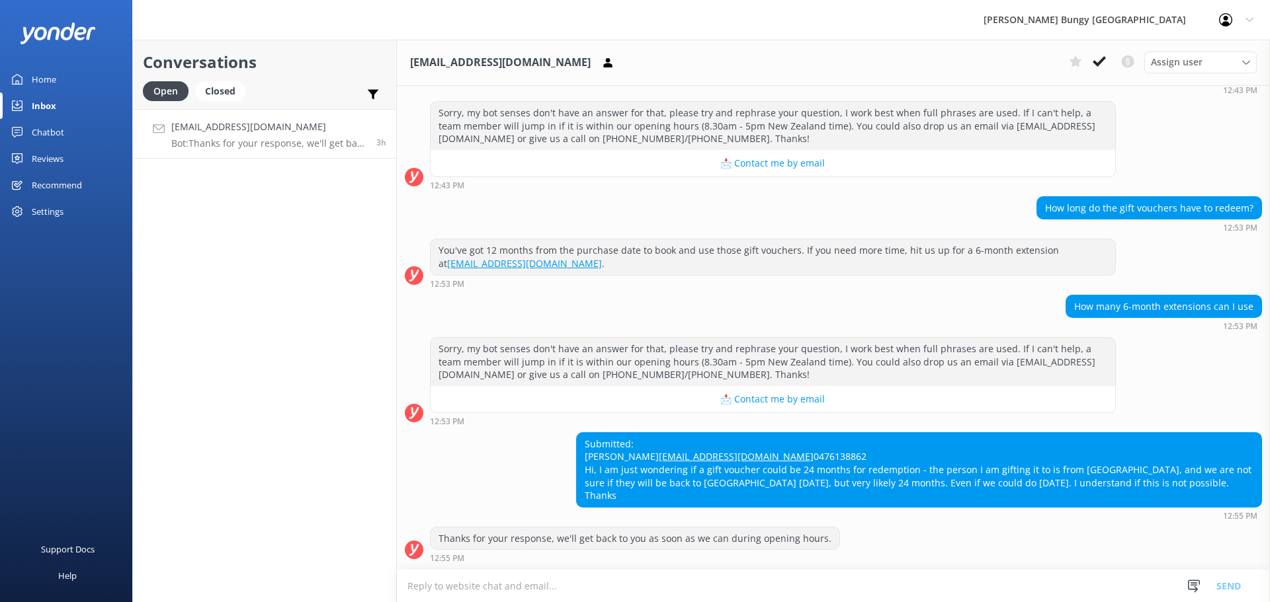
click at [970, 577] on textarea at bounding box center [833, 586] width 873 height 32
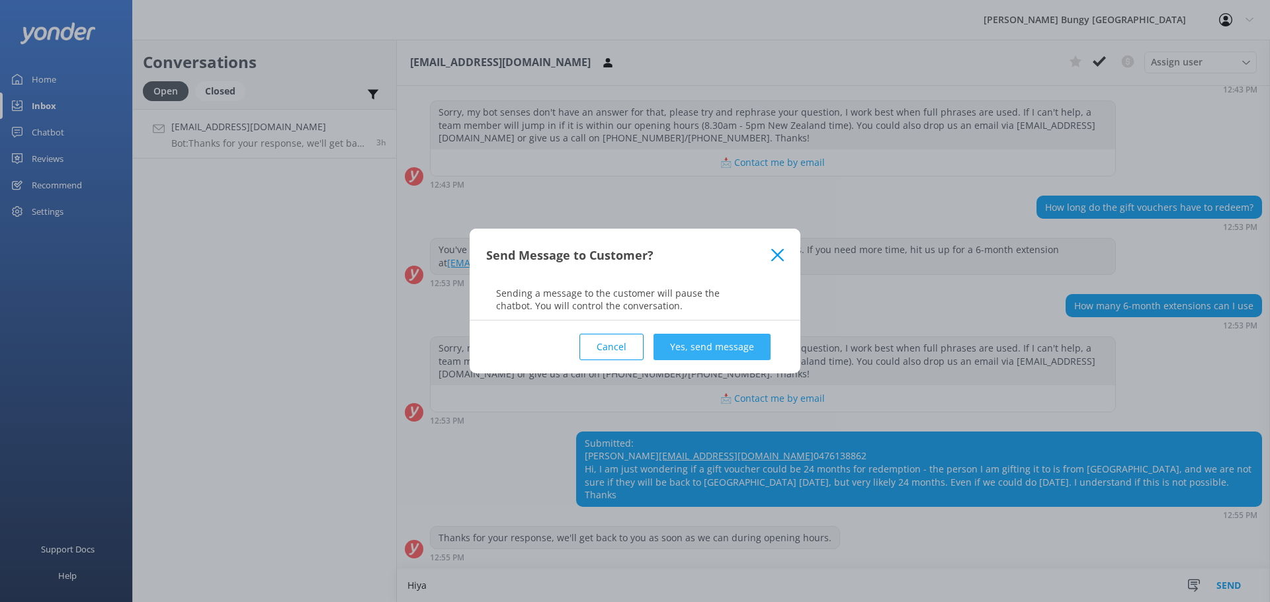
type textarea "Hiya"
click at [667, 345] on button "Yes, send message" at bounding box center [711, 347] width 117 height 26
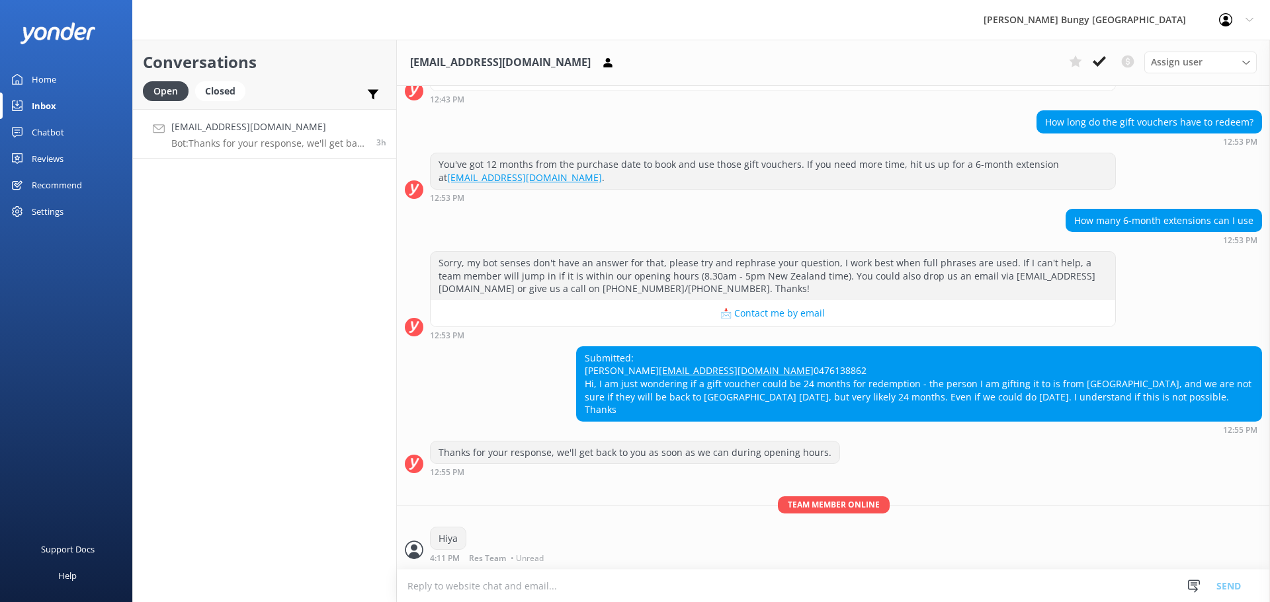
scroll to position [345, 0]
click at [671, 571] on textarea at bounding box center [833, 586] width 873 height 32
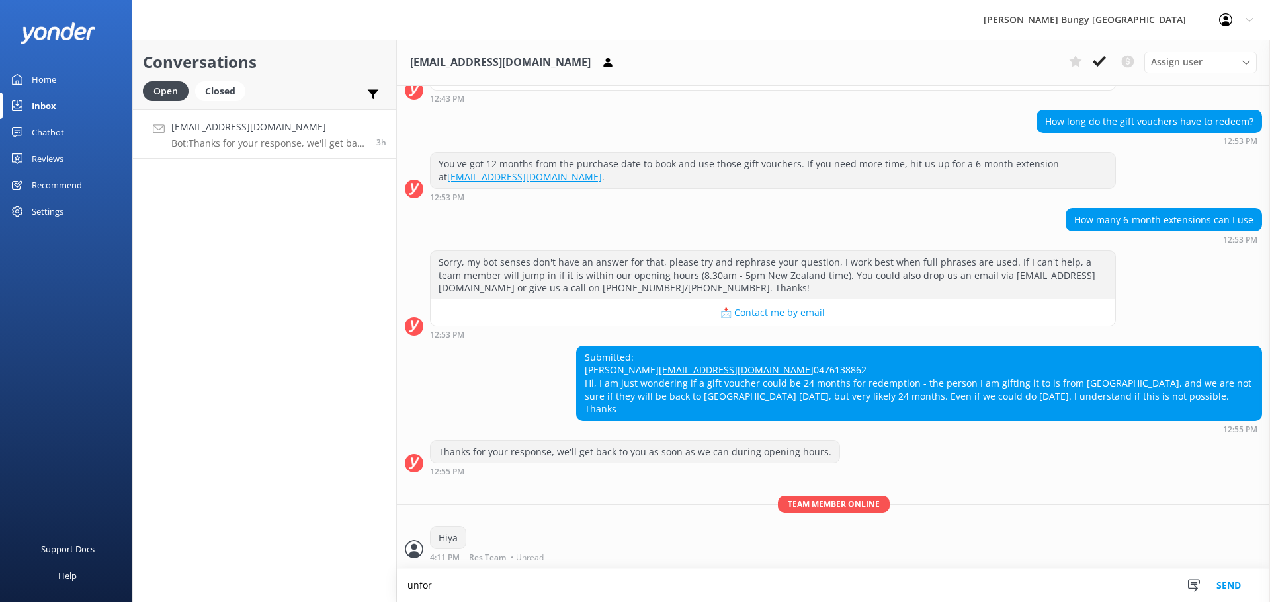
scroll to position [345, 0]
click at [768, 586] on textarea "unfortunately our open dated and" at bounding box center [833, 585] width 873 height 33
click at [706, 586] on textarea "unfortunately our open dated and" at bounding box center [833, 585] width 873 height 33
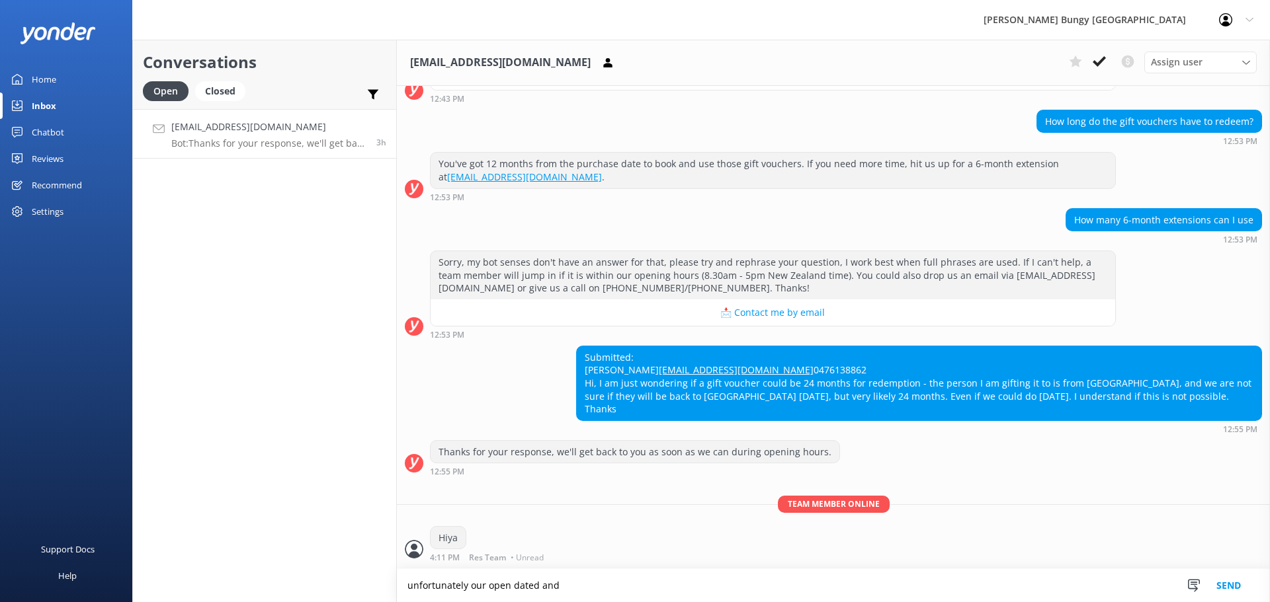
click at [706, 586] on textarea "unfortunately our open dated and" at bounding box center [833, 585] width 873 height 33
type textarea "unfortunately our open dated and gift vouchers are only valid for 12months"
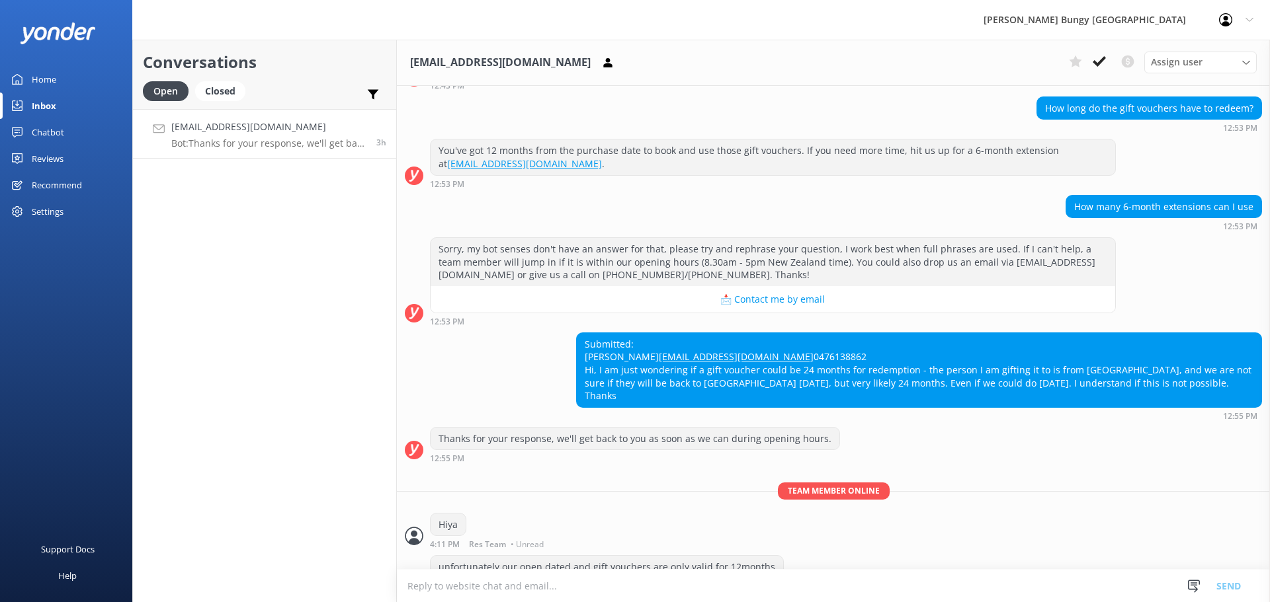
scroll to position [387, 0]
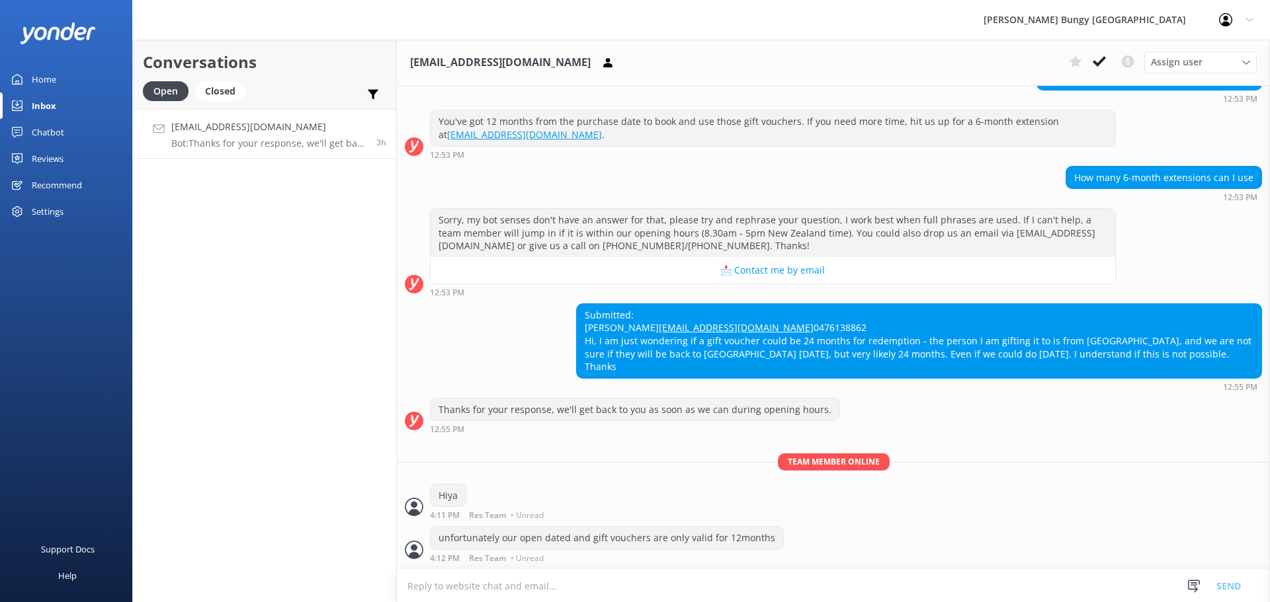
click at [819, 580] on textarea at bounding box center [833, 586] width 873 height 32
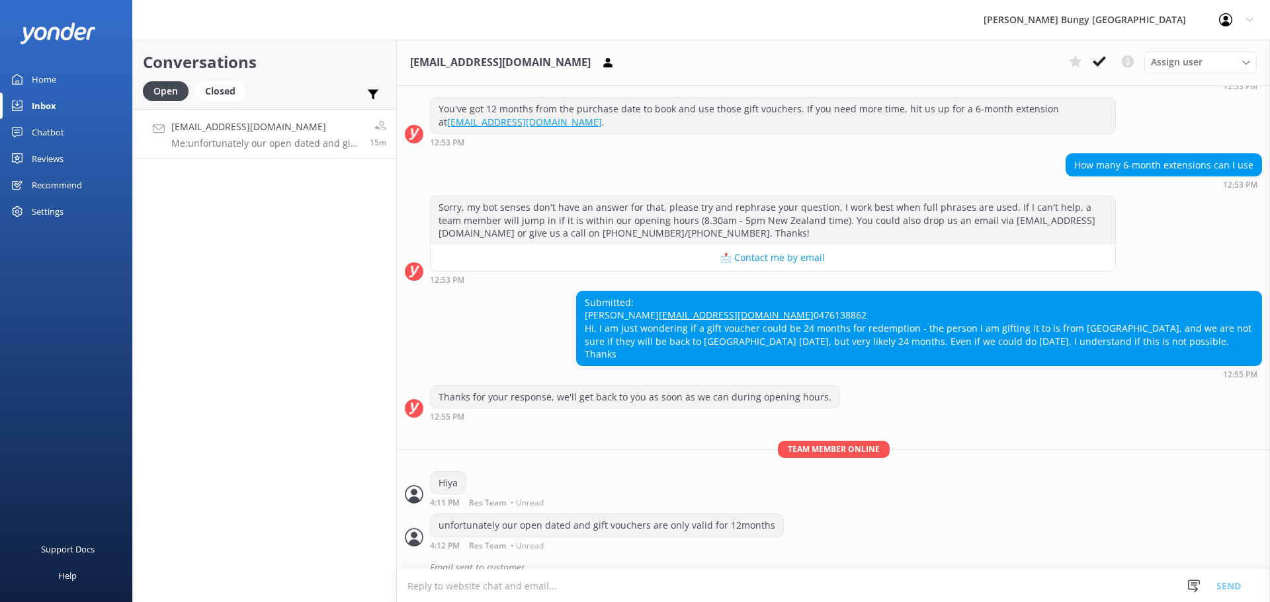
scroll to position [416, 0]
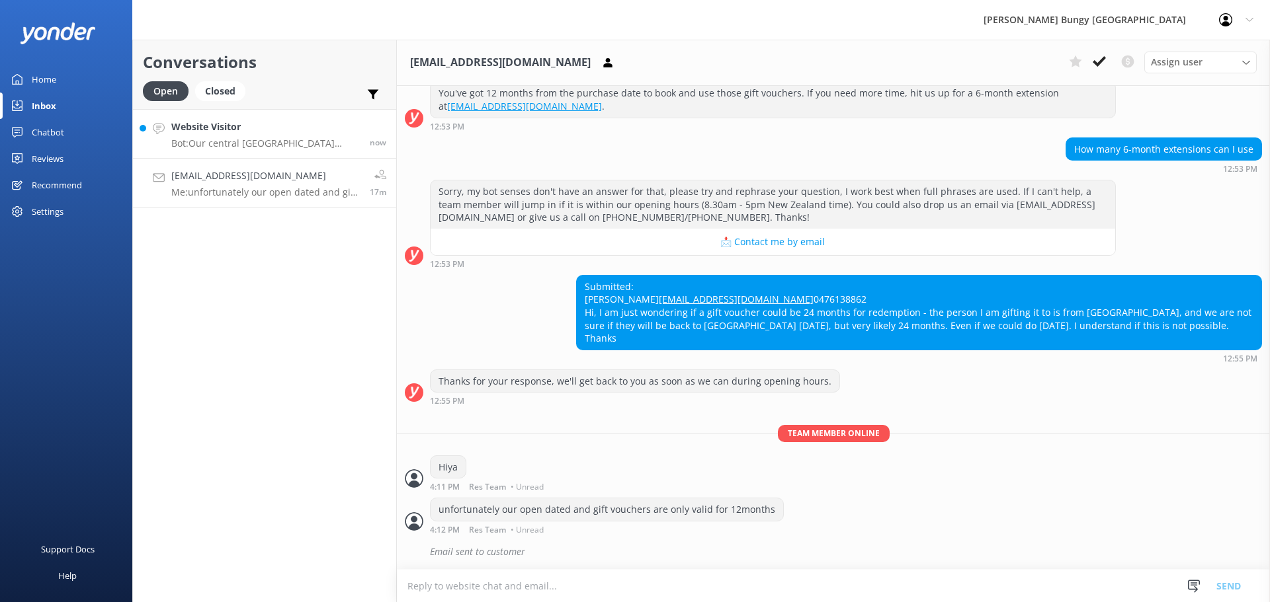
click at [369, 137] on div "now" at bounding box center [373, 134] width 26 height 28
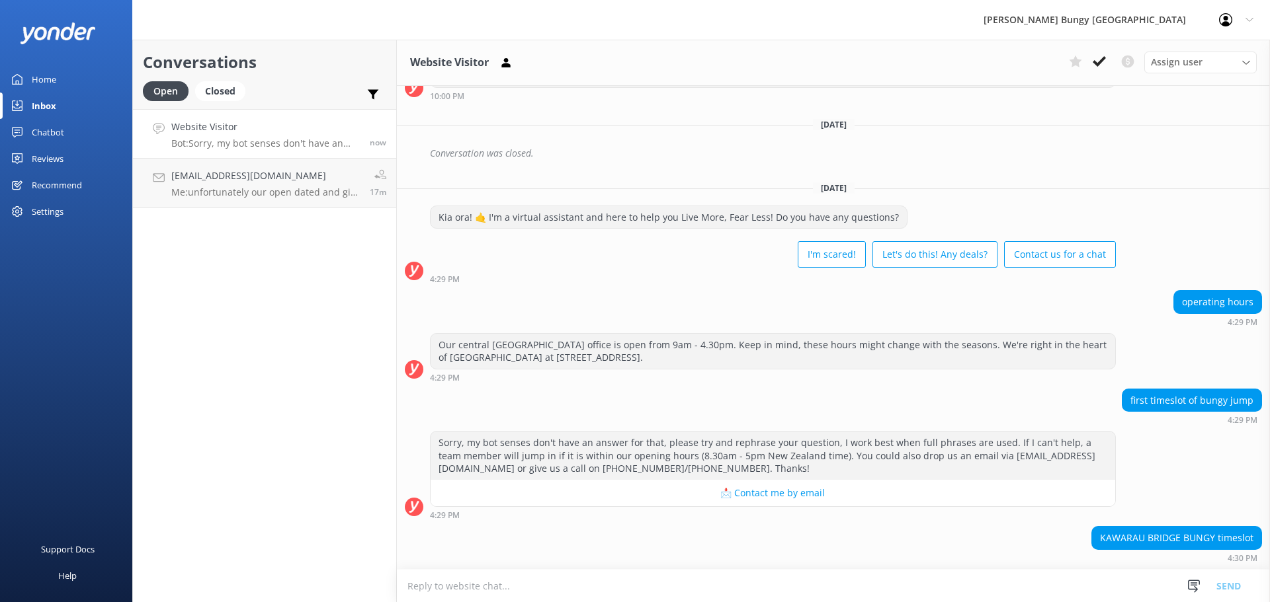
scroll to position [252, 0]
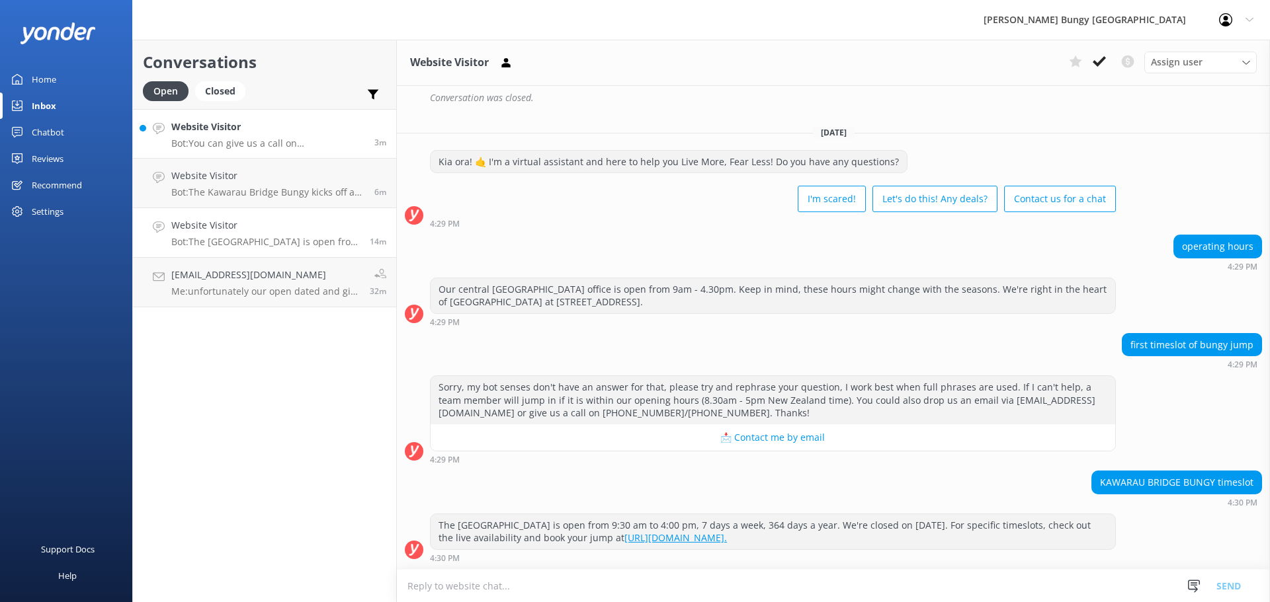
click at [229, 120] on h4 "Website Visitor" at bounding box center [267, 127] width 193 height 15
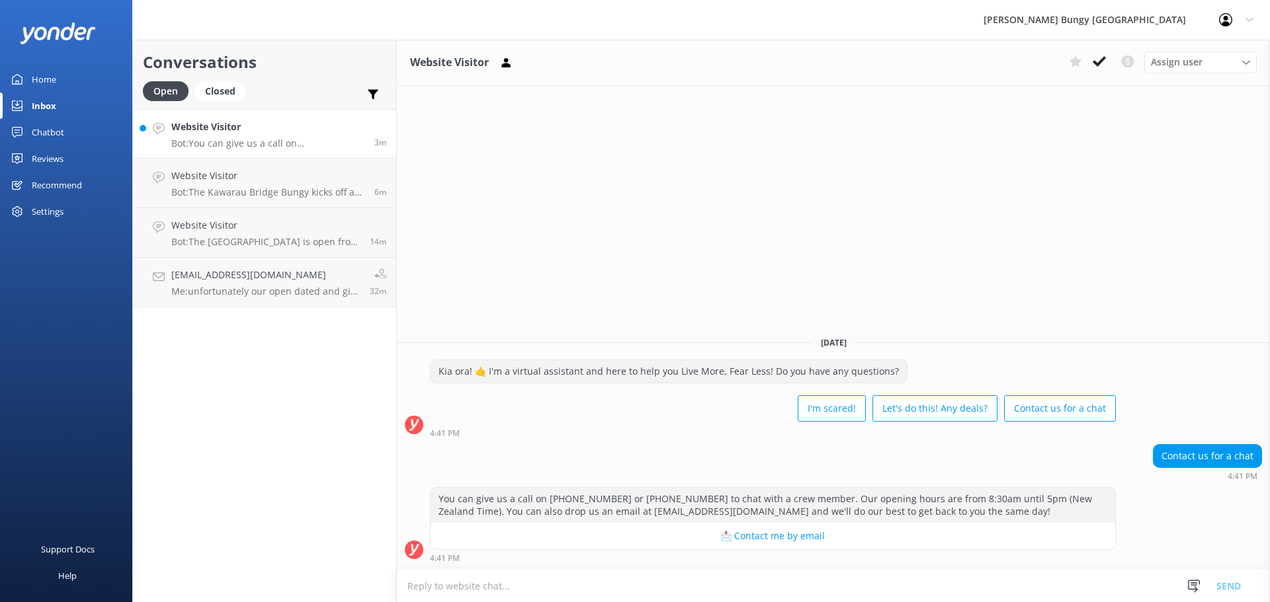
click at [792, 586] on textarea at bounding box center [833, 586] width 873 height 32
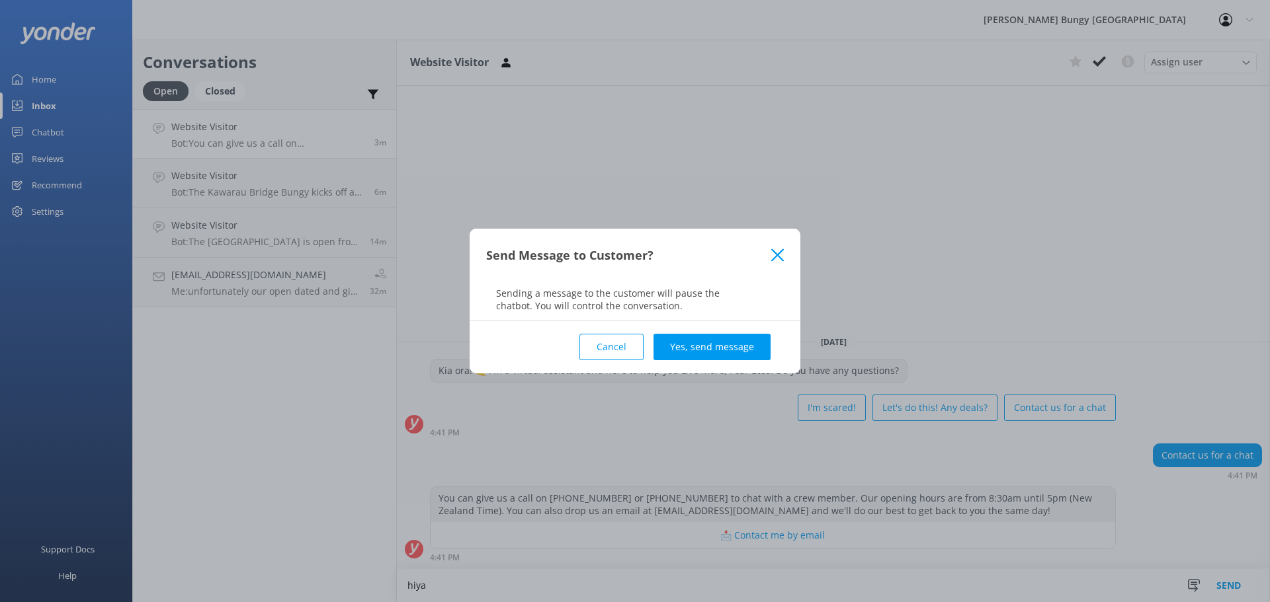
type textarea "hiya"
click at [655, 347] on div "Cancel Yes, send message" at bounding box center [635, 347] width 298 height 53
drag, startPoint x: 689, startPoint y: 374, endPoint x: 679, endPoint y: 368, distance: 12.1
click at [686, 372] on div "Send Message to Customer? Sending a message to the customer will pause the chat…" at bounding box center [635, 301] width 1270 height 602
click at [674, 351] on button "Yes, send message" at bounding box center [711, 347] width 117 height 26
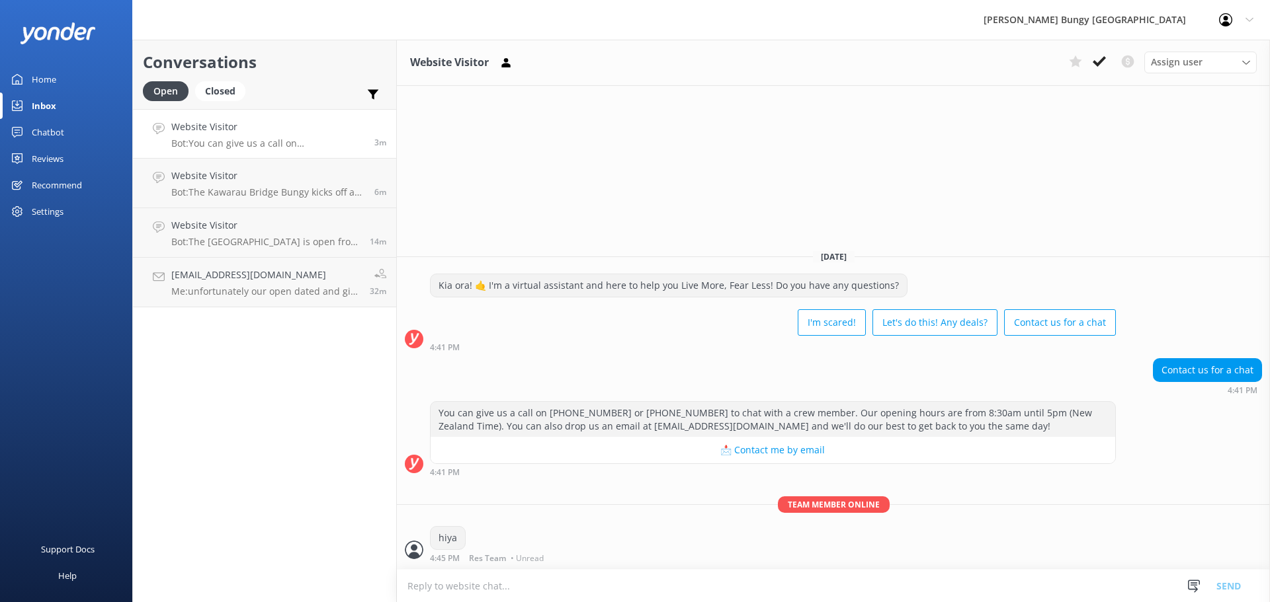
click at [648, 582] on textarea at bounding box center [833, 586] width 873 height 32
click at [541, 546] on div "hiya 4:45 PM Res Team • Unread" at bounding box center [488, 544] width 117 height 36
click at [264, 181] on h4 "Website Visitor" at bounding box center [267, 176] width 193 height 15
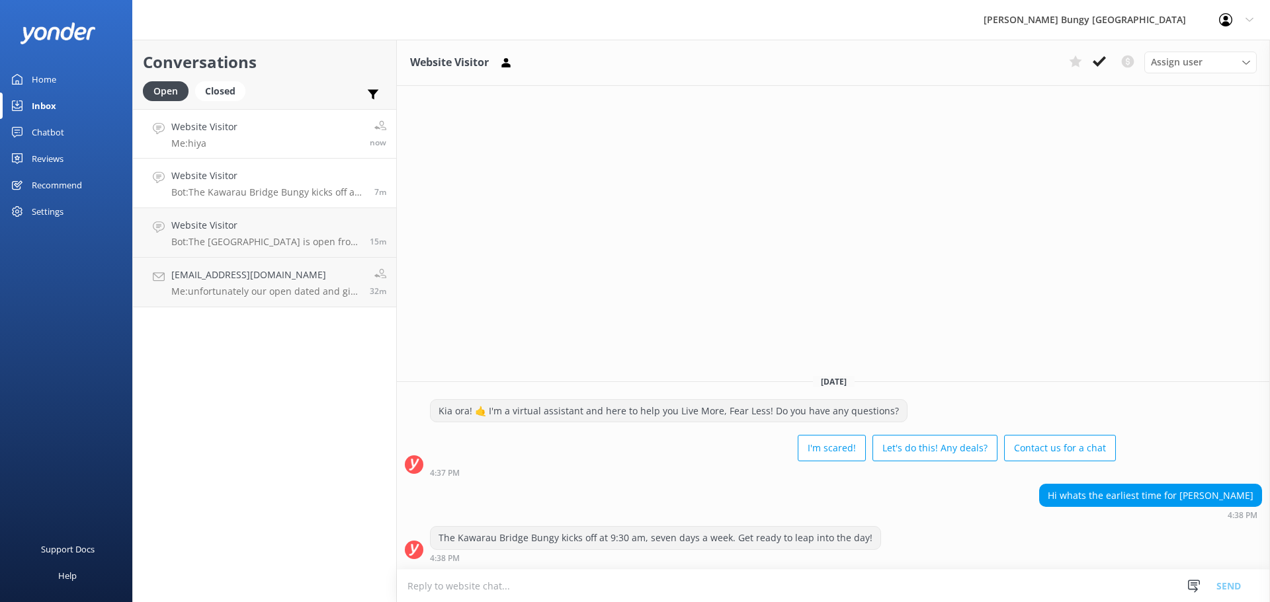
click at [277, 127] on link "Website Visitor Me: hiya now" at bounding box center [264, 134] width 263 height 50
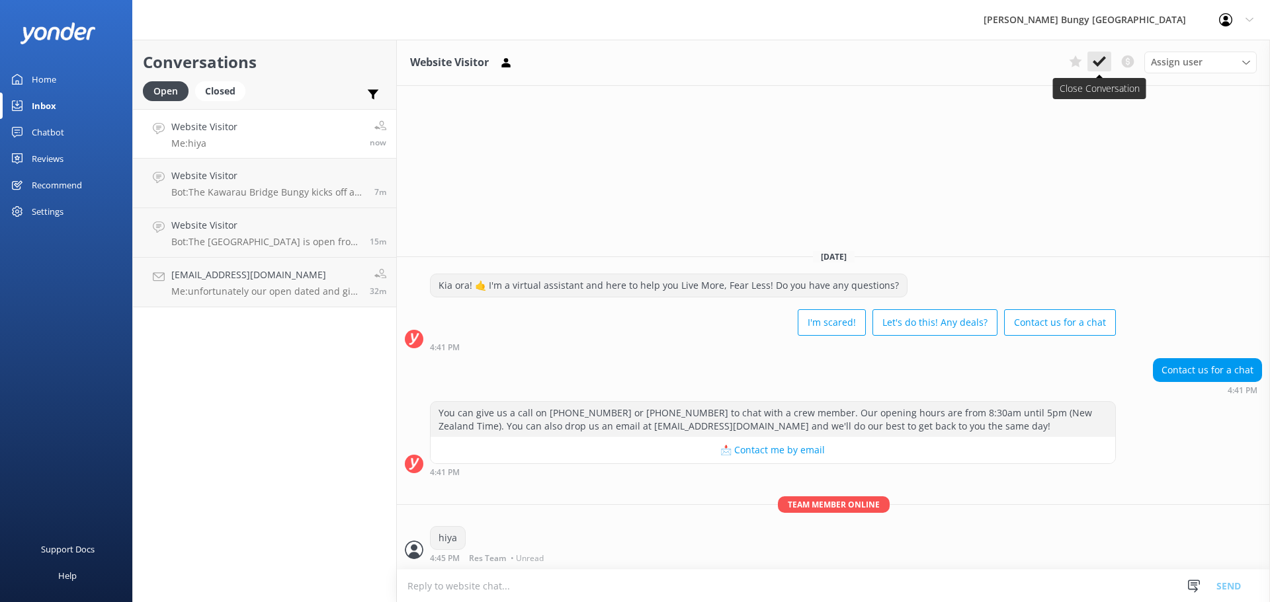
click at [1096, 71] on button at bounding box center [1099, 62] width 24 height 20
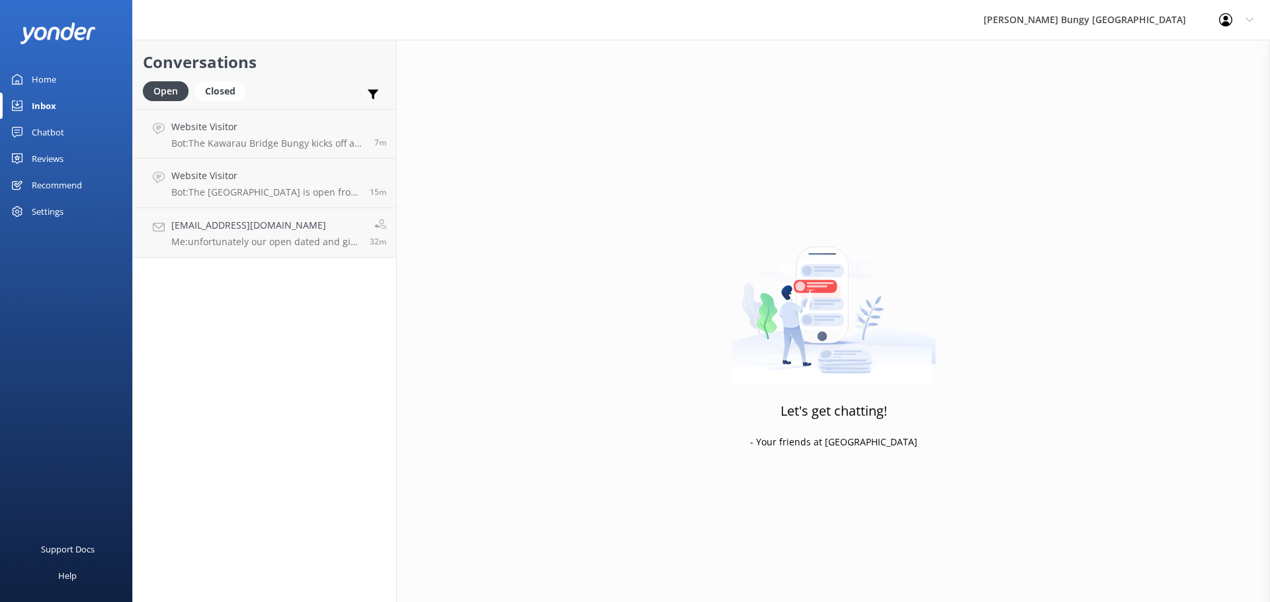
click at [122, 144] on link "Chatbot" at bounding box center [66, 132] width 132 height 26
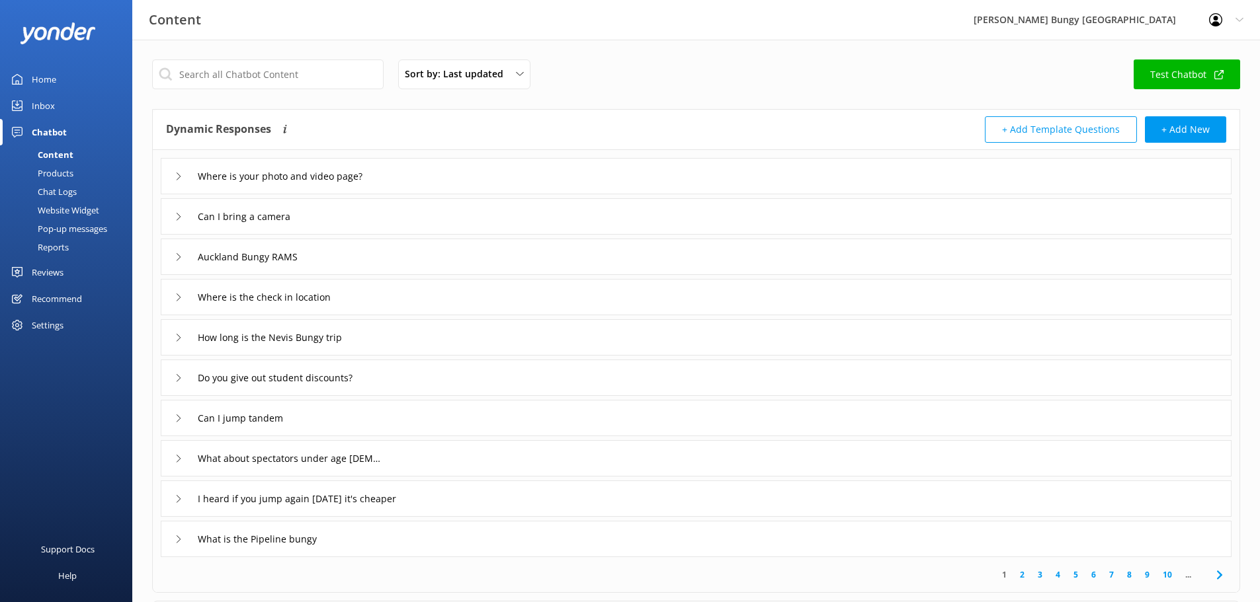
click at [61, 83] on link "Home" at bounding box center [66, 79] width 132 height 26
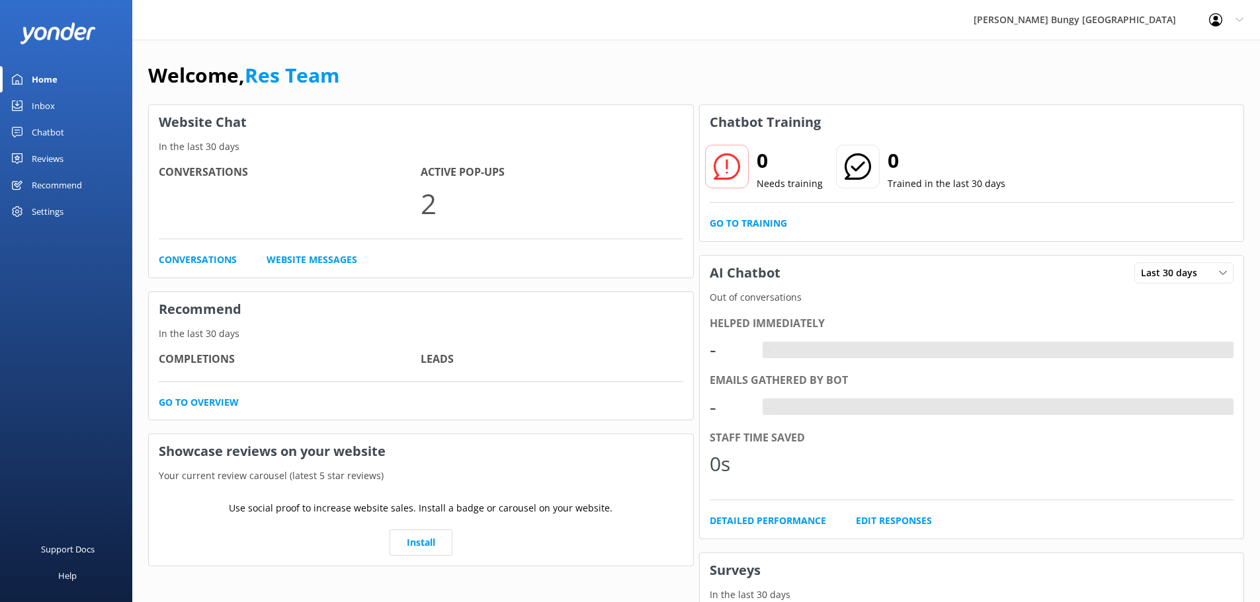
click at [74, 112] on link "Inbox" at bounding box center [66, 106] width 132 height 26
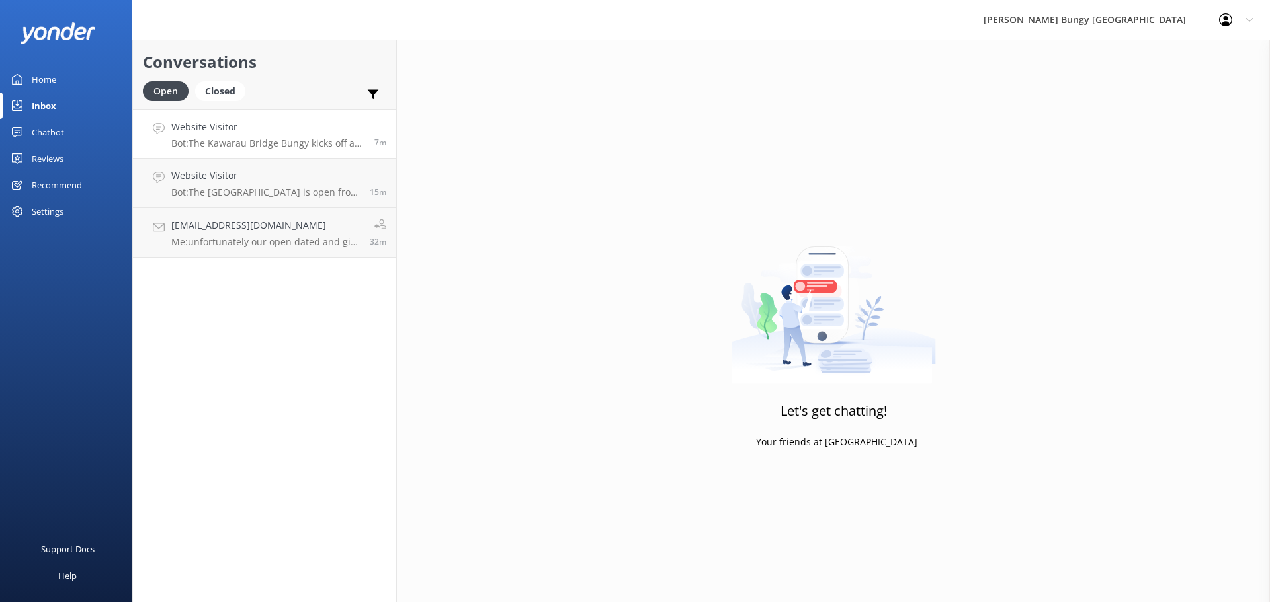
click at [310, 151] on link "Website Visitor Bot: The Kawarau Bridge Bungy kicks off at 9:30 am, seven days …" at bounding box center [264, 134] width 263 height 50
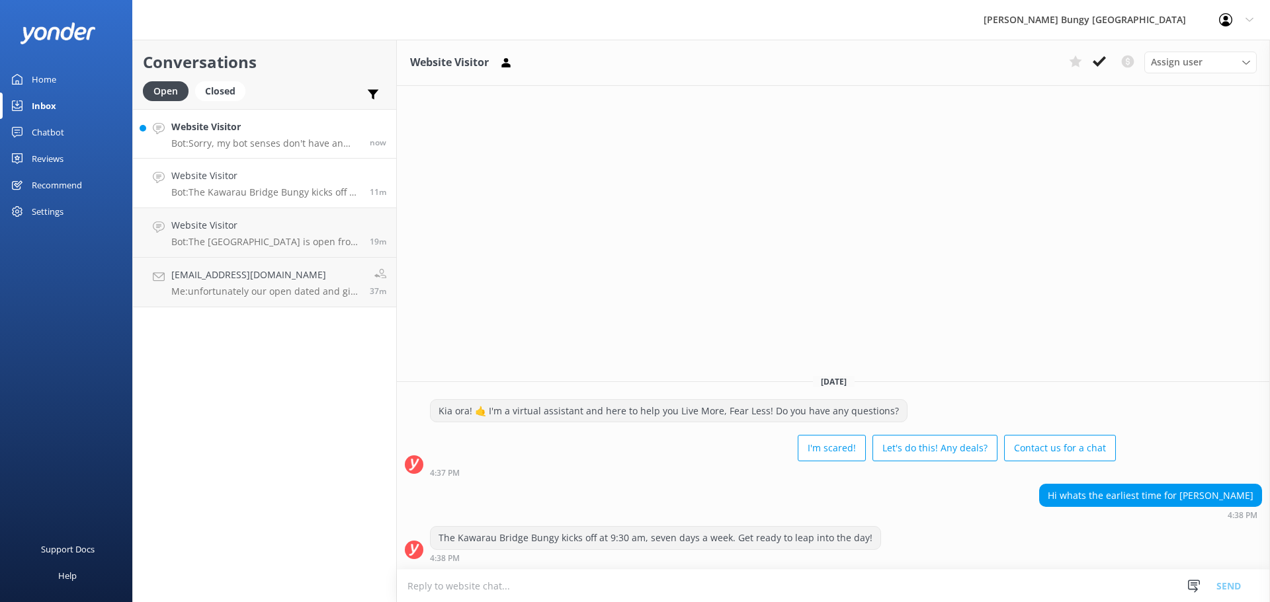
click at [207, 122] on h4 "Website Visitor" at bounding box center [265, 127] width 188 height 15
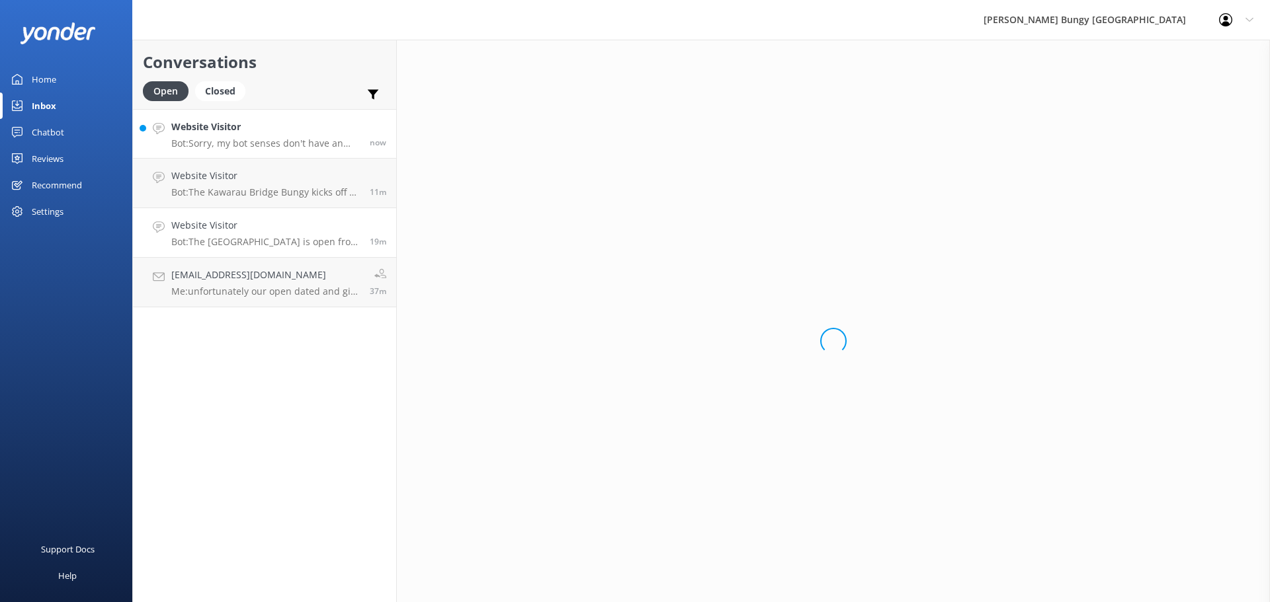
click at [268, 208] on link "Website Visitor Bot: The Kawarau Bridge Bungy is open from 9:30 am to 4:00 pm, …" at bounding box center [264, 233] width 263 height 50
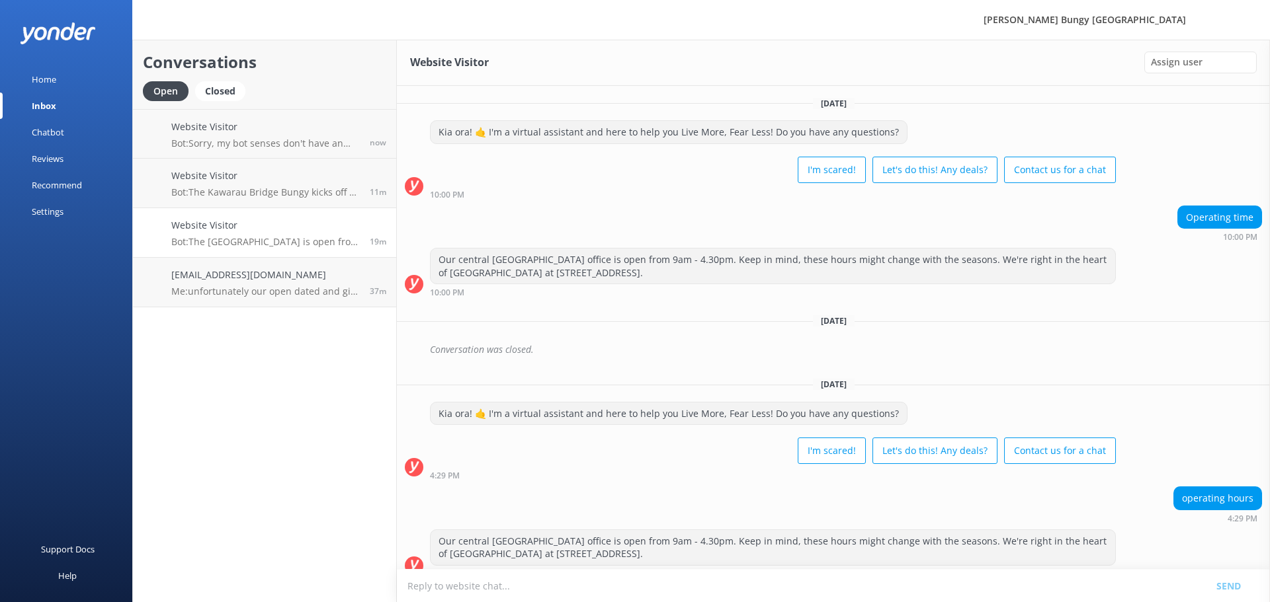
scroll to position [252, 0]
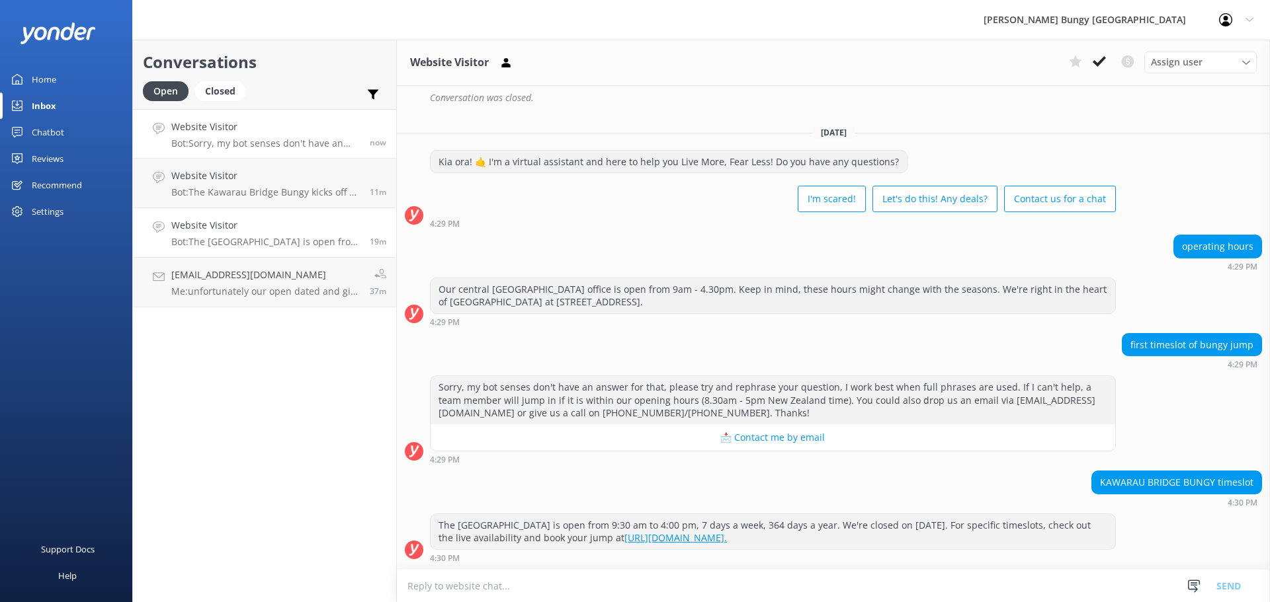
click at [278, 121] on h4 "Website Visitor" at bounding box center [265, 127] width 188 height 15
